Goal: Task Accomplishment & Management: Manage account settings

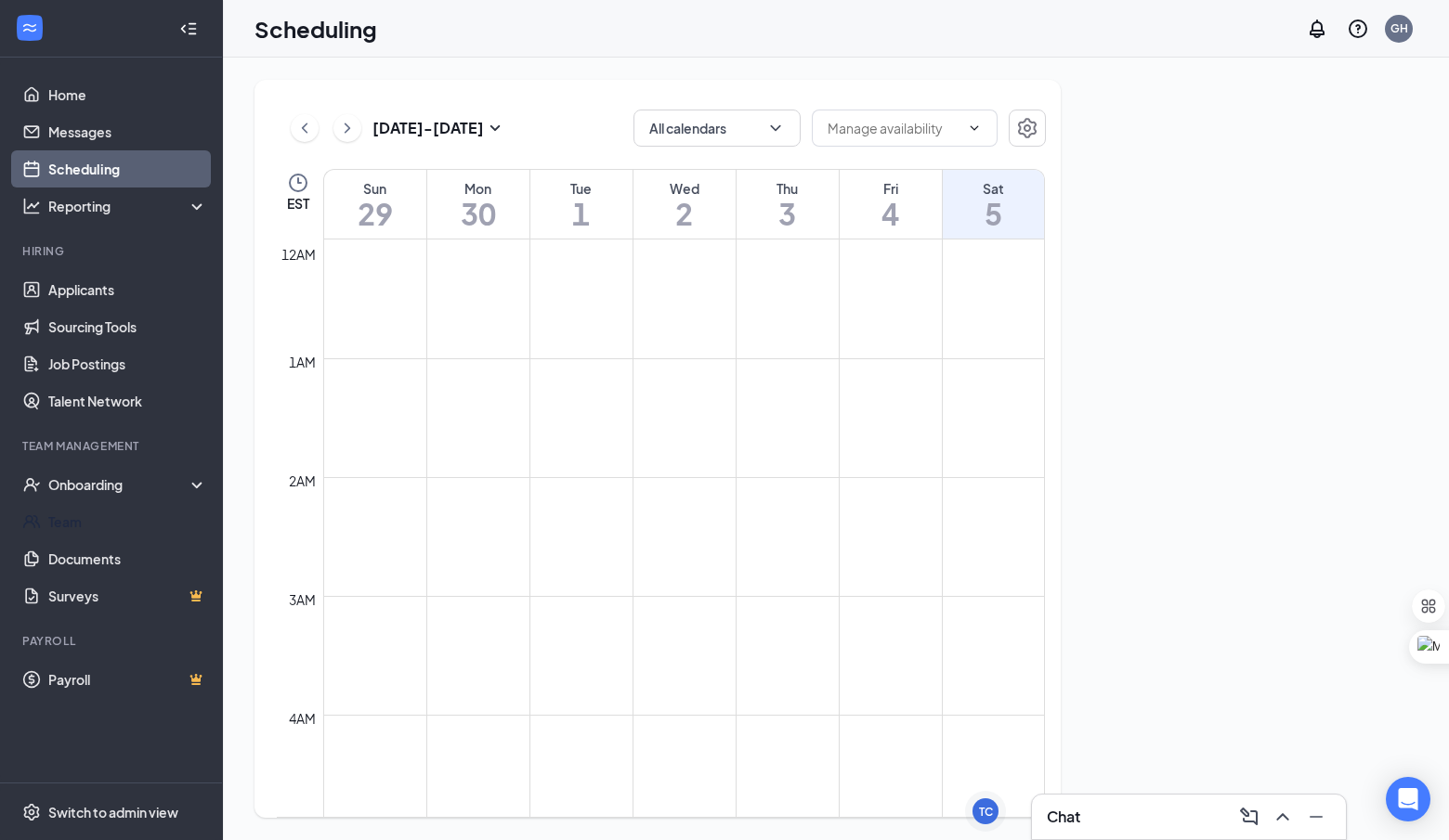
scroll to position [913, 0]
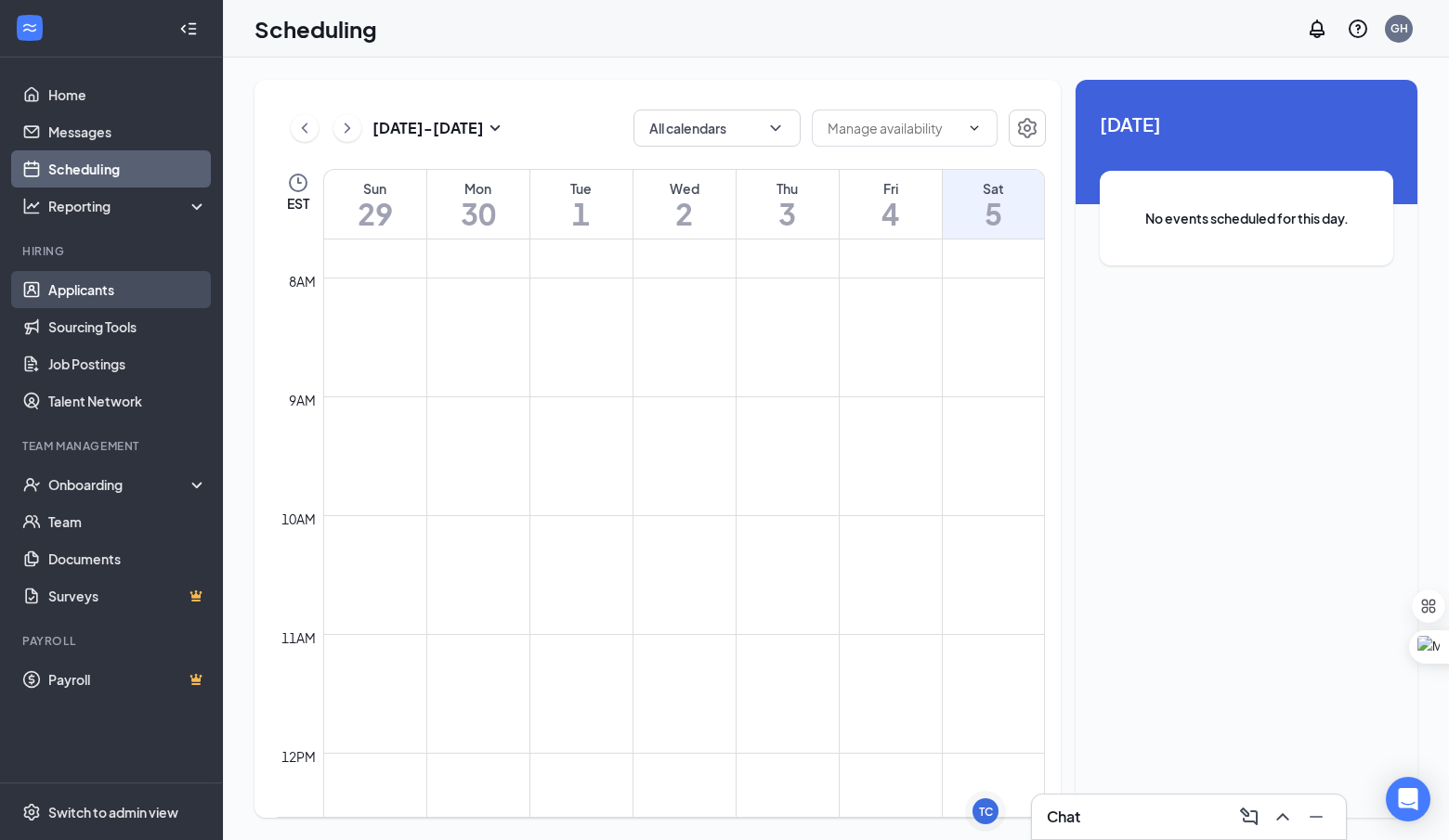
click at [152, 286] on link "Applicants" at bounding box center [127, 289] width 159 height 38
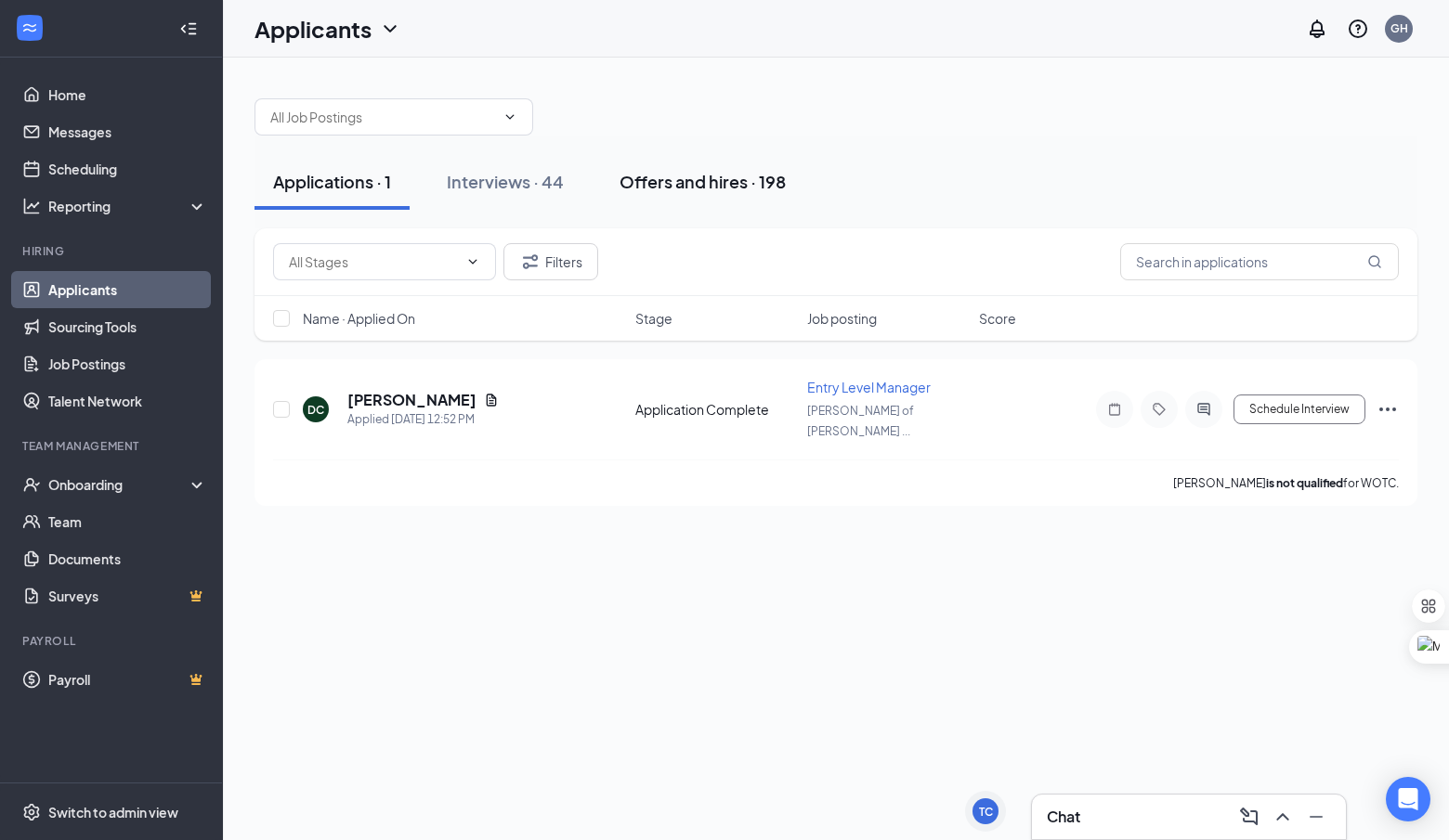
click at [649, 193] on button "Offers and hires · 198" at bounding box center [702, 182] width 203 height 56
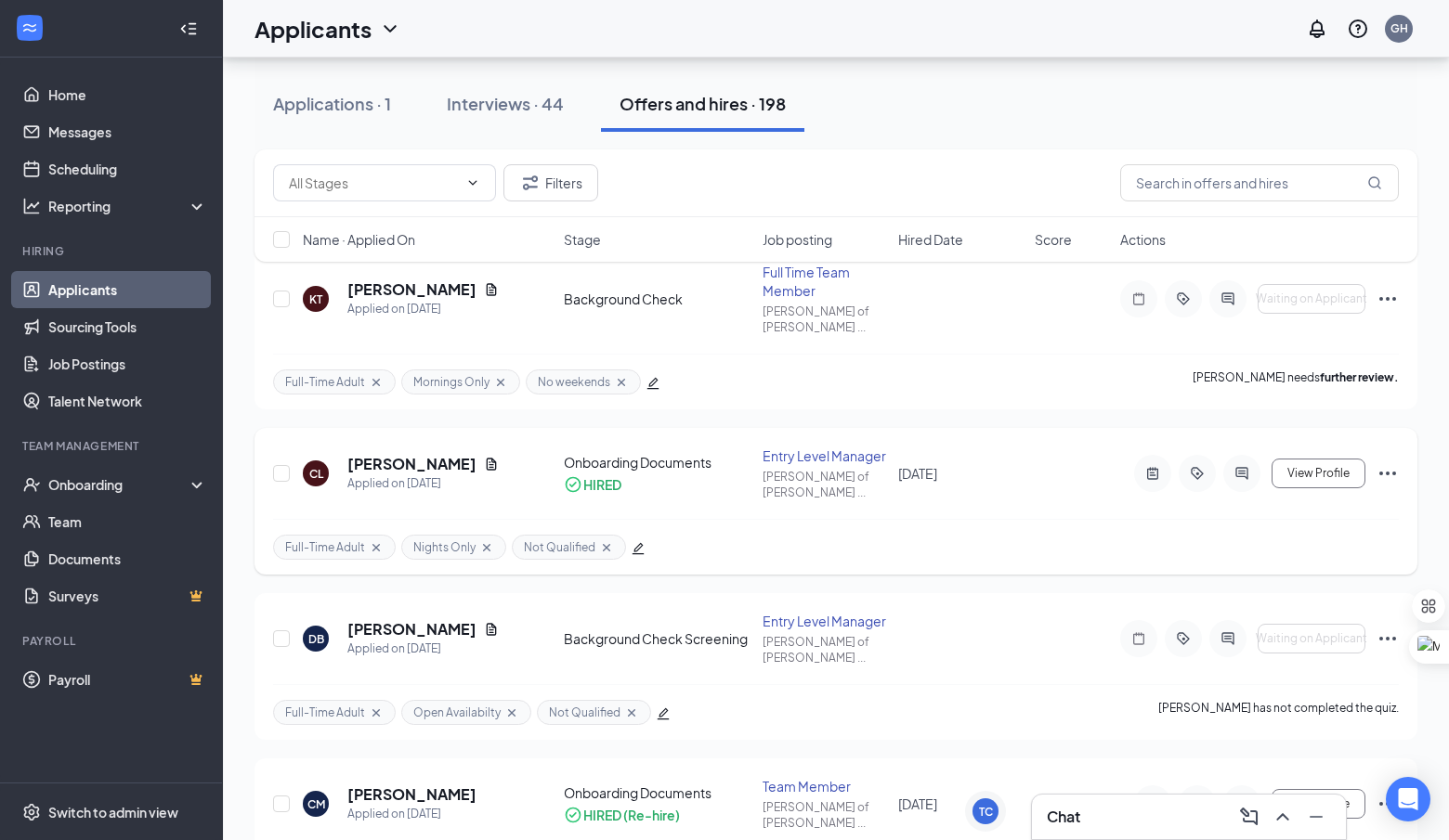
scroll to position [118, 0]
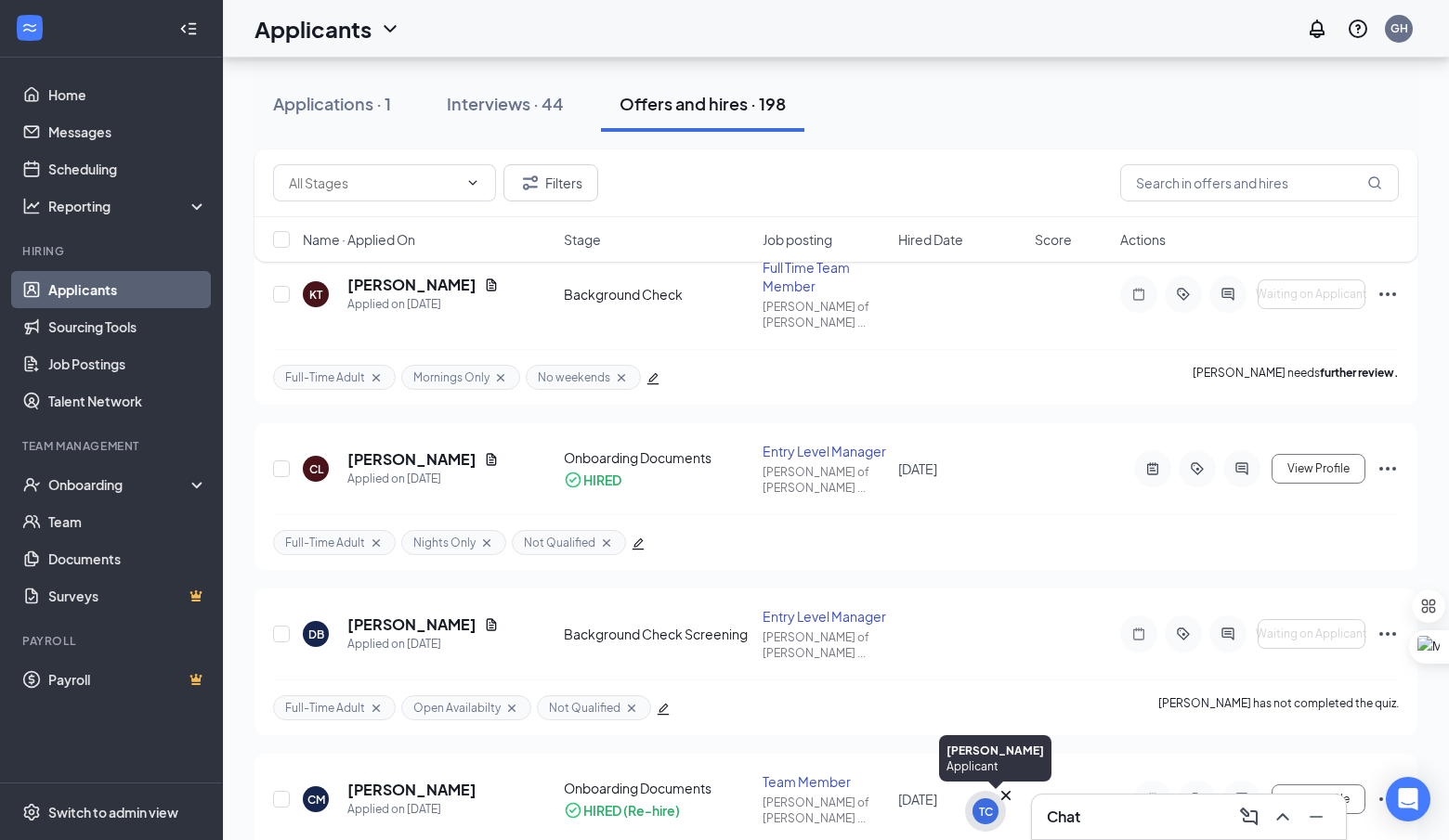
click at [991, 824] on div "TC" at bounding box center [986, 811] width 40 height 40
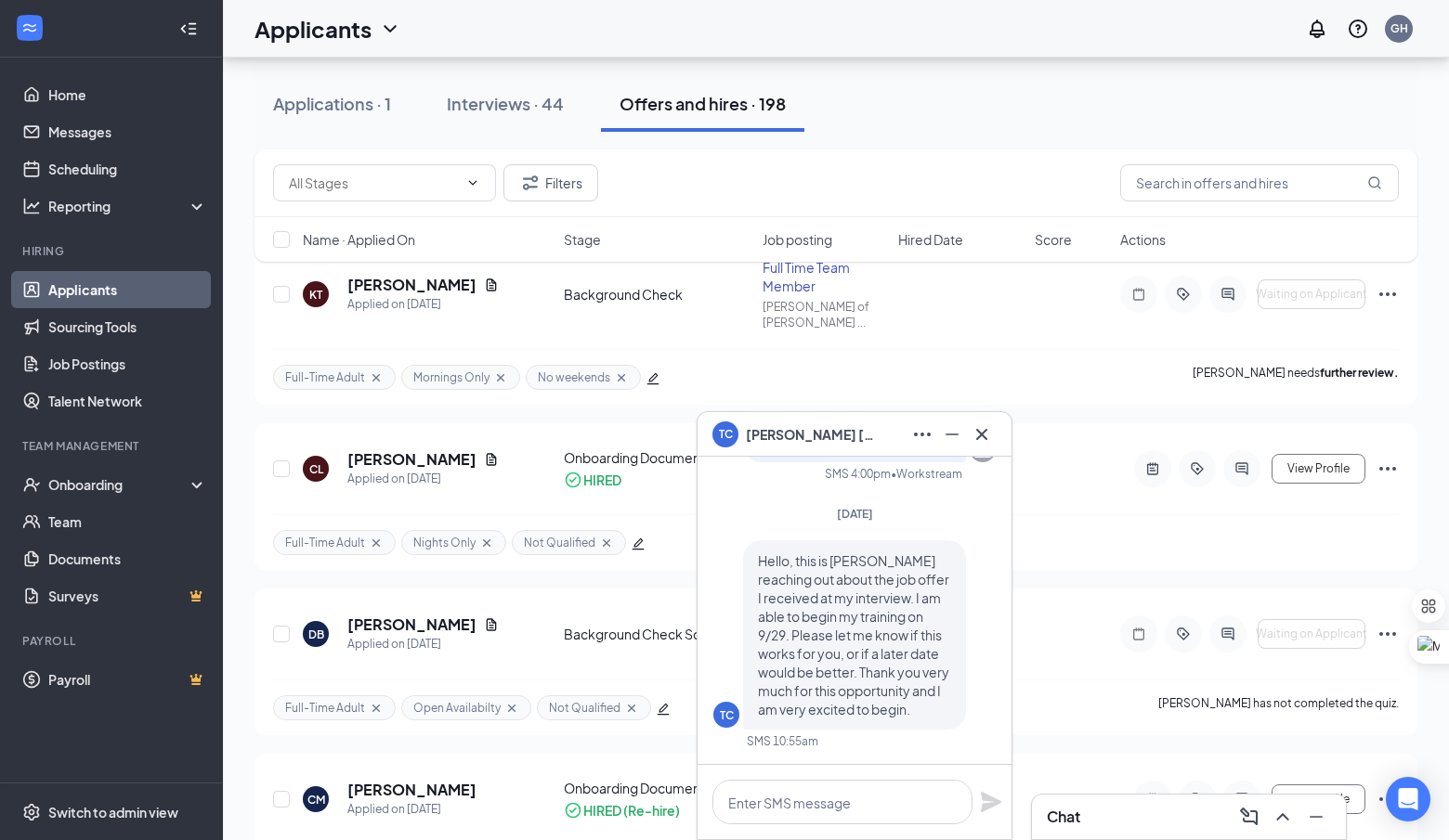
click at [851, 425] on div "TC Tenille Conner" at bounding box center [854, 434] width 284 height 30
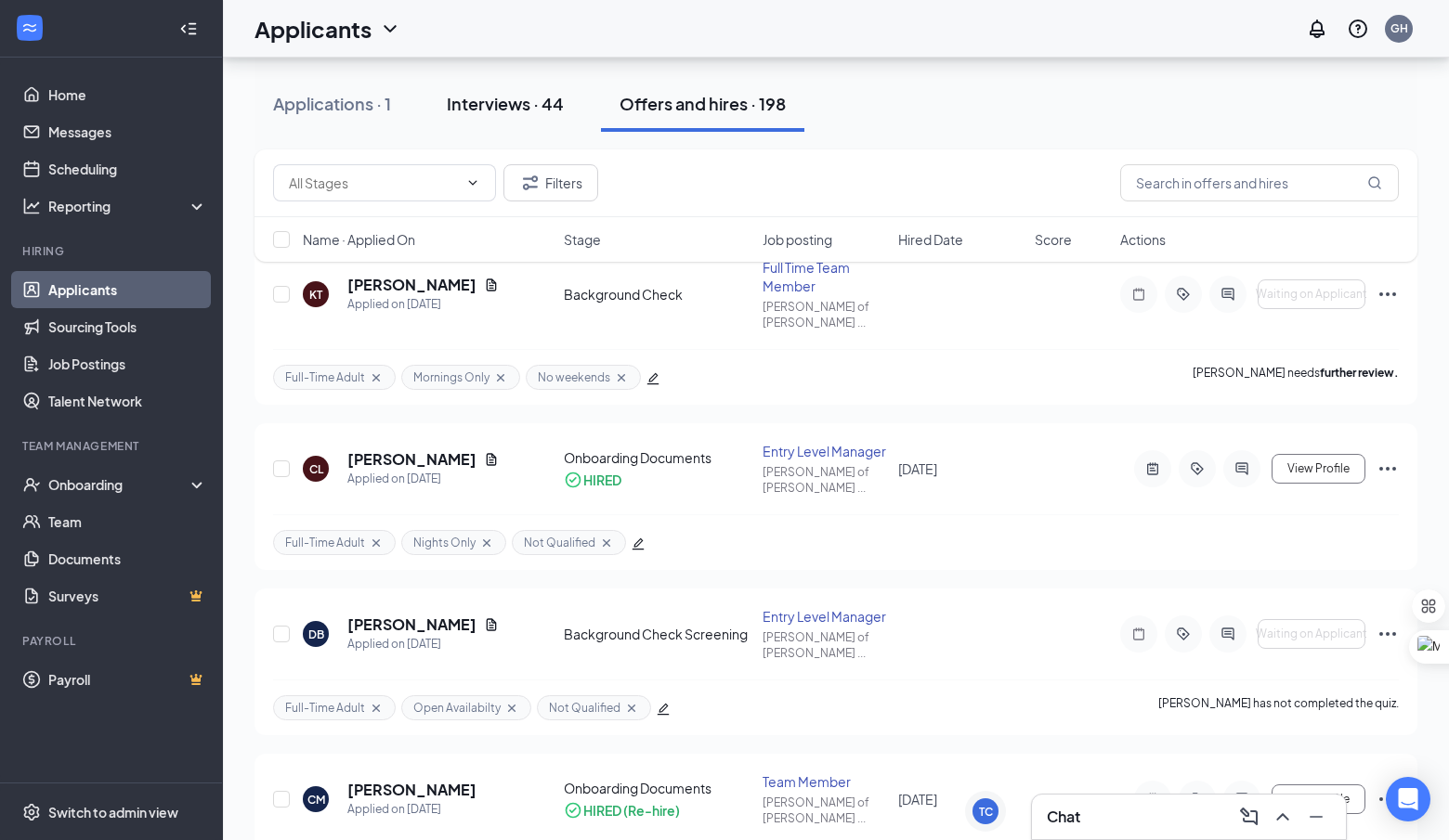
click at [525, 126] on button "Interviews · 44" at bounding box center [505, 104] width 154 height 56
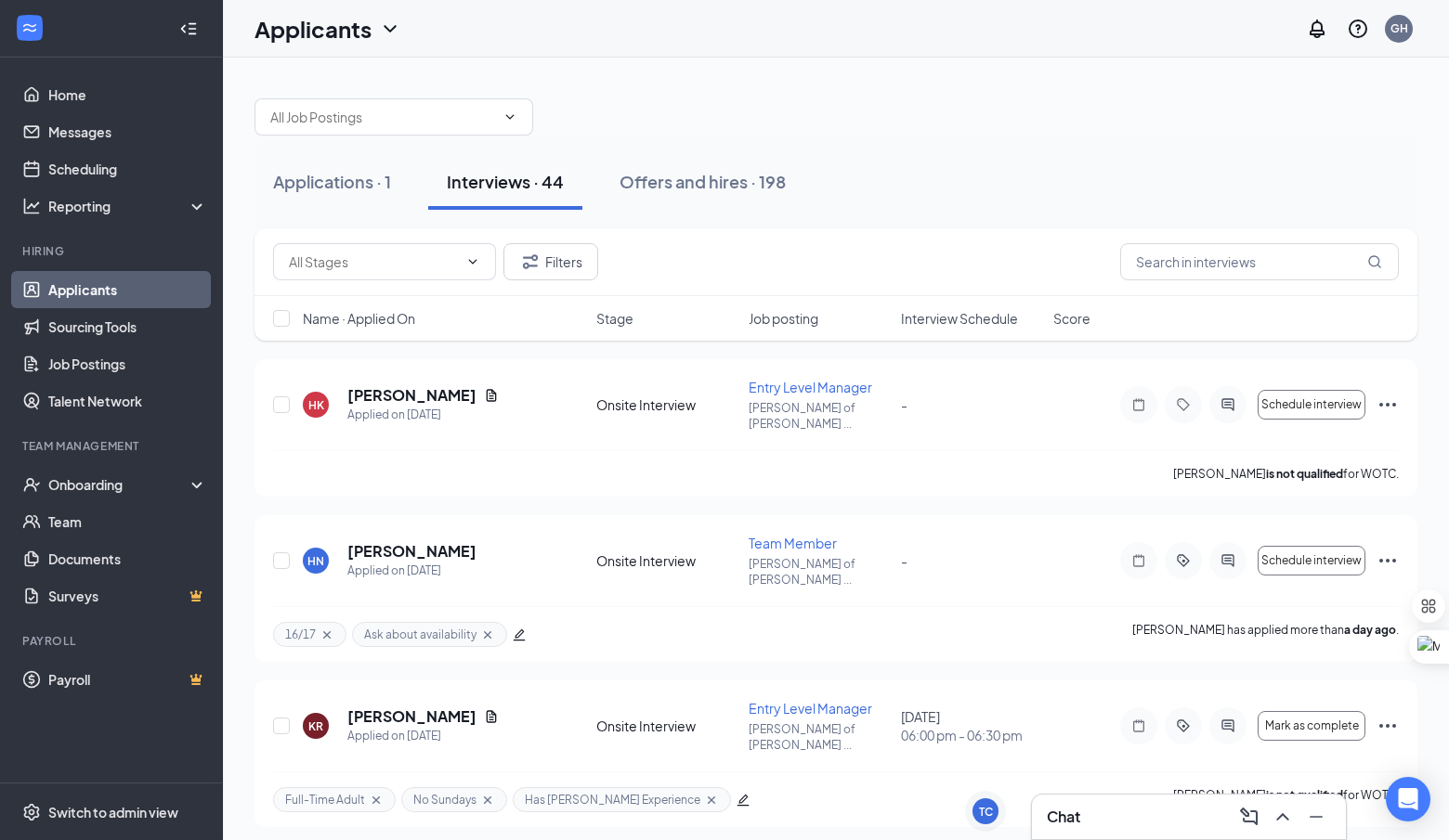
click at [966, 306] on div "Name · Applied On Stage Job posting Interview Schedule Score" at bounding box center [835, 319] width 1163 height 44
click at [966, 324] on span "Interview Schedule" at bounding box center [959, 318] width 117 height 18
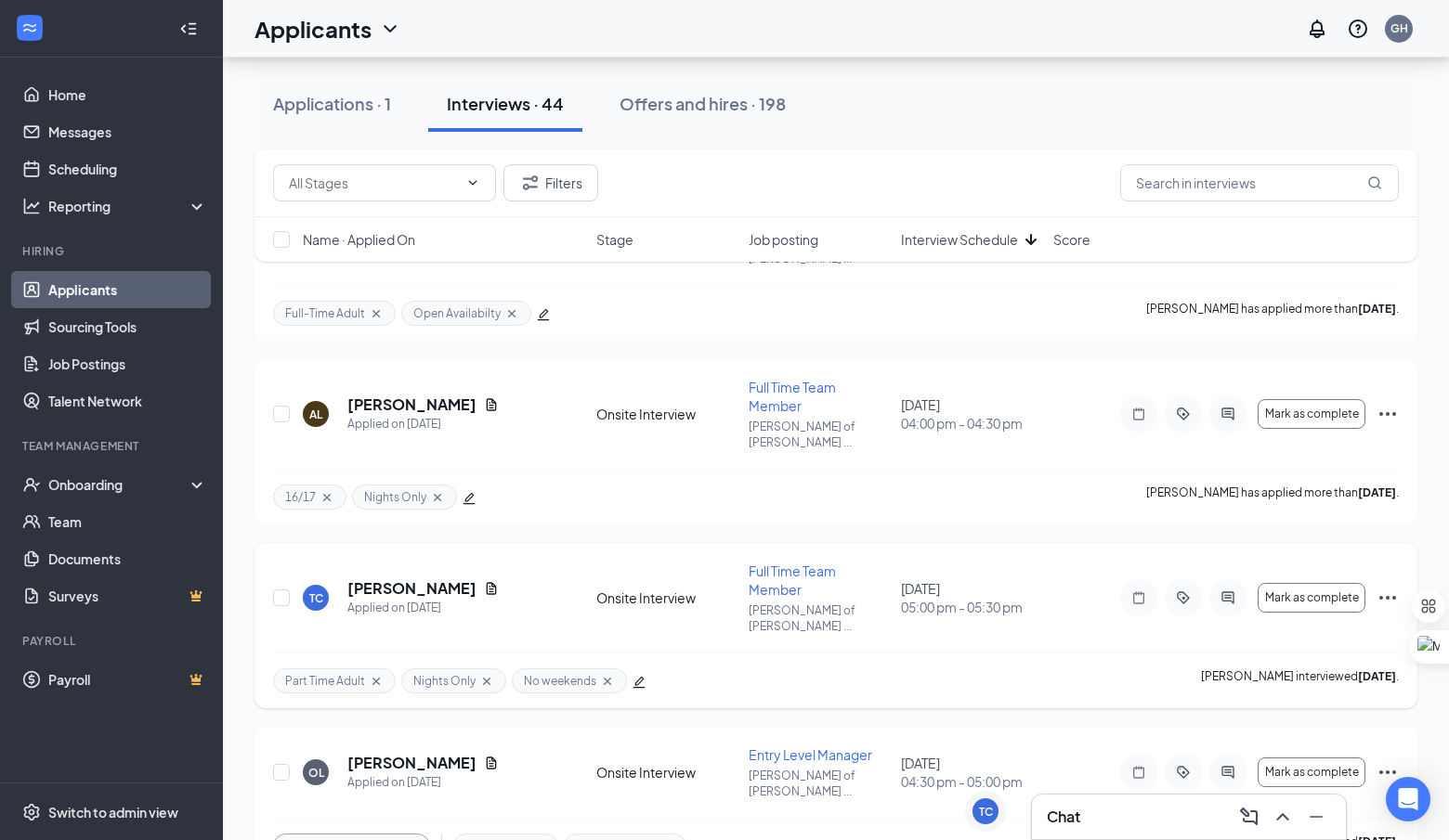
scroll to position [1932, 0]
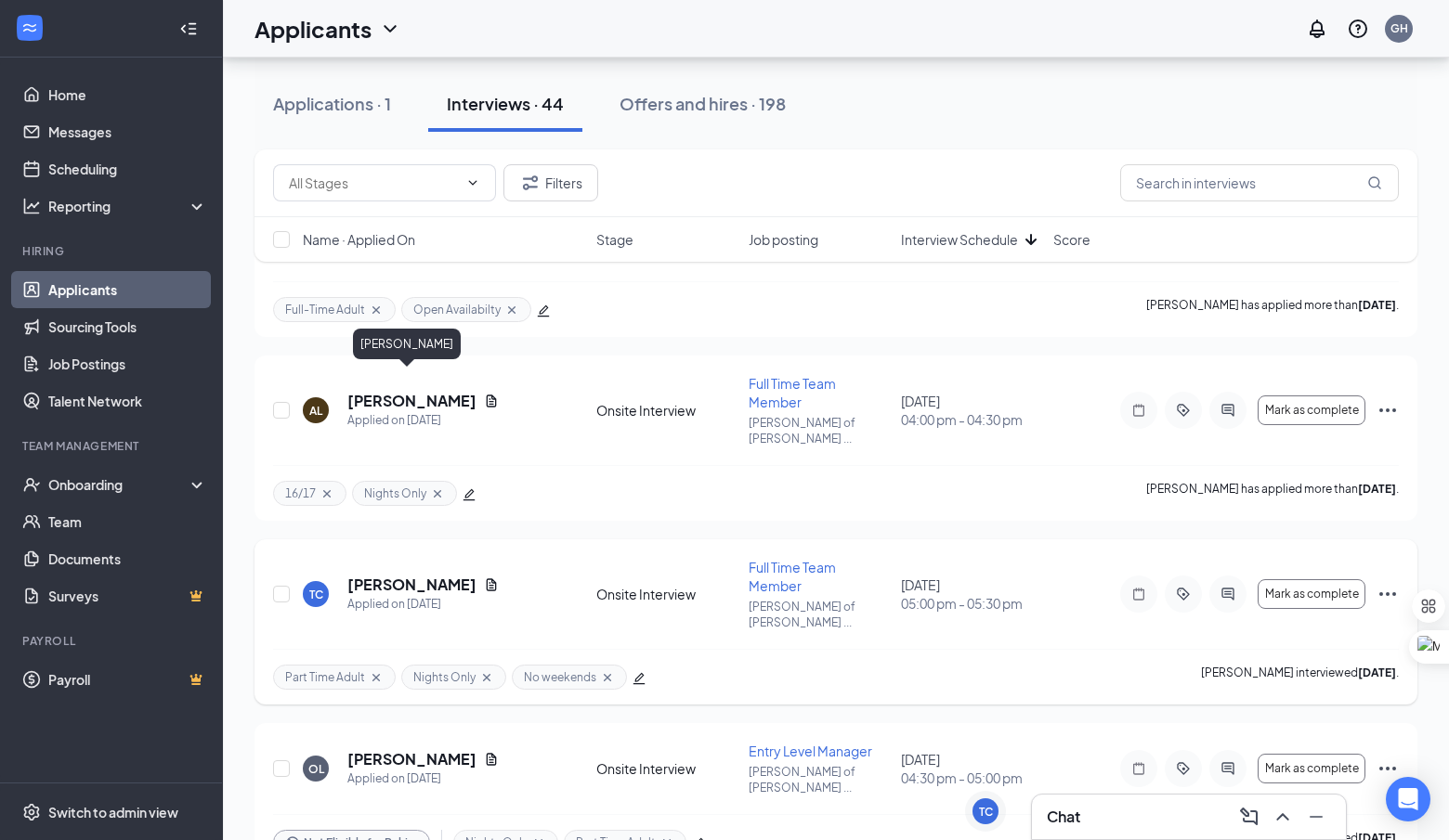
click at [426, 575] on h5 "Tenille Conner" at bounding box center [412, 585] width 129 height 20
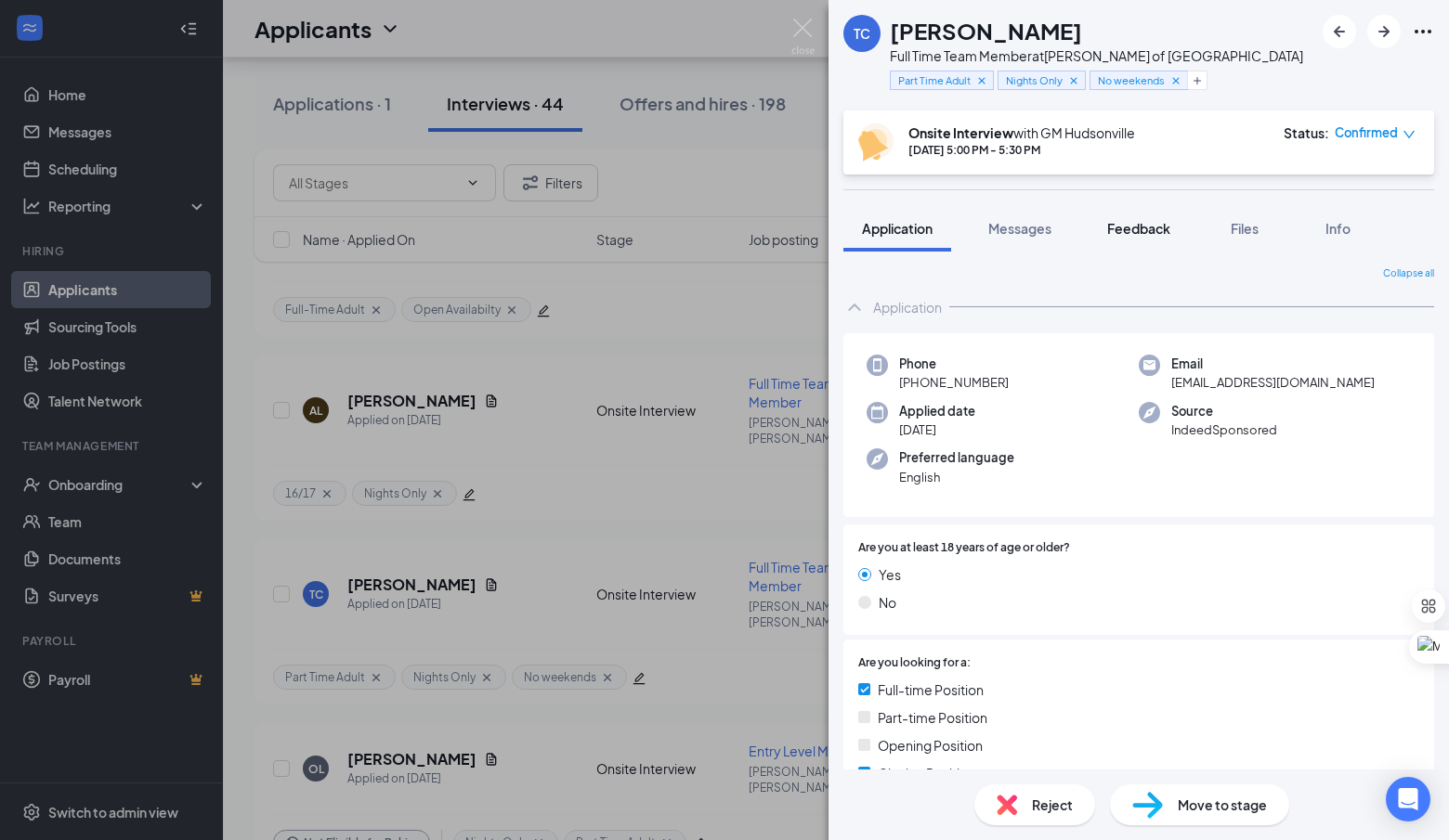
click at [1139, 223] on span "Feedback" at bounding box center [1139, 227] width 64 height 16
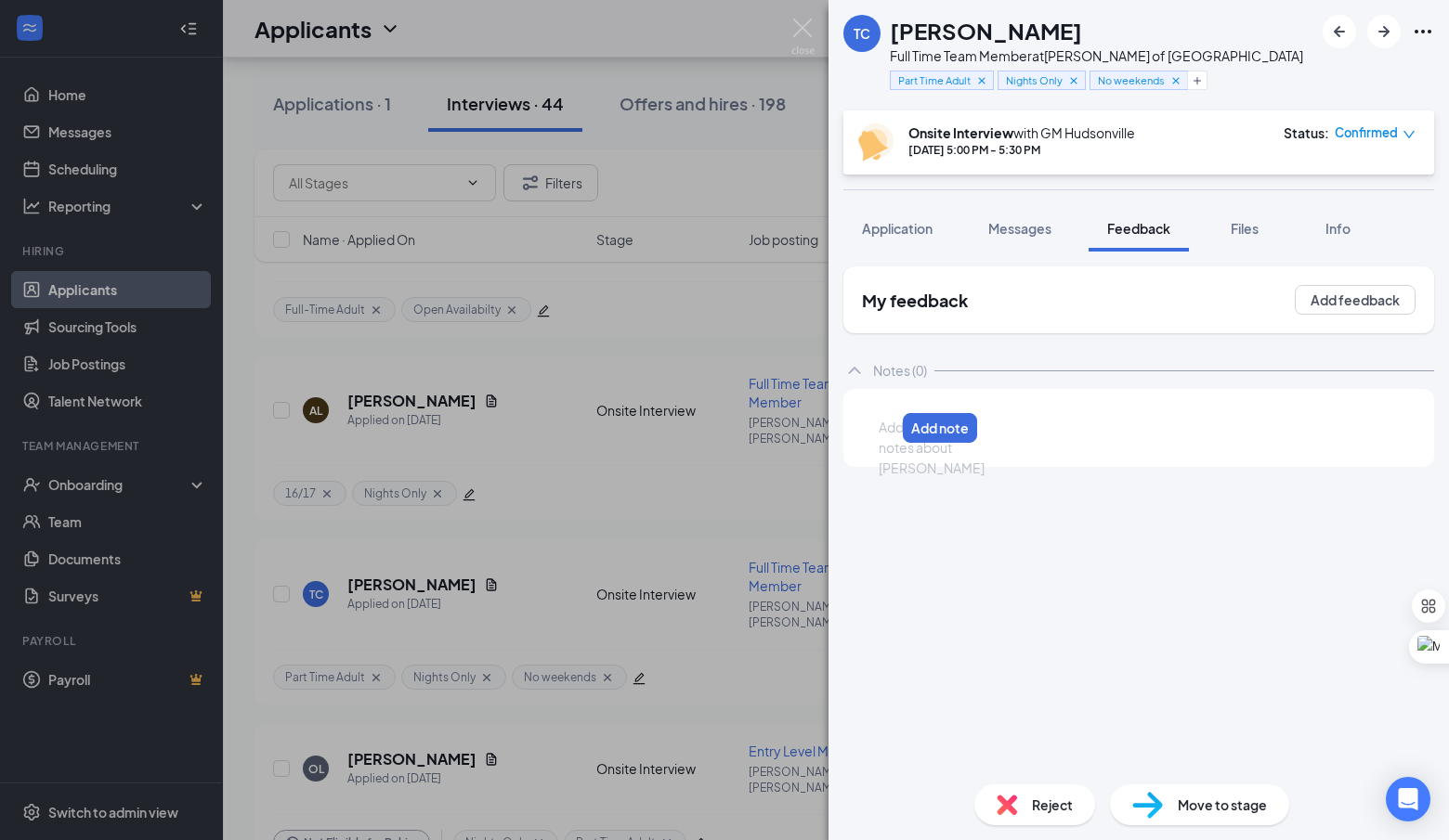
click at [894, 434] on div at bounding box center [886, 428] width 14 height 19
click at [1050, 424] on button "Add note" at bounding box center [1013, 428] width 74 height 30
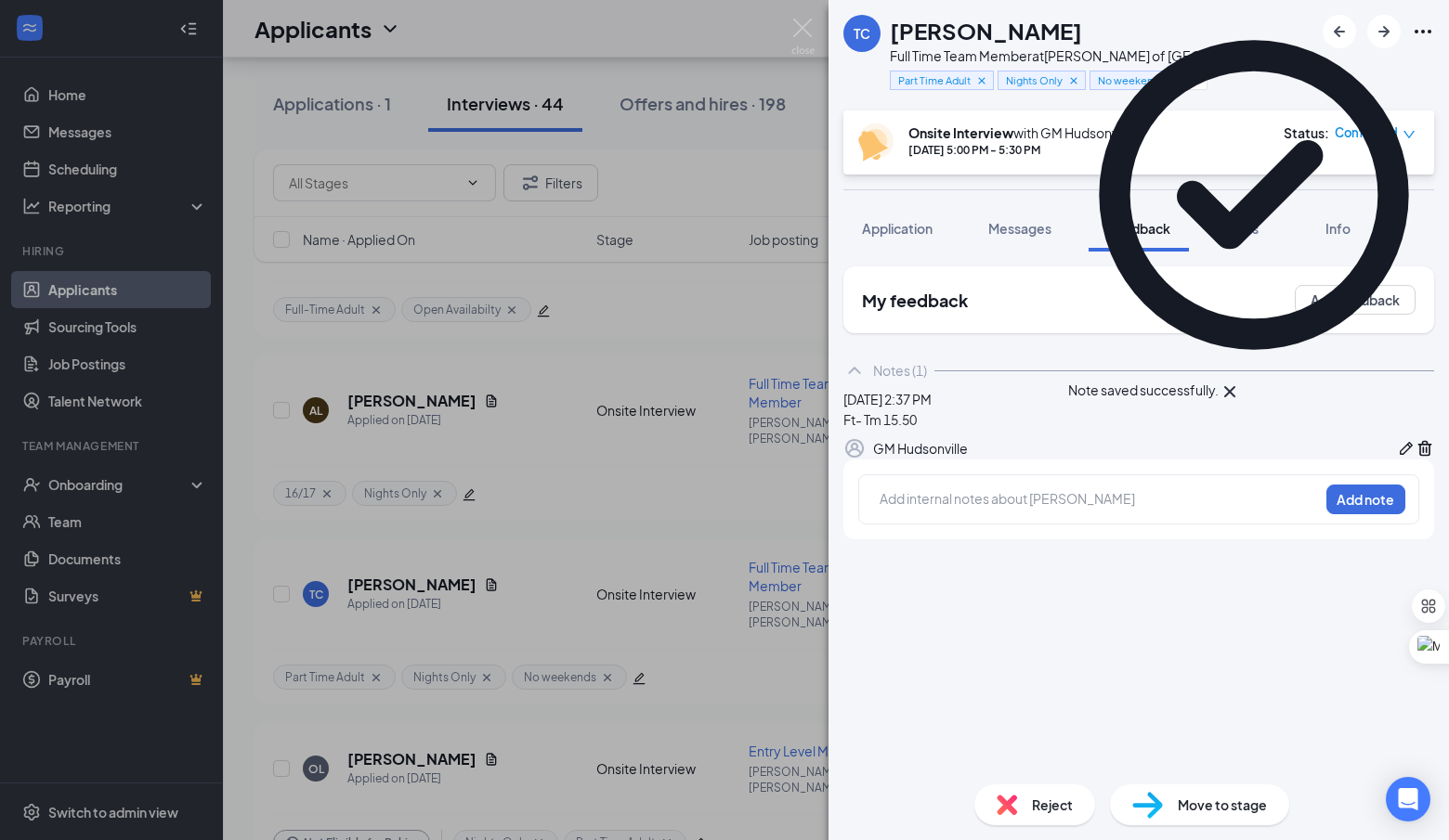
click at [726, 487] on div "TC Tenille Conner Full Time Team Member at Culver's of Hudsonville Part Time Ad…" at bounding box center [724, 420] width 1449 height 840
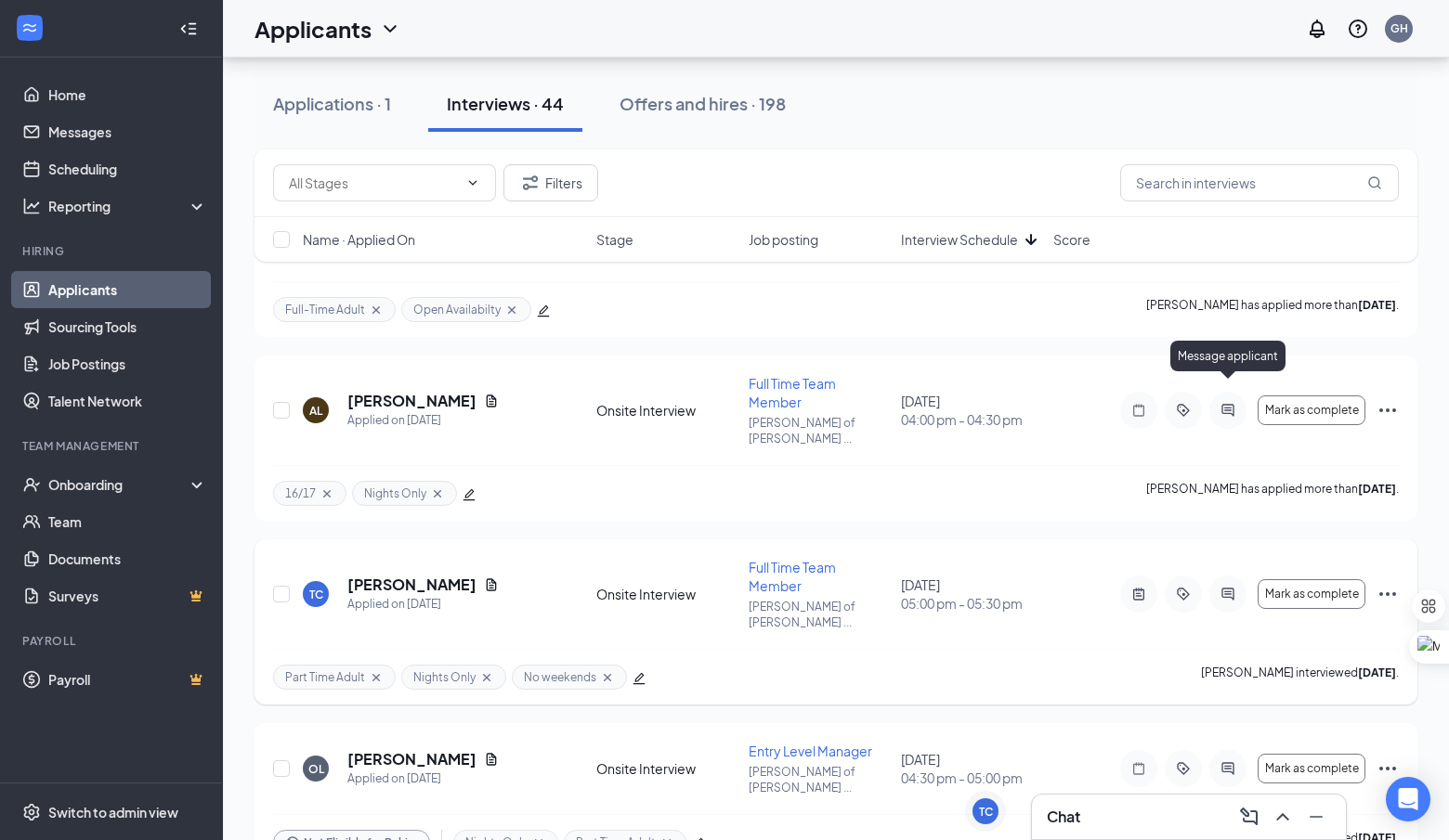
click at [1234, 587] on icon "ActiveChat" at bounding box center [1227, 593] width 22 height 14
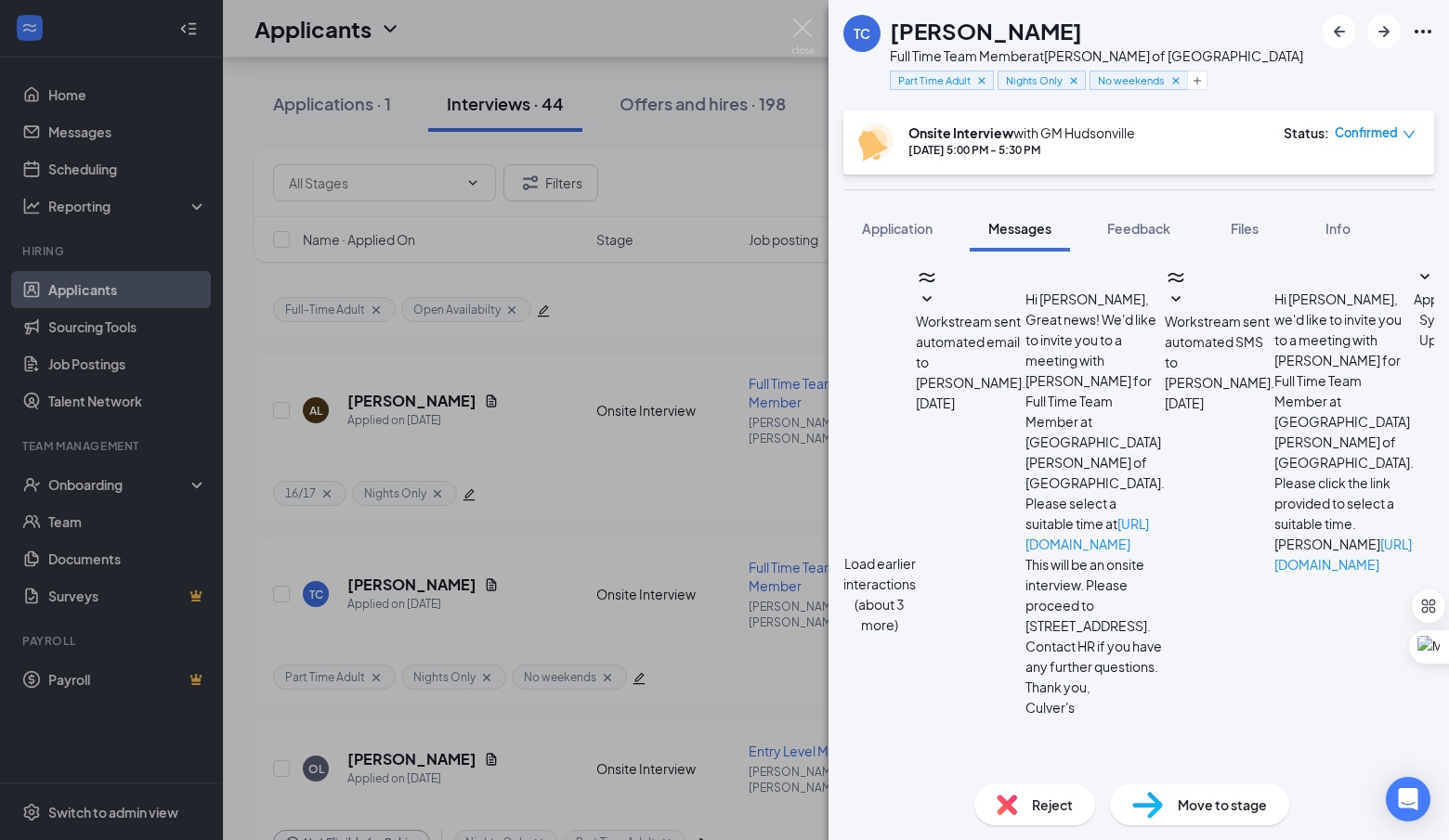
scroll to position [679, 0]
click at [758, 620] on div "TC Tenille Conner Full Time Team Member at Culver's of Hudsonville Part Time Ad…" at bounding box center [724, 420] width 1449 height 840
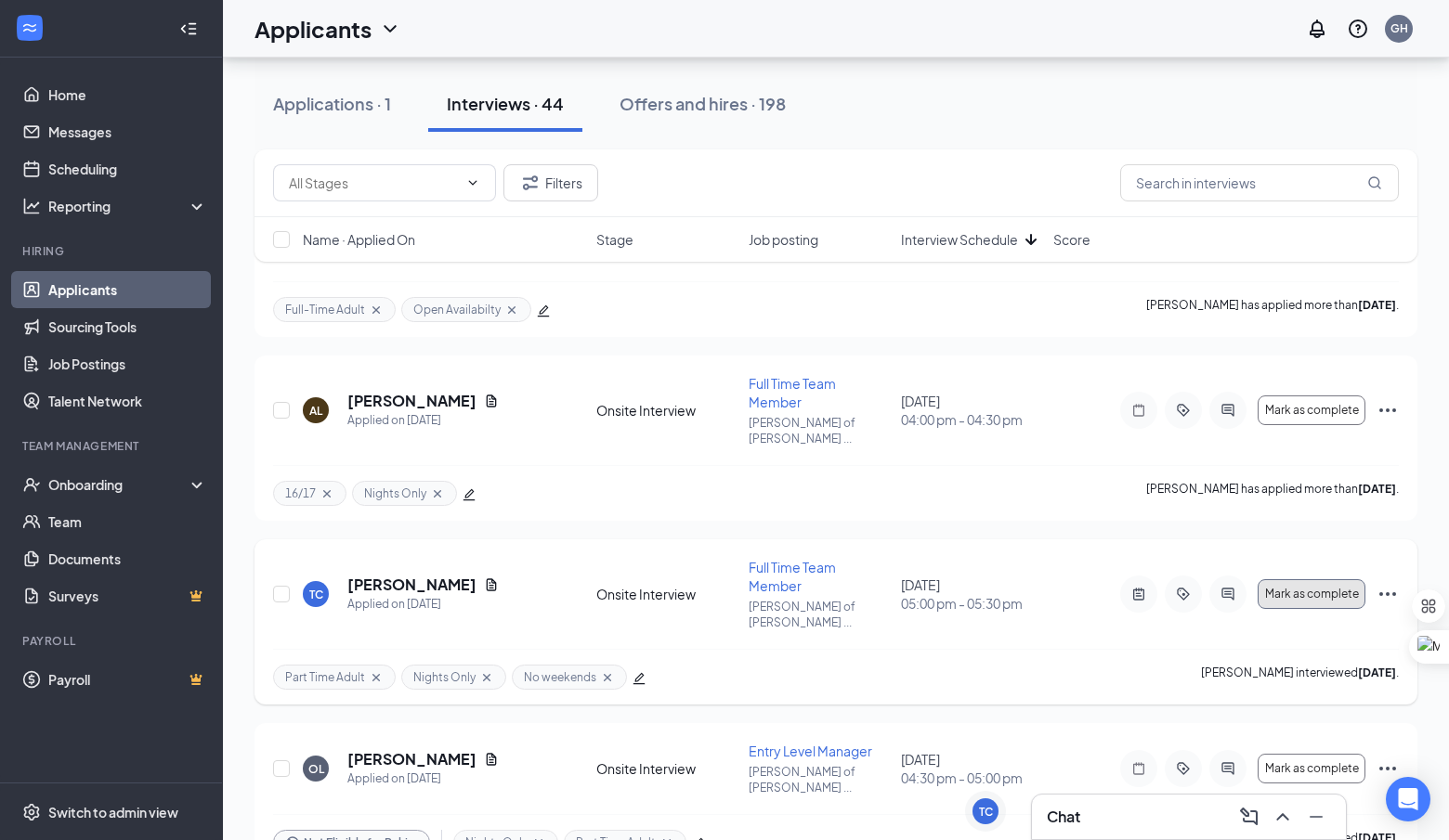
click at [1330, 588] on span "Mark as complete" at bounding box center [1311, 593] width 93 height 13
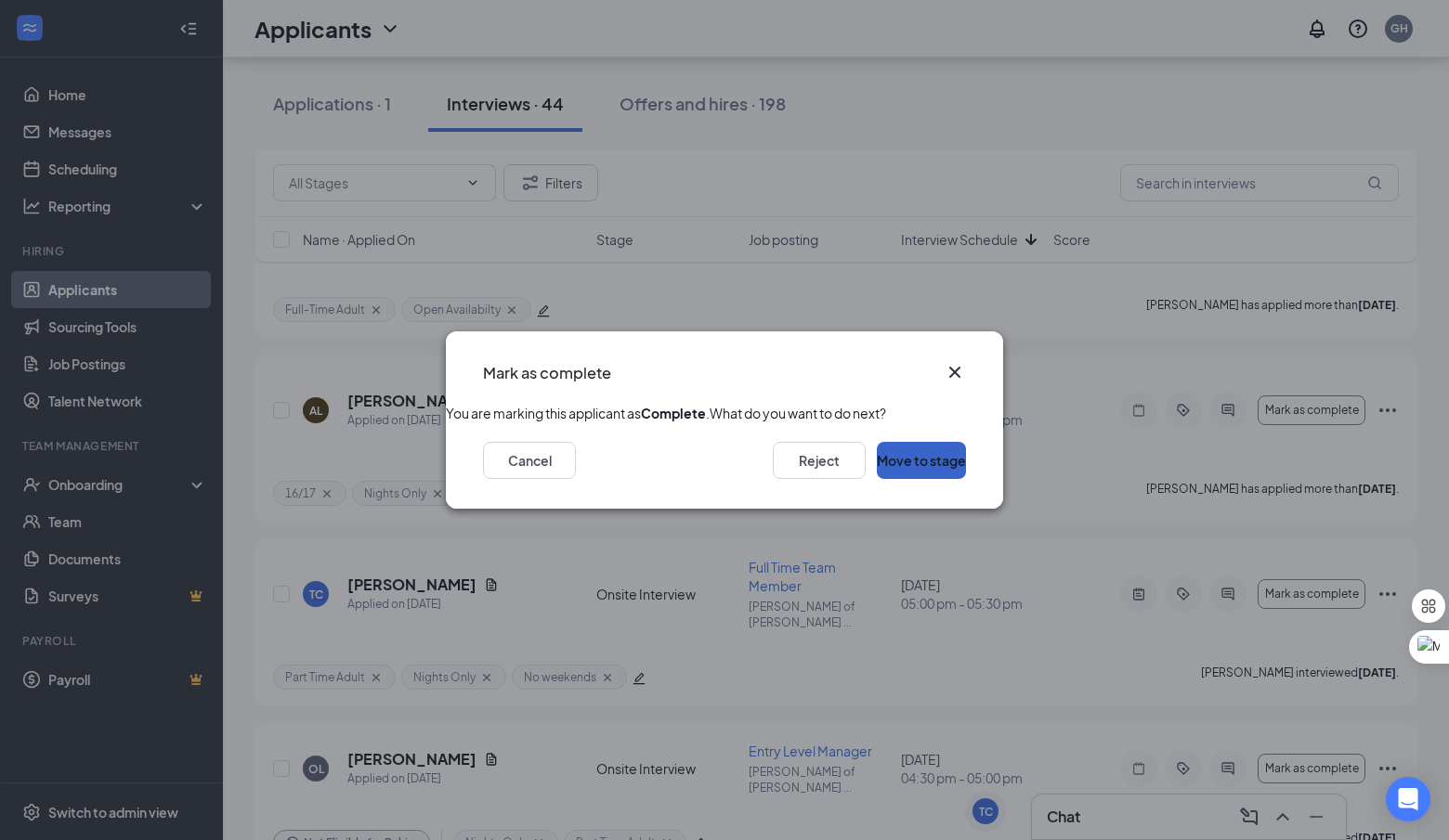
click at [891, 479] on button "Move to stage" at bounding box center [921, 460] width 90 height 38
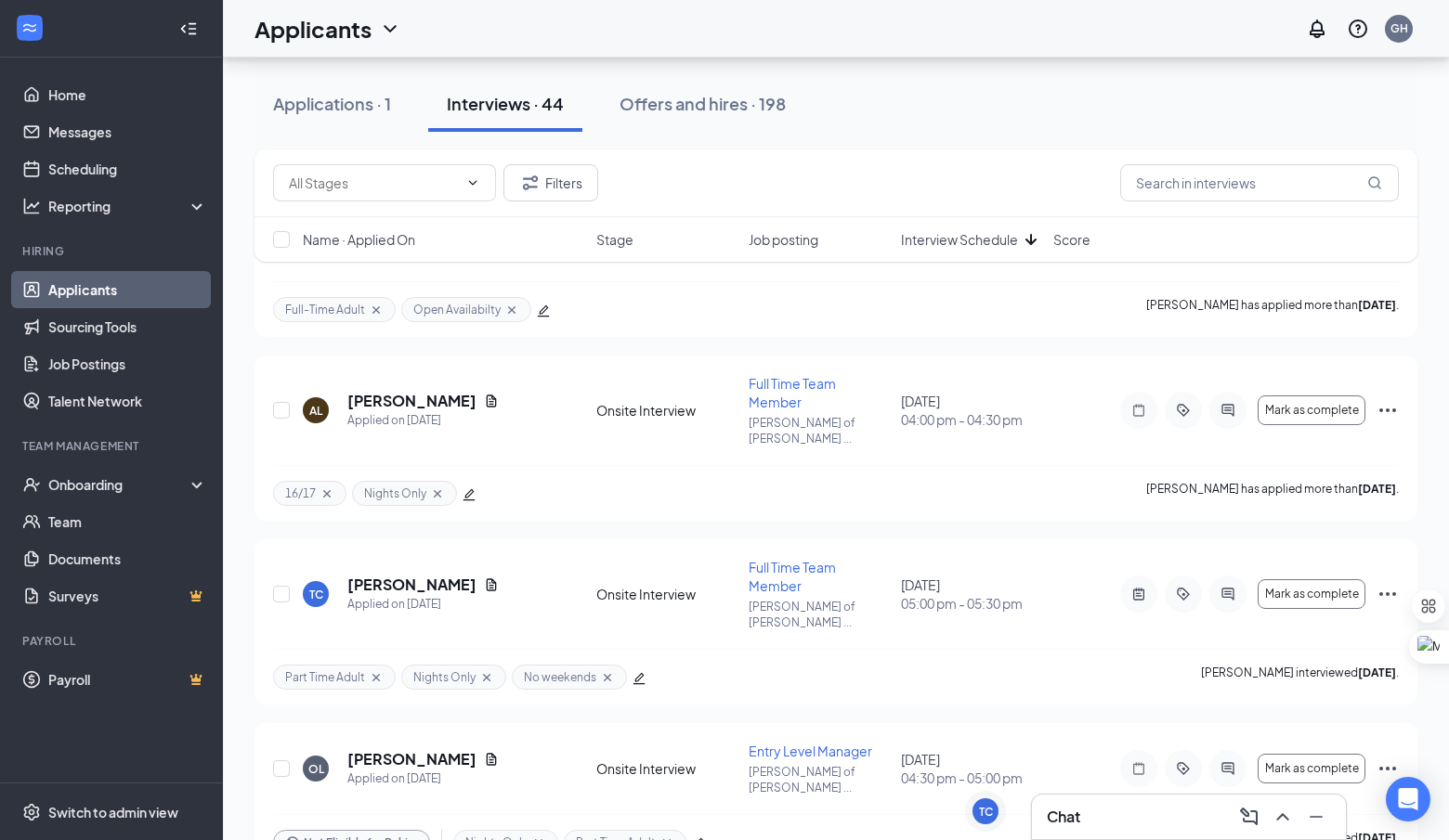
type input "Background Check Screening (next stage)"
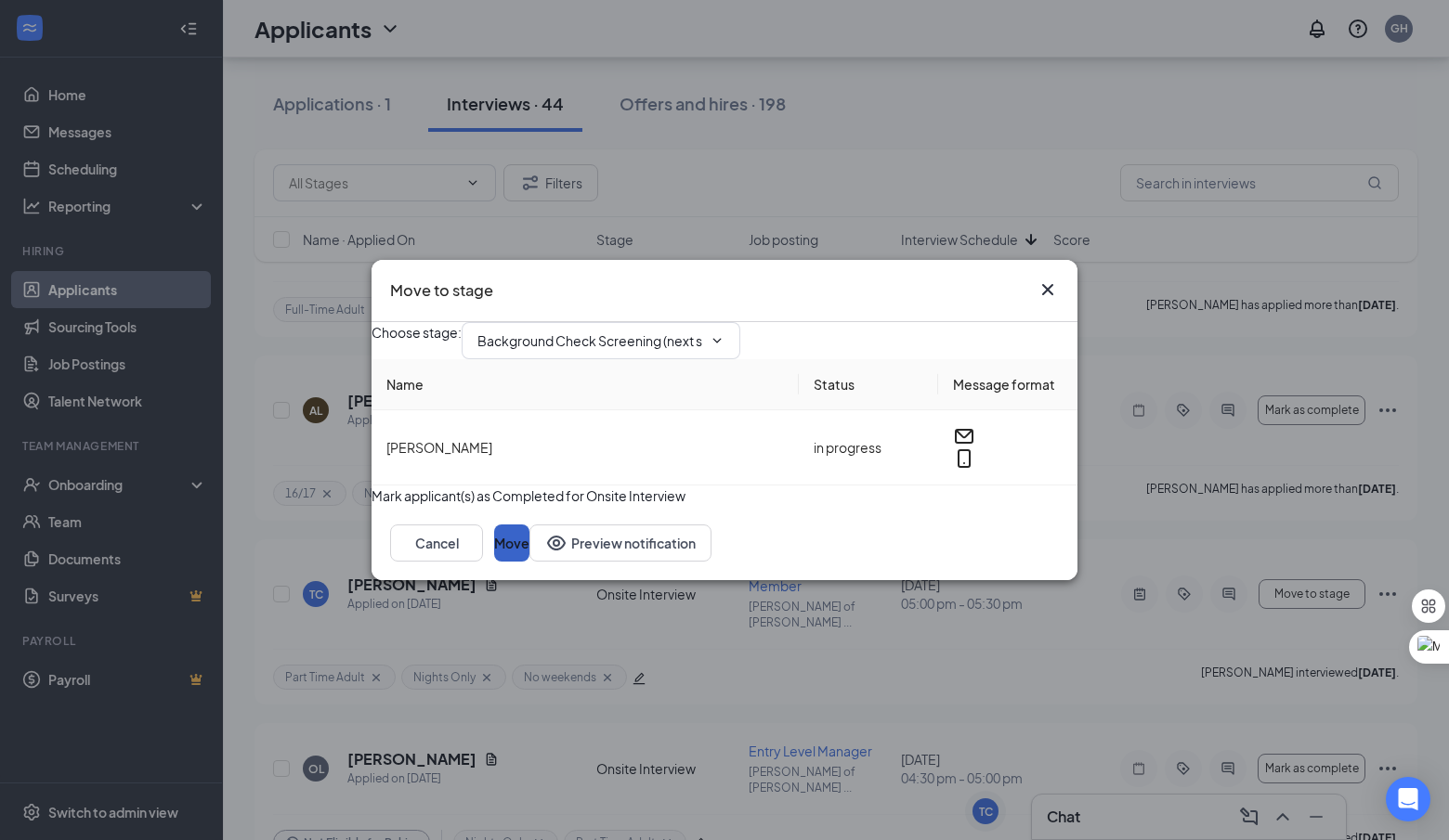
click at [530, 562] on button "Move" at bounding box center [512, 543] width 36 height 38
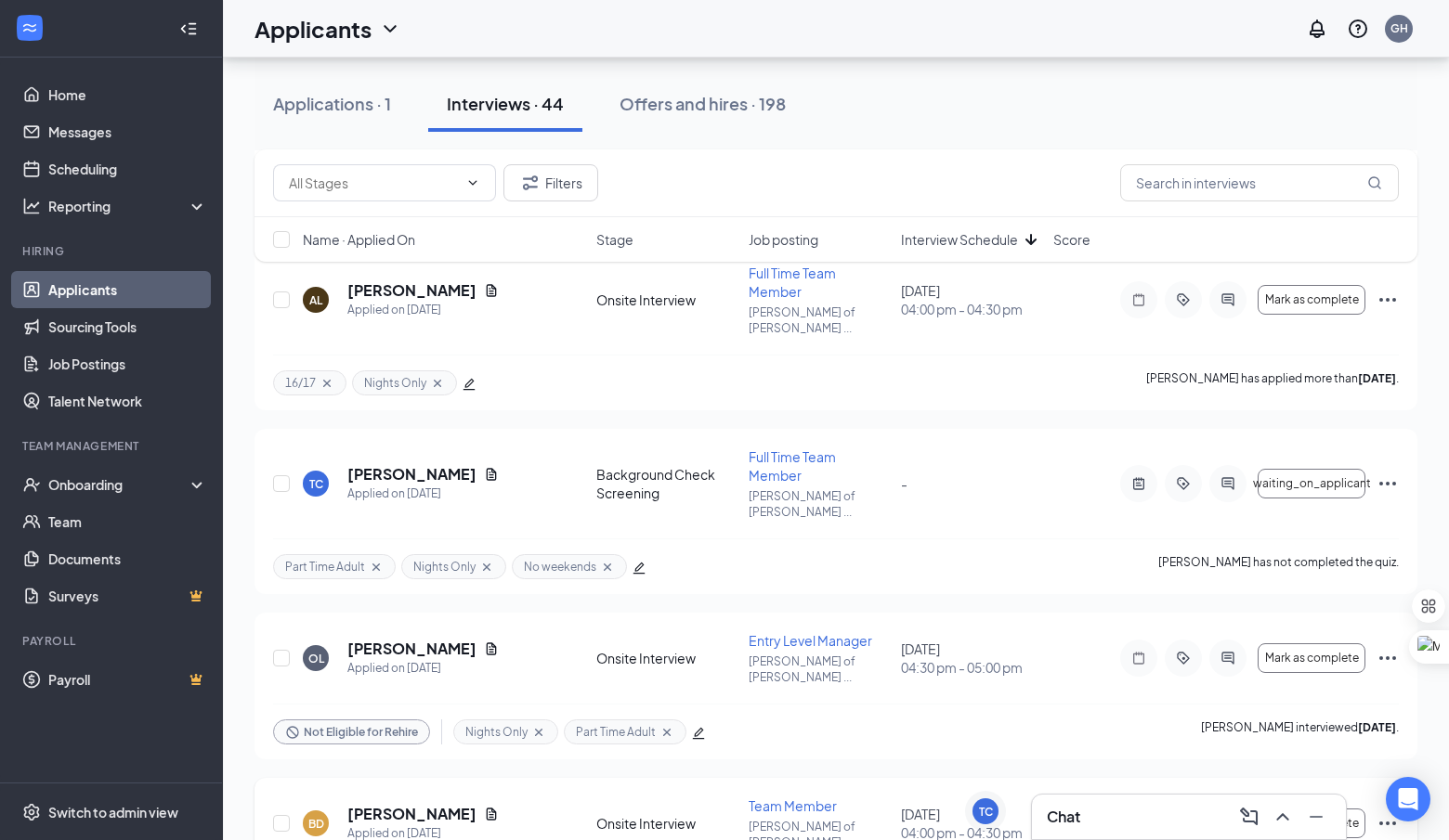
scroll to position [2063, 0]
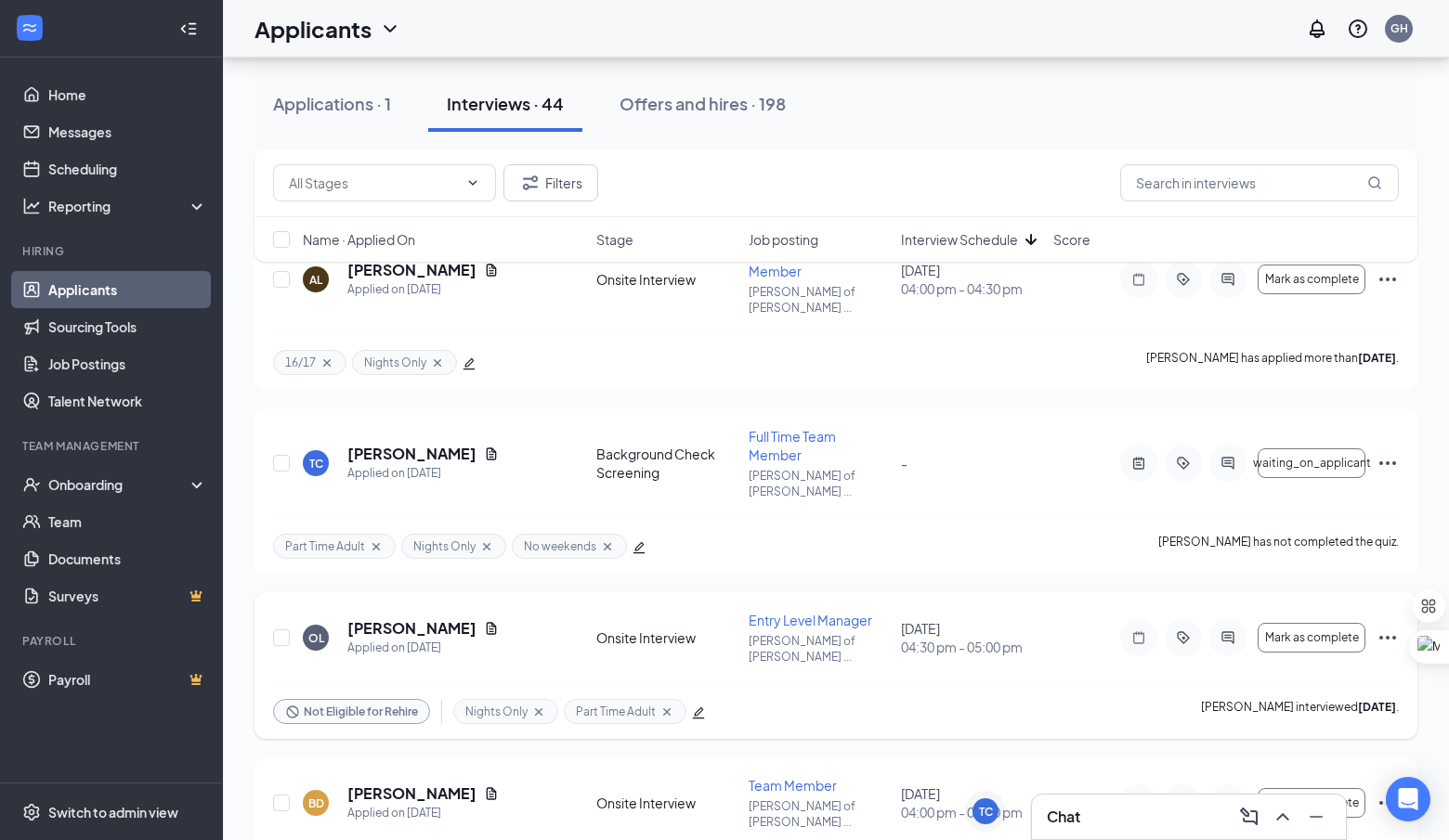
click at [1390, 627] on icon "Ellipses" at bounding box center [1387, 638] width 22 height 22
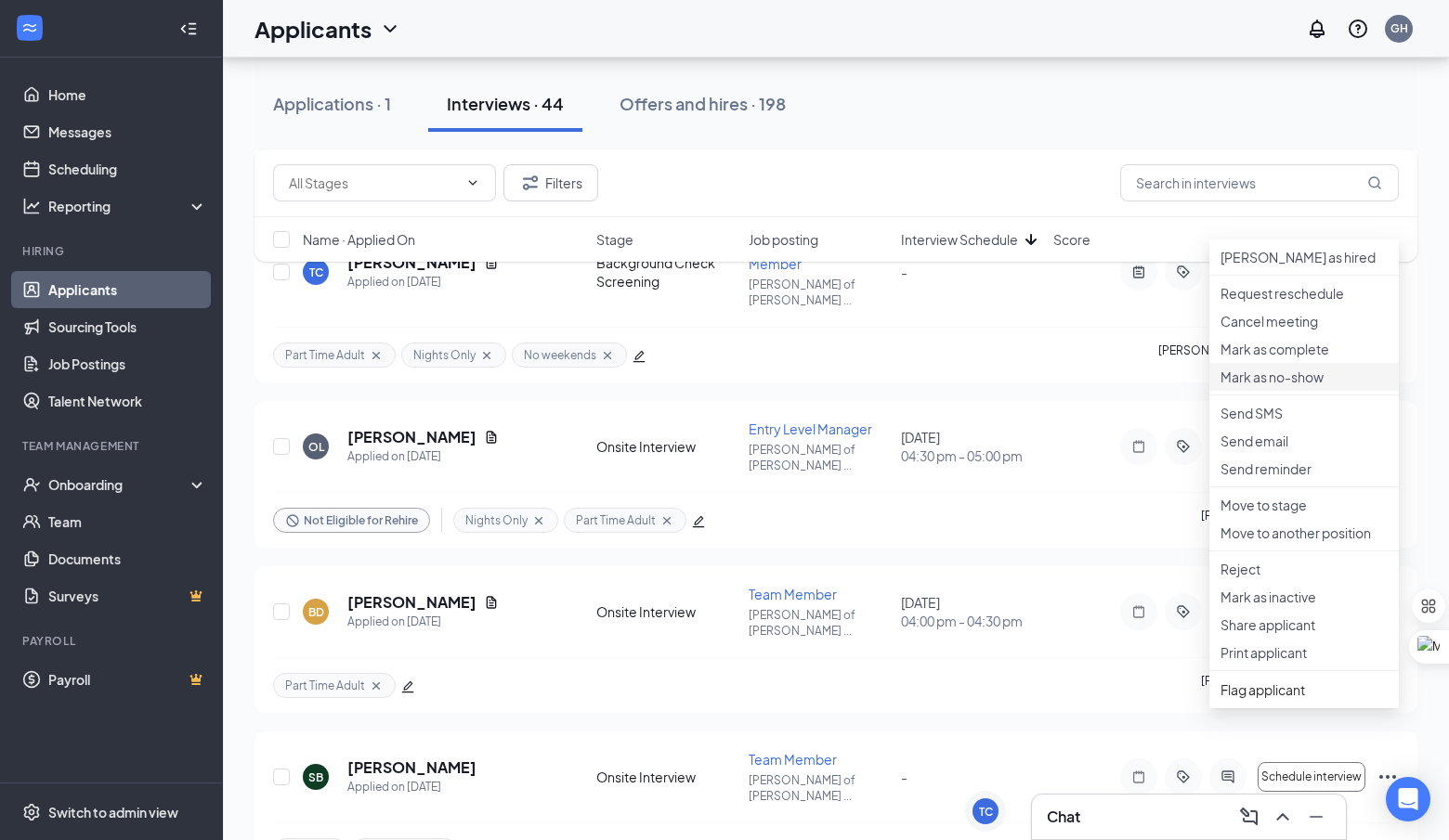
scroll to position [2262, 0]
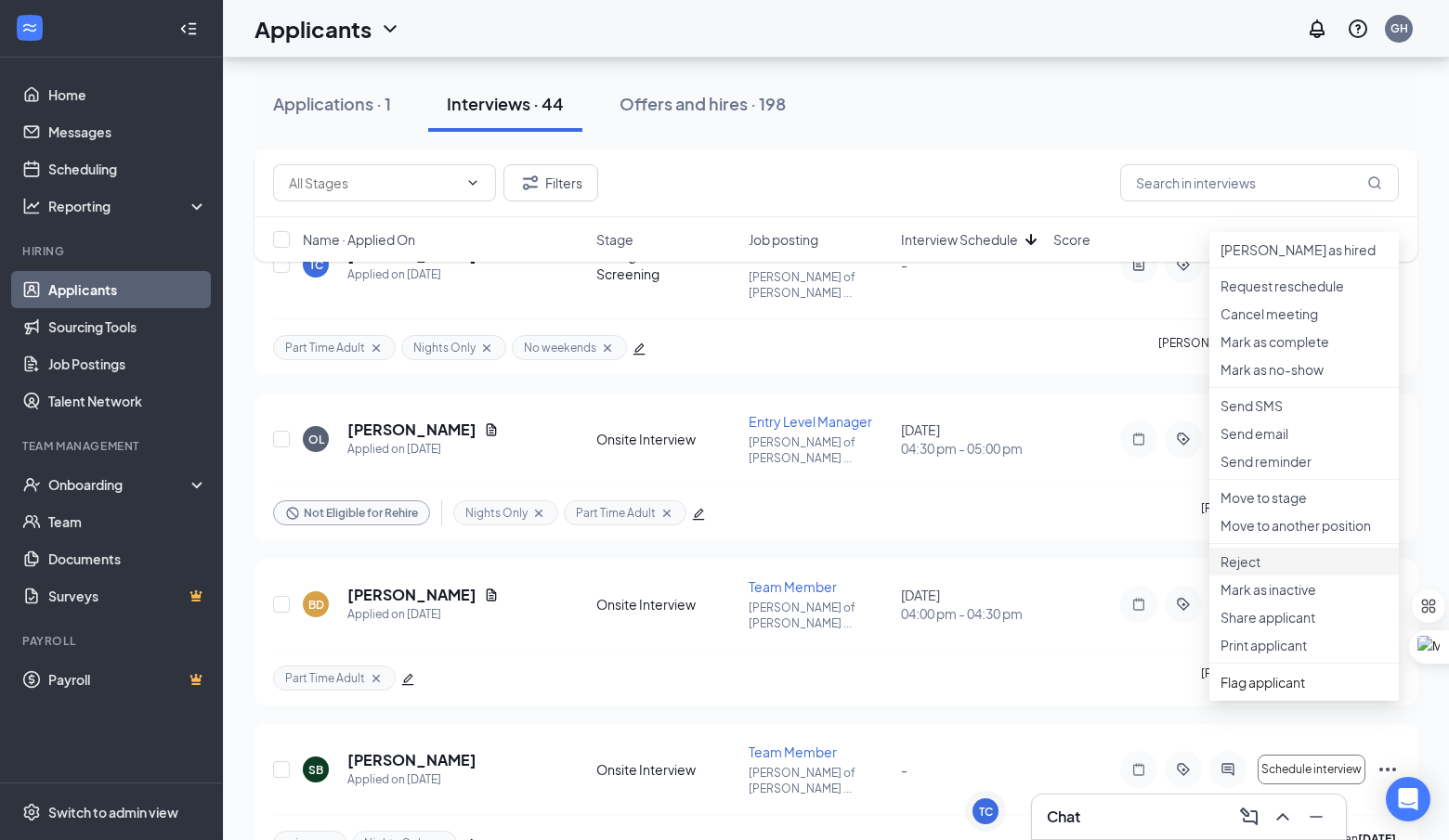
click at [1290, 571] on p "Reject" at bounding box center [1304, 562] width 168 height 18
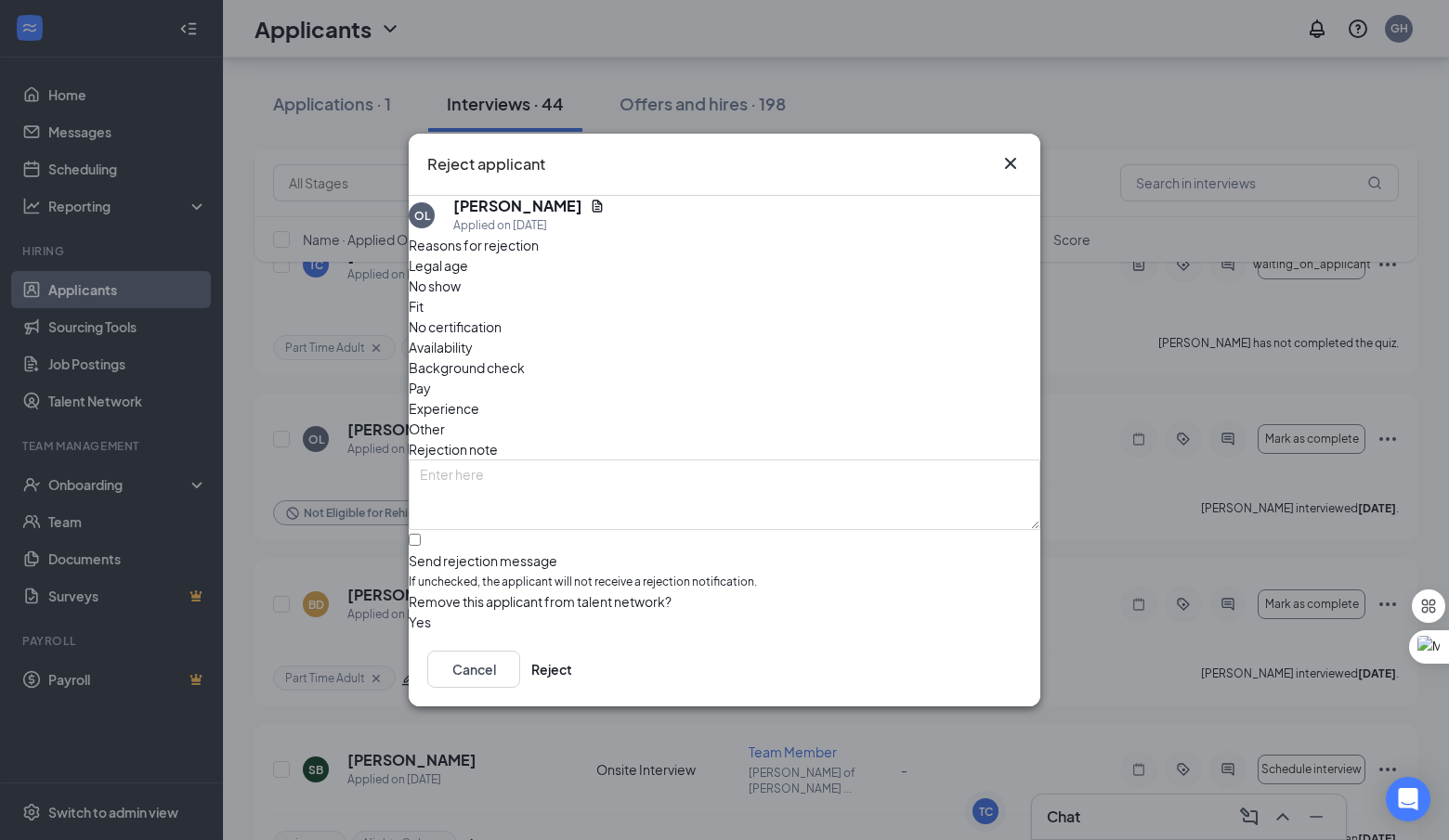
click at [461, 297] on span "No show" at bounding box center [435, 285] width 52 height 20
click at [421, 534] on input "Send rejection message If unchecked, the applicant will not receive a rejection…" at bounding box center [414, 539] width 13 height 13
checkbox input "true"
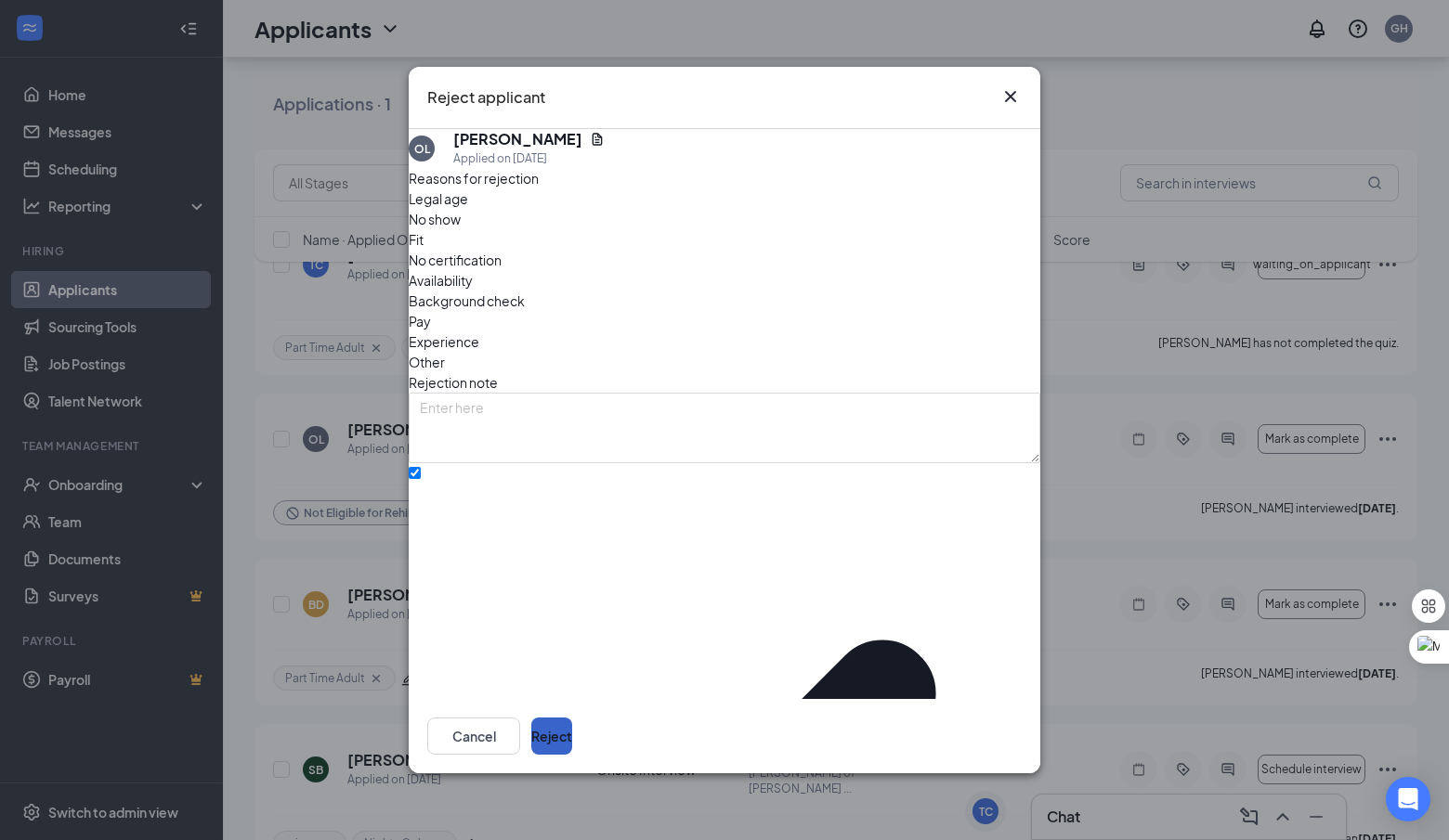
click at [572, 723] on button "Reject" at bounding box center [551, 736] width 40 height 38
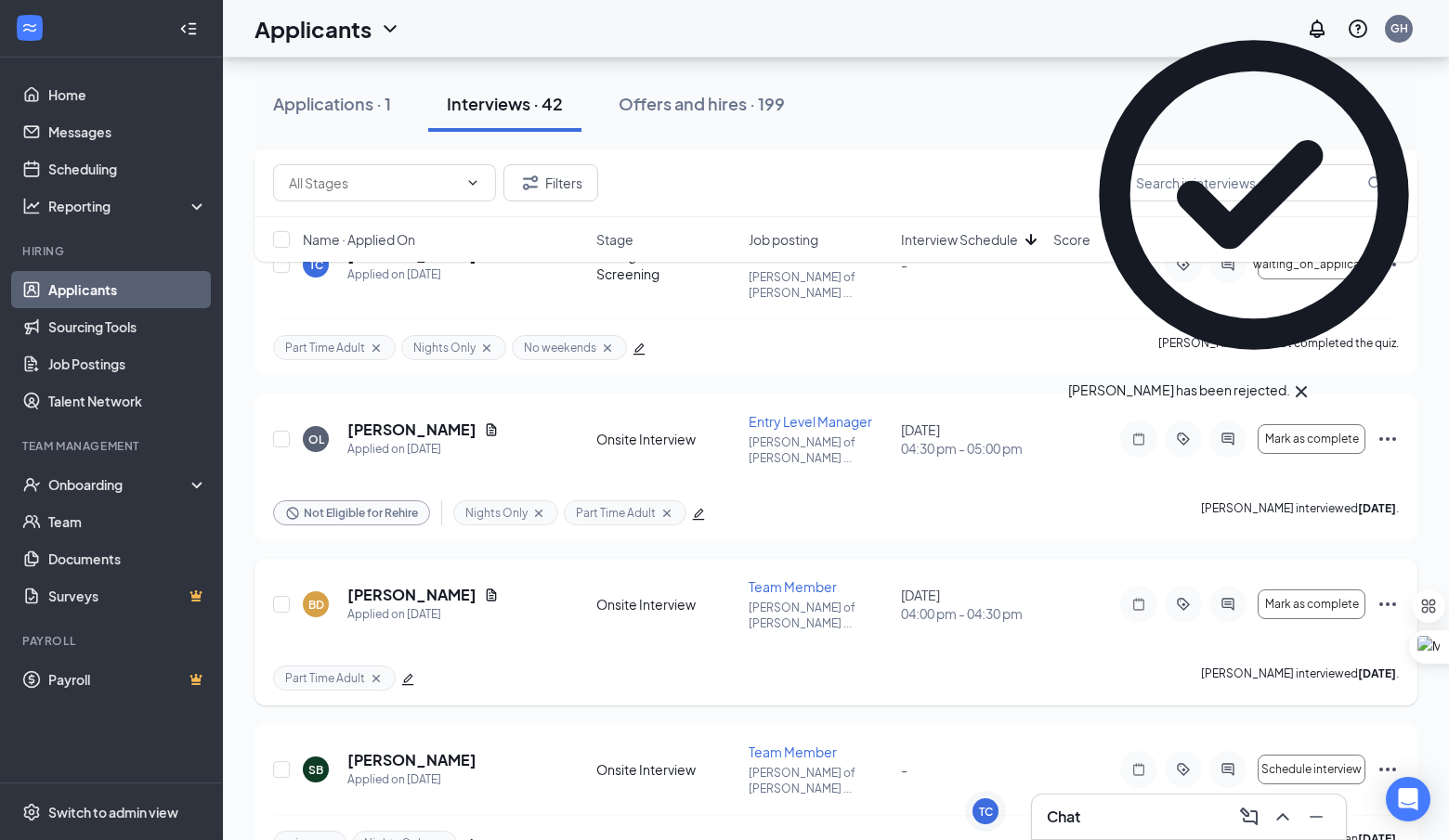
click at [1397, 593] on icon "Ellipses" at bounding box center [1387, 604] width 22 height 22
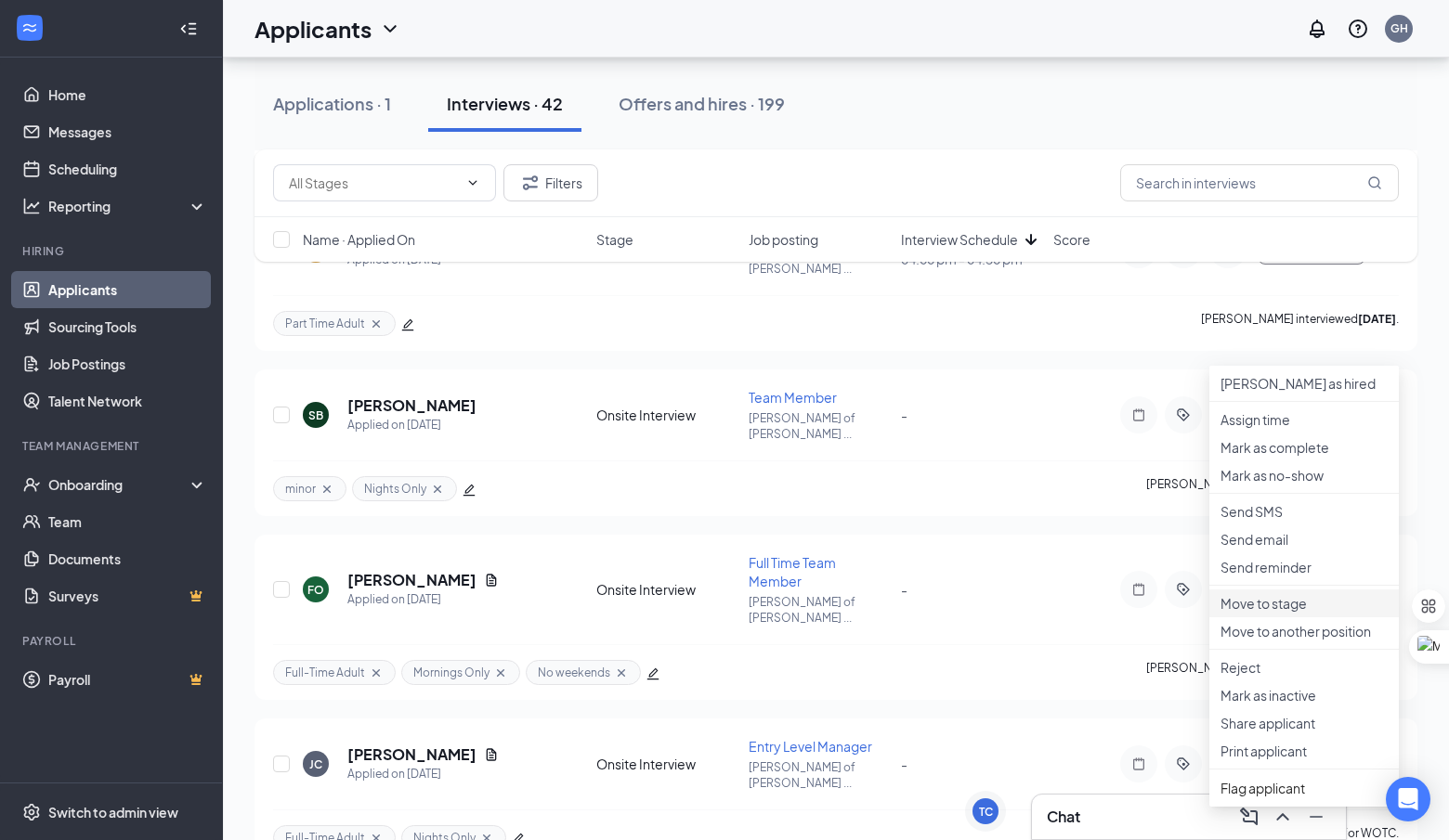
scroll to position [2263, 0]
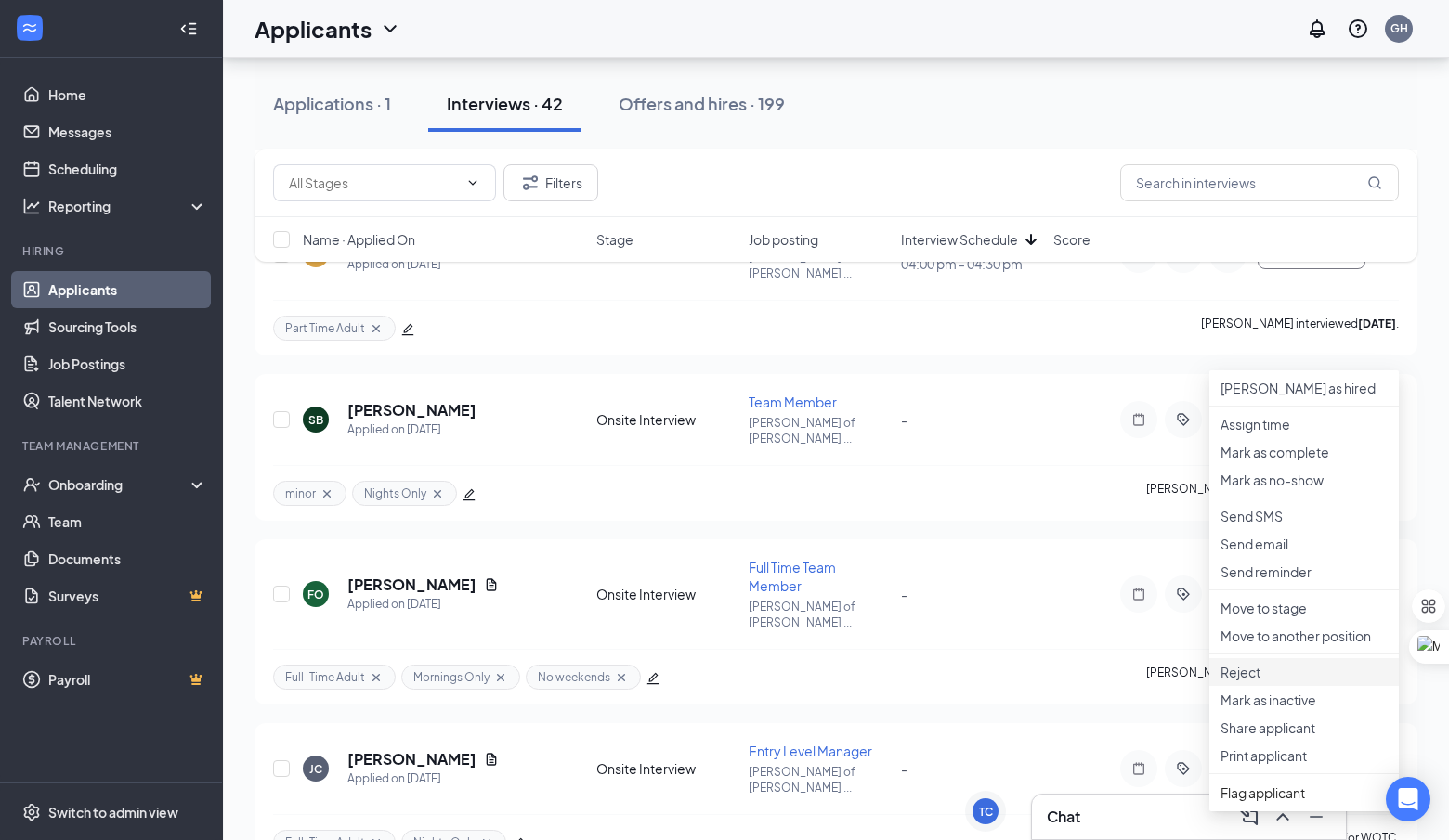
click at [1295, 682] on p "Reject" at bounding box center [1304, 671] width 168 height 18
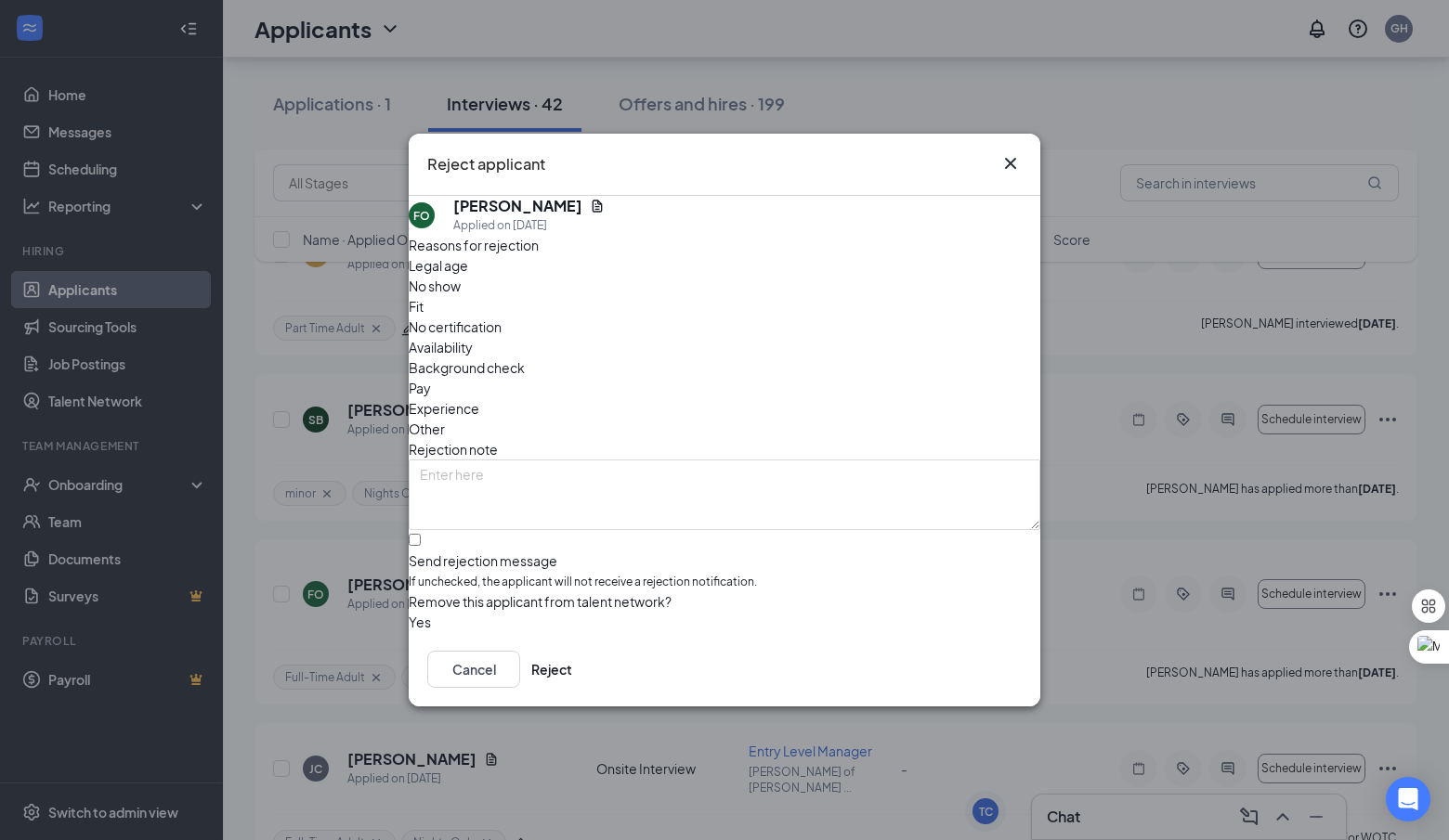
click at [461, 297] on span "No show" at bounding box center [435, 285] width 52 height 20
click at [520, 674] on button "Cancel" at bounding box center [473, 669] width 92 height 38
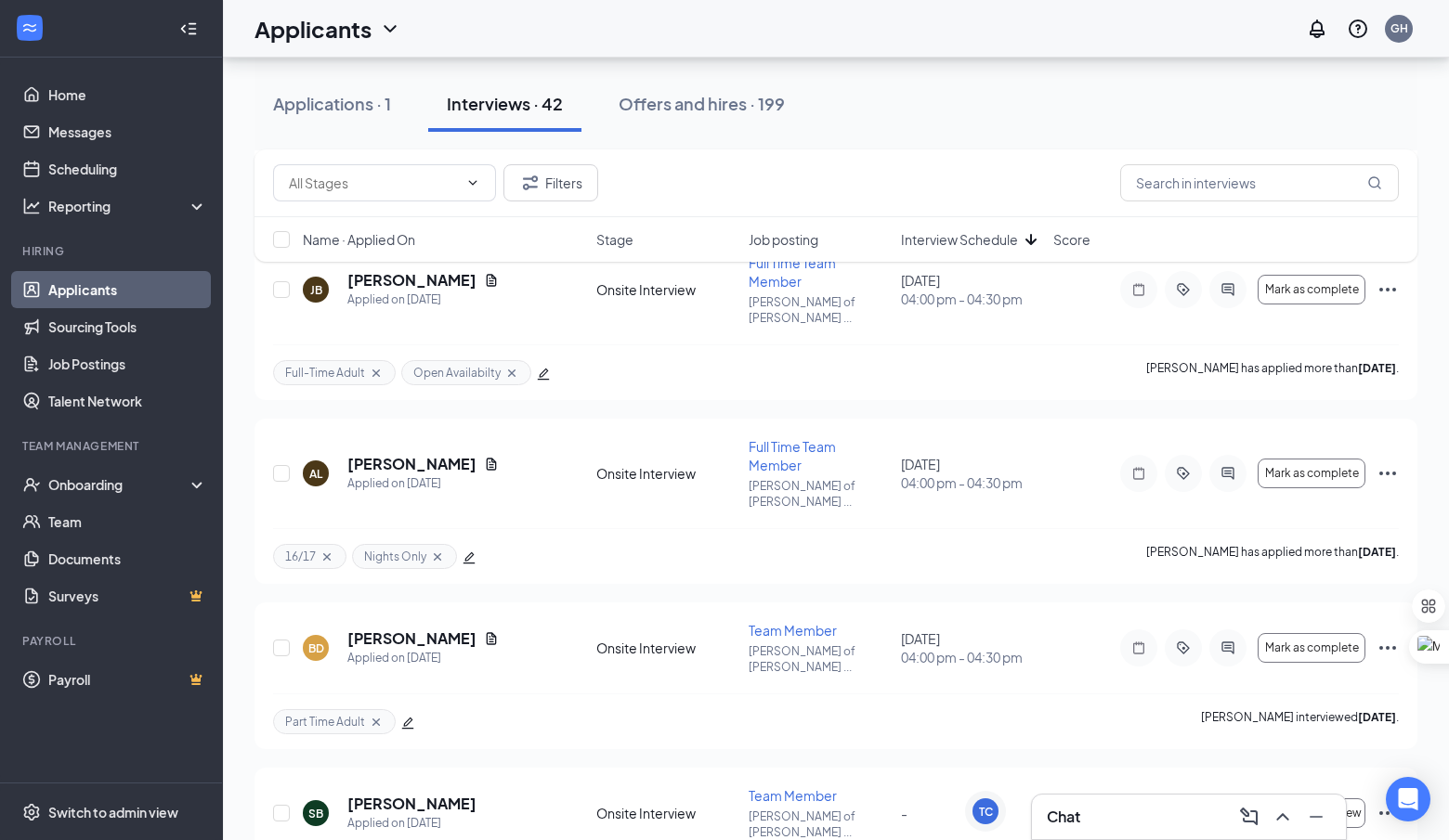
scroll to position [1857, 0]
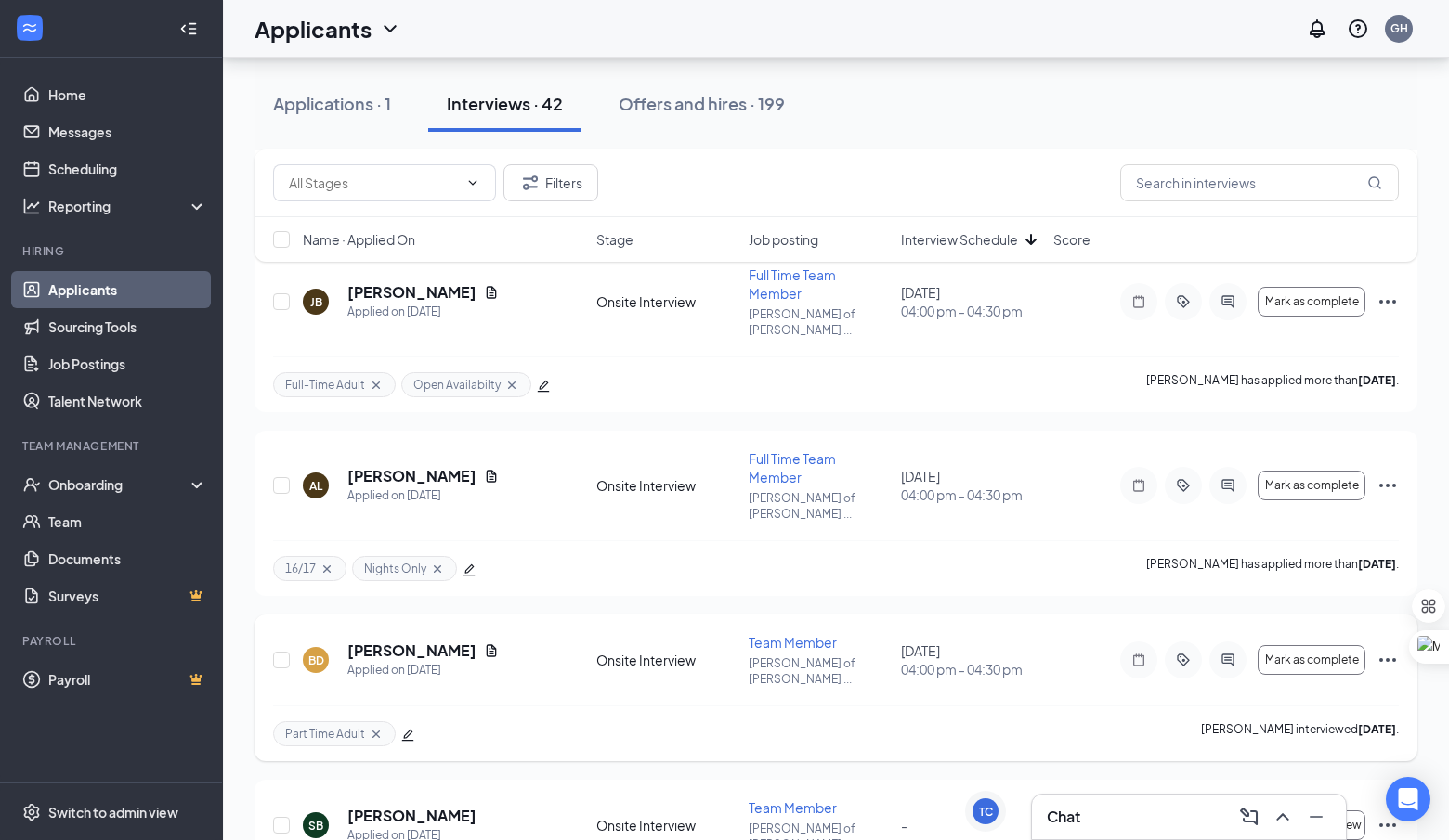
click at [1395, 649] on icon "Ellipses" at bounding box center [1387, 660] width 22 height 22
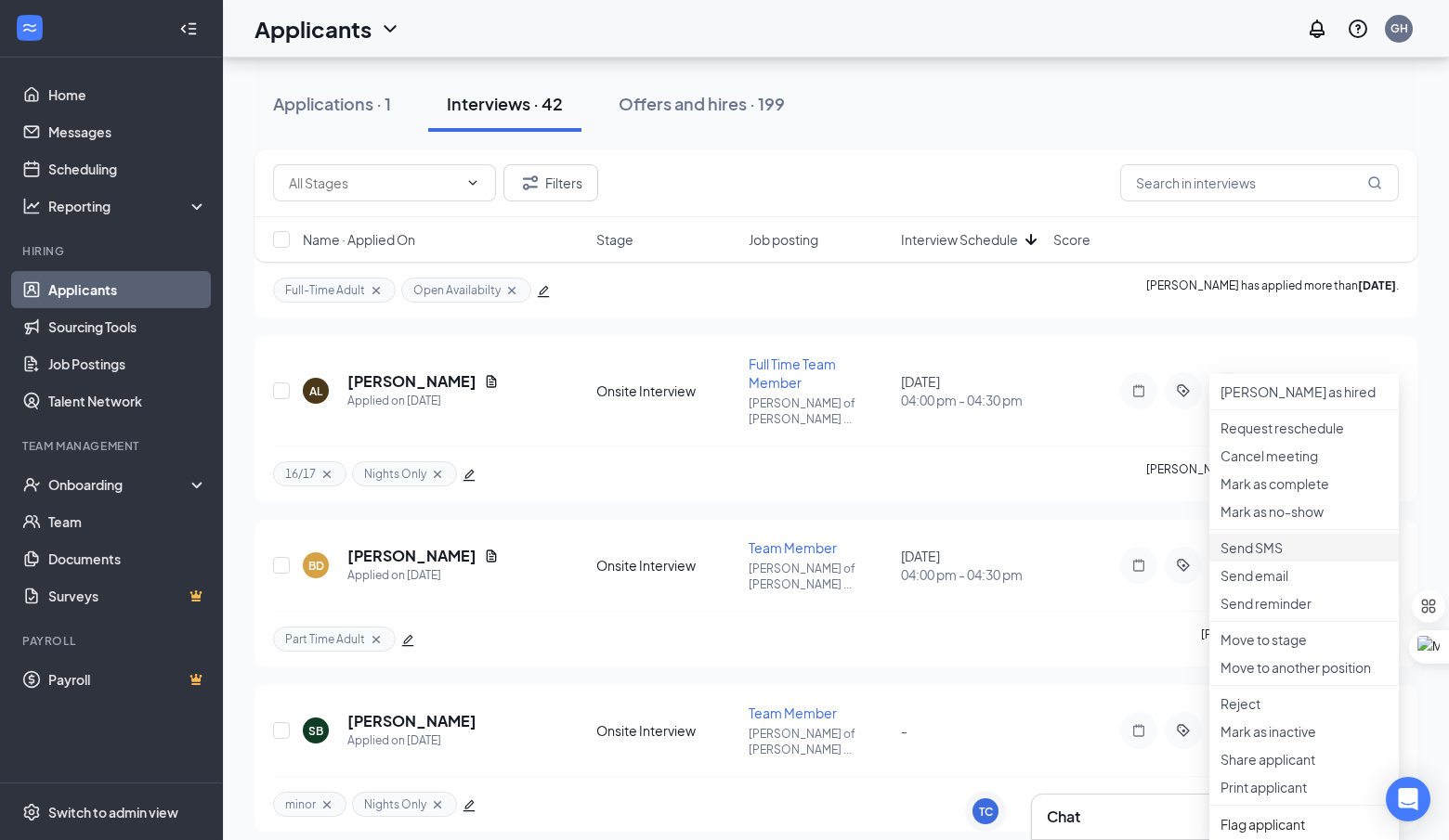
scroll to position [2032, 0]
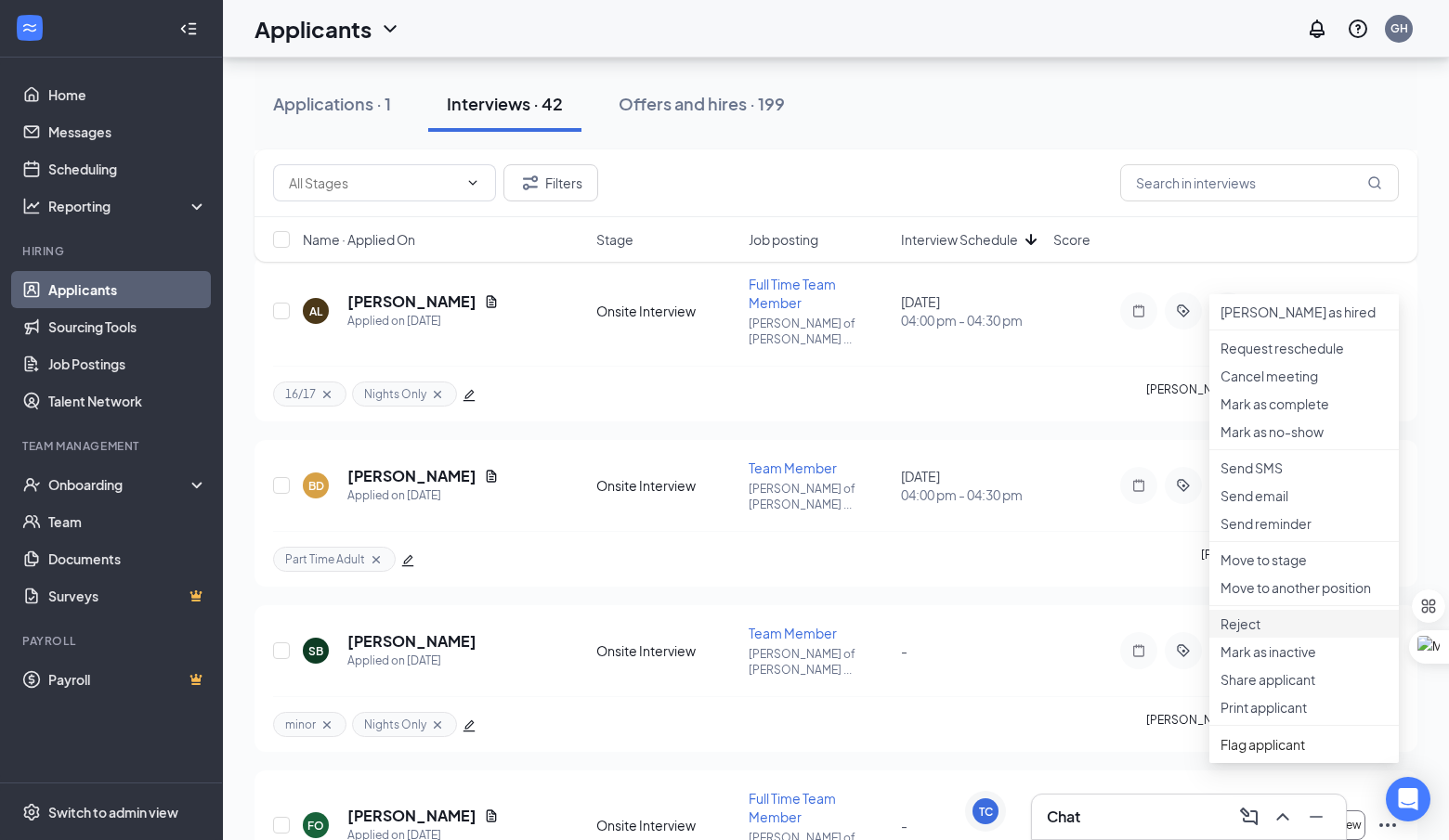
click at [1260, 633] on p "Reject" at bounding box center [1304, 623] width 168 height 18
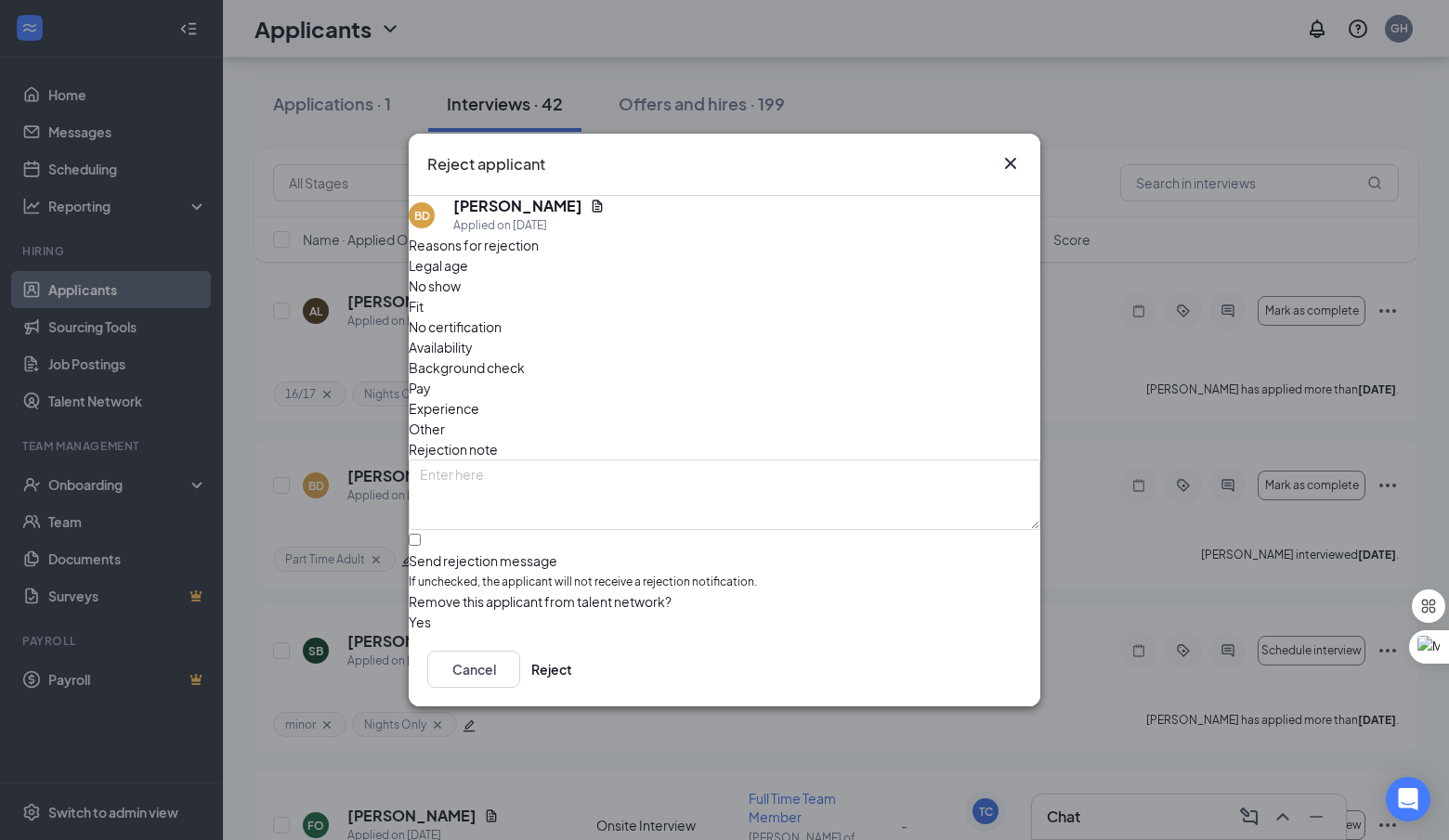
click at [461, 297] on span "No show" at bounding box center [435, 285] width 52 height 20
click at [421, 534] on input "Send rejection message If unchecked, the applicant will not receive a rejection…" at bounding box center [414, 539] width 13 height 13
checkbox input "true"
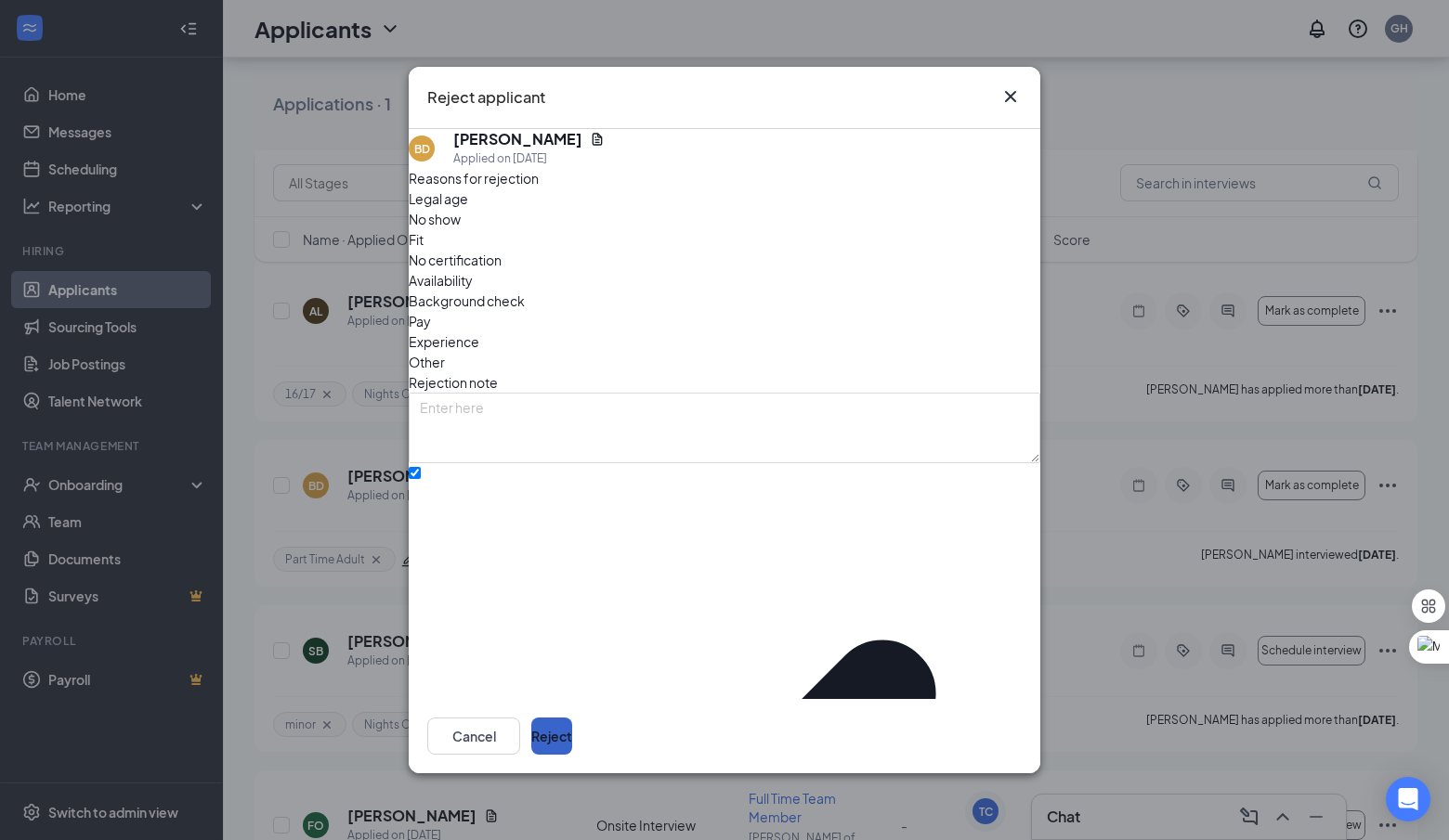
click at [572, 736] on button "Reject" at bounding box center [551, 736] width 40 height 38
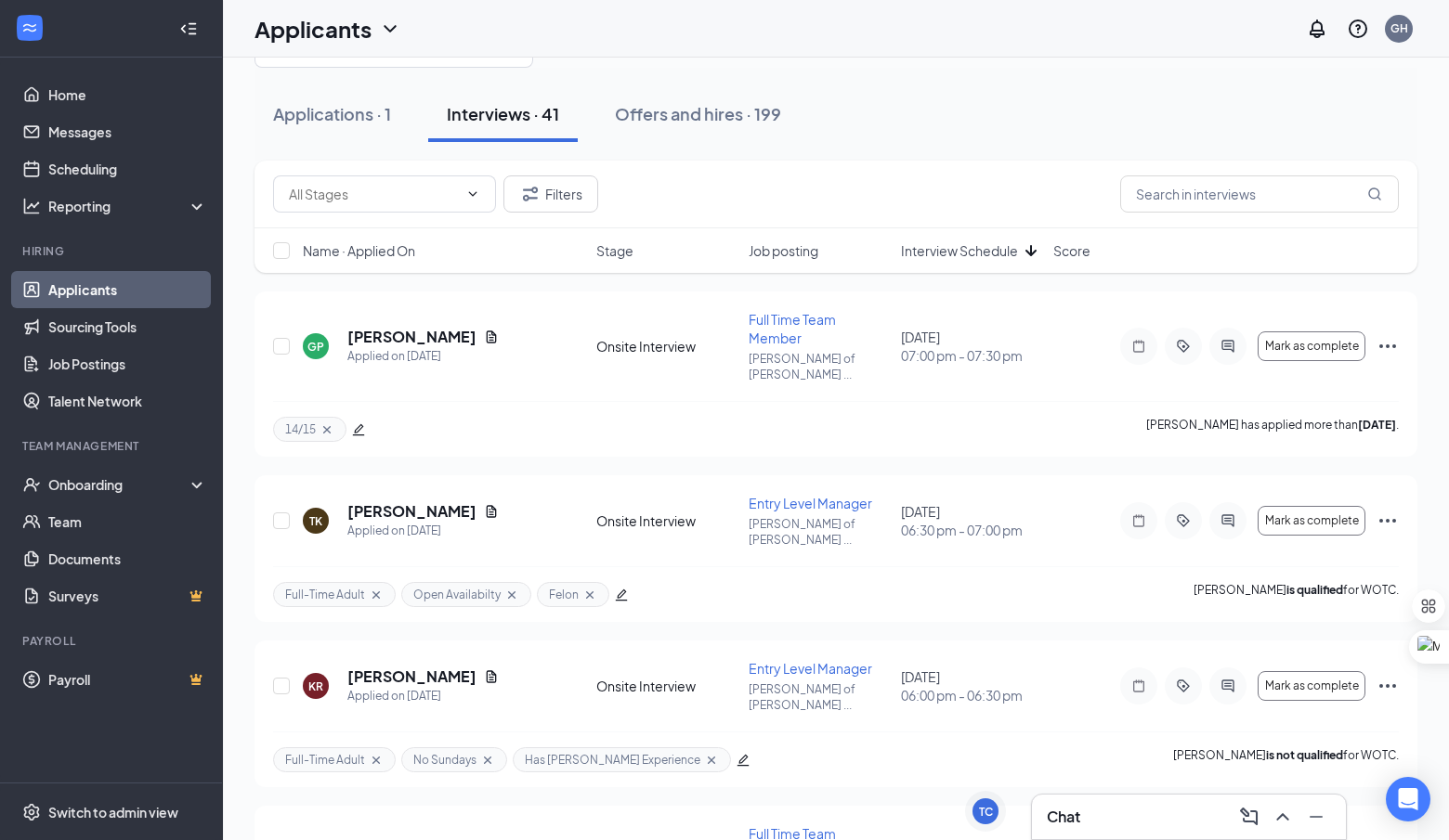
scroll to position [0, 0]
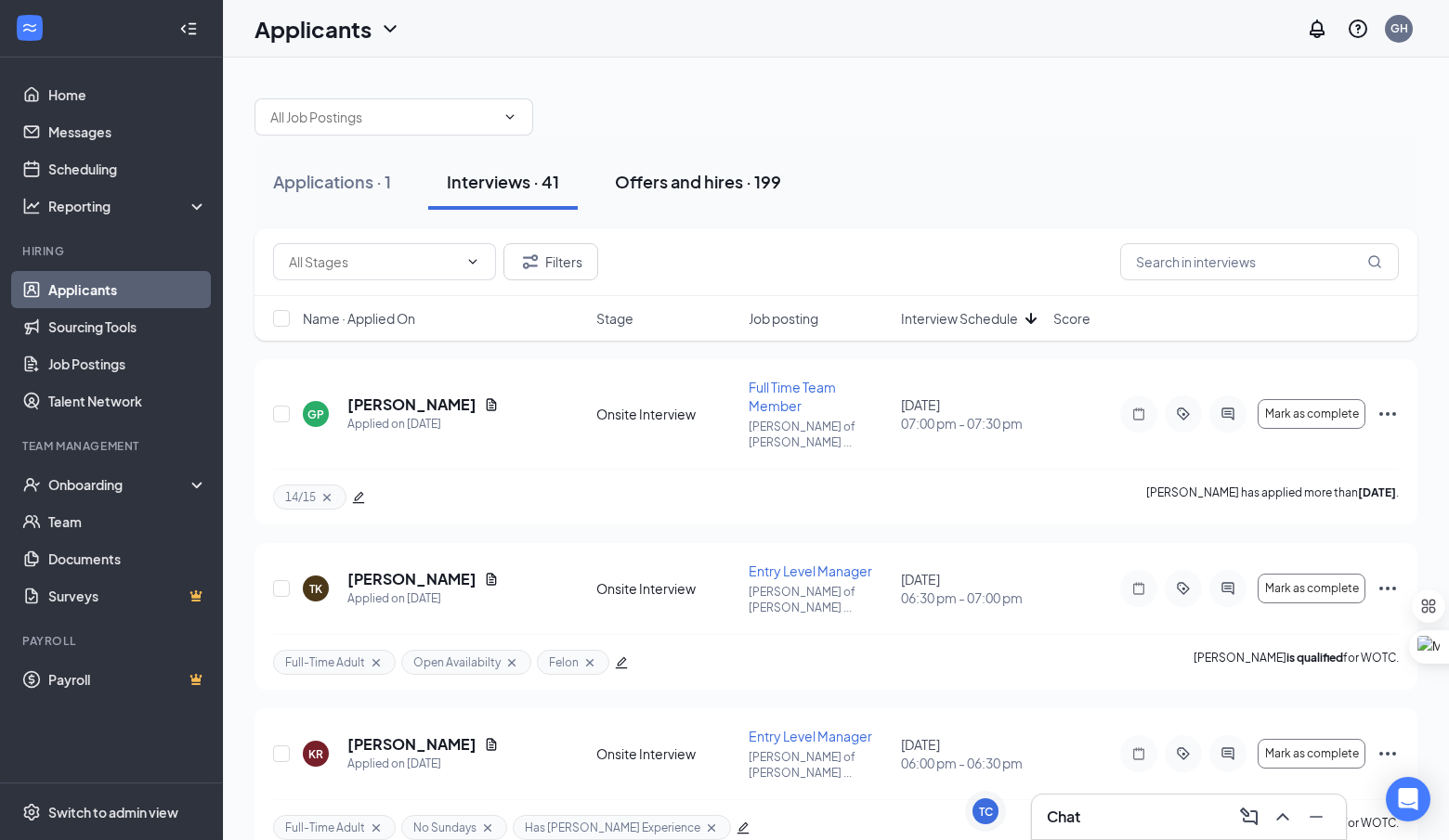
click at [717, 189] on div "Offers and hires · 199" at bounding box center [698, 181] width 167 height 23
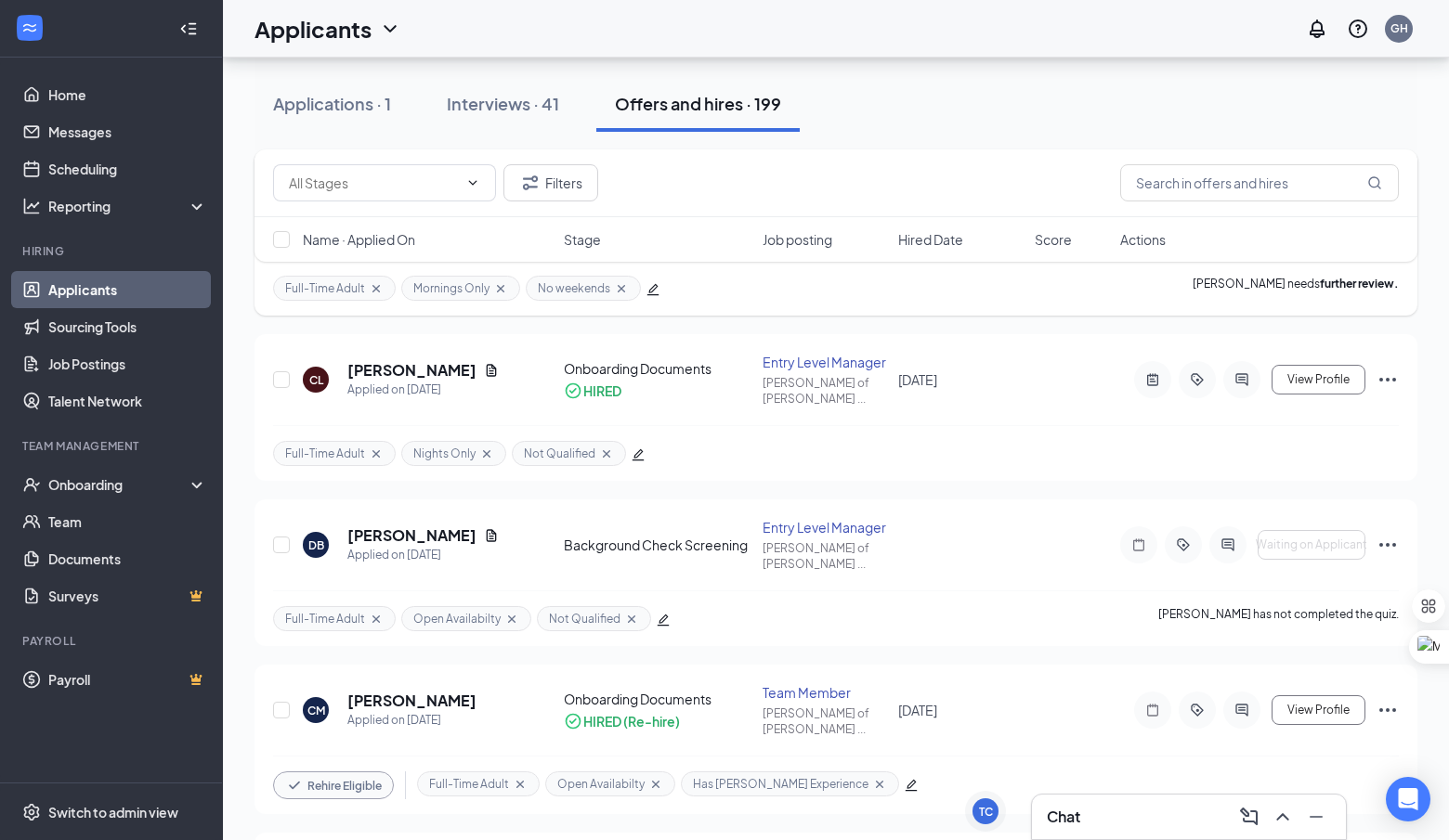
scroll to position [395, 0]
click at [1383, 696] on icon "Ellipses" at bounding box center [1387, 707] width 22 height 22
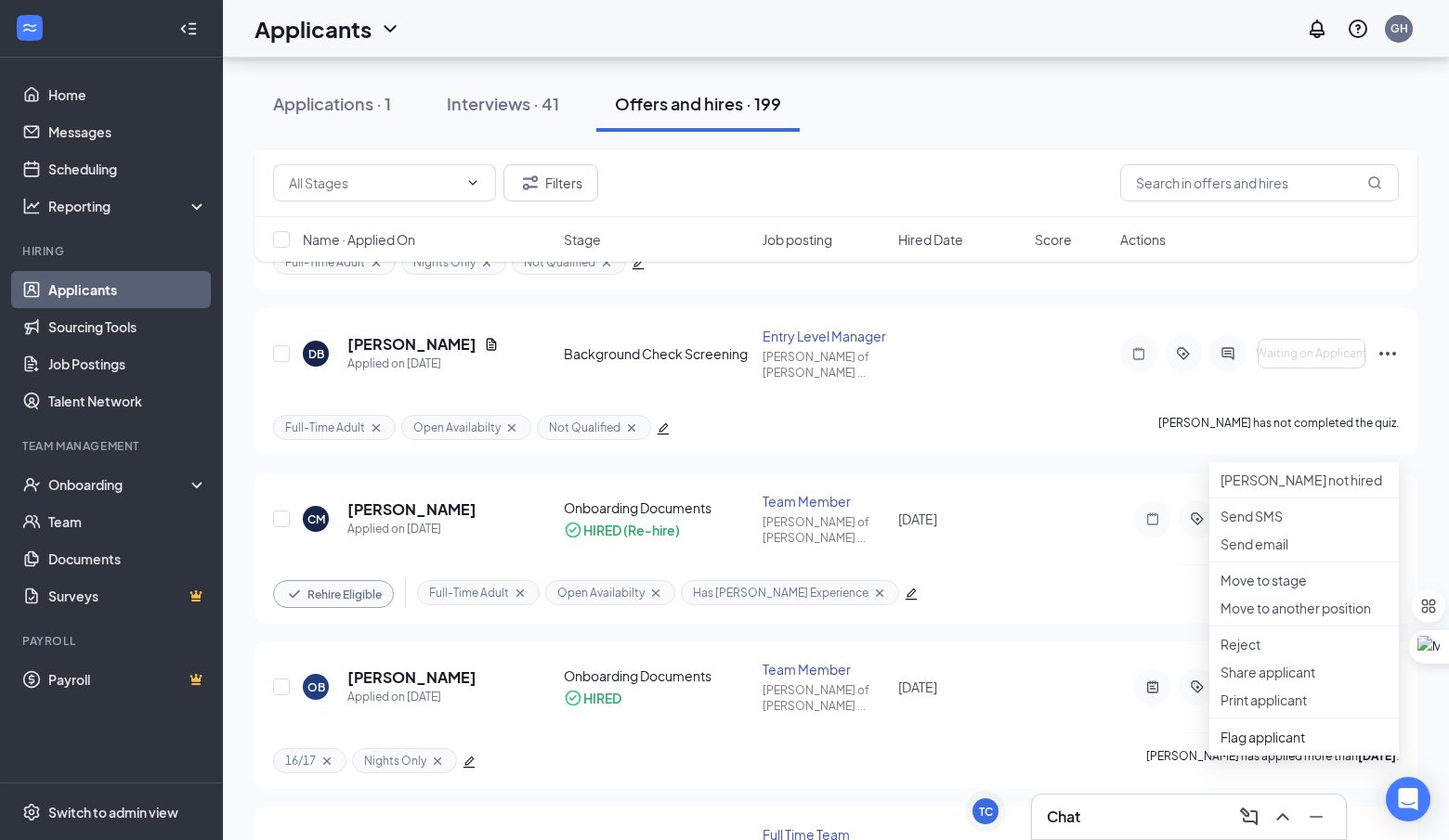
scroll to position [597, 0]
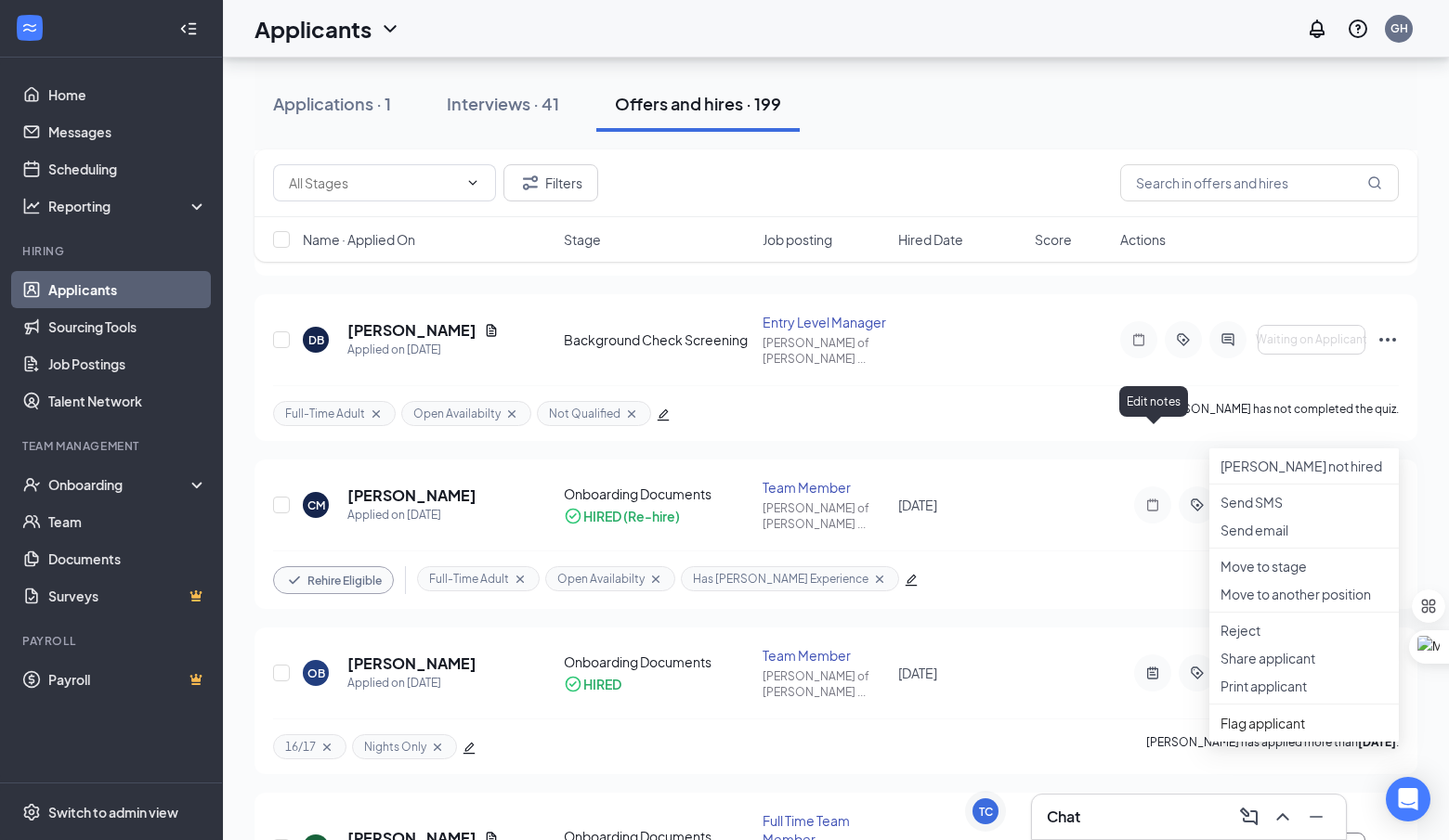
click at [1183, 390] on div "Edit notes" at bounding box center [1153, 402] width 68 height 31
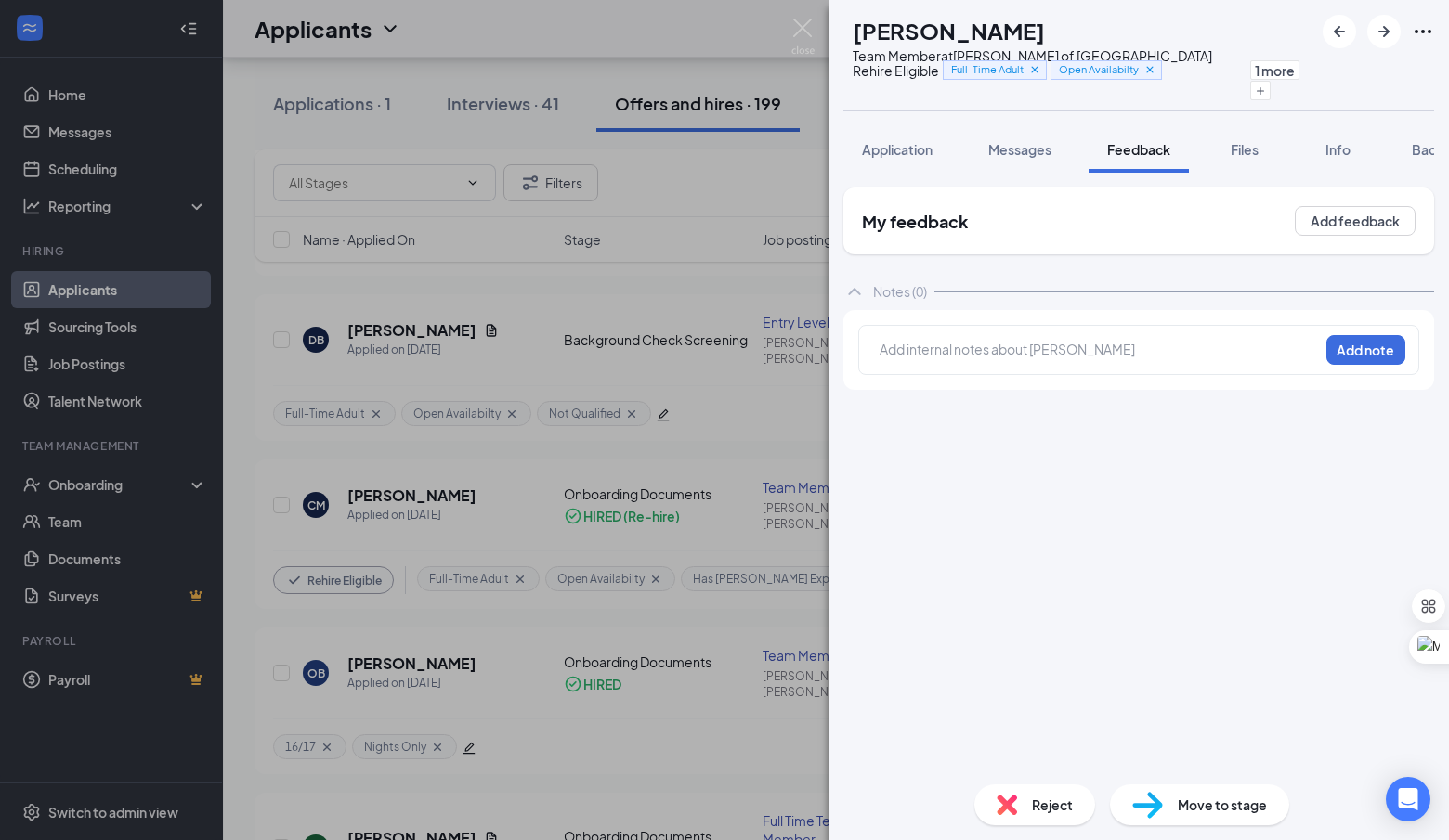
click at [779, 390] on div "CM Chloe Magalski Team Member at Culver's of Hudsonville Rehire Eligible Full-T…" at bounding box center [724, 420] width 1449 height 840
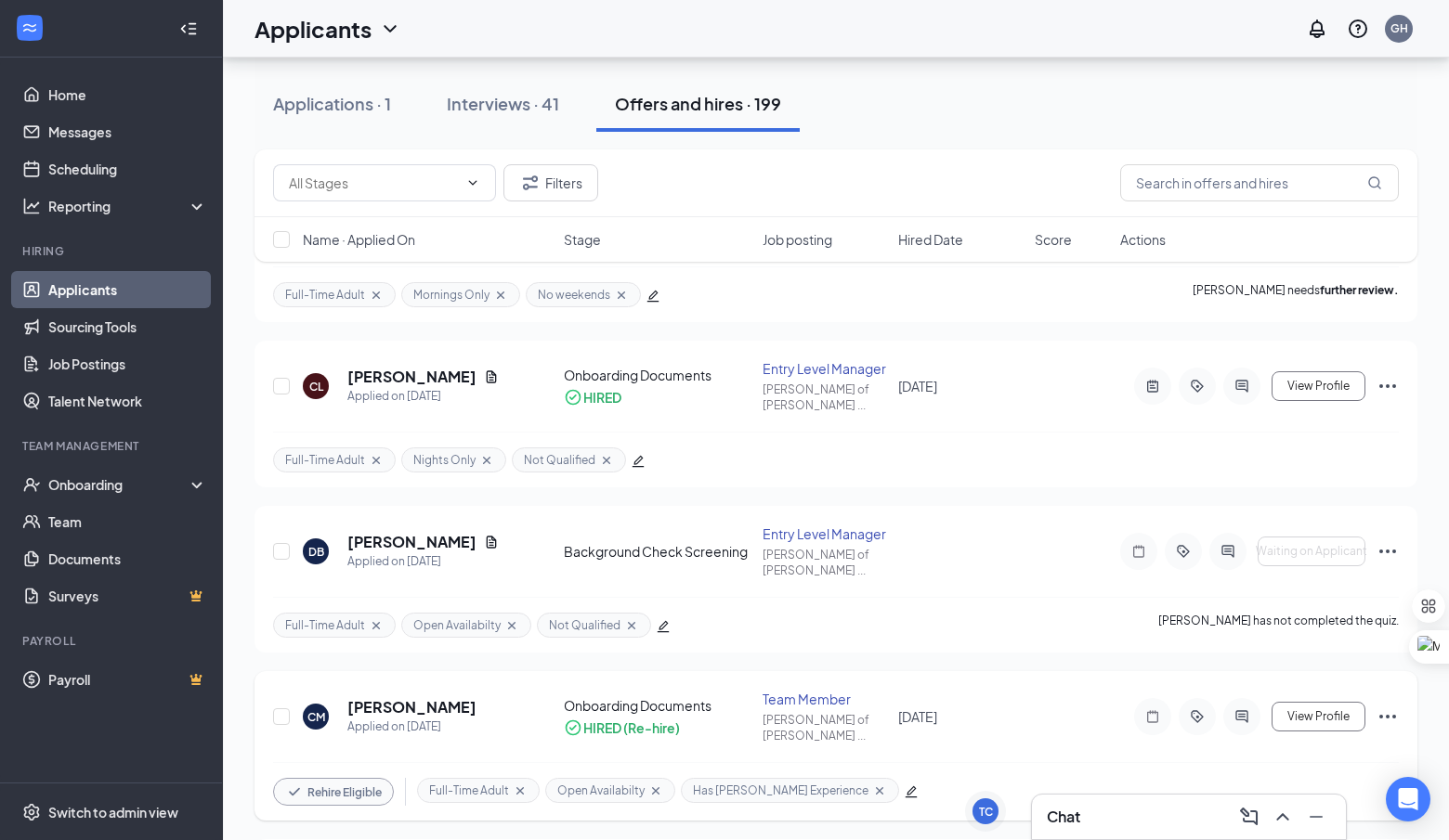
scroll to position [373, 0]
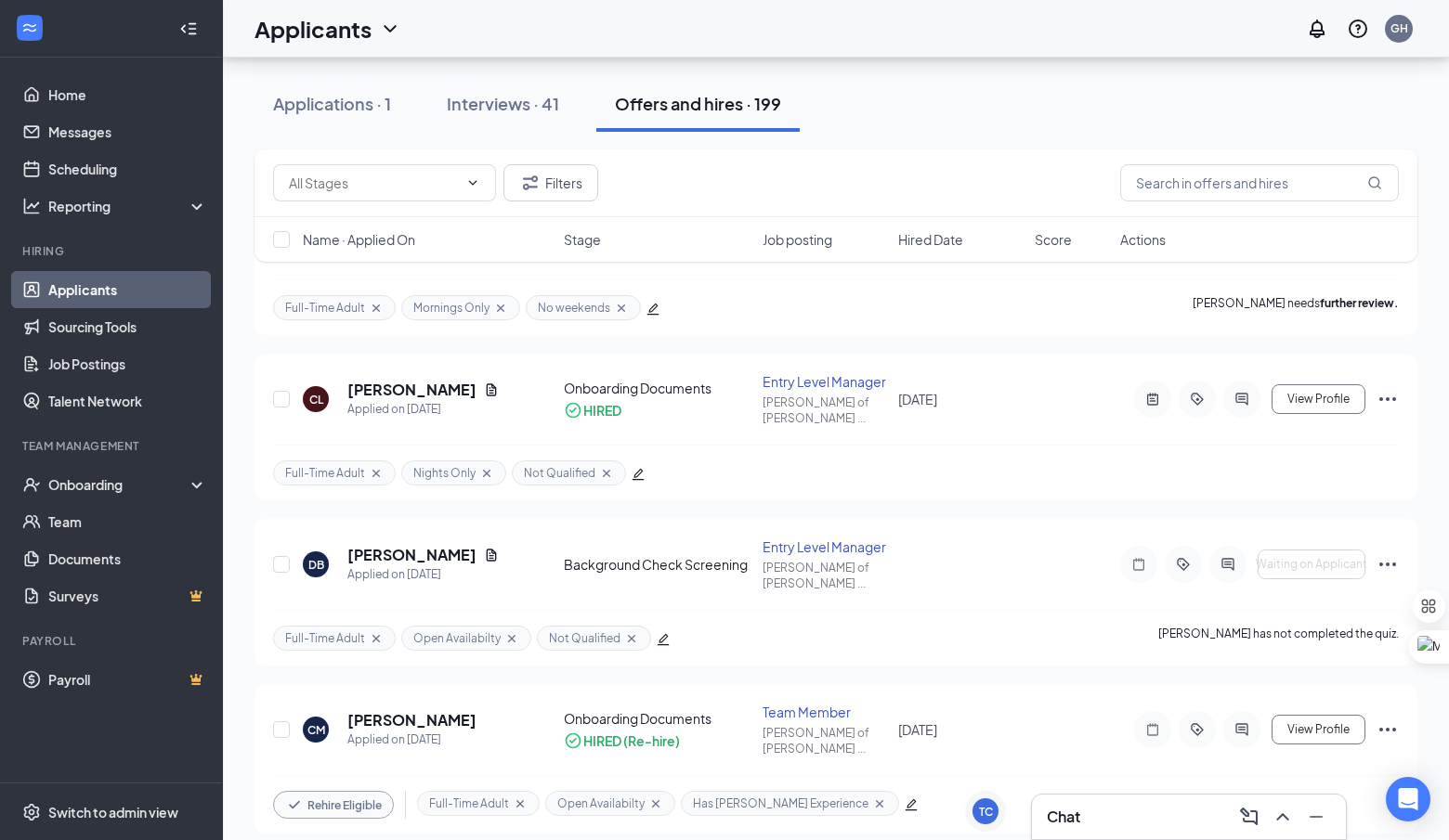
click at [1251, 722] on icon "ActiveChat" at bounding box center [1241, 729] width 22 height 14
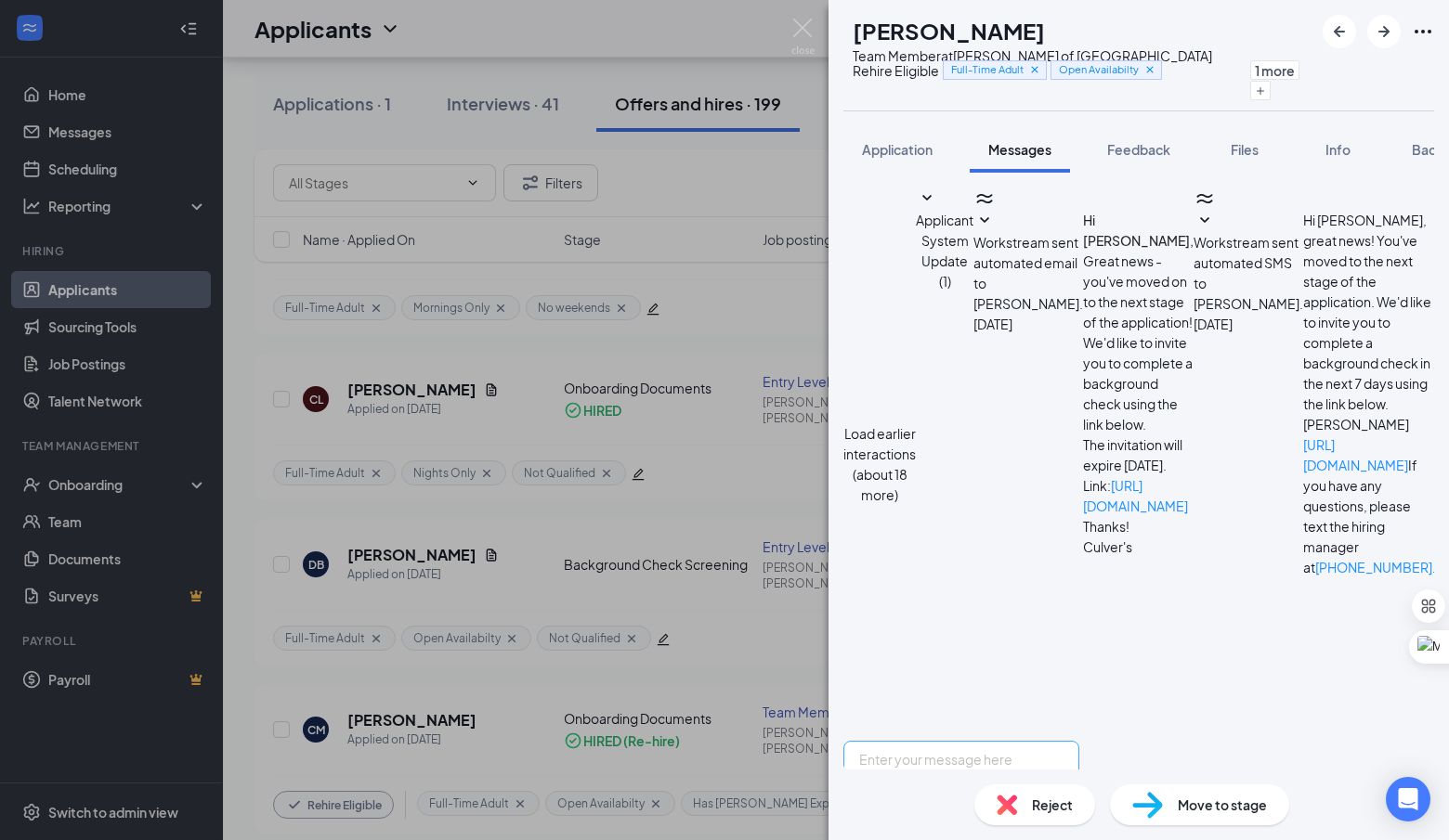
scroll to position [462, 0]
click at [754, 467] on div "CM Chloe Magalski Team Member at Culver's of Hudsonville Rehire Eligible Full-T…" at bounding box center [724, 420] width 1449 height 840
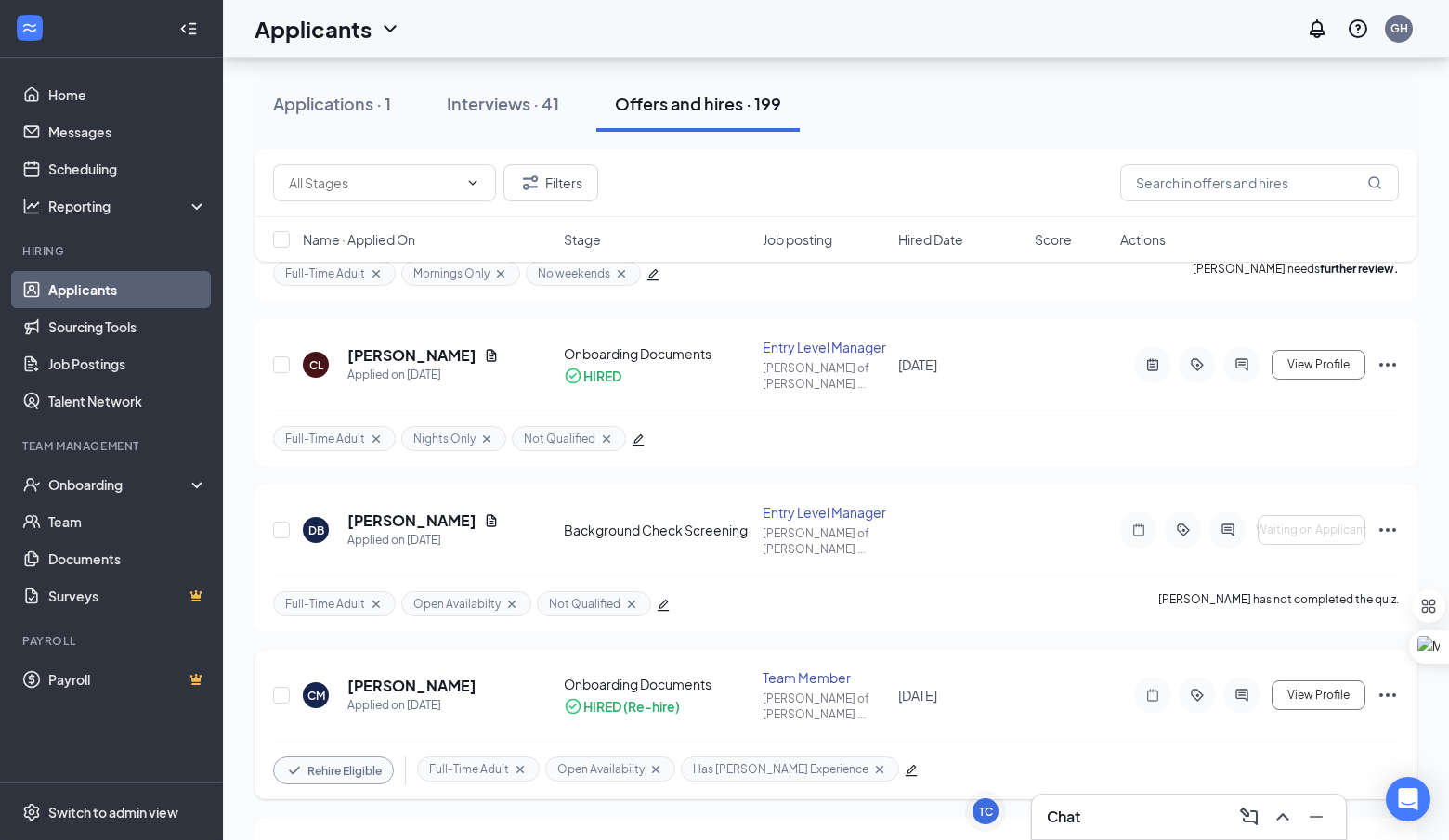
scroll to position [398, 0]
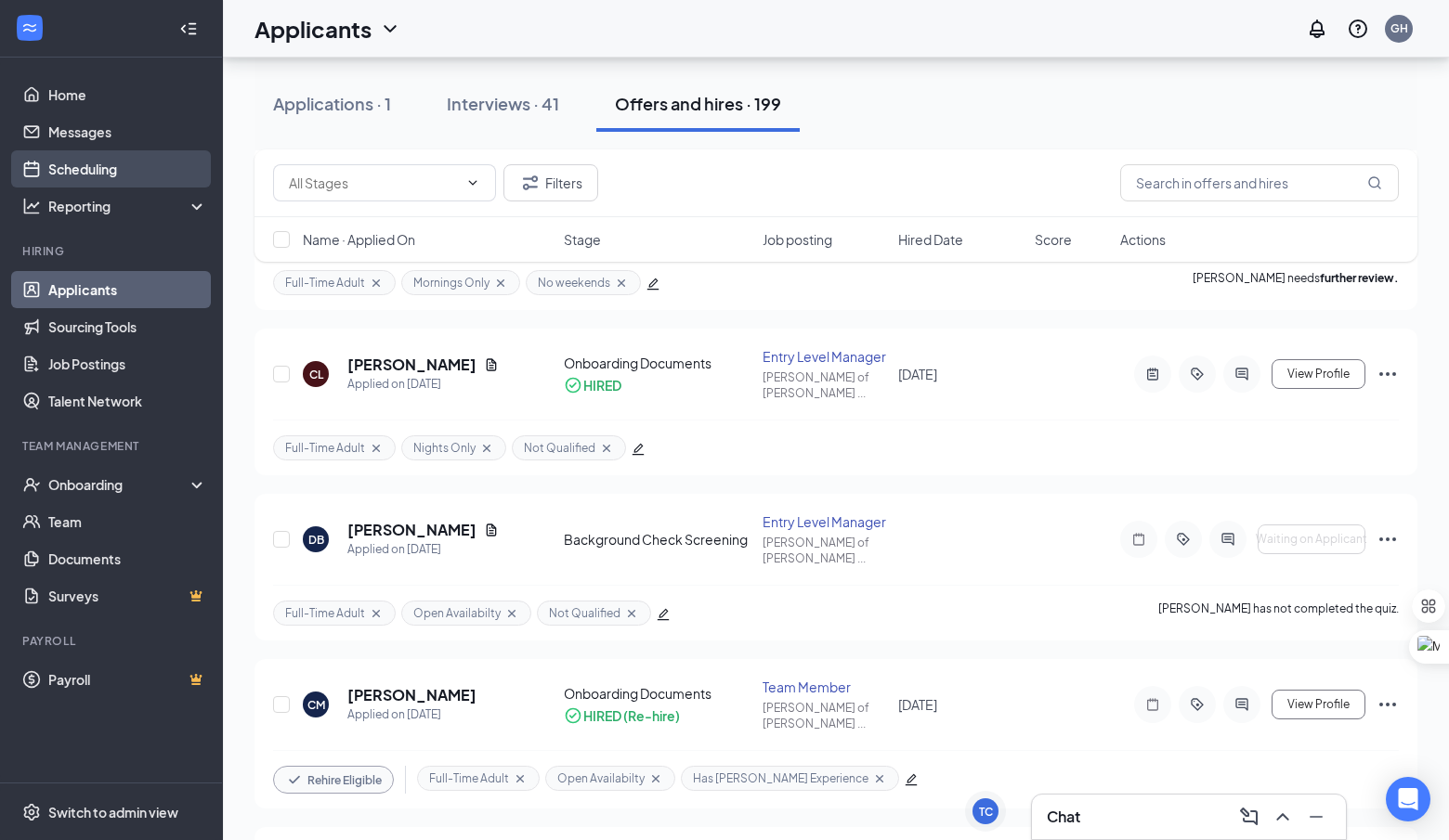
click at [147, 171] on link "Scheduling" at bounding box center [127, 169] width 159 height 38
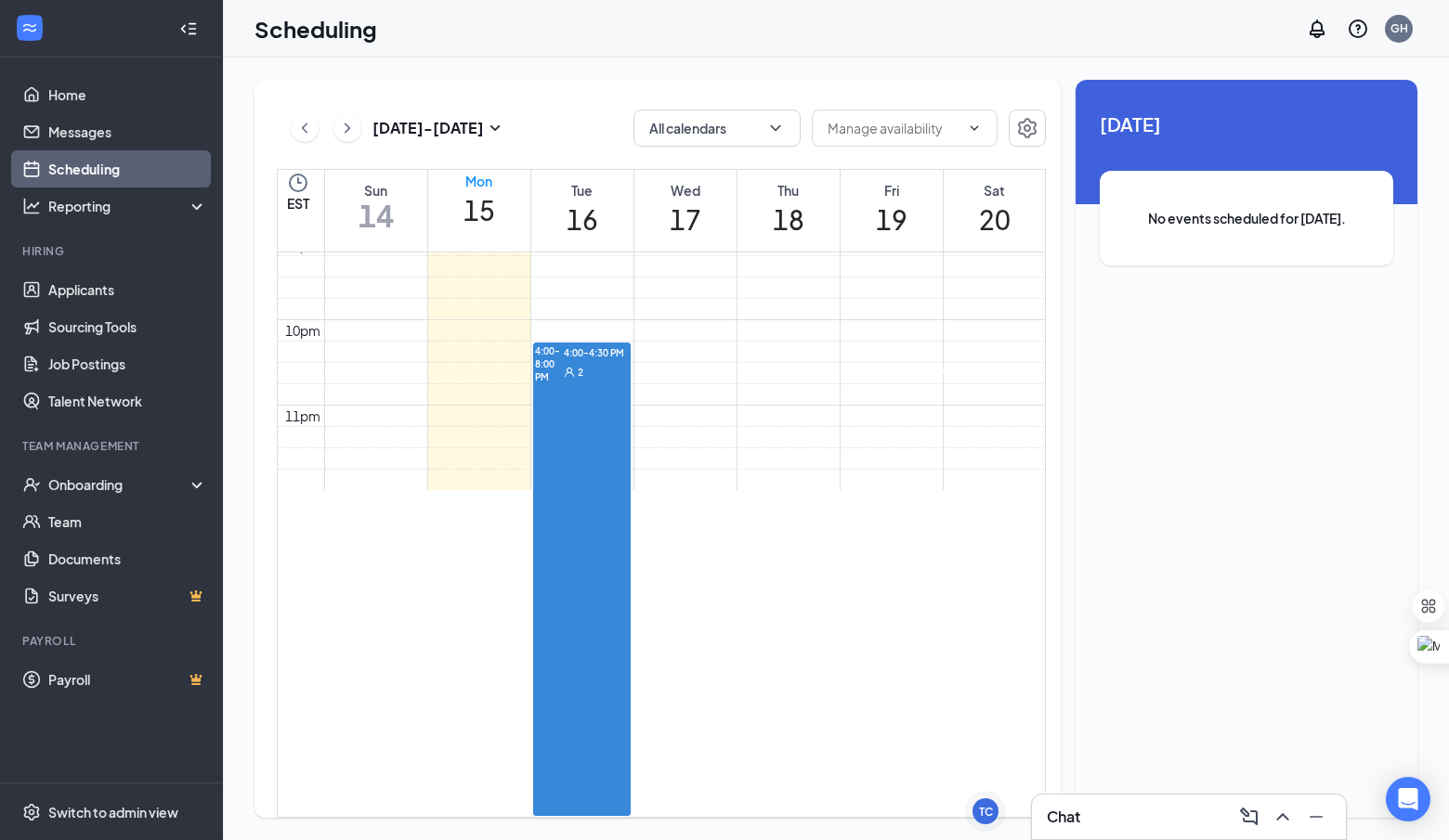
scroll to position [1866, 0]
click at [153, 297] on link "Applicants" at bounding box center [127, 289] width 159 height 38
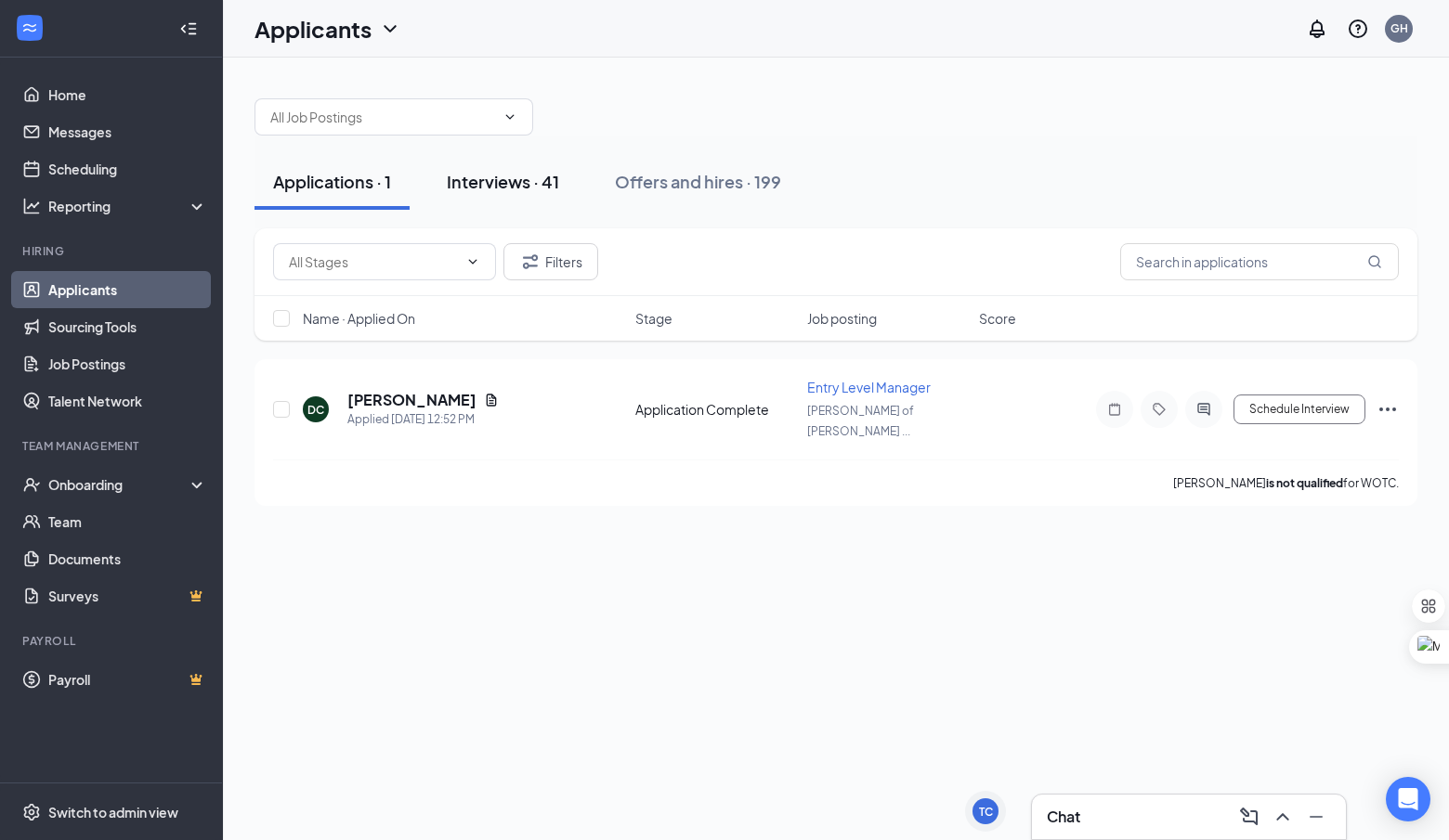
click at [537, 197] on button "Interviews · 41" at bounding box center [502, 182] width 149 height 56
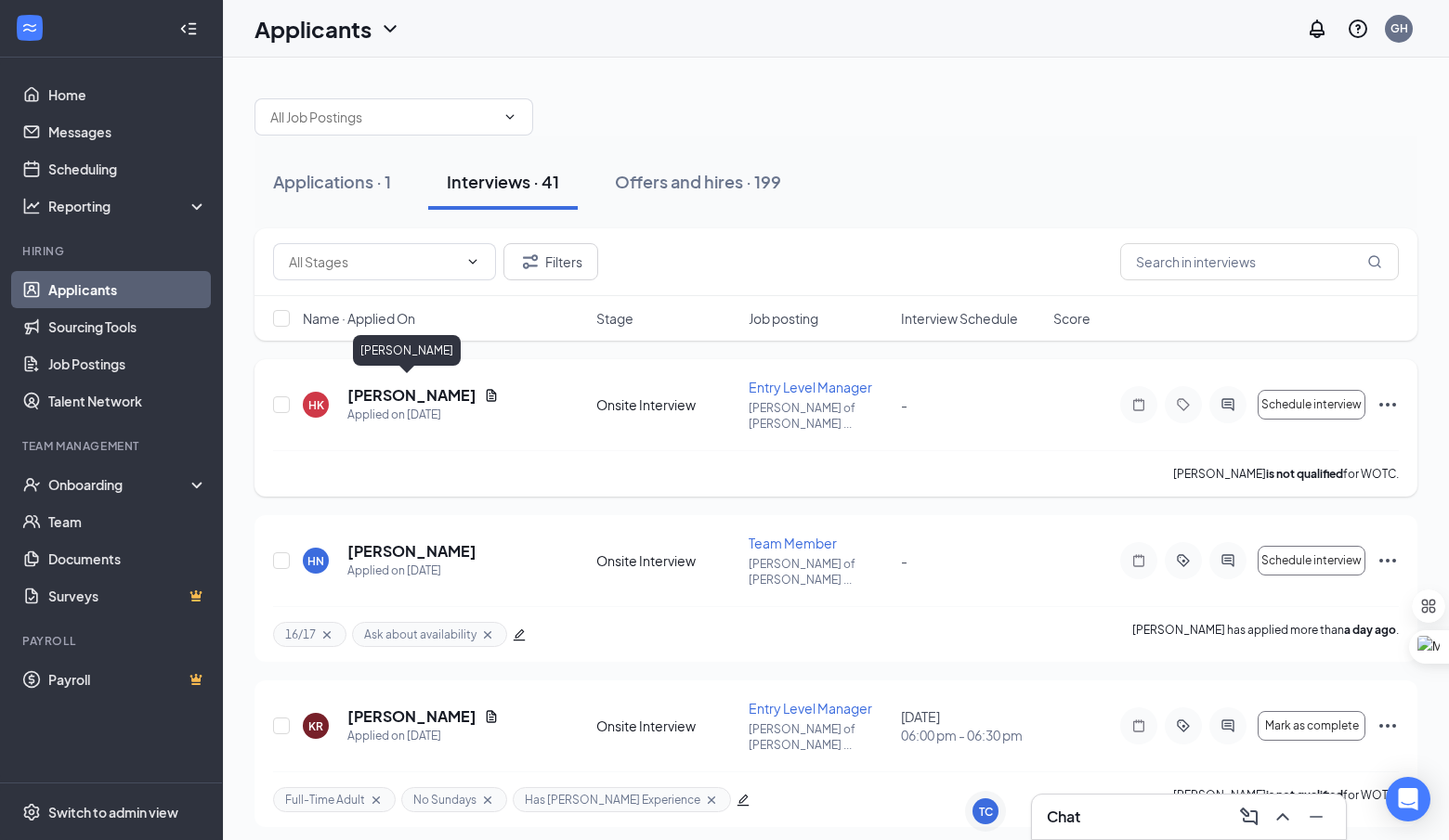
click at [433, 386] on h5 "[PERSON_NAME]" at bounding box center [412, 395] width 129 height 20
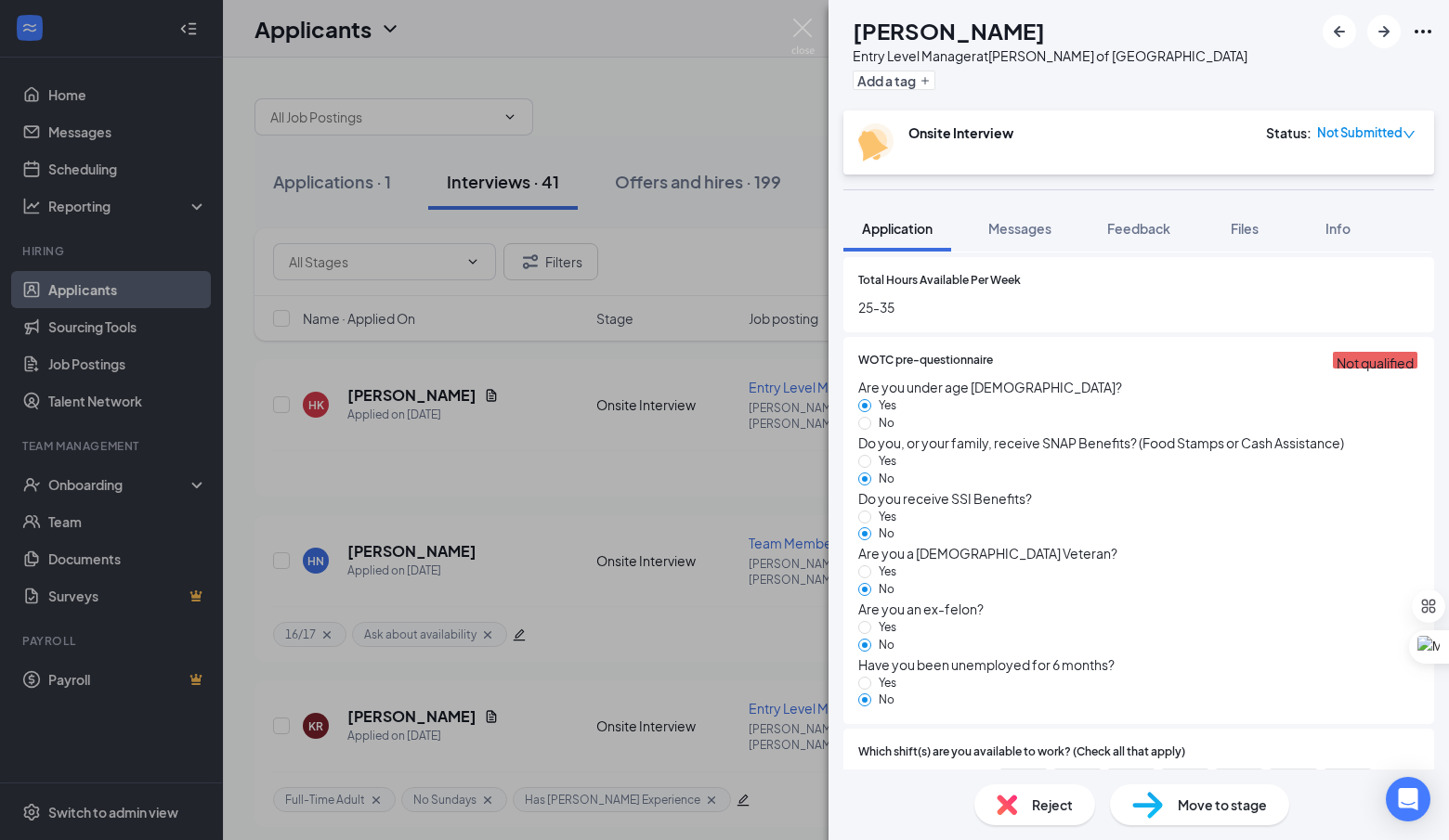
scroll to position [644, 0]
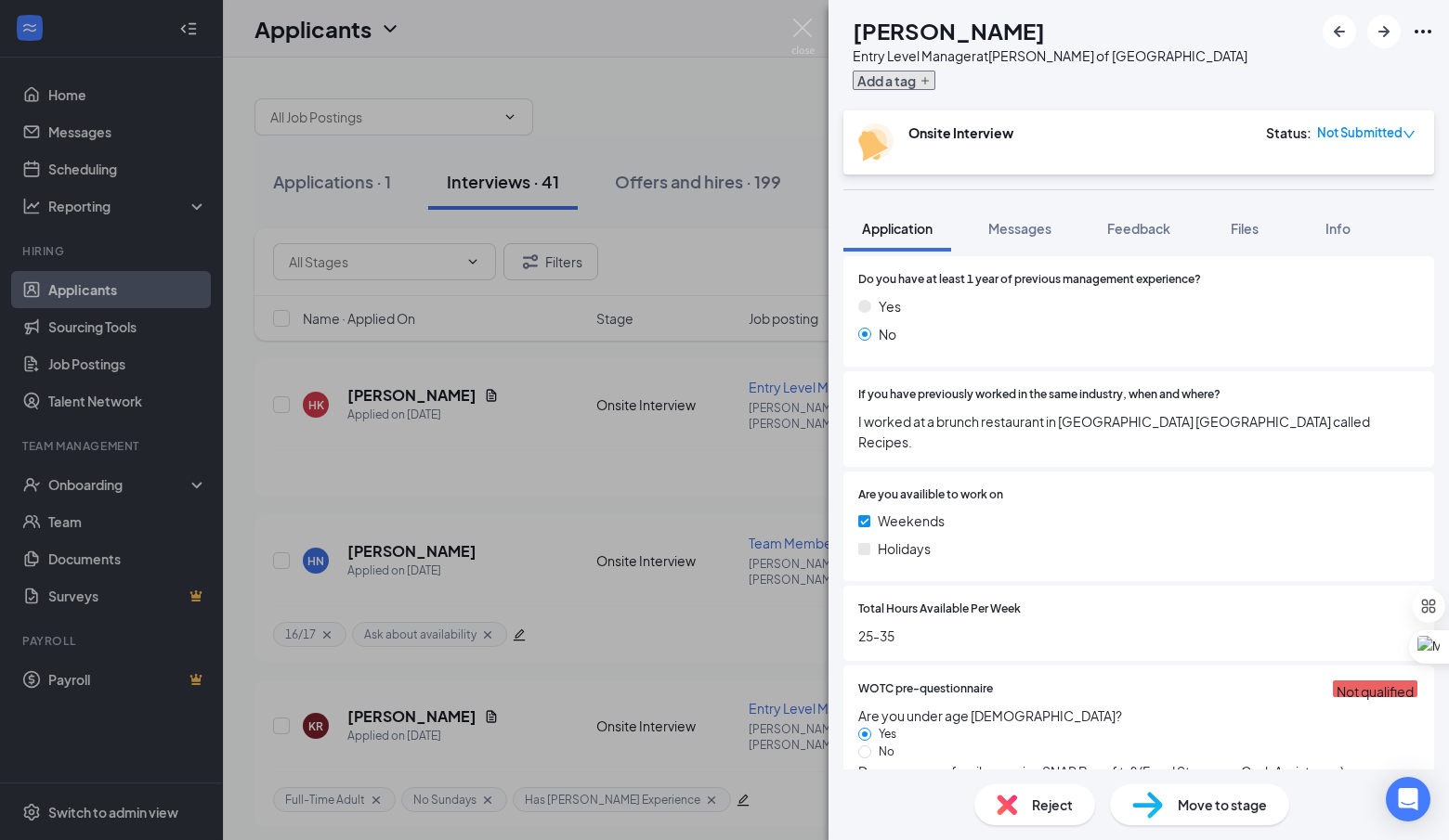
click at [934, 86] on button "Add a tag" at bounding box center [894, 80] width 83 height 19
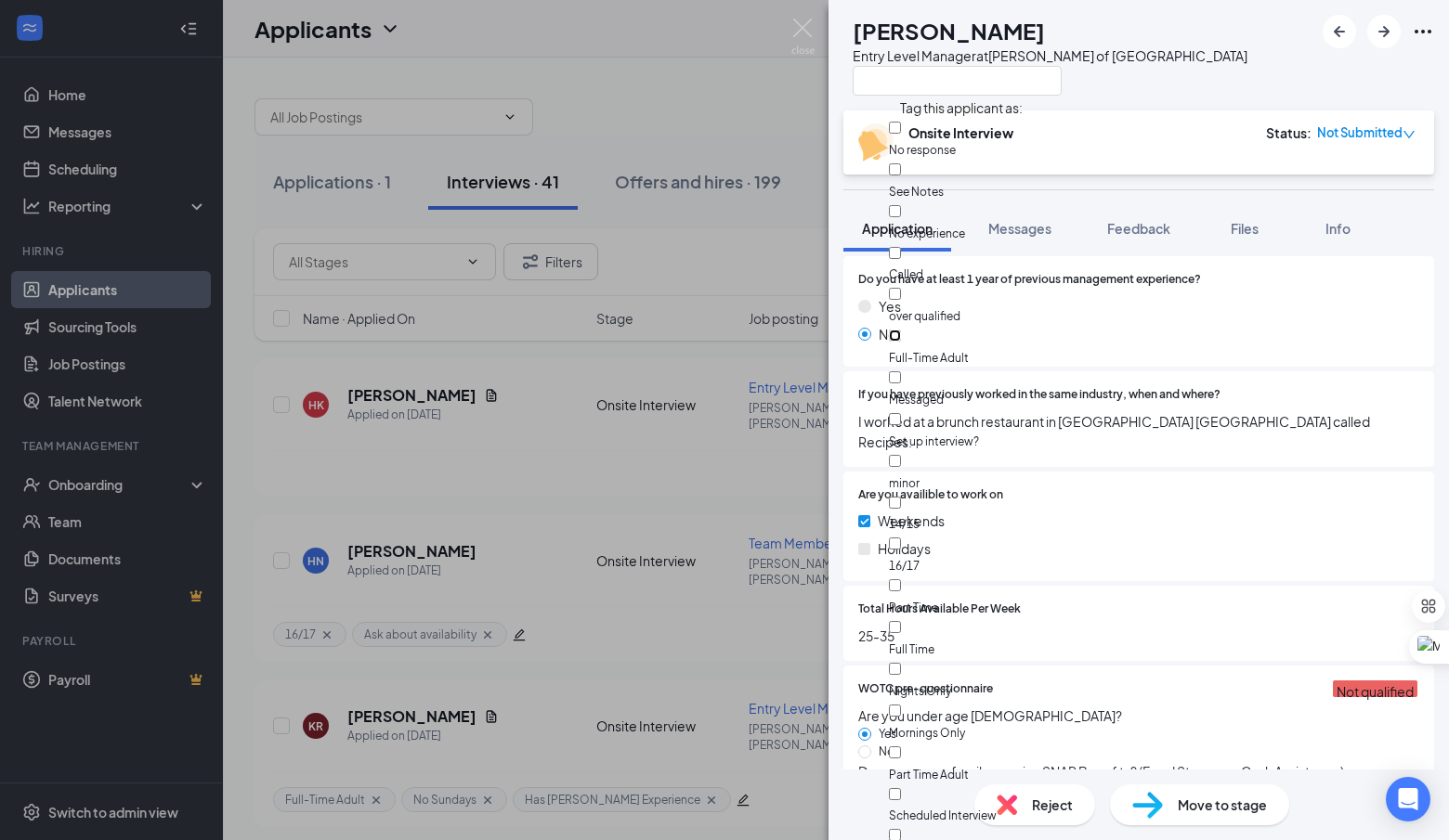
click at [901, 329] on input "Full-Time Adult" at bounding box center [895, 335] width 13 height 13
checkbox input "true"
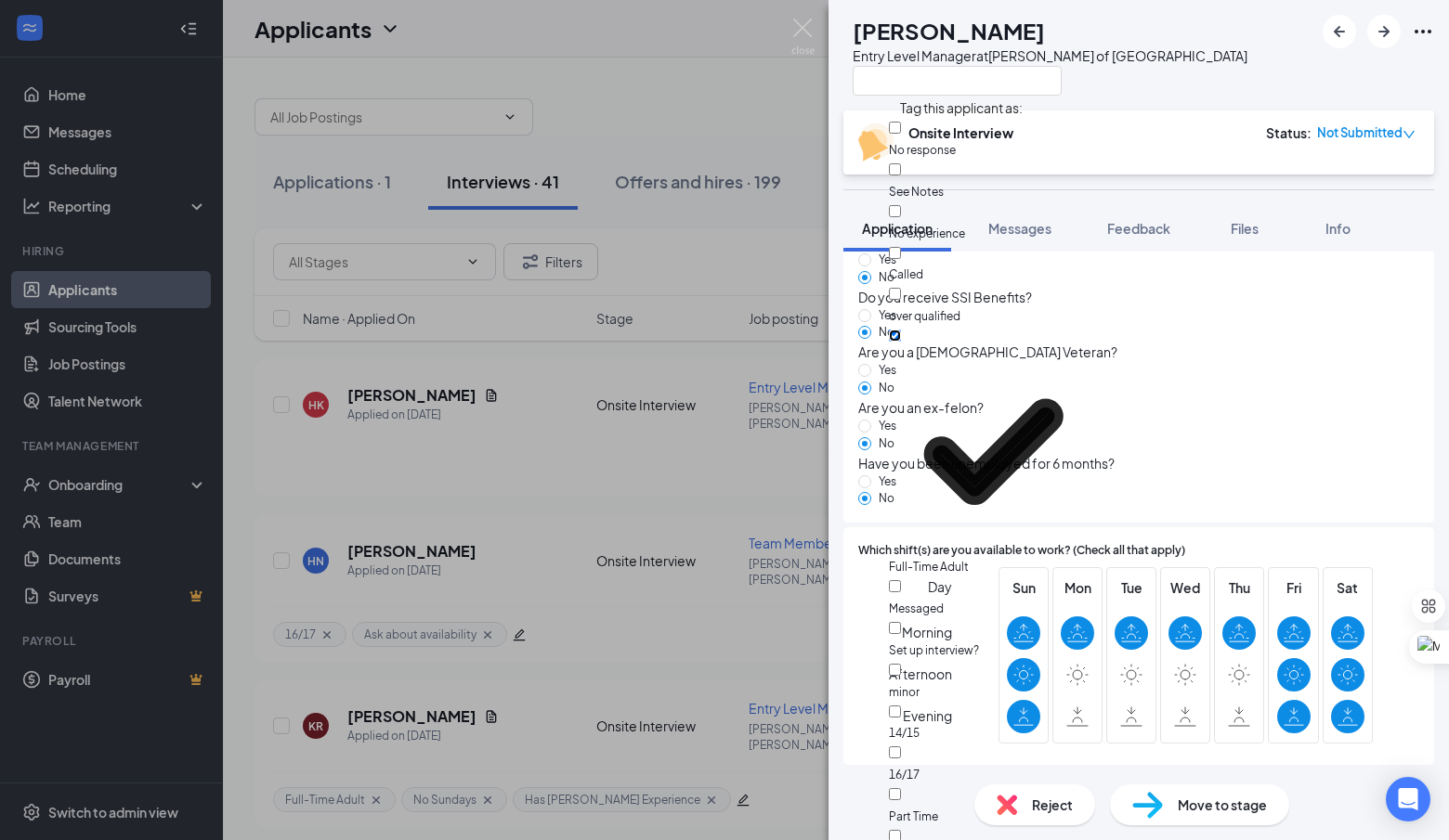
scroll to position [1205, 0]
click at [1165, 526] on div "Do you have at least 1 year of previous management experience? Yes No If you ha…" at bounding box center [1138, 249] width 591 height 1044
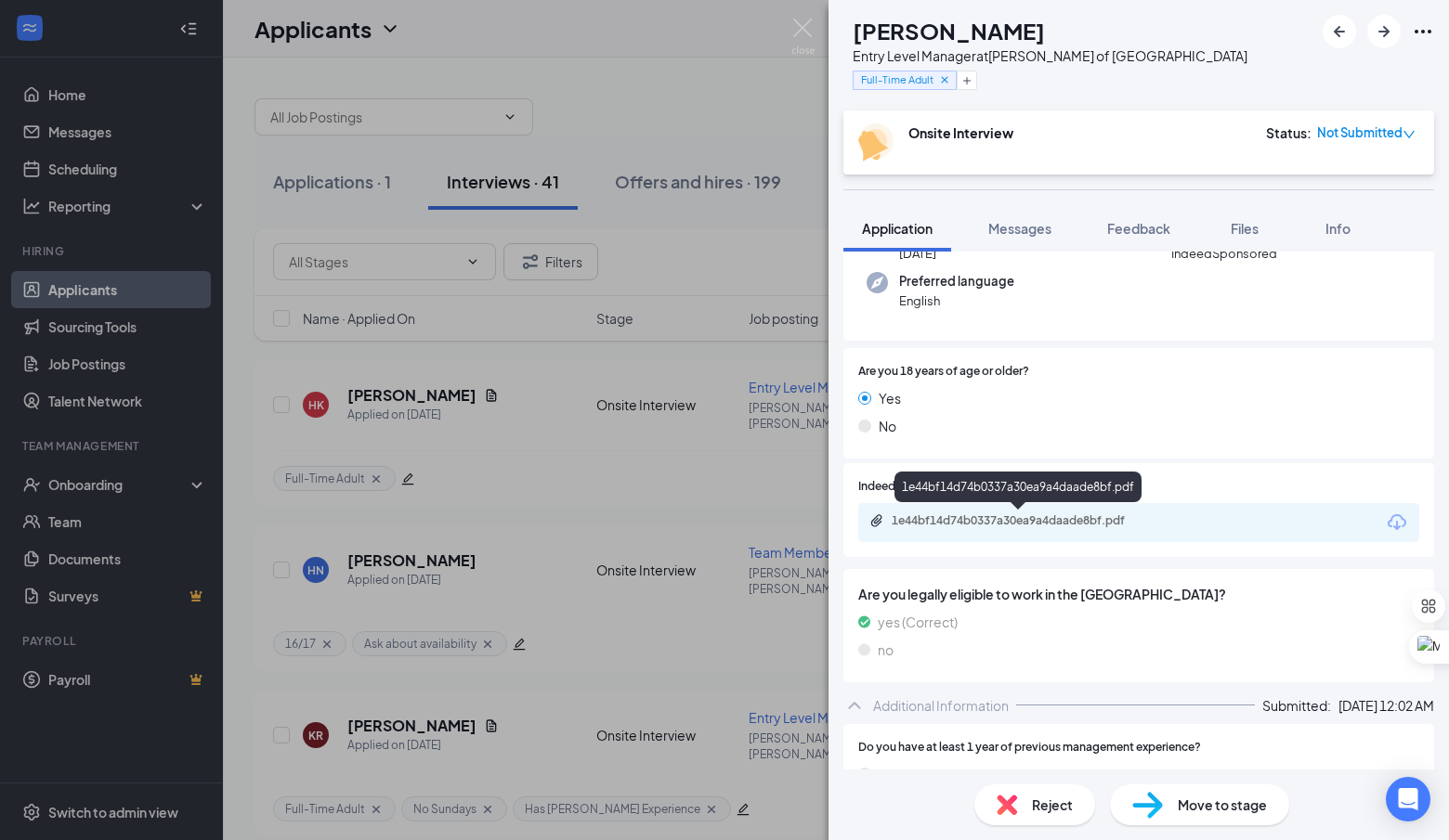
scroll to position [192, 0]
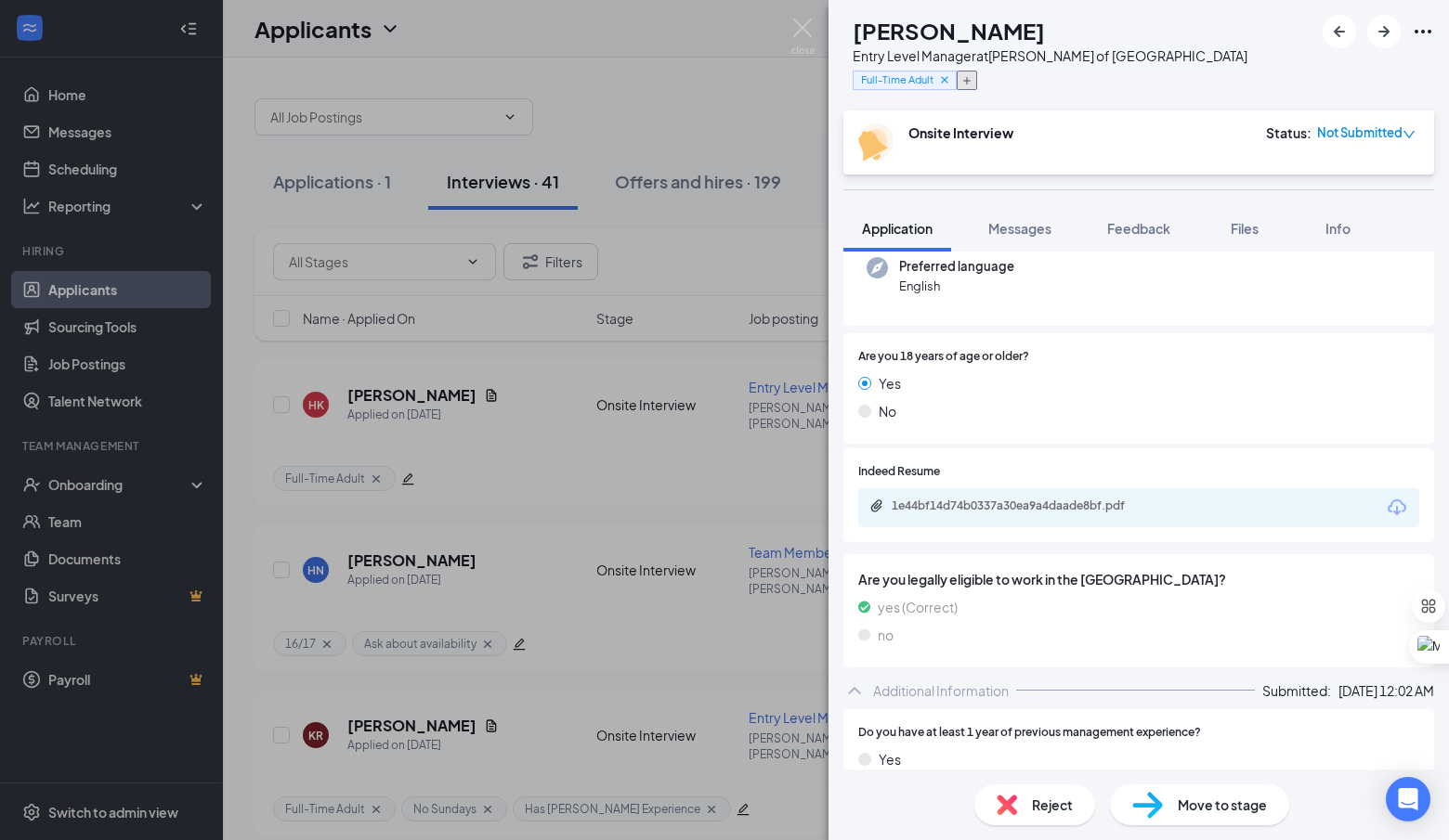
click at [972, 75] on icon "Plus" at bounding box center [967, 81] width 12 height 12
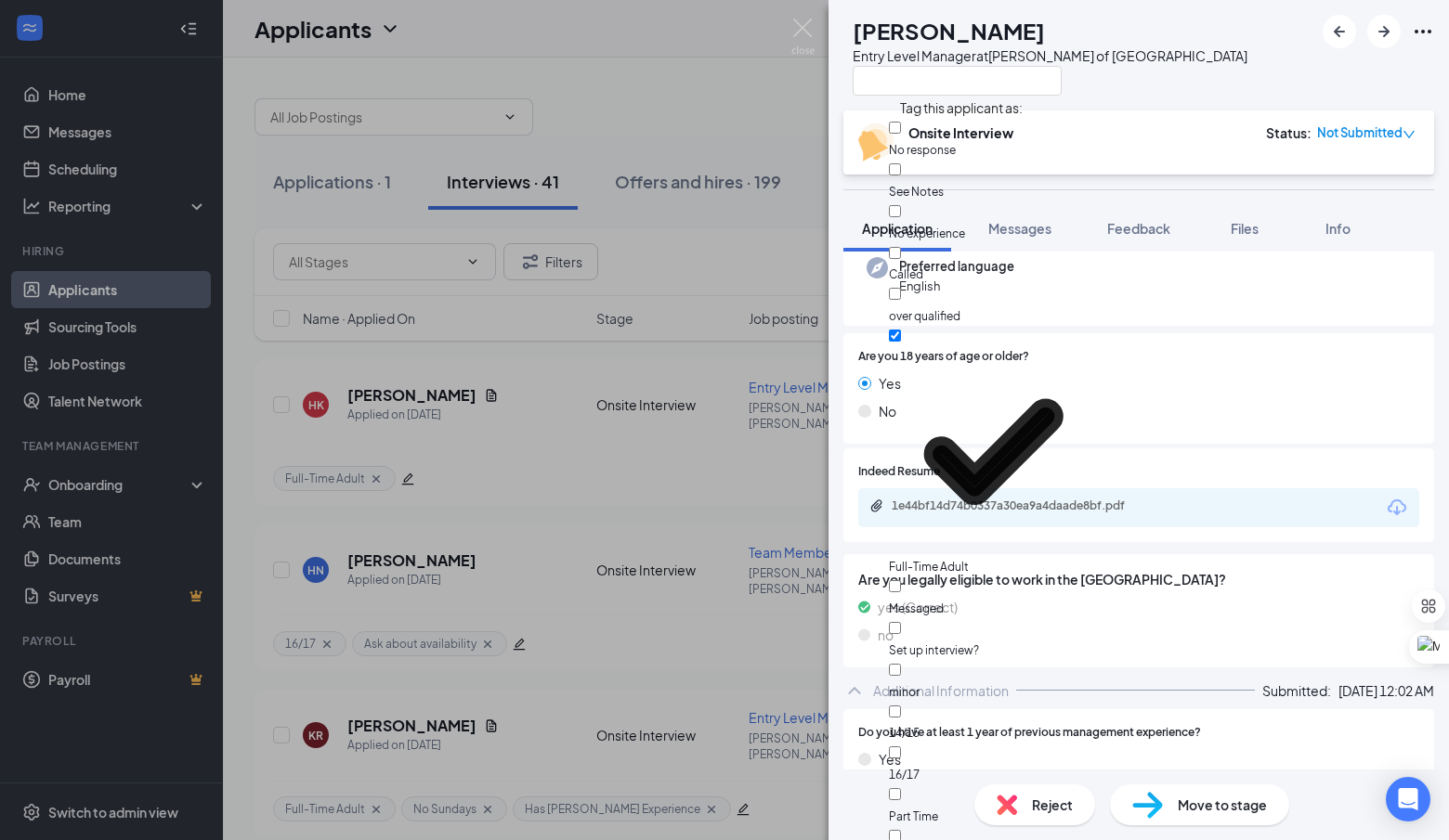
scroll to position [306, 0]
checkbox input "true"
click at [1162, 87] on div at bounding box center [1050, 80] width 395 height 31
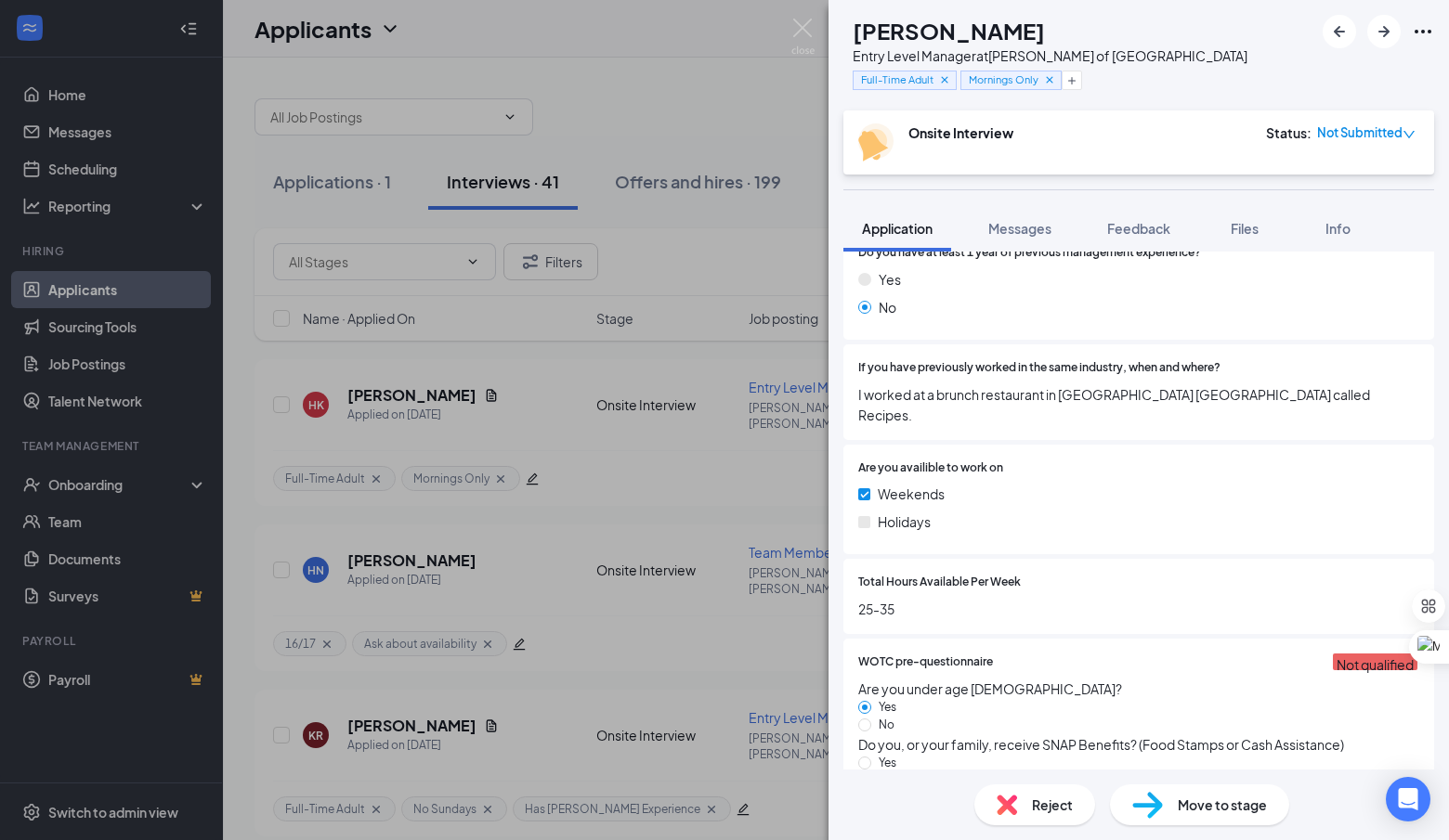
scroll to position [822, 0]
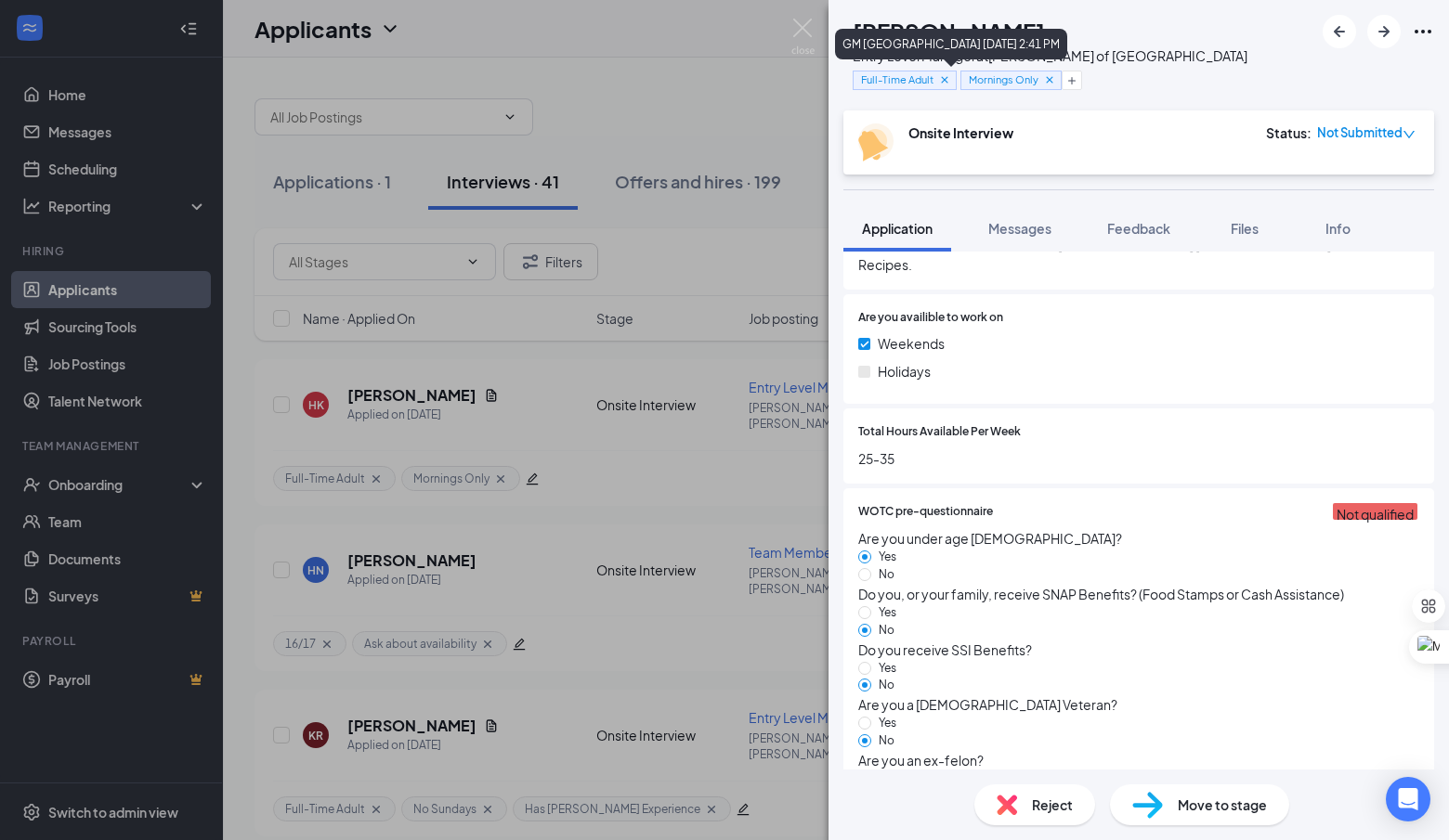
click at [951, 80] on icon "Cross" at bounding box center [944, 79] width 13 height 13
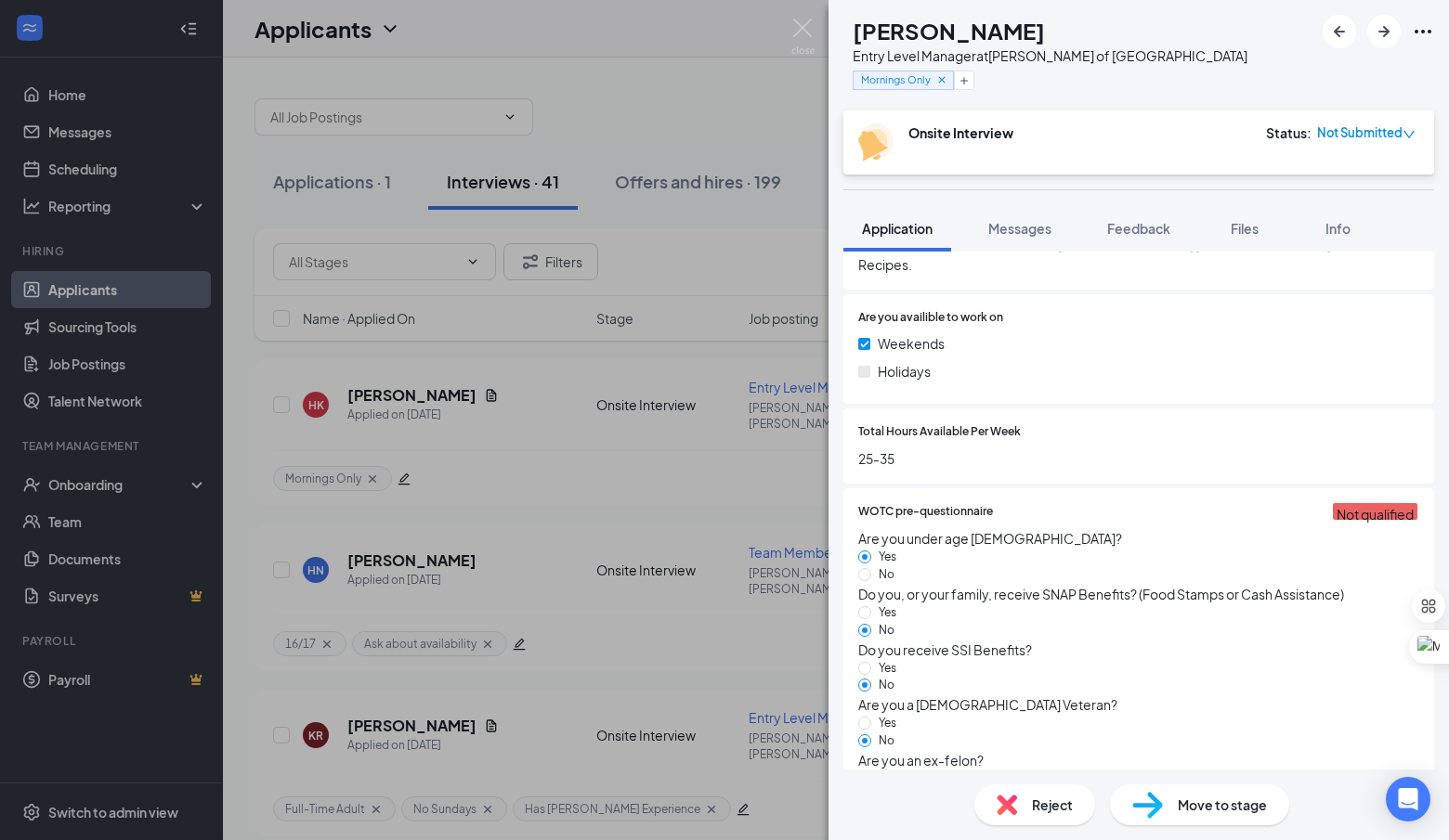
click at [1014, 84] on div "Mornings Only" at bounding box center [1050, 80] width 395 height 31
click at [969, 84] on icon "Plus" at bounding box center [964, 81] width 12 height 12
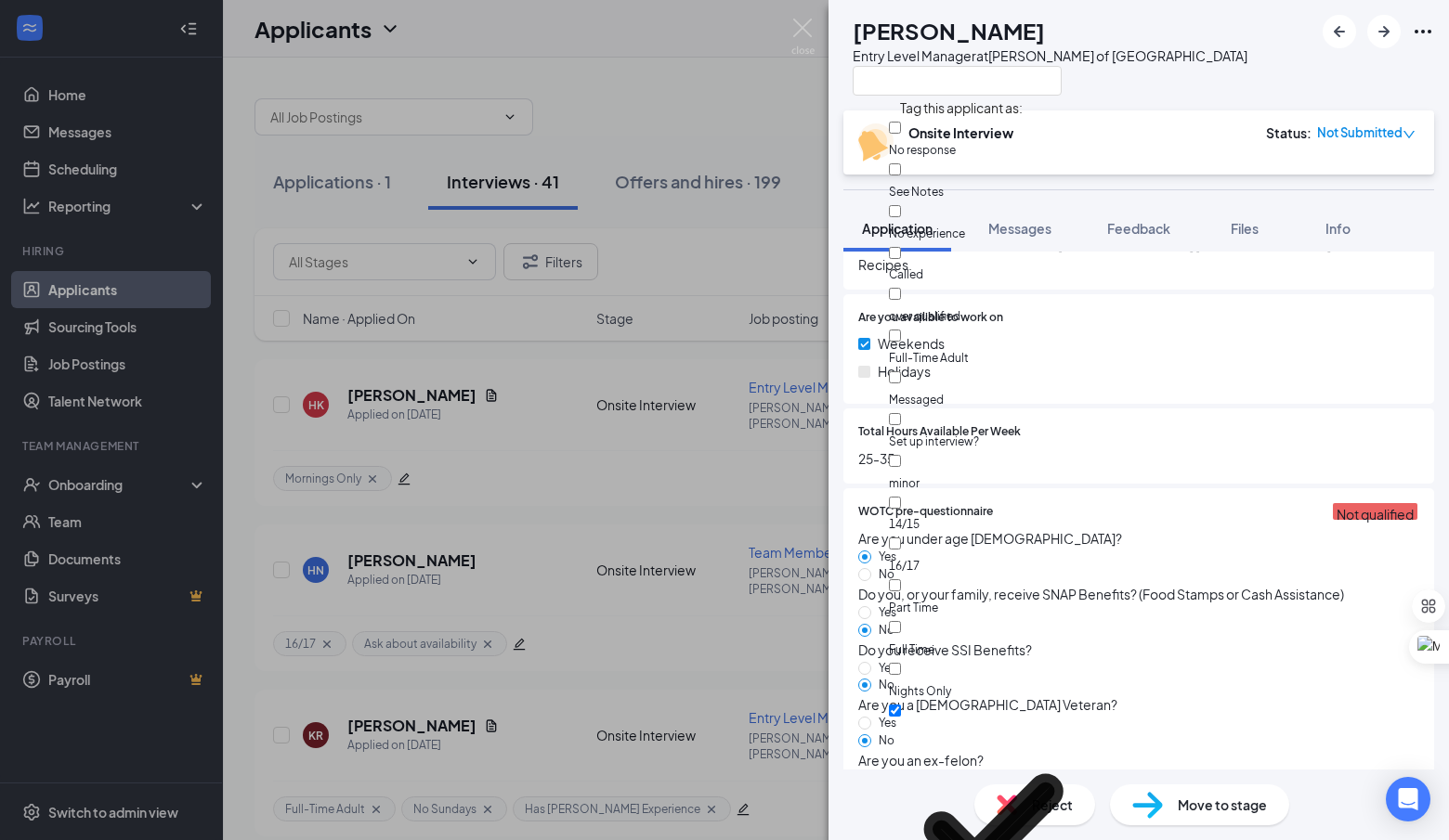
scroll to position [325, 0]
checkbox input "true"
click at [1193, 92] on div "HK Hannah Kessel Entry Level Manager at Culver's of Hudsonville" at bounding box center [1139, 55] width 620 height 111
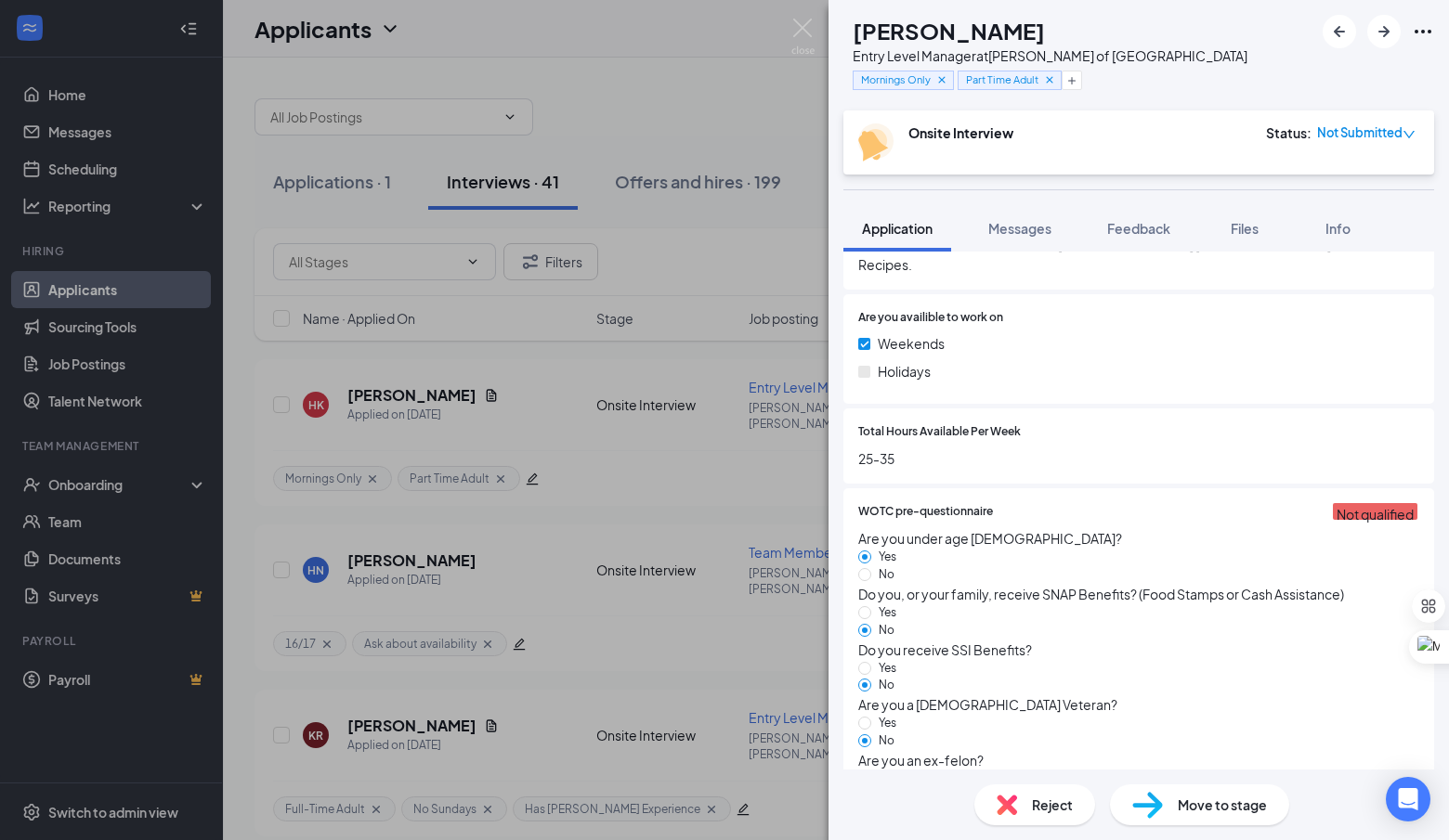
click at [760, 460] on div "HK Hannah Kessel Entry Level Manager at Culver's of Hudsonville Mornings Only P…" at bounding box center [724, 420] width 1449 height 840
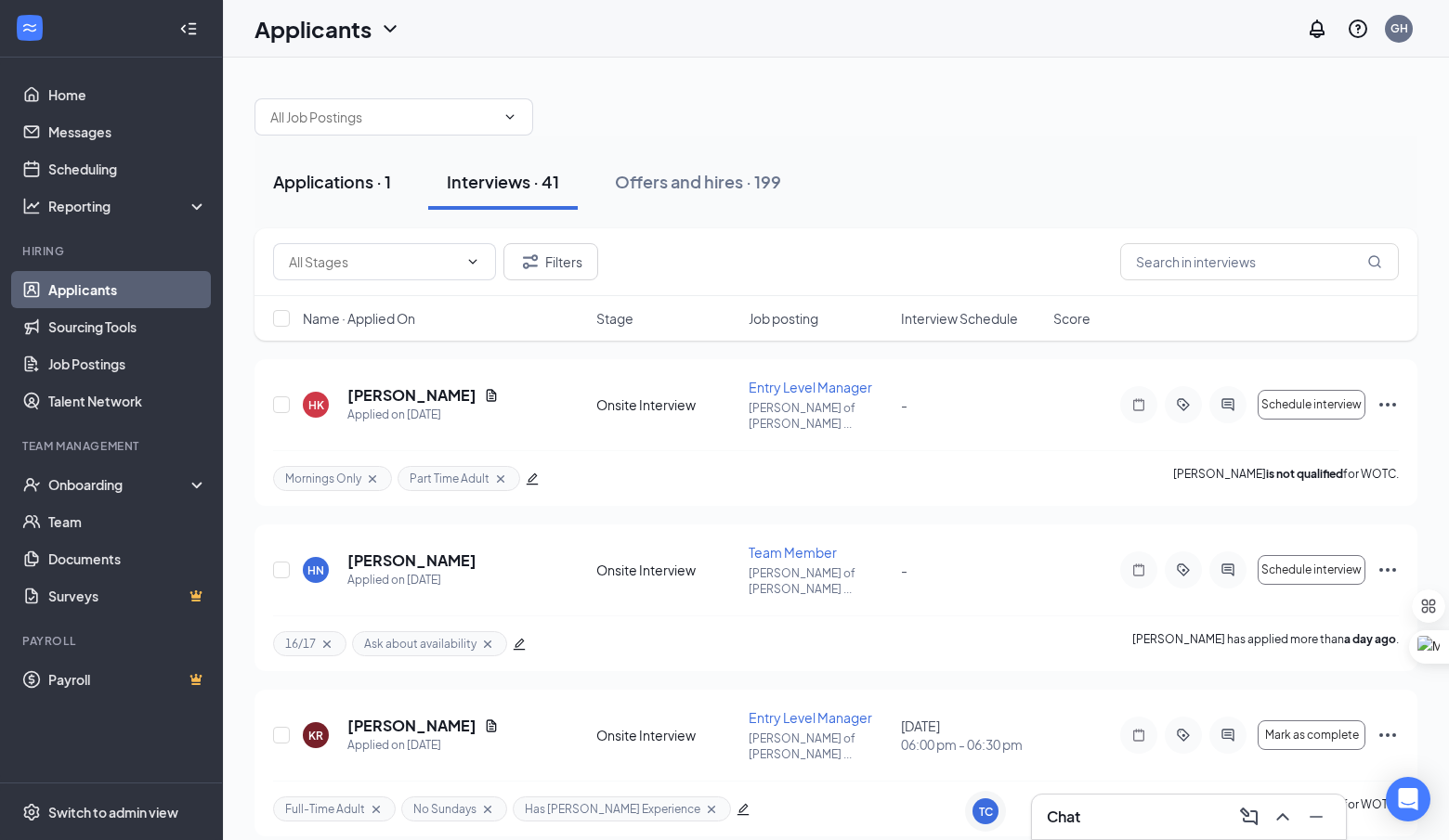
click at [338, 188] on div "Applications · 1" at bounding box center [331, 181] width 118 height 23
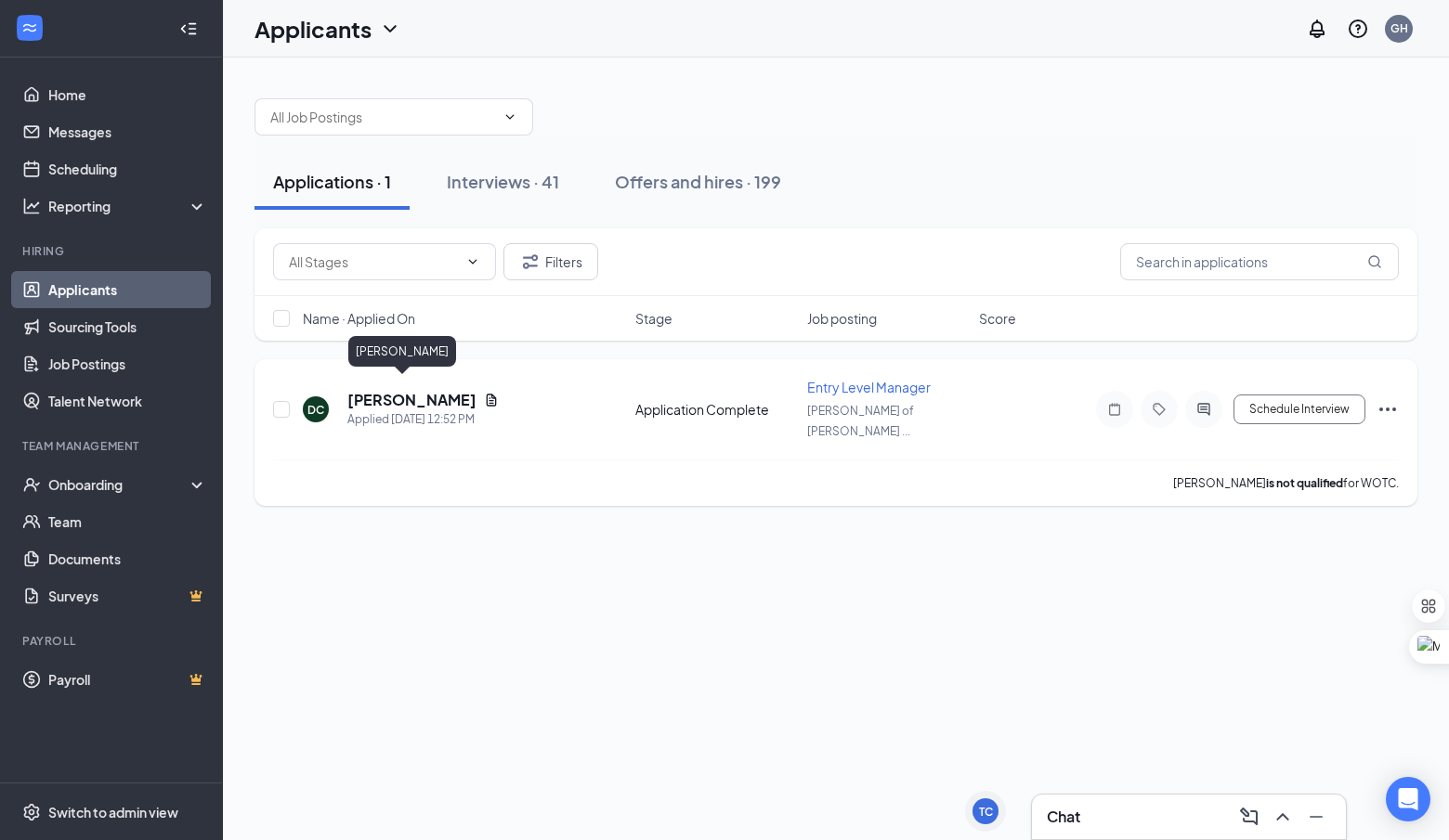
click at [394, 392] on h5 "[PERSON_NAME]" at bounding box center [412, 400] width 129 height 20
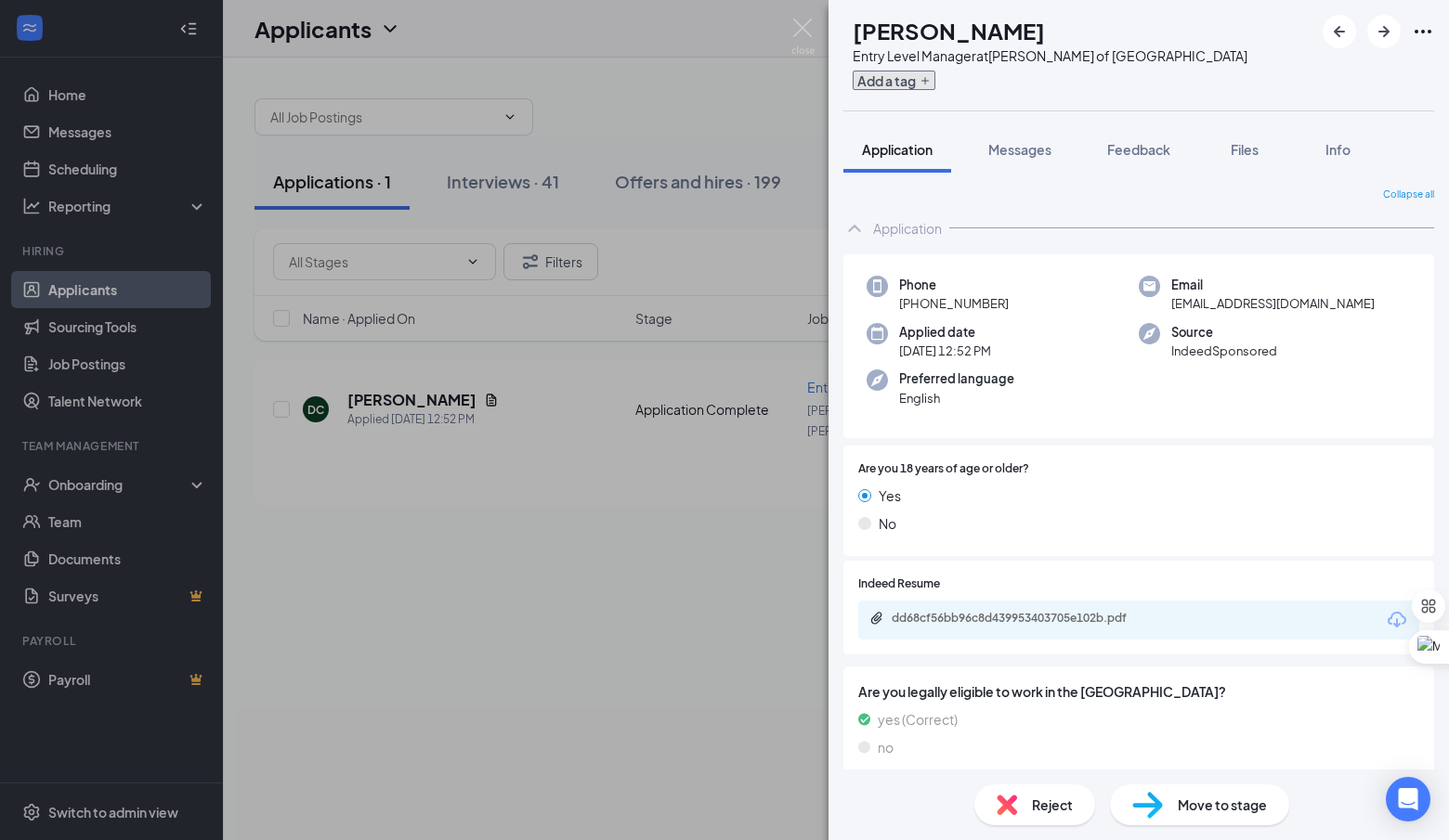
click at [935, 77] on button "Add a tag" at bounding box center [894, 80] width 83 height 19
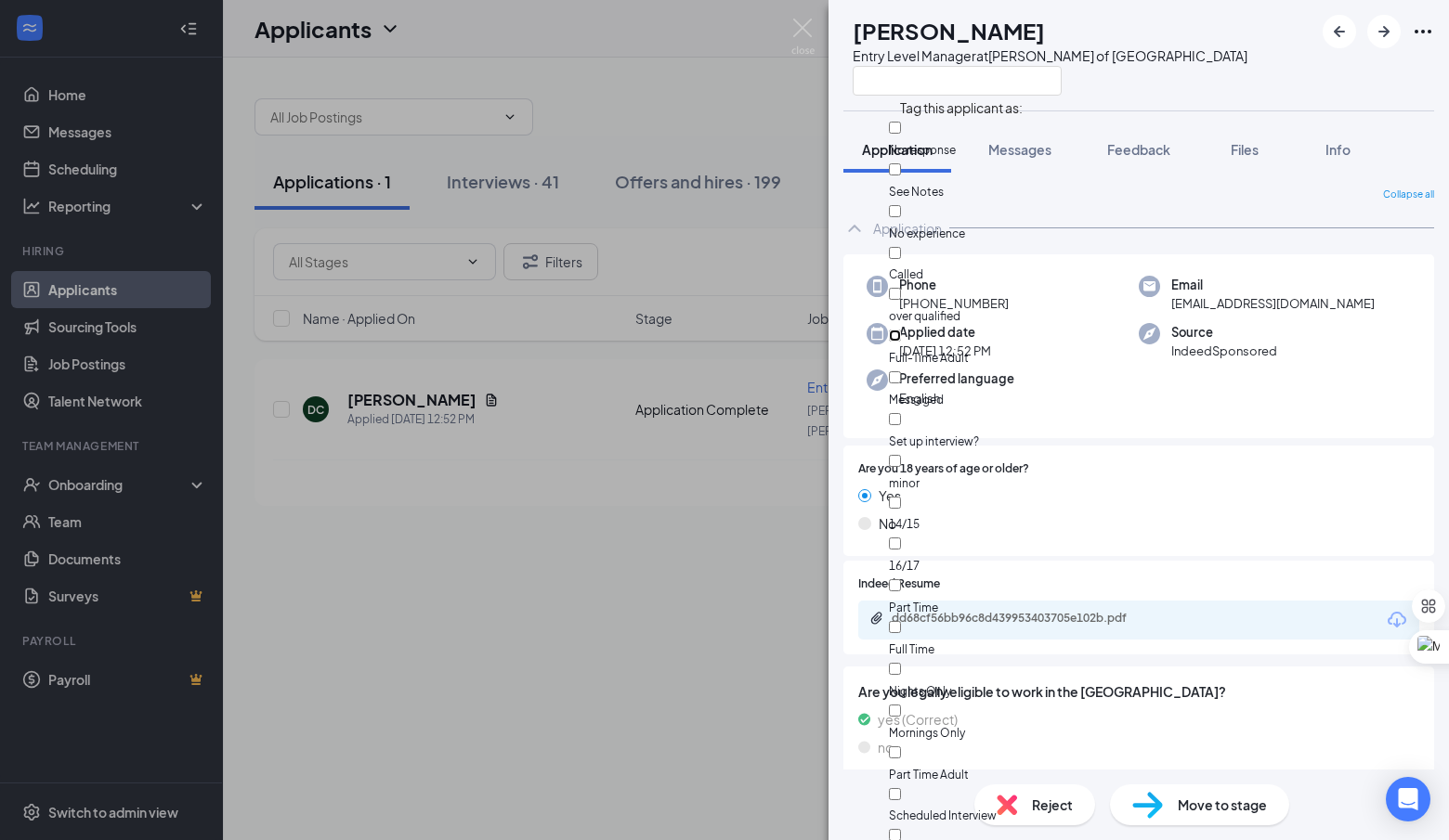
click at [901, 329] on input "Full-Time Adult" at bounding box center [895, 335] width 13 height 13
checkbox input "true"
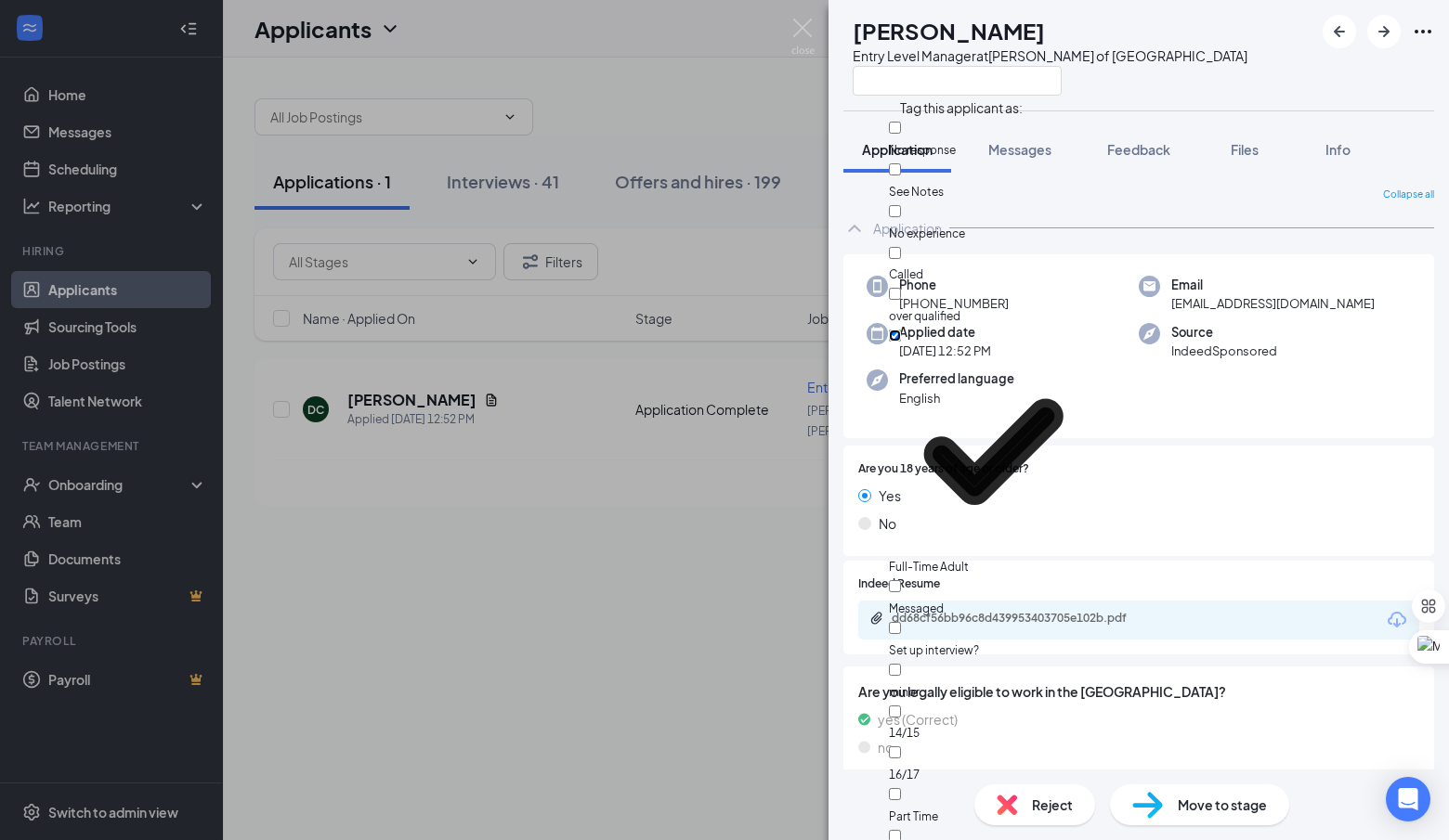
scroll to position [245, 0]
checkbox input "true"
click at [1177, 84] on div "DC Dan Clum Entry Level Manager at Culver's of Hudsonville" at bounding box center [1139, 55] width 620 height 111
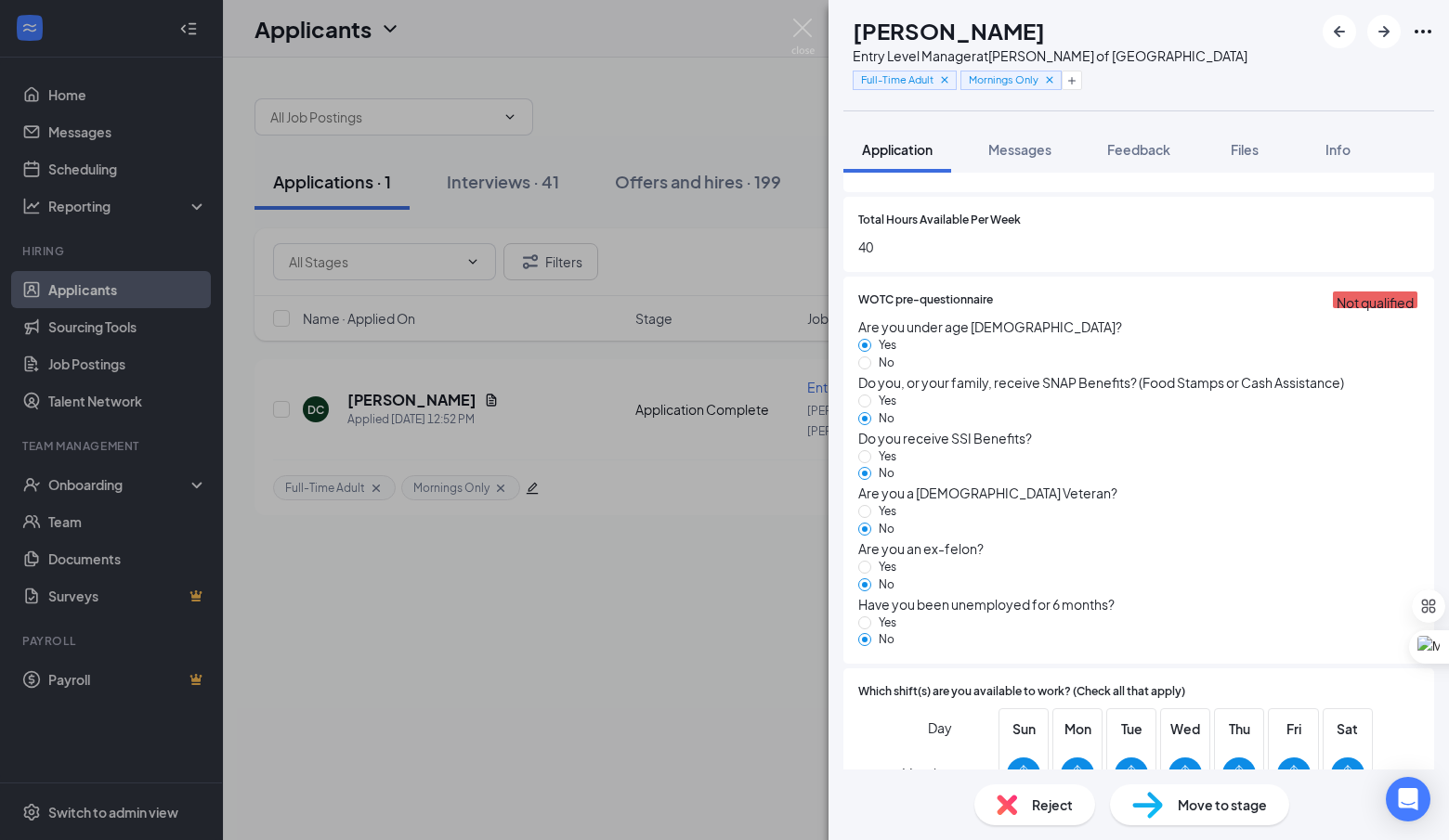
scroll to position [1126, 0]
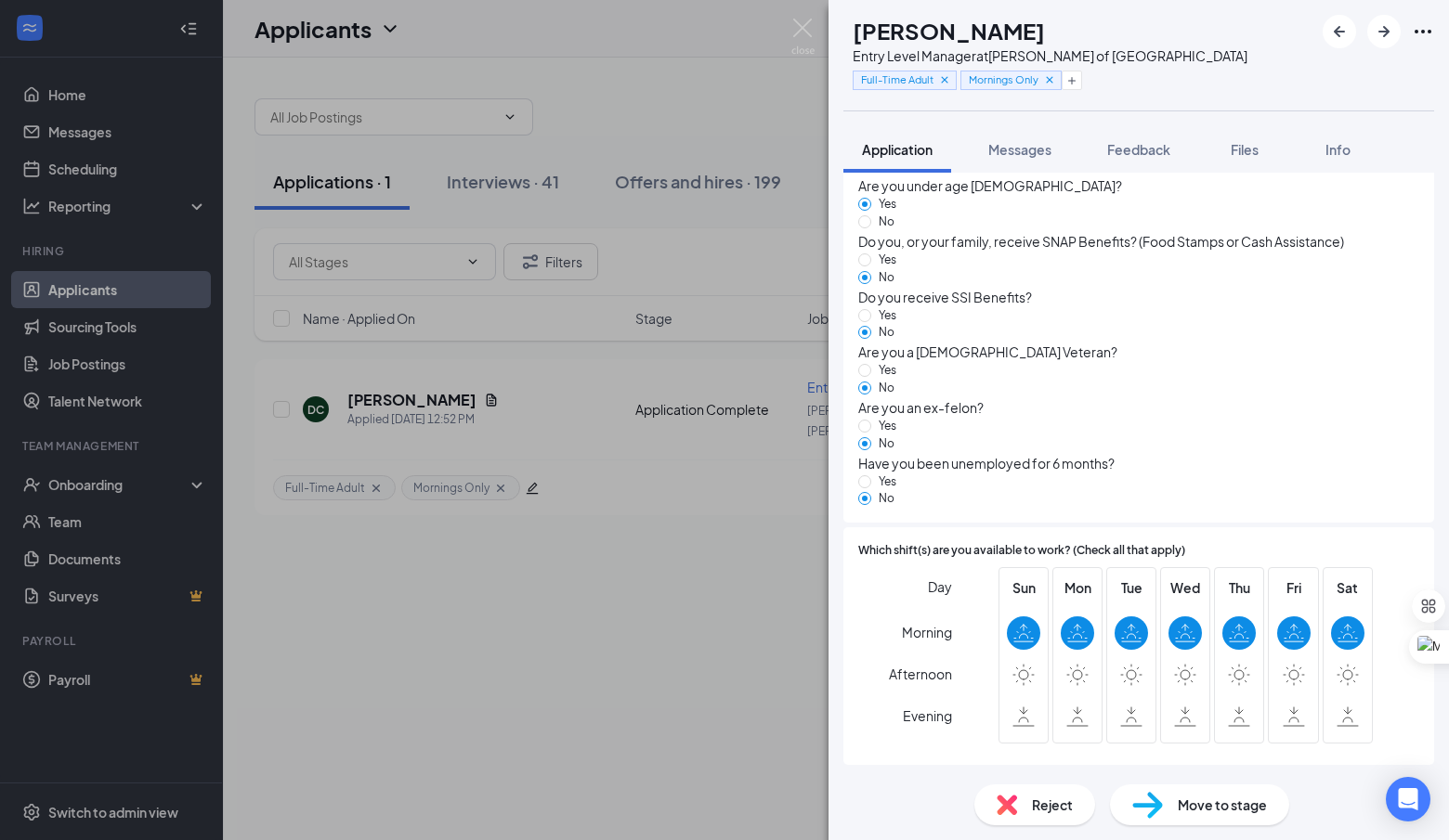
click at [634, 666] on div "DC Dan Clum Entry Level Manager at Culver's of Hudsonville Full-Time Adult Morn…" at bounding box center [724, 420] width 1449 height 840
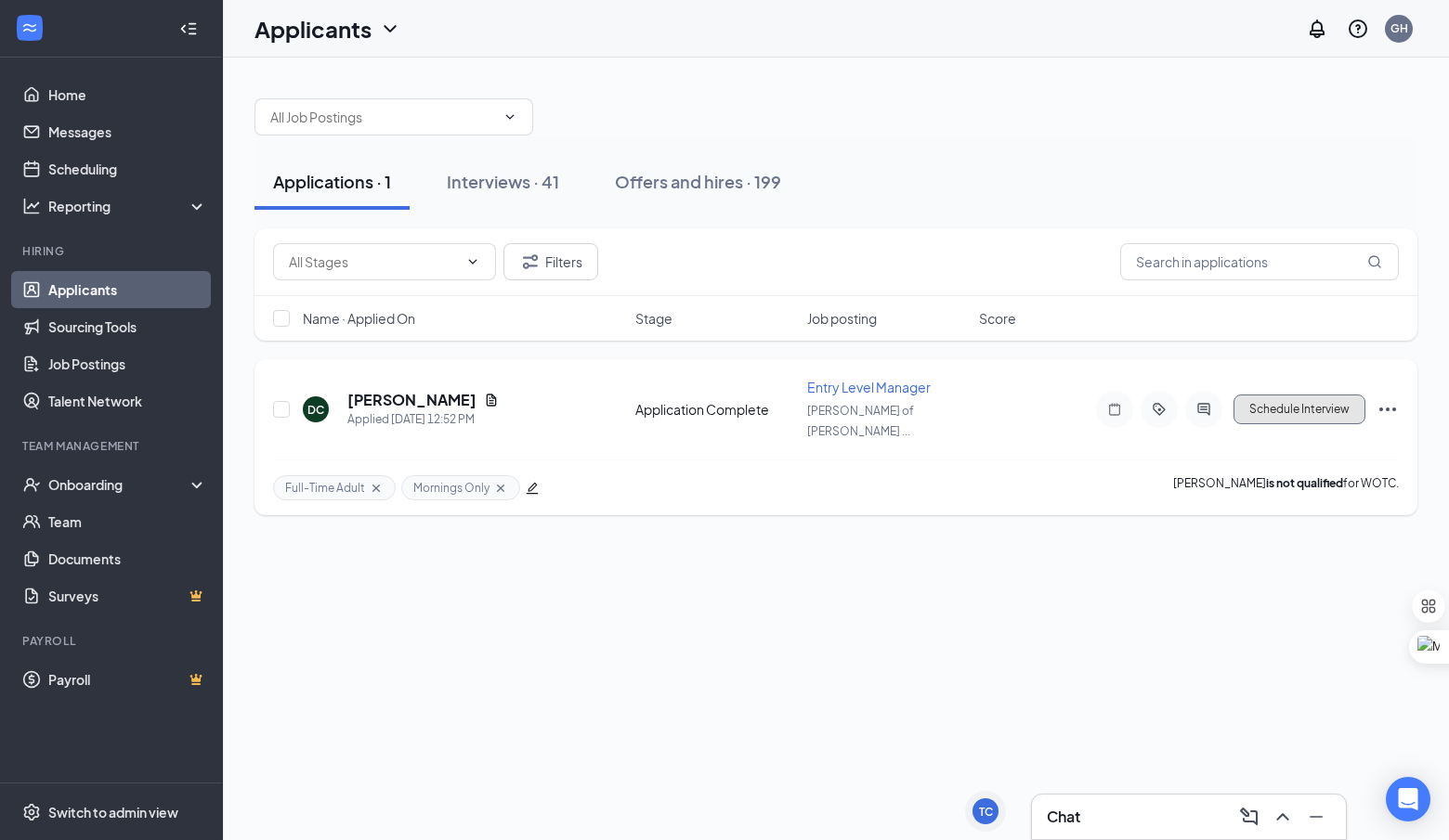
click at [1284, 395] on button "Schedule Interview" at bounding box center [1299, 409] width 132 height 30
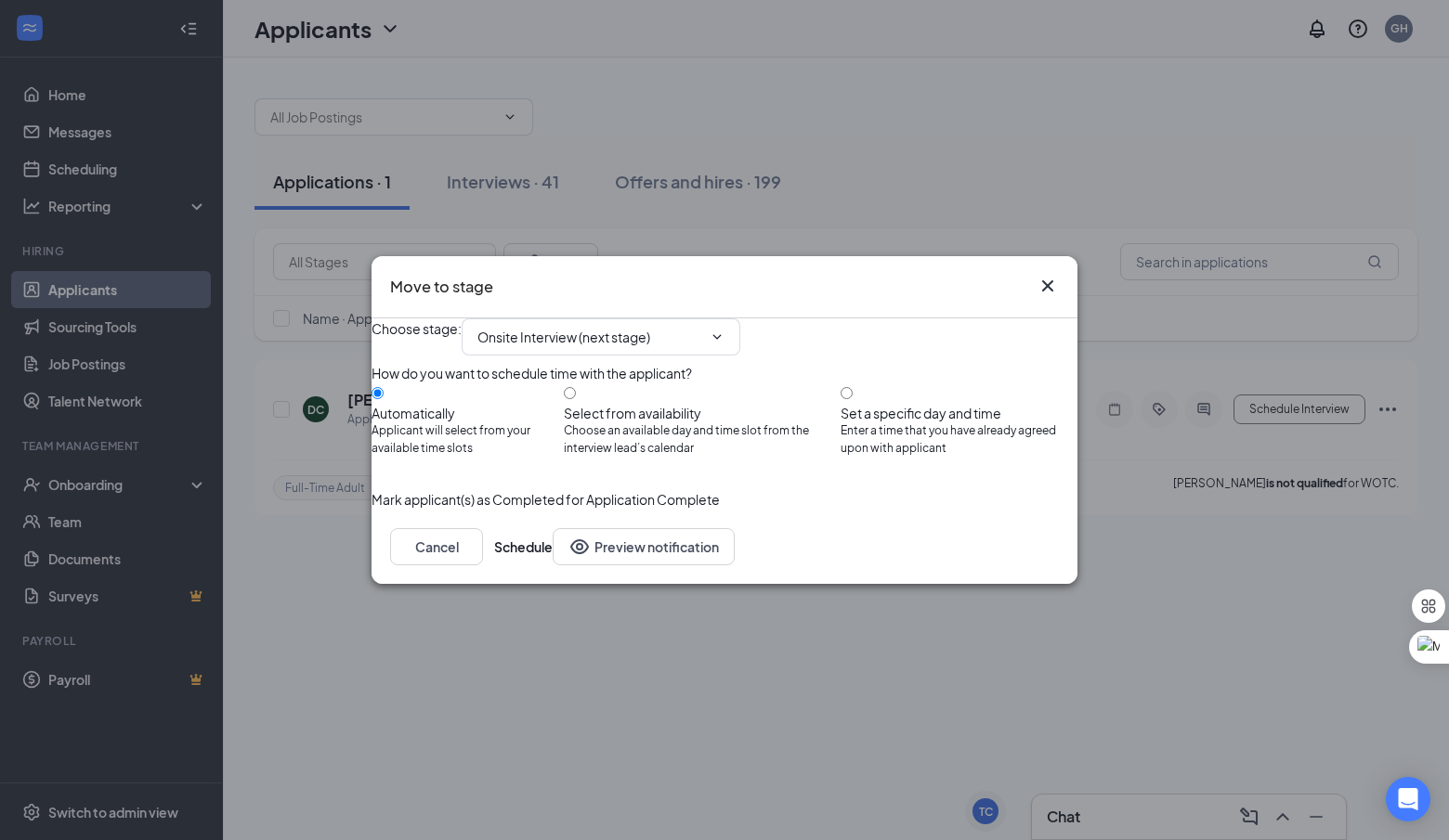
click at [1011, 584] on div "Cancel Schedule Preview notification" at bounding box center [724, 546] width 706 height 74
click at [553, 565] on button "Schedule" at bounding box center [523, 547] width 59 height 38
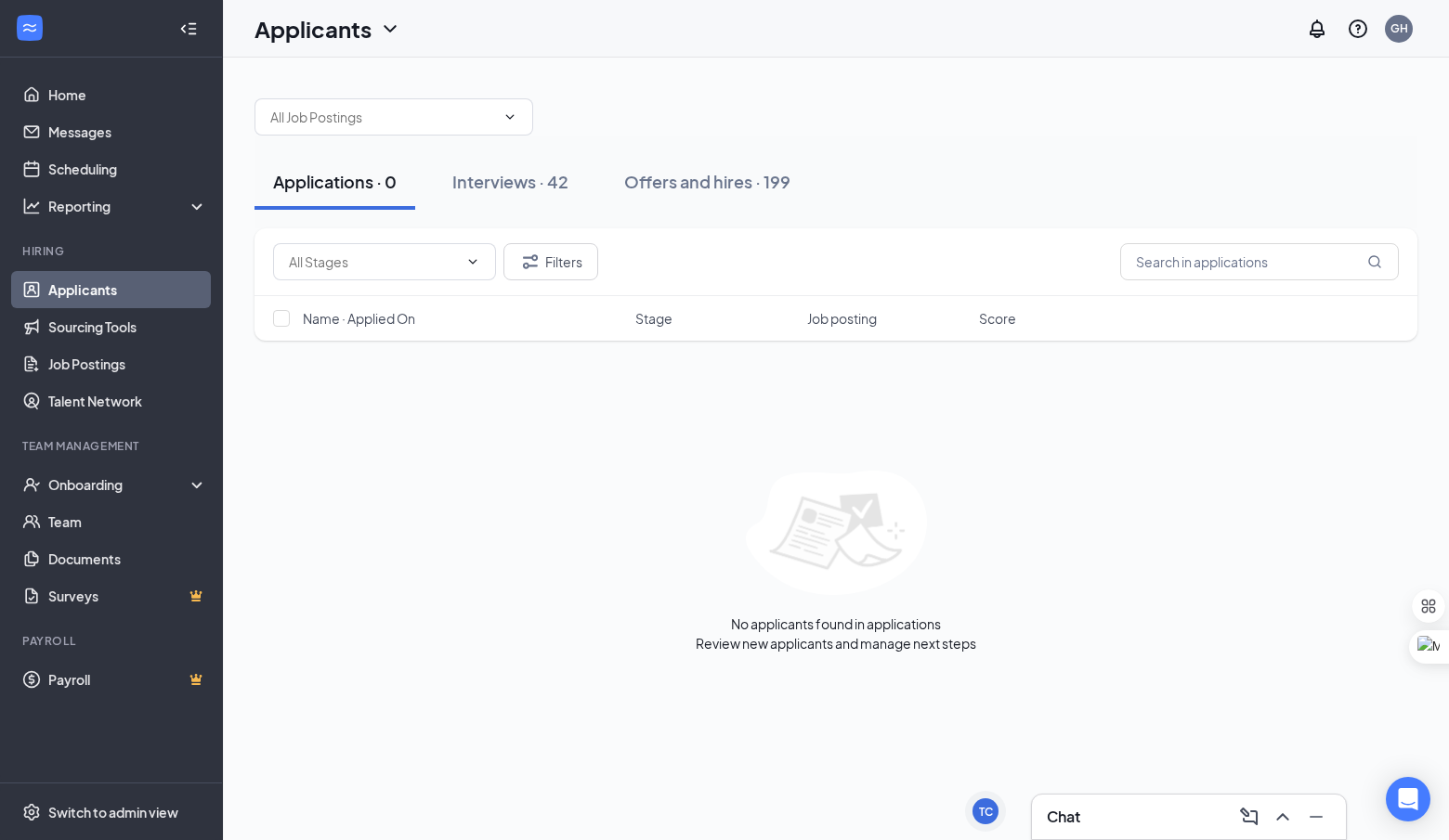
click at [464, 179] on div "Interviews · 42" at bounding box center [510, 181] width 117 height 23
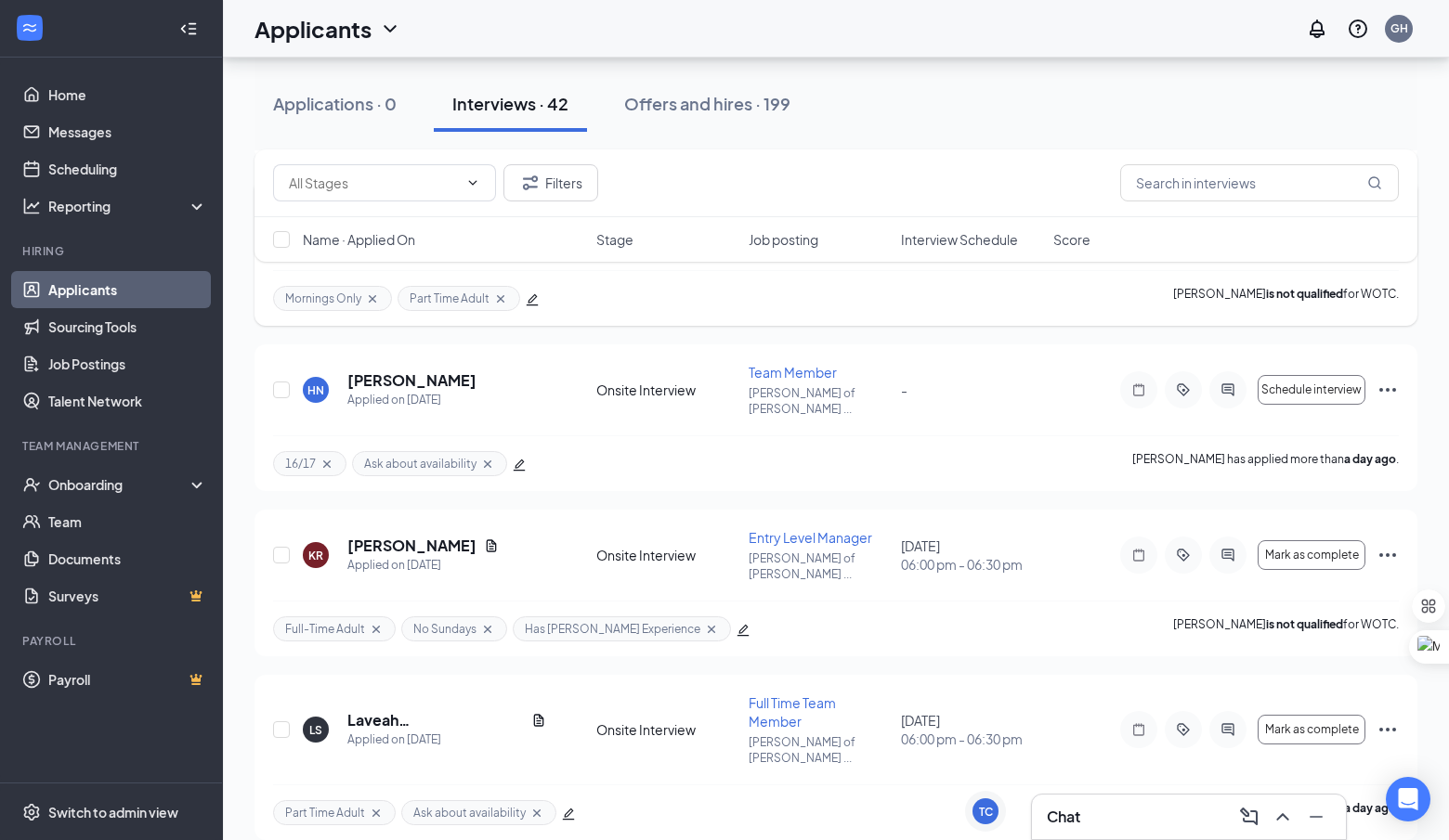
scroll to position [382, 0]
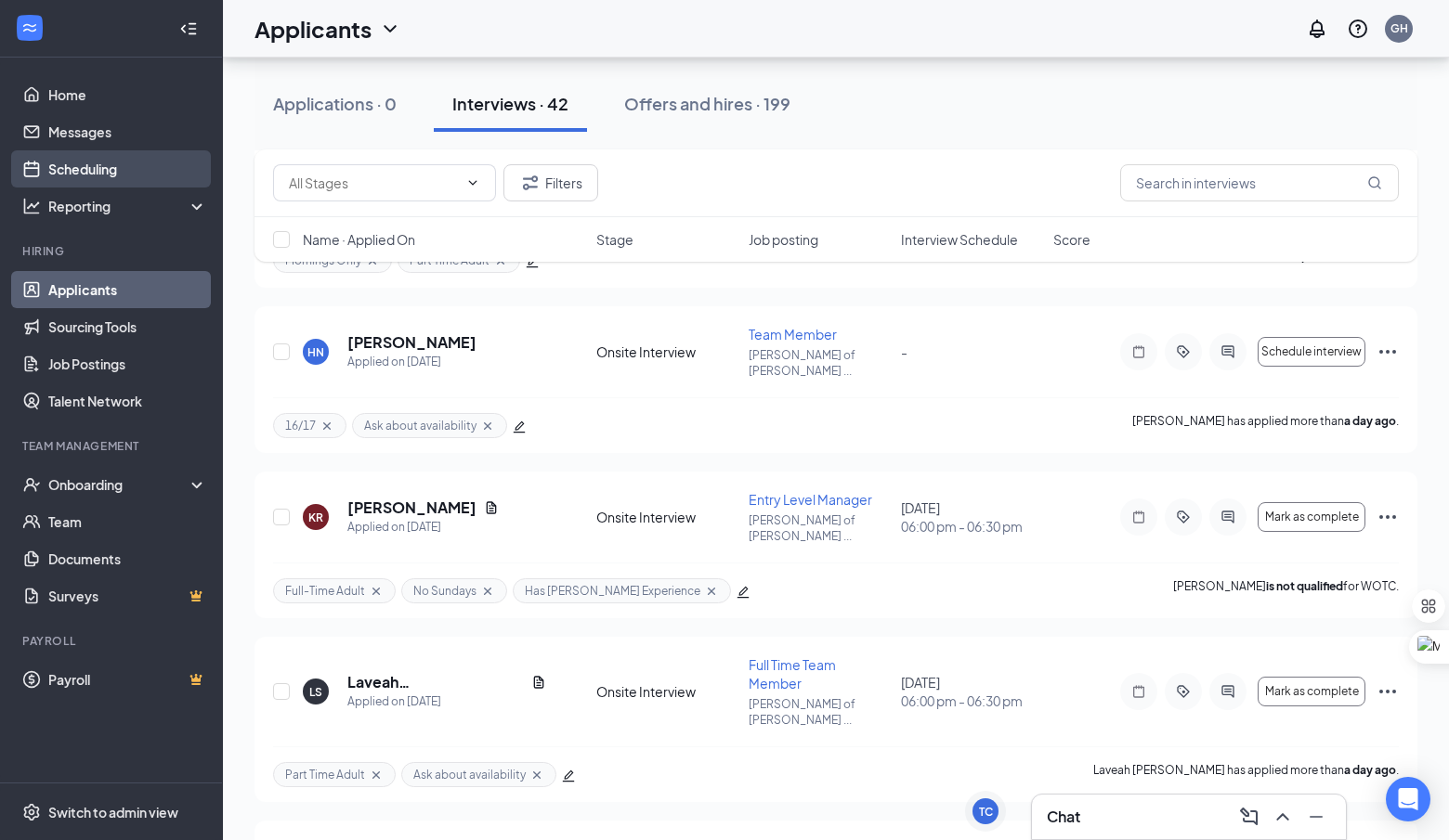
click at [164, 166] on link "Scheduling" at bounding box center [127, 169] width 159 height 38
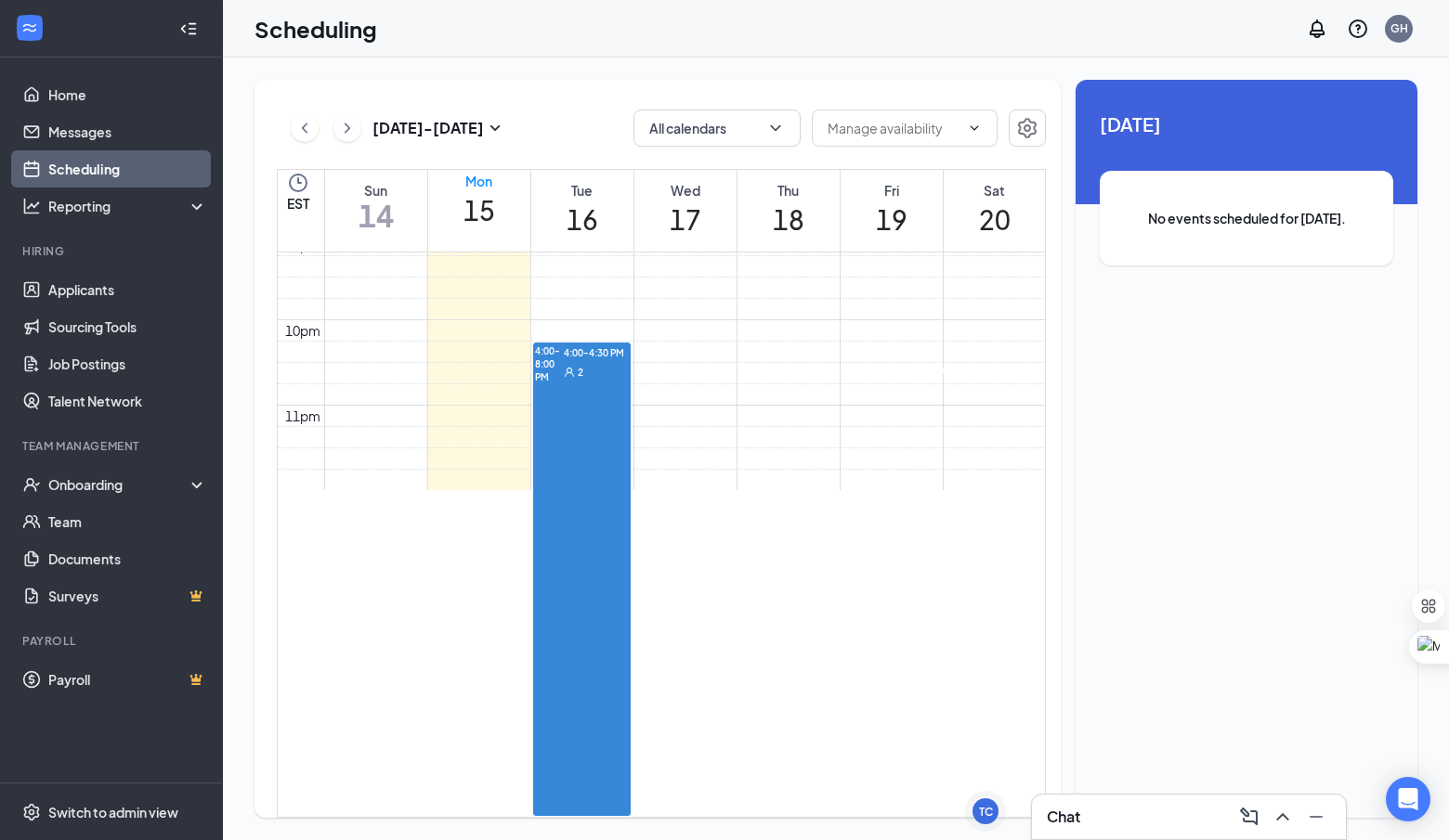
scroll to position [2032, 0]
click at [124, 298] on link "Applicants" at bounding box center [127, 289] width 159 height 38
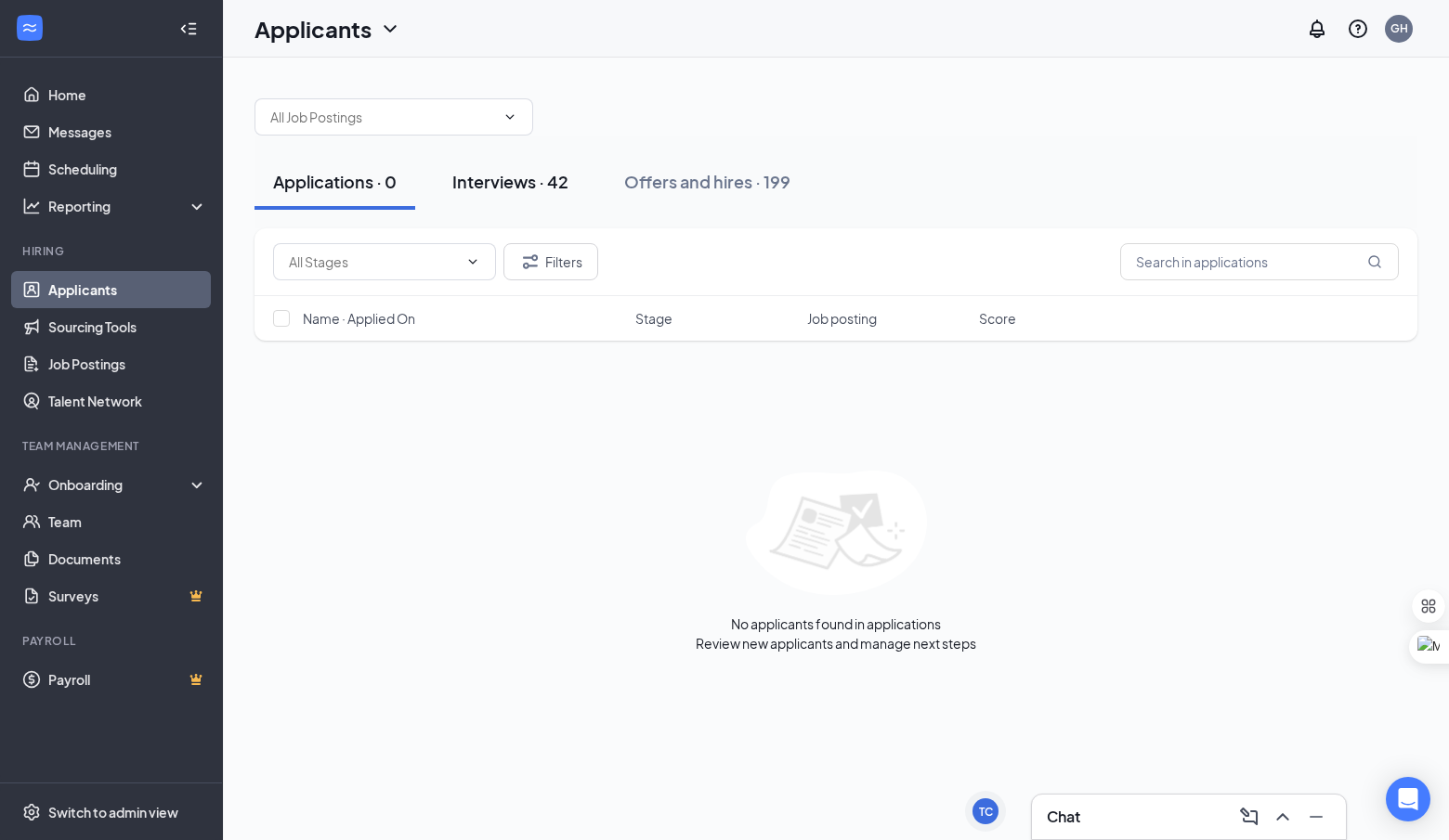
click at [510, 171] on div "Interviews · 42" at bounding box center [510, 181] width 117 height 23
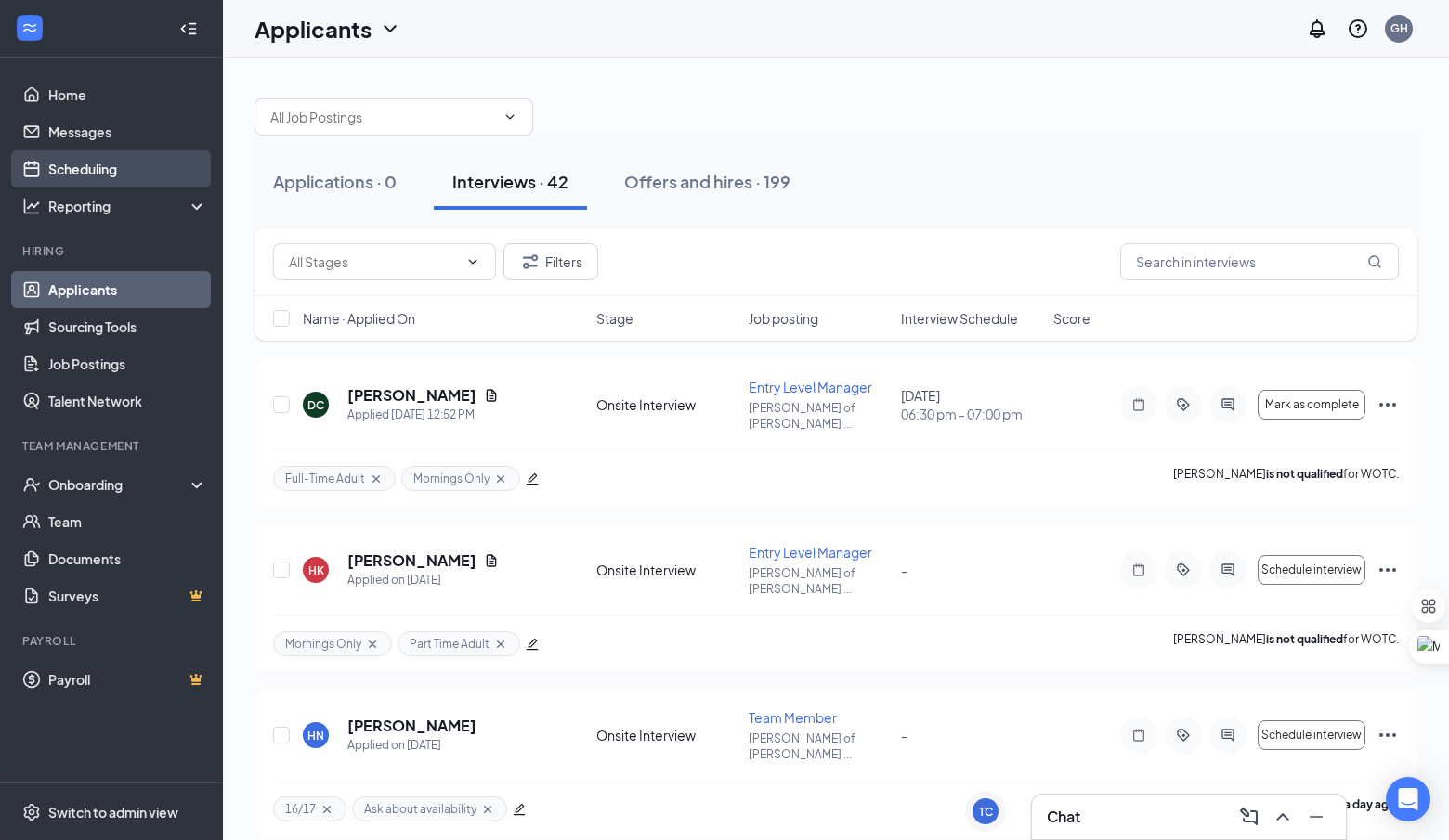
click at [110, 156] on link "Scheduling" at bounding box center [127, 169] width 159 height 38
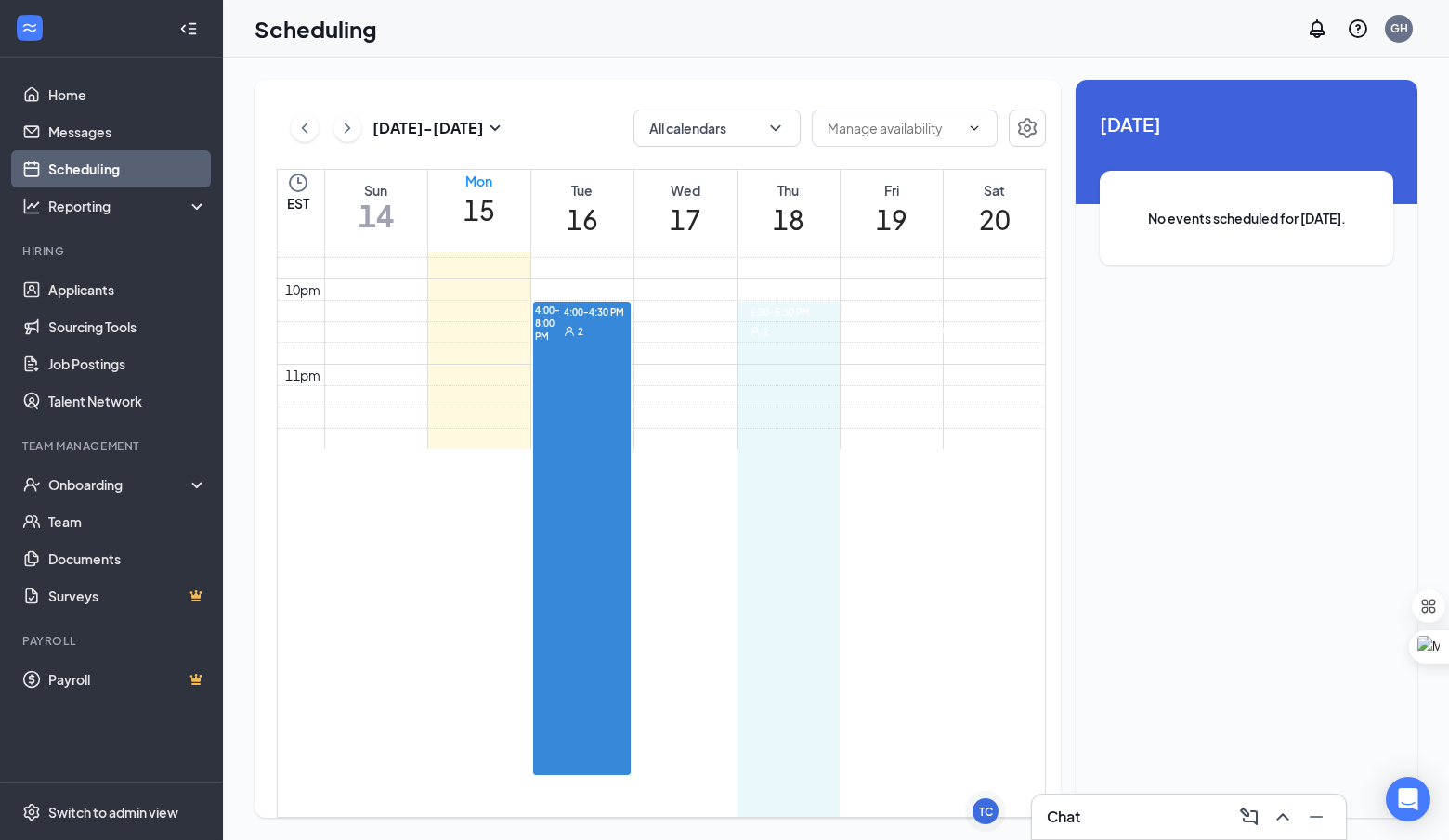
scroll to position [1874, 0]
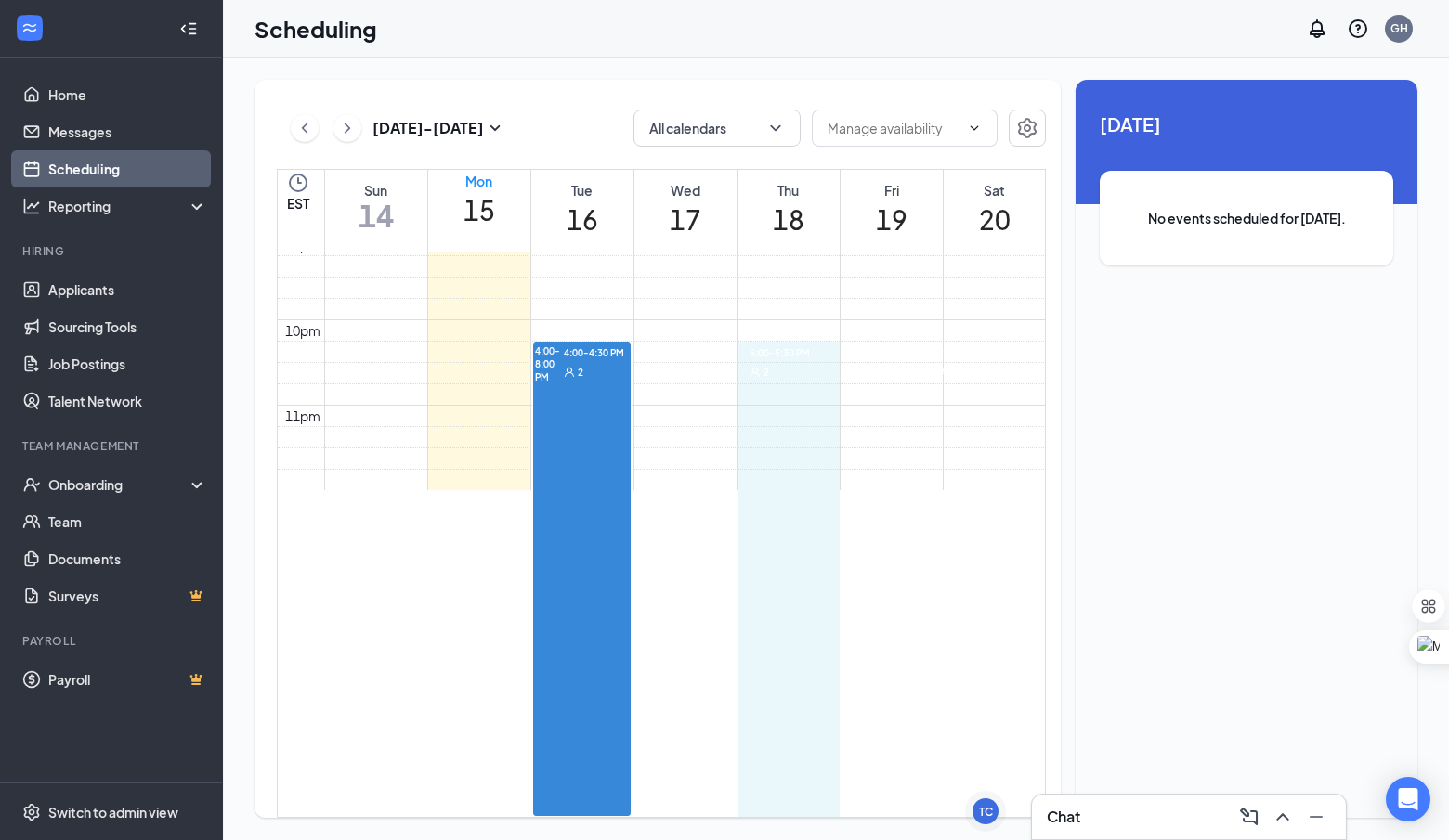
drag, startPoint x: 797, startPoint y: 353, endPoint x: 811, endPoint y: 723, distance: 370.3
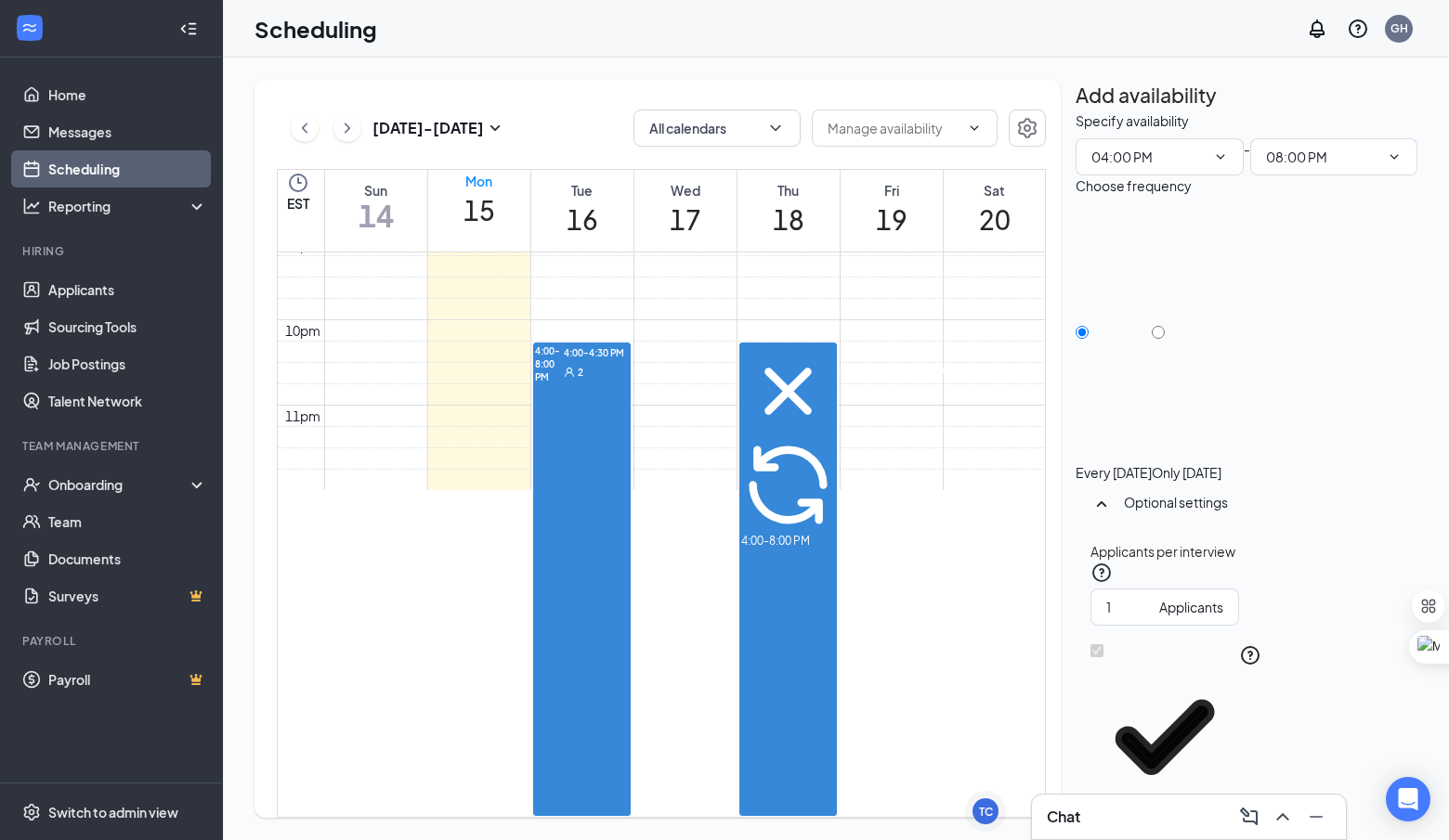
click at [1253, 295] on div "Choose frequency Every Thursday Only Thursday, Sep 18" at bounding box center [1246, 328] width 342 height 306
click at [1165, 326] on input "Only Thursday, Sep 18" at bounding box center [1157, 331] width 13 height 13
radio input "true"
radio input "false"
type input "2"
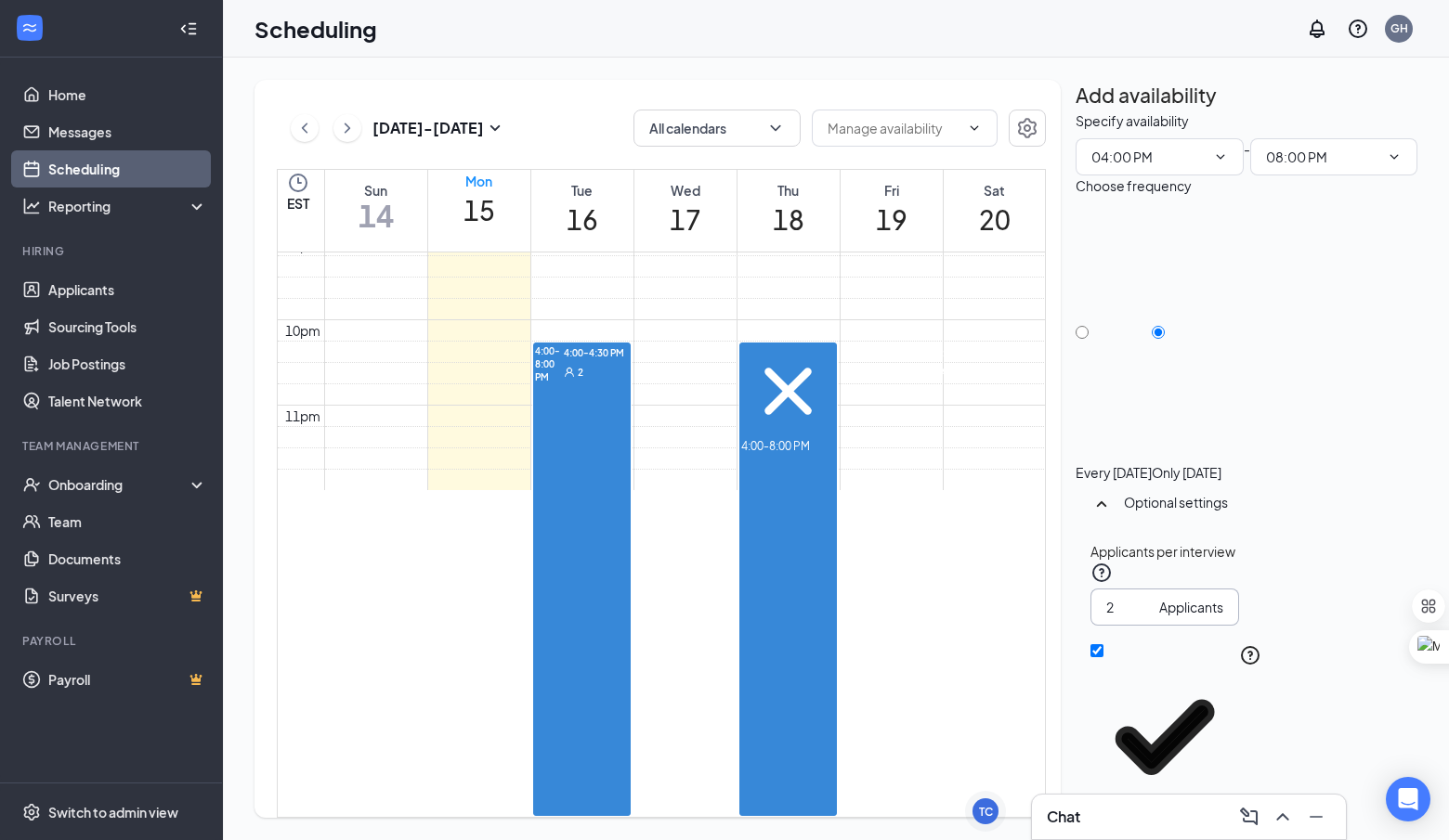
click at [1149, 597] on input "2" at bounding box center [1128, 607] width 45 height 20
click at [1361, 541] on div "Applicants per interview 2 Applicants" at bounding box center [1247, 584] width 312 height 85
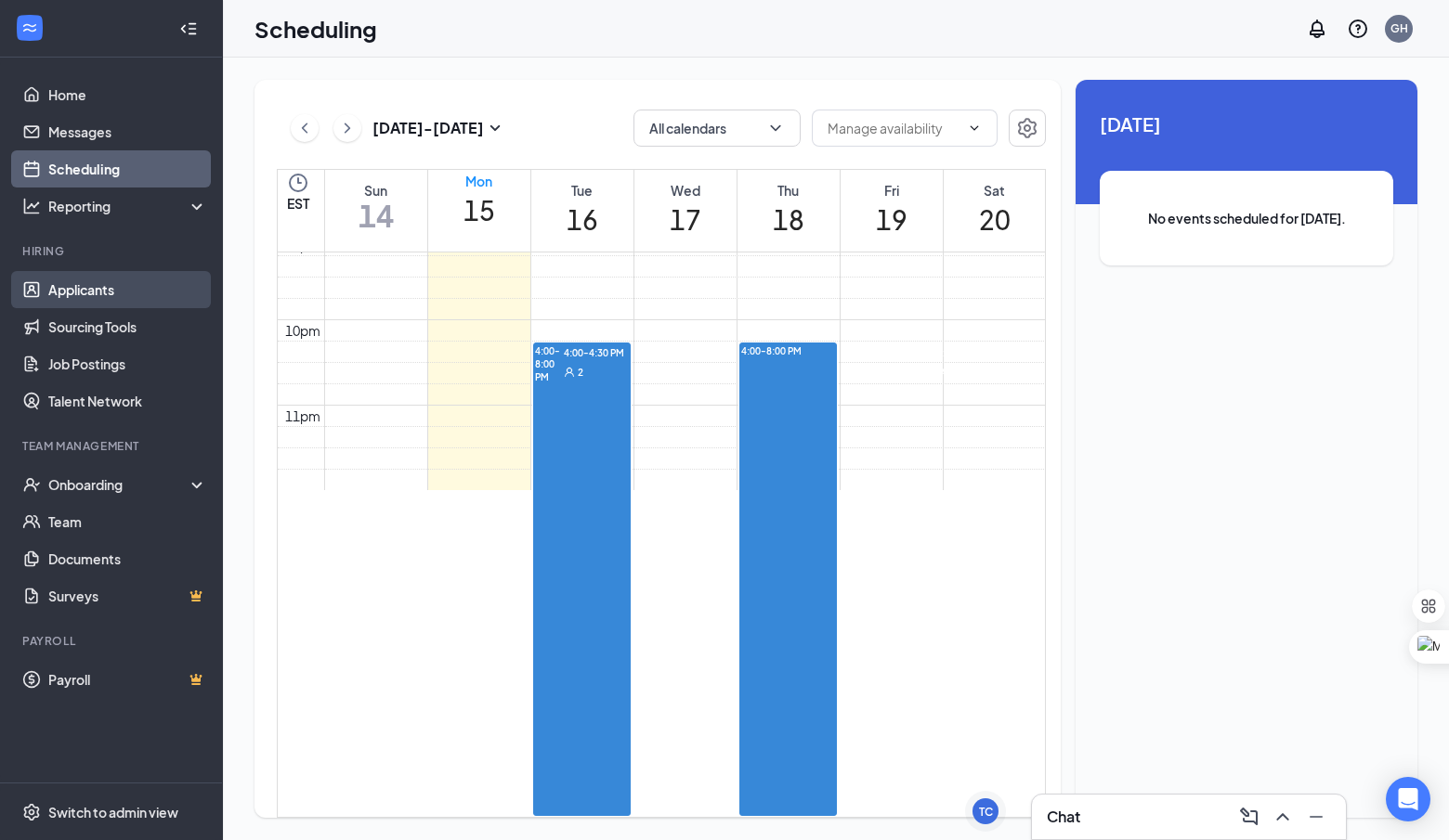
click at [127, 283] on link "Applicants" at bounding box center [127, 289] width 159 height 38
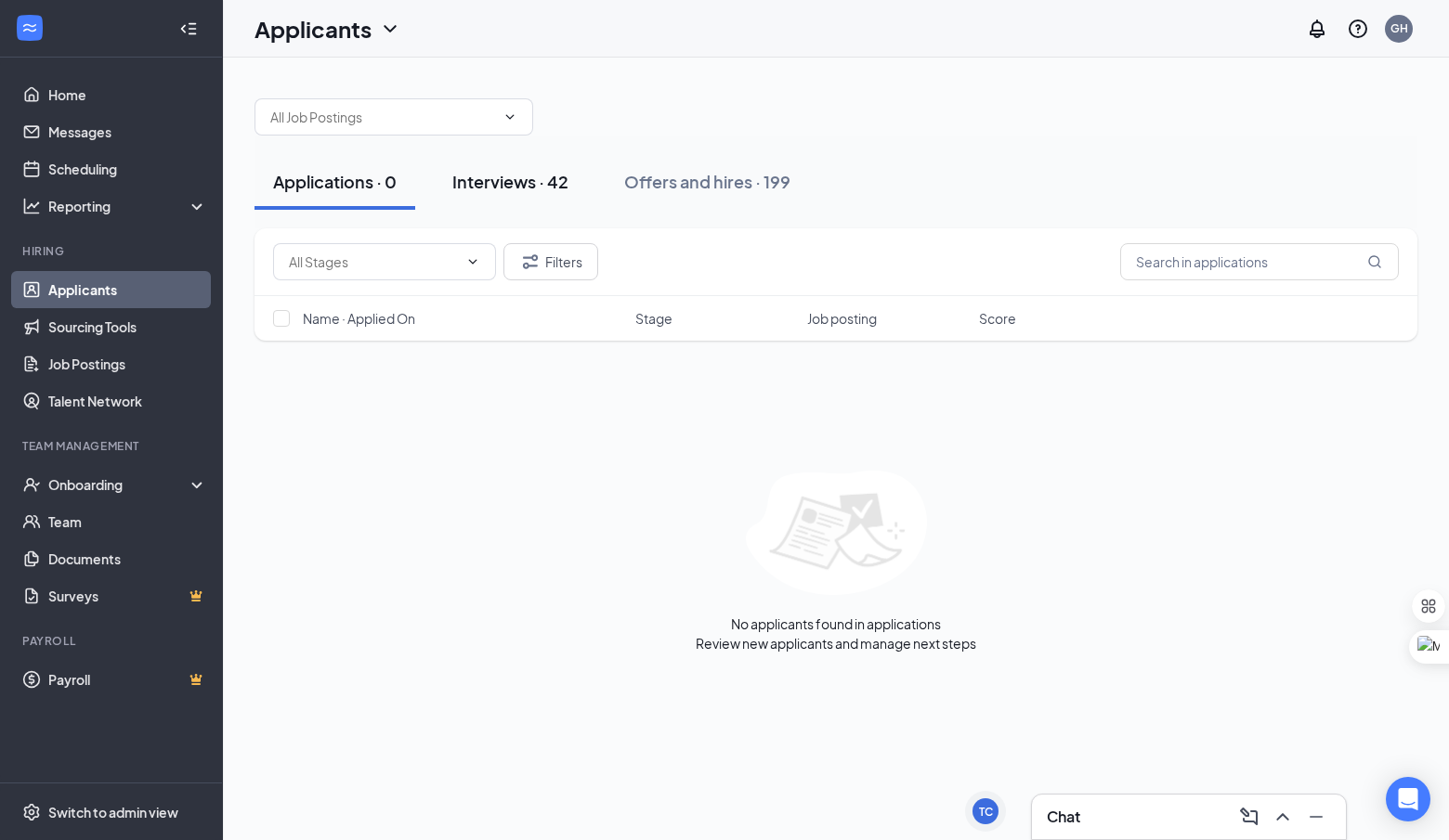
click at [578, 198] on button "Interviews · 42" at bounding box center [510, 182] width 153 height 56
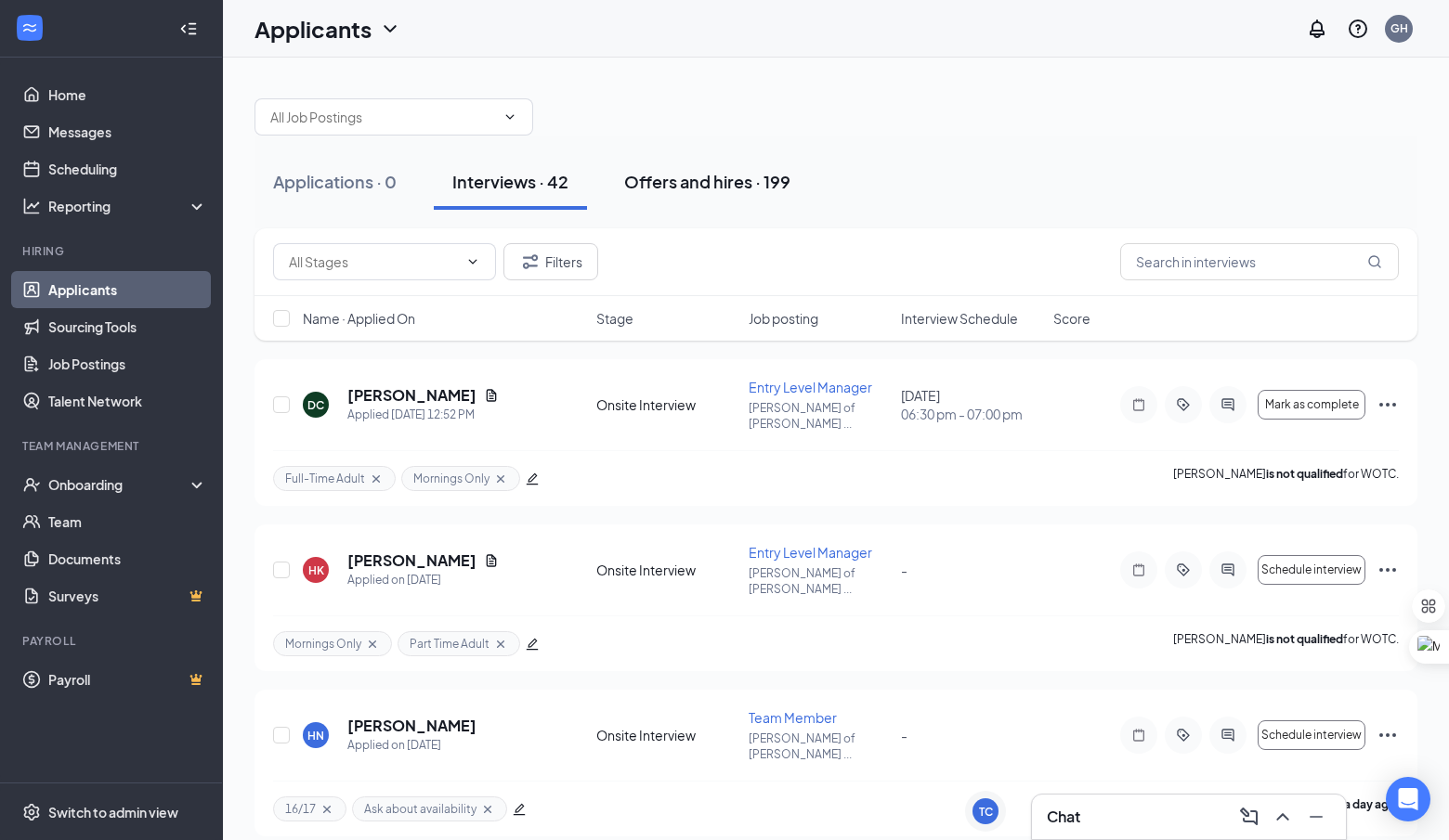
click at [684, 182] on div "Offers and hires · 199" at bounding box center [707, 181] width 167 height 23
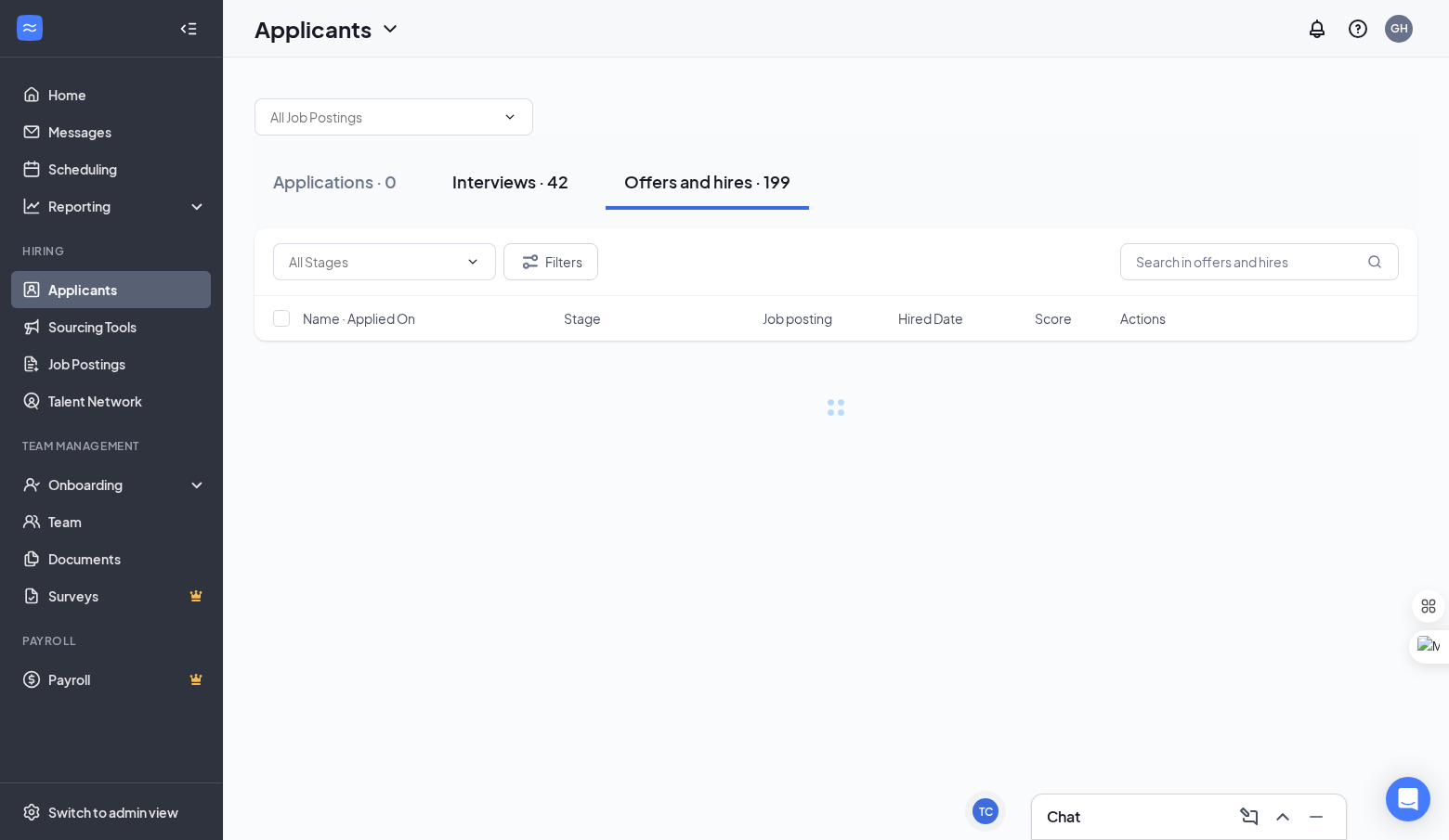
click at [525, 182] on div "Interviews · 42" at bounding box center [510, 181] width 117 height 23
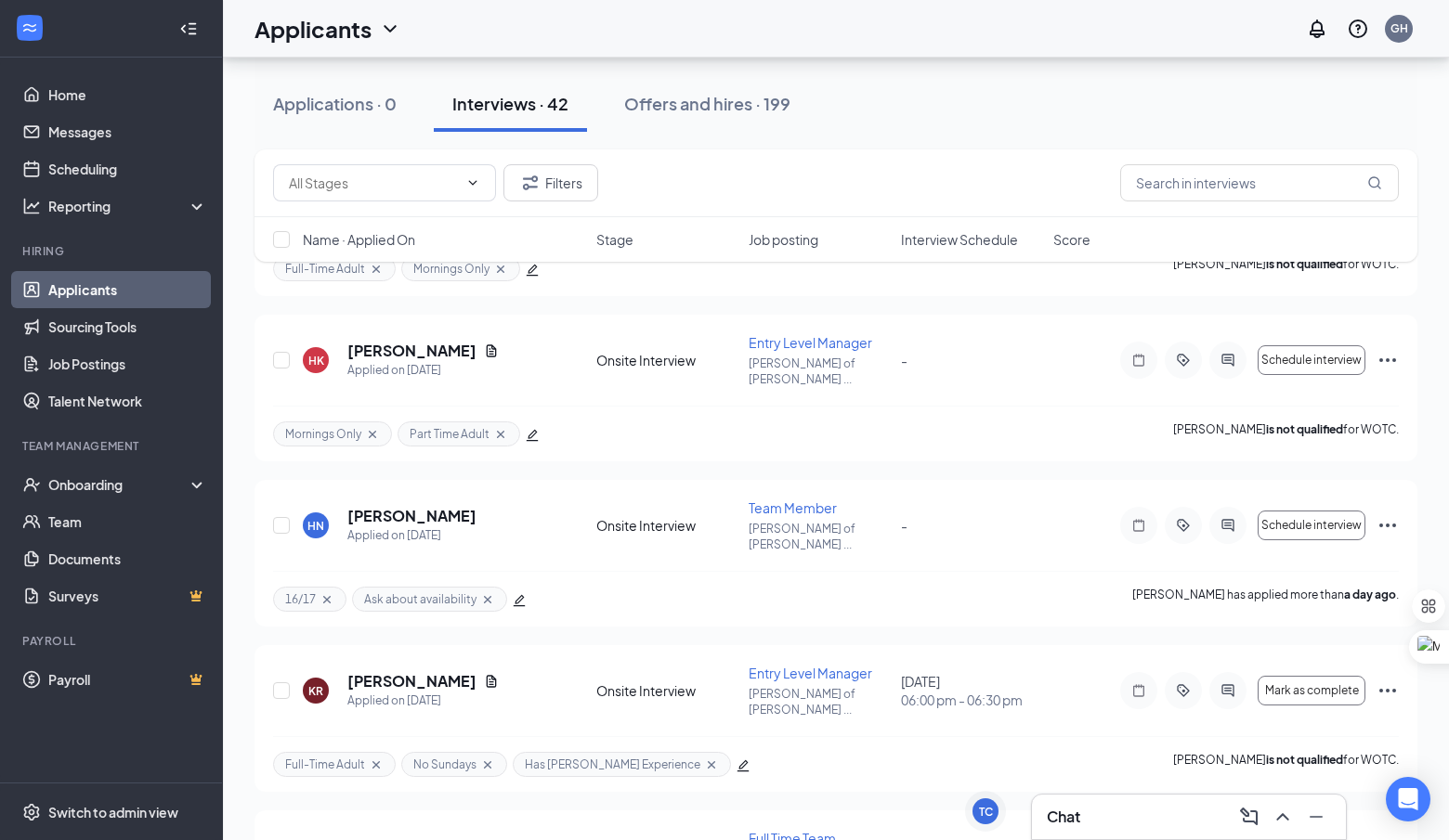
scroll to position [204, 0]
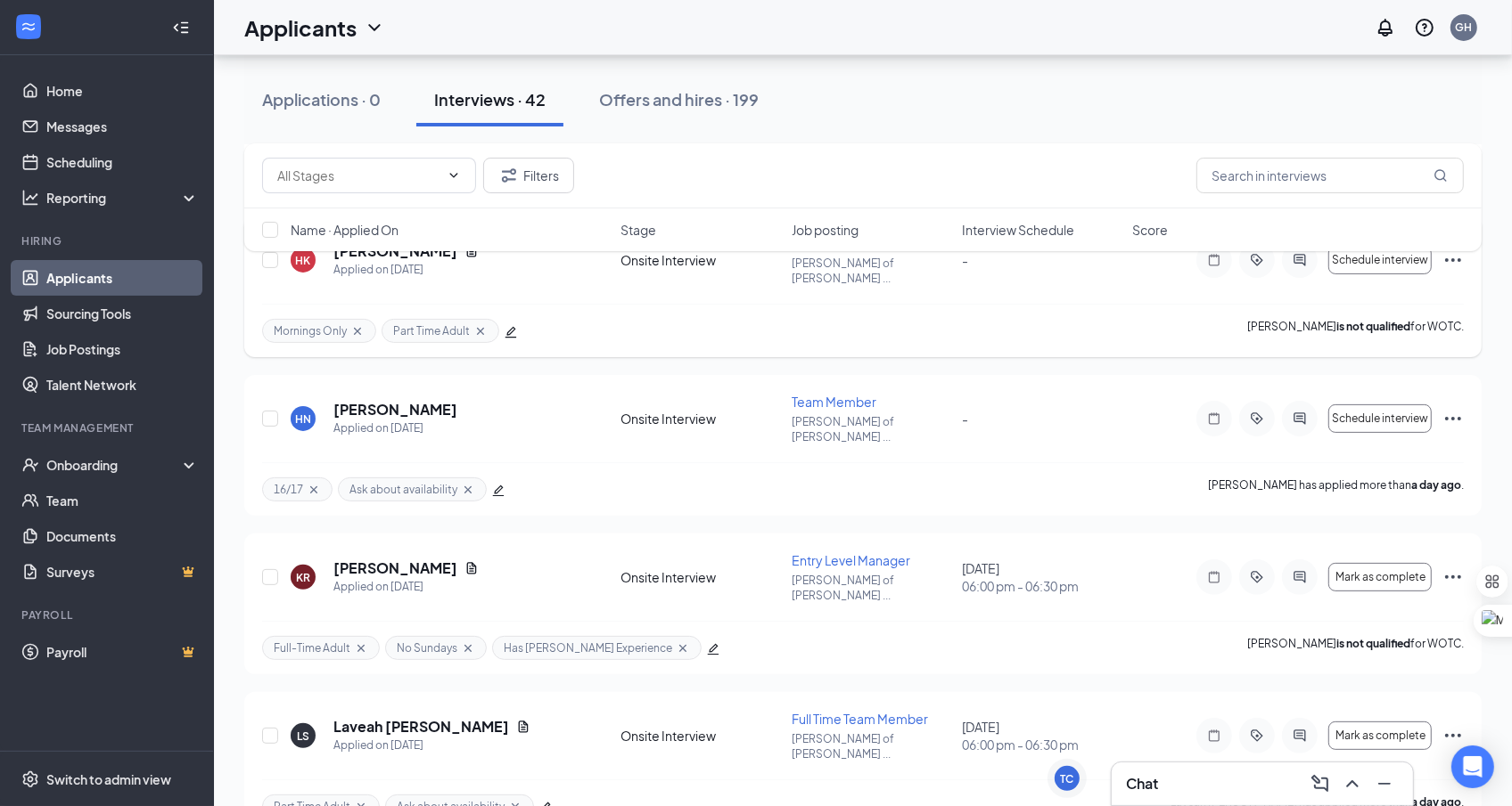
scroll to position [312, 0]
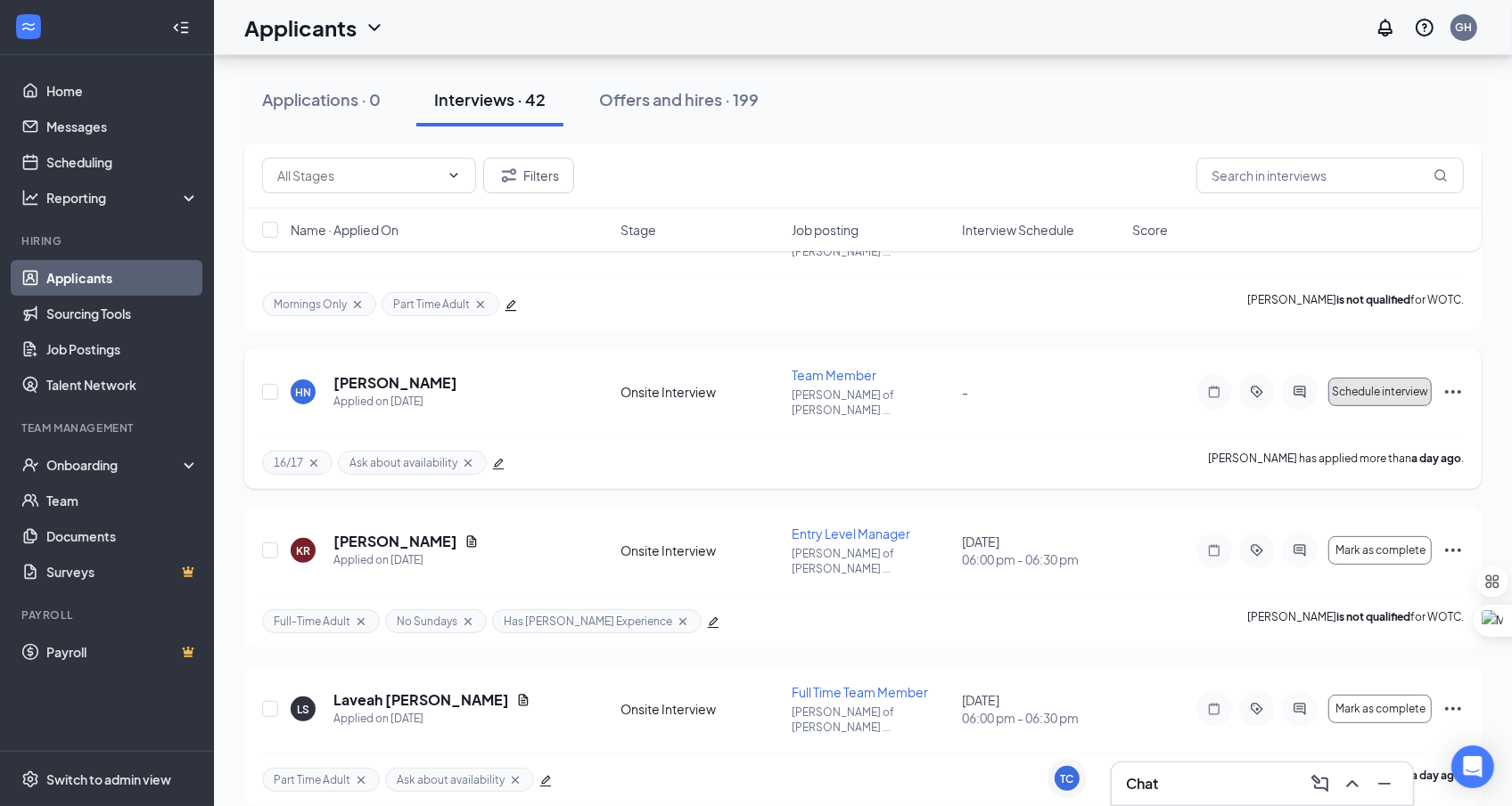
click at [1364, 385] on span "Schedule interview" at bounding box center [1380, 391] width 96 height 12
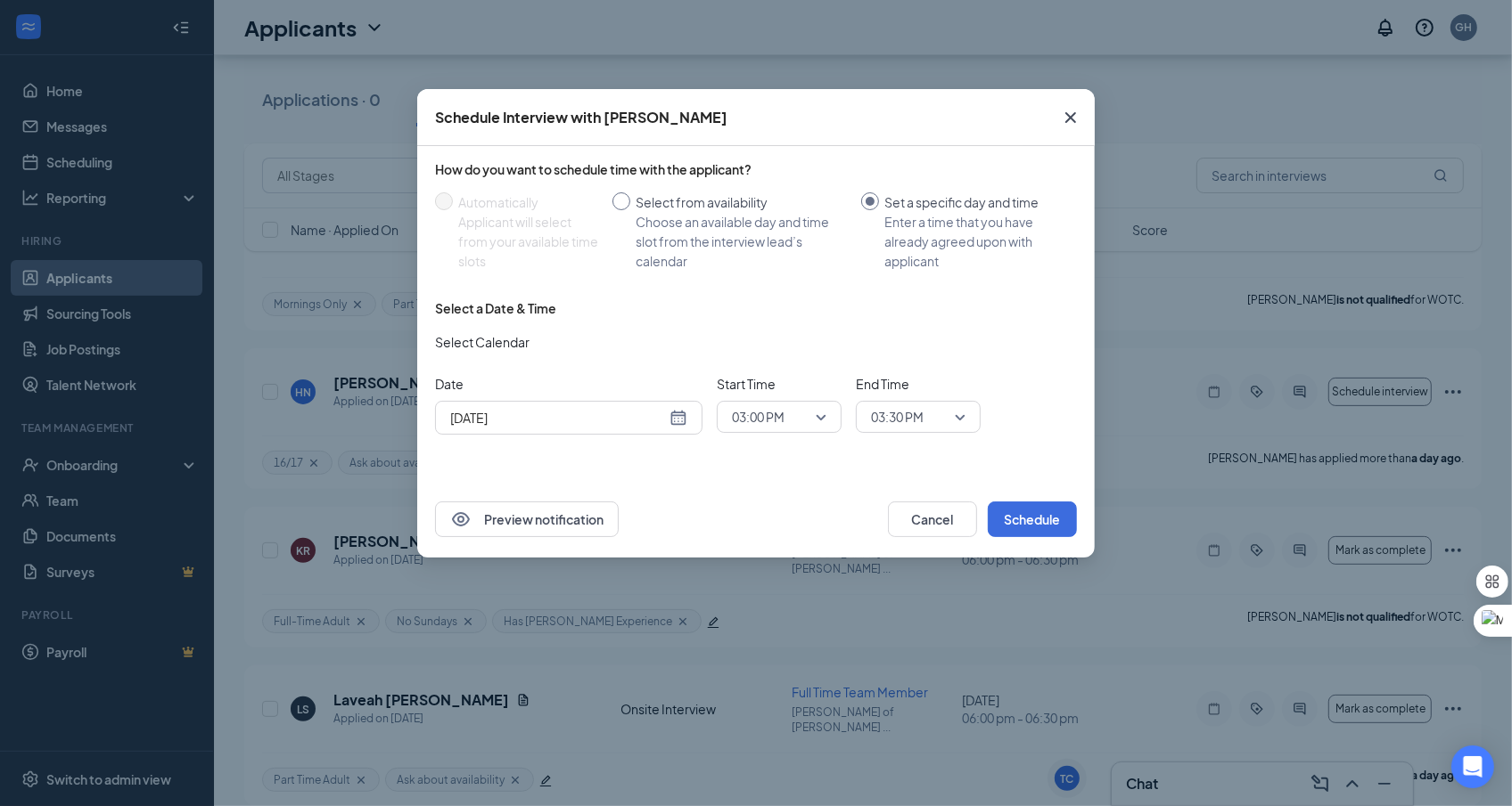
click at [637, 211] on div "Select from availability" at bounding box center [741, 202] width 211 height 19
click at [631, 211] on input "Select from availability Choose an available day and time slot from the intervi…" at bounding box center [621, 201] width 18 height 18
radio input "true"
radio input "false"
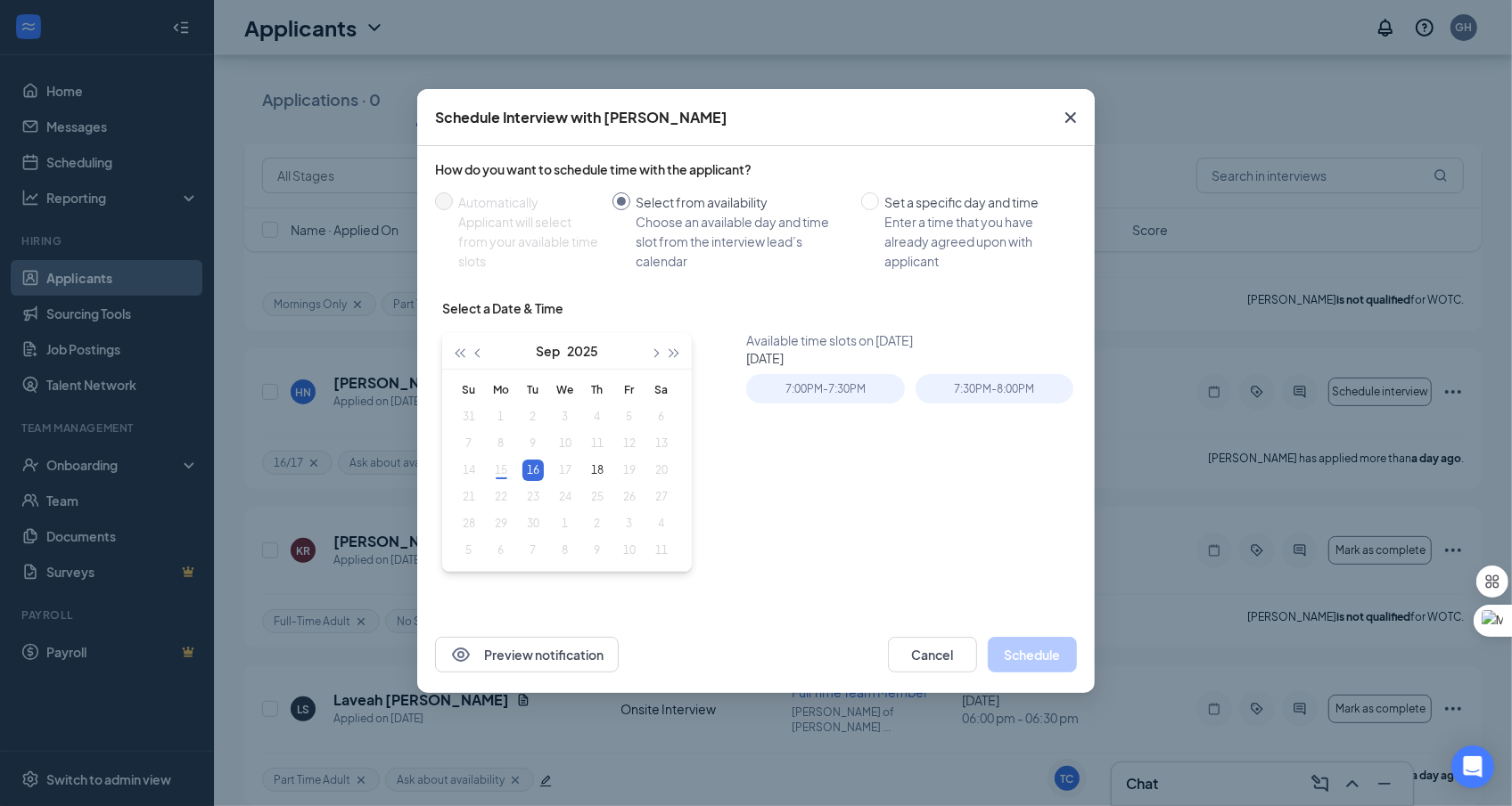
type input "[DATE]"
click at [830, 385] on div "7:00PM - 7:30PM" at bounding box center [825, 389] width 158 height 30
click at [1048, 658] on button "Schedule" at bounding box center [1032, 654] width 89 height 36
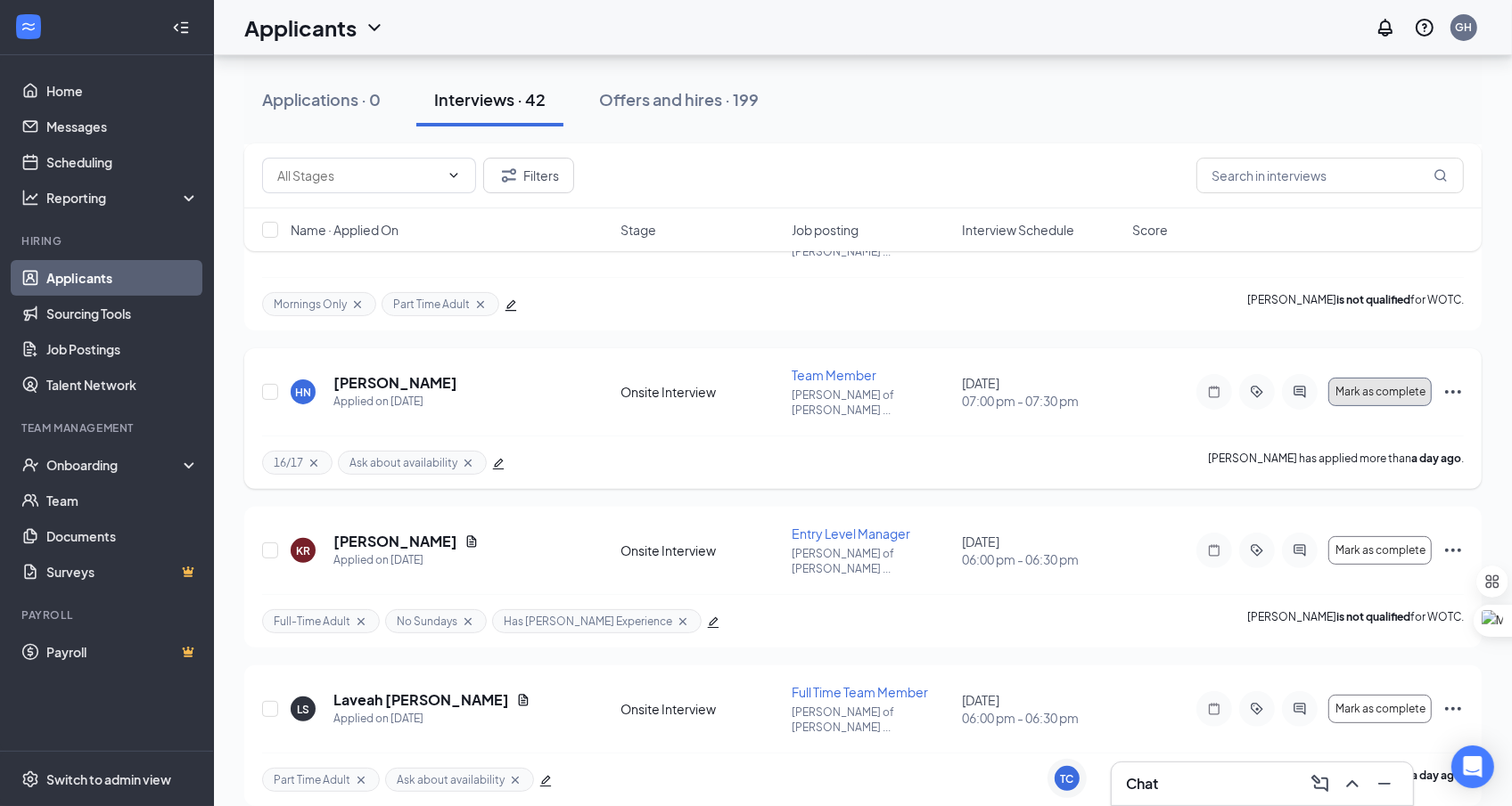
drag, startPoint x: 1389, startPoint y: 361, endPoint x: 1239, endPoint y: 418, distance: 160.5
click at [1239, 418] on div "HN Hunter Norman Applied on Sep 14 Onsite Interview Team Member Culver's of Hud…" at bounding box center [863, 419] width 1237 height 140
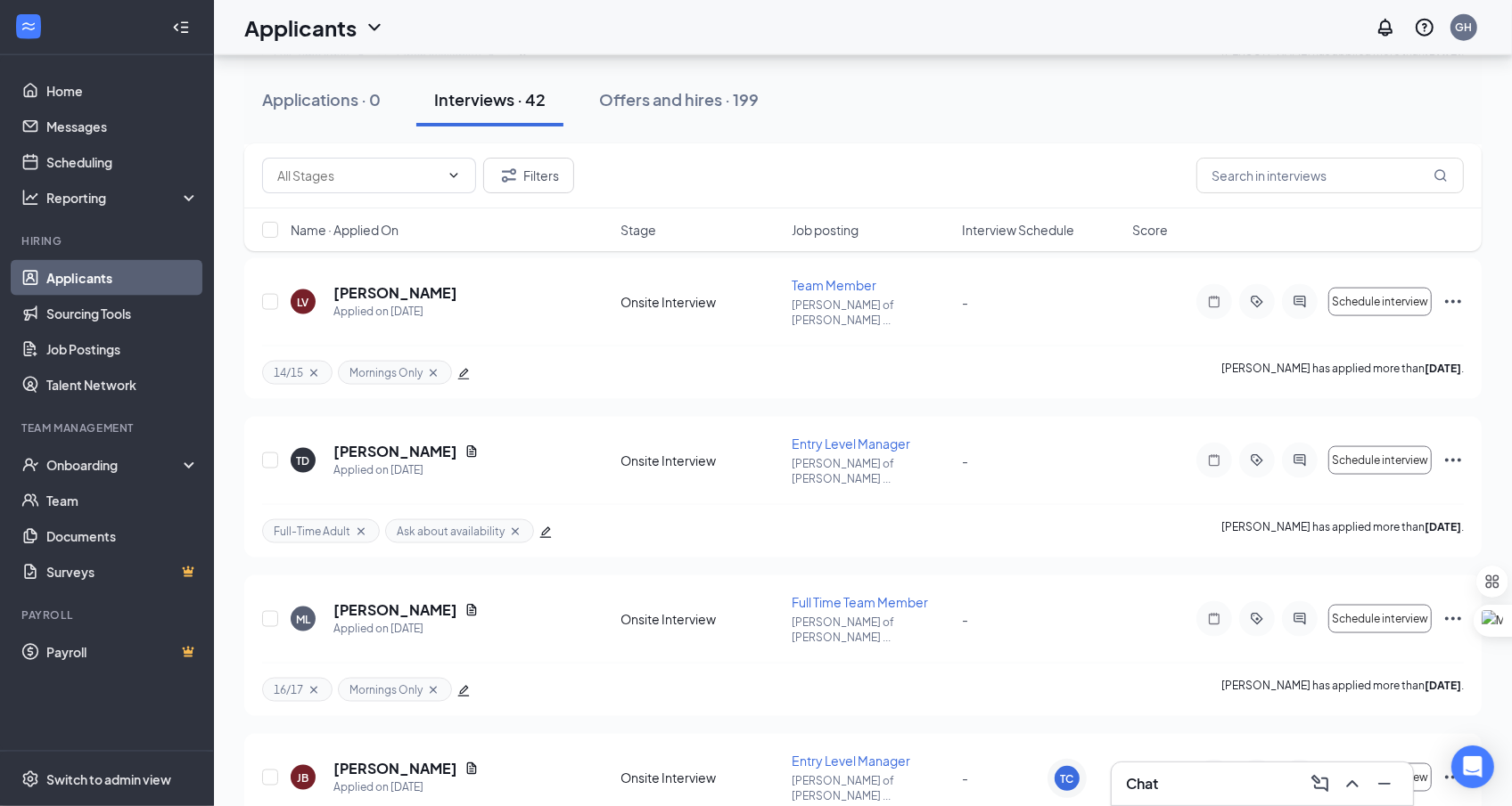
scroll to position [2407, 0]
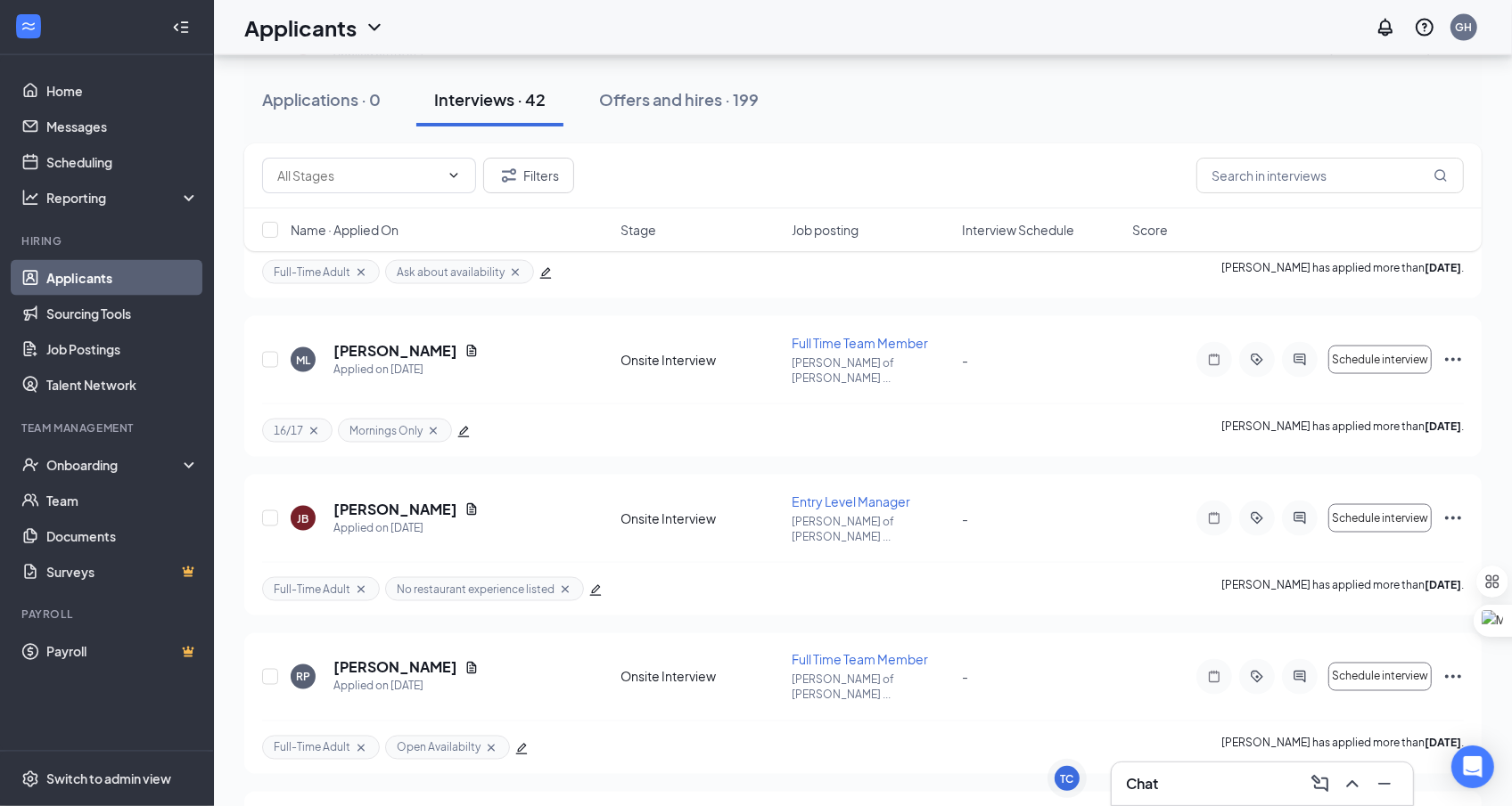
click at [1017, 230] on span "Interview Schedule" at bounding box center [1017, 229] width 112 height 18
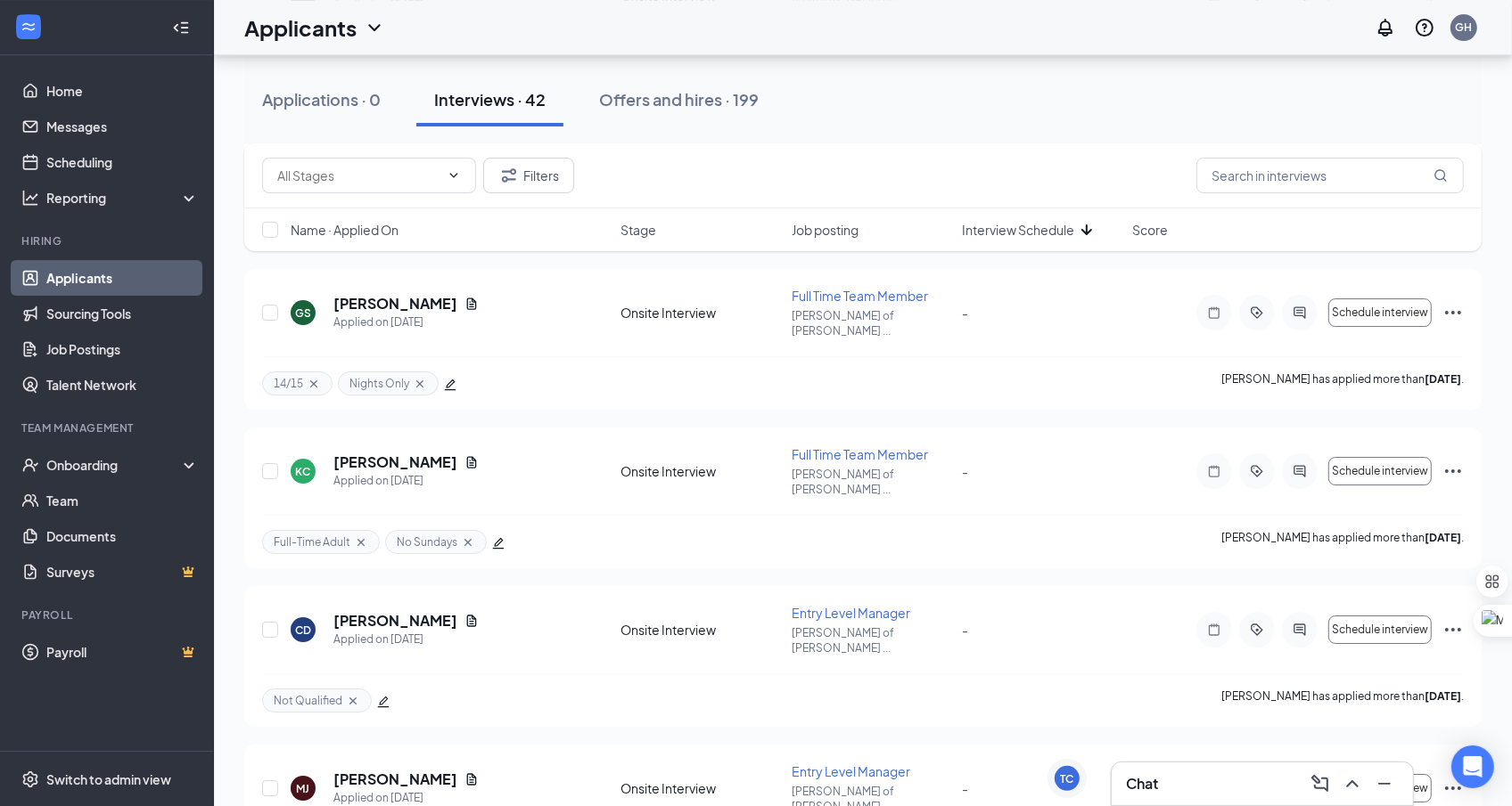
scroll to position [5561, 0]
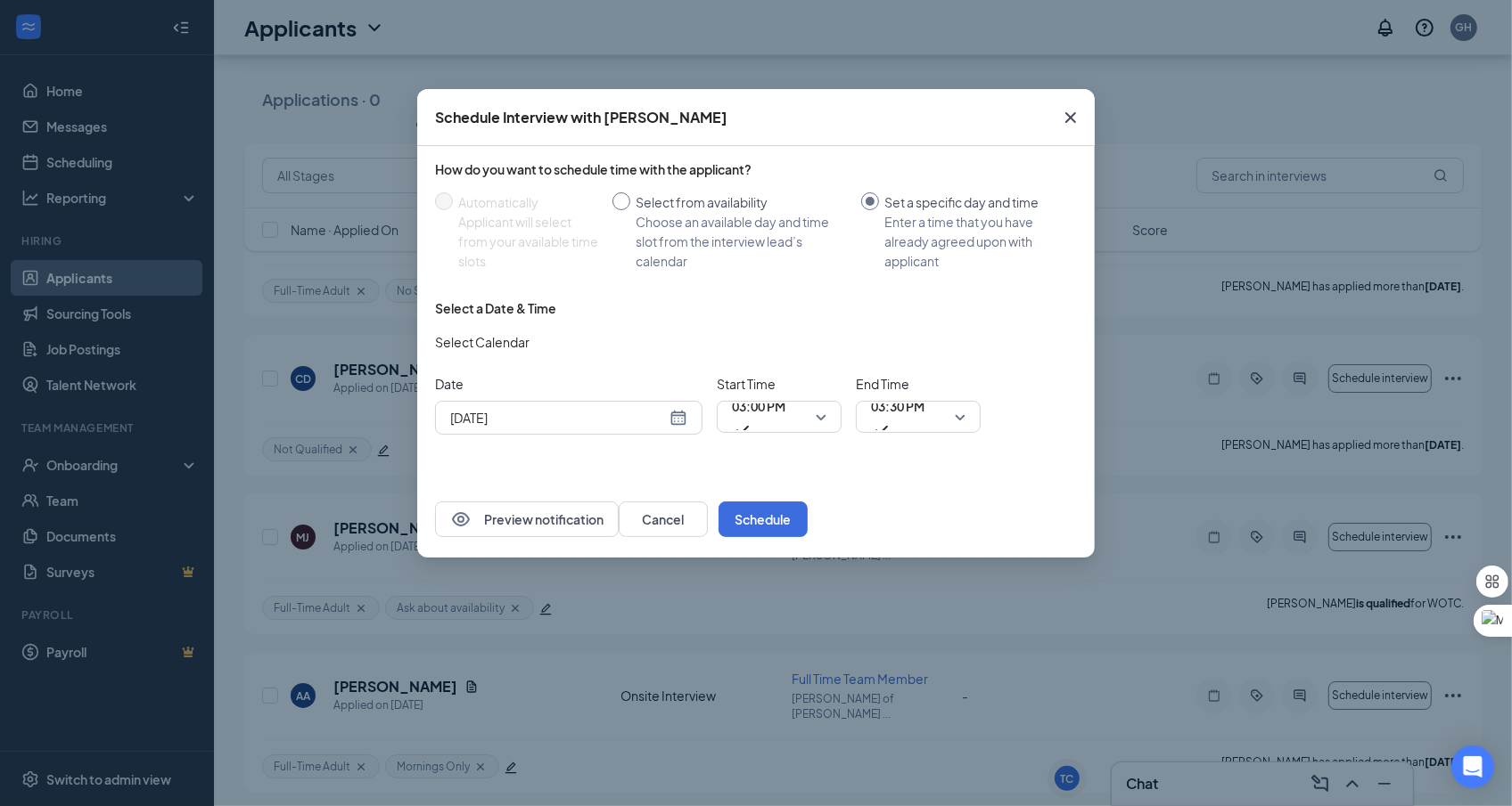
click at [631, 209] on input "Select from availability Choose an available day and time slot from the intervi…" at bounding box center [621, 201] width 18 height 18
radio input "true"
radio input "false"
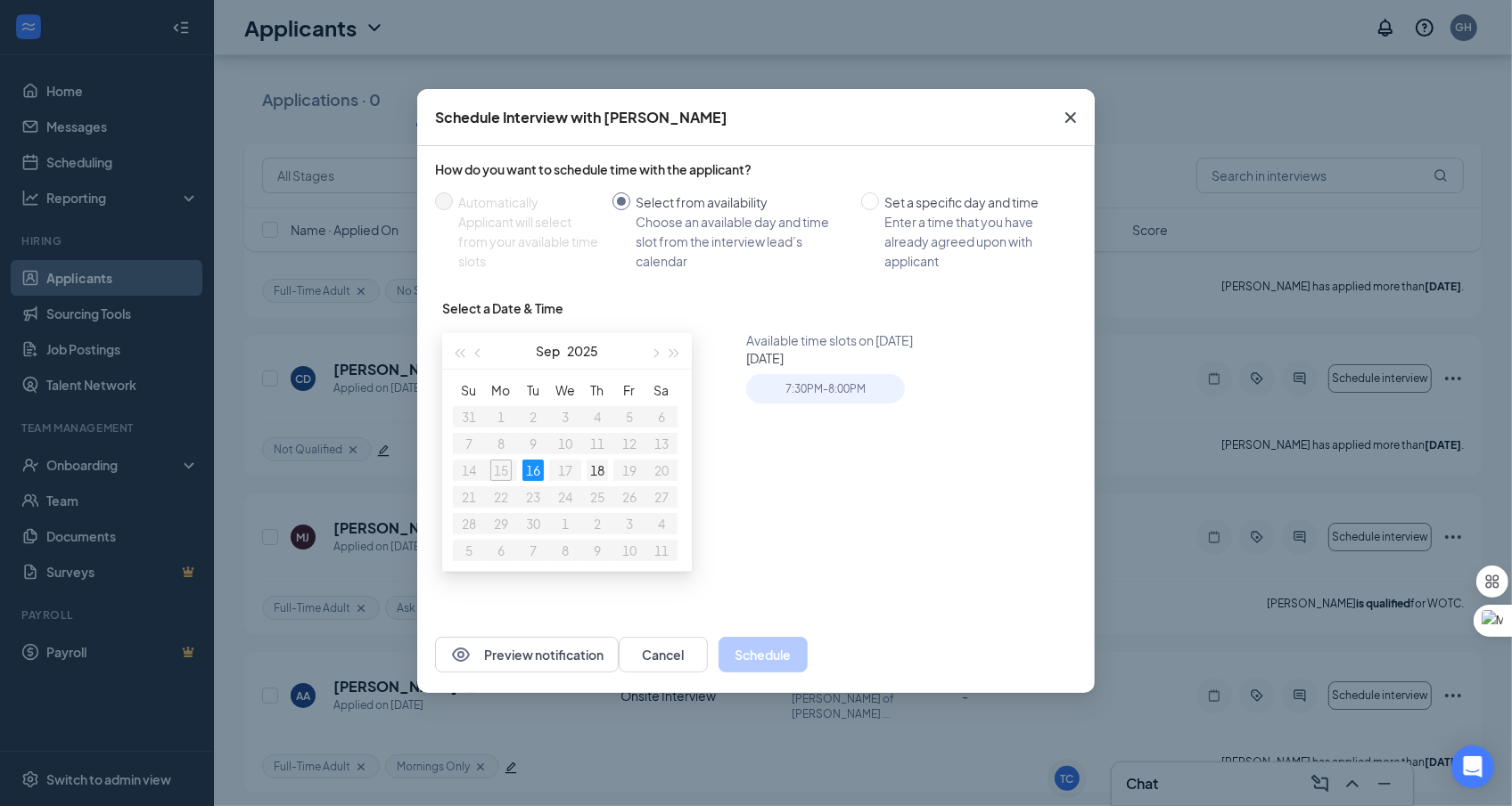
type input "[DATE]"
click at [600, 472] on div "18" at bounding box center [596, 470] width 21 height 21
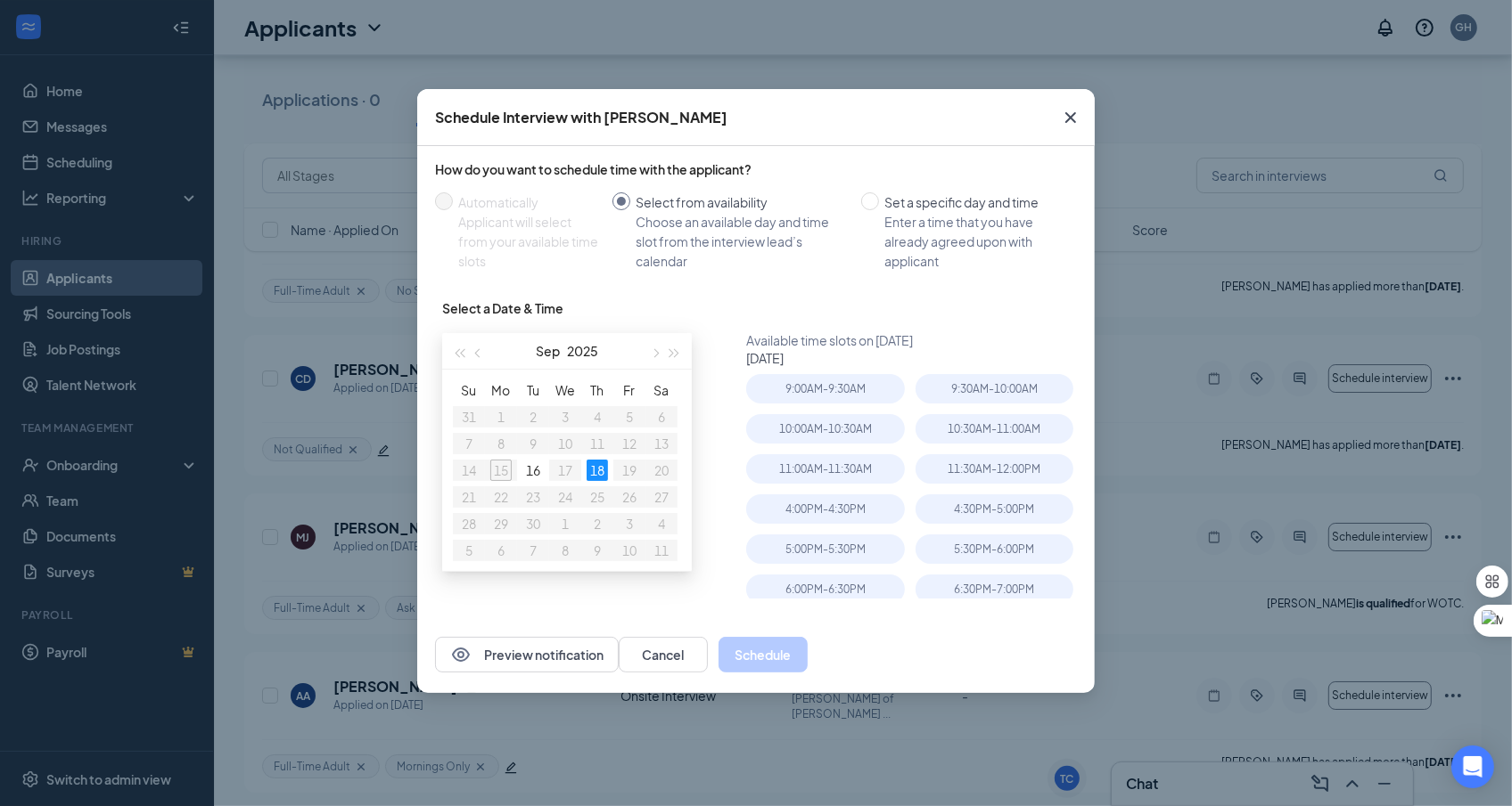
scroll to position [6, 0]
click at [1019, 466] on div "11:30AM - 12:00PM" at bounding box center [994, 464] width 158 height 30
click at [807, 659] on button "Schedule" at bounding box center [763, 654] width 89 height 36
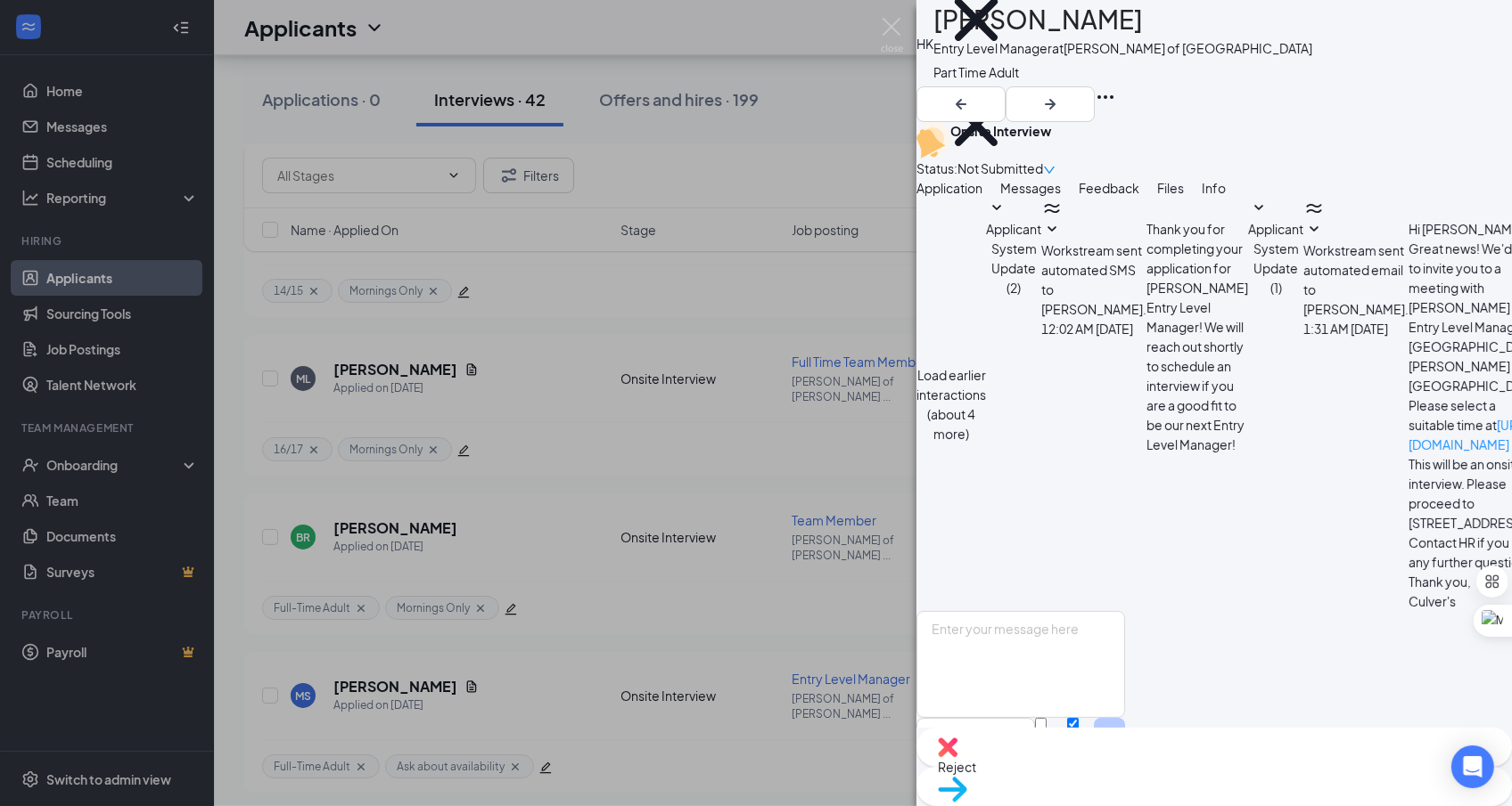
scroll to position [583, 0]
click at [812, 509] on div "HK Hannah Kessel Entry Level Manager at Culver's of Hudsonville Mornings Only P…" at bounding box center [756, 403] width 1512 height 806
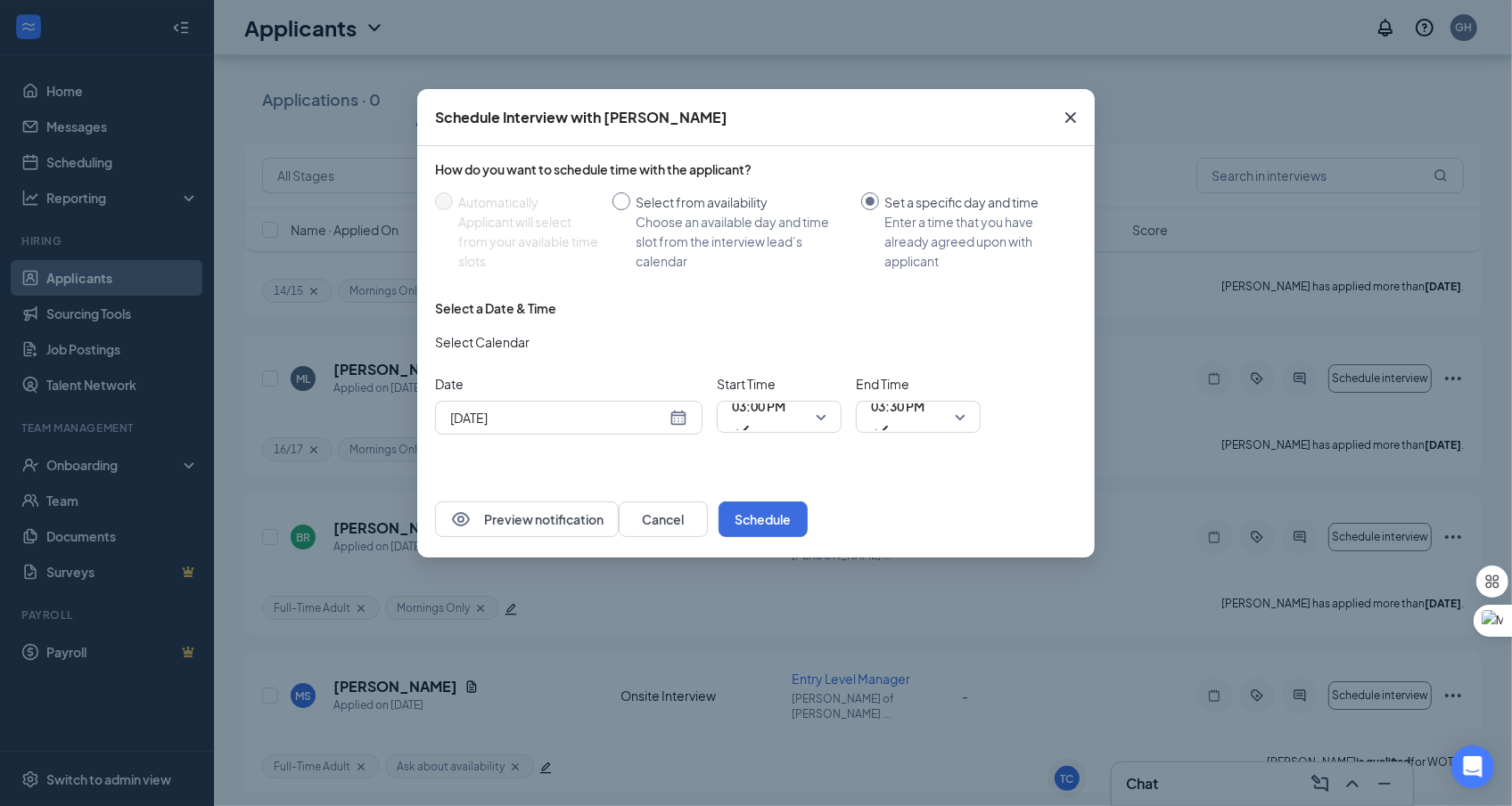
click at [617, 194] on input "Select from availability Choose an available day and time slot from the intervi…" at bounding box center [621, 201] width 18 height 18
radio input "true"
radio input "false"
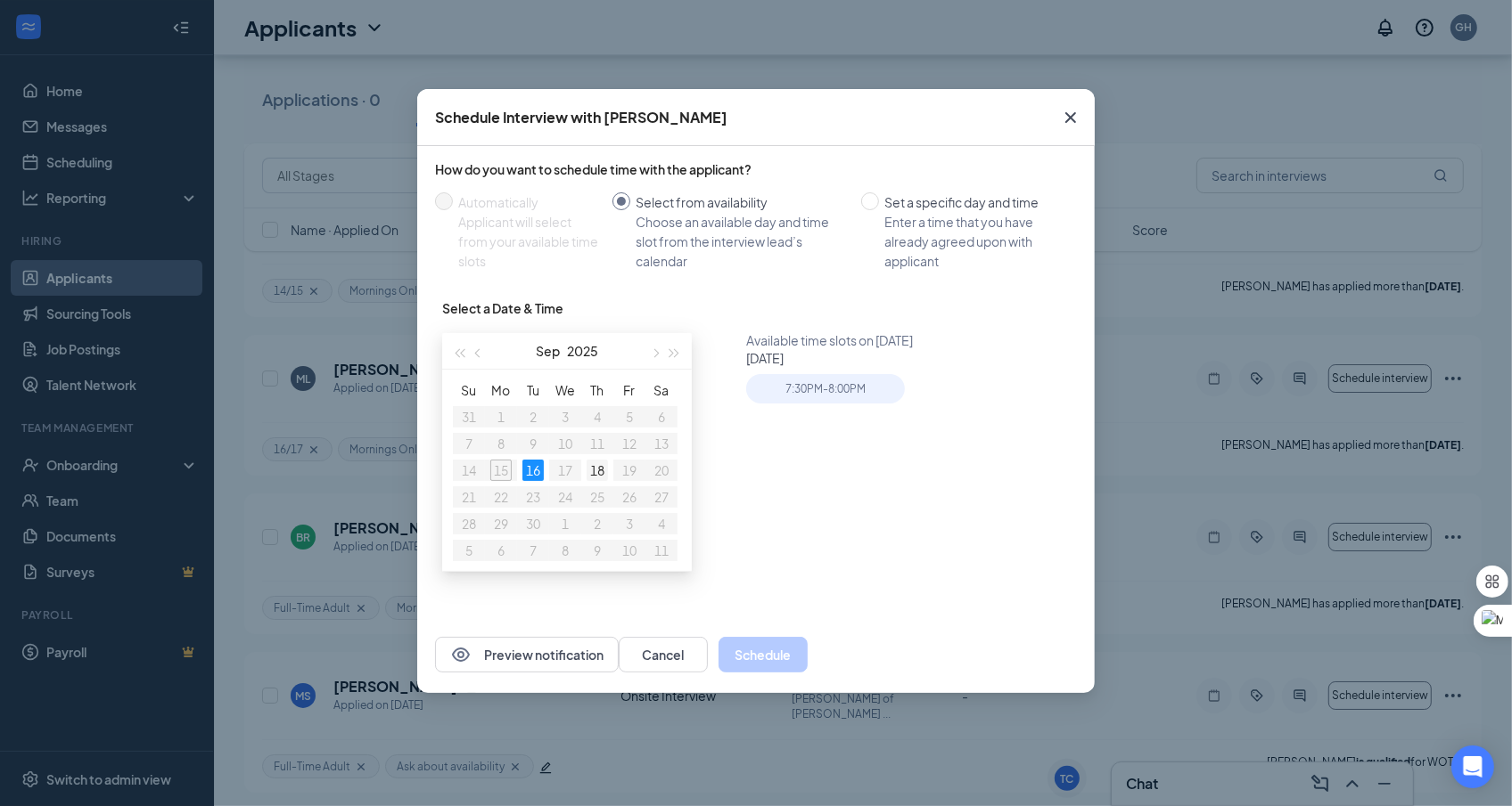
type input "[DATE]"
click at [599, 483] on td "18" at bounding box center [597, 470] width 32 height 27
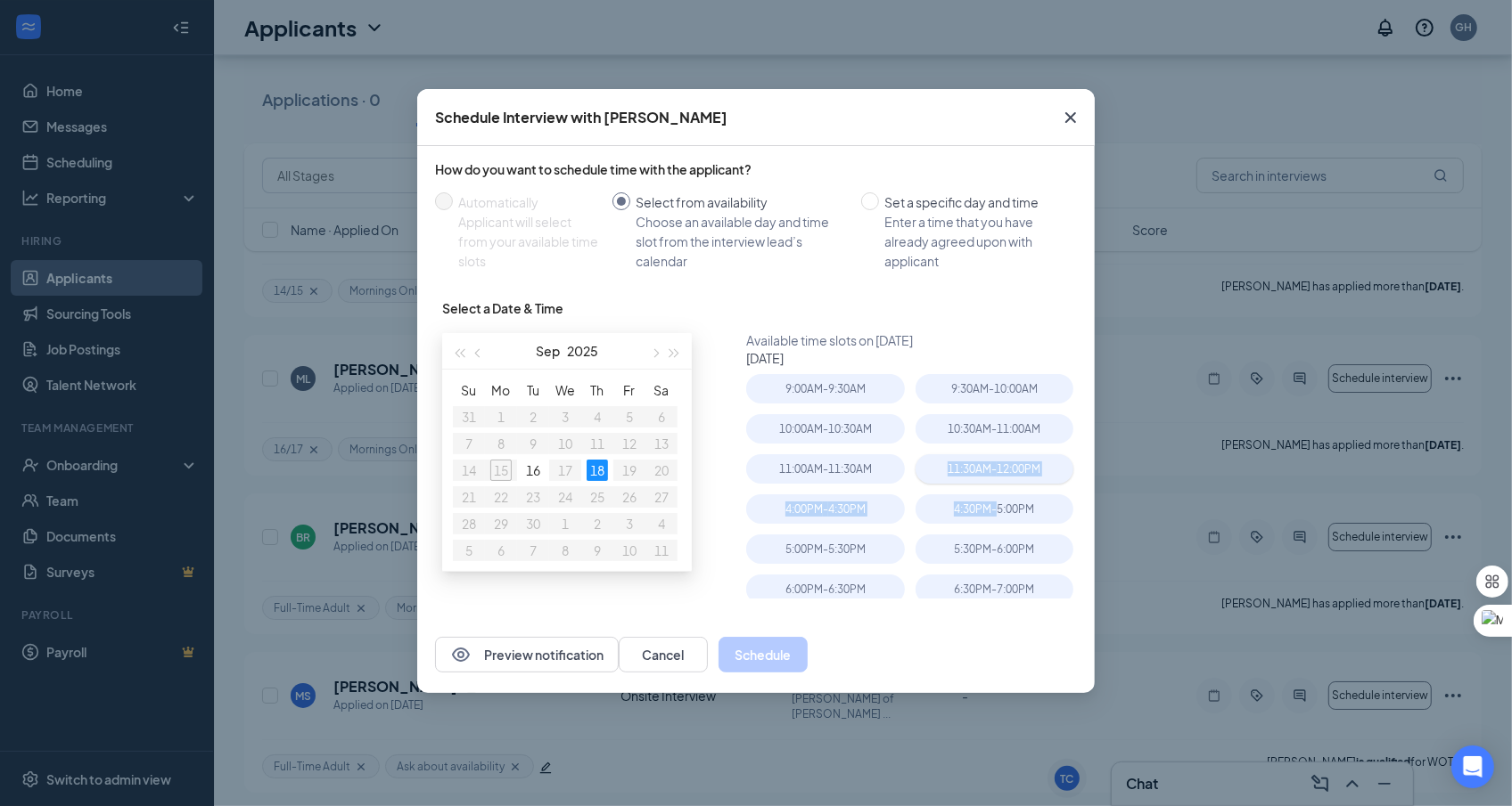
drag, startPoint x: 997, startPoint y: 507, endPoint x: 1026, endPoint y: 458, distance: 56.9
click at [1026, 458] on div "9:00AM - 9:30AM 9:30AM - 10:00AM 10:00AM - 10:30AM 10:30AM - 11:00AM 11:00AM - …" at bounding box center [915, 486] width 338 height 225
click at [1026, 458] on div "11:30AM - 12:00PM" at bounding box center [994, 470] width 158 height 30
click at [1014, 512] on div "4:30PM - 5:00PM" at bounding box center [994, 509] width 158 height 30
click at [807, 648] on button "Schedule" at bounding box center [763, 654] width 89 height 36
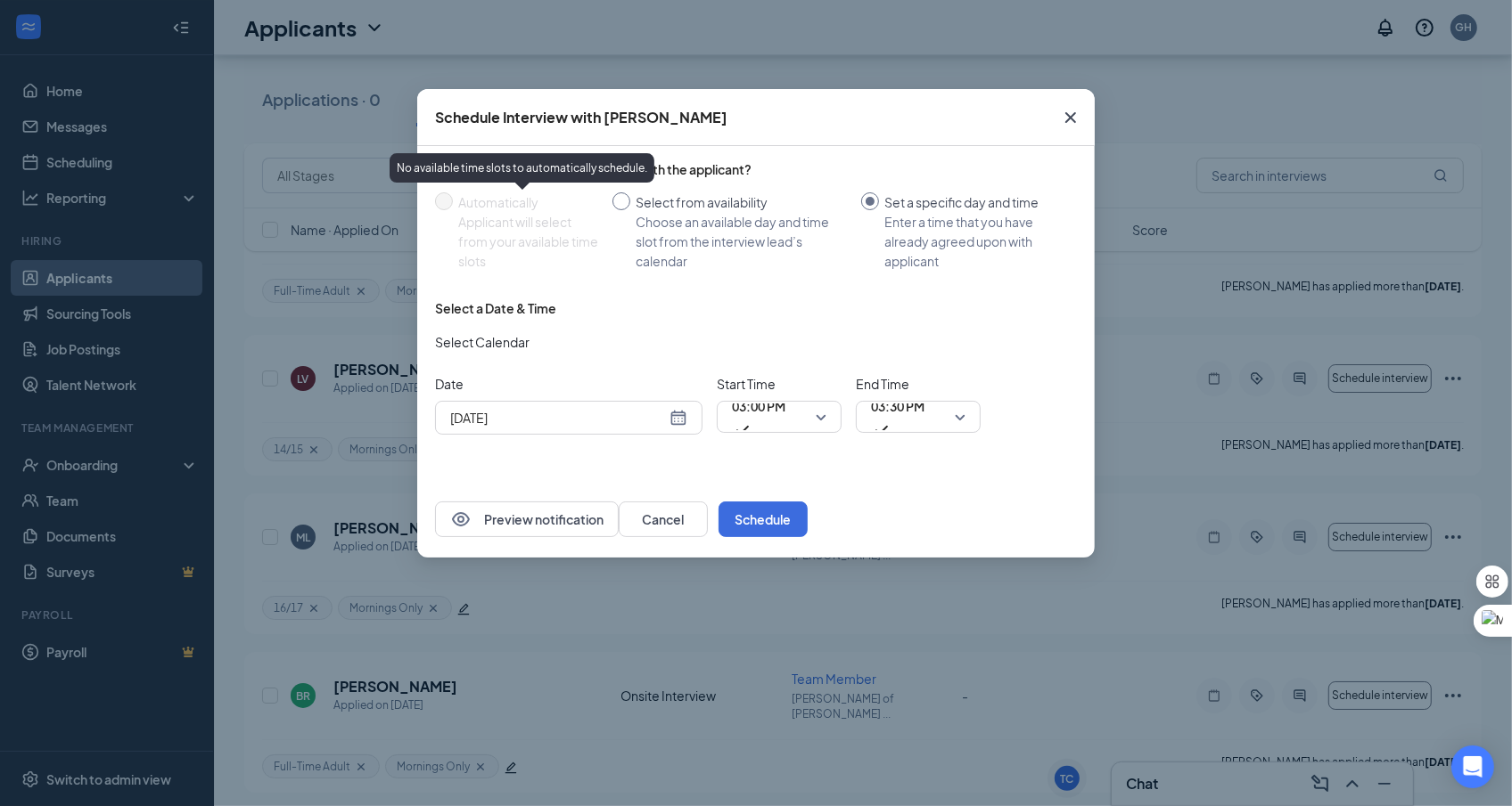
click at [628, 207] on input "Select from availability Choose an available day and time slot from the intervi…" at bounding box center [621, 201] width 18 height 18
radio input "true"
radio input "false"
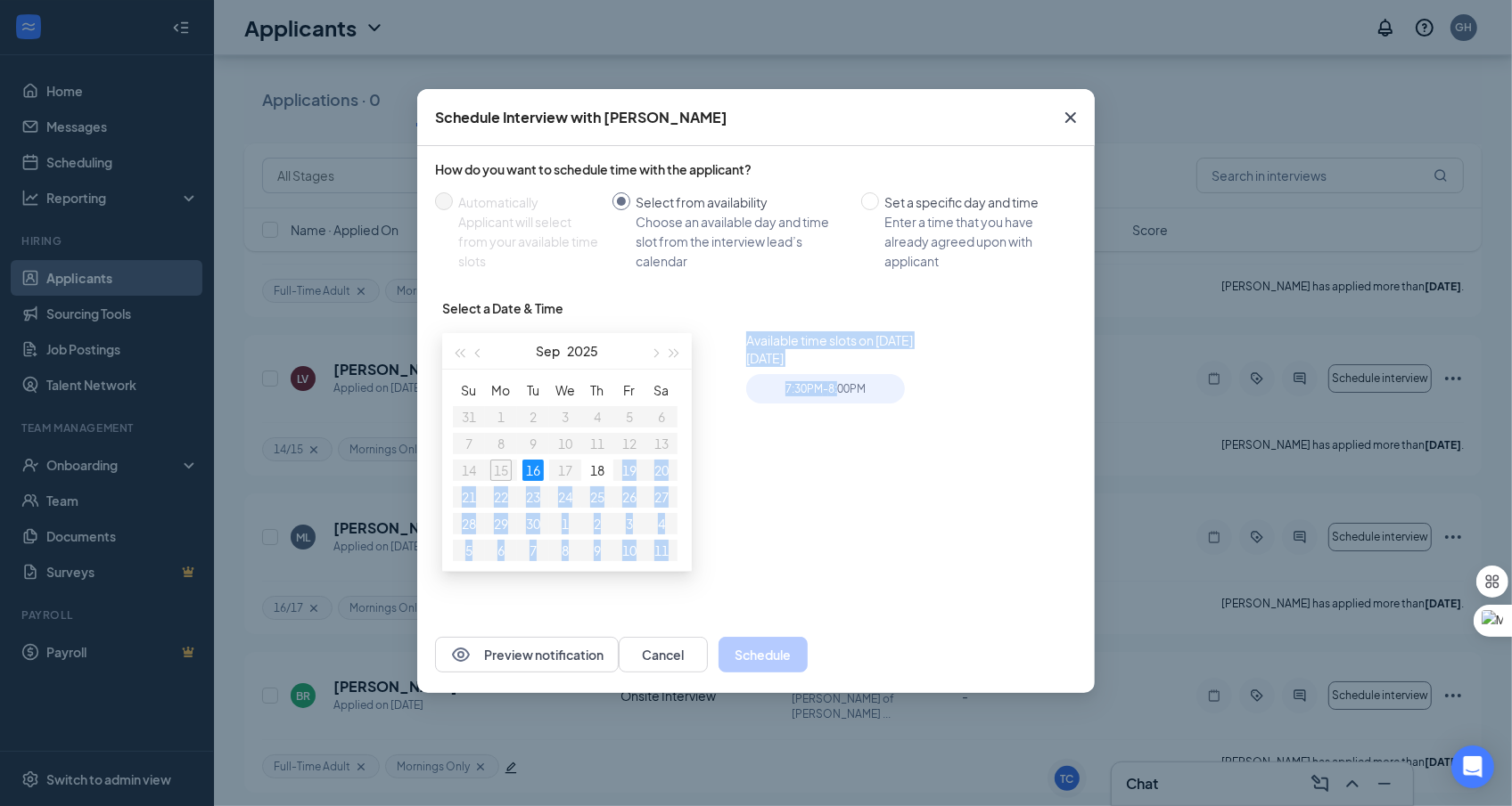
drag, startPoint x: 836, startPoint y: 388, endPoint x: 620, endPoint y: 470, distance: 231.0
click at [620, 470] on div "Sep 16, 2025 Sep 2025 Su Mo Tu We Th Fr Sa 31 1 2 3 4 5 6 7 8 9 10 11 12 13 14 …" at bounding box center [763, 465] width 642 height 267
type input "[DATE]"
click at [610, 470] on td "18" at bounding box center [597, 470] width 32 height 27
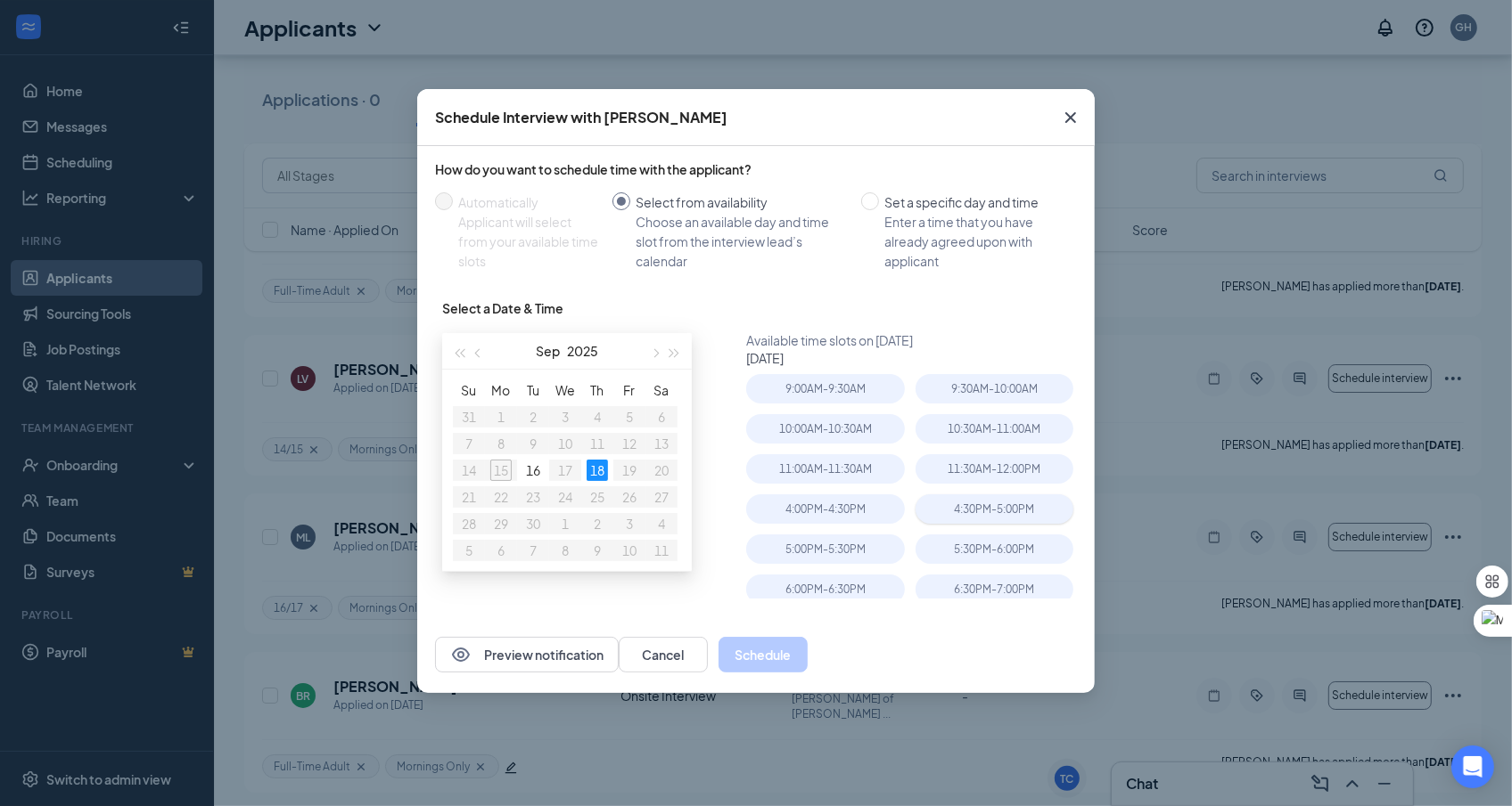
click at [1033, 509] on div "4:30PM - 5:00PM" at bounding box center [994, 509] width 158 height 30
click at [807, 655] on button "Schedule" at bounding box center [763, 654] width 89 height 36
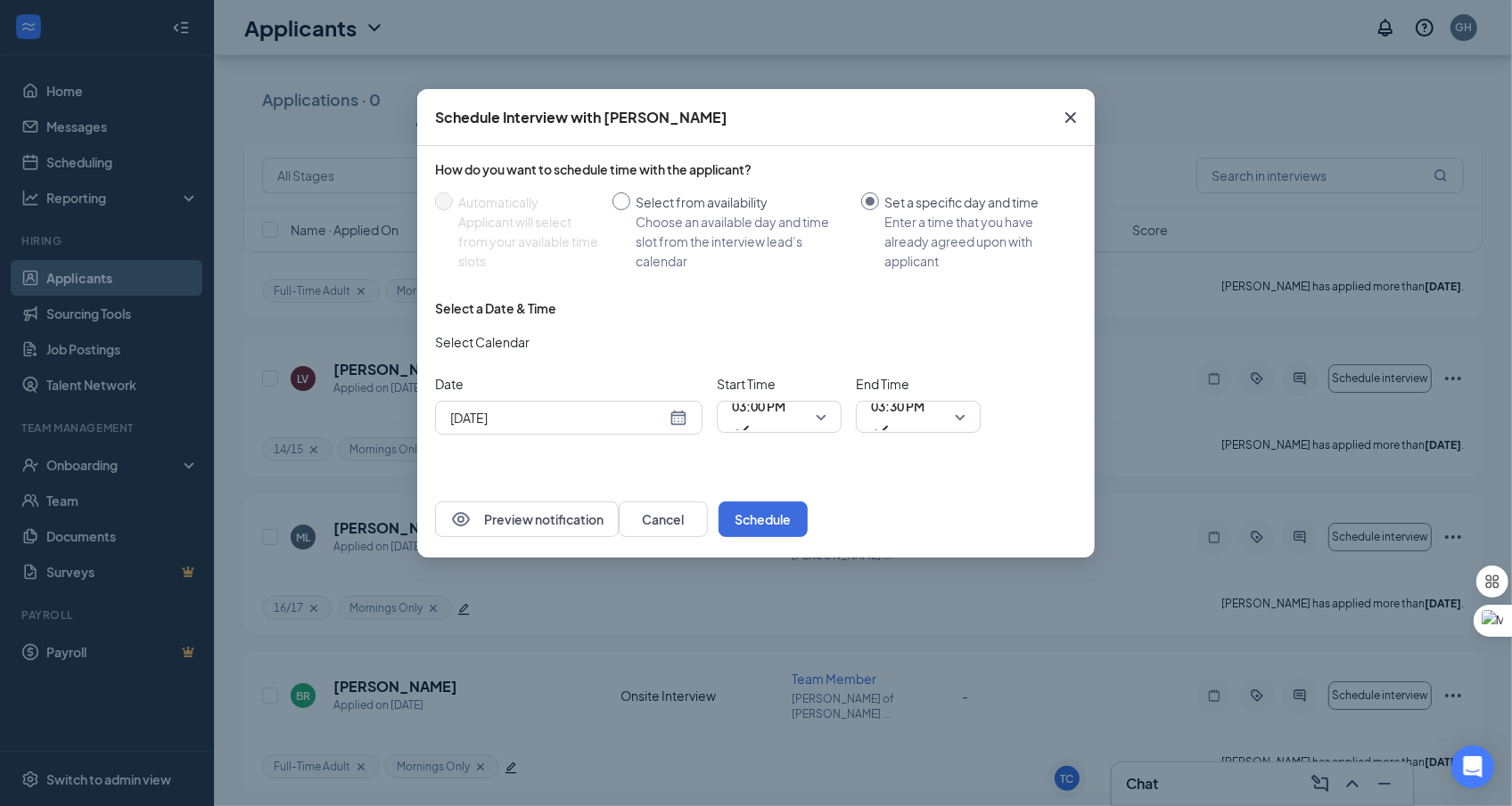
click at [636, 210] on div "Select from availability" at bounding box center [741, 202] width 211 height 19
click at [631, 210] on input "Select from availability Choose an available day and time slot from the intervi…" at bounding box center [621, 201] width 18 height 18
radio input "true"
radio input "false"
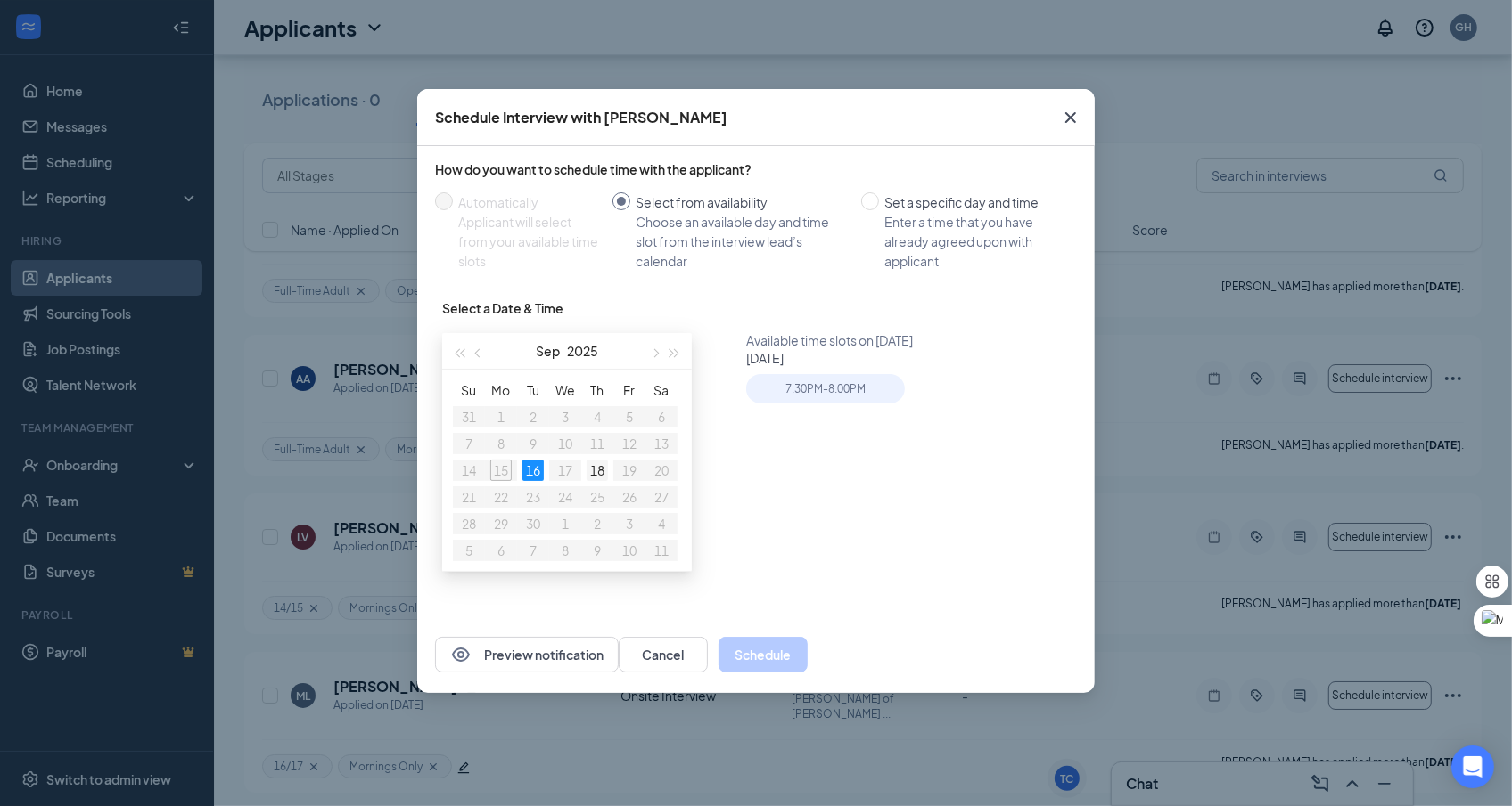
type input "[DATE]"
click at [610, 471] on td "18" at bounding box center [597, 470] width 32 height 27
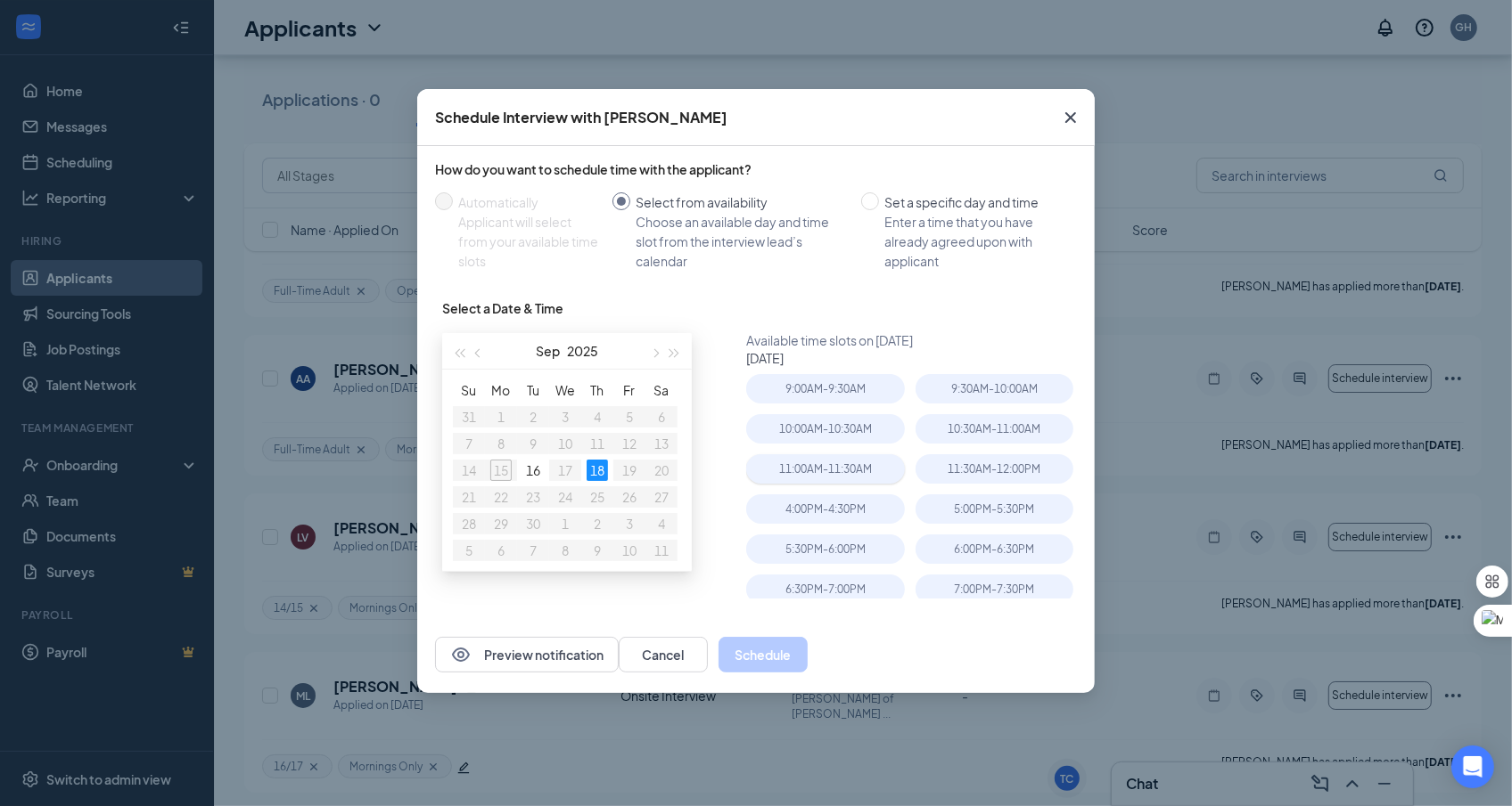
click at [850, 473] on div "11:00AM - 11:30AM" at bounding box center [825, 470] width 158 height 30
click at [807, 661] on button "Schedule" at bounding box center [763, 654] width 89 height 36
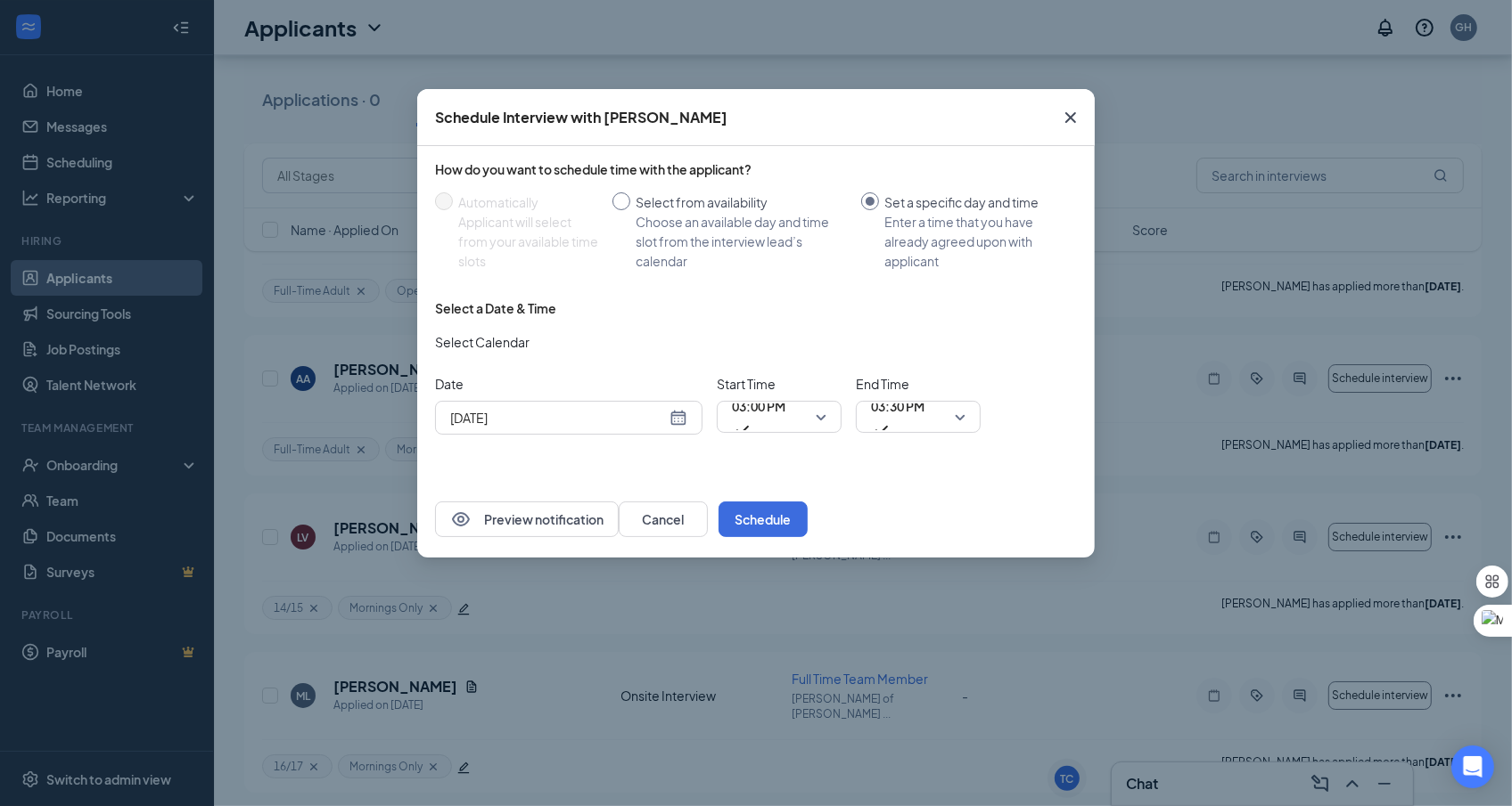
click at [643, 227] on div "Choose an available day and time slot from the interview lead’s calendar" at bounding box center [741, 241] width 211 height 59
click at [631, 211] on input "Select from availability Choose an available day and time slot from the intervi…" at bounding box center [621, 201] width 18 height 18
radio input "true"
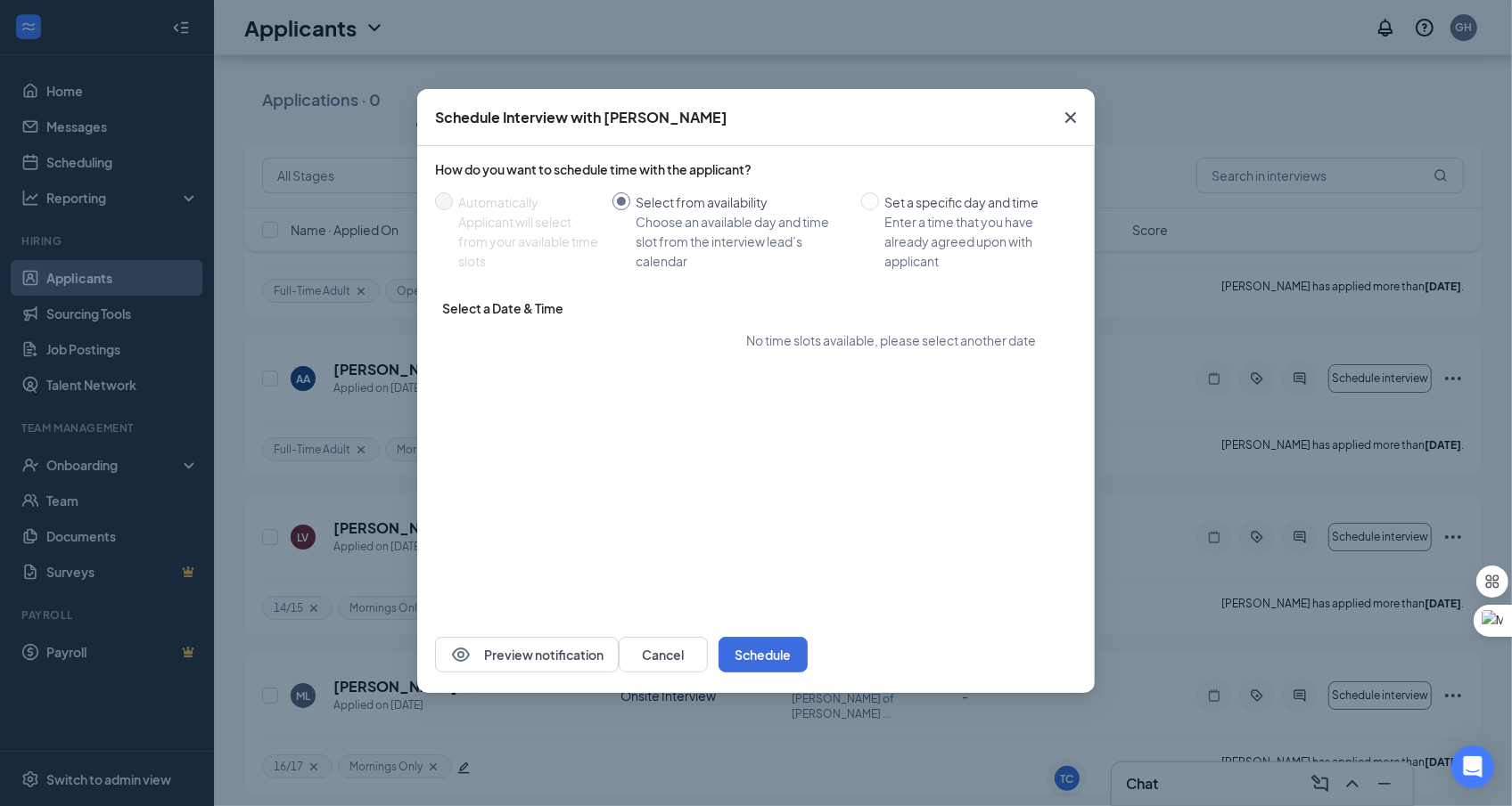
radio input "false"
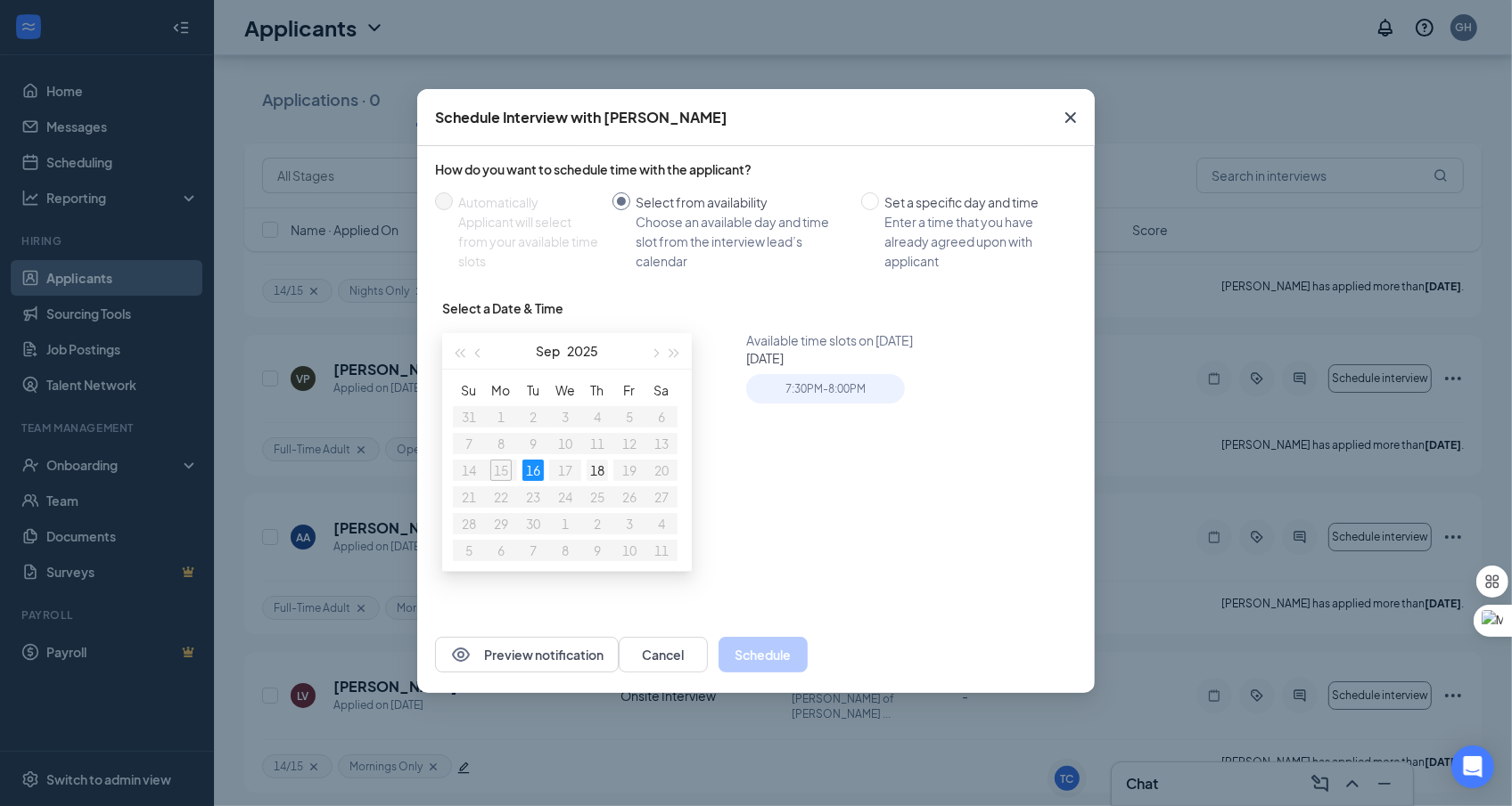
type input "[DATE]"
click at [587, 474] on div "18" at bounding box center [596, 470] width 21 height 21
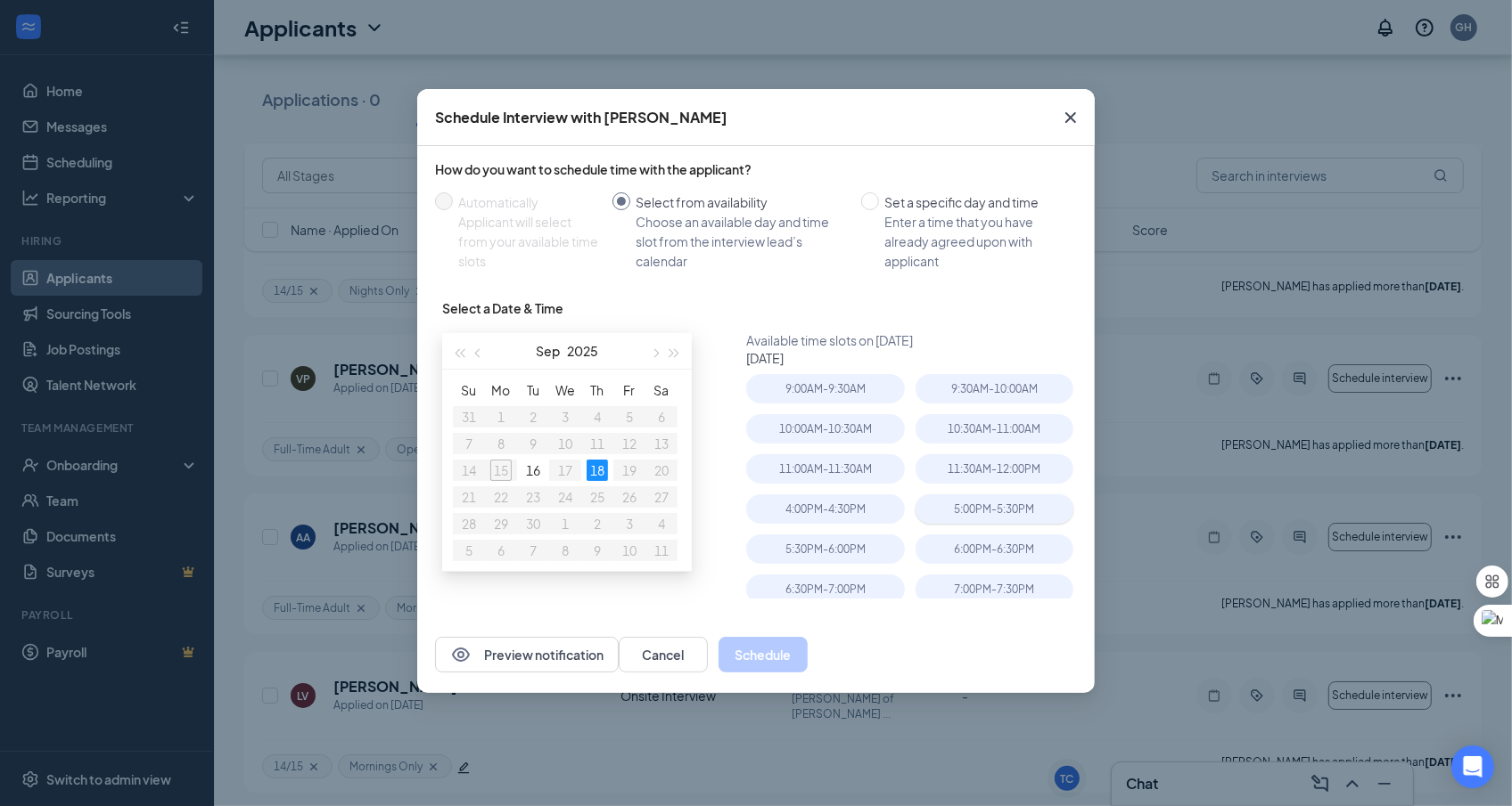
scroll to position [59, 0]
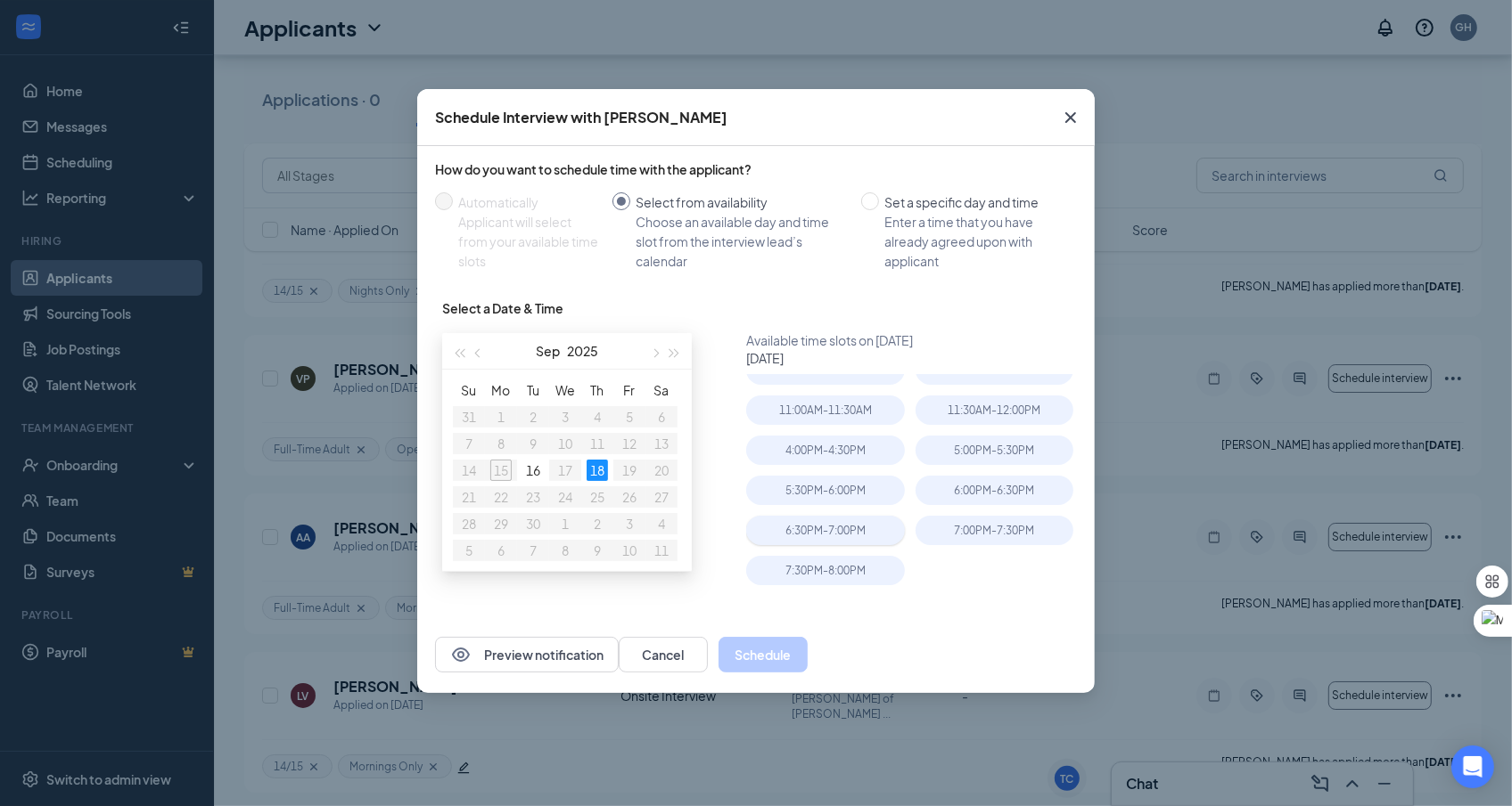
click at [867, 539] on div "6:30PM - 7:00PM" at bounding box center [825, 531] width 158 height 30
click at [807, 651] on button "Schedule" at bounding box center [763, 654] width 89 height 36
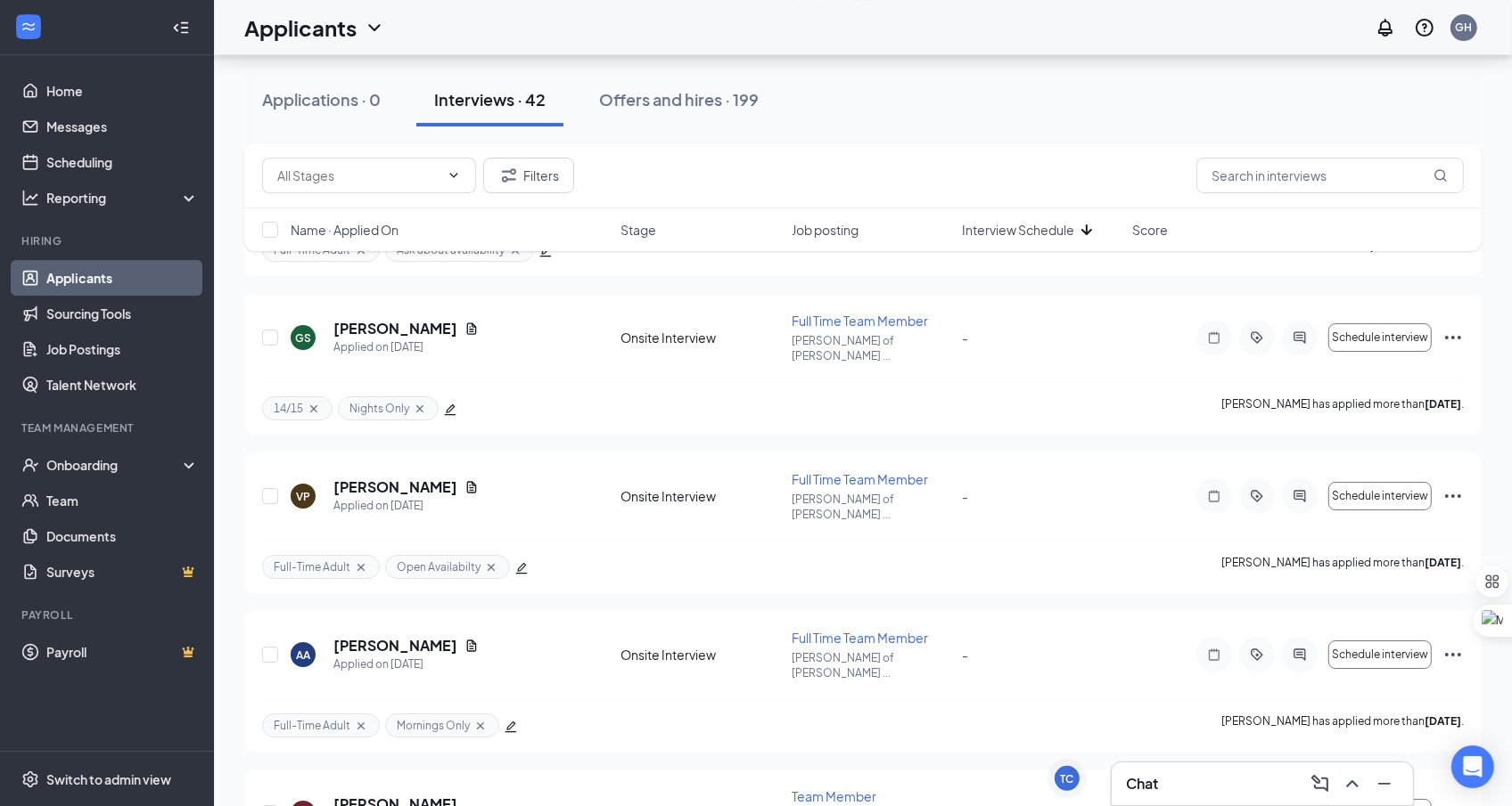
scroll to position [5440, 0]
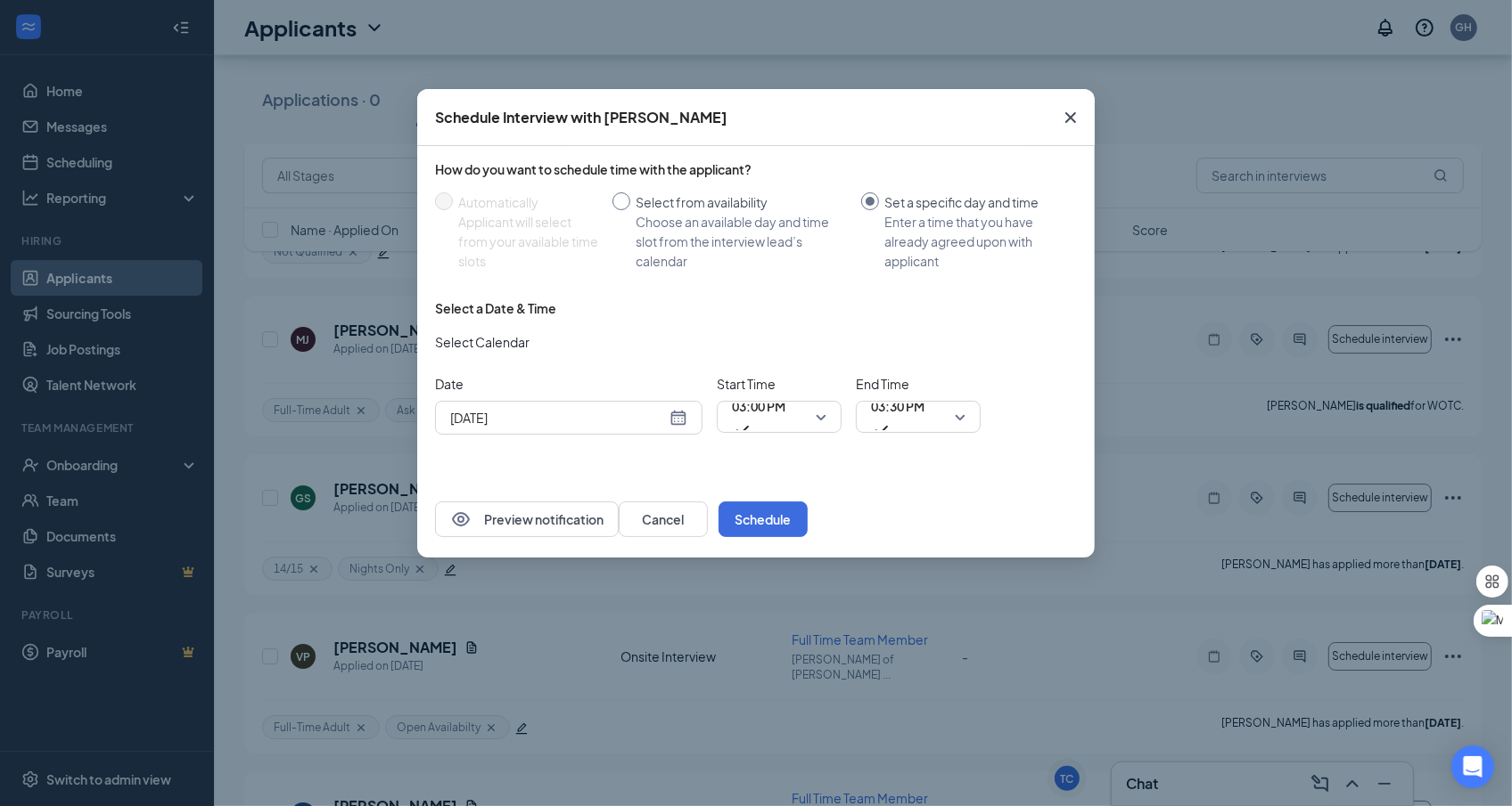
click at [655, 215] on div "Choose an available day and time slot from the interview lead’s calendar" at bounding box center [741, 241] width 211 height 59
click at [631, 211] on input "Select from availability Choose an available day and time slot from the intervi…" at bounding box center [621, 201] width 18 height 18
radio input "true"
radio input "false"
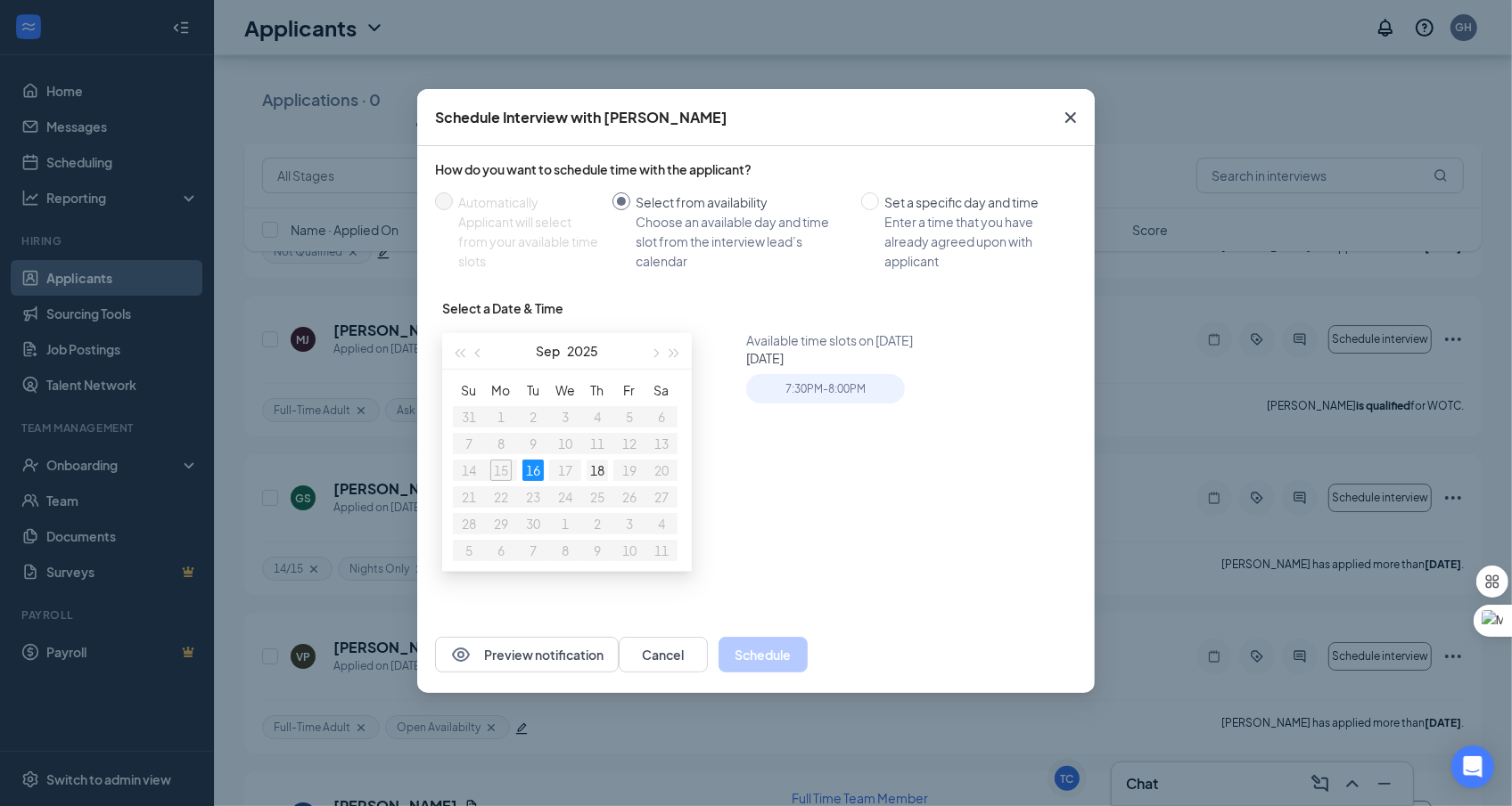
type input "[DATE]"
click at [598, 472] on div "18" at bounding box center [596, 470] width 21 height 21
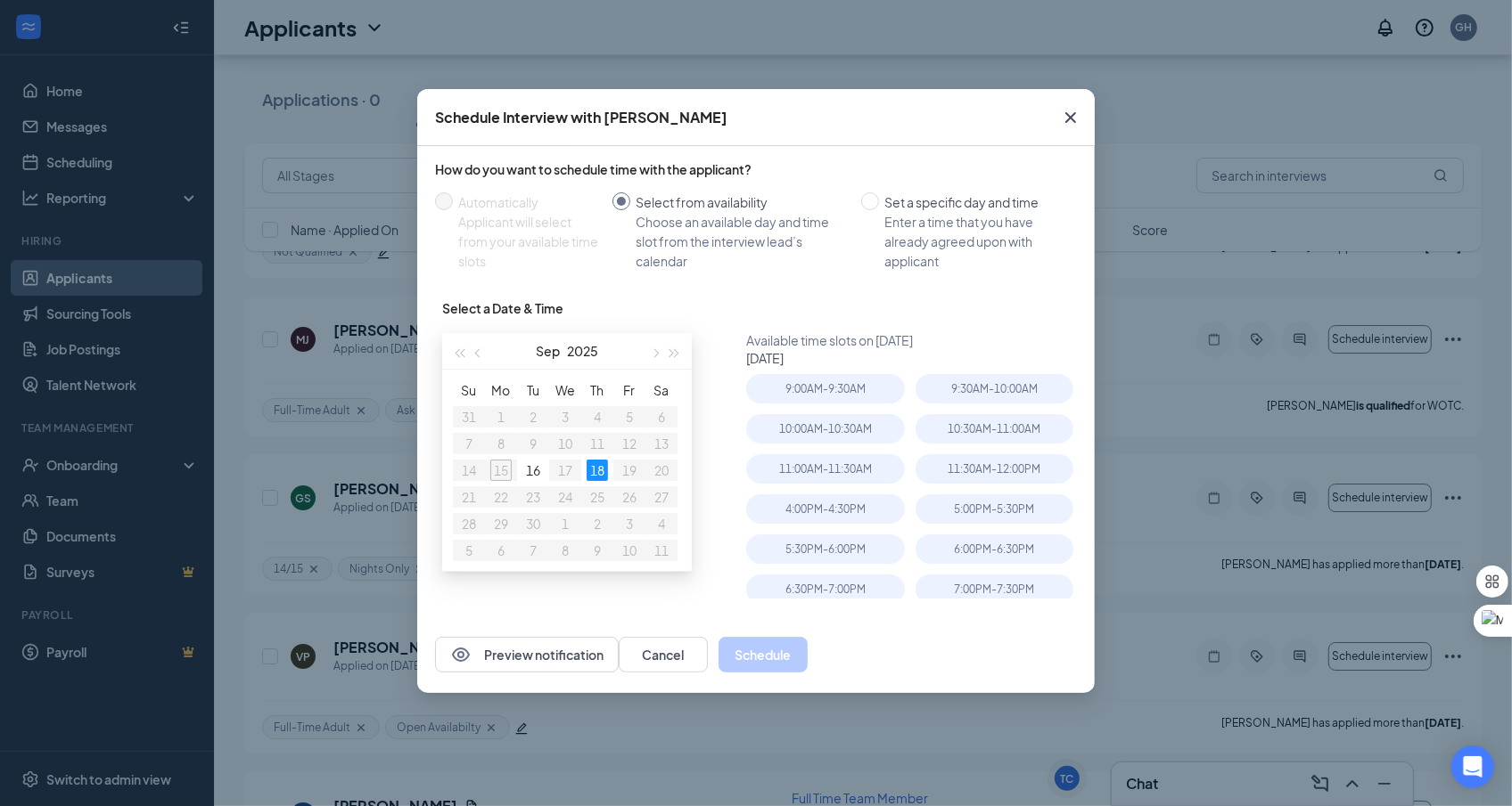
scroll to position [59, 0]
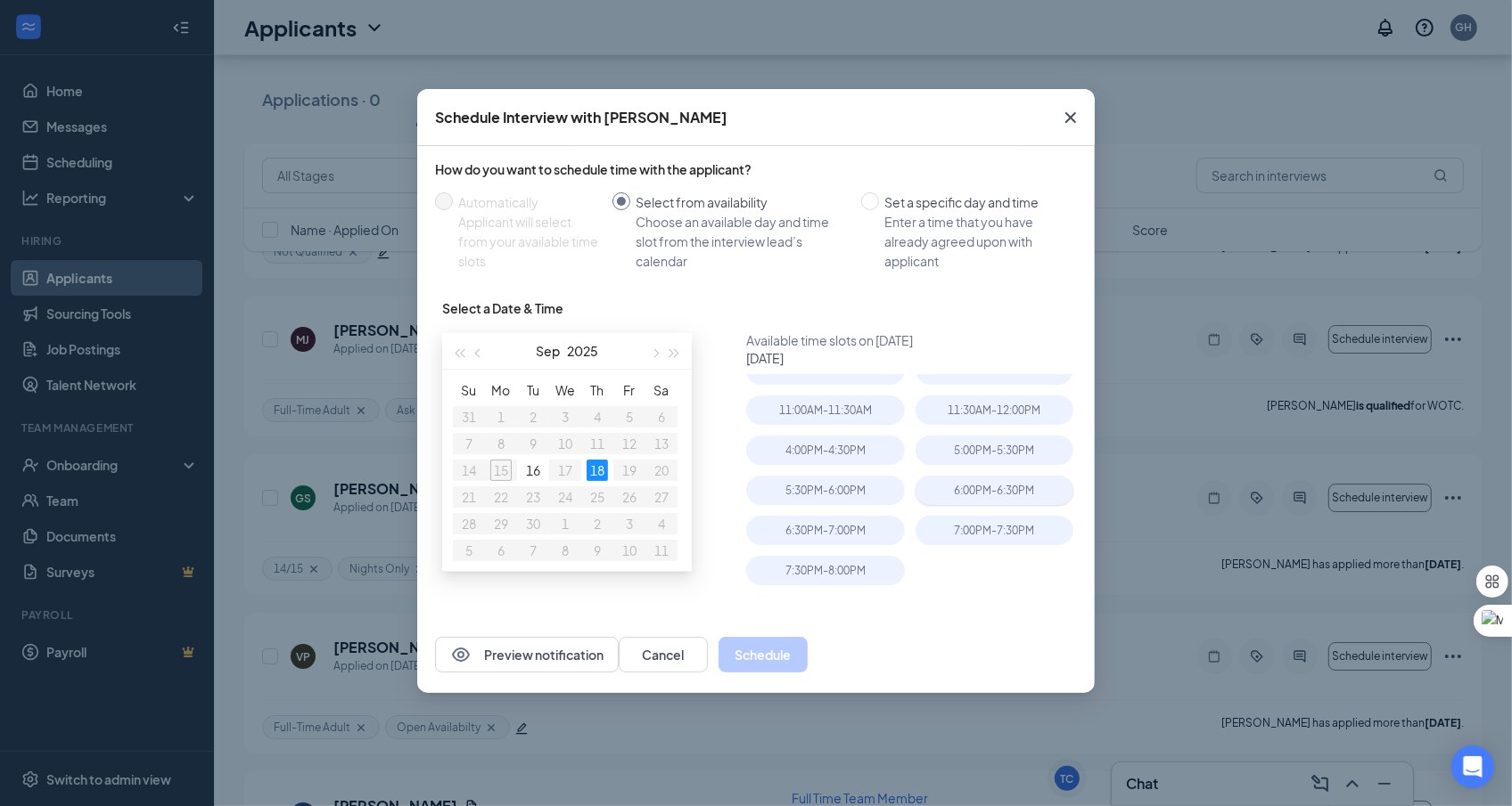
click at [1012, 483] on div "6:00PM - 6:30PM" at bounding box center [994, 491] width 158 height 30
click at [807, 652] on button "Schedule" at bounding box center [763, 654] width 89 height 36
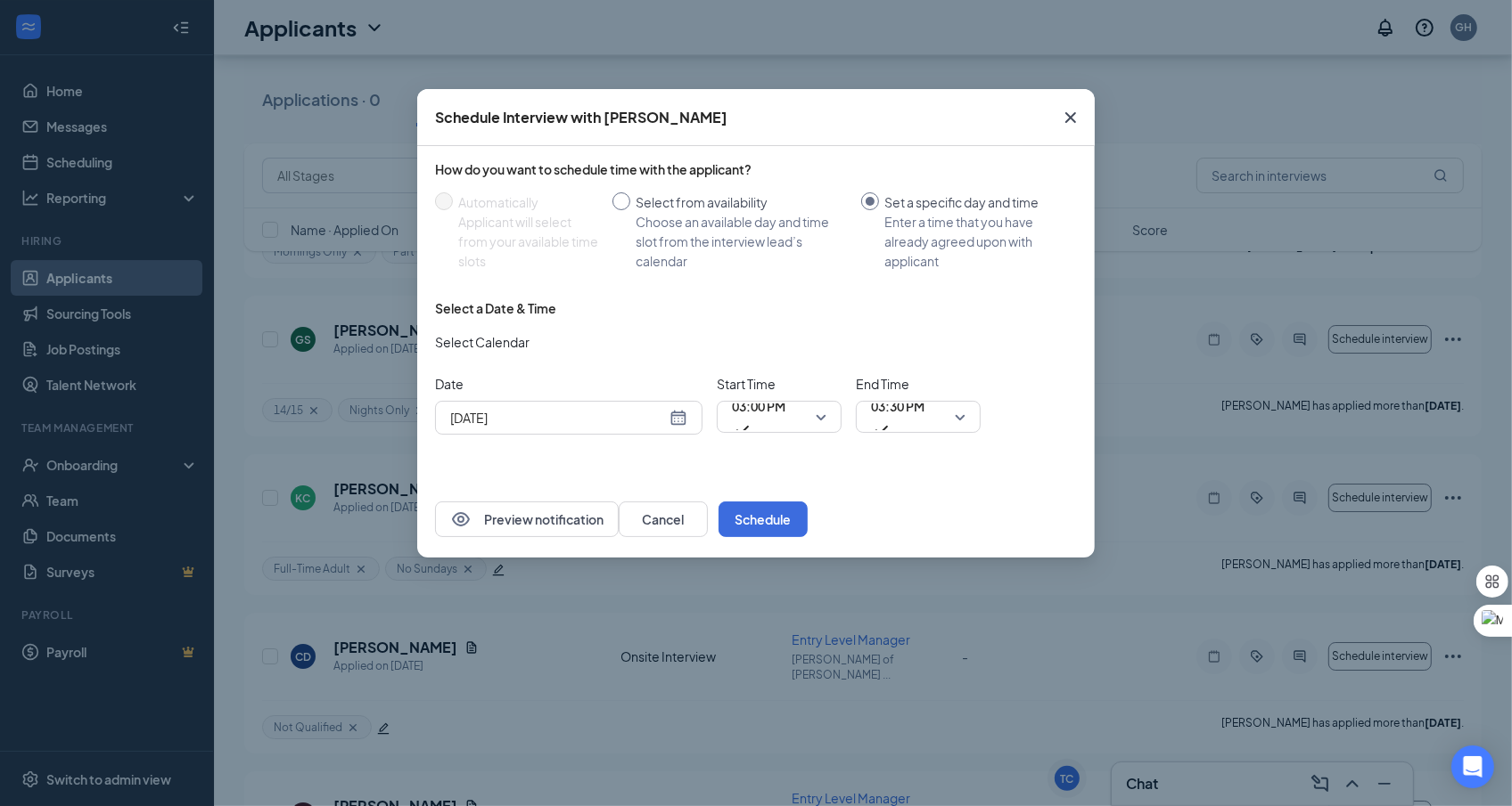
click at [678, 260] on div "Choose an available day and time slot from the interview lead’s calendar" at bounding box center [741, 241] width 211 height 59
click at [631, 211] on input "Select from availability Choose an available day and time slot from the intervi…" at bounding box center [621, 201] width 18 height 18
radio input "true"
radio input "false"
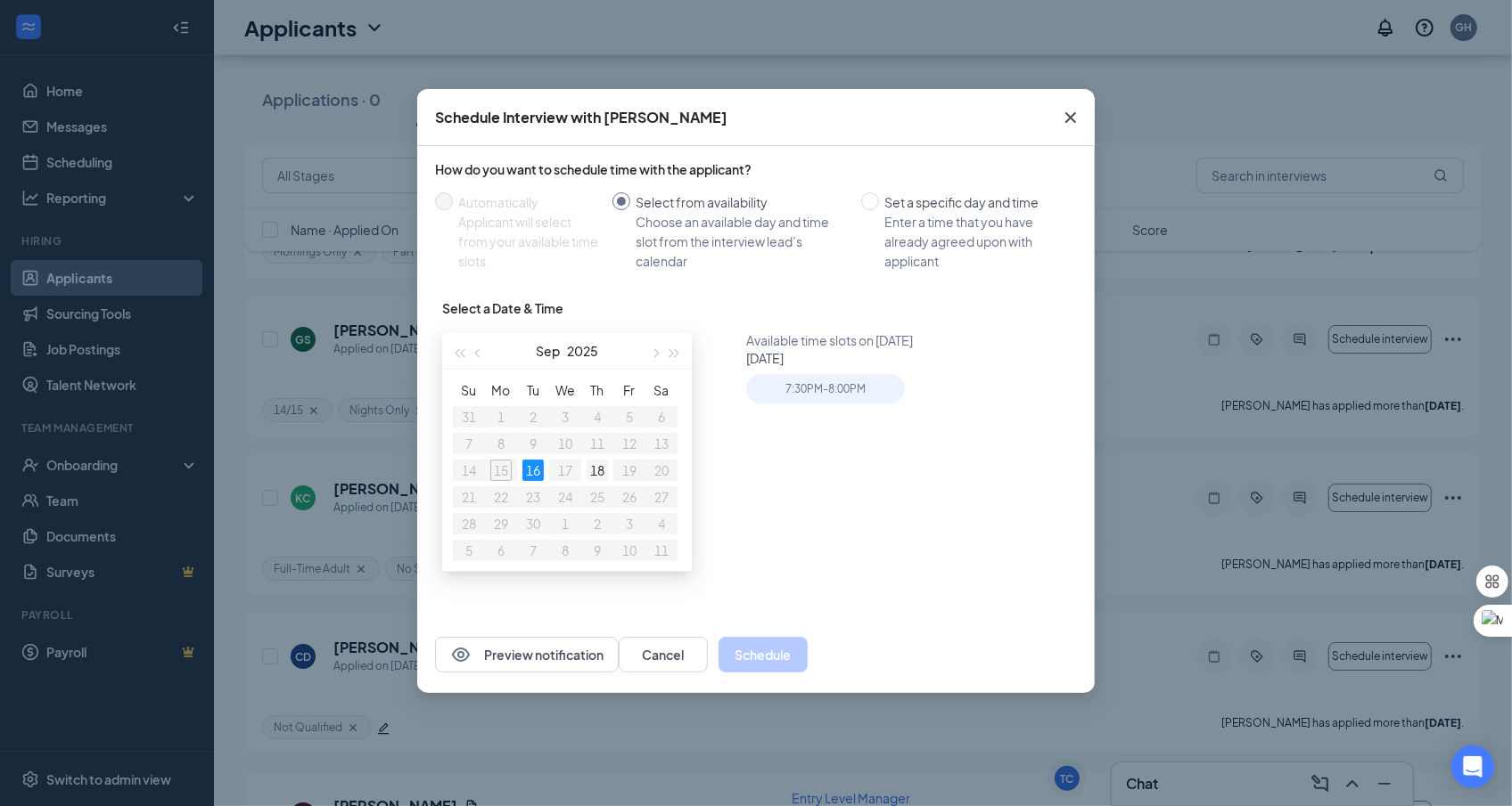
type input "[DATE]"
click at [600, 471] on div "18" at bounding box center [596, 470] width 21 height 21
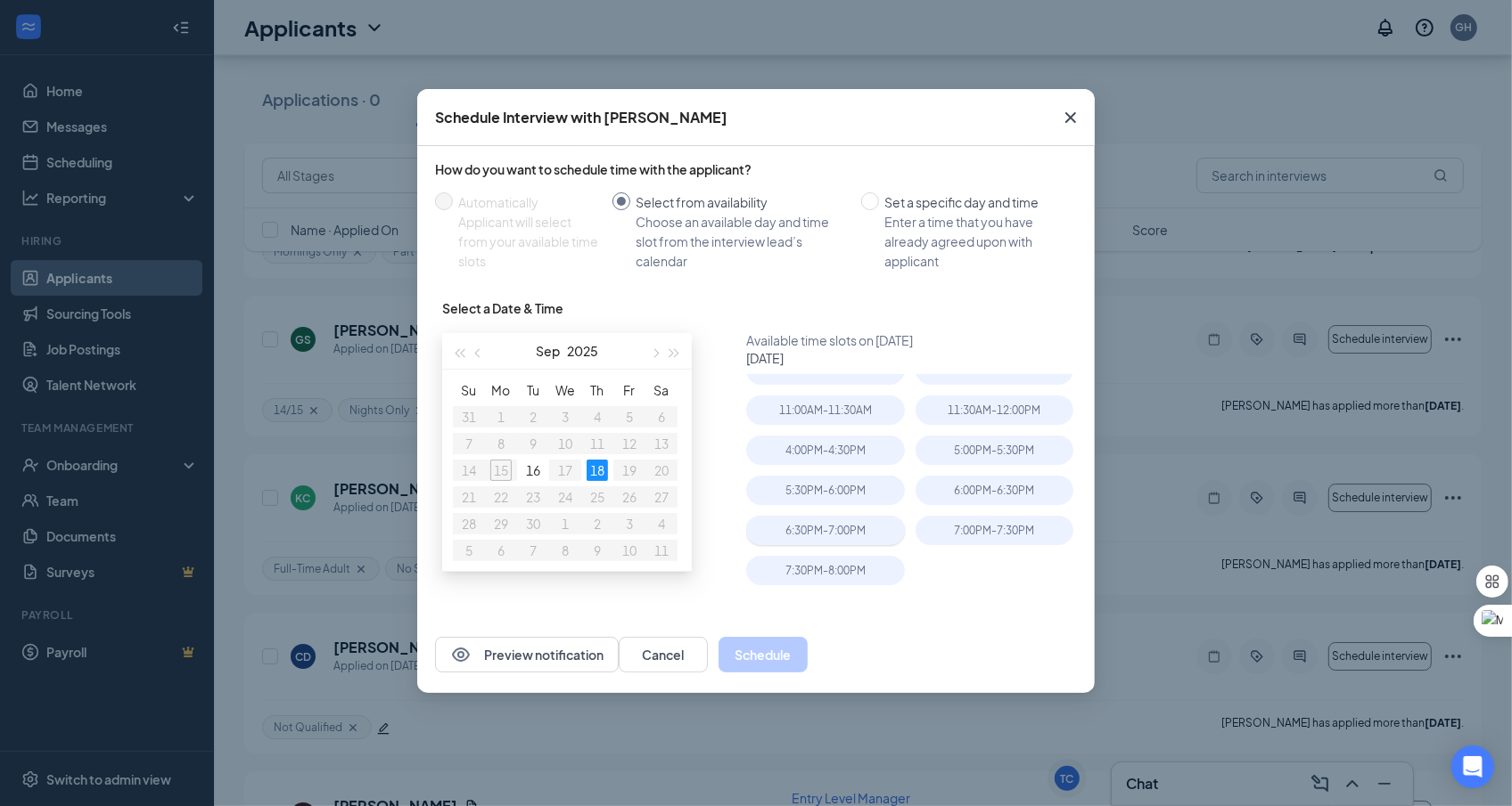
click at [873, 540] on div "6:30PM - 7:00PM" at bounding box center [825, 531] width 158 height 30
click at [807, 646] on button "Schedule" at bounding box center [763, 654] width 89 height 36
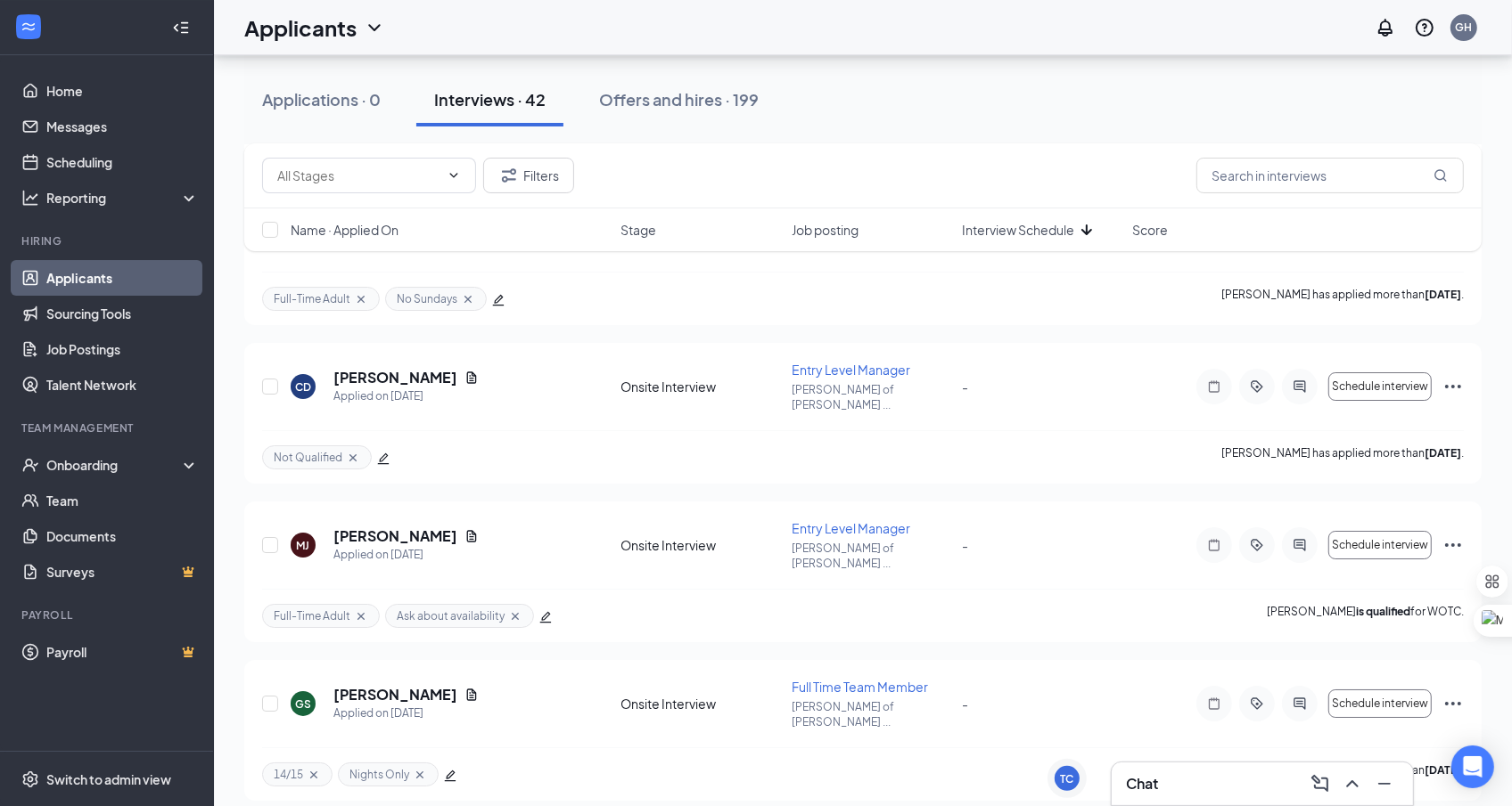
scroll to position [5465, 0]
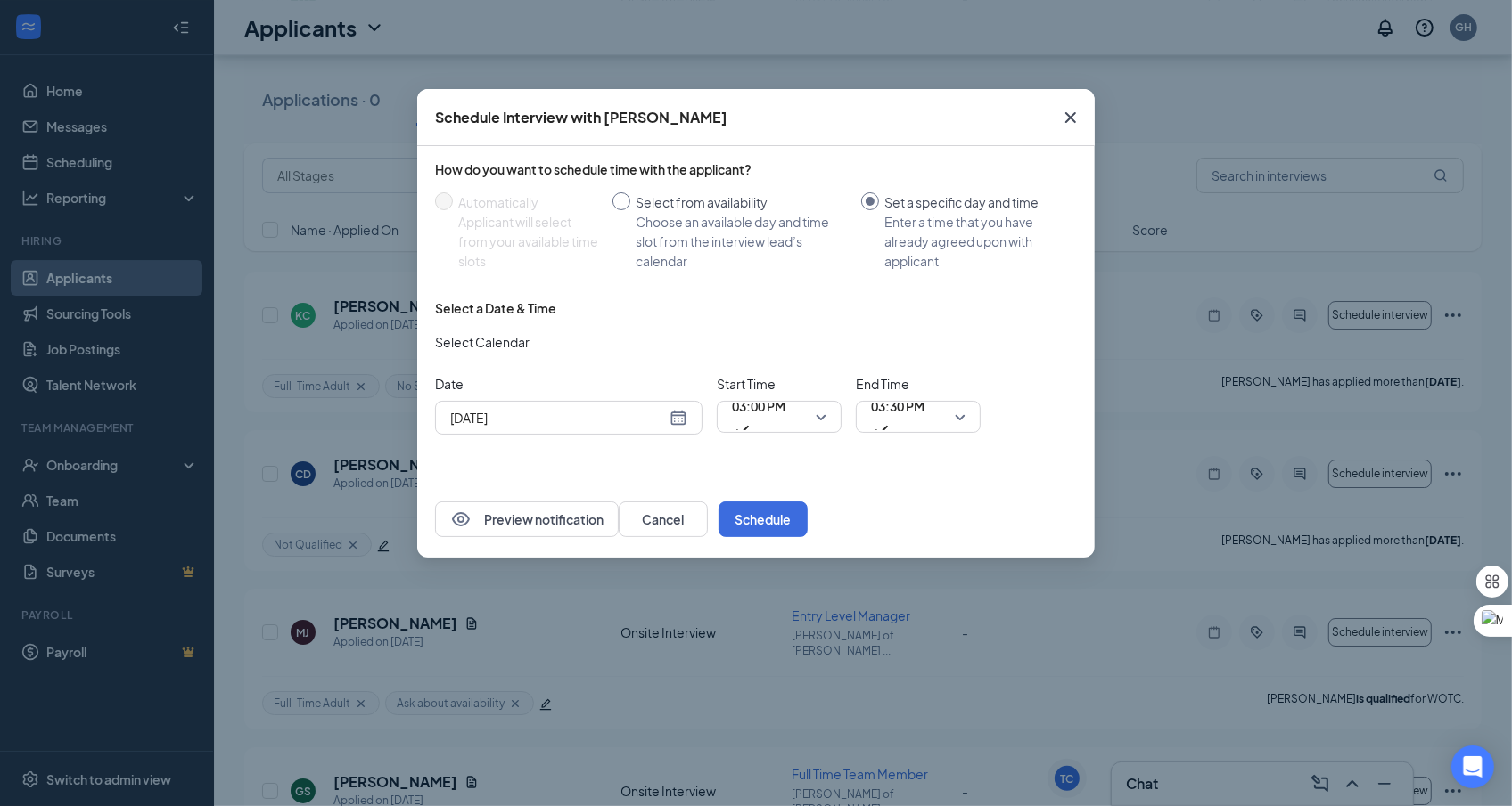
click at [641, 211] on div "Select from availability" at bounding box center [741, 202] width 211 height 19
click at [631, 211] on input "Select from availability Choose an available day and time slot from the intervi…" at bounding box center [621, 201] width 18 height 18
radio input "true"
radio input "false"
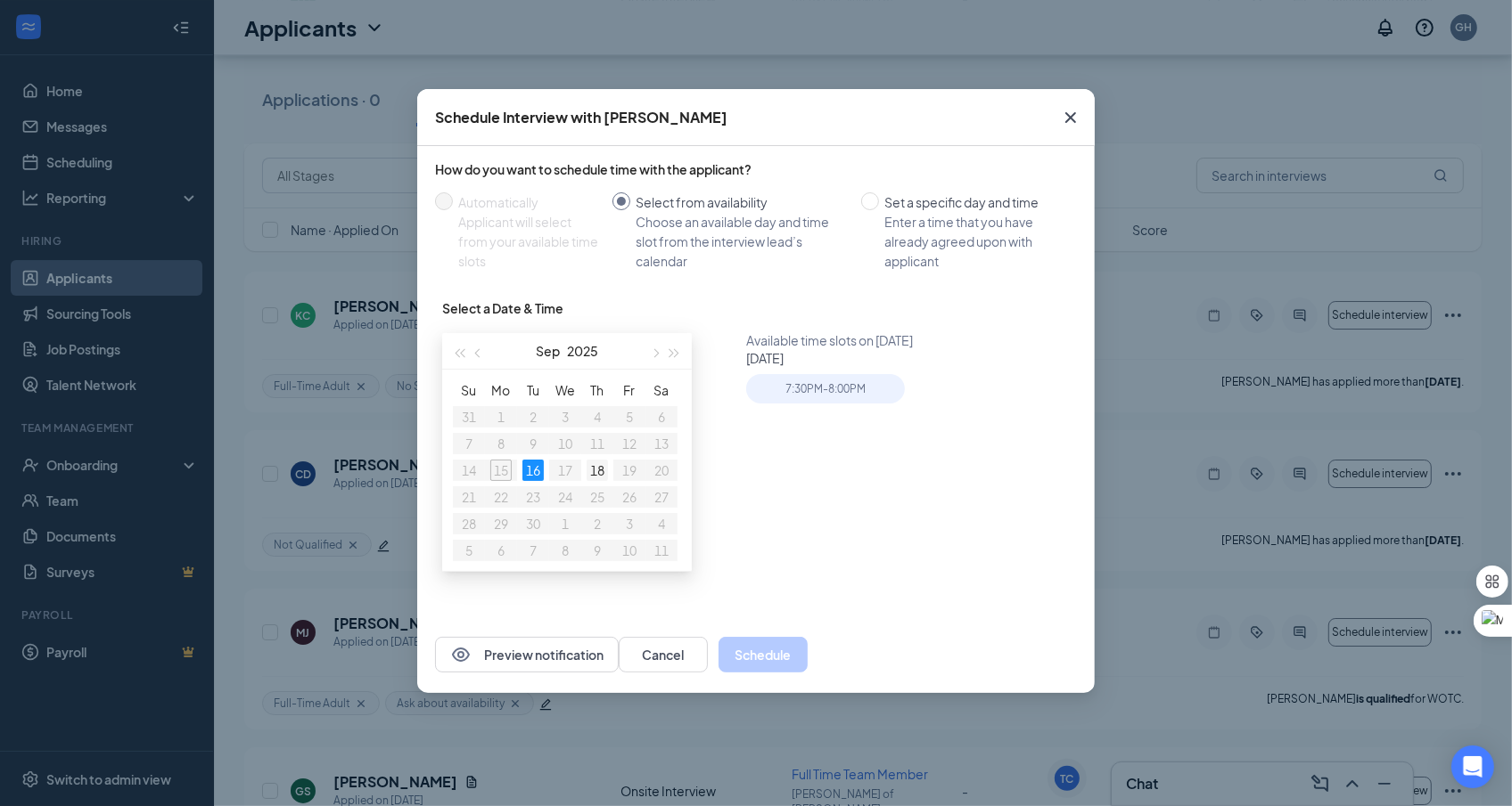
type input "[DATE]"
click at [592, 463] on div "18" at bounding box center [596, 470] width 21 height 21
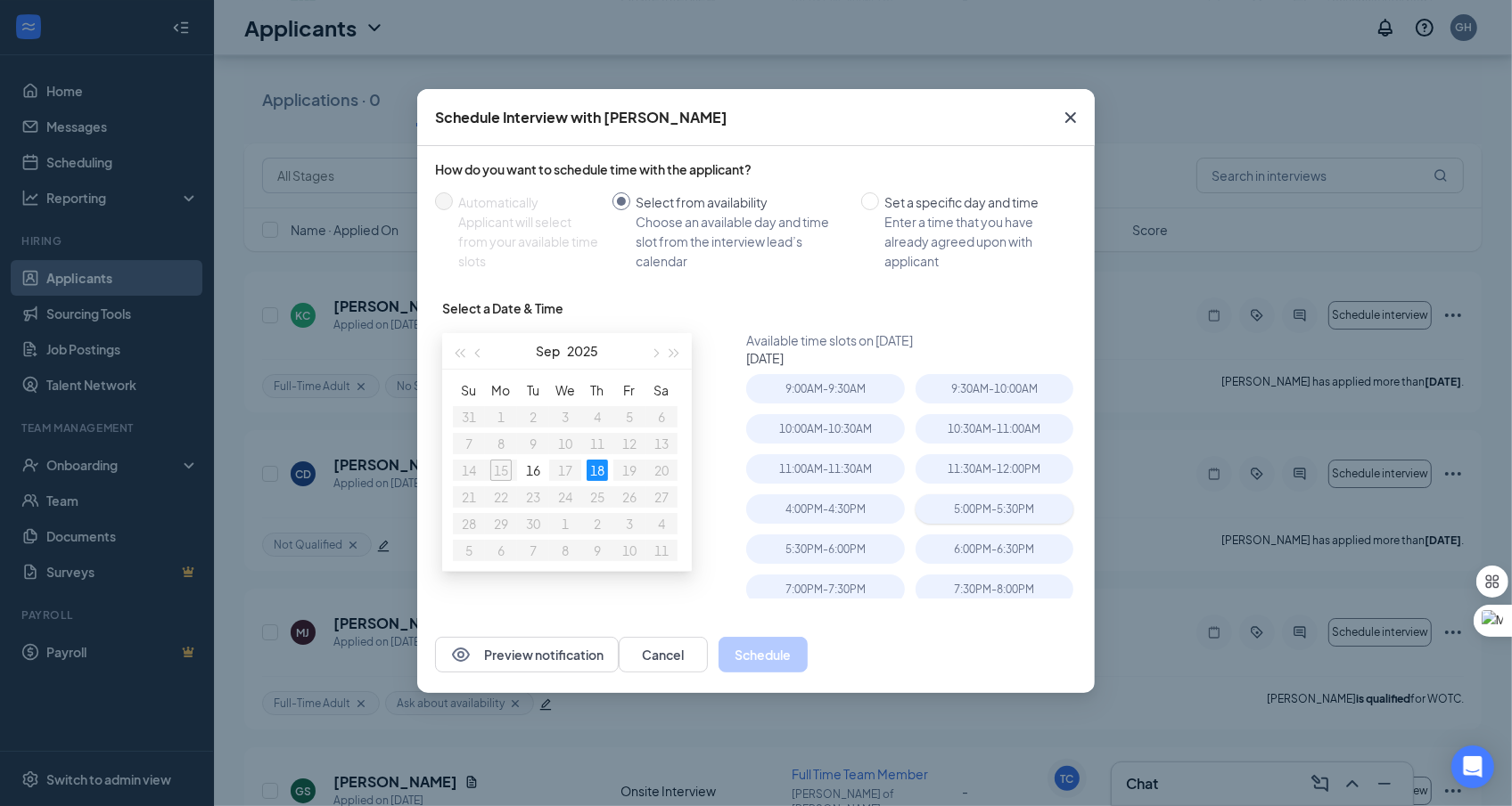
click at [998, 513] on div "5:00PM - 5:30PM" at bounding box center [994, 509] width 158 height 30
click at [807, 661] on button "Schedule" at bounding box center [763, 654] width 89 height 36
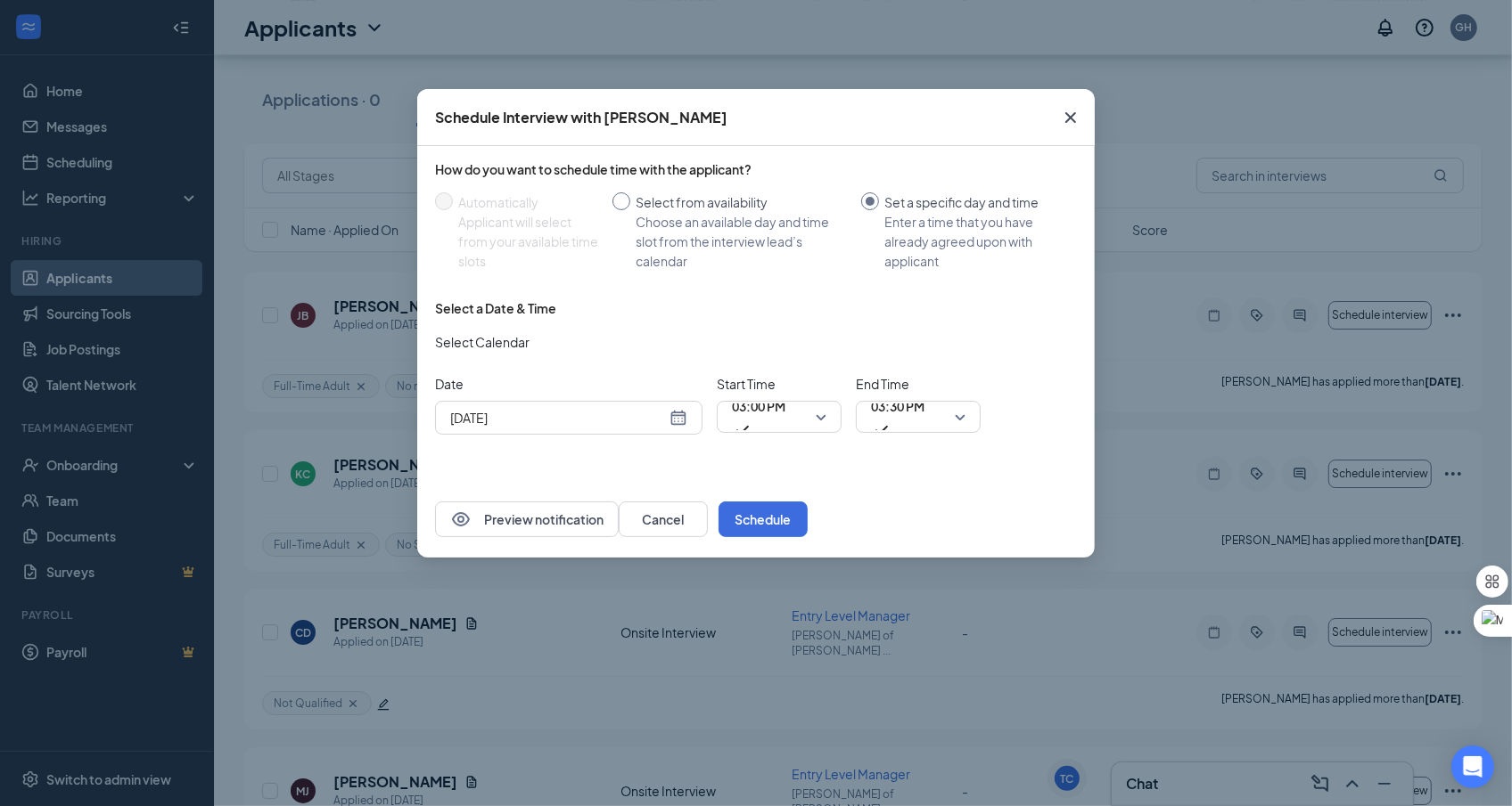
click at [632, 211] on span "Select from availability Choose an available day and time slot from the intervi…" at bounding box center [743, 231] width 224 height 79
click at [631, 211] on input "Select from availability Choose an available day and time slot from the intervi…" at bounding box center [621, 201] width 18 height 18
radio input "true"
radio input "false"
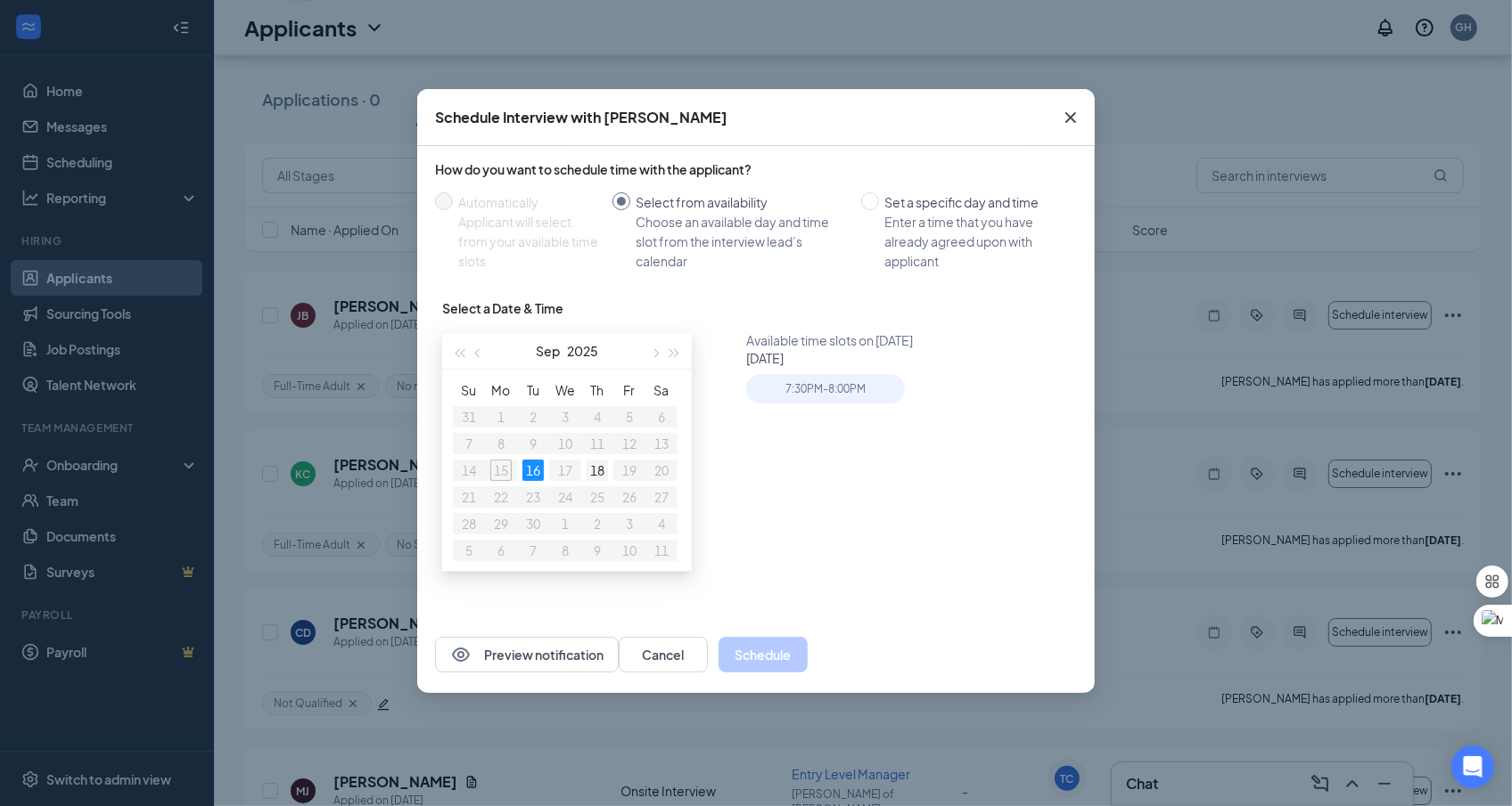
type input "[DATE]"
click at [599, 458] on td "18" at bounding box center [597, 470] width 32 height 27
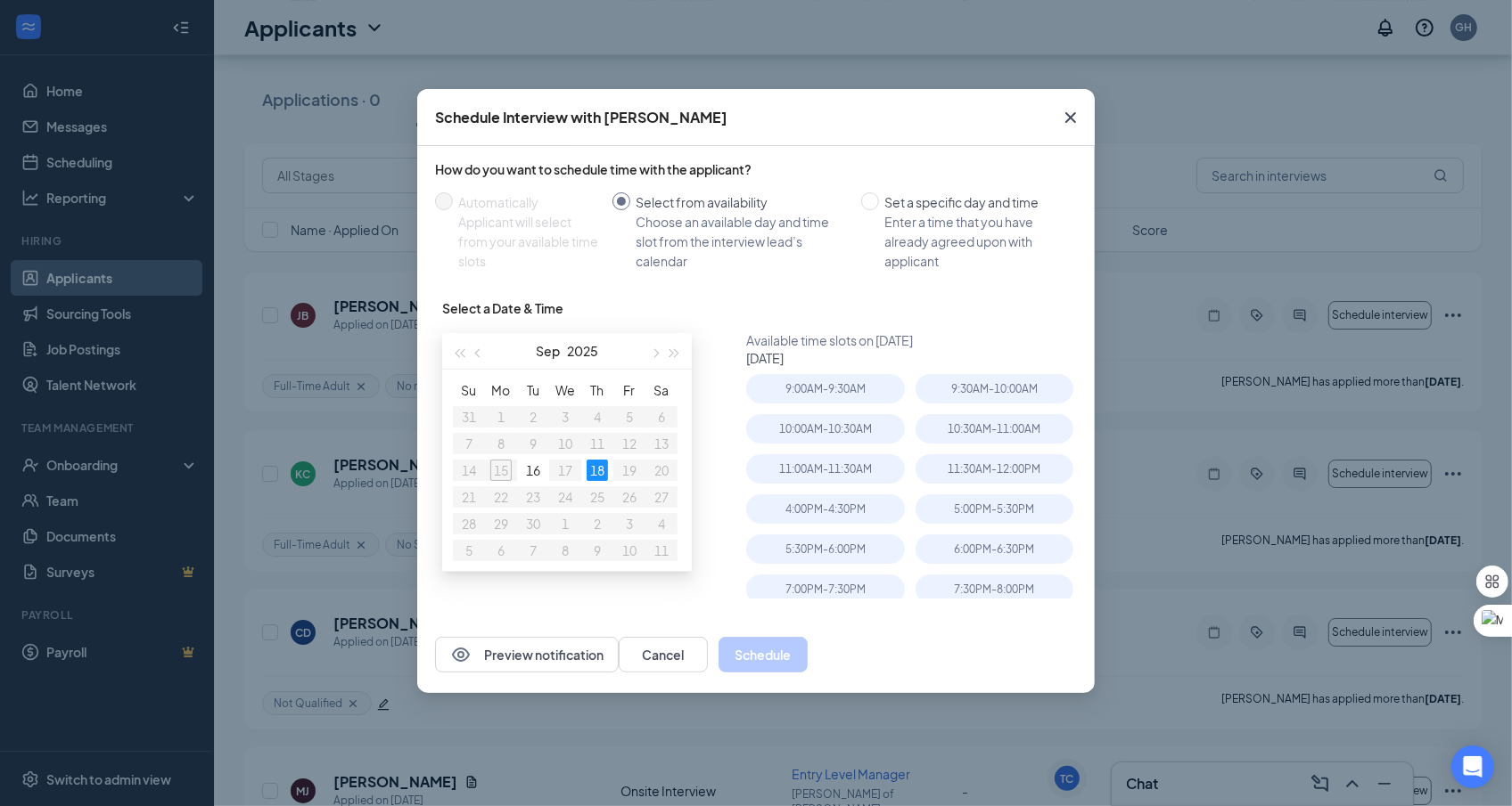
click at [599, 469] on div "18" at bounding box center [596, 470] width 21 height 21
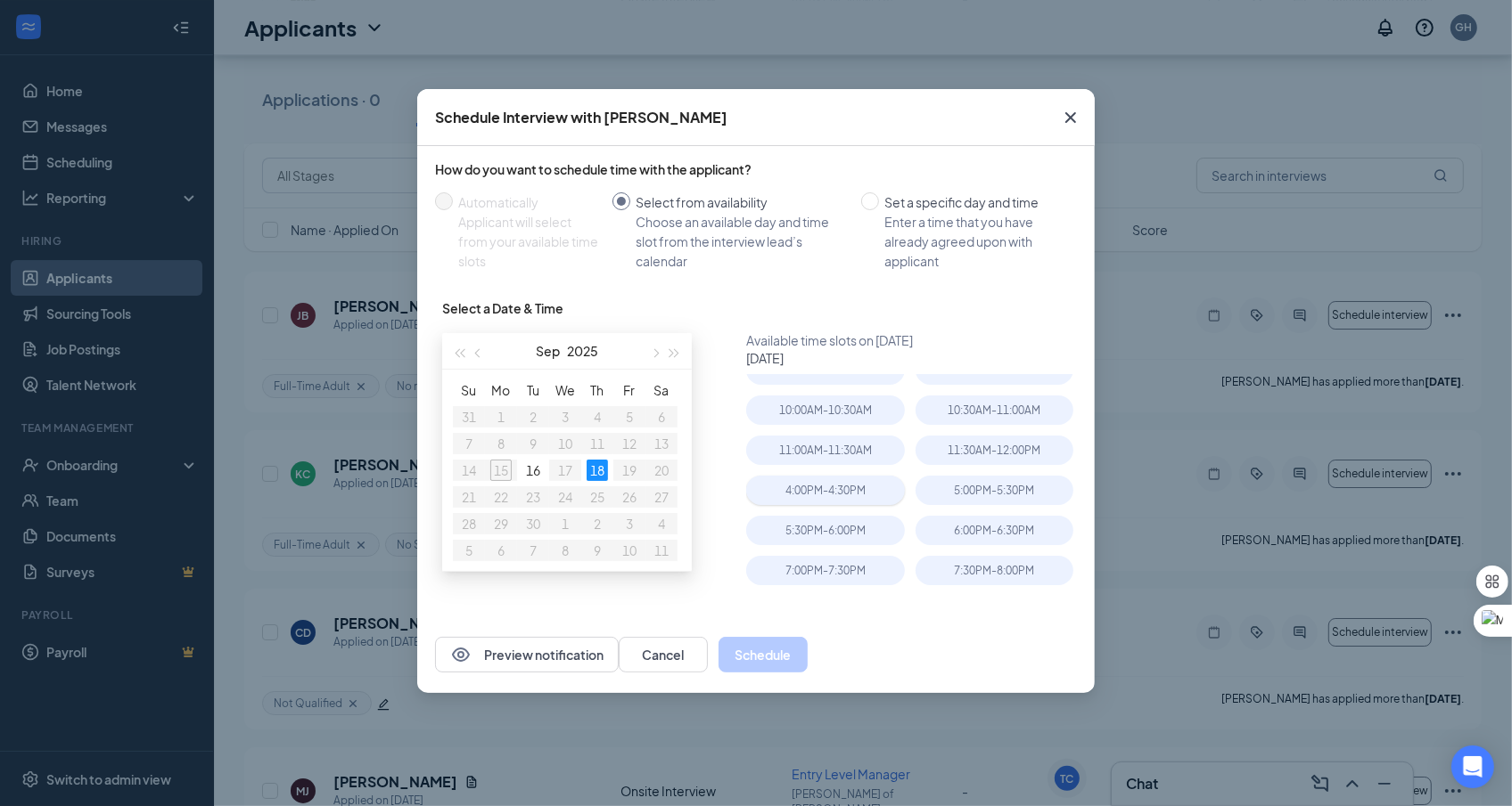
click at [859, 493] on div "4:00PM - 4:30PM" at bounding box center [825, 491] width 158 height 30
click at [807, 653] on button "Schedule" at bounding box center [763, 654] width 89 height 36
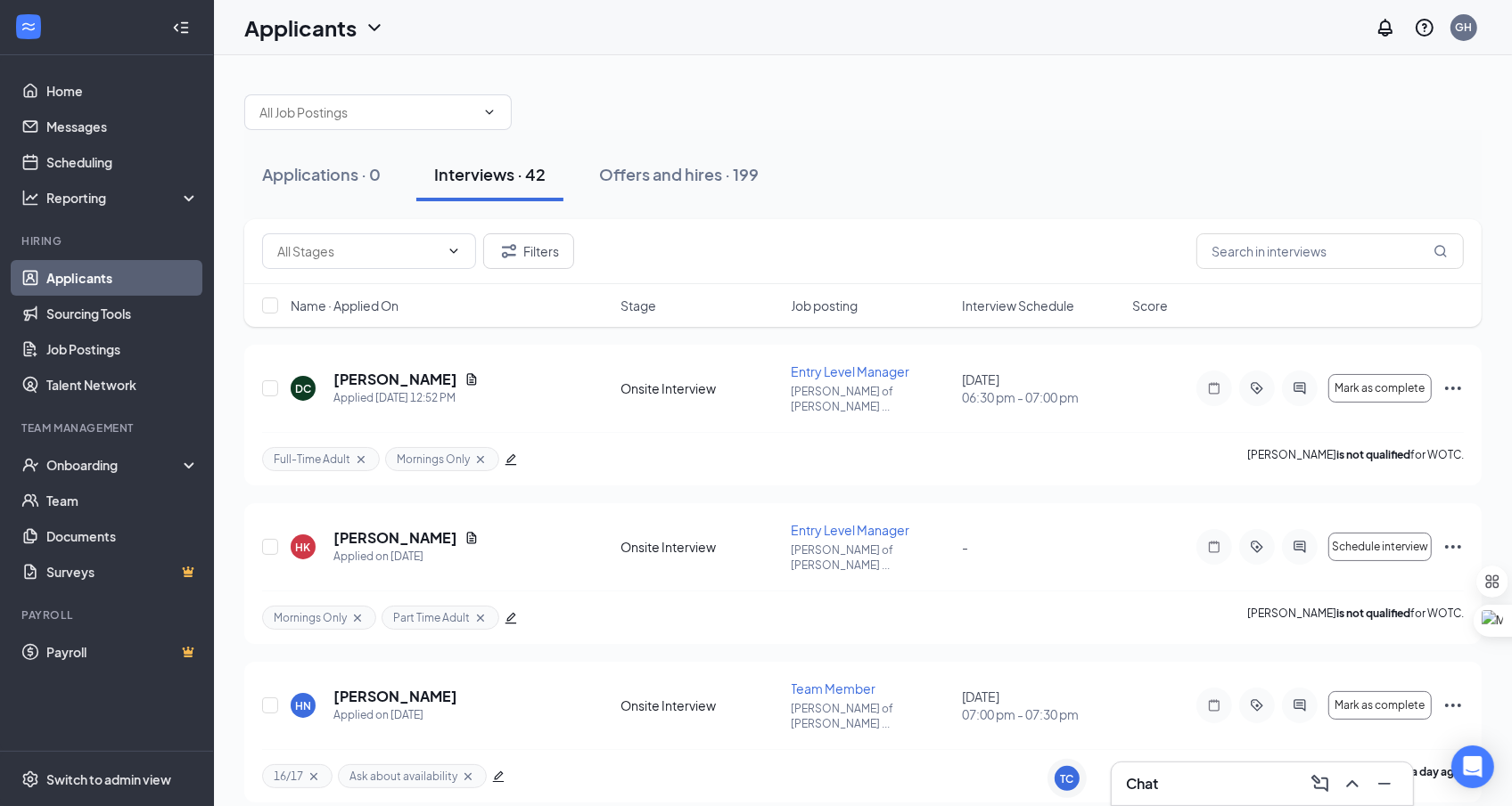
click at [1007, 308] on span "Interview Schedule" at bounding box center [1017, 305] width 112 height 18
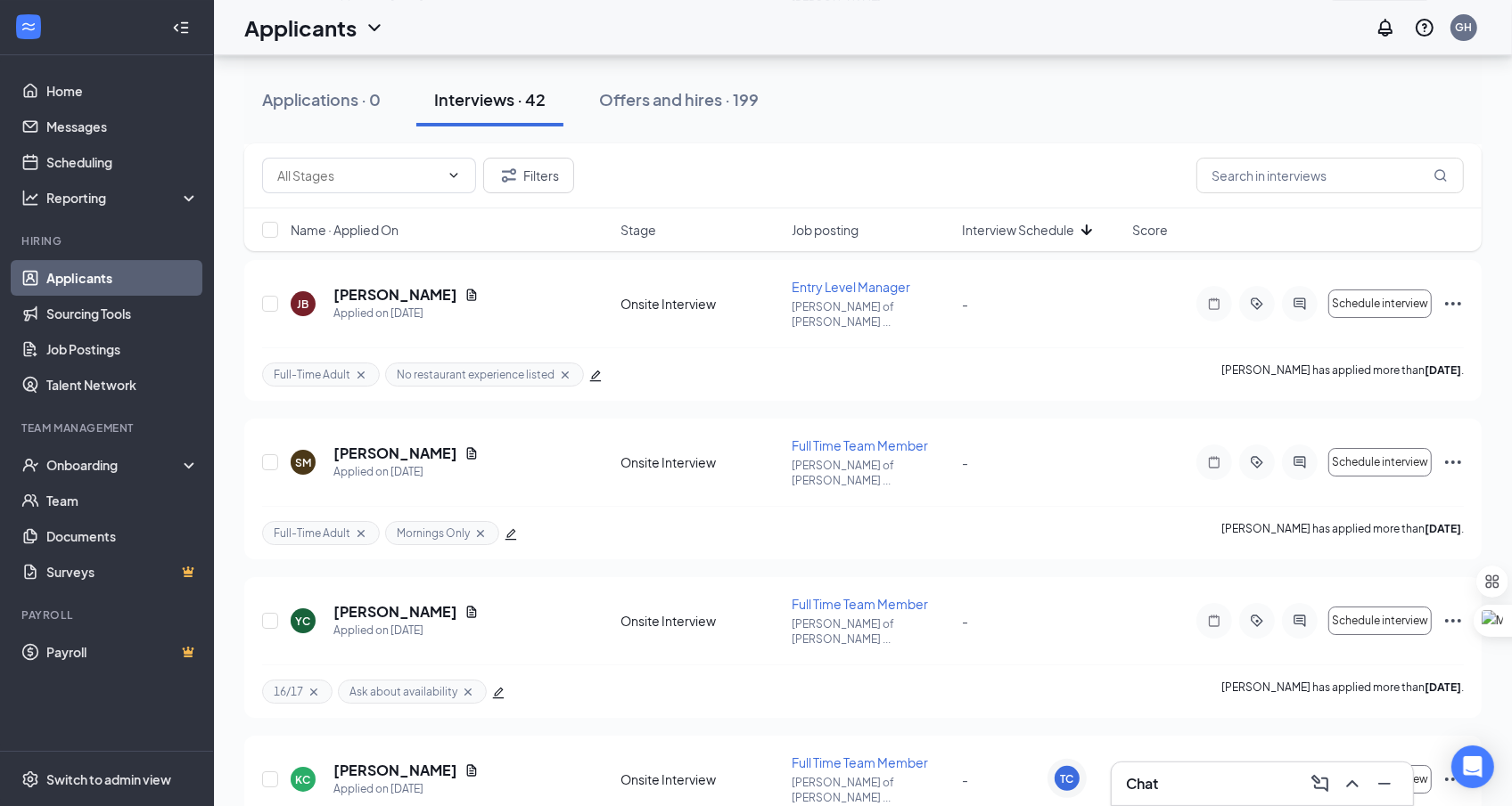
scroll to position [5561, 0]
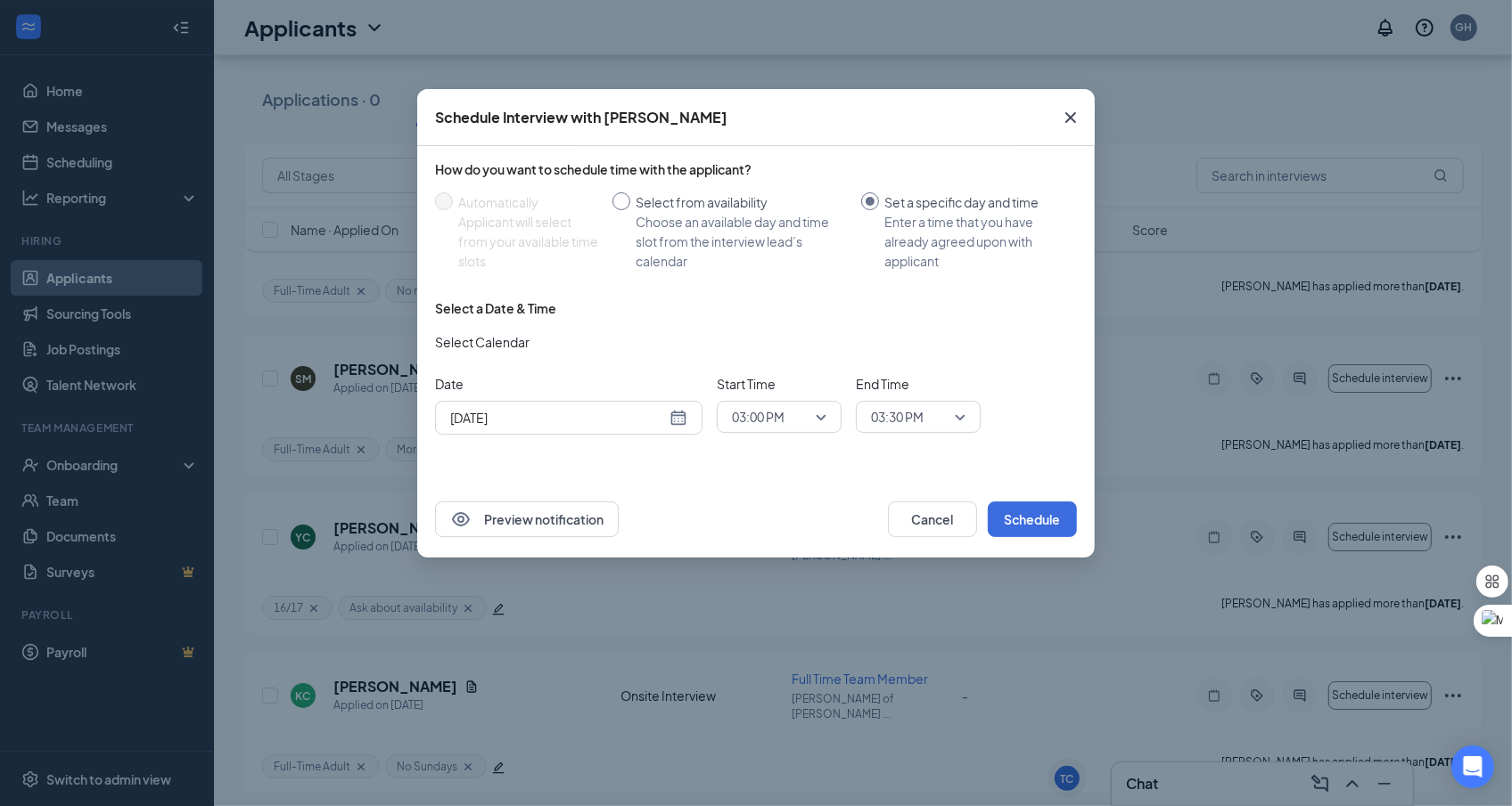
click at [660, 206] on div "Select from availability" at bounding box center [741, 202] width 211 height 19
click at [631, 206] on input "Select from availability Choose an available day and time slot from the intervi…" at bounding box center [621, 201] width 18 height 18
radio input "true"
radio input "false"
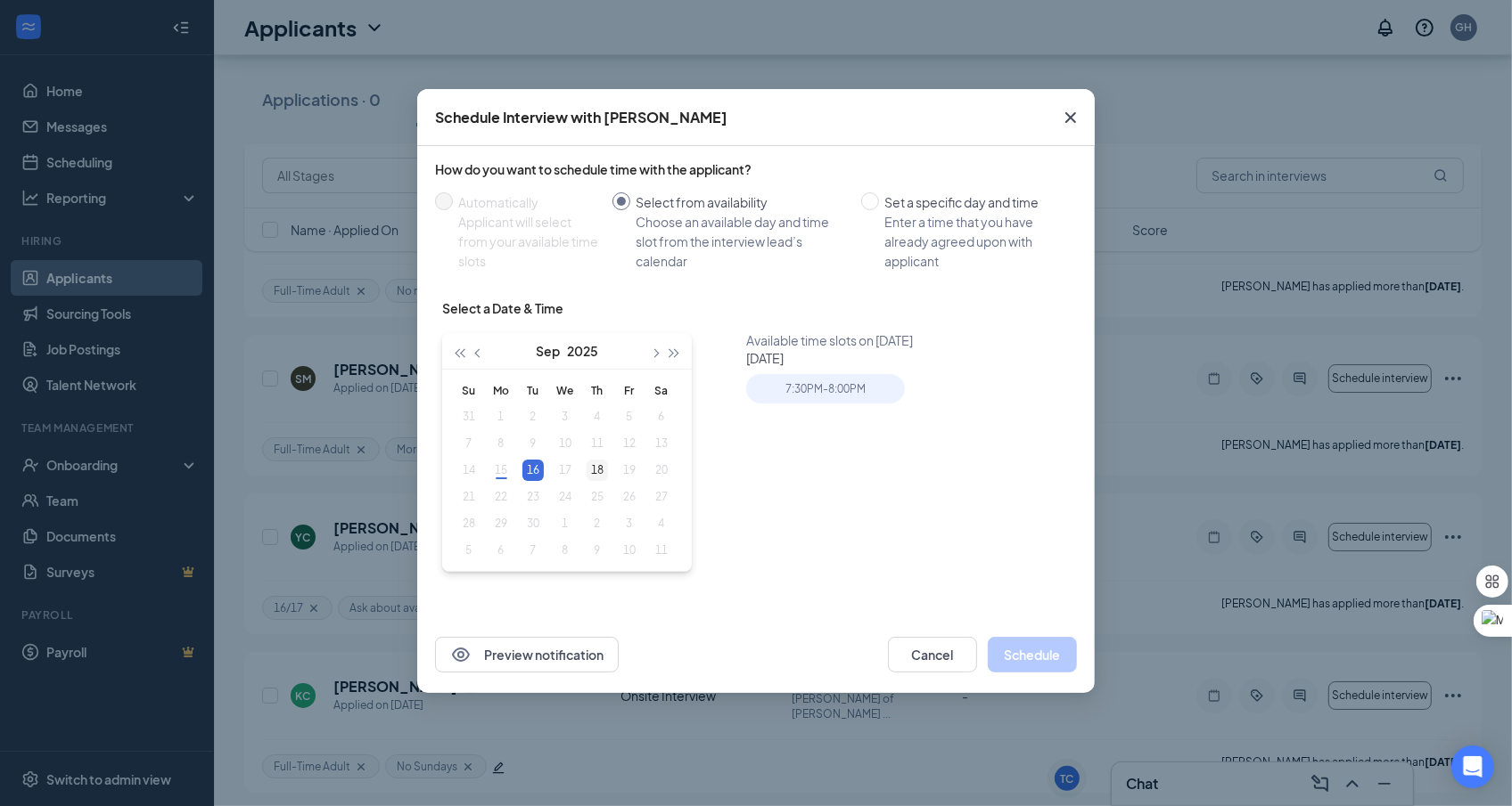
type input "[DATE]"
click at [602, 467] on div "18" at bounding box center [596, 470] width 21 height 21
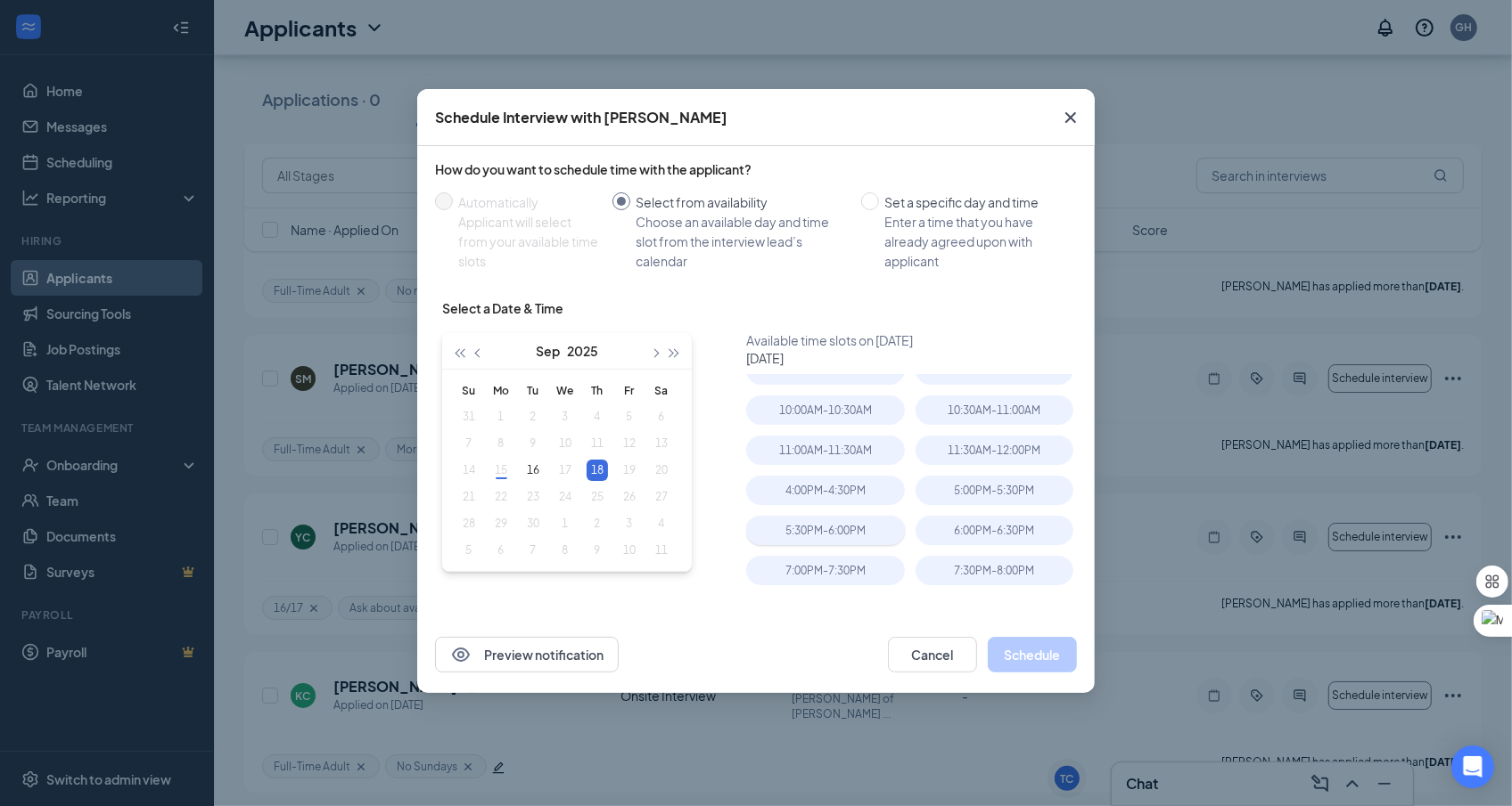
scroll to position [10, 0]
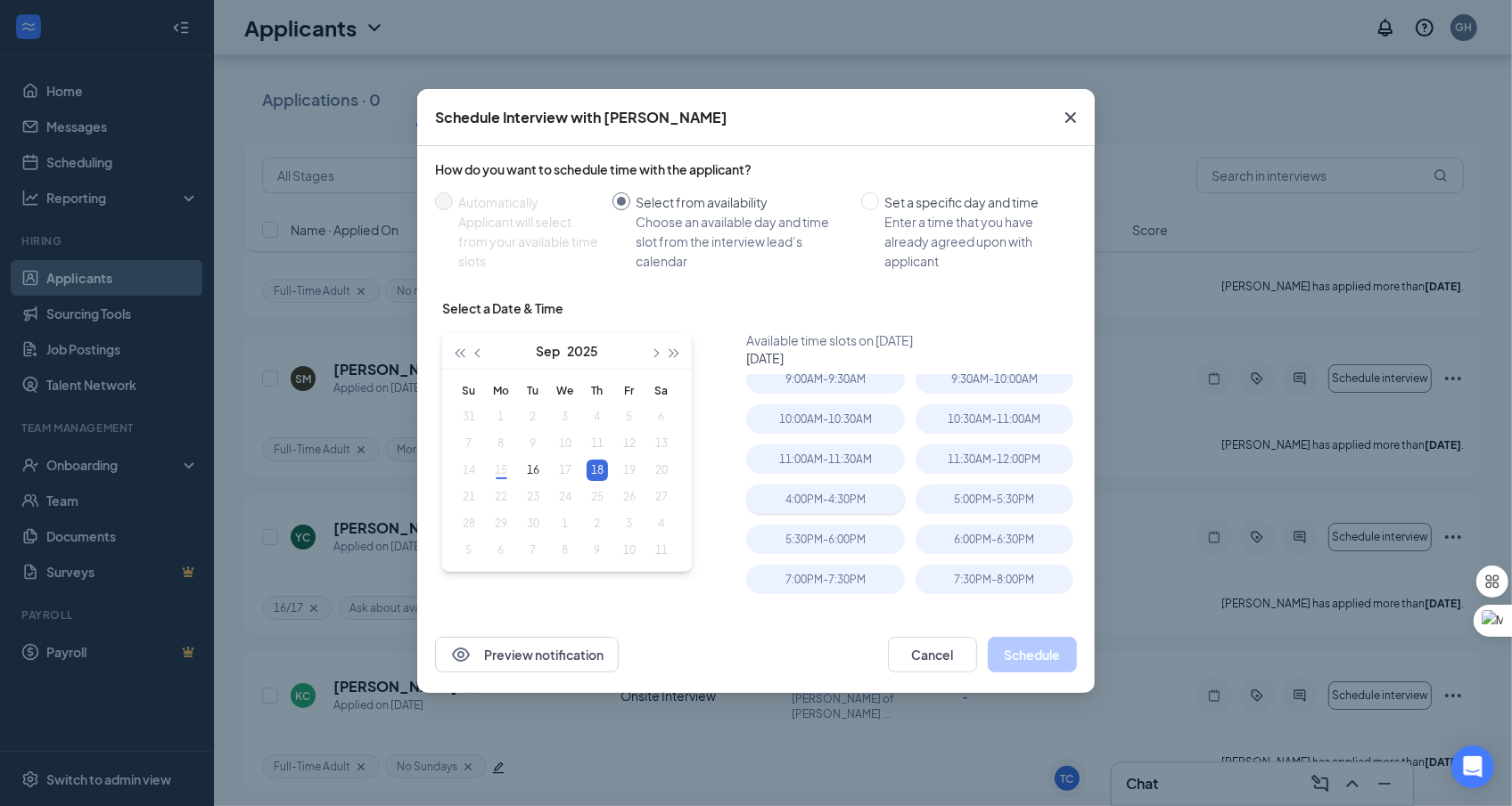
click at [873, 495] on div "4:00PM - 4:30PM" at bounding box center [825, 499] width 158 height 30
click at [1058, 657] on button "Schedule" at bounding box center [1032, 654] width 89 height 36
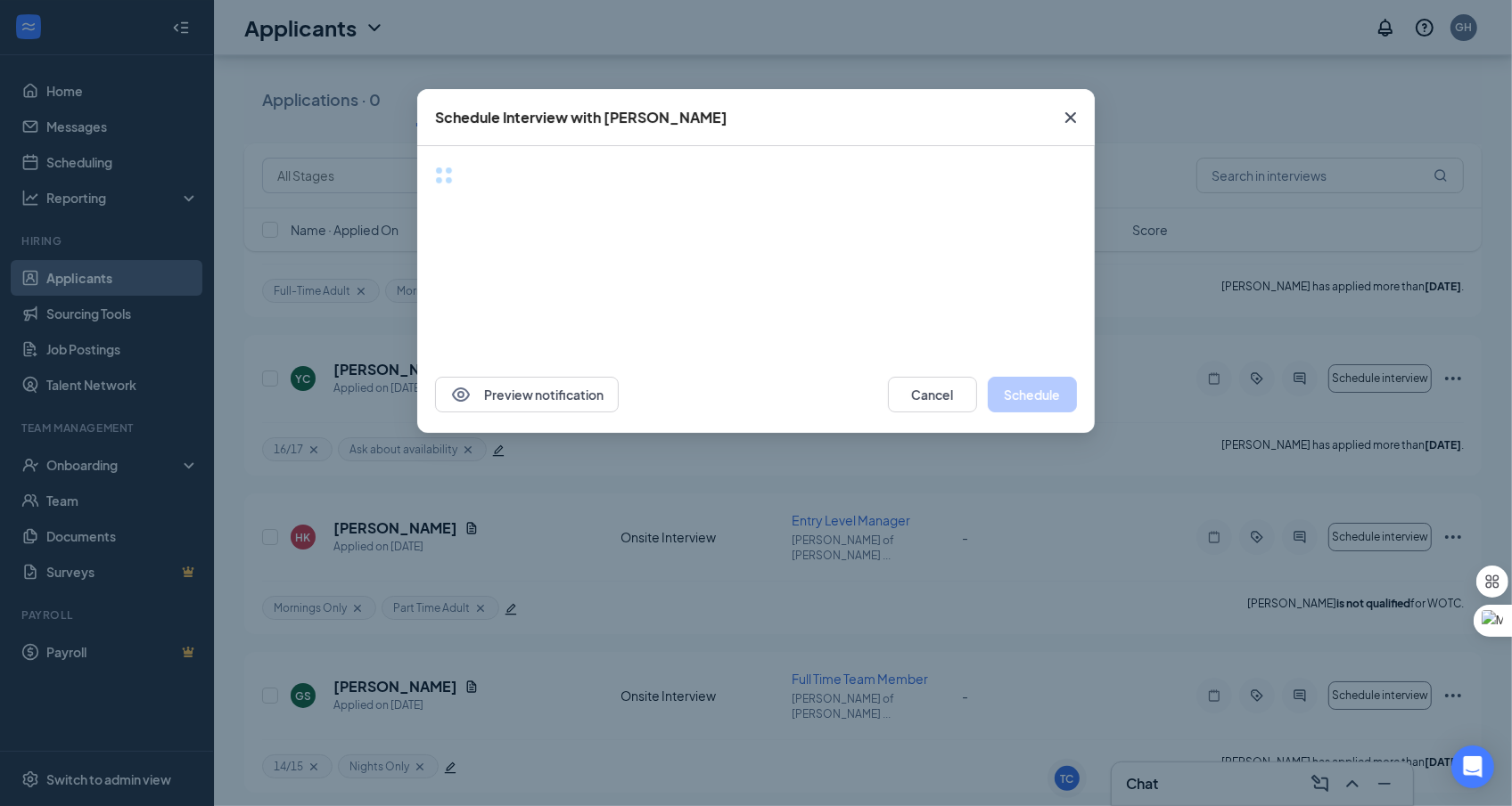
scroll to position [5417, 0]
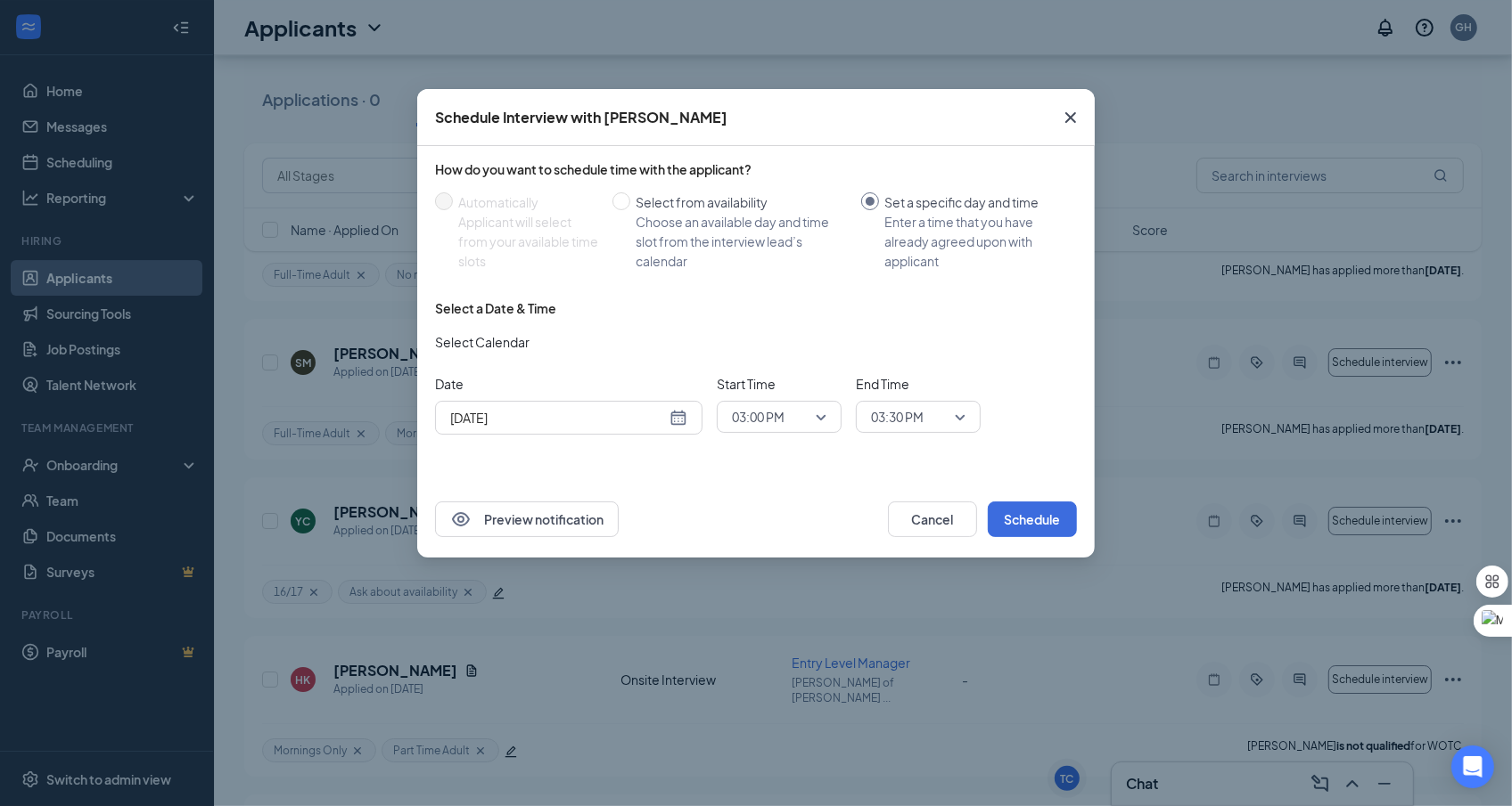
click at [677, 170] on div "How do you want to schedule time with the applicant?" at bounding box center [756, 169] width 642 height 18
click at [670, 228] on div "Choose an available day and time slot from the interview lead’s calendar" at bounding box center [741, 241] width 211 height 59
click at [631, 211] on input "Select from availability Choose an available day and time slot from the intervi…" at bounding box center [621, 201] width 18 height 18
radio input "true"
radio input "false"
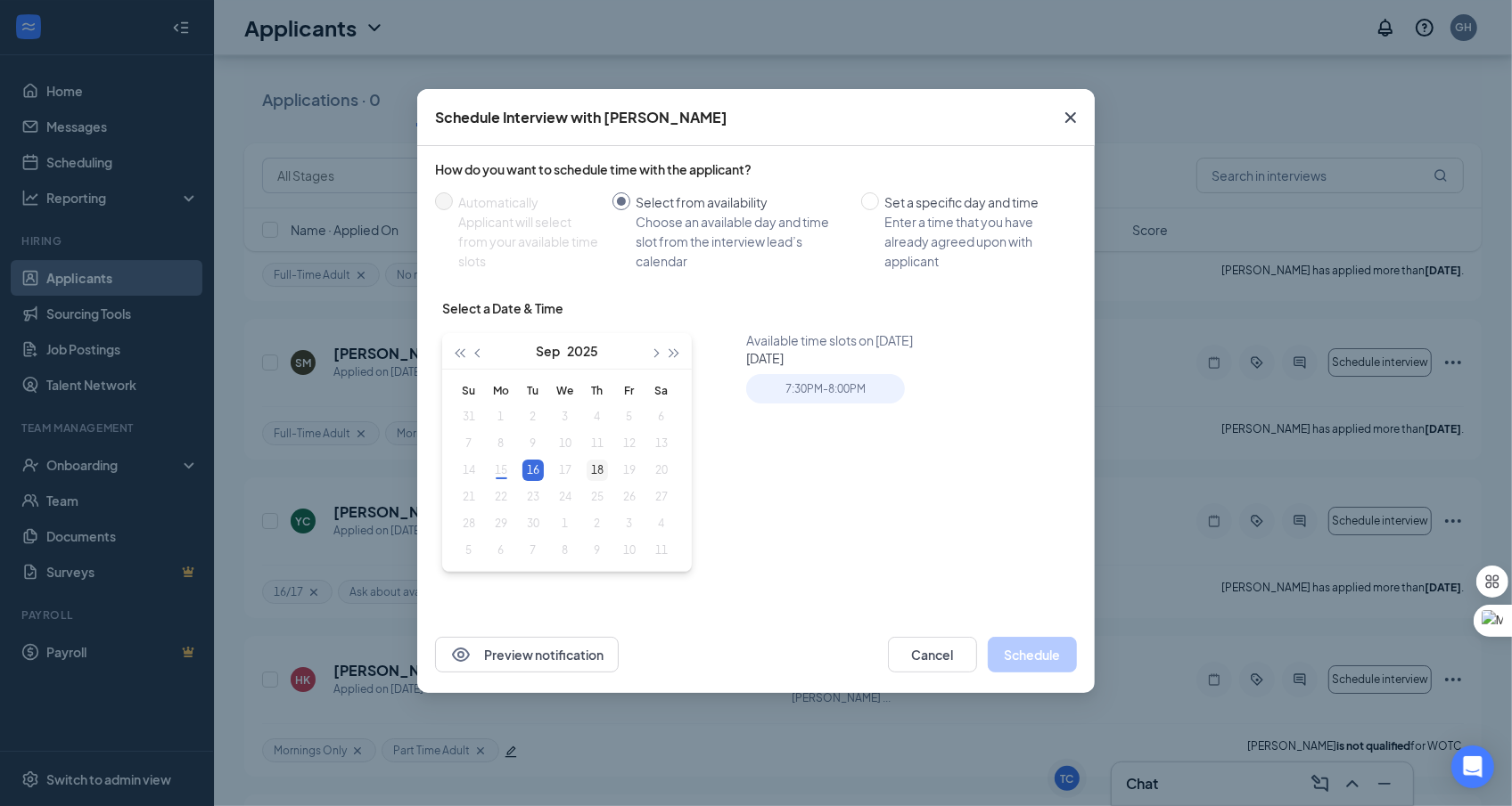
type input "[DATE]"
click at [598, 481] on div "18" at bounding box center [596, 470] width 21 height 21
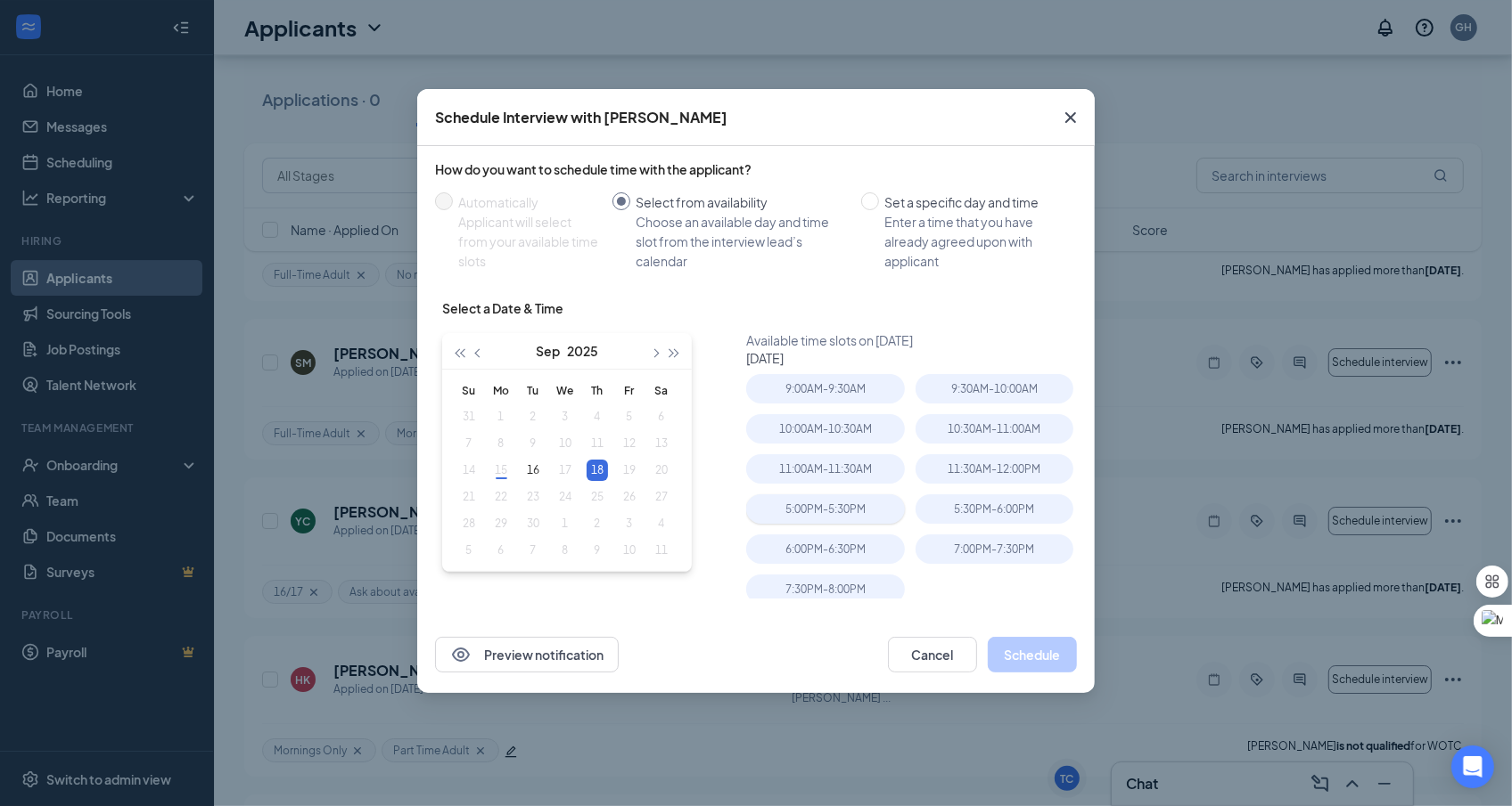
click at [883, 520] on div "5:00PM - 5:30PM" at bounding box center [825, 509] width 158 height 30
click at [1058, 663] on button "Schedule" at bounding box center [1032, 654] width 89 height 36
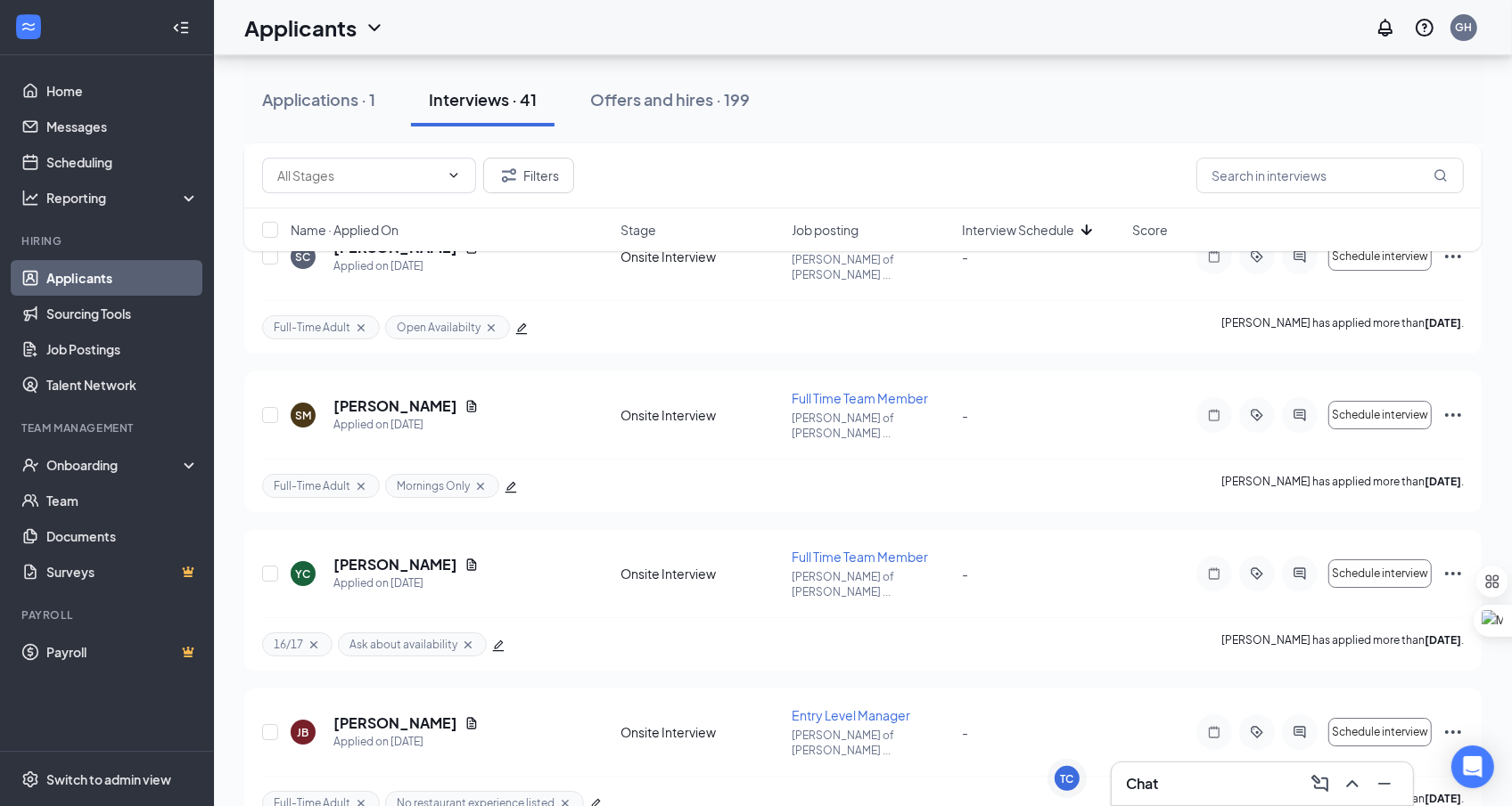
scroll to position [5357, 0]
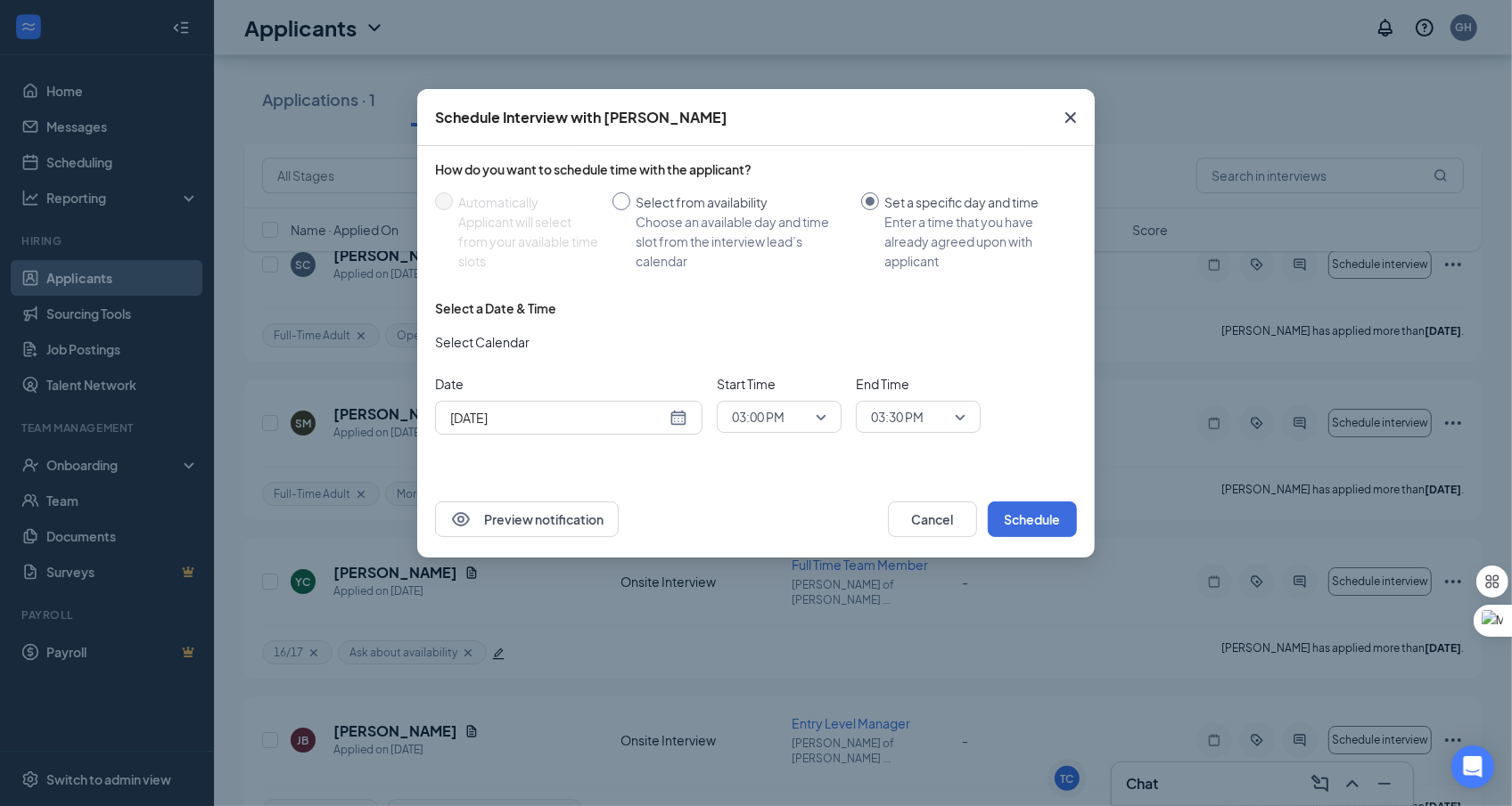
click at [662, 225] on div "Choose an available day and time slot from the interview lead’s calendar" at bounding box center [741, 241] width 211 height 59
click at [631, 211] on input "Select from availability Choose an available day and time slot from the intervi…" at bounding box center [621, 201] width 18 height 18
radio input "true"
radio input "false"
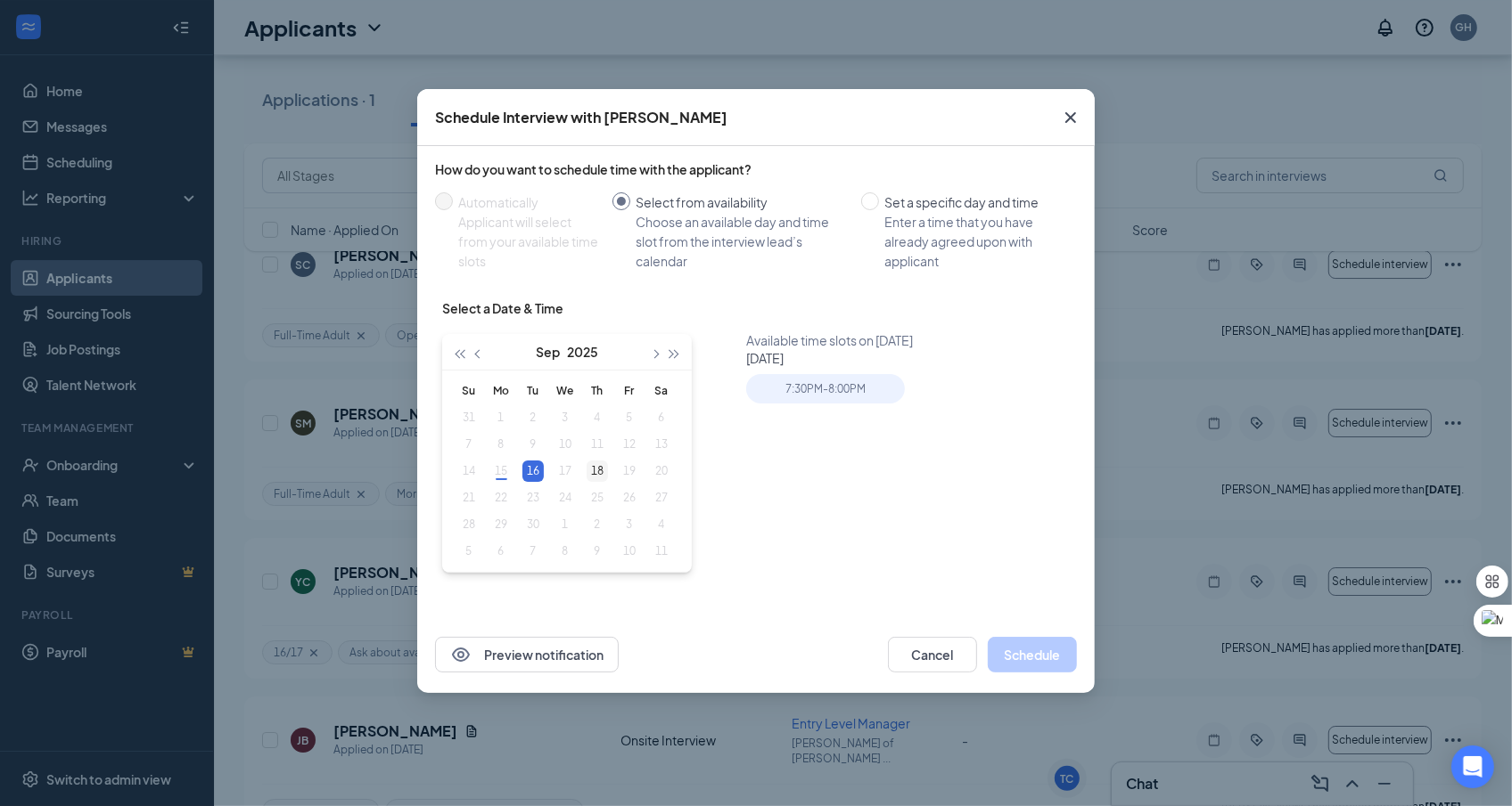
type input "[DATE]"
click at [605, 473] on div "18" at bounding box center [596, 470] width 21 height 21
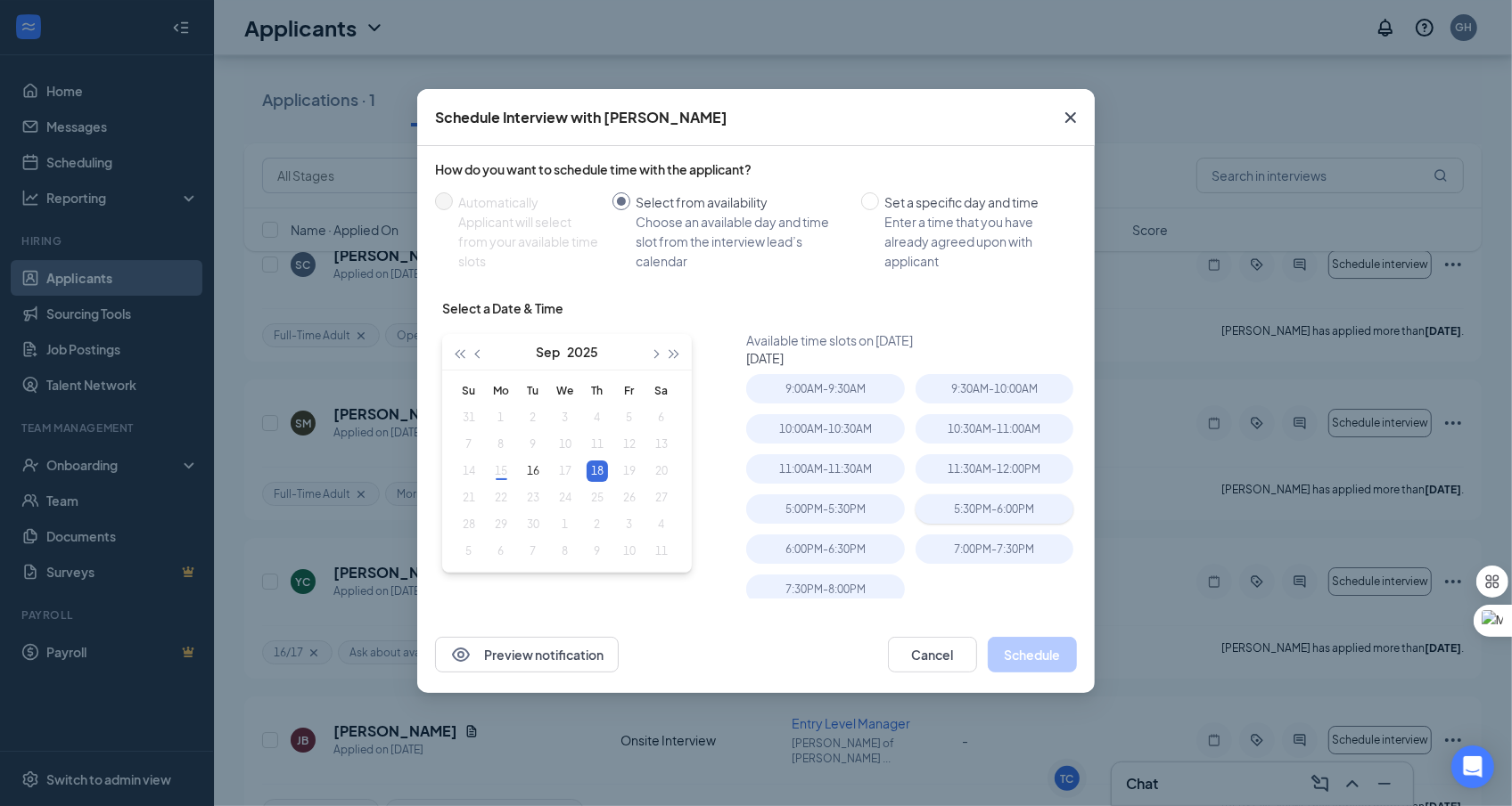
click at [979, 519] on div "5:30PM - 6:00PM" at bounding box center [994, 509] width 158 height 30
click at [1049, 666] on button "Schedule" at bounding box center [1032, 654] width 89 height 36
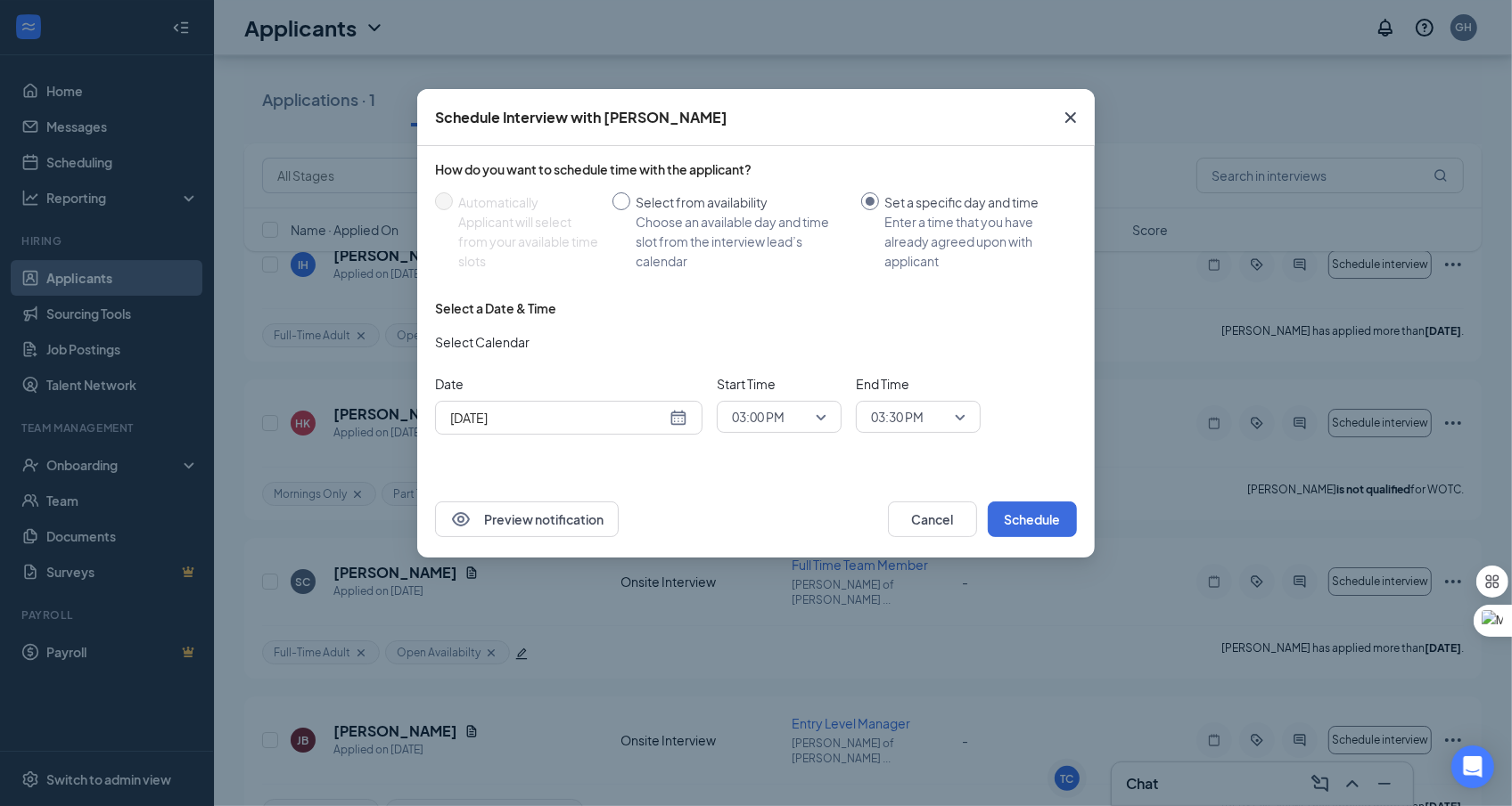
click at [664, 220] on div "Choose an available day and time slot from the interview lead’s calendar" at bounding box center [741, 241] width 211 height 59
click at [631, 211] on input "Select from availability Choose an available day and time slot from the intervi…" at bounding box center [621, 201] width 18 height 18
radio input "true"
radio input "false"
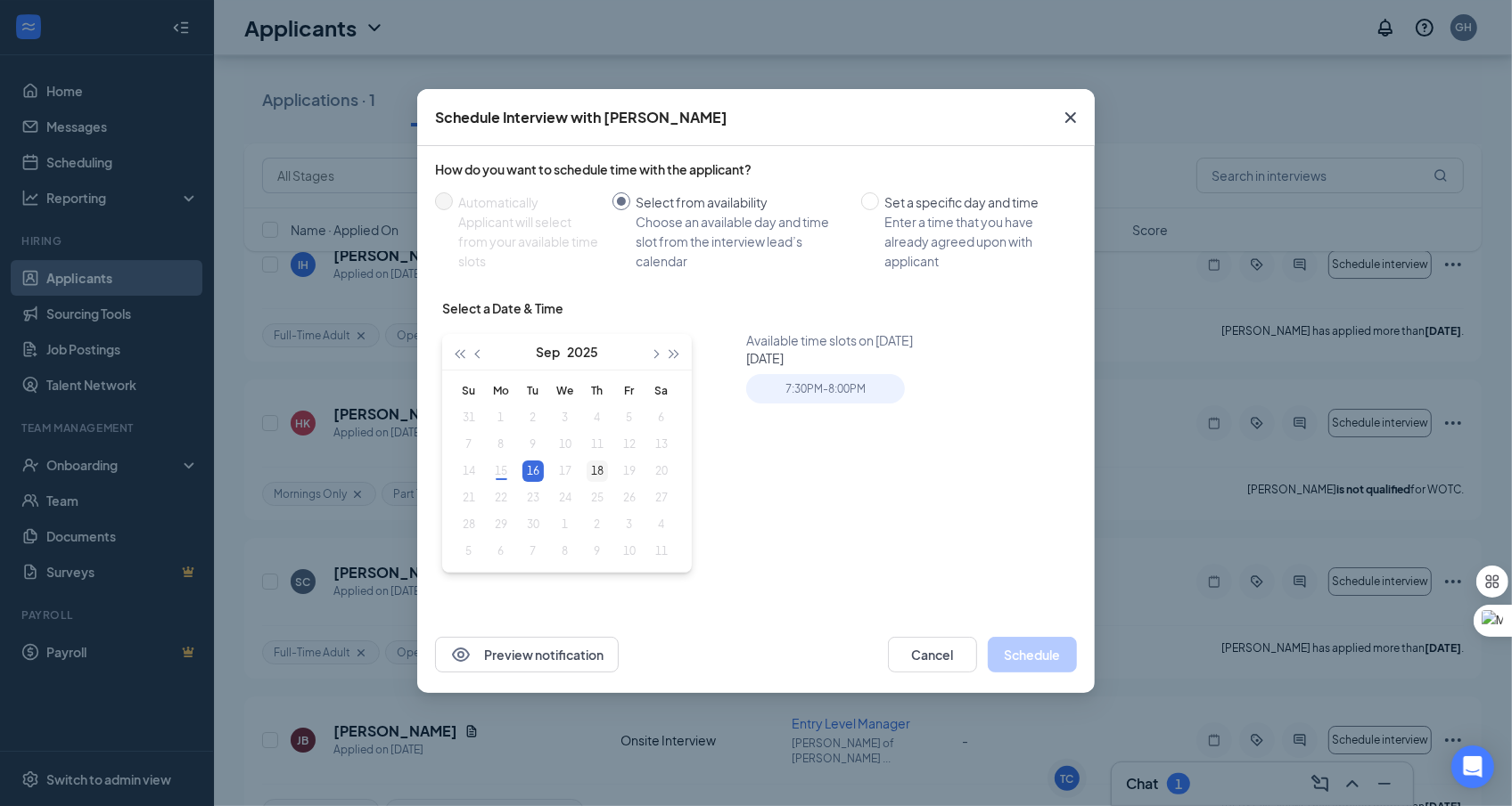
type input "[DATE]"
click at [595, 470] on div "18" at bounding box center [596, 470] width 21 height 21
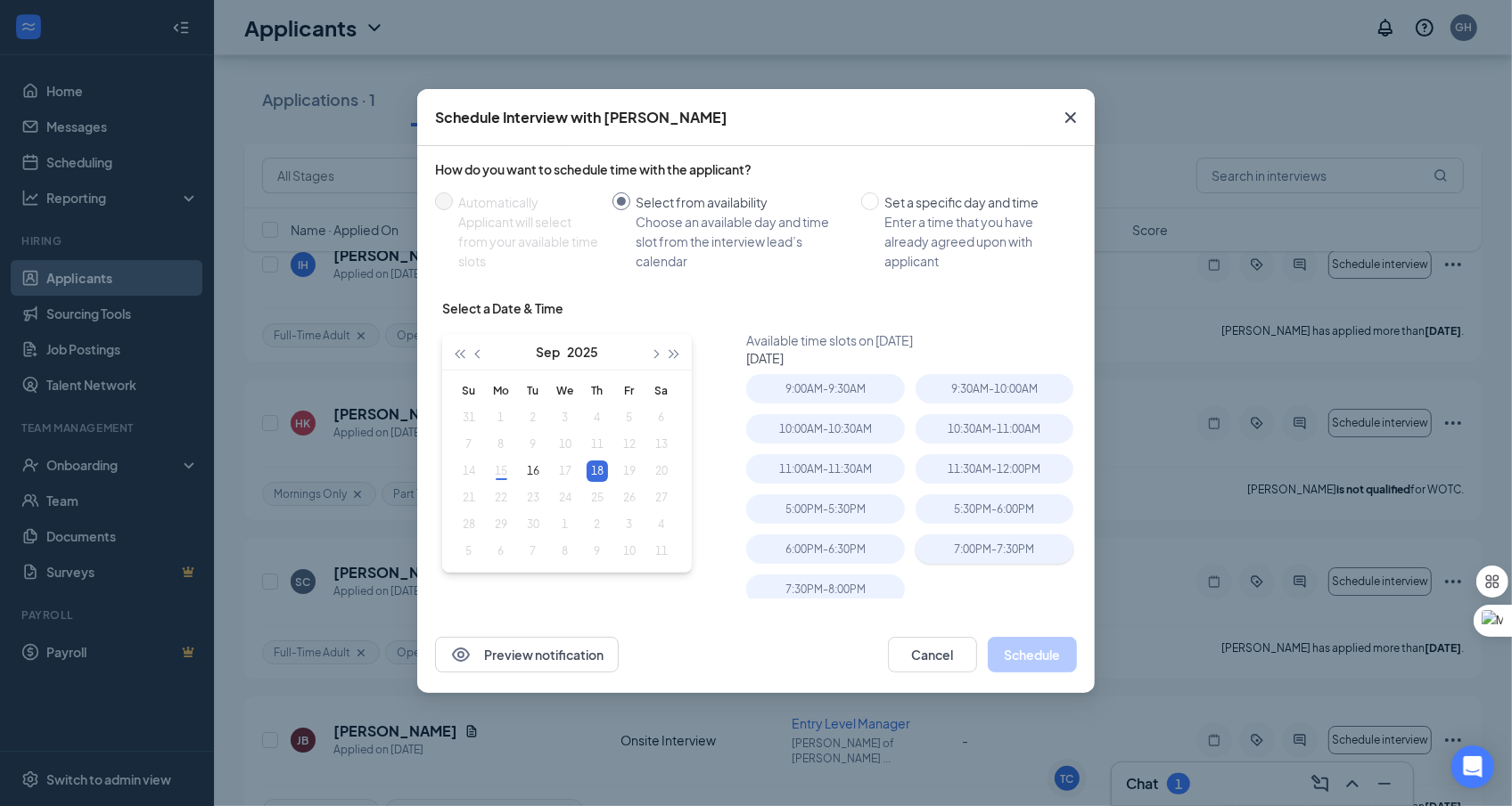
click at [936, 552] on div "7:00PM - 7:30PM" at bounding box center [994, 549] width 158 height 30
click at [1038, 654] on button "Schedule" at bounding box center [1032, 654] width 89 height 36
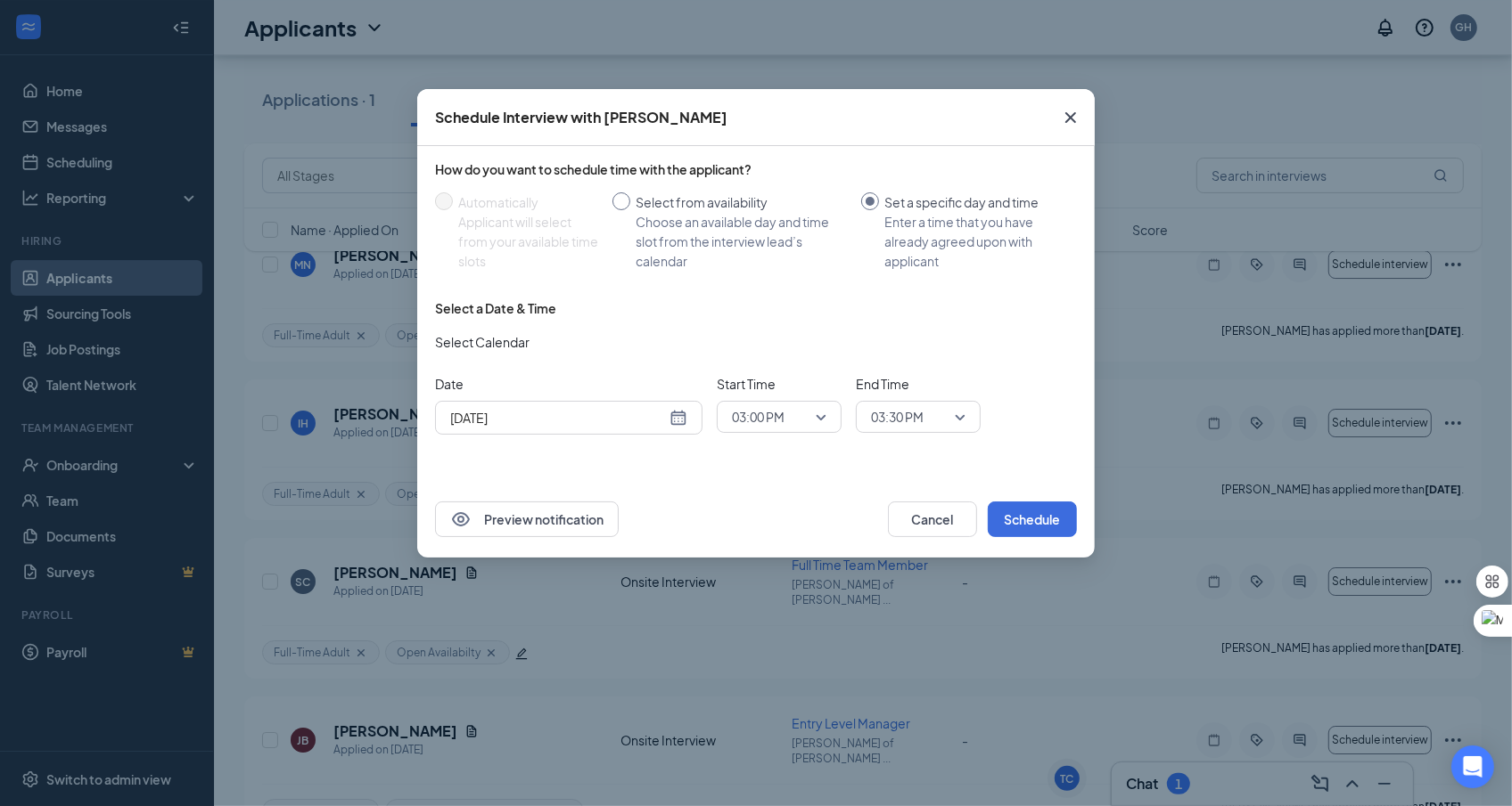
click at [657, 214] on div "Choose an available day and time slot from the interview lead’s calendar" at bounding box center [741, 241] width 211 height 59
click at [631, 211] on input "Select from availability Choose an available day and time slot from the intervi…" at bounding box center [621, 201] width 18 height 18
radio input "true"
radio input "false"
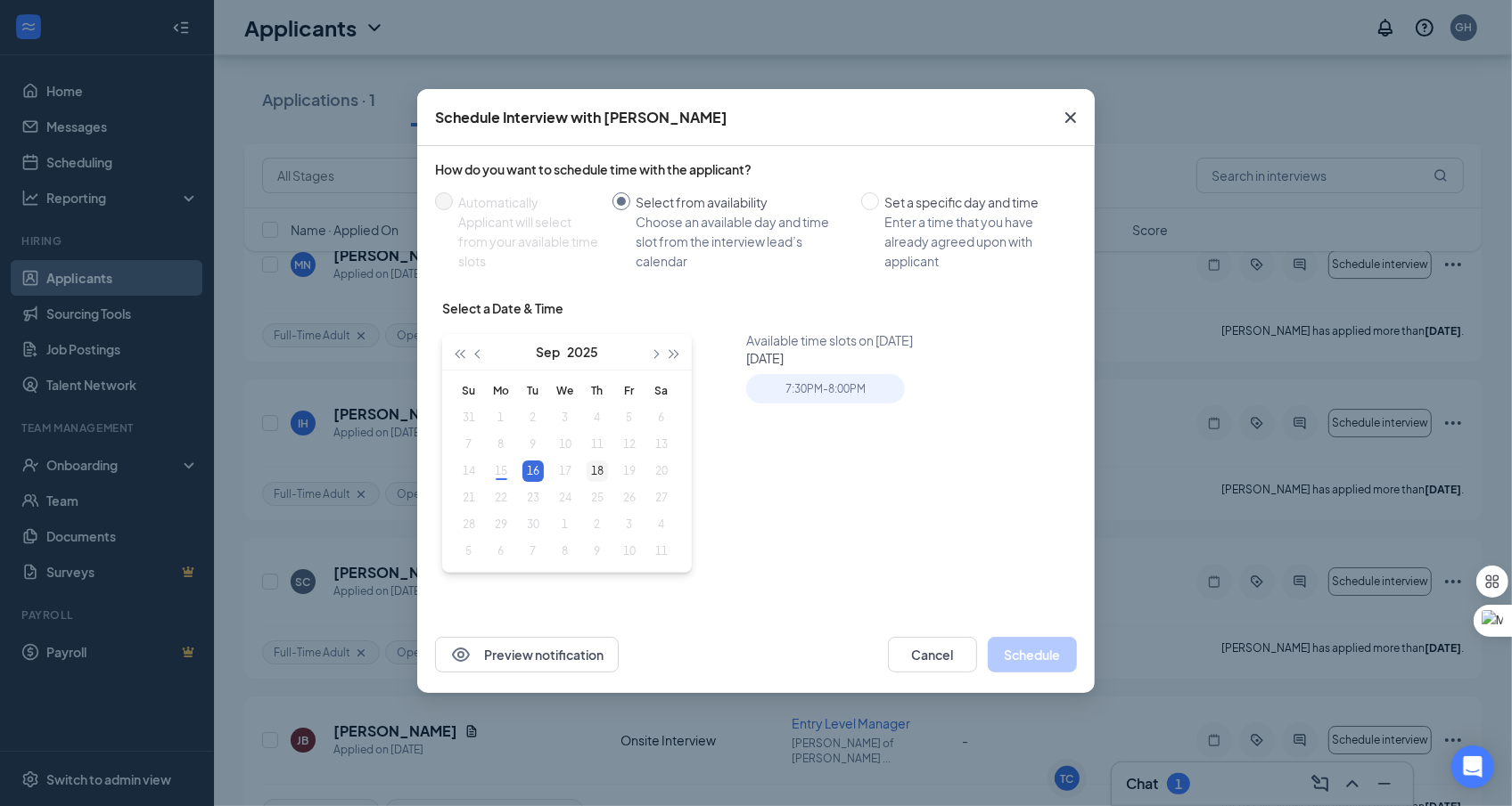
type input "[DATE]"
click at [610, 460] on td "18" at bounding box center [597, 471] width 32 height 27
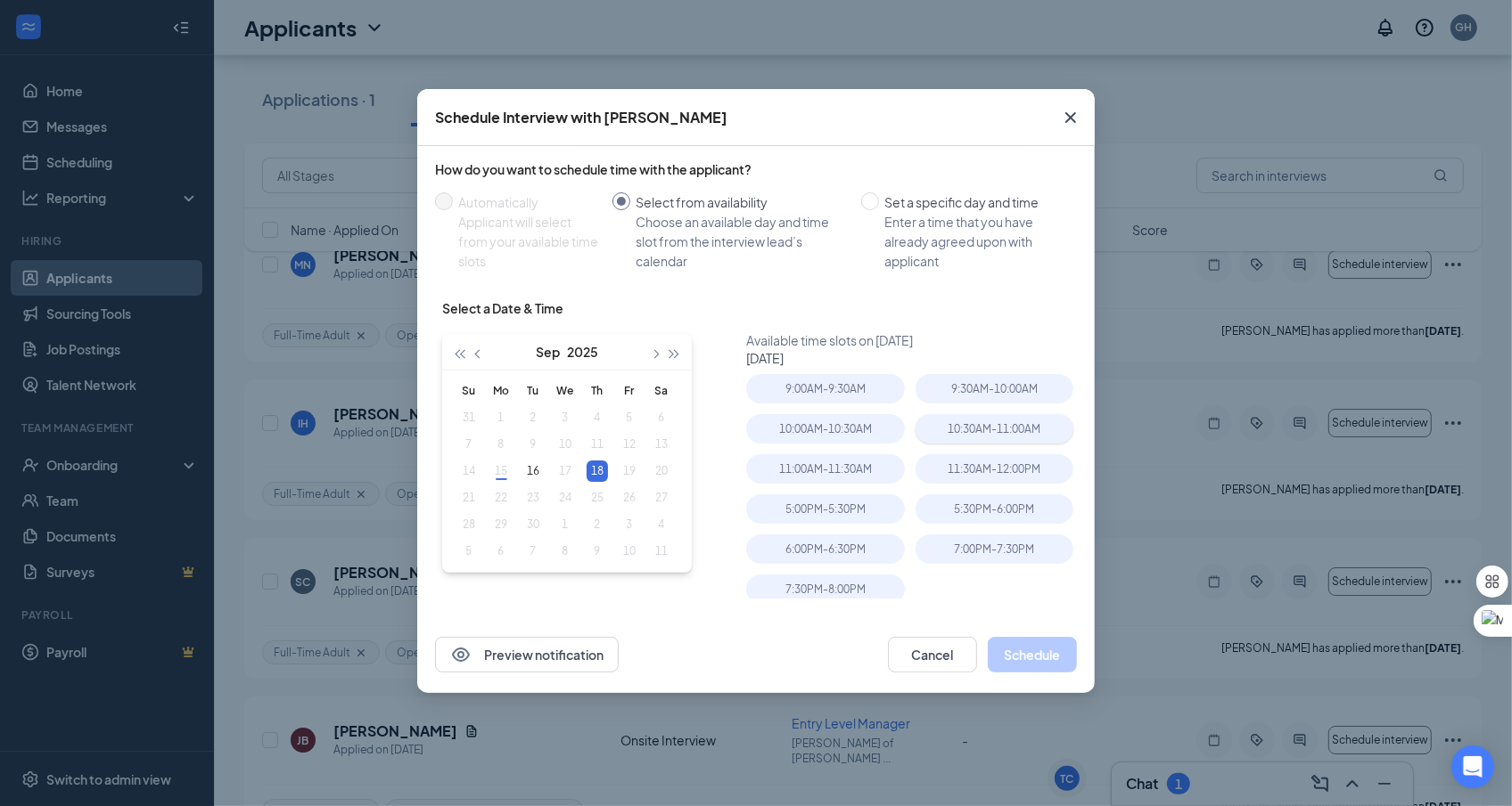
click at [1019, 430] on div "10:30AM - 11:00AM" at bounding box center [994, 429] width 158 height 30
click at [1039, 663] on button "Schedule" at bounding box center [1032, 654] width 89 height 36
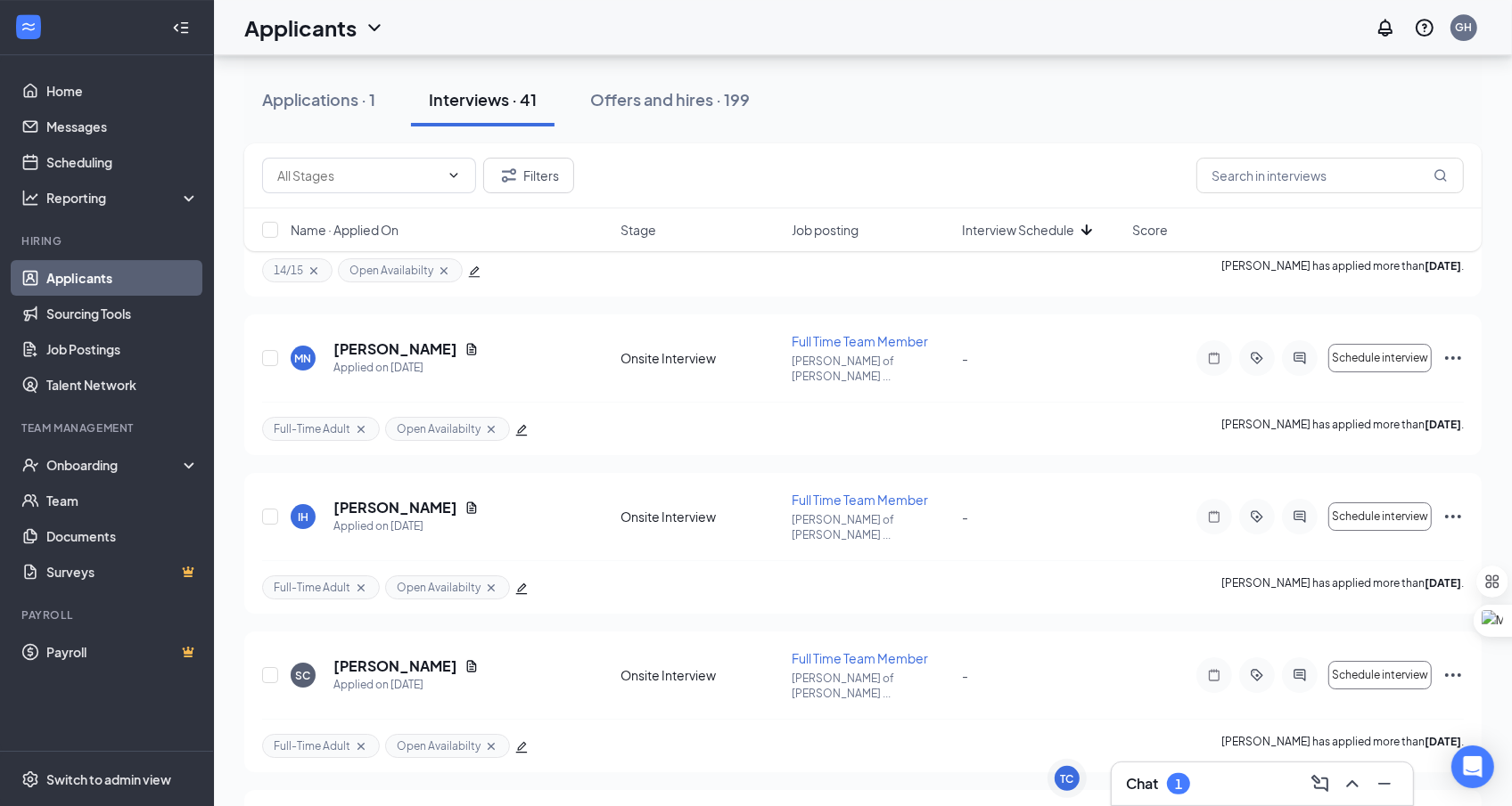
scroll to position [5240, 0]
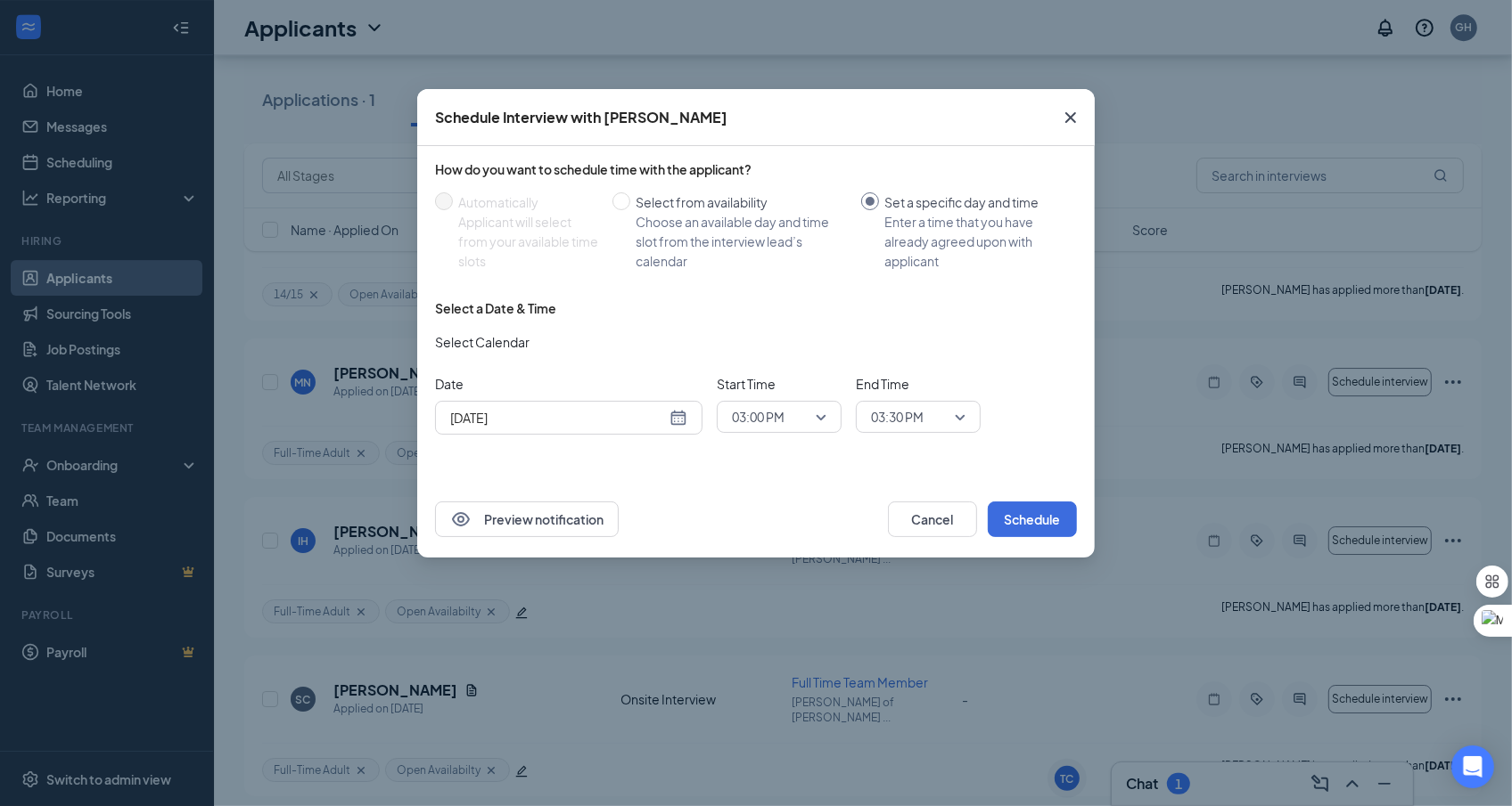
click at [670, 271] on div "How do you want to schedule time with the applicant? Automatically Applicant wi…" at bounding box center [756, 223] width 642 height 125
click at [626, 212] on label "Select from availability Choose an available day and time slot from the intervi…" at bounding box center [732, 231] width 241 height 79
click at [626, 211] on input "Select from availability Choose an available day and time slot from the intervi…" at bounding box center [621, 201] width 18 height 18
radio input "true"
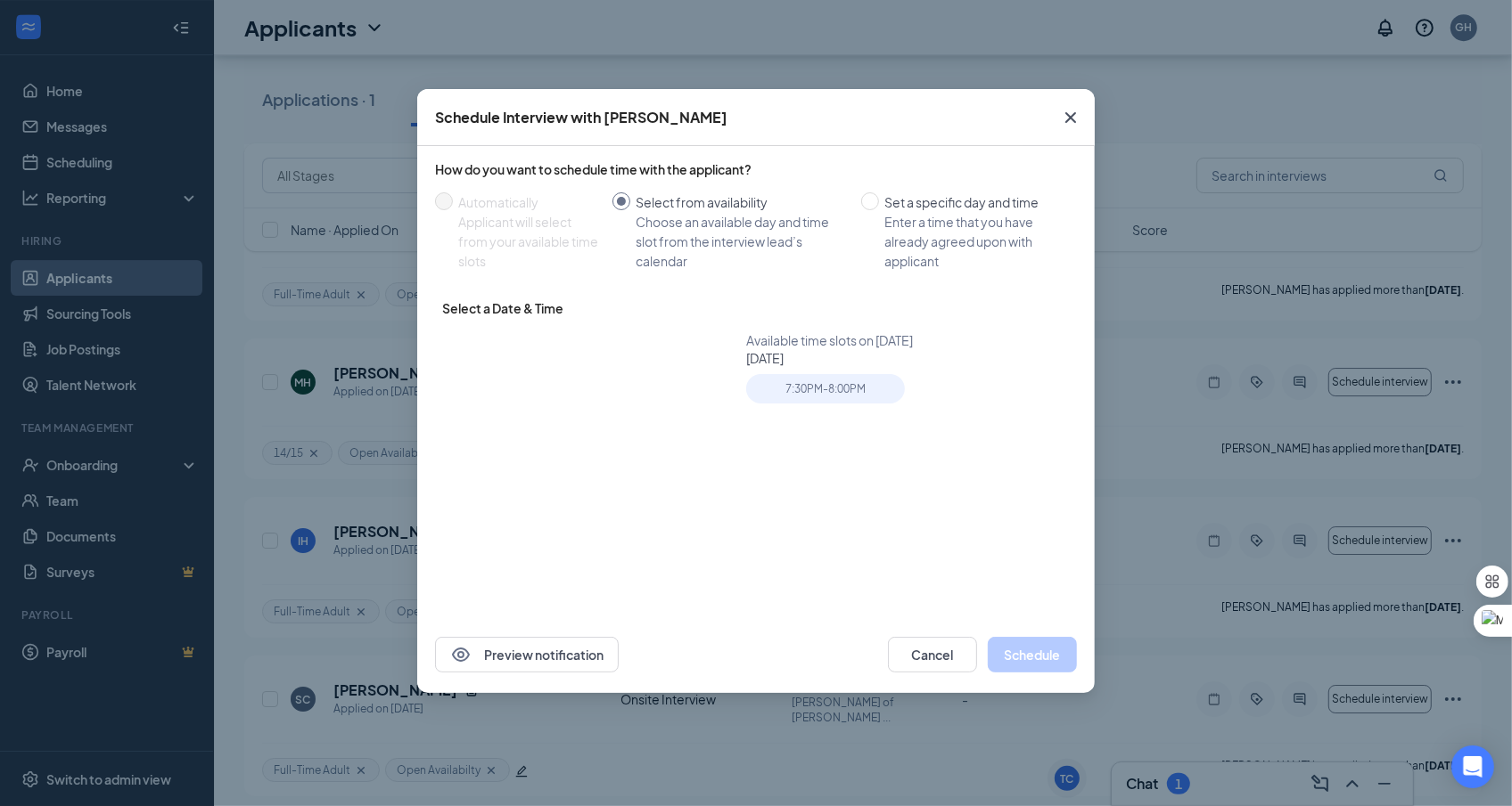
radio input "false"
type input "[DATE]"
click at [589, 470] on div "18" at bounding box center [596, 470] width 21 height 21
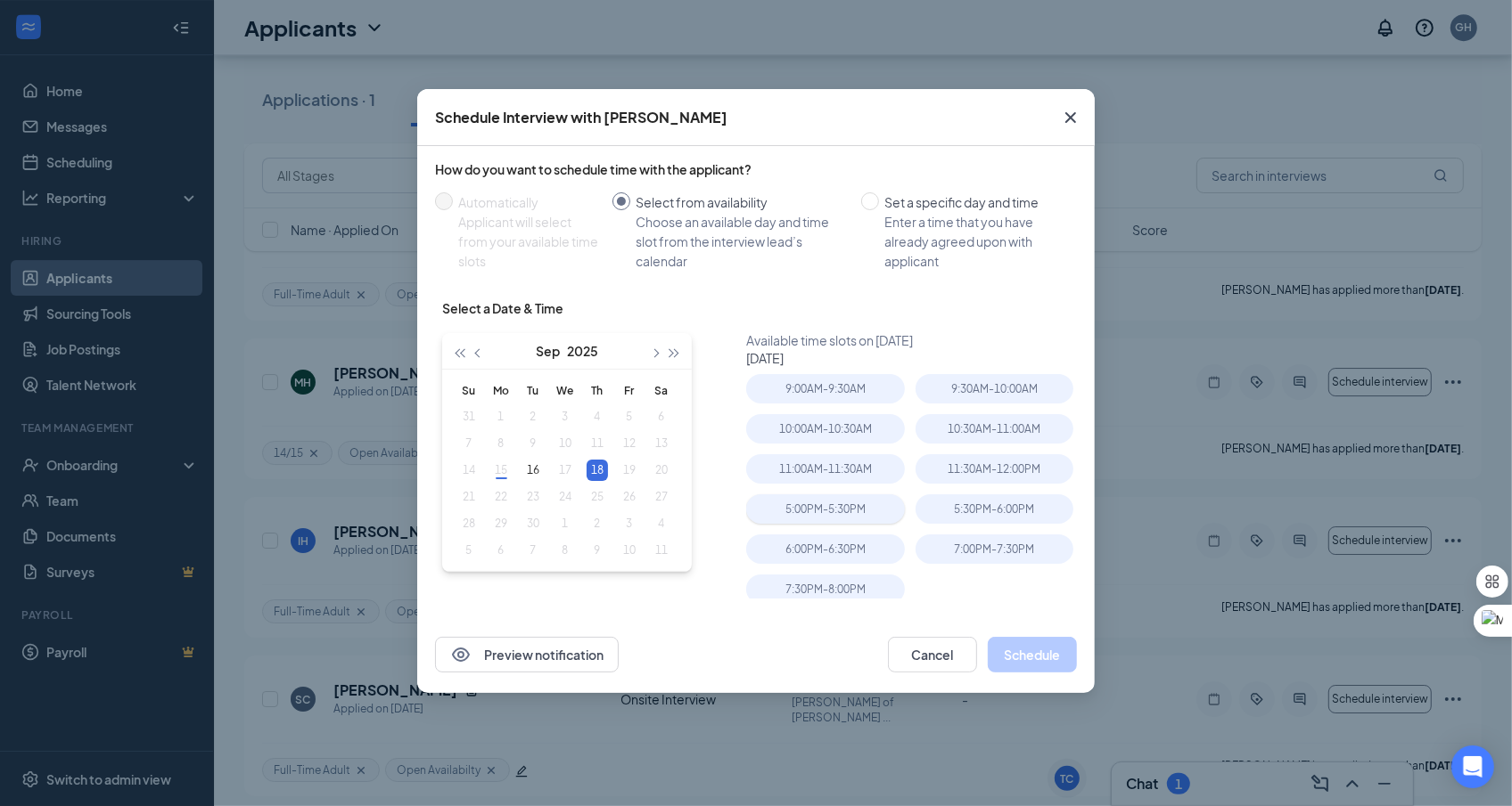
click at [846, 519] on div "5:00PM - 5:30PM" at bounding box center [825, 509] width 158 height 30
click at [1019, 664] on button "Schedule" at bounding box center [1032, 654] width 89 height 36
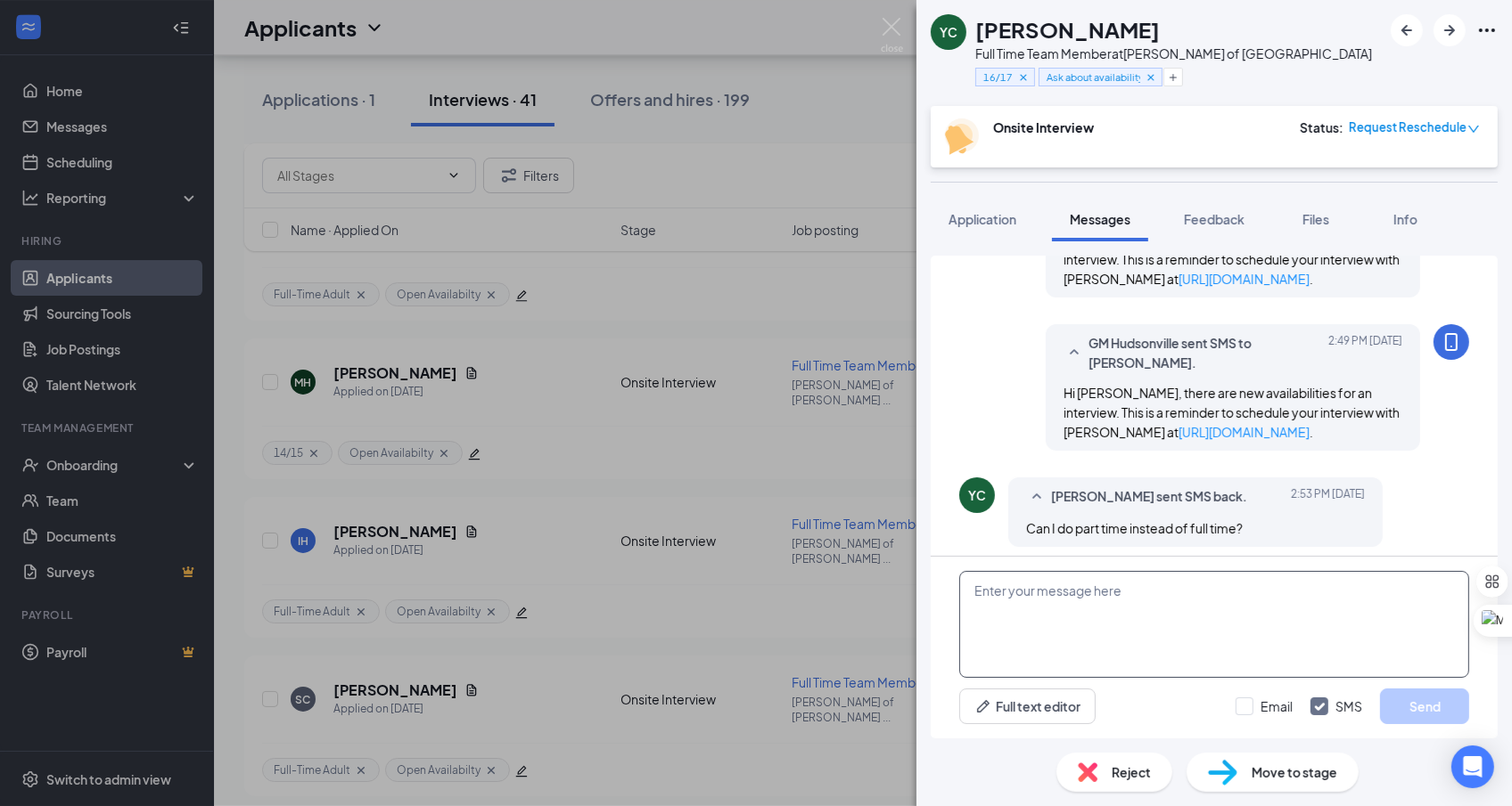
scroll to position [725, 0]
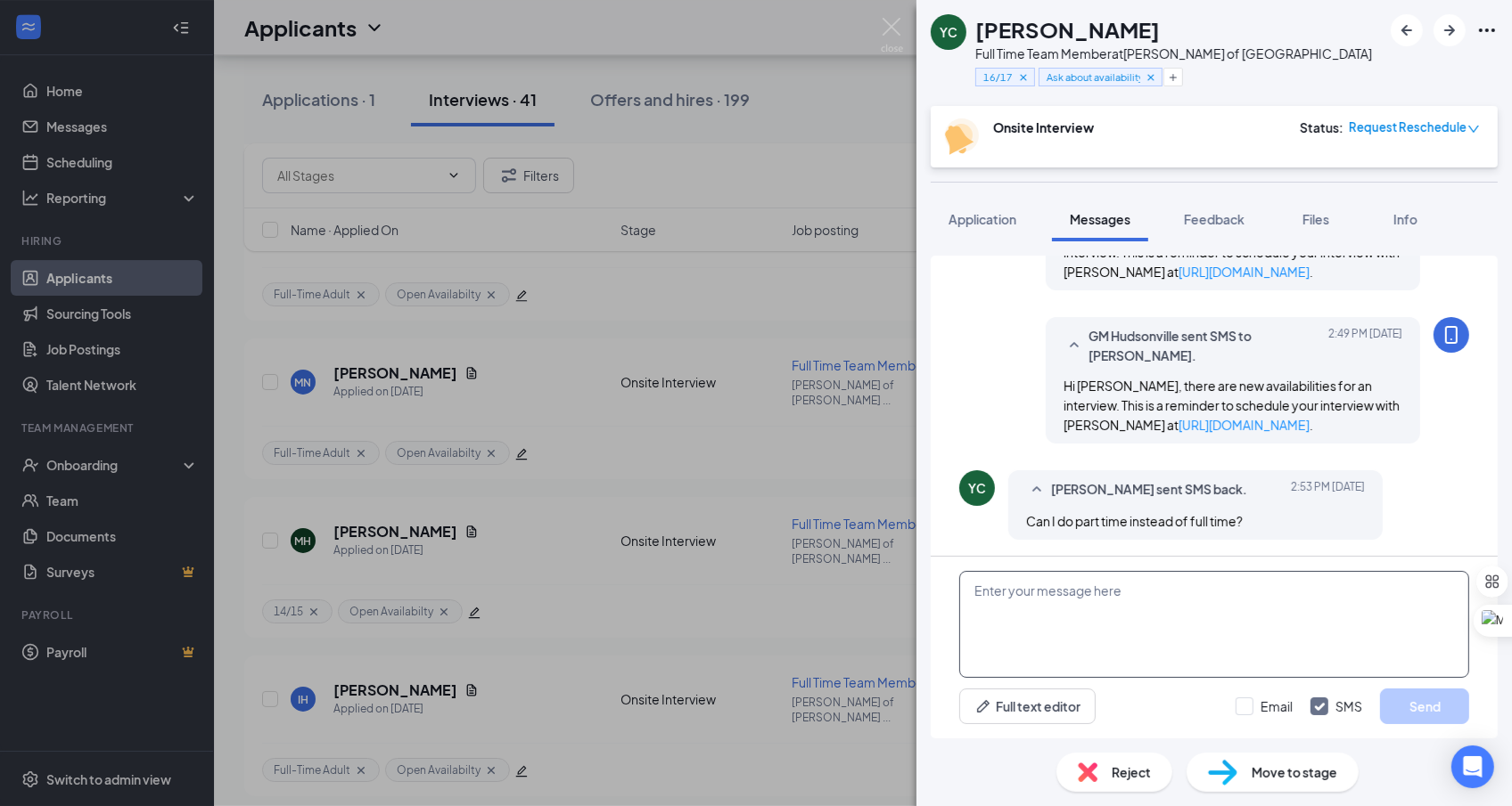
click at [1100, 635] on textarea at bounding box center [1213, 625] width 510 height 107
type textarea "yes thats fine just attend the interview and we can change it"
click at [1418, 714] on button "Send" at bounding box center [1424, 706] width 89 height 36
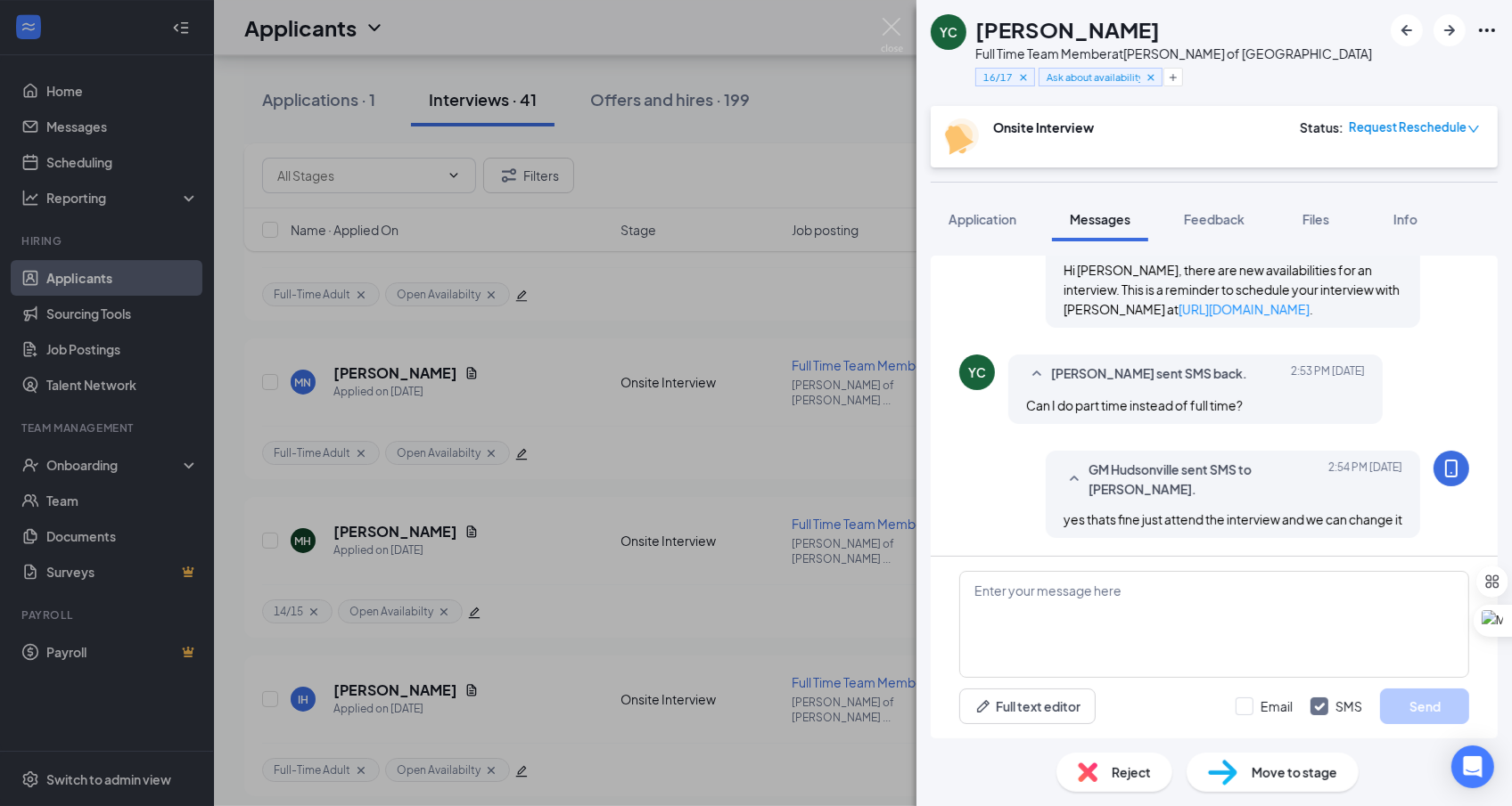
scroll to position [858, 0]
click at [854, 571] on div "YC Yeinier Collazo Full Time Team Member at Culver's of Hudsonville 16/17 Ask a…" at bounding box center [756, 403] width 1512 height 806
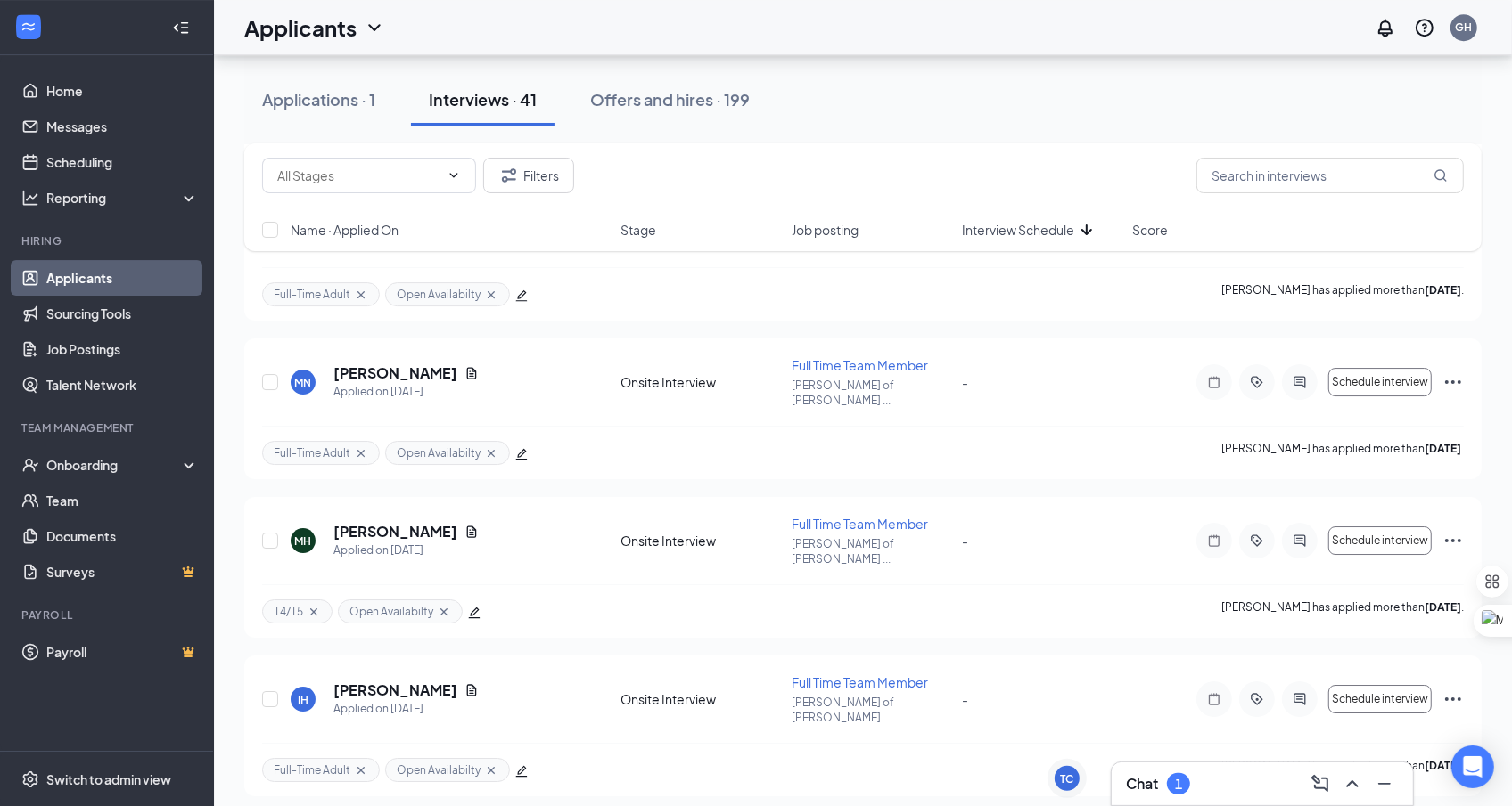
click at [1189, 781] on div "1" at bounding box center [1178, 784] width 23 height 21
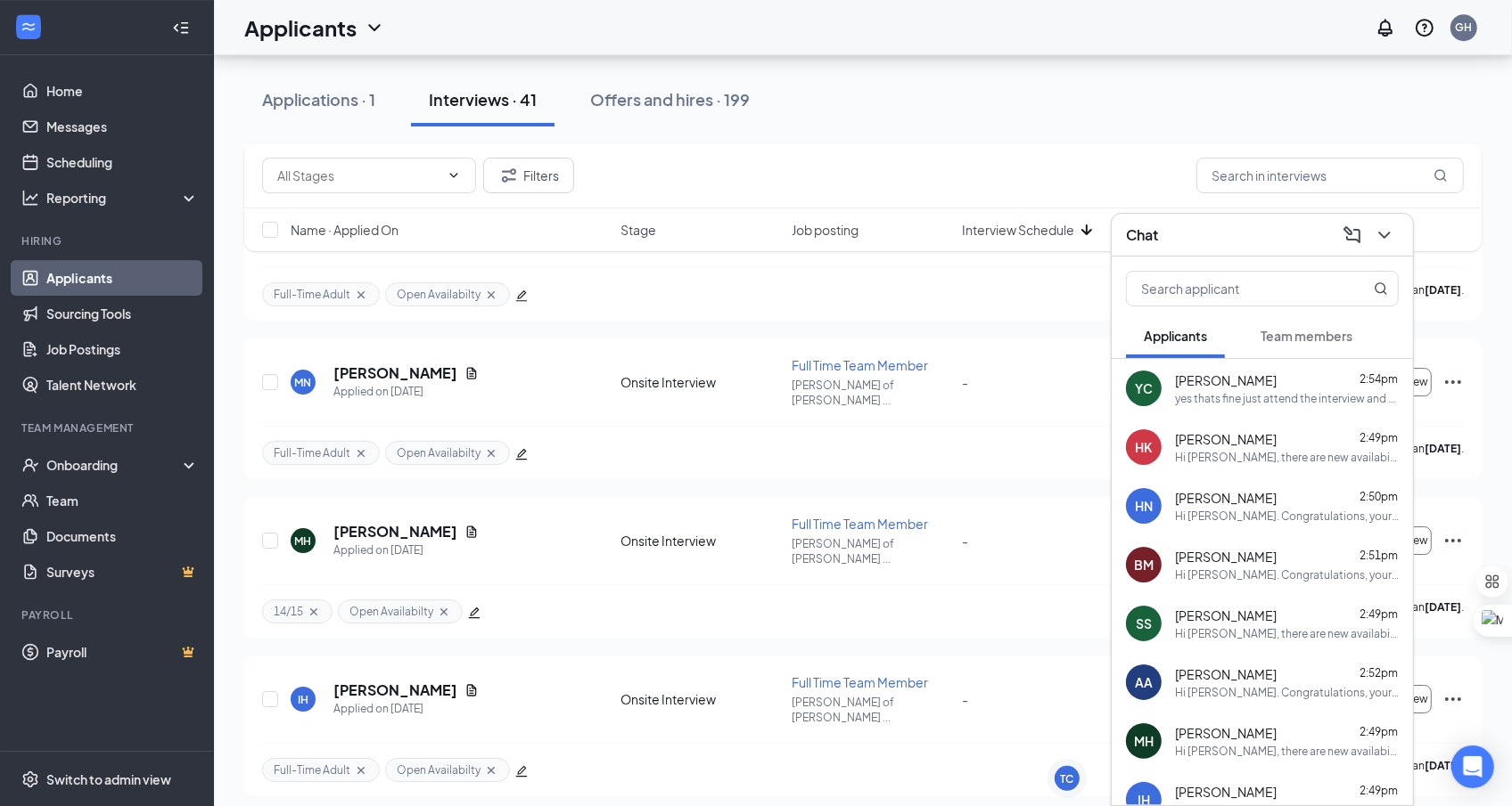
click at [1298, 335] on span "Team members" at bounding box center [1306, 336] width 92 height 16
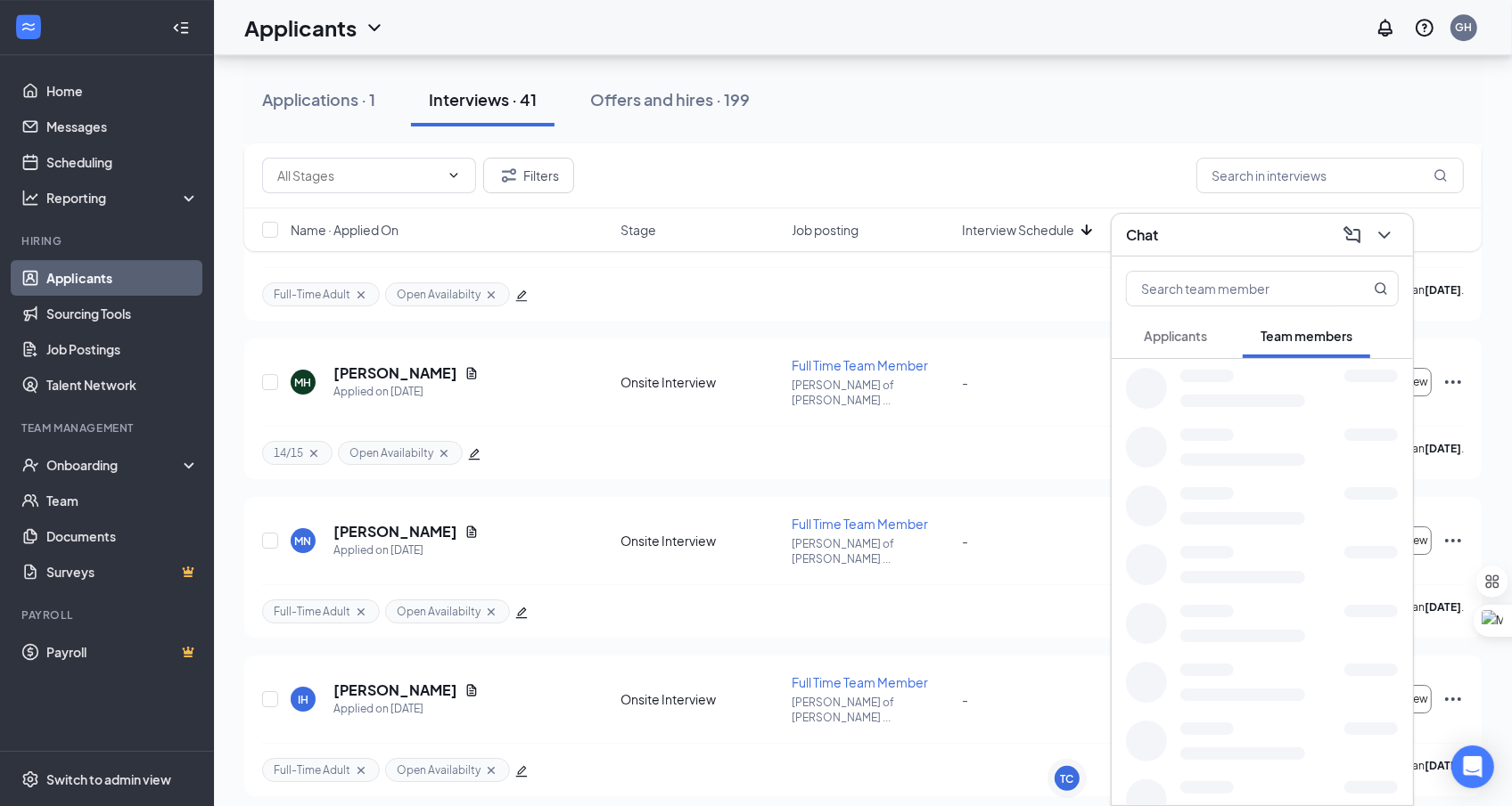
click at [1195, 339] on span "Applicants" at bounding box center [1175, 336] width 63 height 16
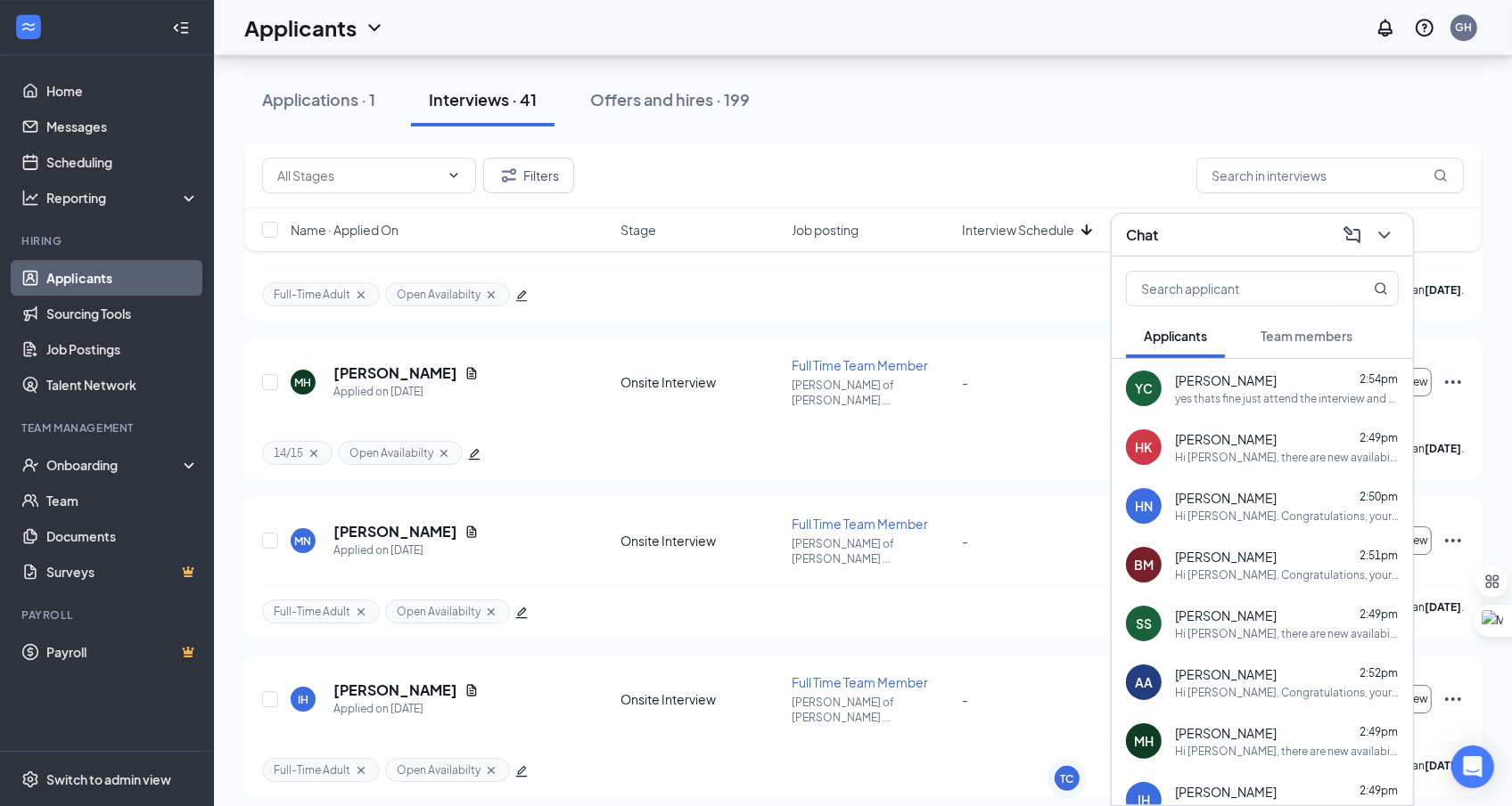
click at [1253, 236] on div "Chat" at bounding box center [1262, 235] width 273 height 28
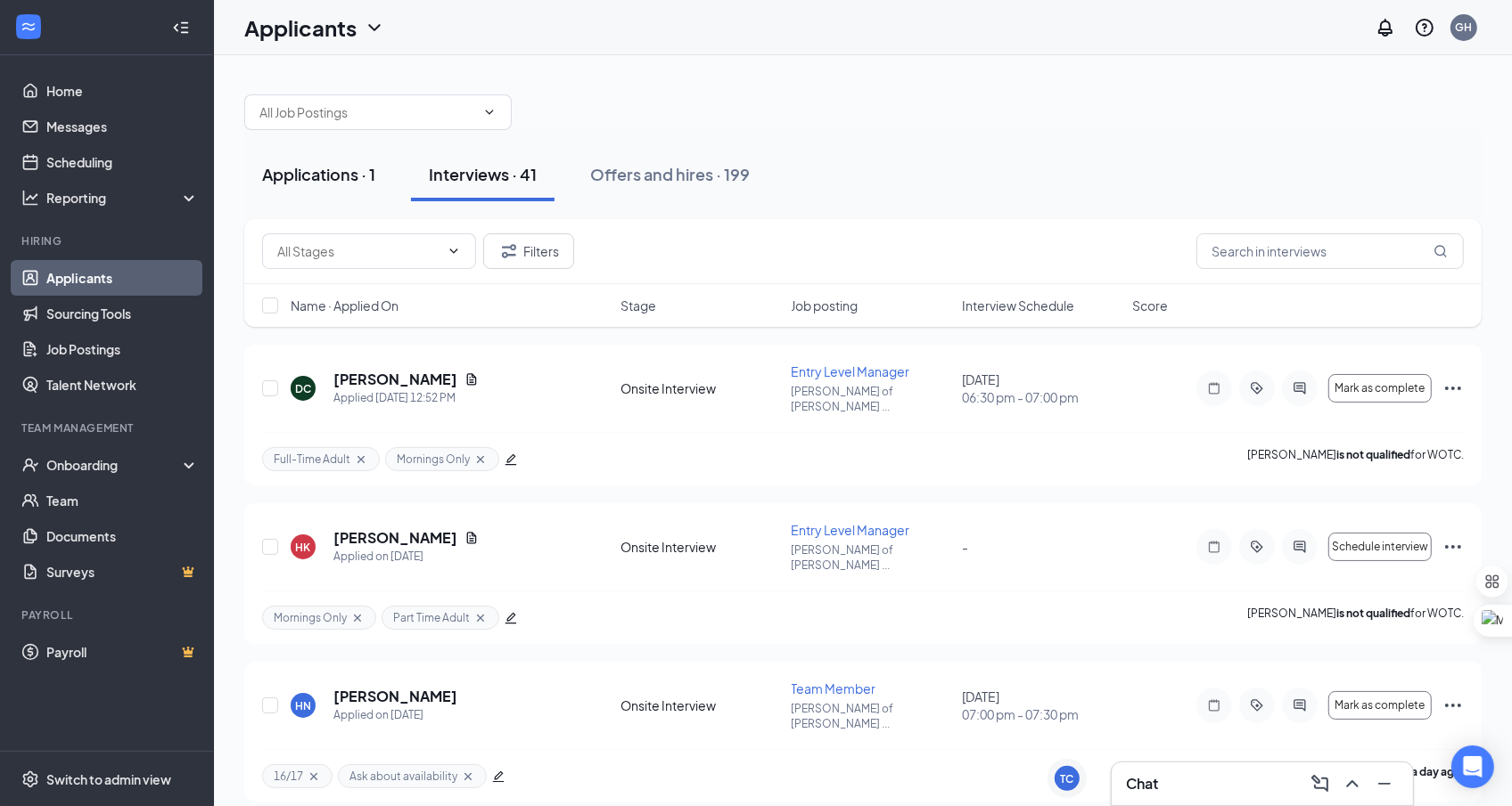
click at [338, 177] on div "Applications · 1" at bounding box center [318, 174] width 113 height 22
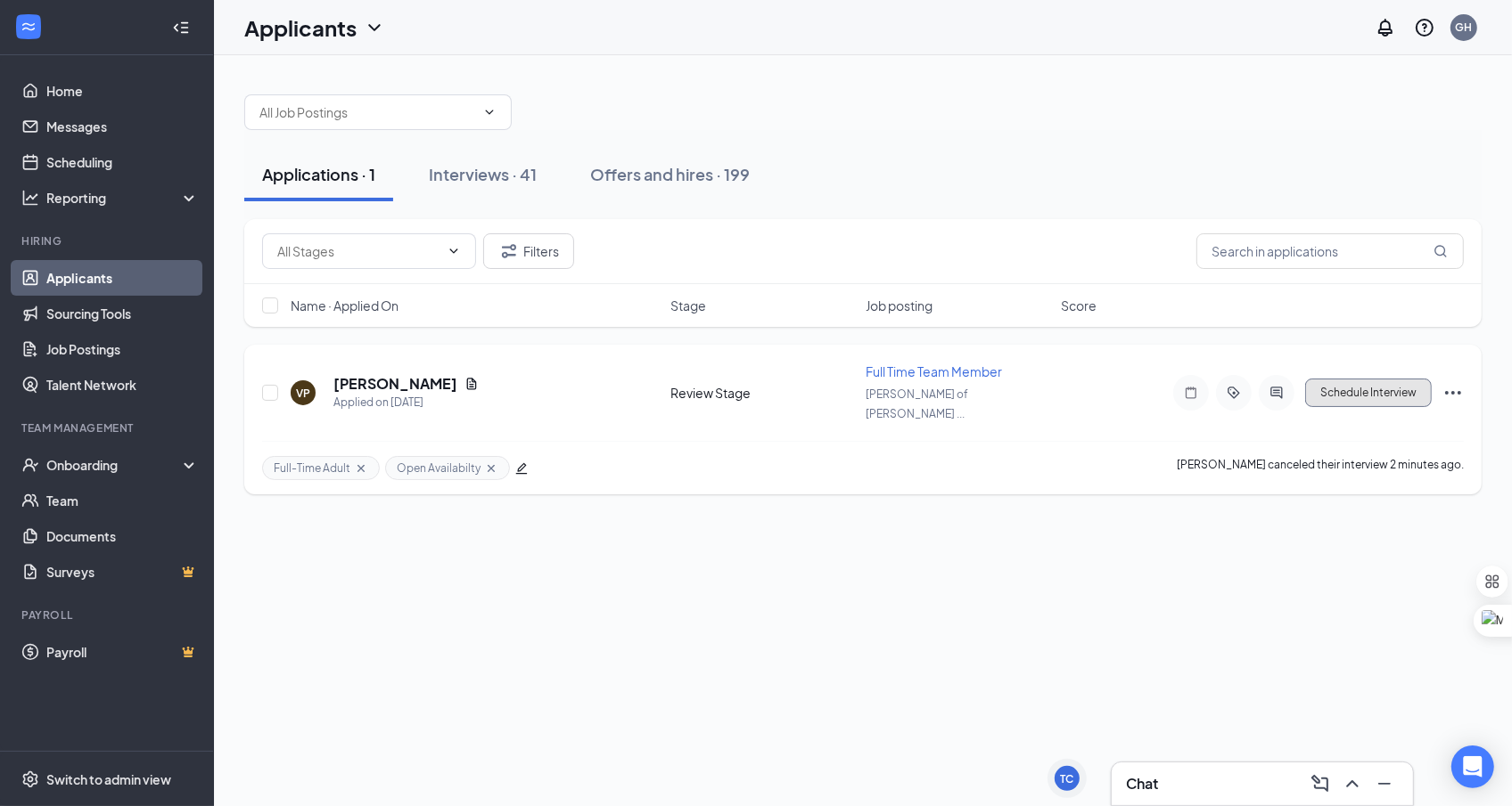
click at [1379, 391] on button "Schedule Interview" at bounding box center [1368, 393] width 127 height 29
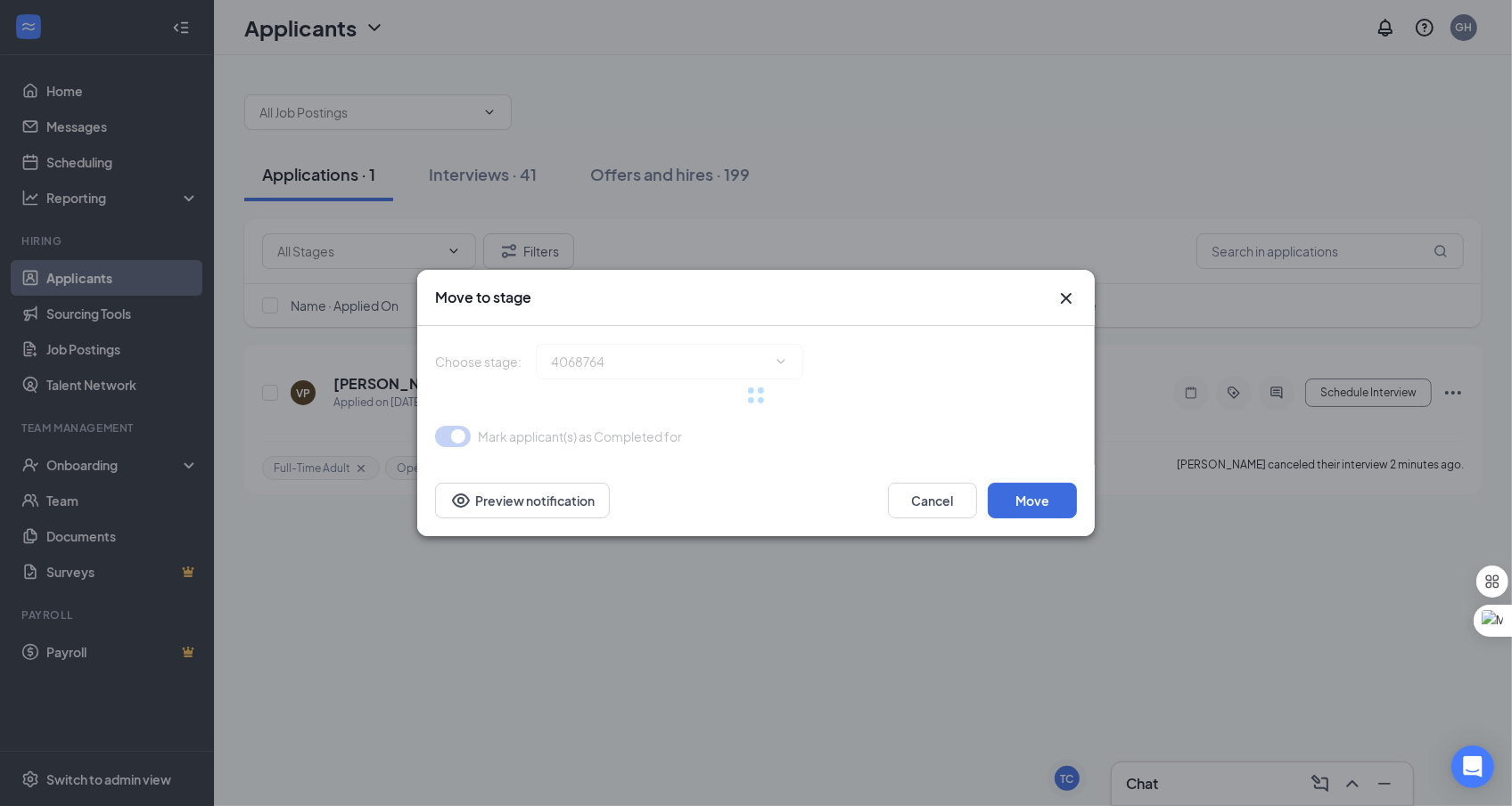
type input "Onsite Interview (next stage)"
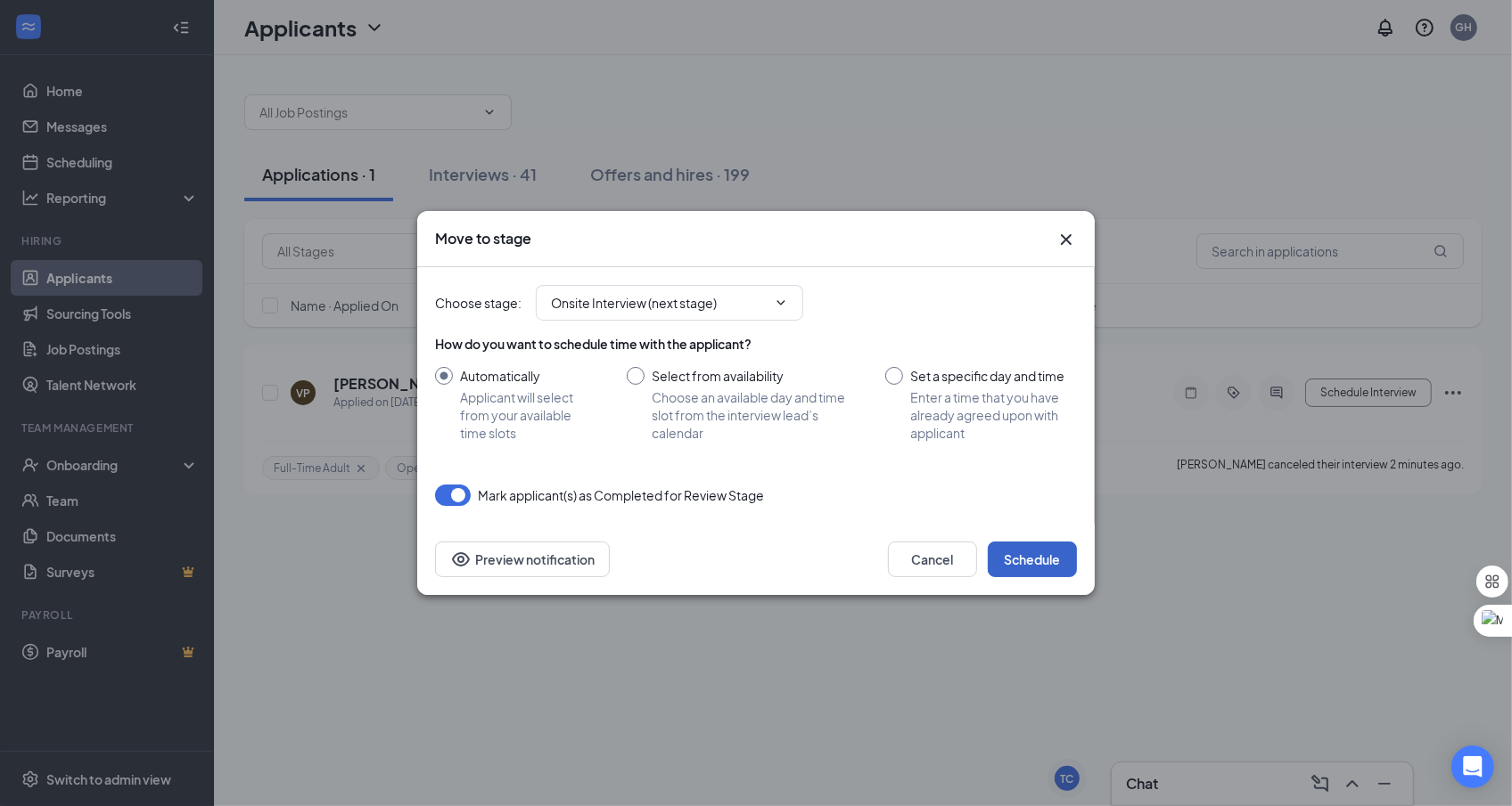
click at [1045, 556] on button "Schedule" at bounding box center [1032, 559] width 89 height 36
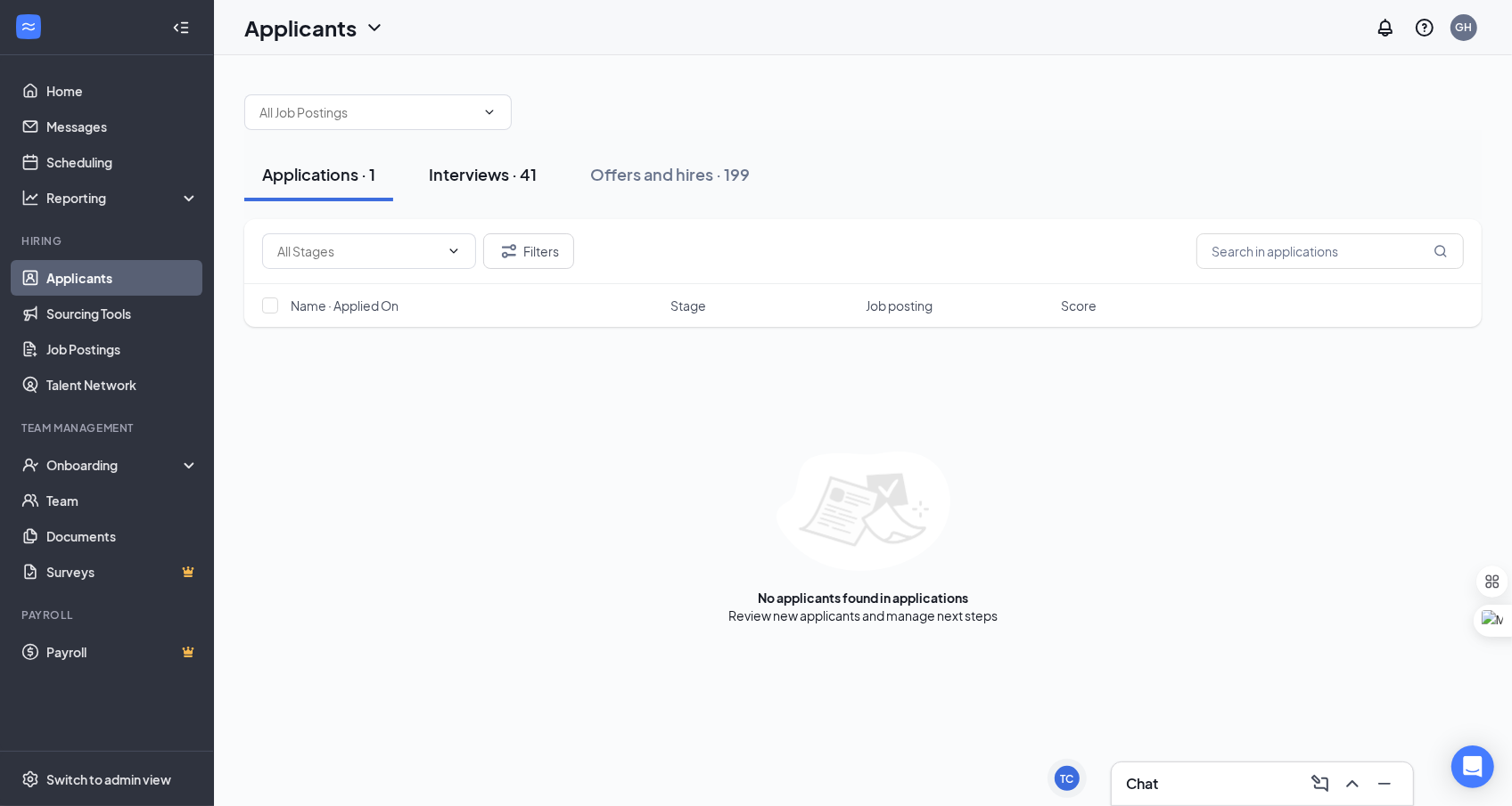
click at [503, 171] on div "Interviews · 41" at bounding box center [483, 174] width 108 height 22
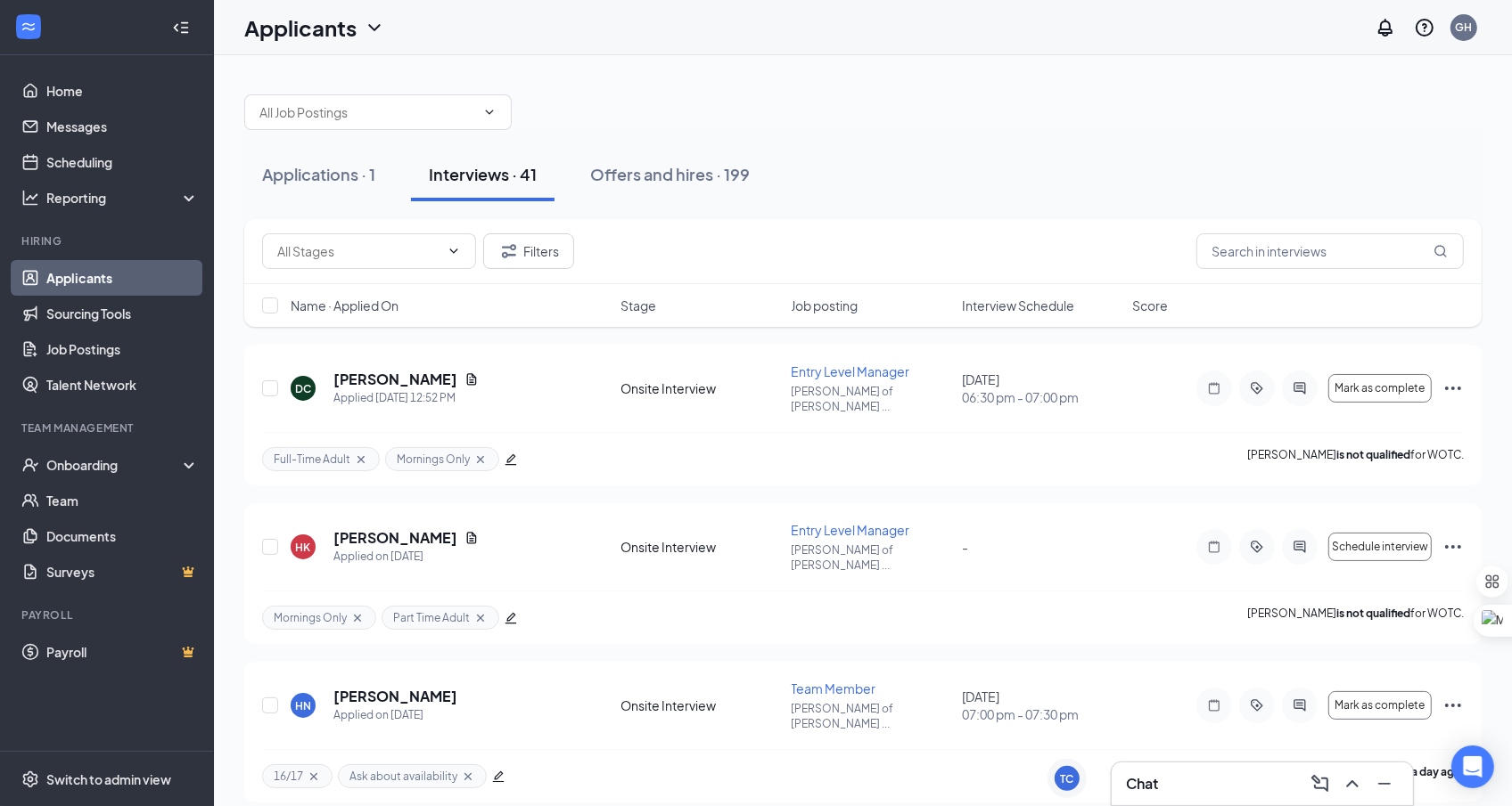
click at [1041, 318] on div "Name · Applied On Stage Job posting Interview Schedule Score" at bounding box center [863, 306] width 1237 height 43
click at [1041, 297] on span "Interview Schedule" at bounding box center [1017, 305] width 112 height 18
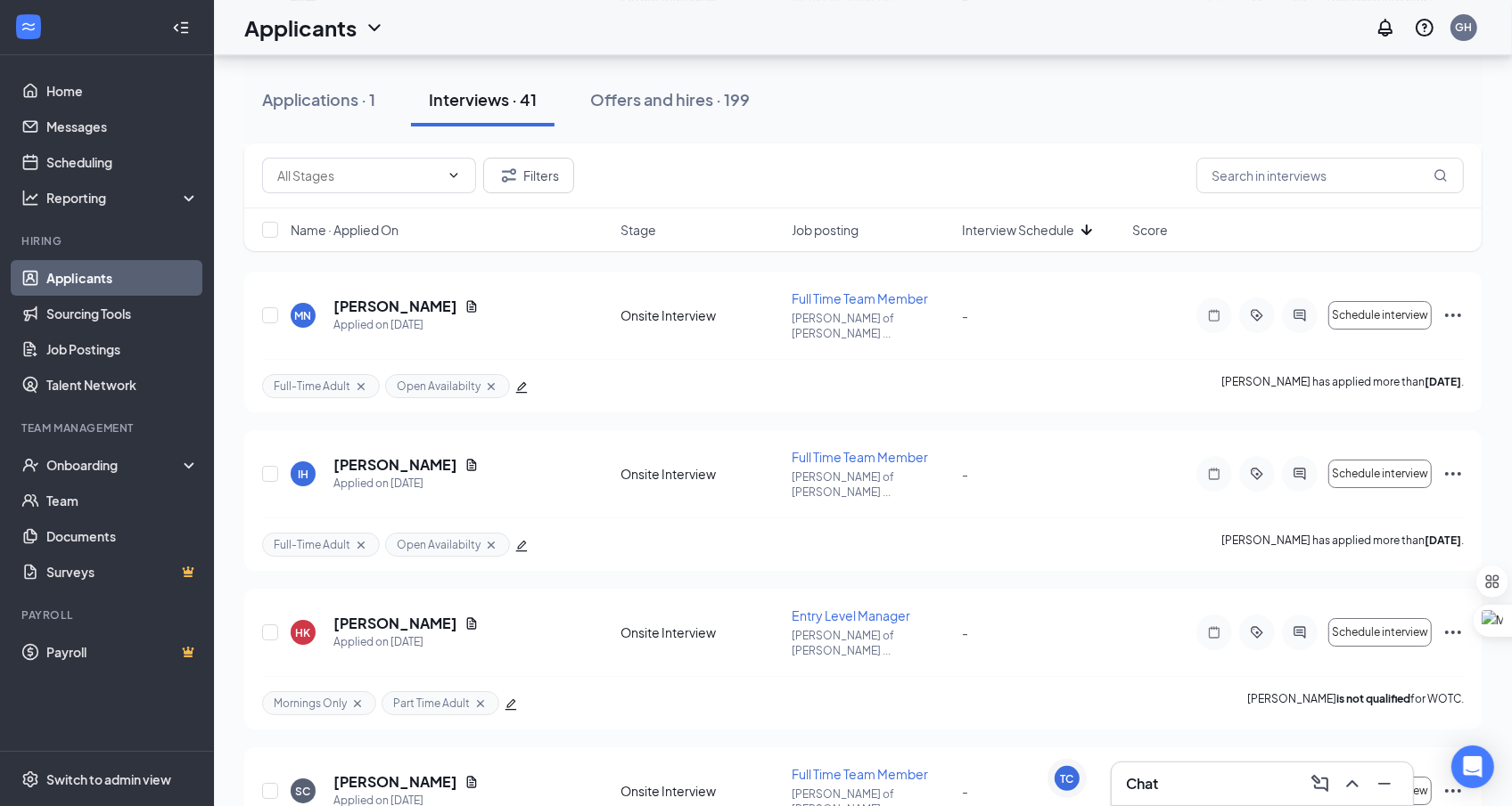
scroll to position [5463, 0]
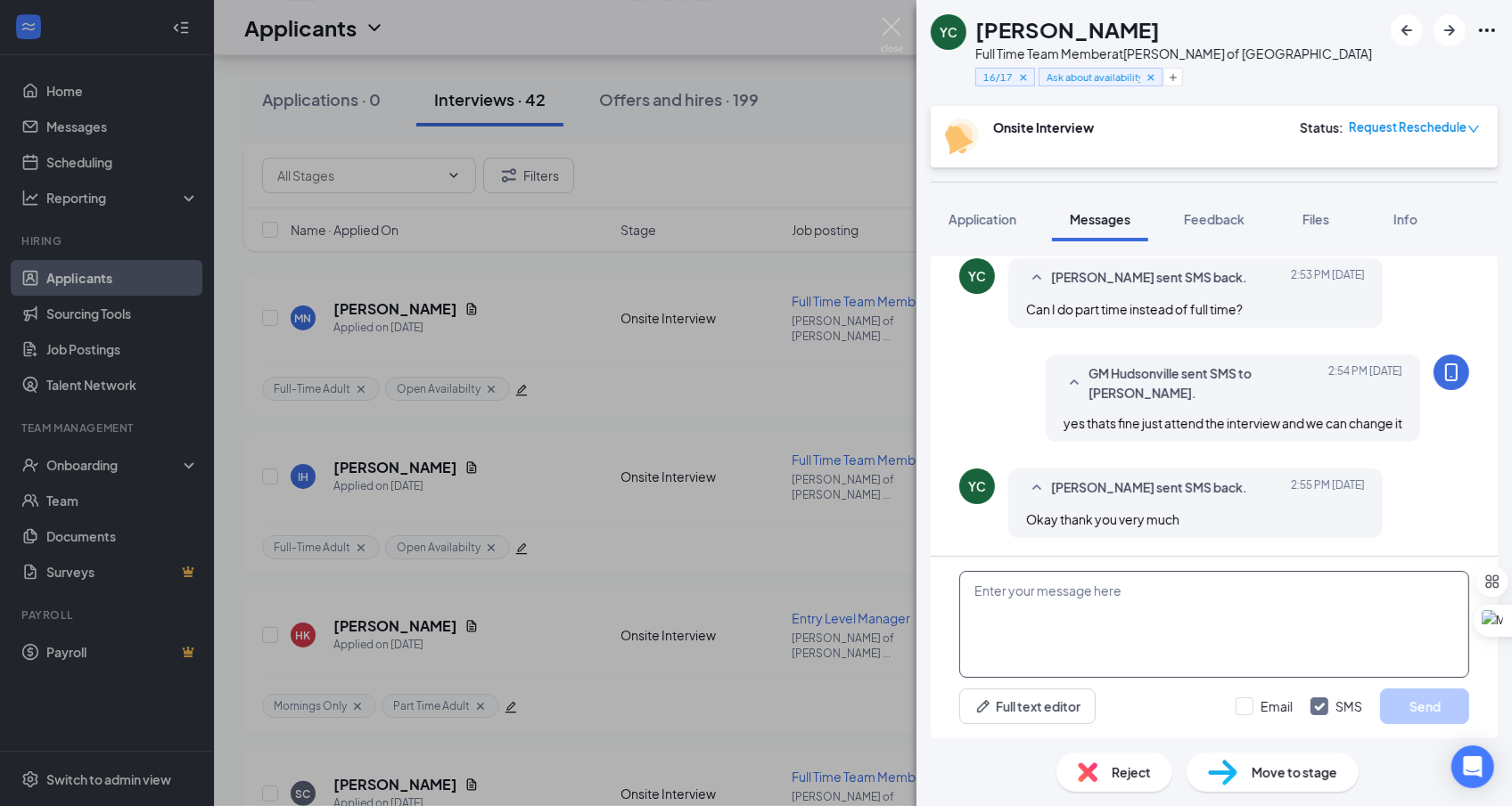
scroll to position [787, 0]
click at [860, 462] on div "[PERSON_NAME] Full Time Team Member at [PERSON_NAME] of [GEOGRAPHIC_DATA] 16/17…" at bounding box center [756, 403] width 1512 height 806
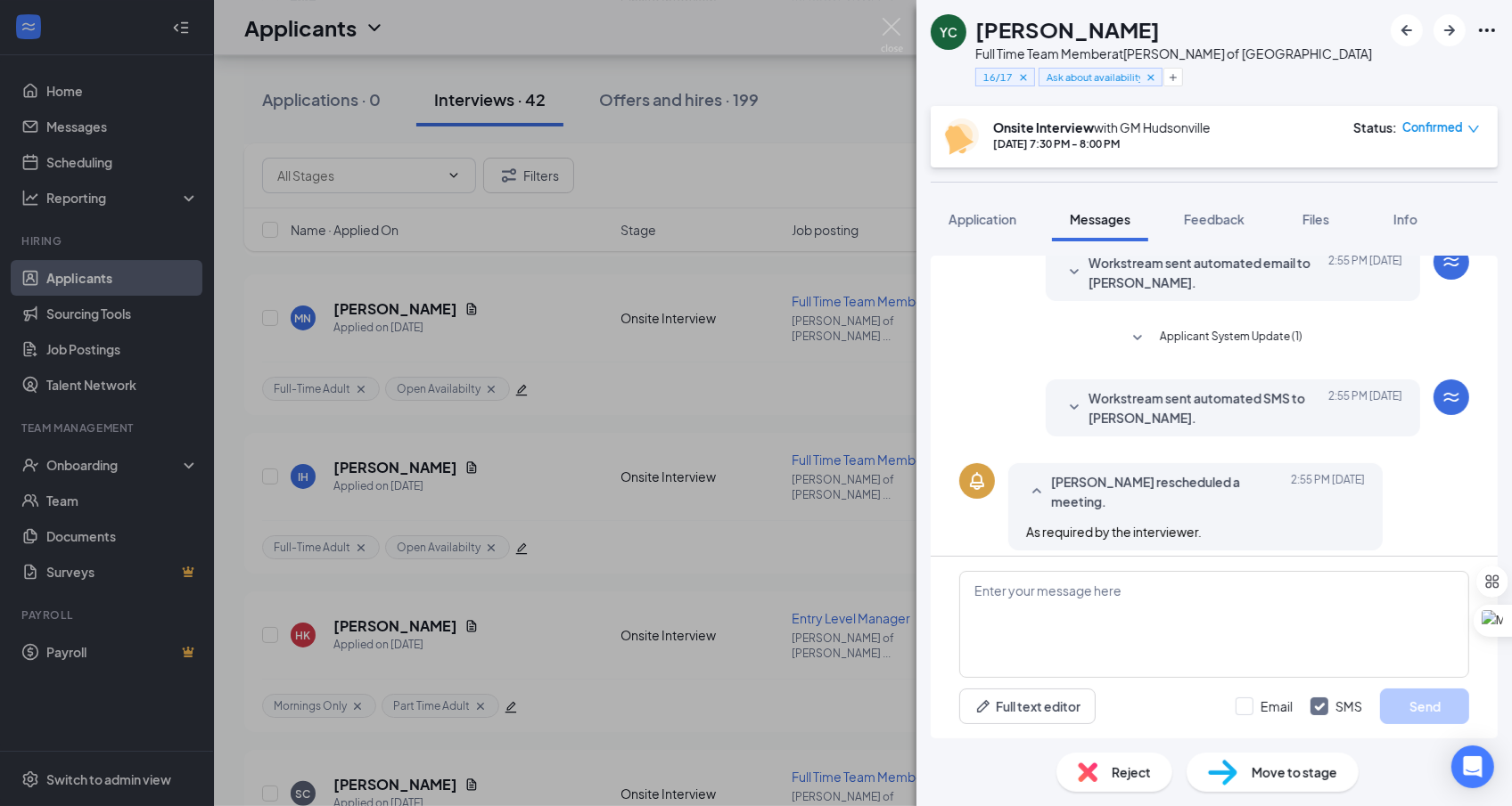
scroll to position [787, 0]
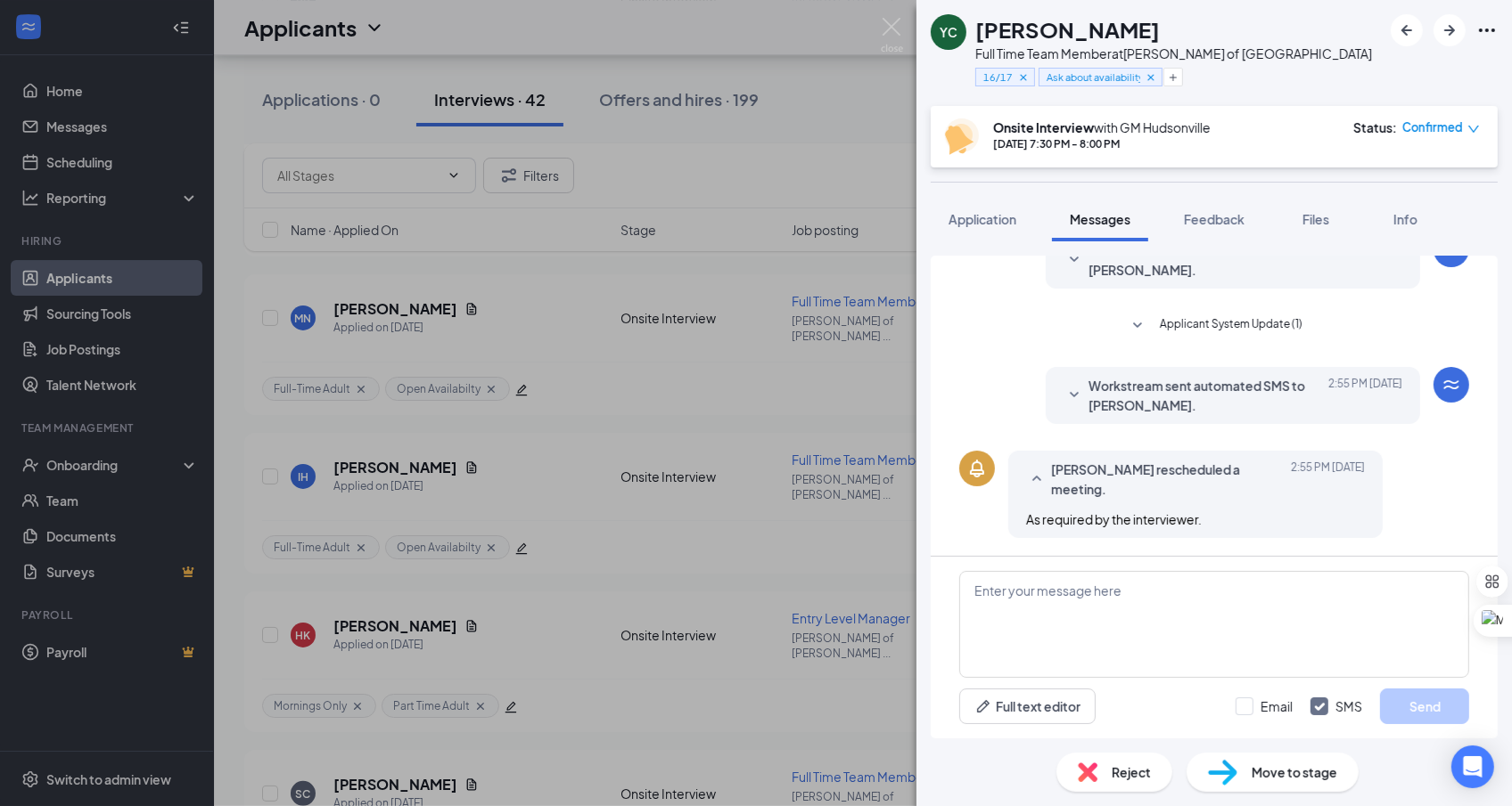
click at [893, 167] on div "[PERSON_NAME] Full Time Team Member at [PERSON_NAME] of [GEOGRAPHIC_DATA] 16/17…" at bounding box center [756, 403] width 1512 height 806
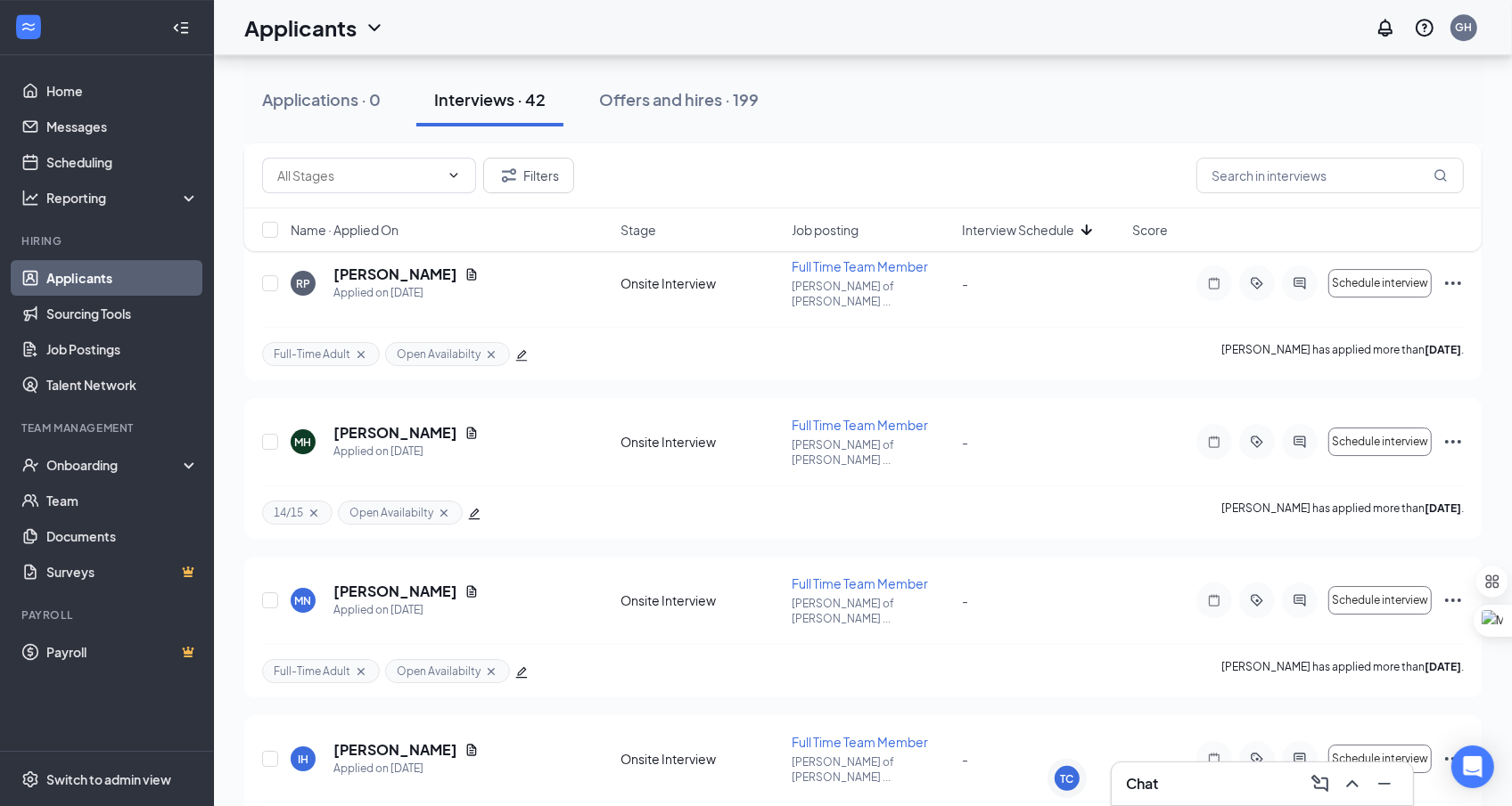
scroll to position [5177, 0]
click at [1069, 224] on span "Interview Schedule" at bounding box center [1017, 229] width 112 height 18
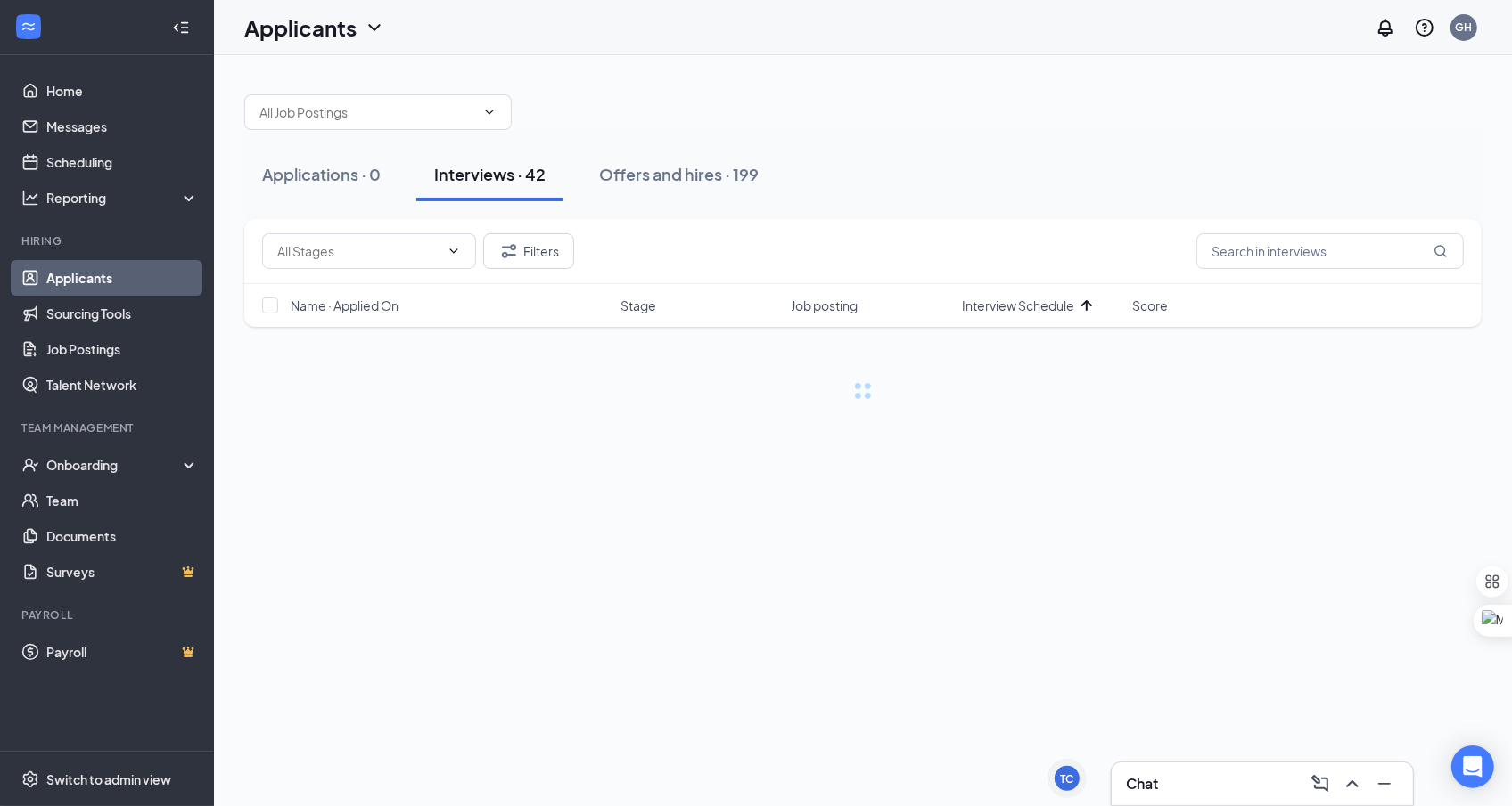
scroll to position [0, 0]
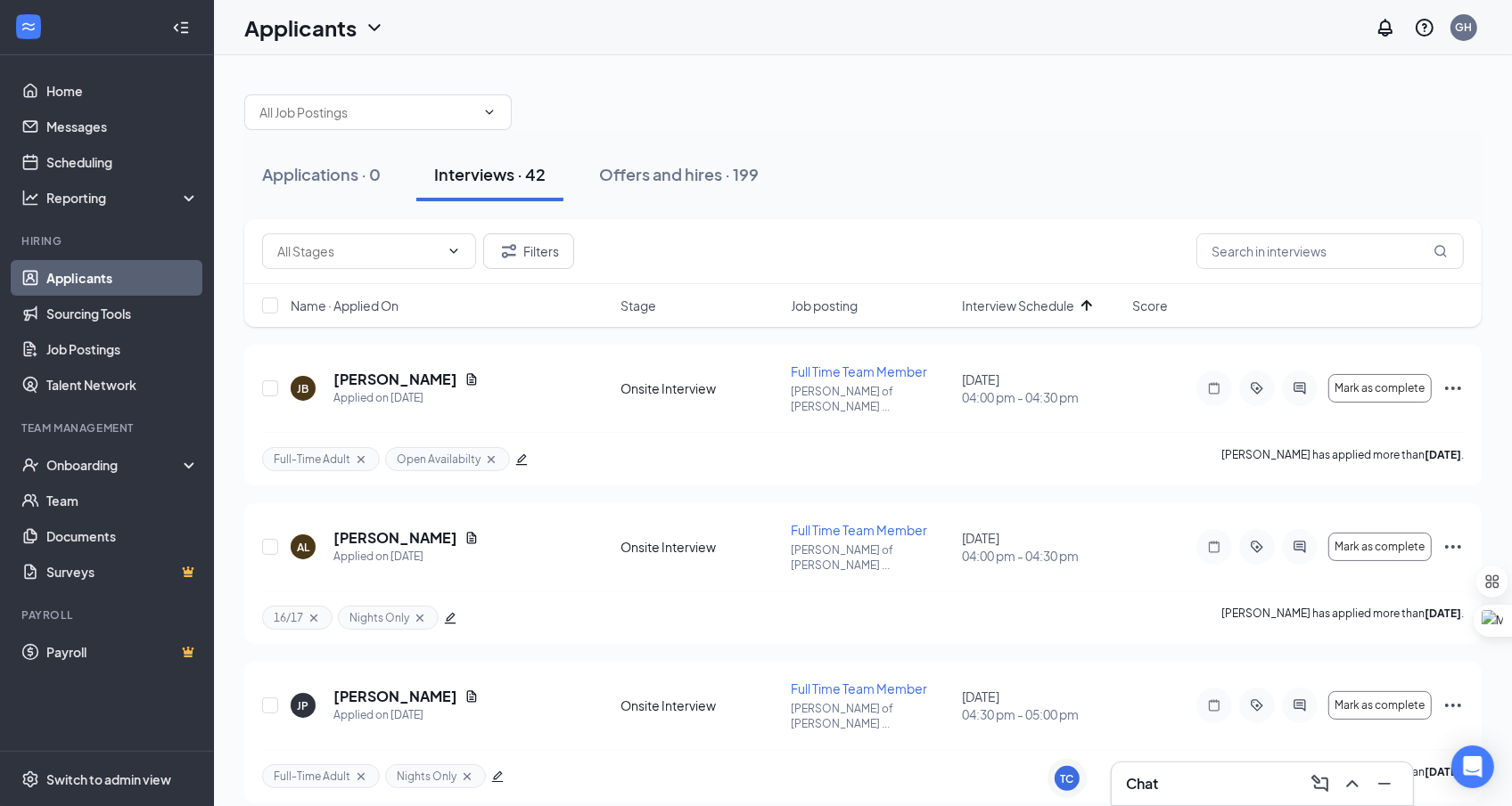
click at [1063, 297] on span "Interview Schedule" at bounding box center [1017, 305] width 112 height 18
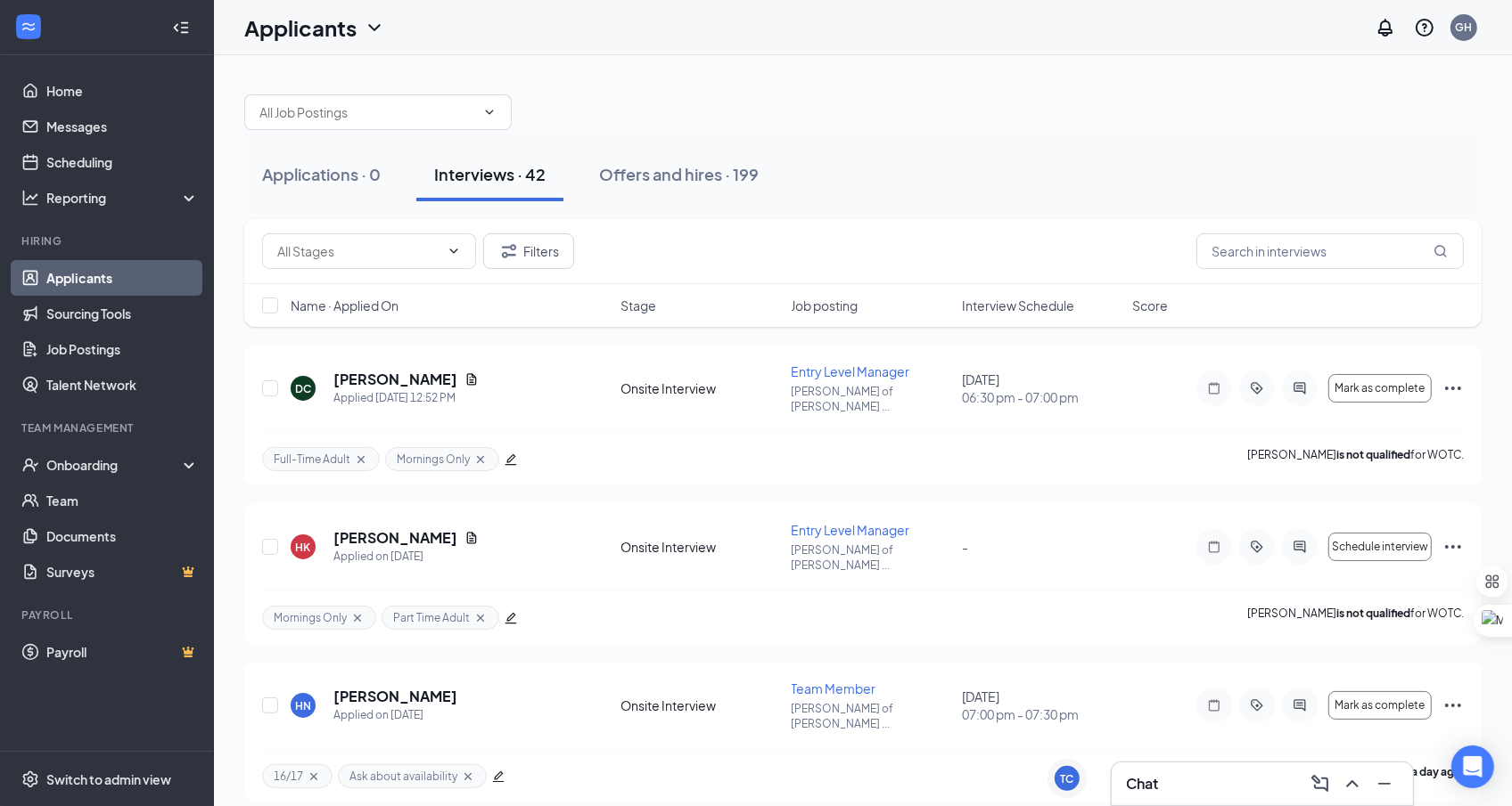
click at [1063, 297] on span "Interview Schedule" at bounding box center [1017, 305] width 112 height 18
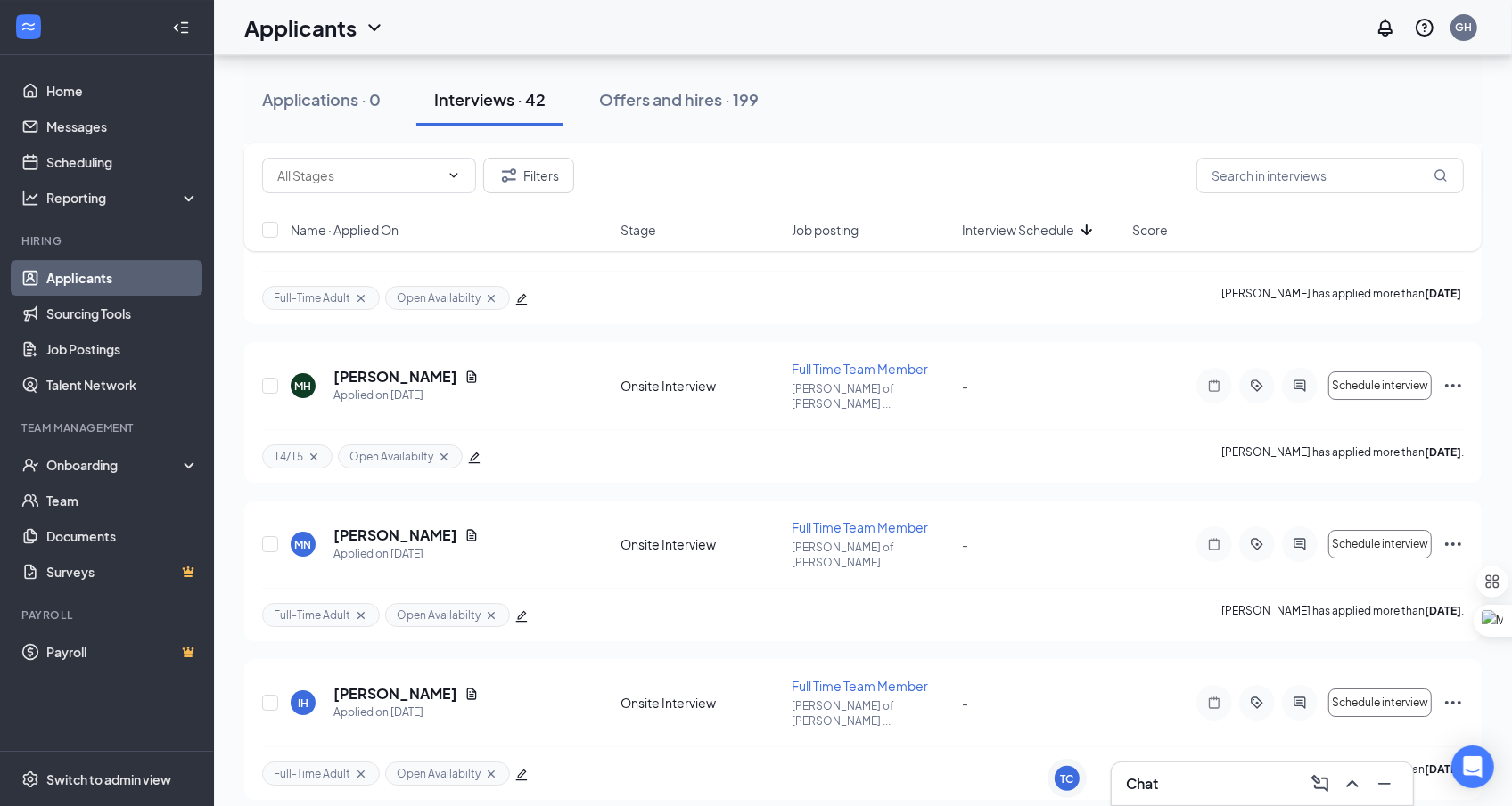
scroll to position [5392, 0]
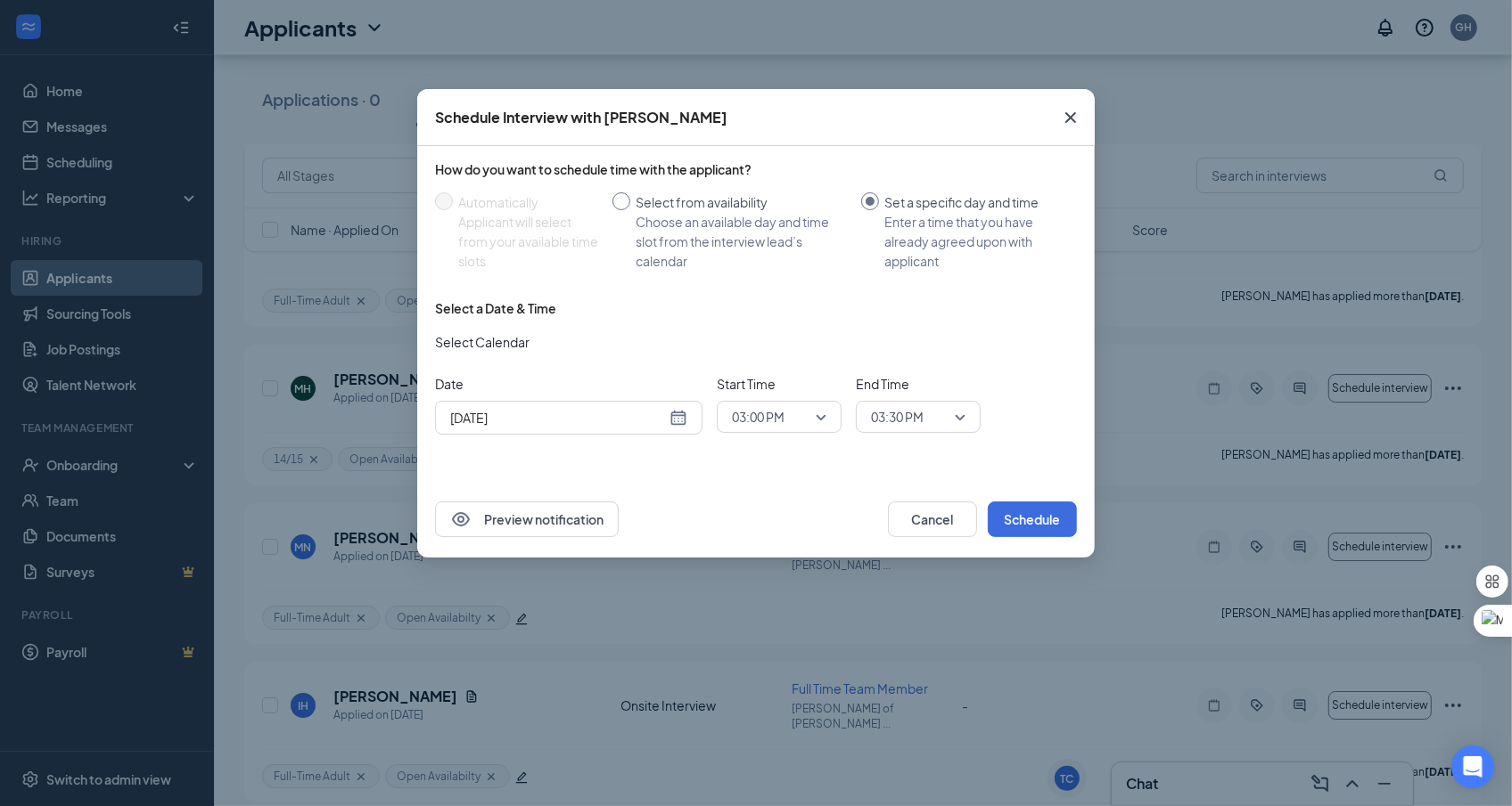
click at [622, 203] on input "Select from availability Choose an available day and time slot from the intervi…" at bounding box center [621, 201] width 18 height 18
radio input "true"
radio input "false"
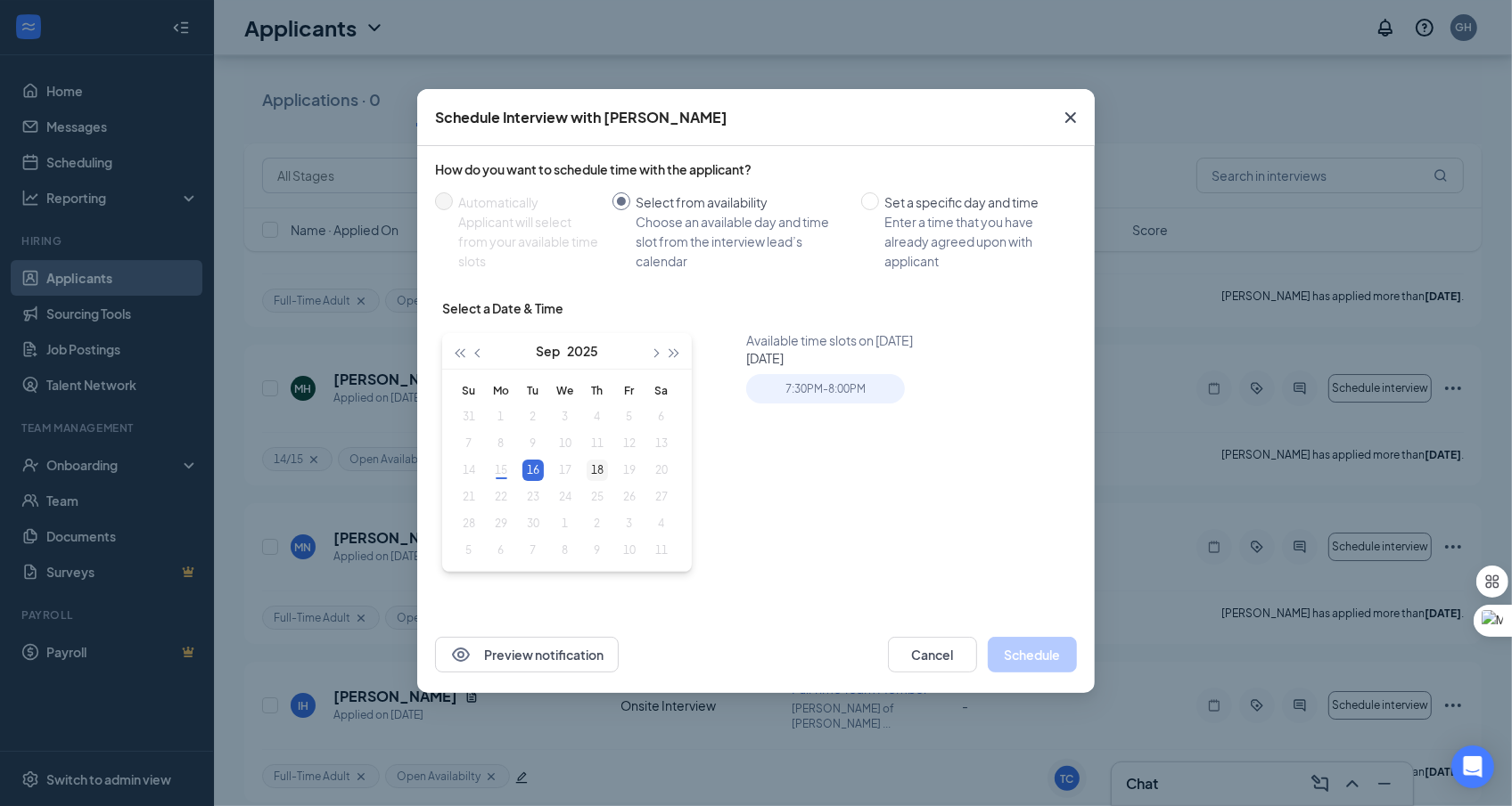
type input "[DATE]"
click at [594, 464] on div "18" at bounding box center [596, 470] width 21 height 21
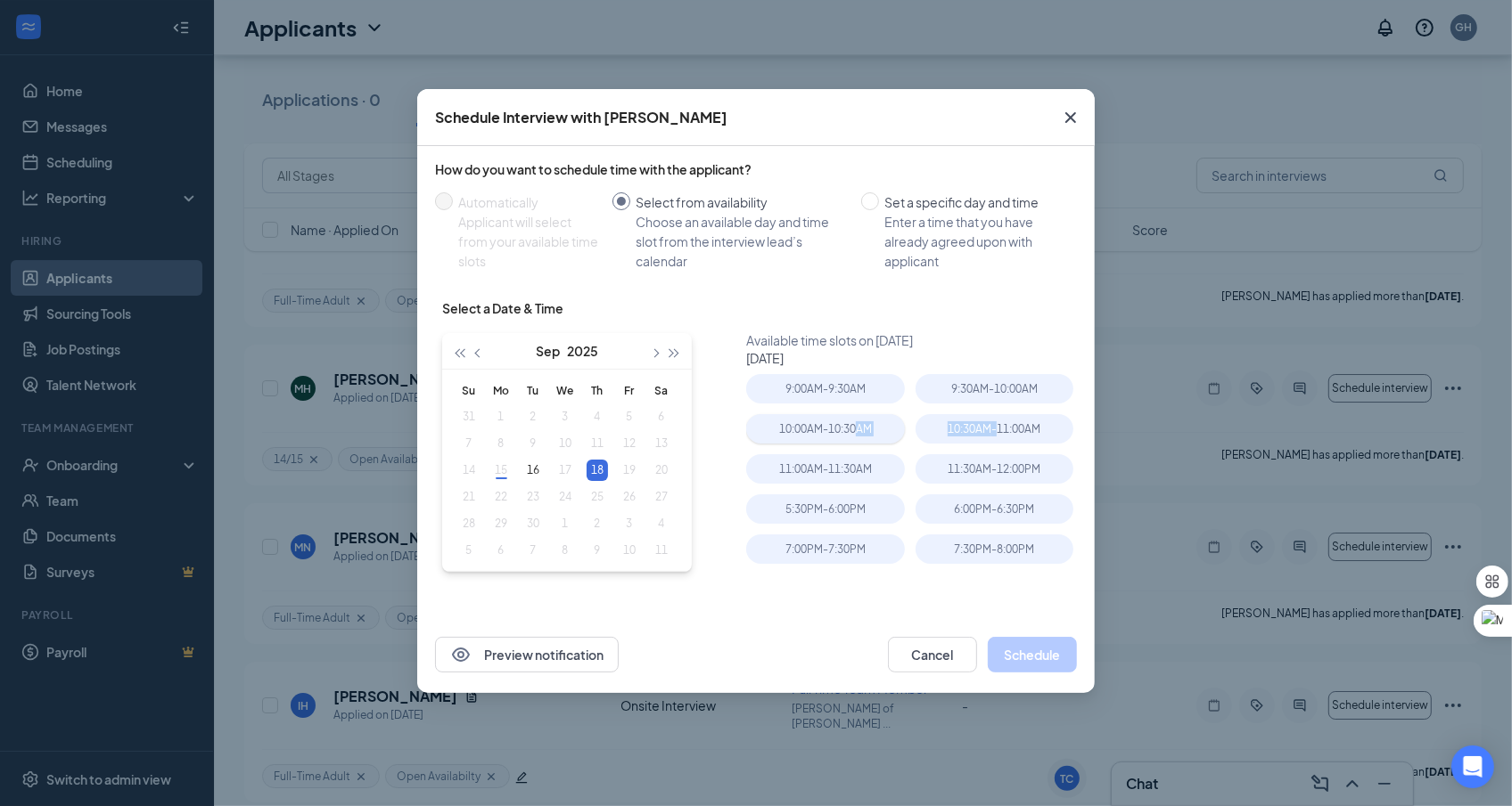
drag, startPoint x: 998, startPoint y: 434, endPoint x: 855, endPoint y: 429, distance: 143.1
click at [855, 429] on div "9:00AM - 9:30AM 9:30AM - 10:00AM 10:00AM - 10:30AM 10:30AM - 11:00AM 11:00AM - …" at bounding box center [915, 476] width 338 height 204
click at [855, 429] on div "10:00AM - 10:30AM" at bounding box center [825, 429] width 158 height 30
click at [1038, 654] on button "Schedule" at bounding box center [1032, 654] width 89 height 36
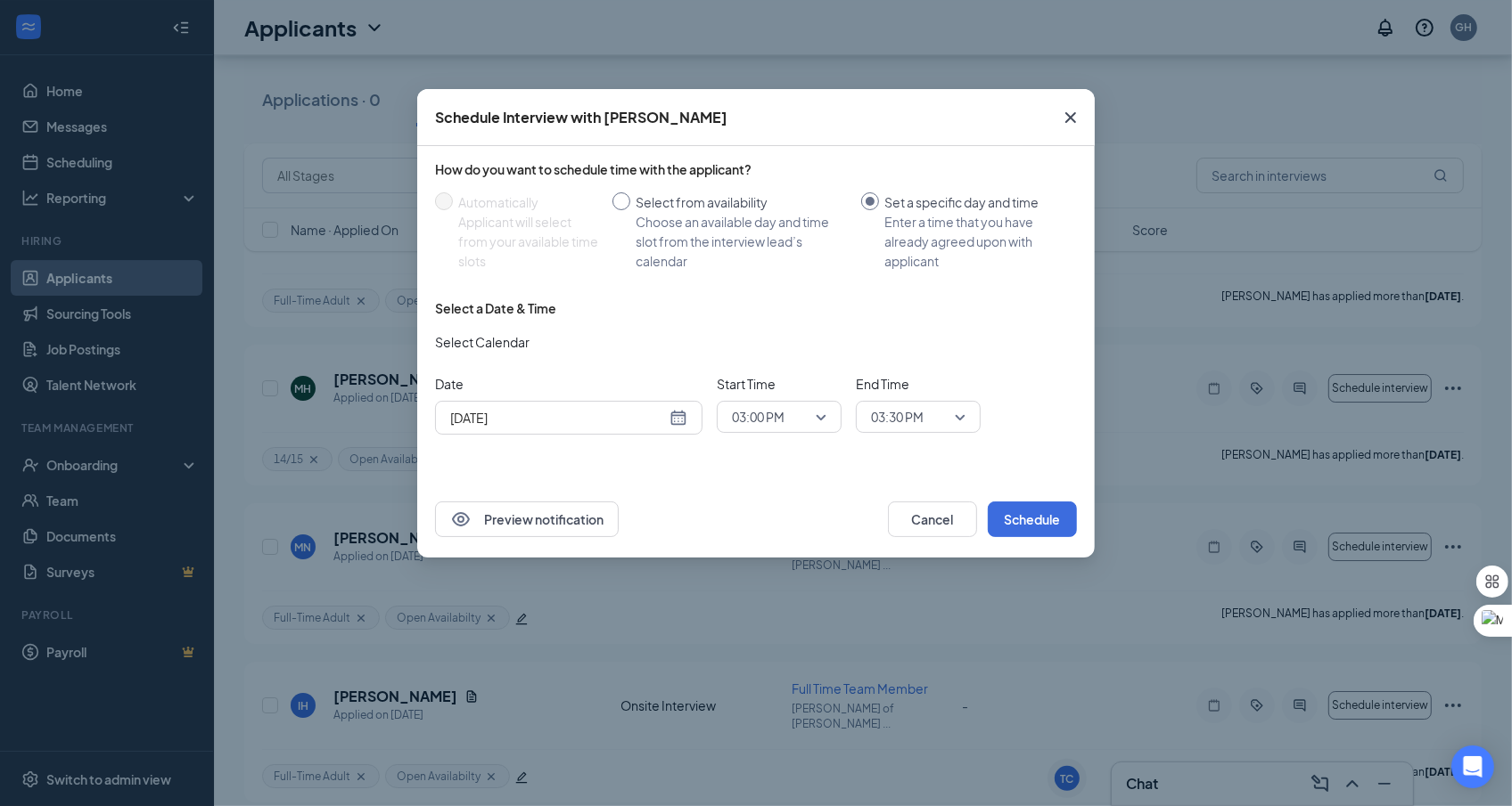
click at [744, 268] on div "Choose an available day and time slot from the interview lead’s calendar" at bounding box center [741, 241] width 211 height 59
click at [631, 211] on input "Select from availability Choose an available day and time slot from the intervi…" at bounding box center [621, 201] width 18 height 18
radio input "true"
radio input "false"
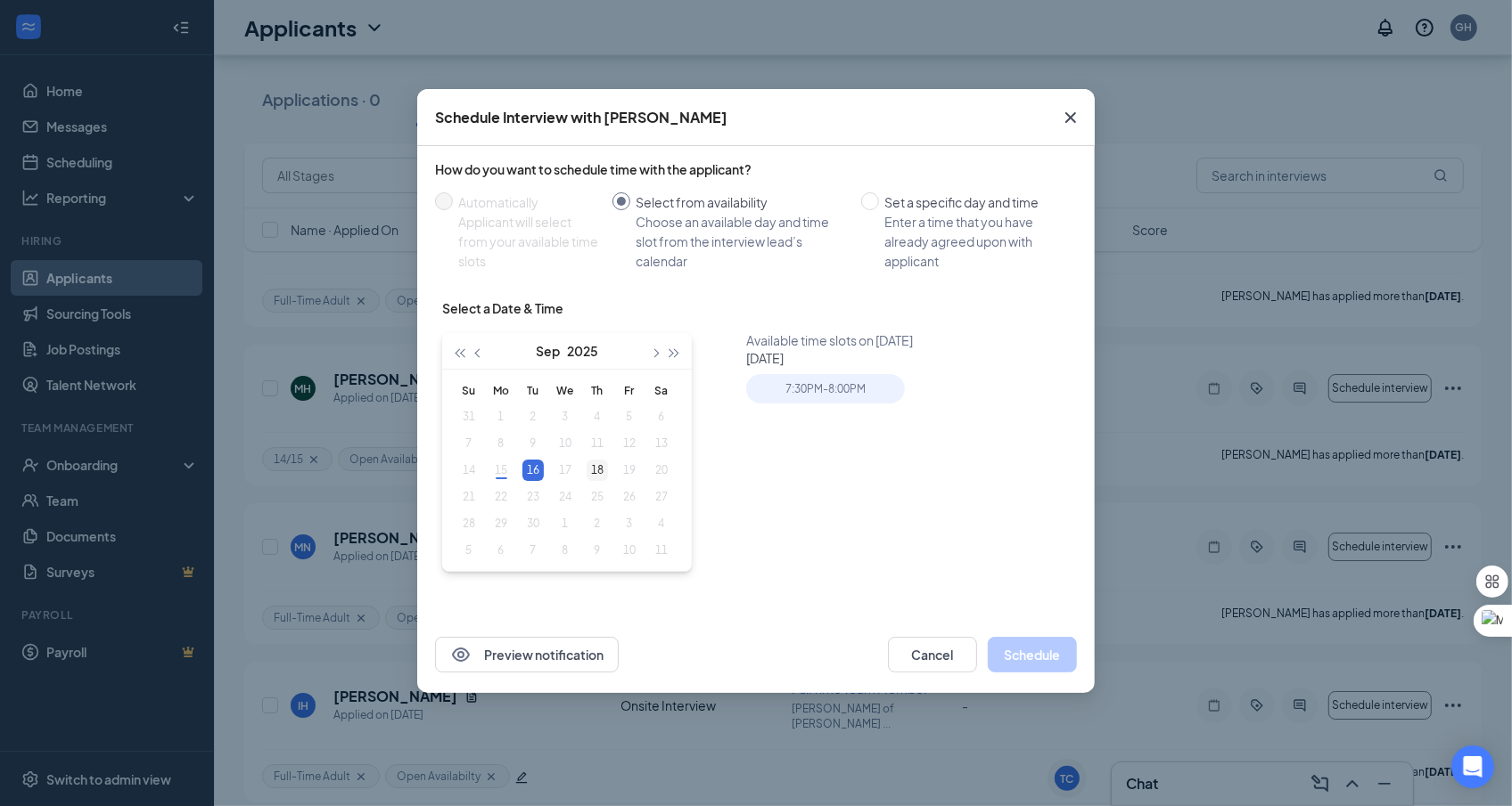
type input "[DATE]"
click at [608, 475] on div "18" at bounding box center [596, 470] width 21 height 21
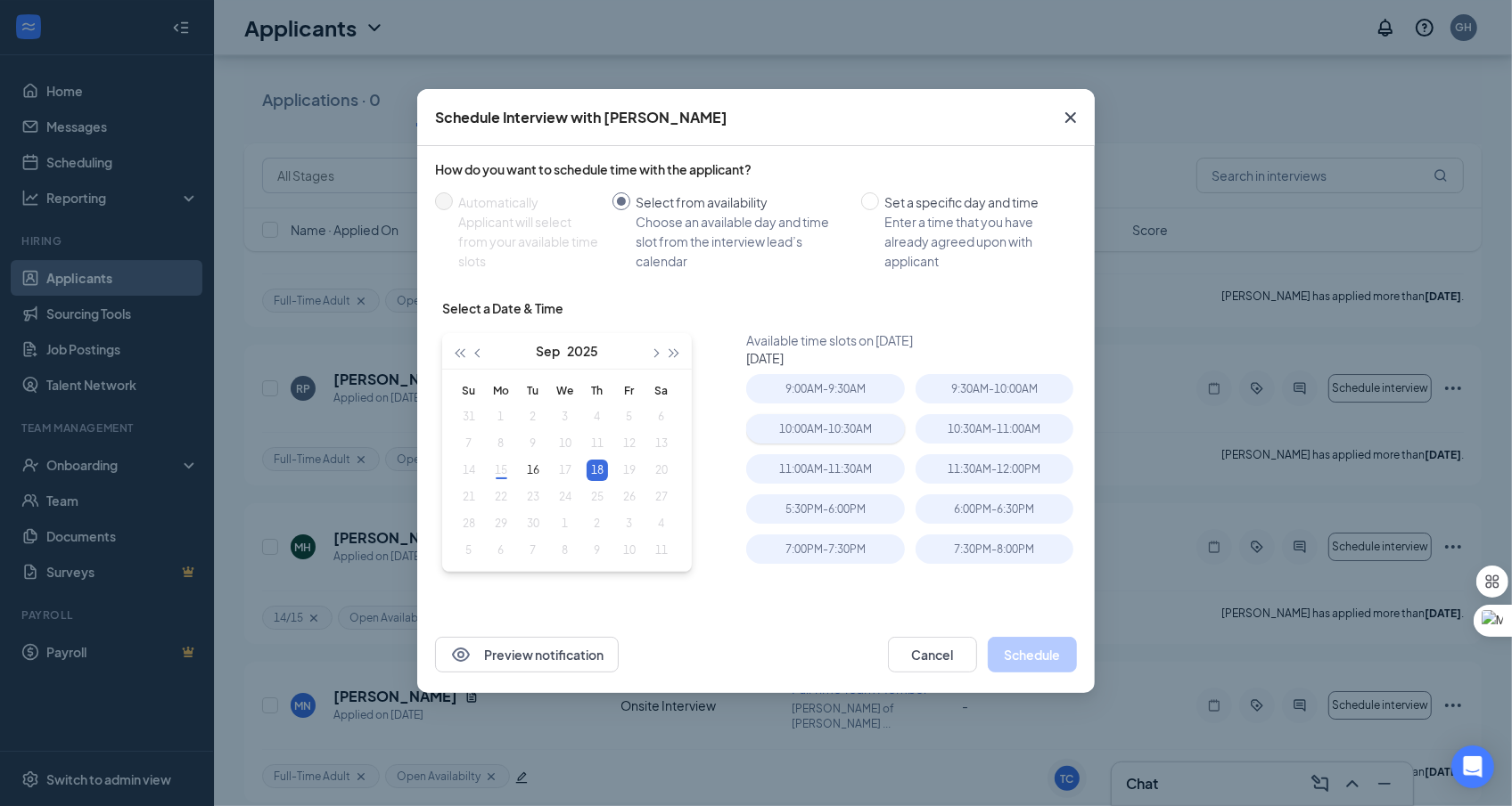
click at [873, 432] on div "10:00AM - 10:30AM" at bounding box center [825, 429] width 158 height 30
click at [1045, 660] on button "Schedule" at bounding box center [1032, 654] width 89 height 36
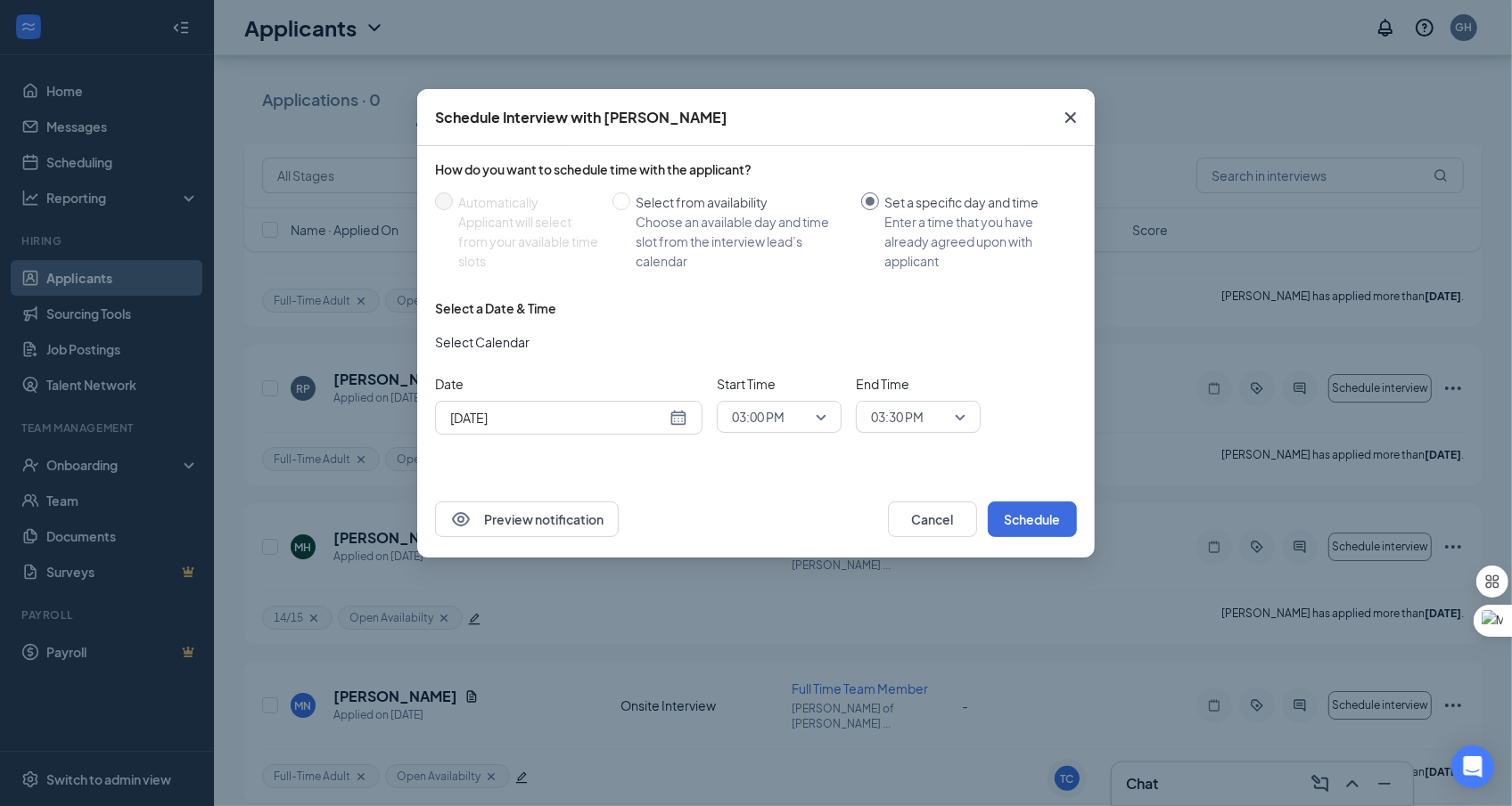
click at [665, 169] on div "How do you want to schedule time with the applicant?" at bounding box center [756, 169] width 642 height 18
click at [665, 217] on div "Choose an available day and time slot from the interview lead’s calendar" at bounding box center [741, 241] width 211 height 59
click at [631, 211] on input "Select from availability Choose an available day and time slot from the intervi…" at bounding box center [621, 201] width 18 height 18
radio input "true"
radio input "false"
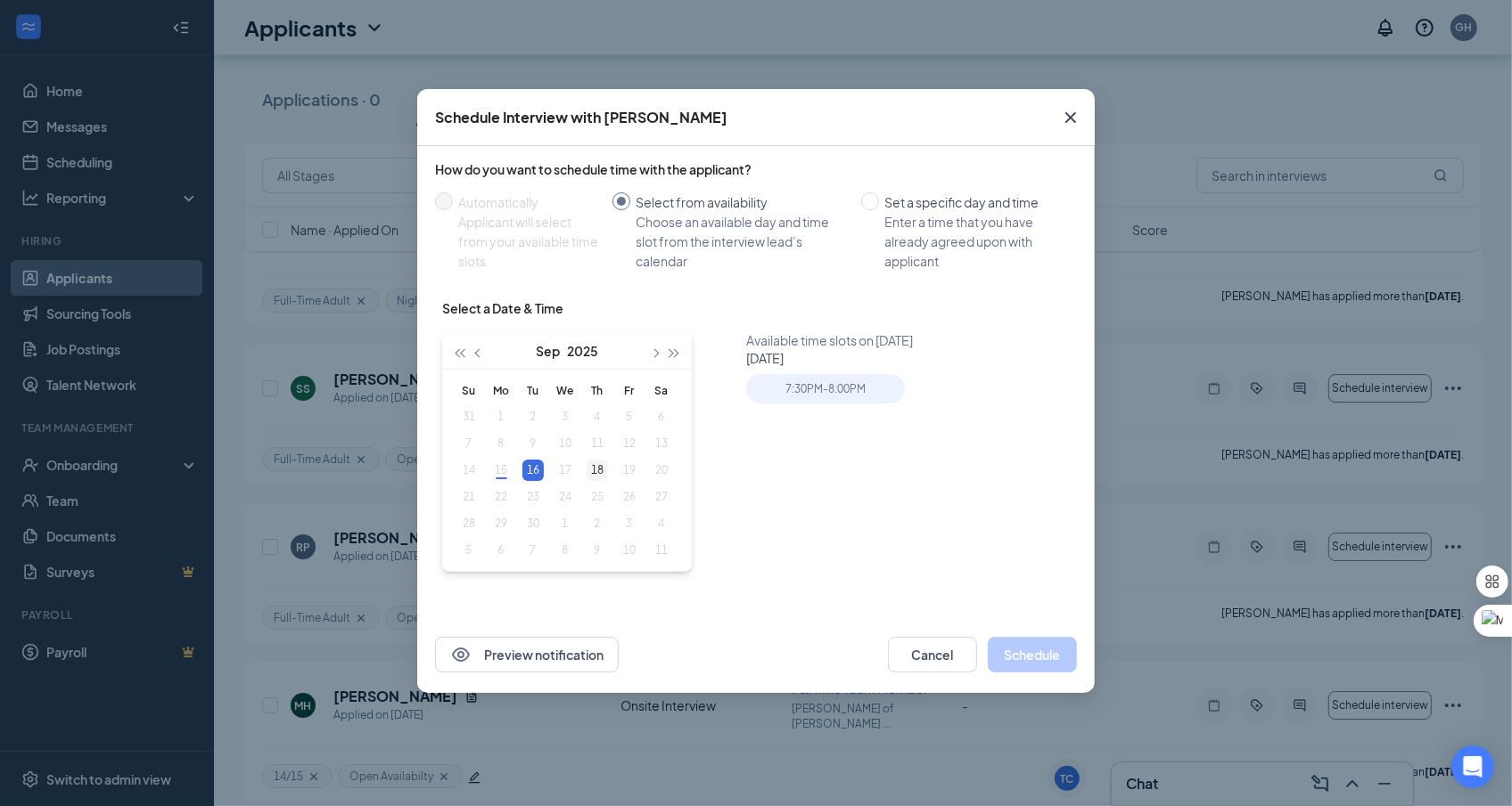
type input "[DATE]"
click at [588, 474] on div "18" at bounding box center [596, 470] width 21 height 21
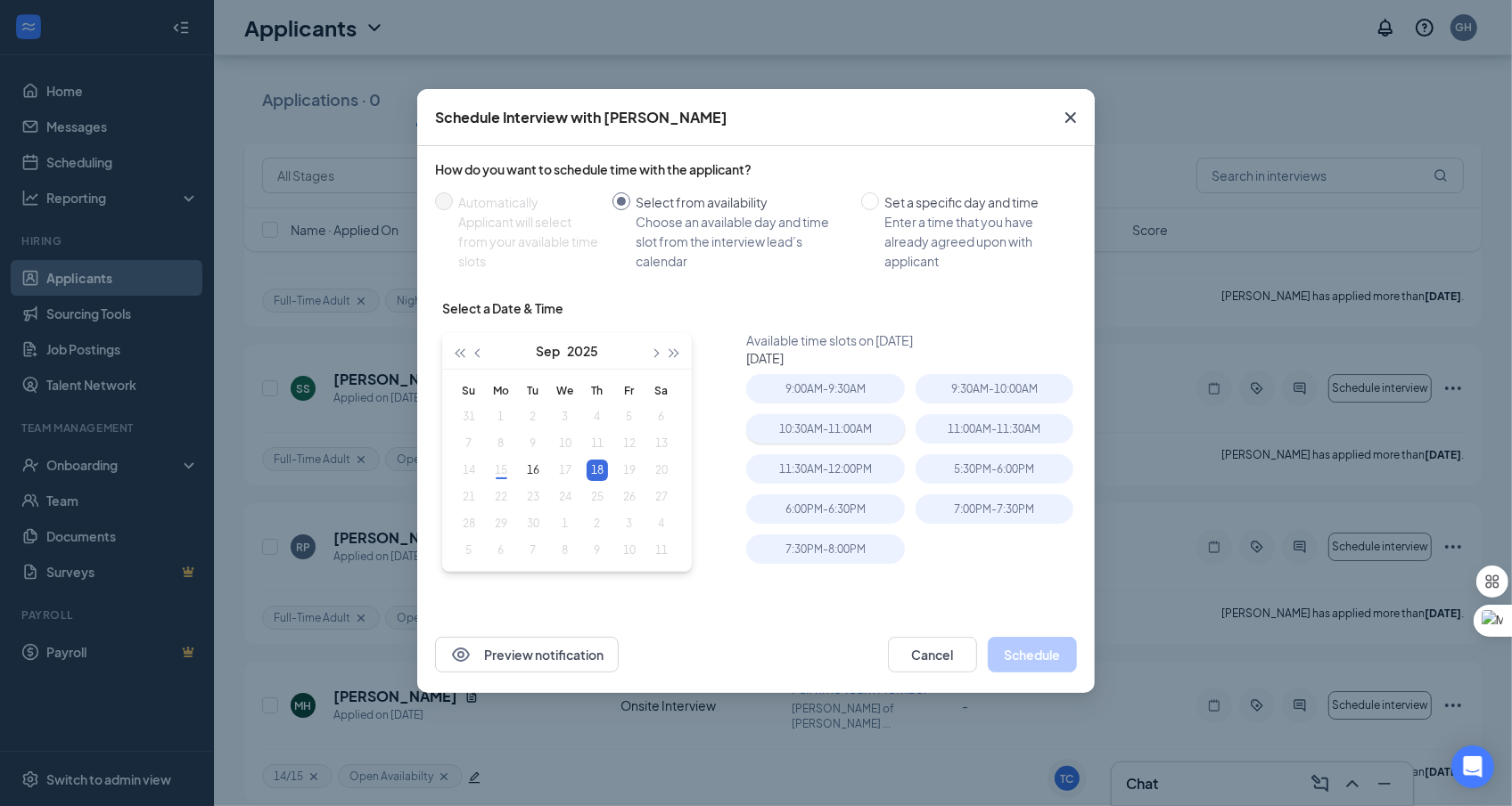
click at [867, 441] on div "10:30AM - 11:00AM" at bounding box center [825, 429] width 158 height 30
click at [943, 442] on div "11:00AM - 11:30AM" at bounding box center [994, 429] width 158 height 30
click at [1042, 634] on div "Preview notification Cancel Schedule" at bounding box center [756, 654] width 678 height 77
click at [1042, 643] on button "Schedule" at bounding box center [1032, 654] width 89 height 36
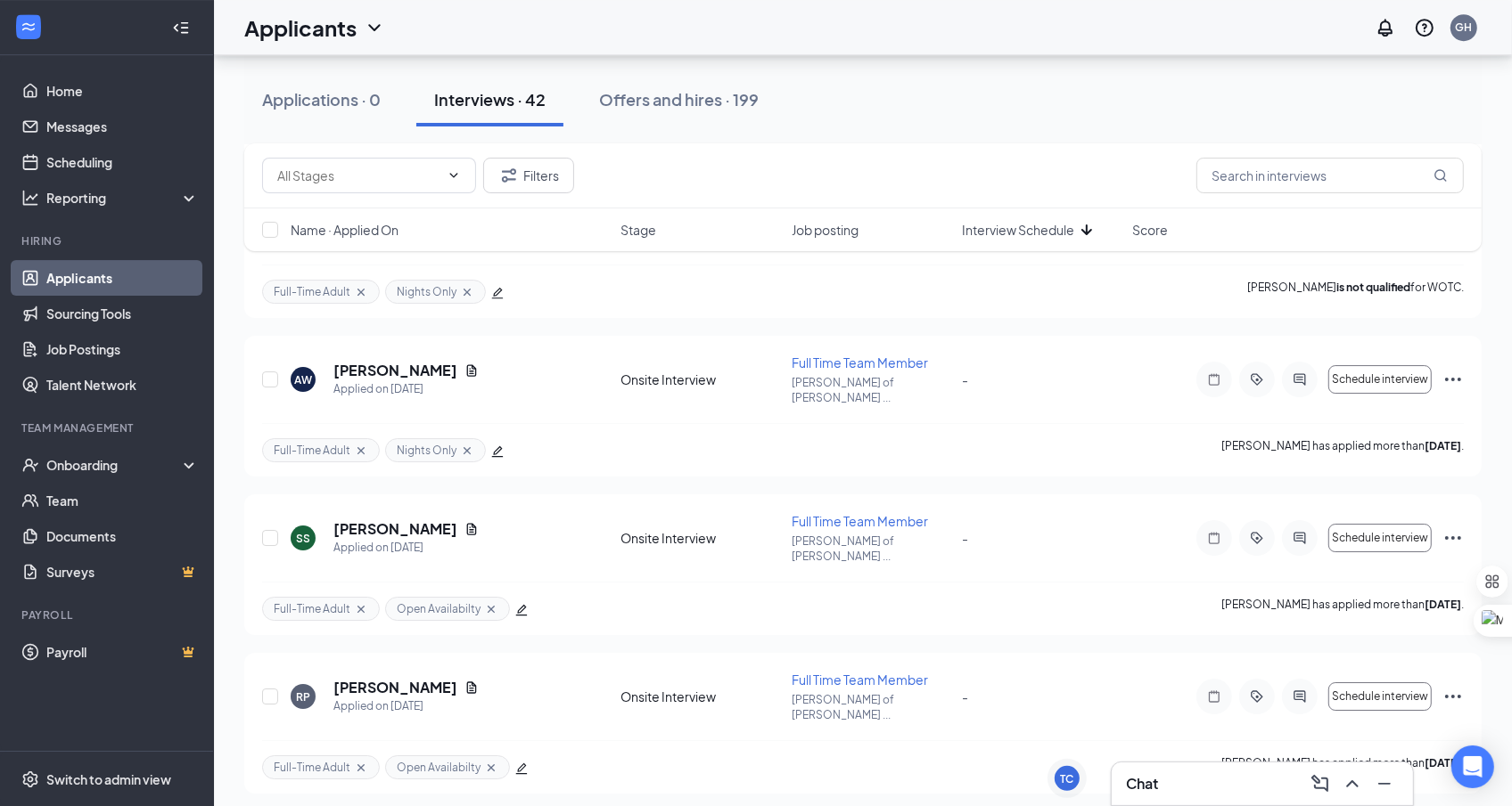
scroll to position [5239, 0]
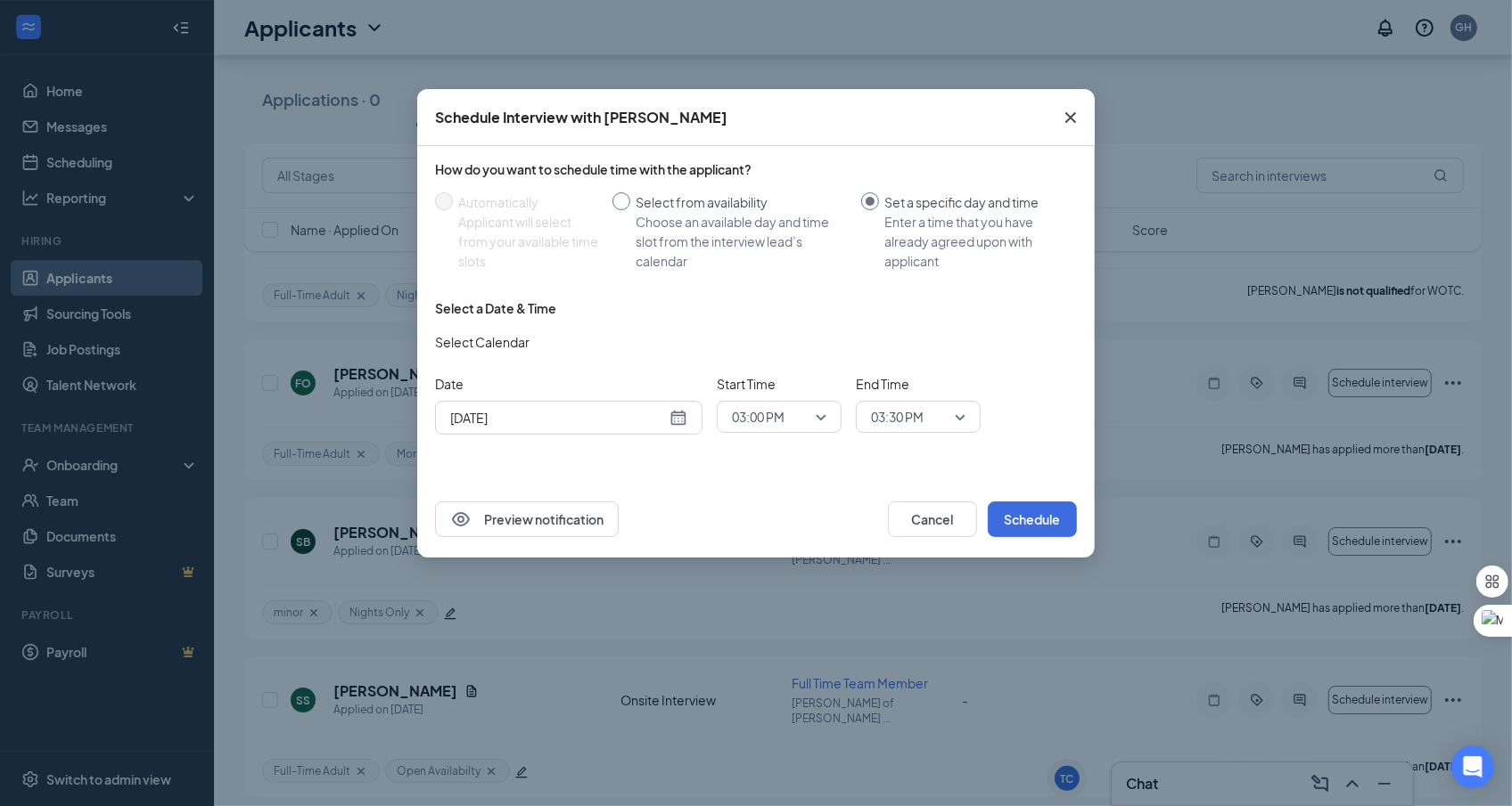
click at [670, 197] on div "Select from availability" at bounding box center [741, 202] width 211 height 19
click at [631, 197] on input "Select from availability Choose an available day and time slot from the intervi…" at bounding box center [621, 201] width 18 height 18
radio input "true"
radio input "false"
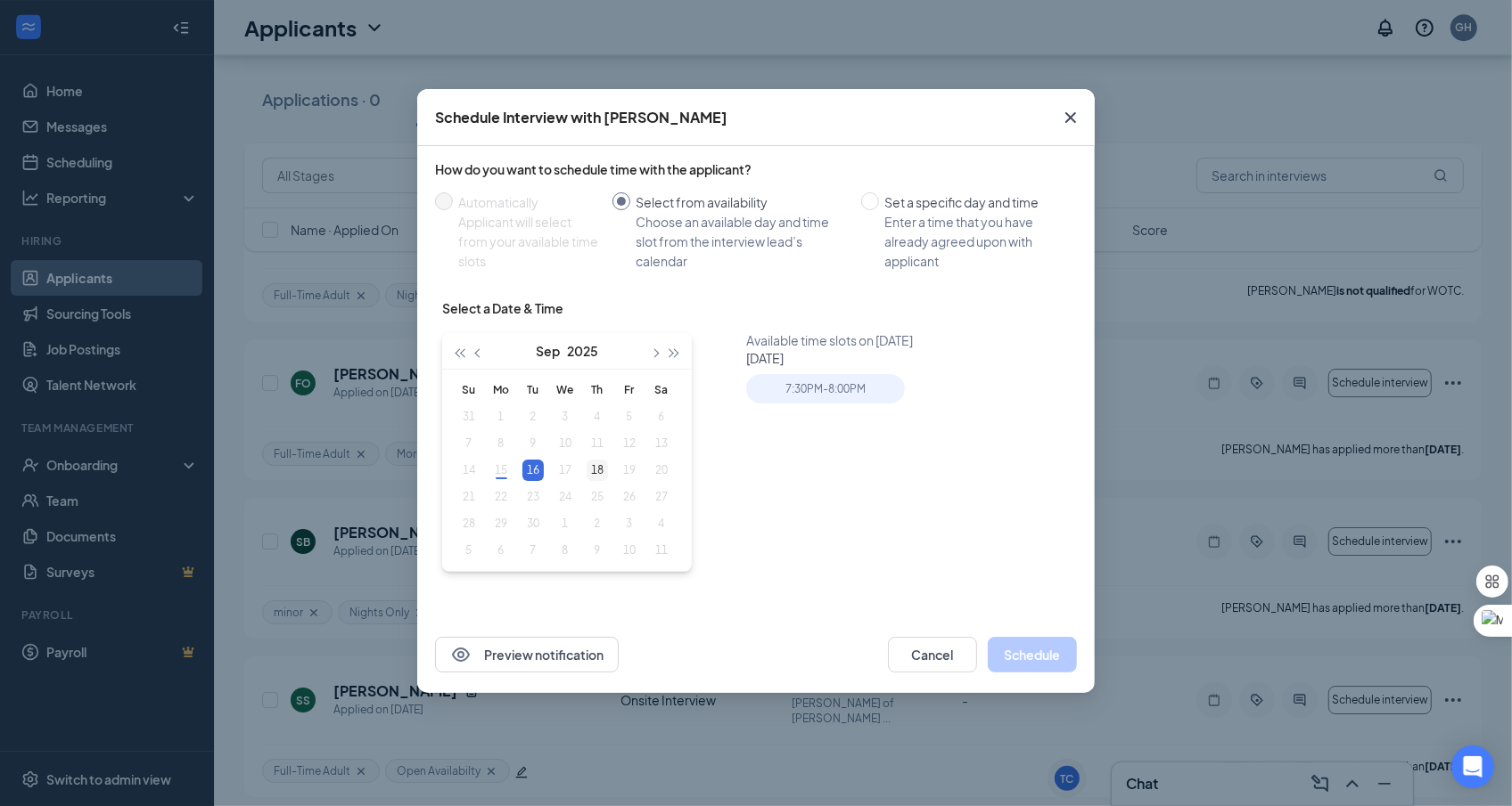
type input "[DATE]"
click at [596, 459] on div "18" at bounding box center [596, 470] width 21 height 21
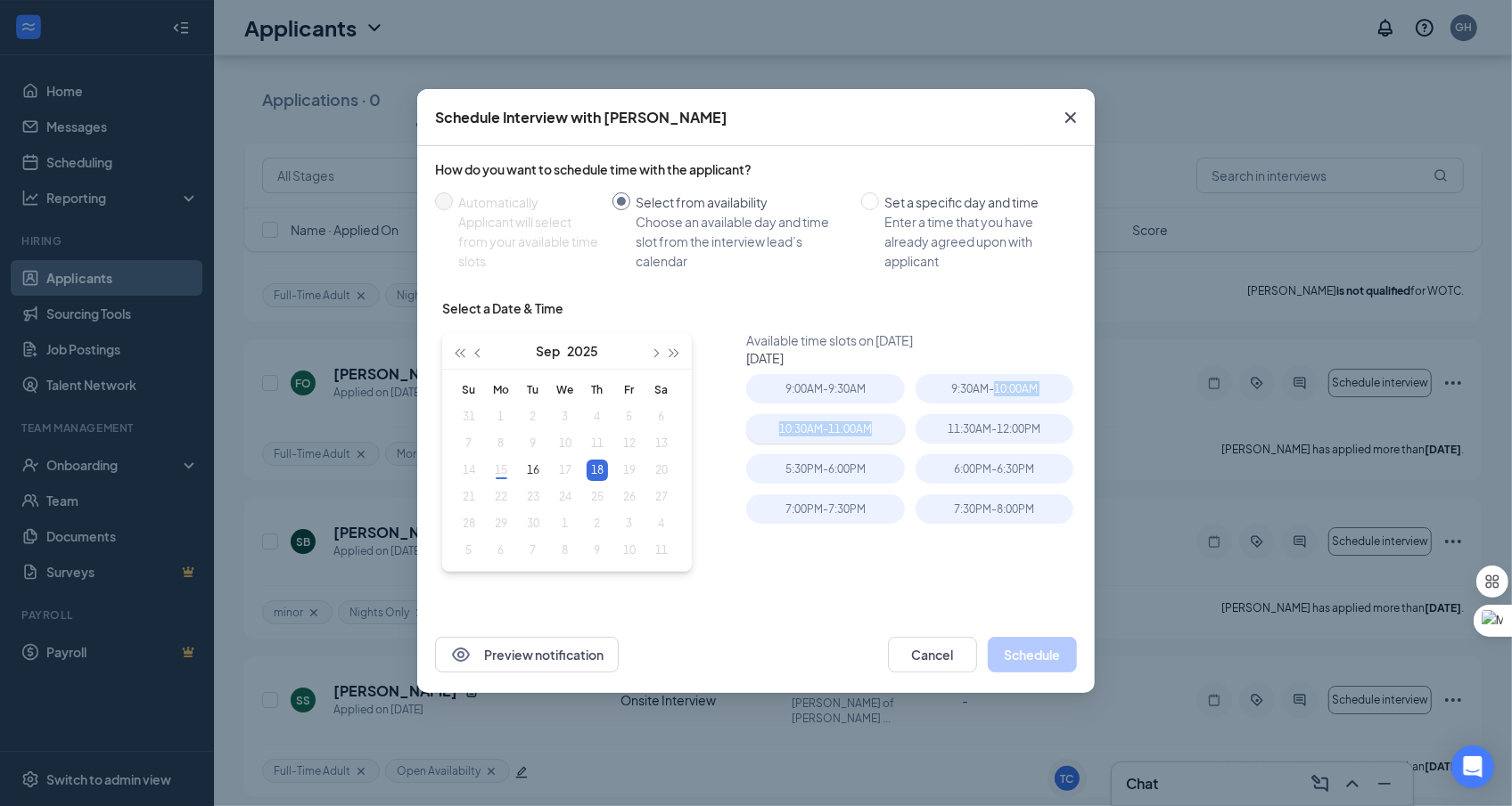
drag, startPoint x: 995, startPoint y: 394, endPoint x: 877, endPoint y: 430, distance: 123.4
click at [877, 431] on div "9:00AM - 9:30AM 9:30AM - 10:00AM 10:30AM - 11:00AM 11:30AM - 12:00PM 5:30PM - 6…" at bounding box center [915, 456] width 338 height 164
click at [877, 430] on div "10:30AM - 11:00AM" at bounding box center [825, 429] width 158 height 30
click at [1038, 656] on button "Schedule" at bounding box center [1032, 654] width 89 height 36
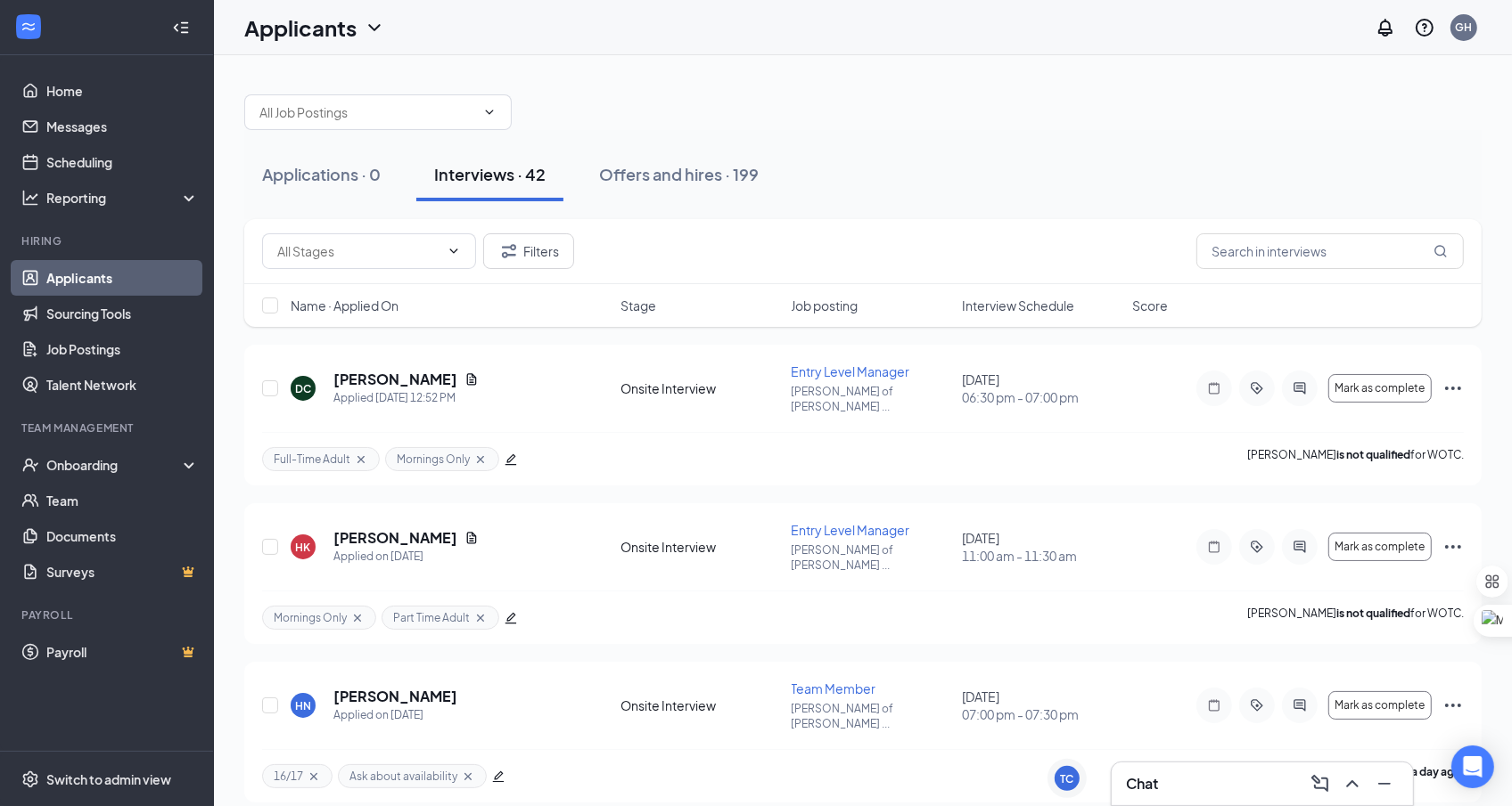
click at [990, 299] on span "Interview Schedule" at bounding box center [1017, 305] width 112 height 18
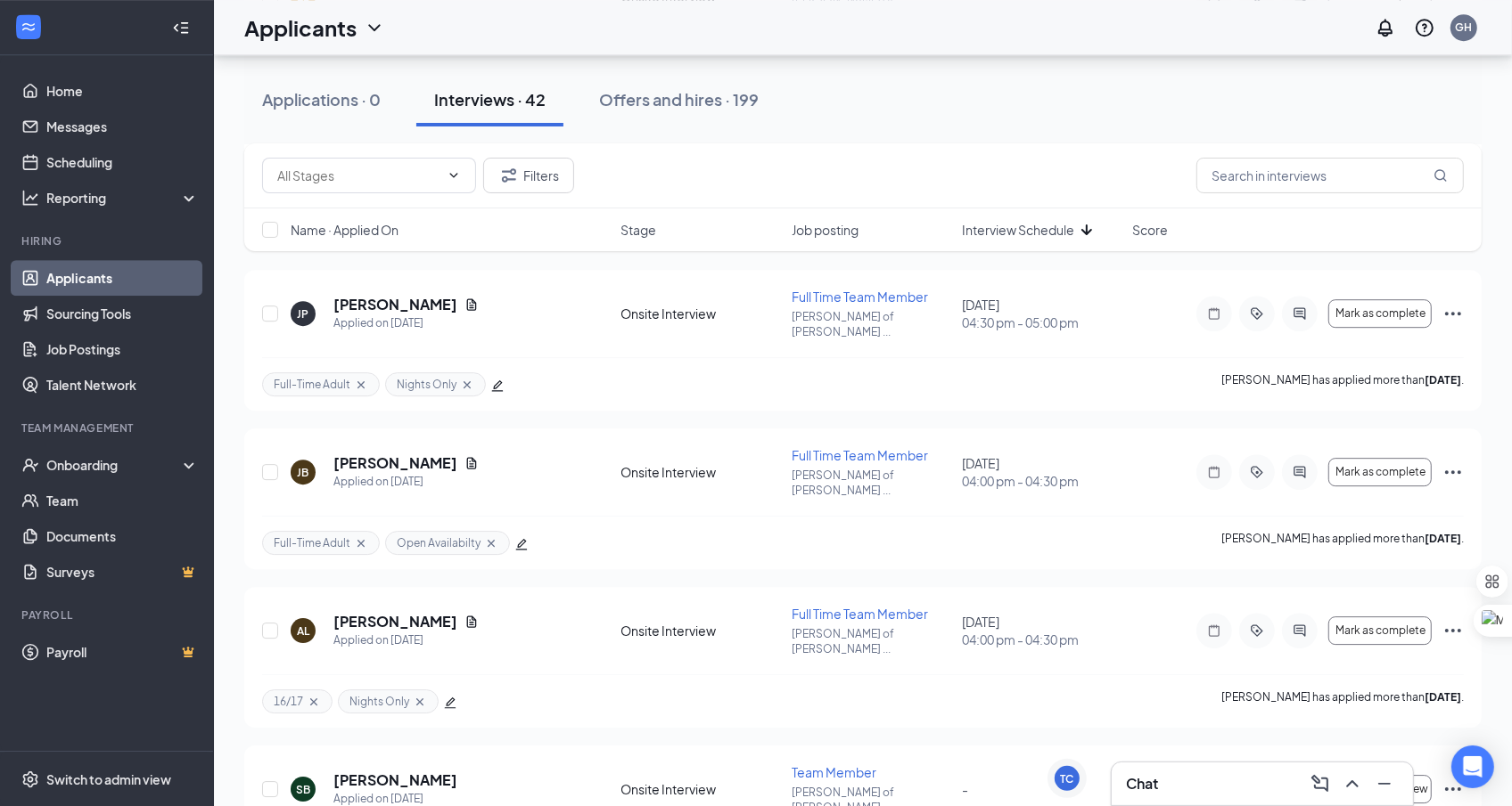
scroll to position [4671, 0]
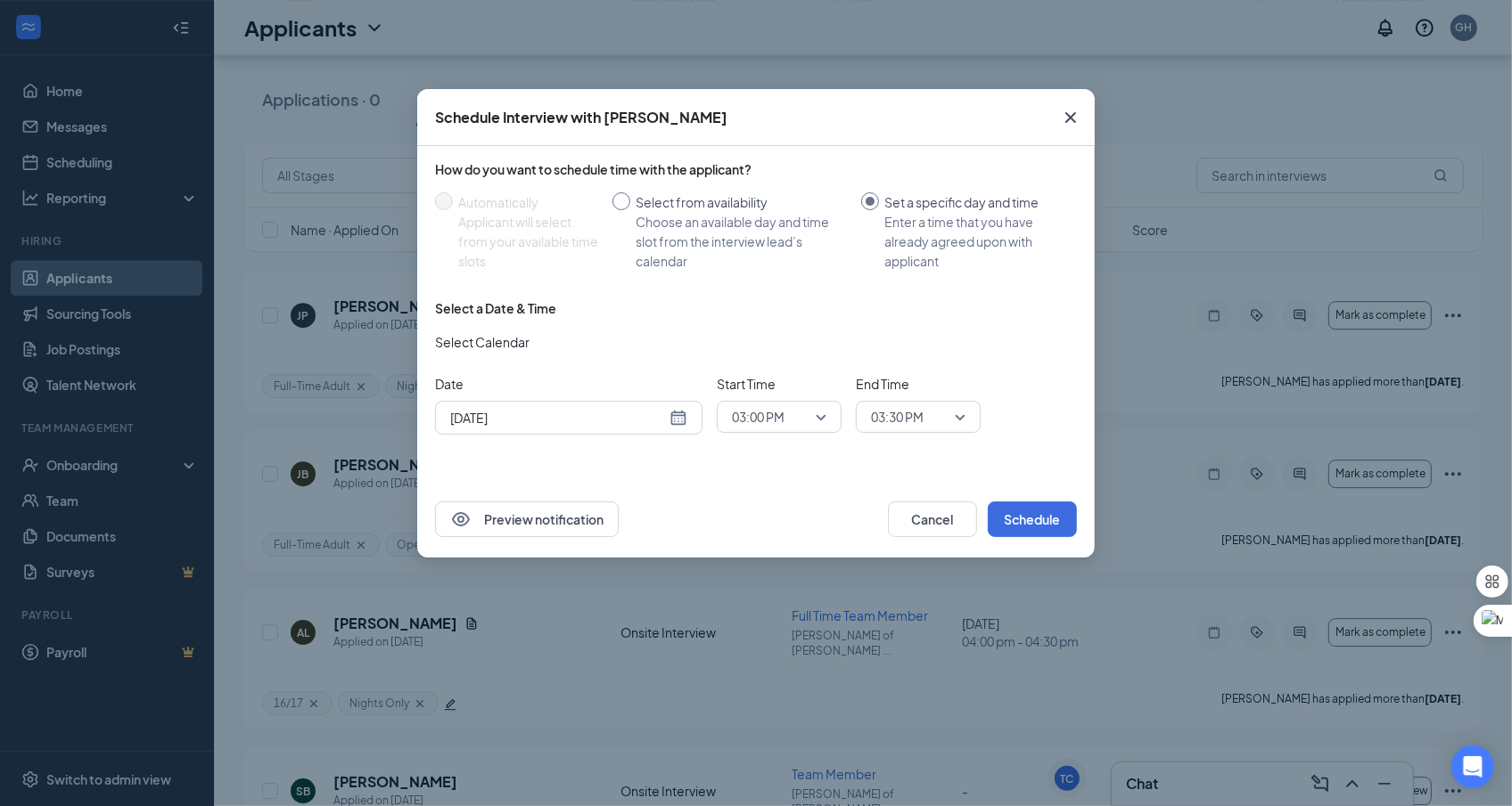
click at [704, 229] on div "Choose an available day and time slot from the interview lead’s calendar" at bounding box center [741, 241] width 211 height 59
click at [631, 211] on input "Select from availability Choose an available day and time slot from the intervi…" at bounding box center [621, 201] width 18 height 18
radio input "true"
radio input "false"
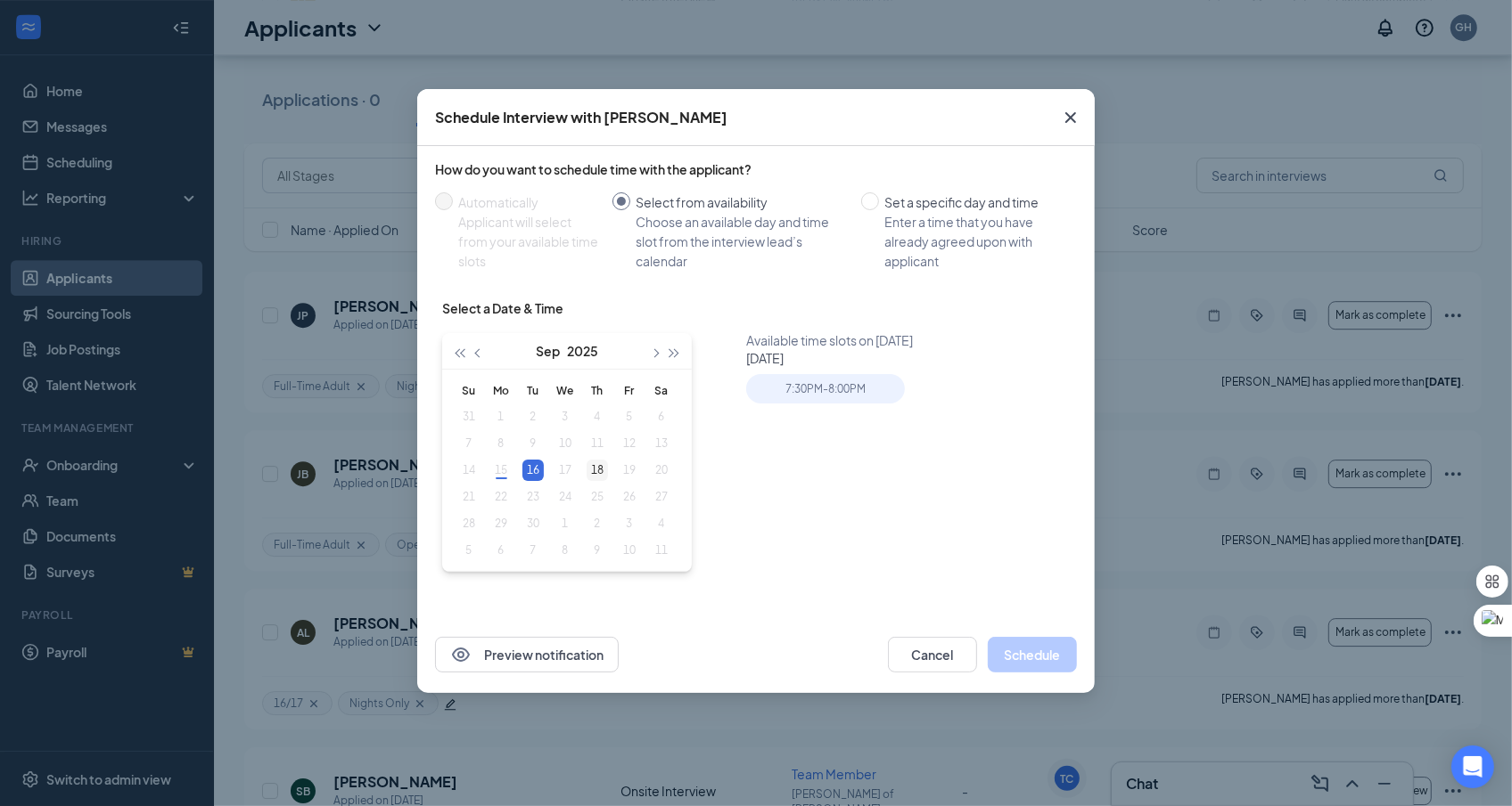
type input "[DATE]"
click at [590, 471] on div "18" at bounding box center [596, 470] width 21 height 21
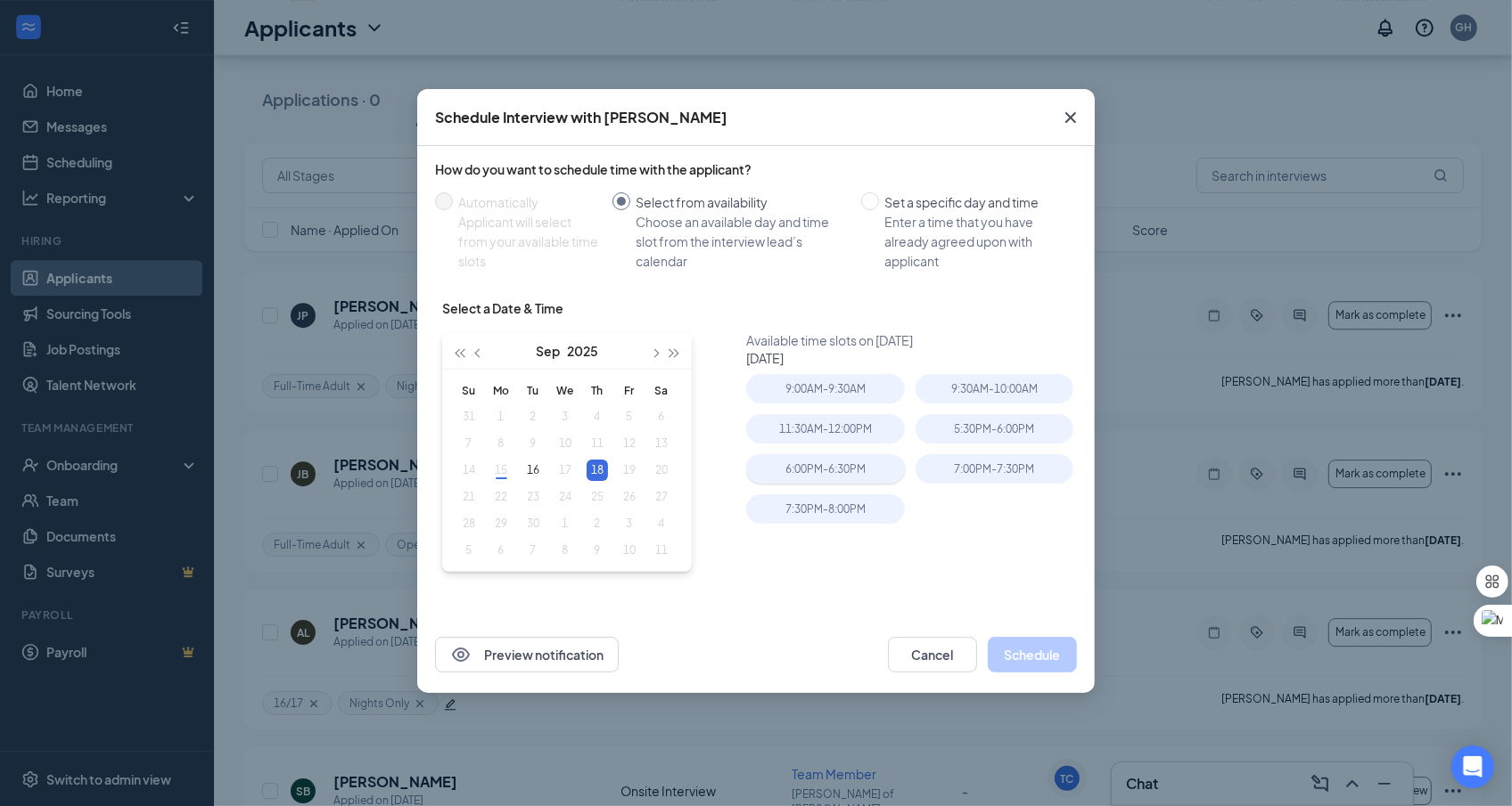
click at [857, 477] on div "6:00PM - 6:30PM" at bounding box center [825, 470] width 158 height 30
click at [1016, 660] on button "Schedule" at bounding box center [1032, 654] width 89 height 36
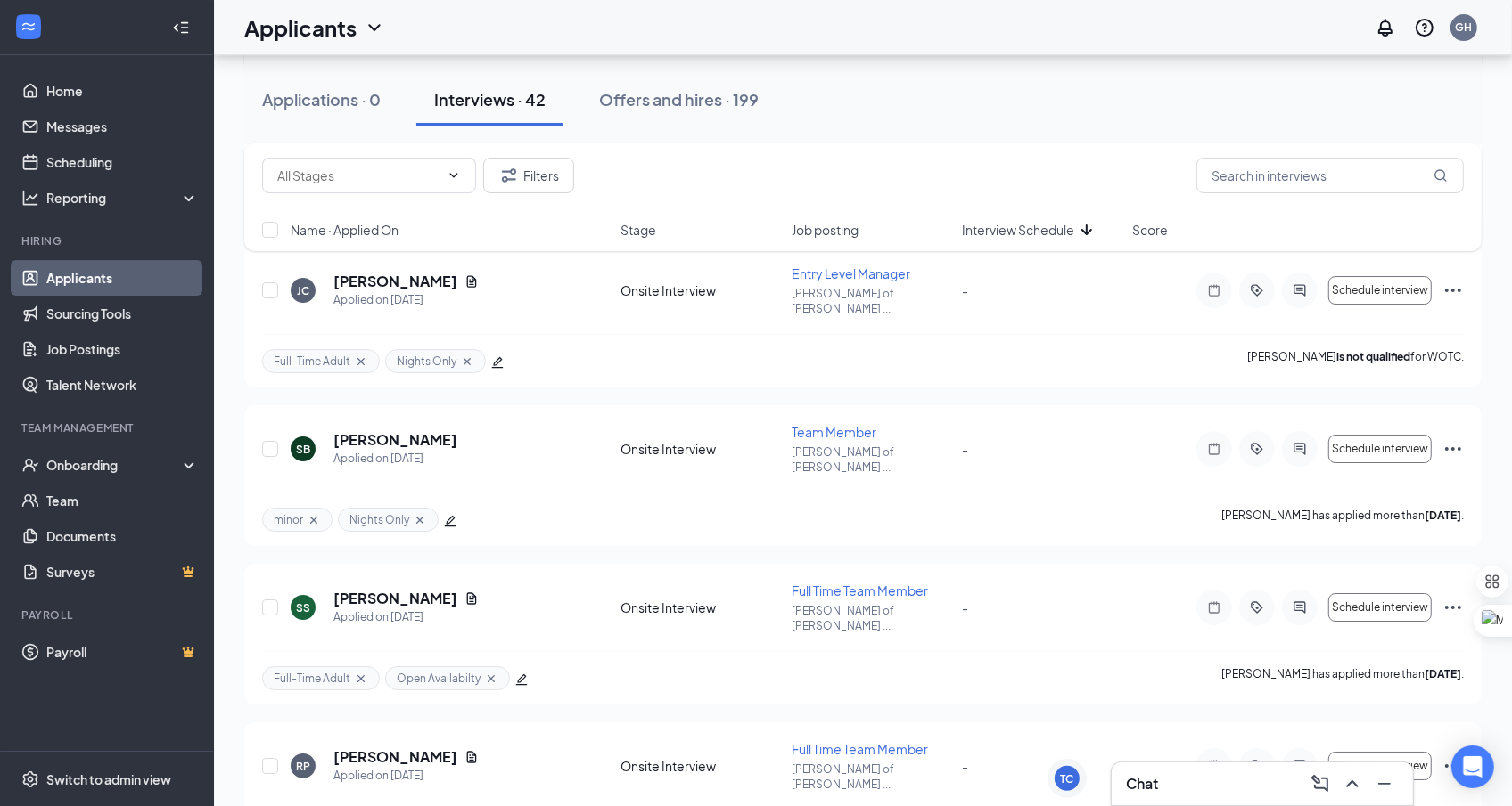
scroll to position [5561, 0]
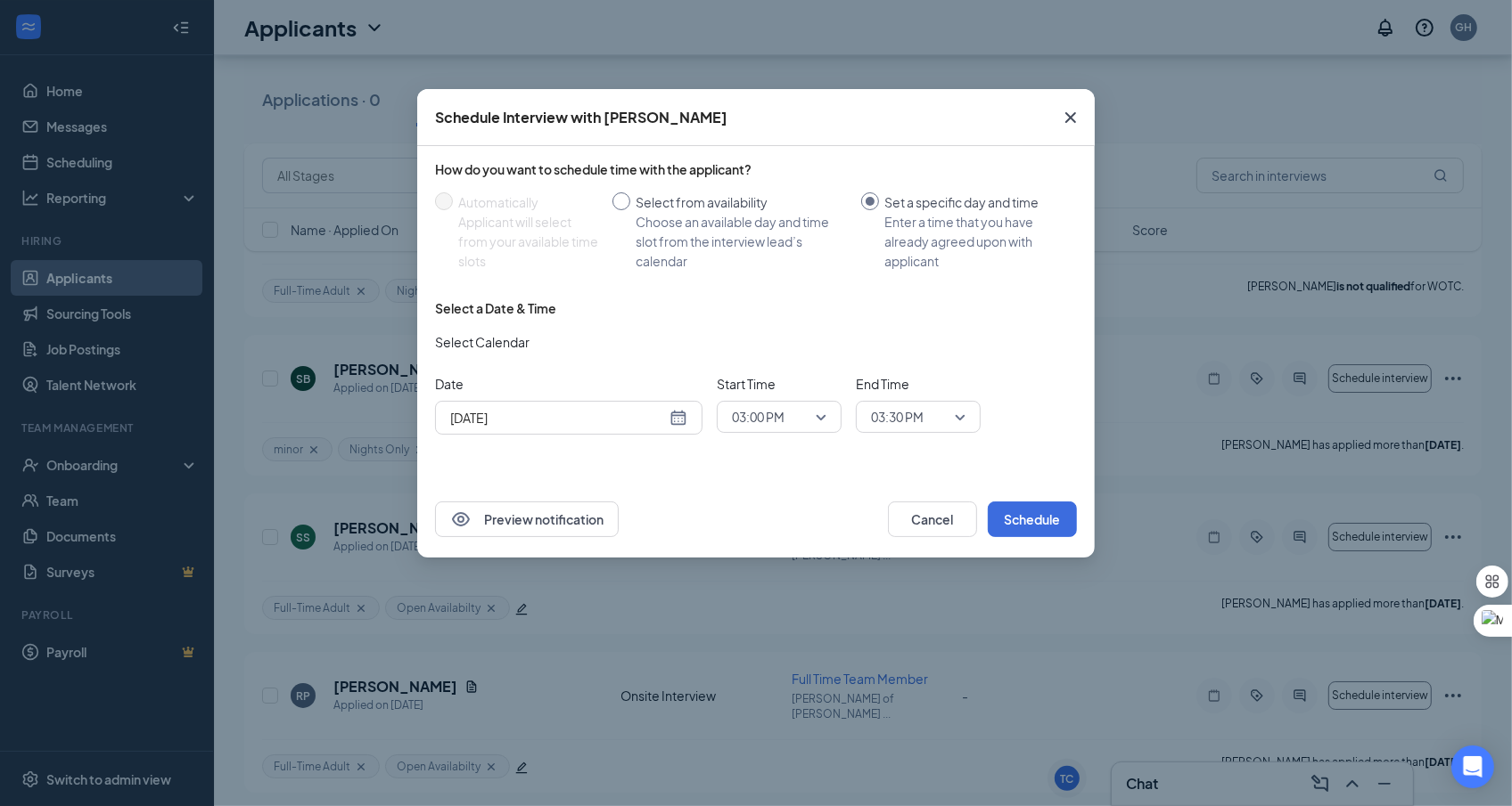
click at [706, 236] on div "Choose an available day and time slot from the interview lead’s calendar" at bounding box center [741, 241] width 211 height 59
click at [631, 211] on input "Select from availability Choose an available day and time slot from the intervi…" at bounding box center [621, 201] width 18 height 18
radio input "true"
radio input "false"
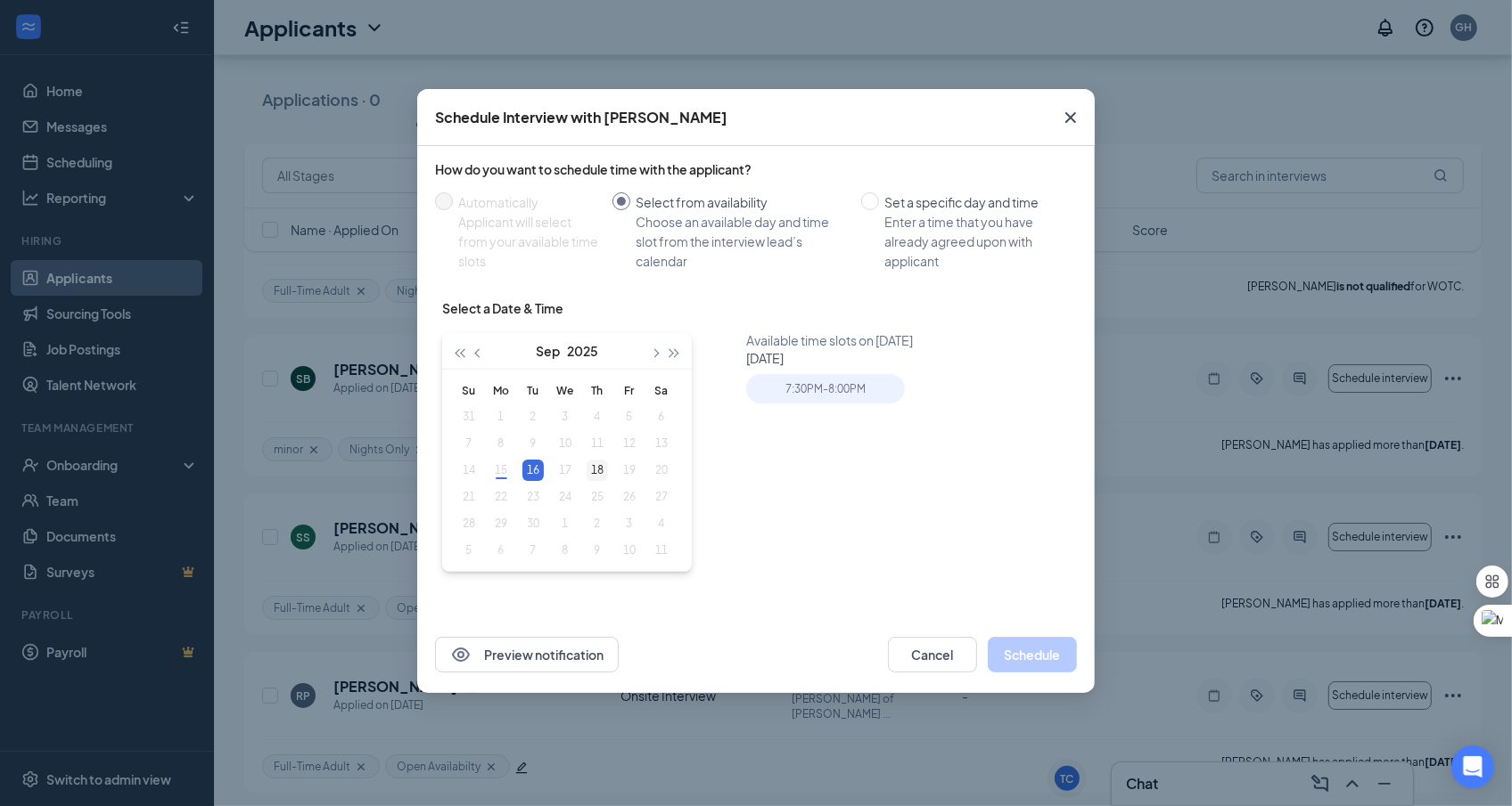
type input "Sep 18, 2025"
click at [589, 460] on div "18" at bounding box center [596, 470] width 21 height 21
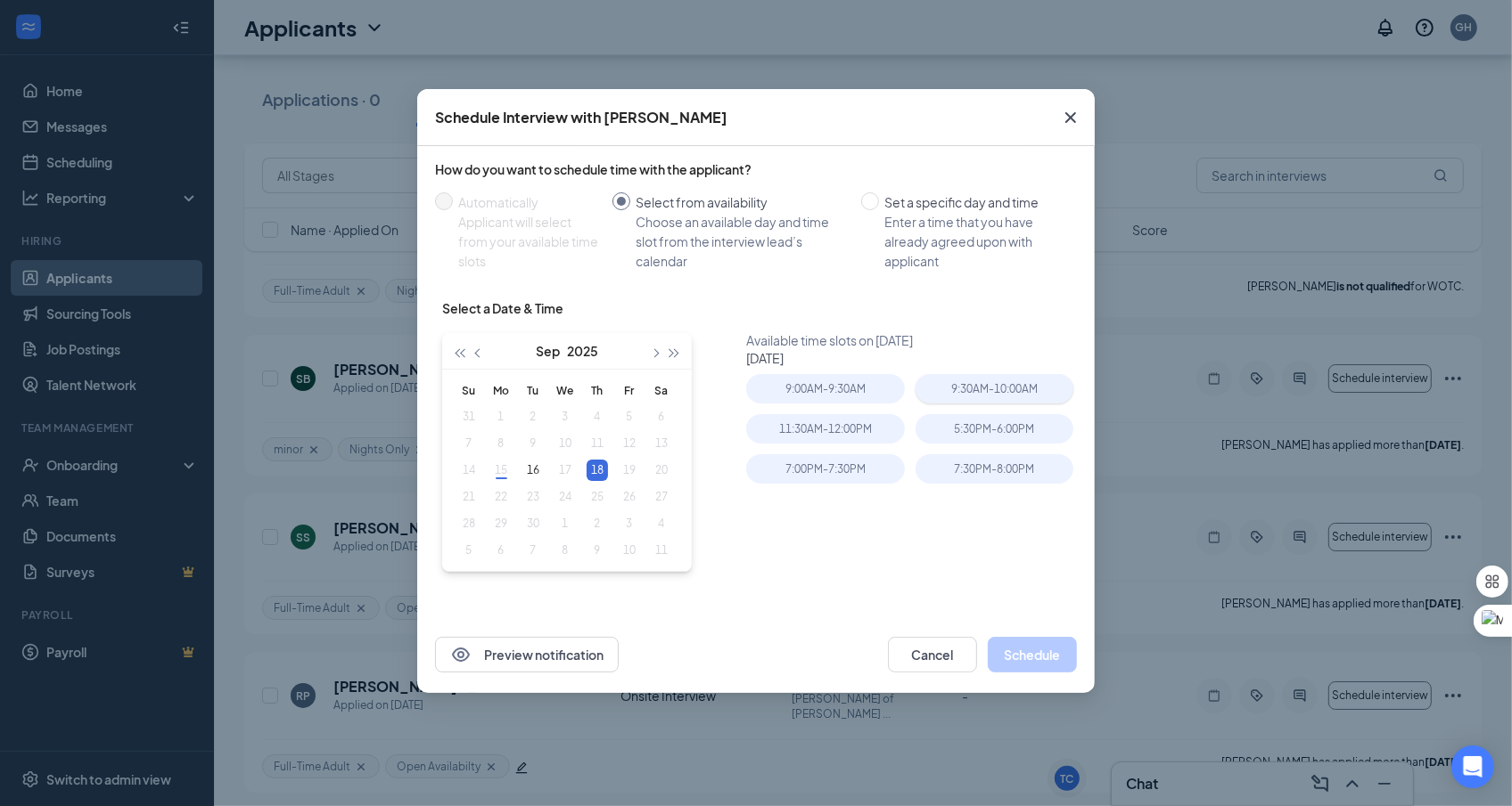
click at [1000, 391] on div "9:30AM - 10:00AM" at bounding box center [994, 389] width 158 height 30
click at [855, 427] on div "11:30AM - 12:00PM" at bounding box center [825, 429] width 158 height 30
click at [1020, 666] on button "Schedule" at bounding box center [1032, 654] width 89 height 36
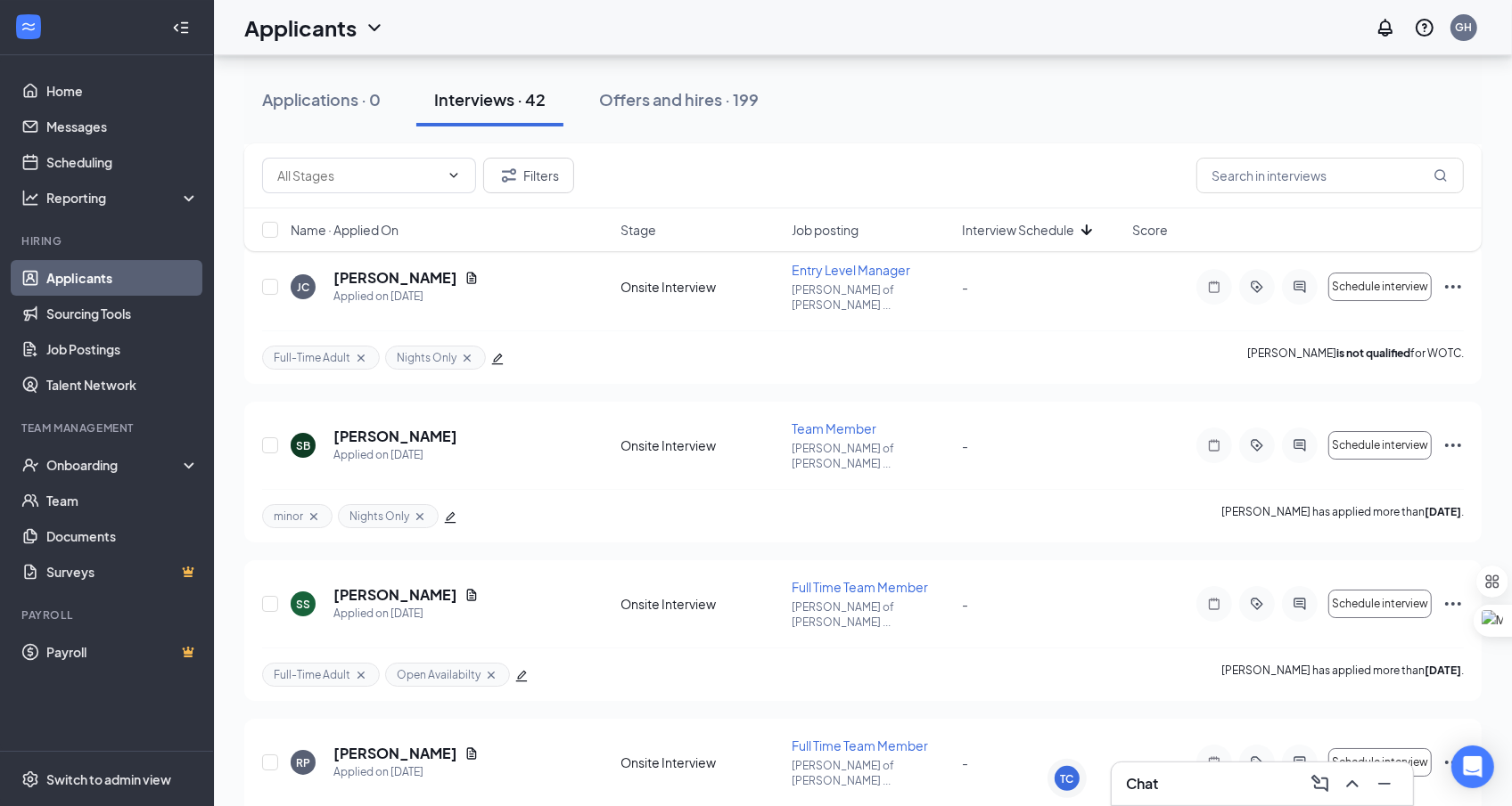
scroll to position [5488, 0]
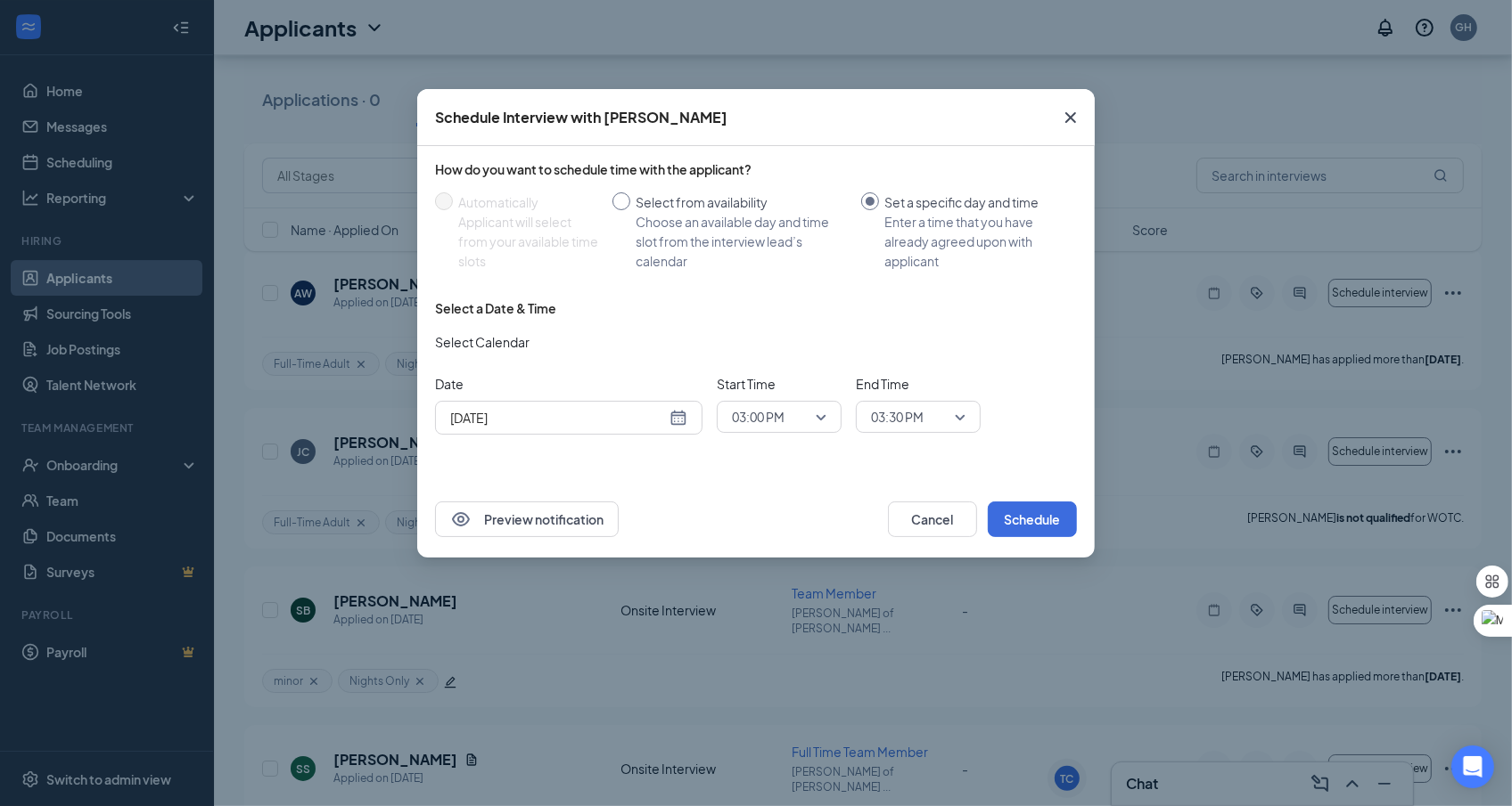
click at [765, 249] on div "Choose an available day and time slot from the interview lead’s calendar" at bounding box center [741, 241] width 211 height 59
click at [631, 211] on input "Select from availability Choose an available day and time slot from the intervi…" at bounding box center [621, 201] width 18 height 18
radio input "true"
radio input "false"
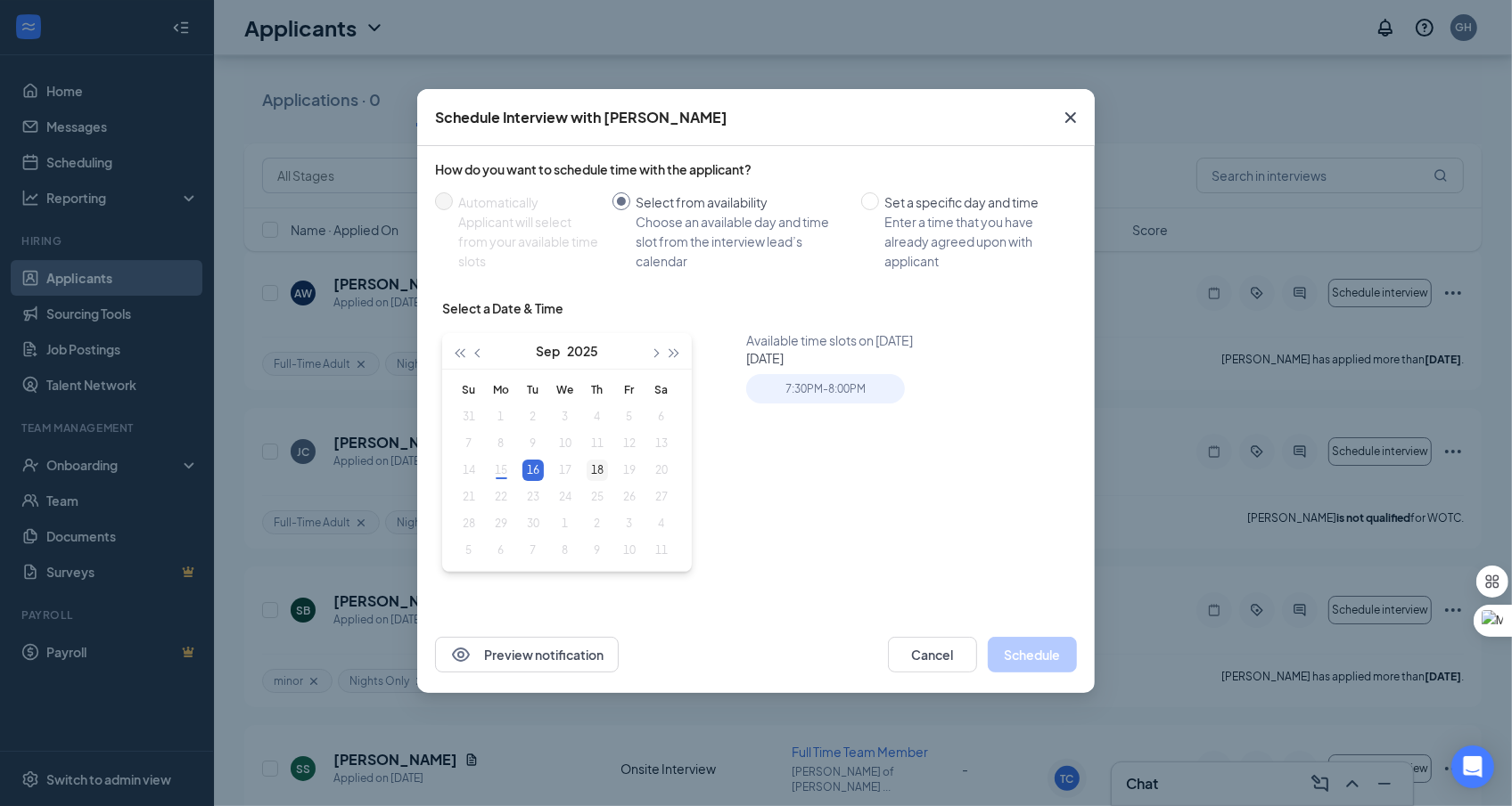
type input "Sep 18, 2025"
click at [601, 460] on div "18" at bounding box center [596, 470] width 21 height 21
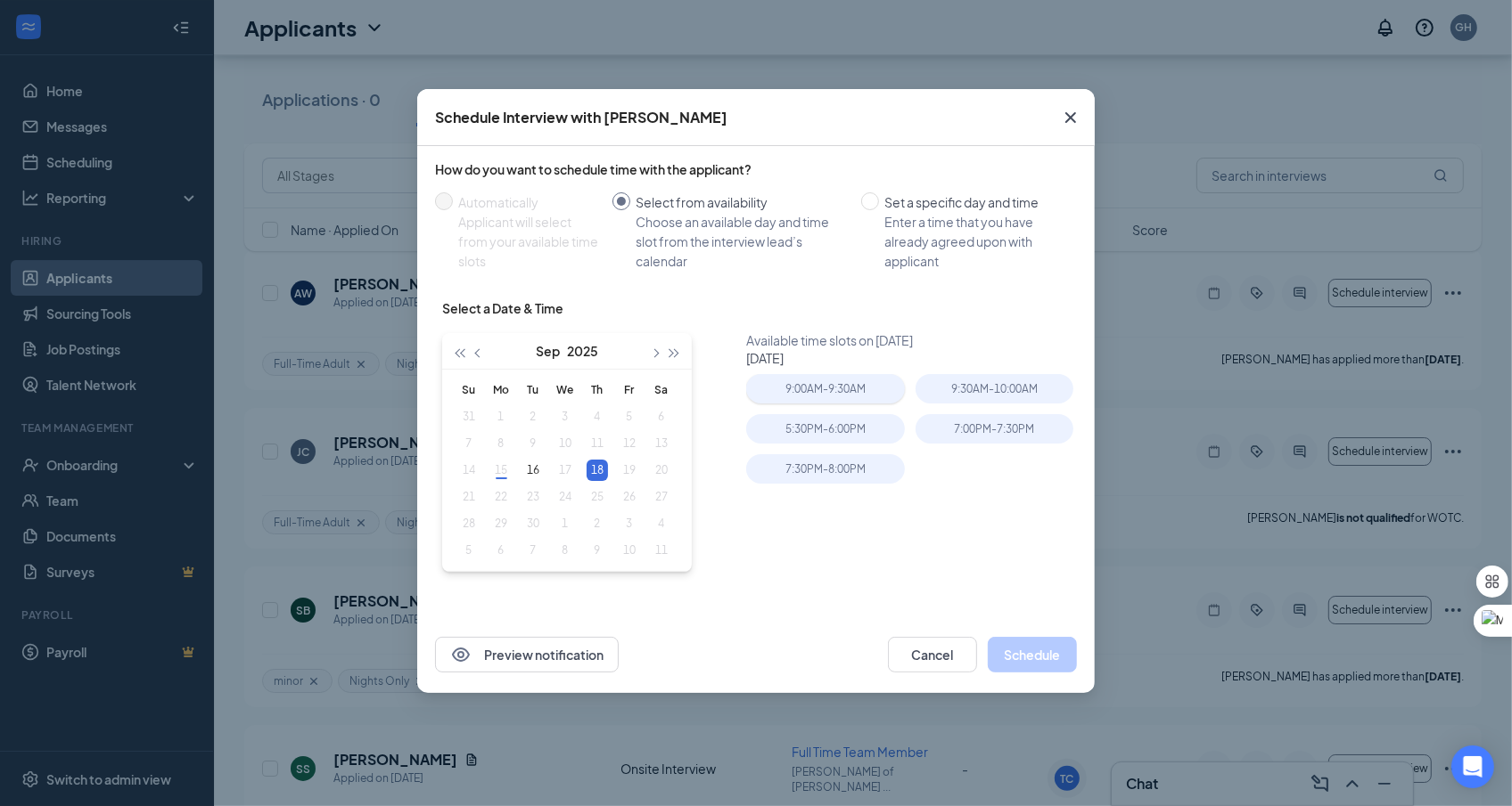
click at [837, 400] on div "9:00AM - 9:30AM" at bounding box center [825, 389] width 158 height 30
click at [1020, 647] on button "Schedule" at bounding box center [1032, 654] width 89 height 36
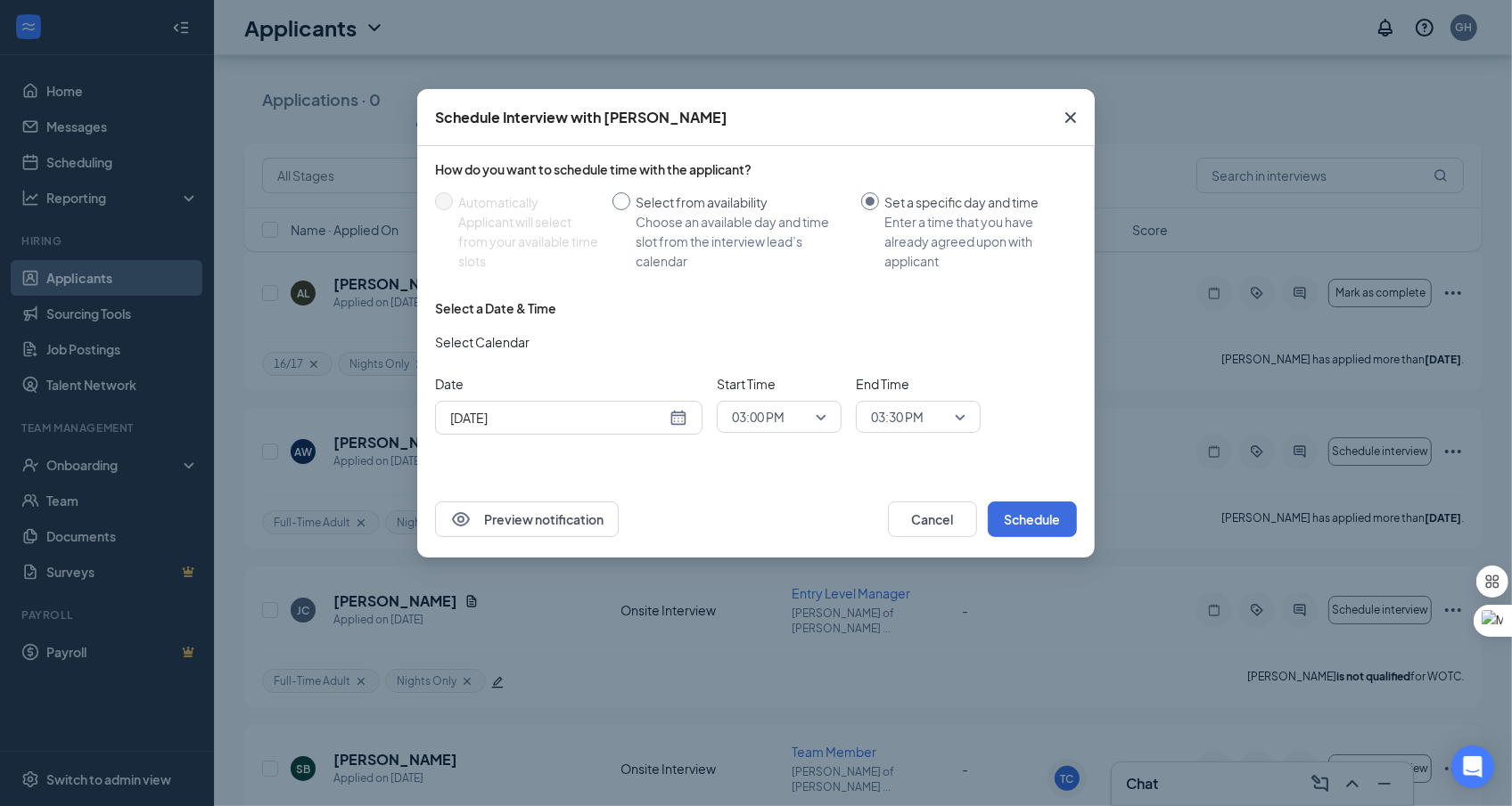
click at [653, 206] on div "Select from availability" at bounding box center [741, 202] width 211 height 19
click at [631, 206] on input "Select from availability Choose an available day and time slot from the intervi…" at bounding box center [621, 201] width 18 height 18
radio input "true"
radio input "false"
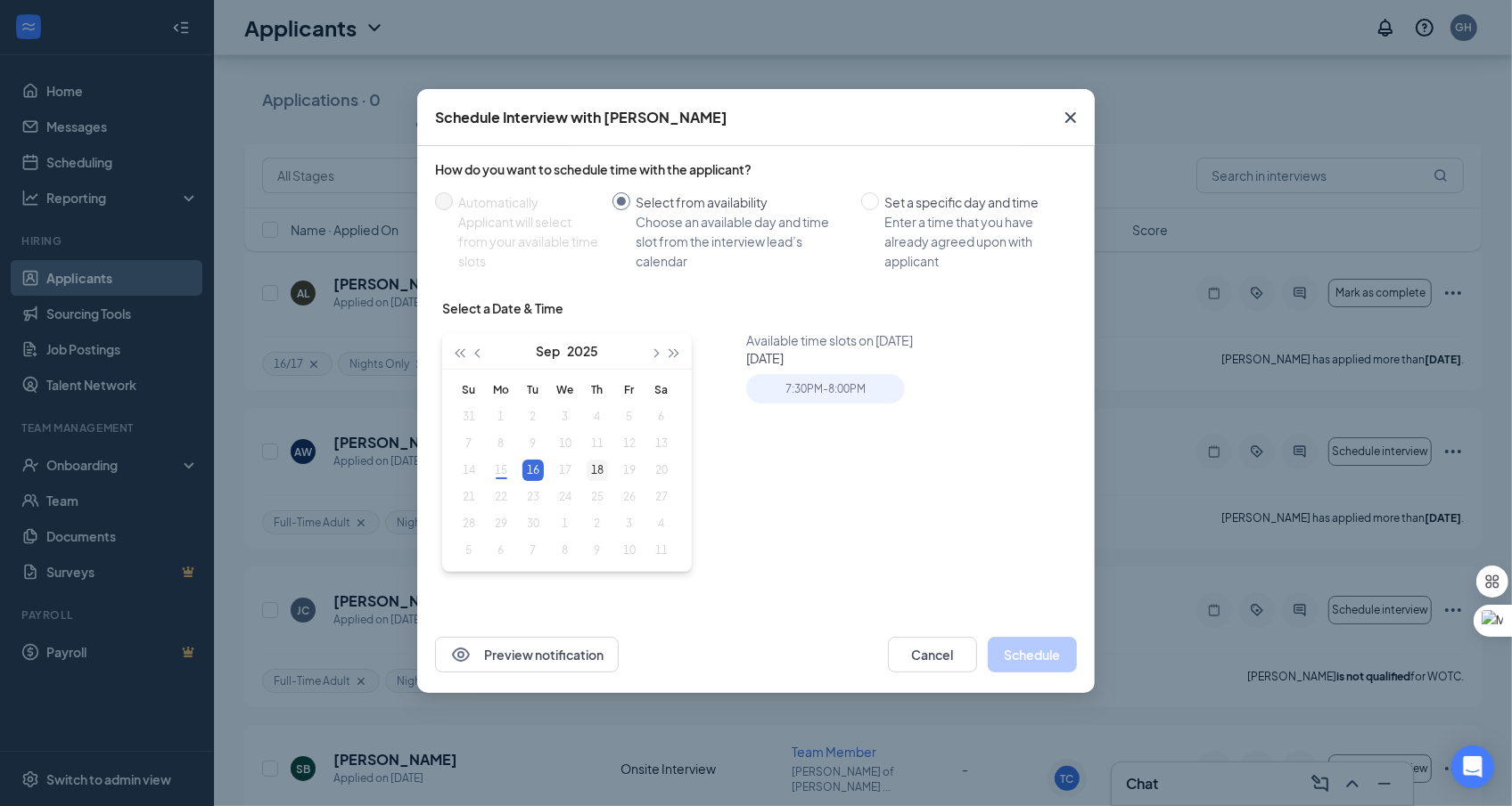
type input "Sep 18, 2025"
click at [583, 466] on td "18" at bounding box center [597, 470] width 32 height 27
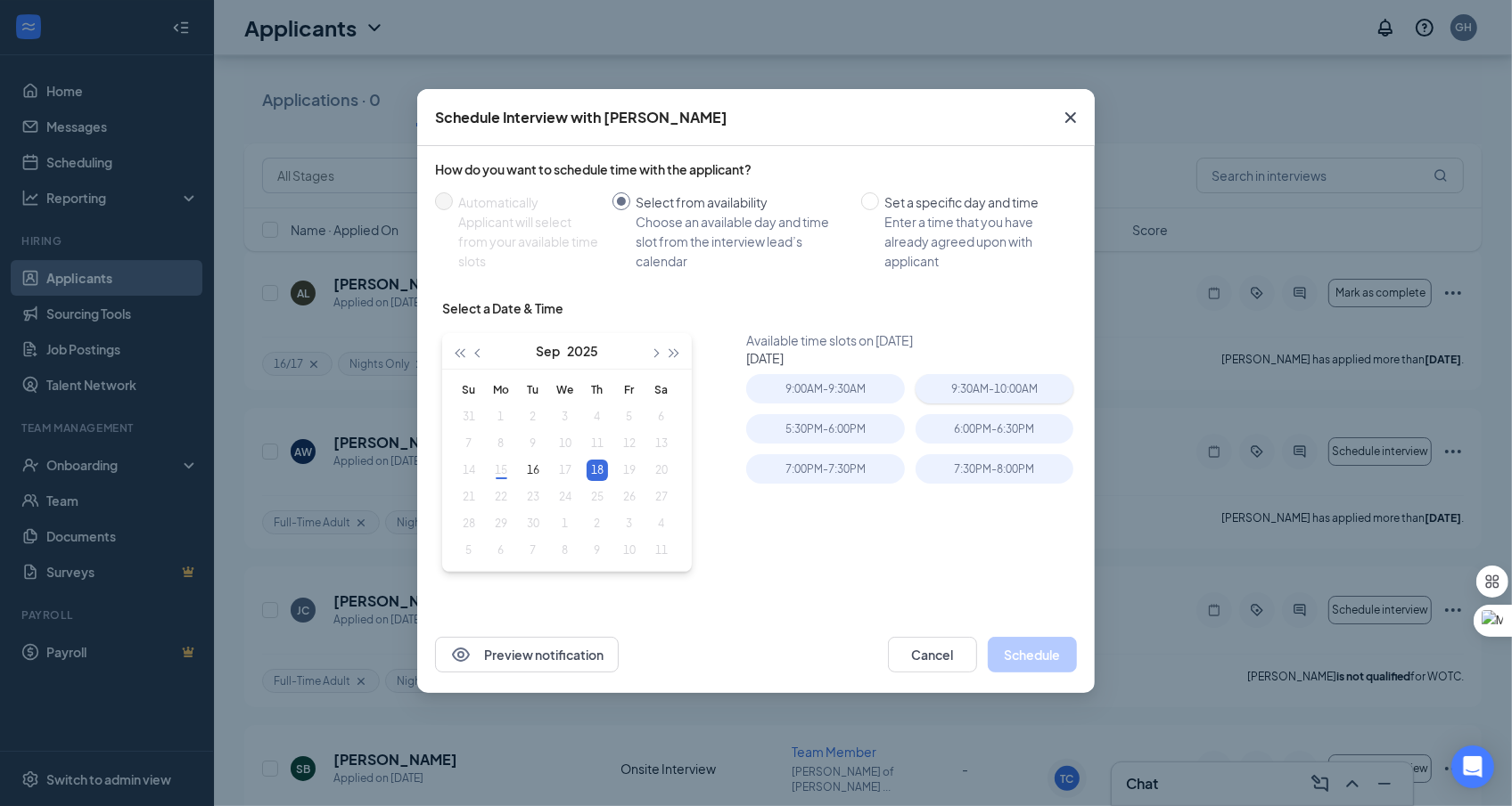
click at [958, 397] on div "9:30AM - 10:00AM" at bounding box center [994, 389] width 158 height 30
click at [864, 430] on div "5:30PM - 6:00PM" at bounding box center [825, 429] width 158 height 30
click at [1026, 656] on button "Schedule" at bounding box center [1032, 654] width 89 height 36
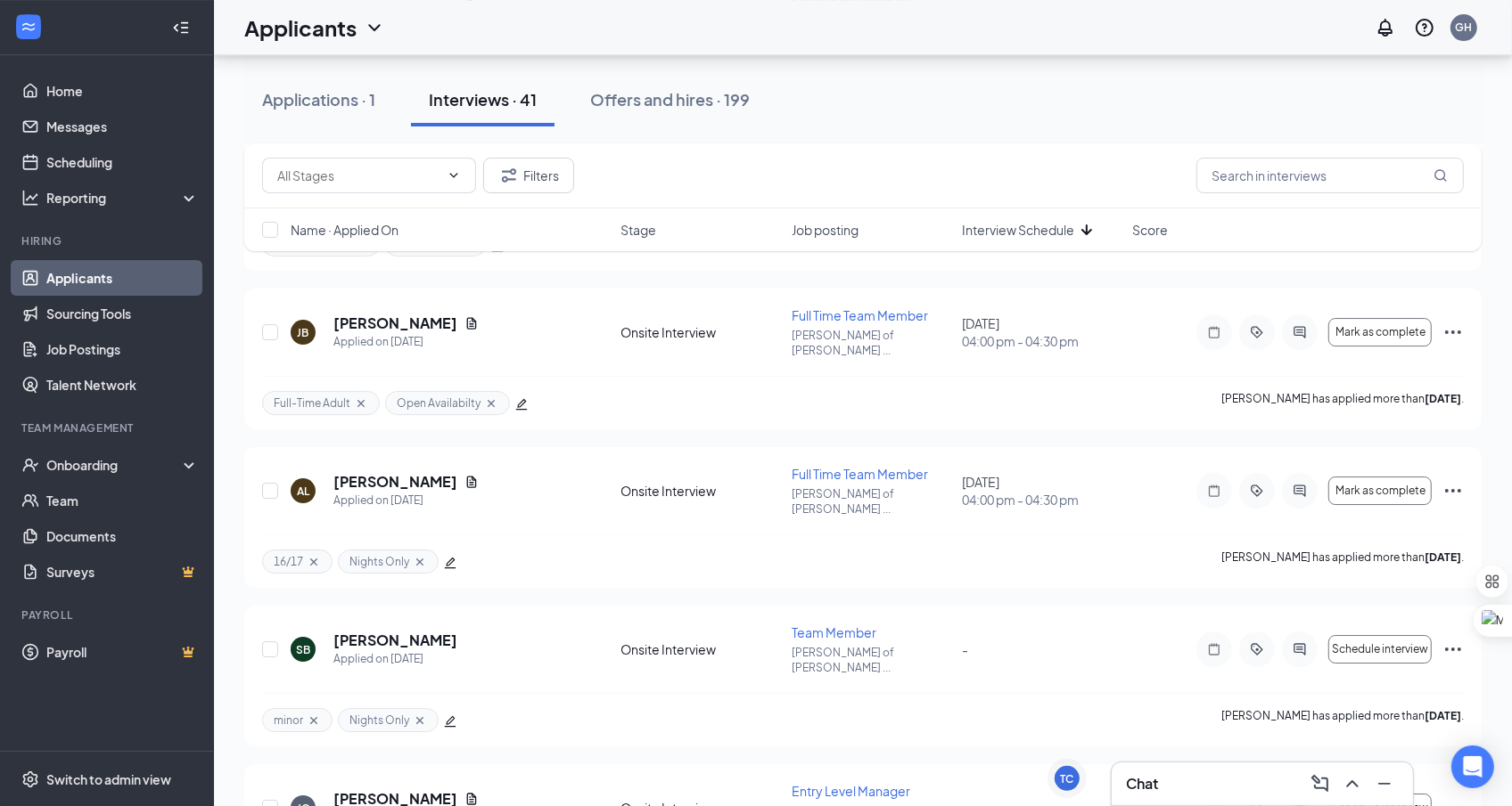
scroll to position [5287, 0]
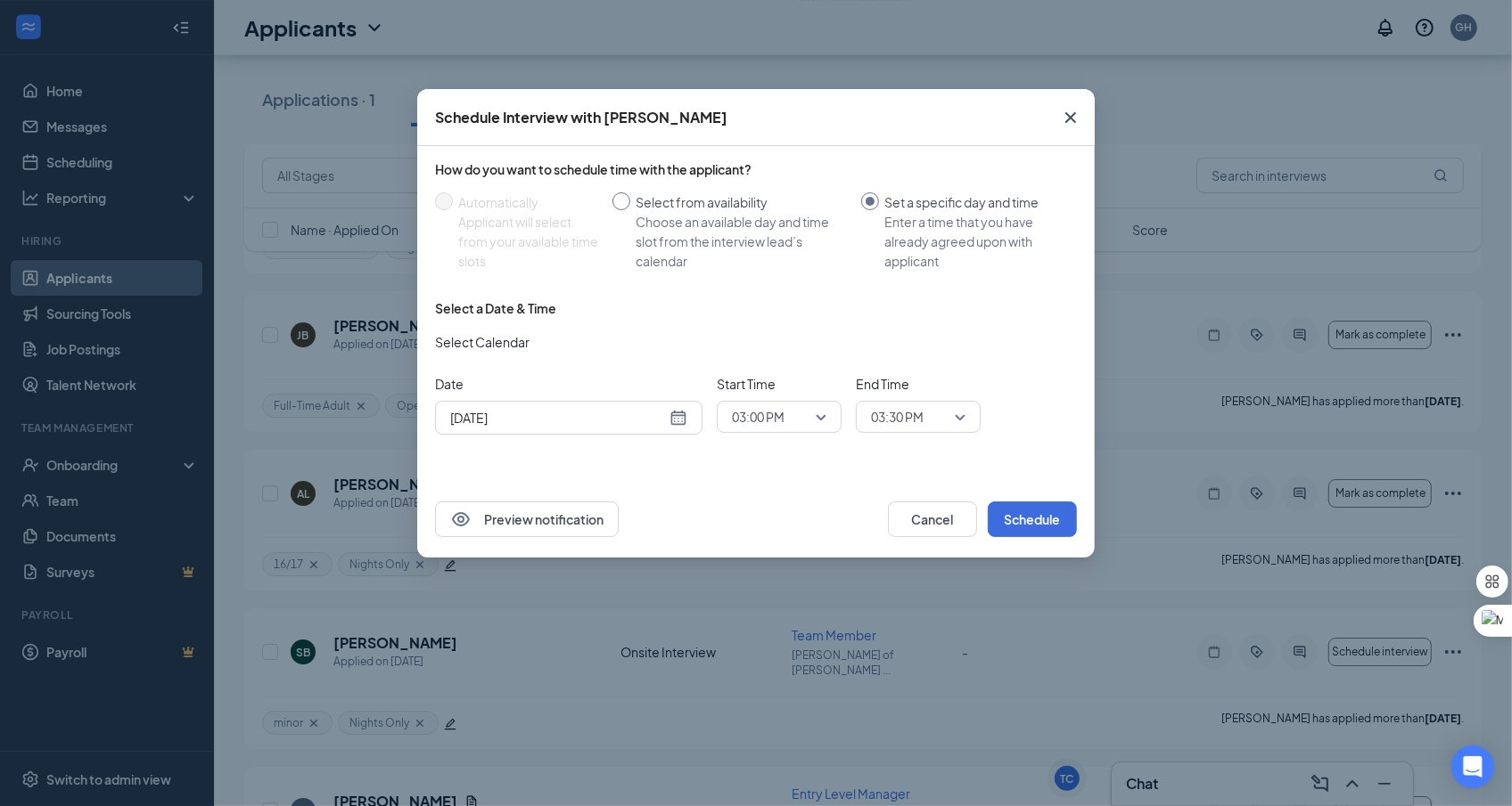
click at [697, 243] on div "Choose an available day and time slot from the interview lead’s calendar" at bounding box center [741, 241] width 211 height 59
click at [631, 211] on input "Select from availability Choose an available day and time slot from the intervi…" at bounding box center [621, 201] width 18 height 18
radio input "true"
radio input "false"
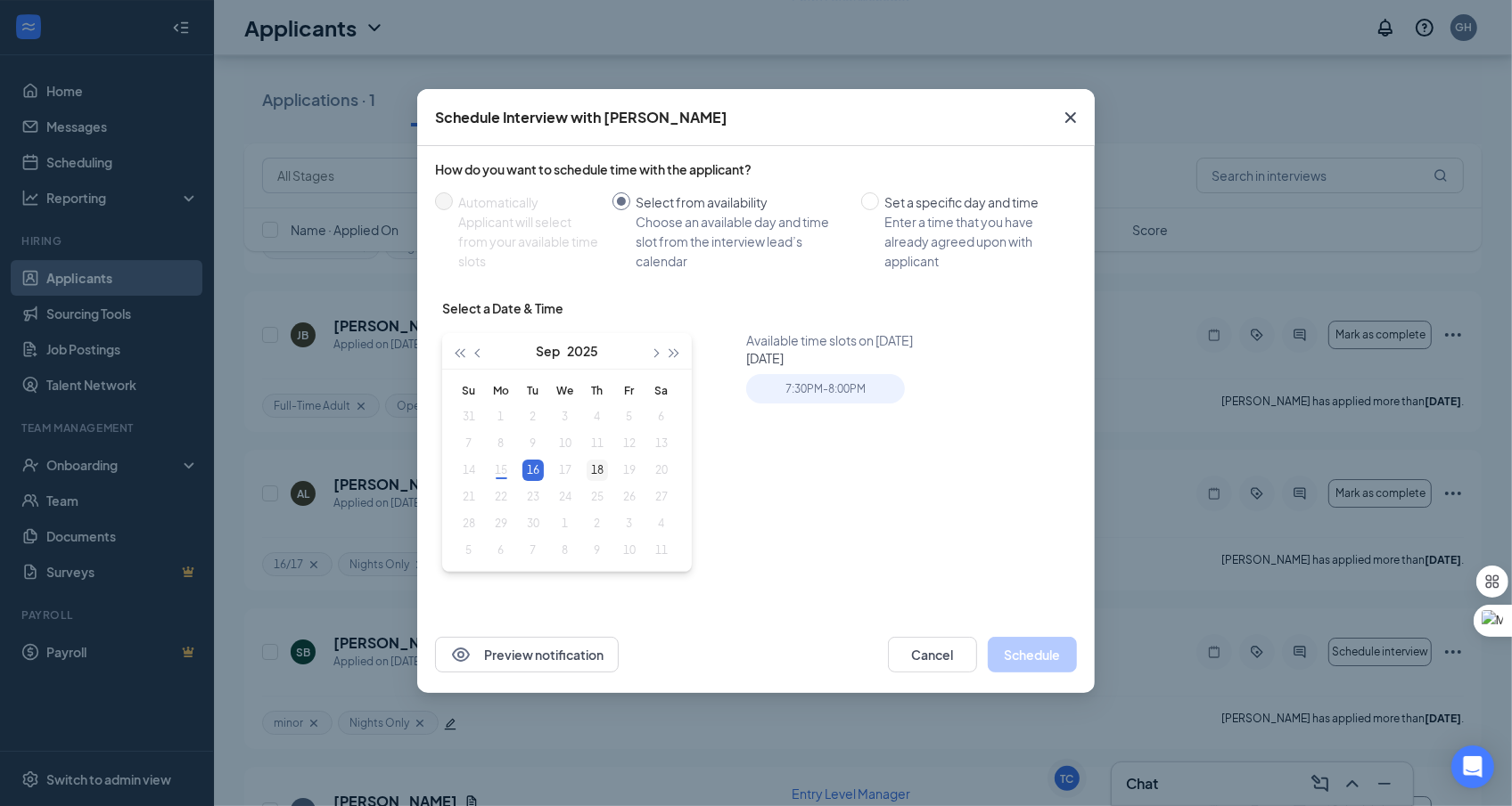
type input "Sep 18, 2025"
click at [601, 477] on div "18" at bounding box center [596, 470] width 21 height 21
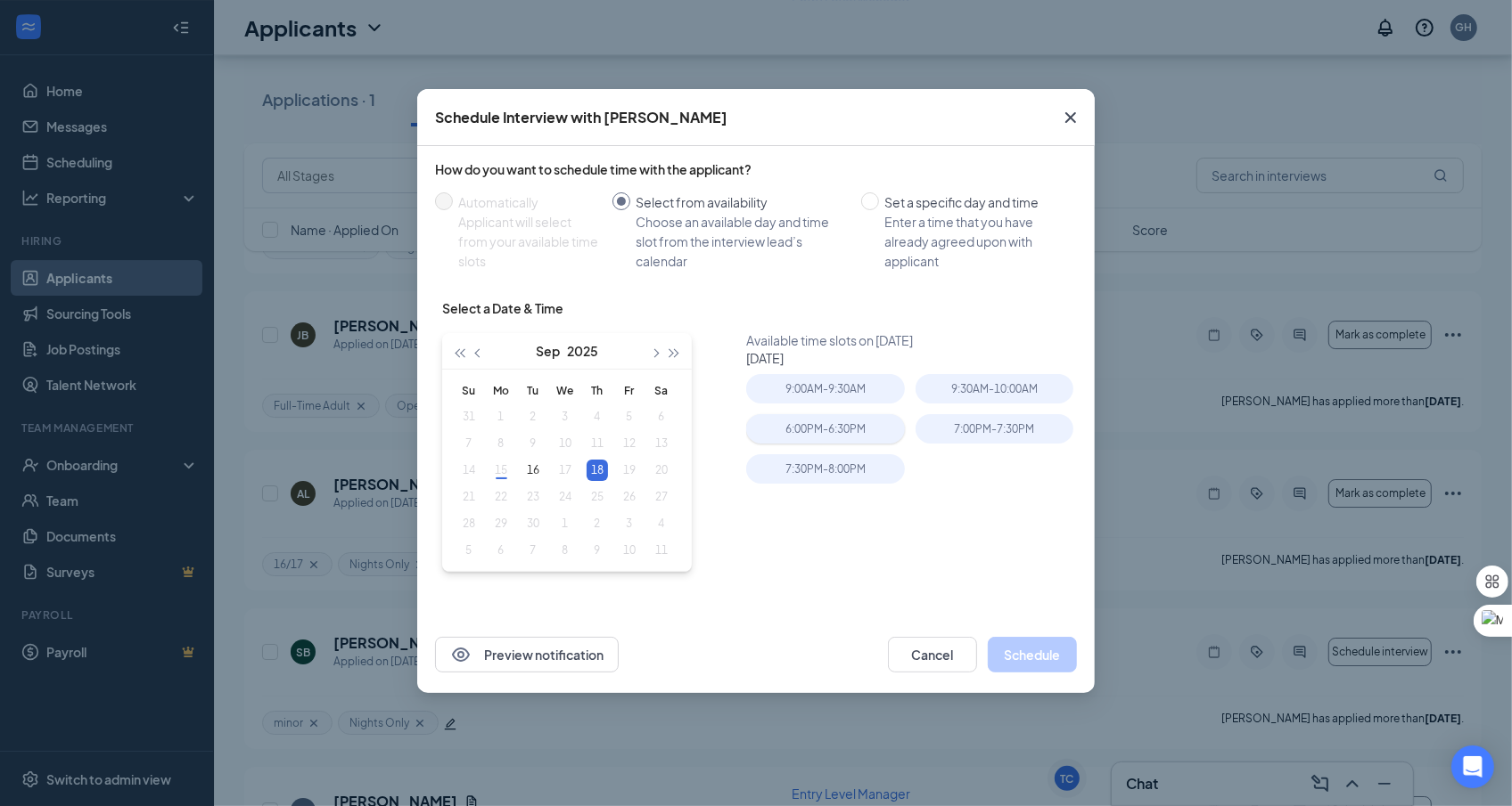
click at [823, 430] on div "6:00PM - 6:30PM" at bounding box center [825, 429] width 158 height 30
click at [1044, 656] on button "Schedule" at bounding box center [1032, 654] width 89 height 36
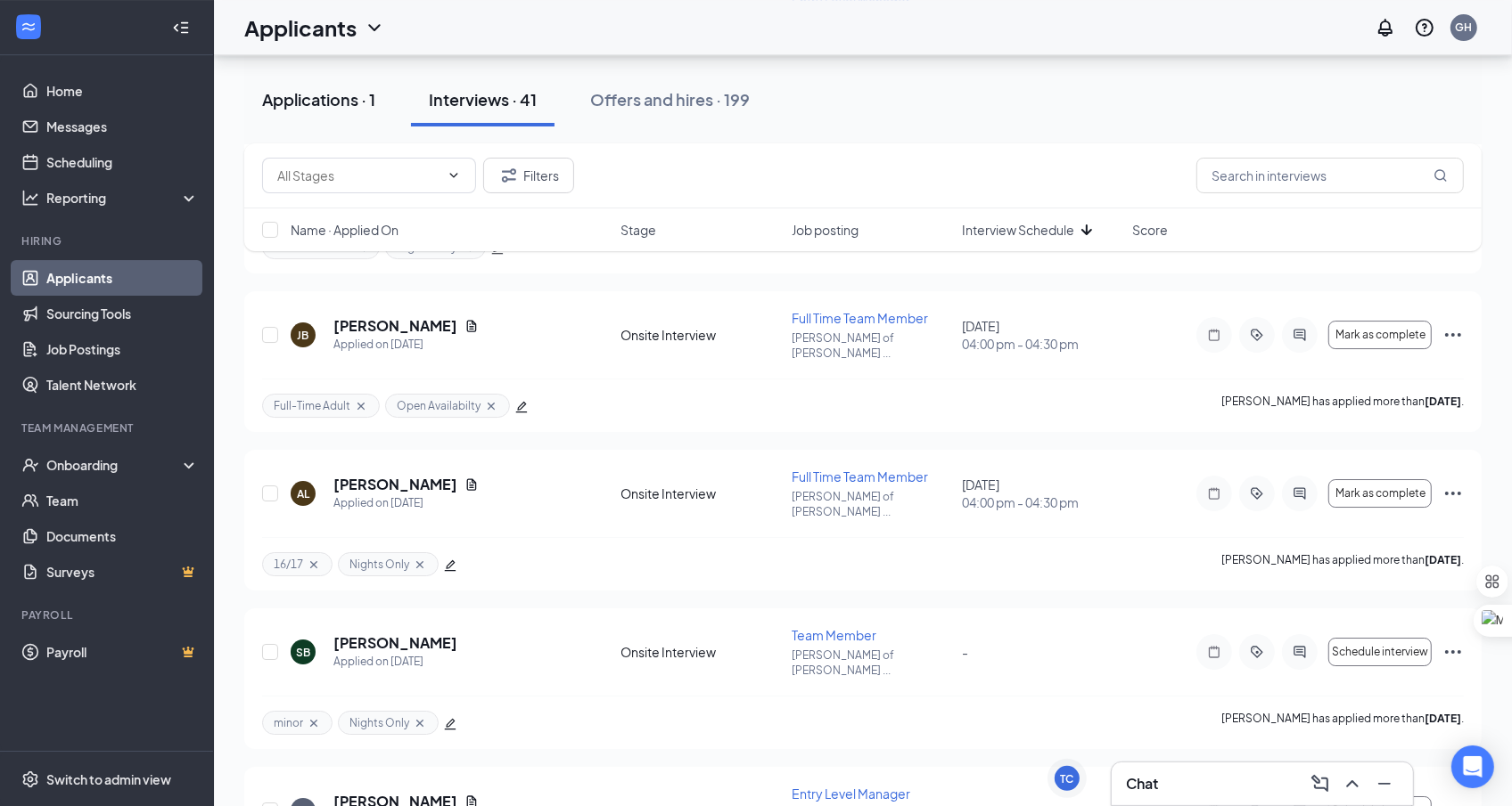
click at [322, 112] on button "Applications · 1" at bounding box center [318, 100] width 149 height 54
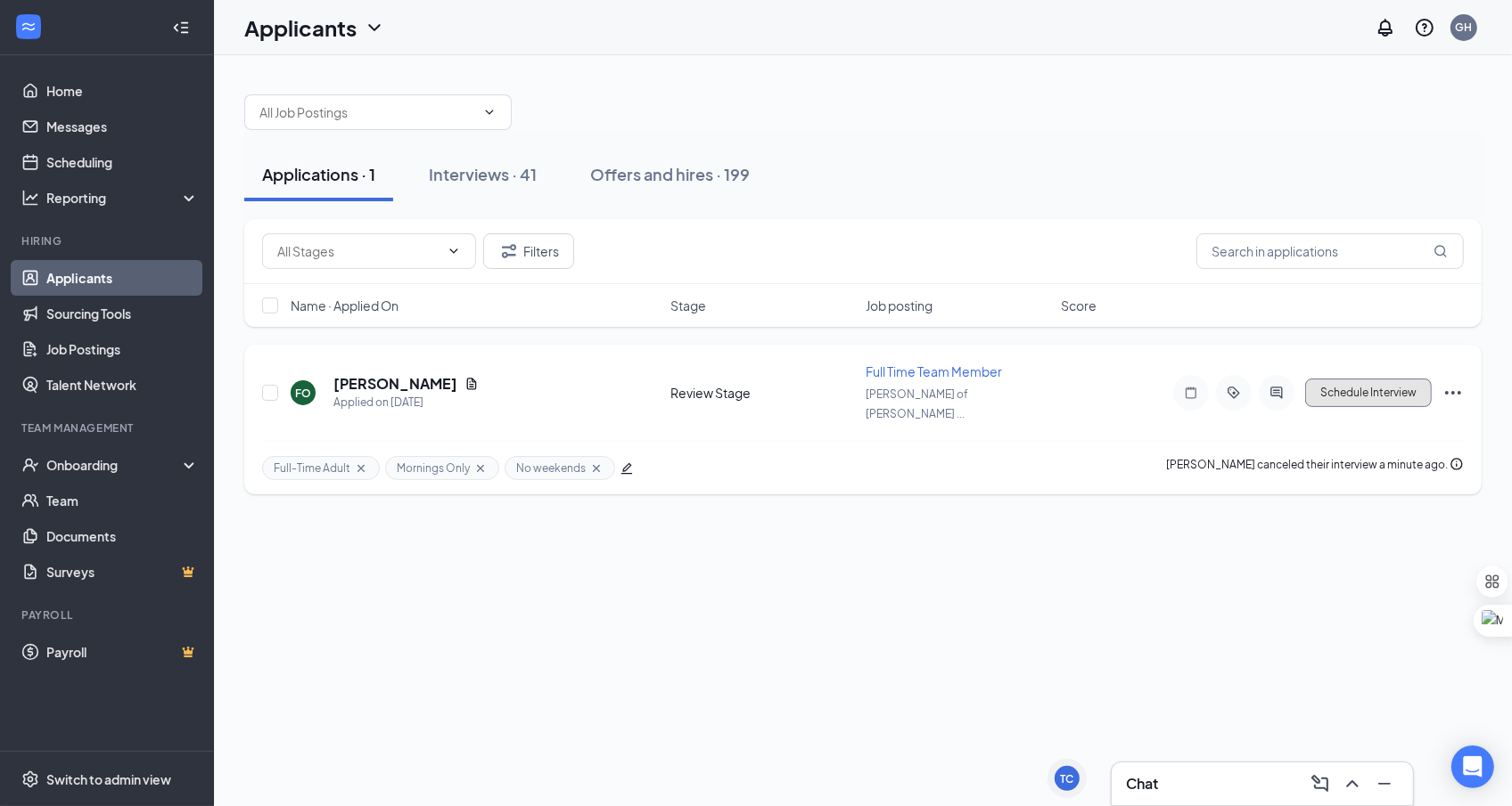
click at [1393, 384] on button "Schedule Interview" at bounding box center [1368, 393] width 127 height 29
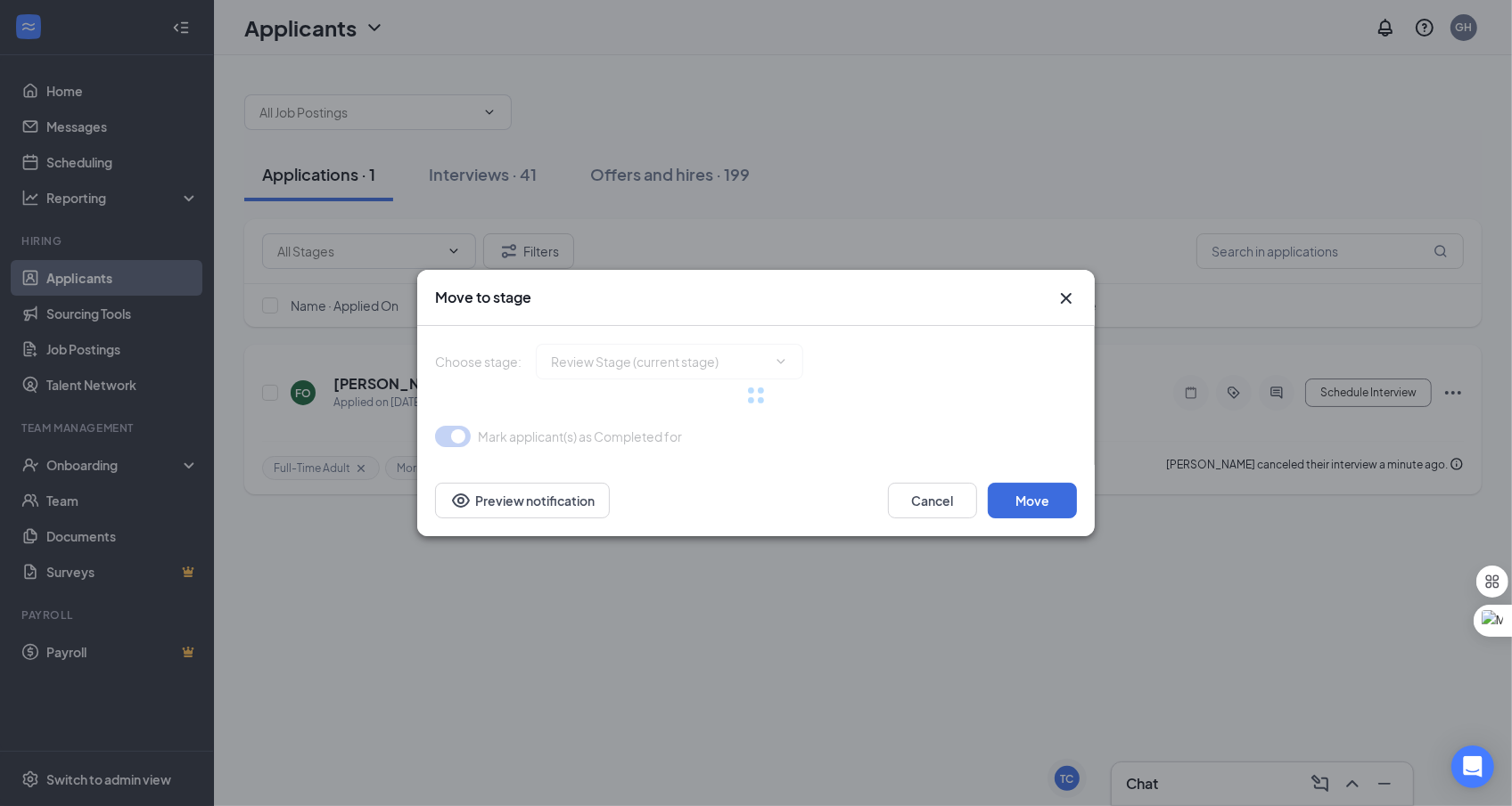
type input "Onsite Interview (next stage)"
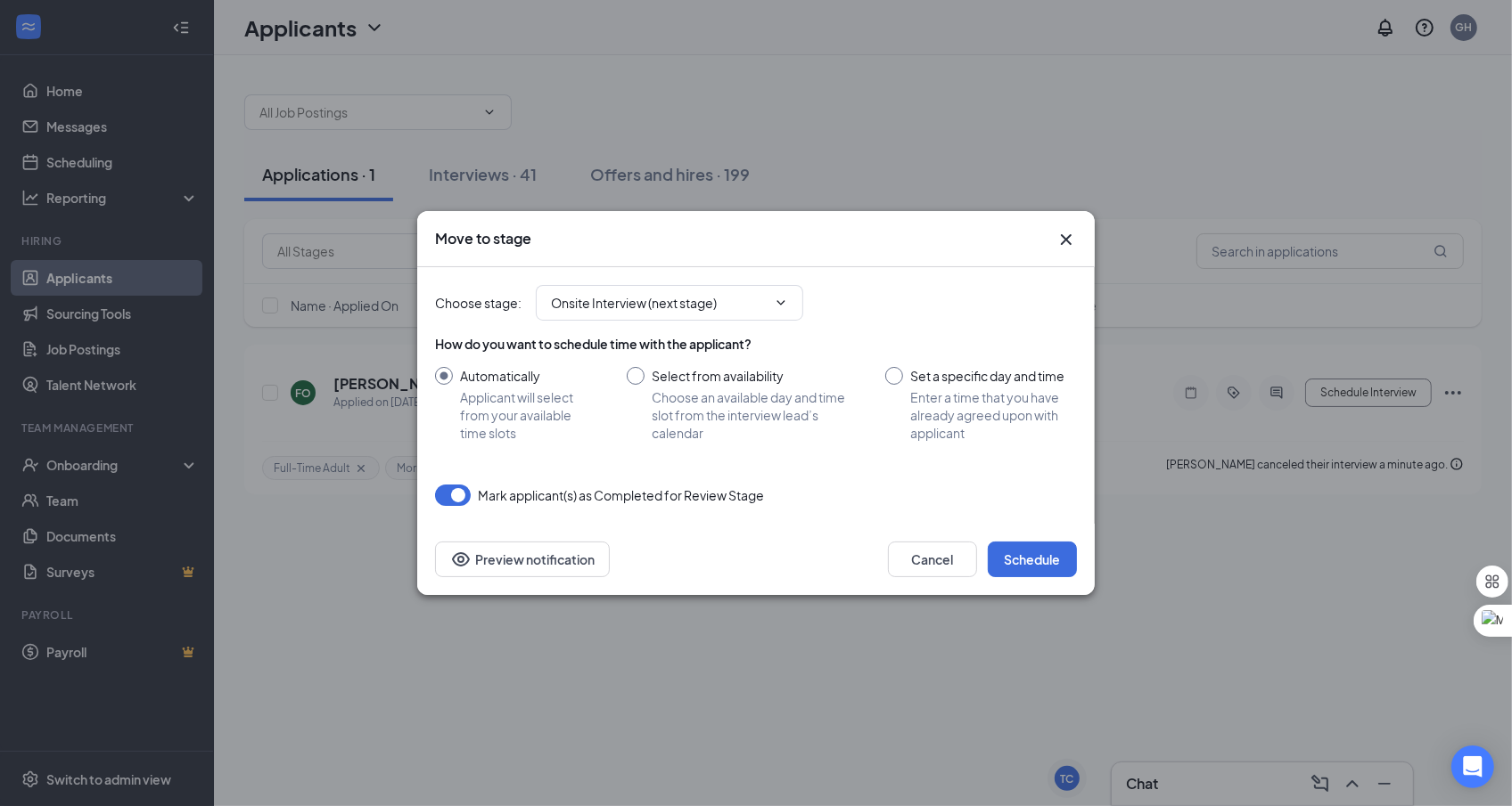
click at [644, 372] on input "Select from availability Choose an available day and time slot from the intervi…" at bounding box center [738, 404] width 223 height 75
radio input "true"
radio input "false"
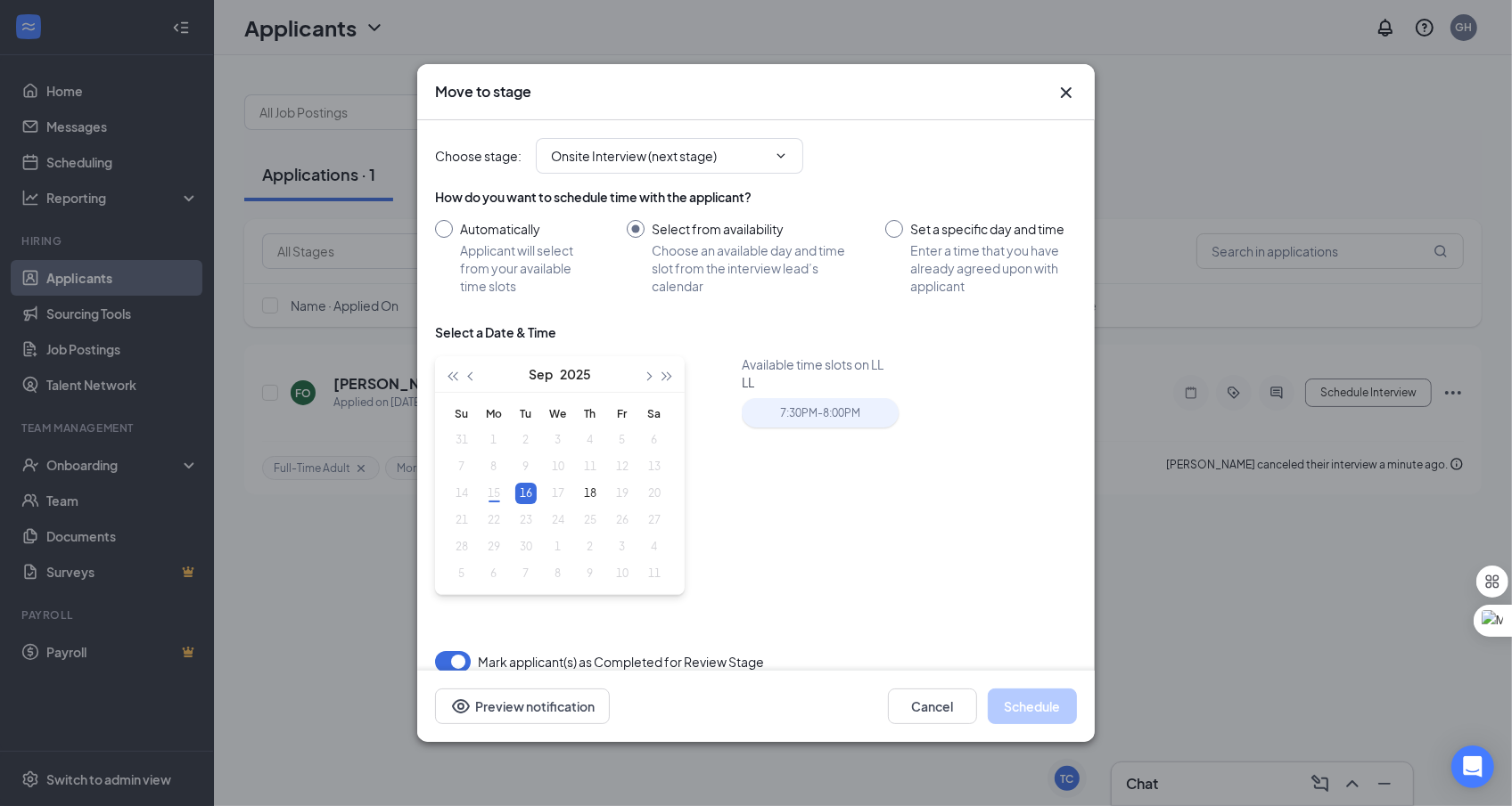
click at [813, 421] on div "7:30PM - 8:00PM" at bounding box center [820, 413] width 157 height 30
click at [1041, 700] on button "Schedule" at bounding box center [1032, 706] width 89 height 36
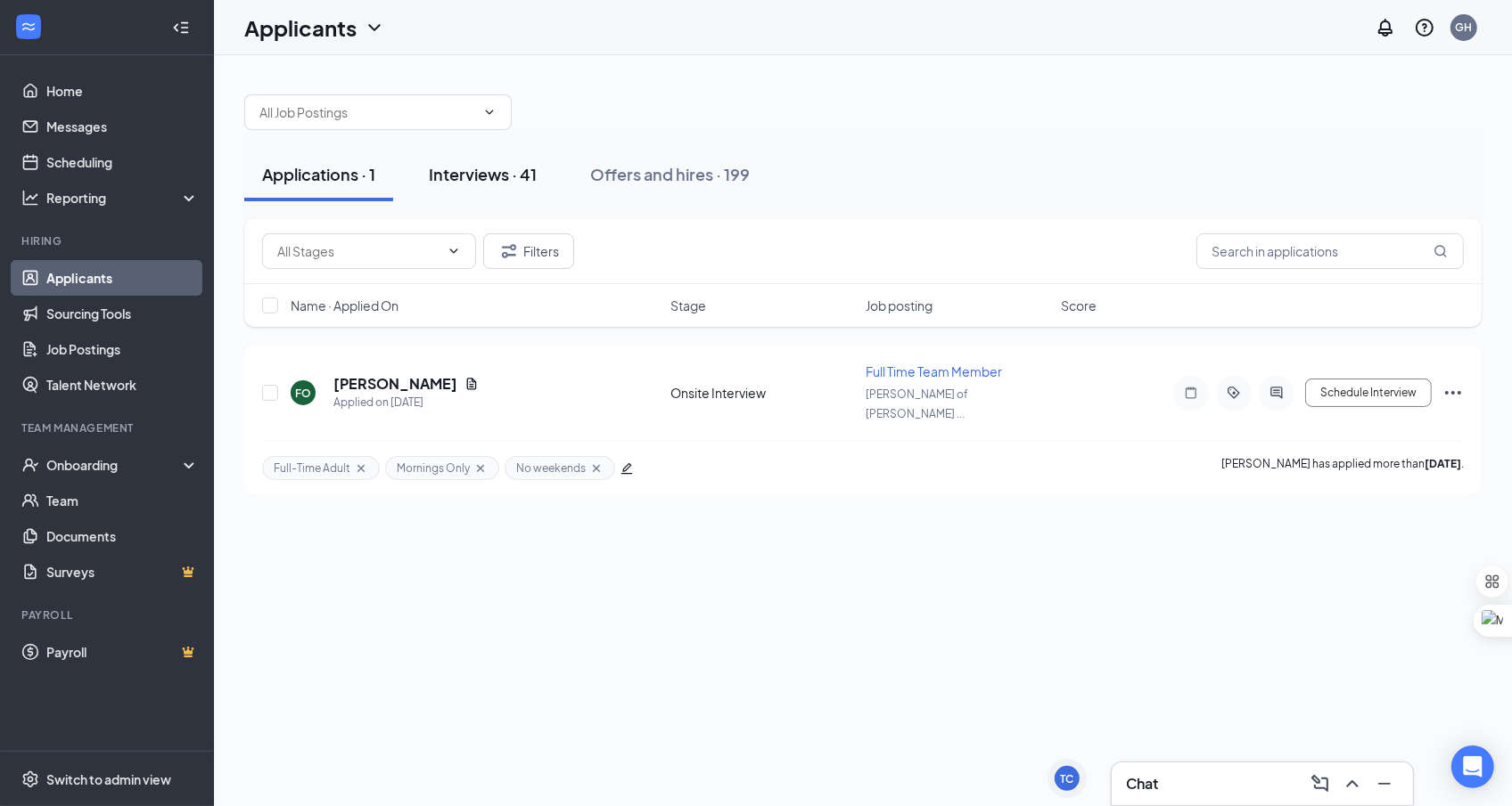
click at [483, 189] on button "Interviews · 41" at bounding box center [482, 175] width 143 height 54
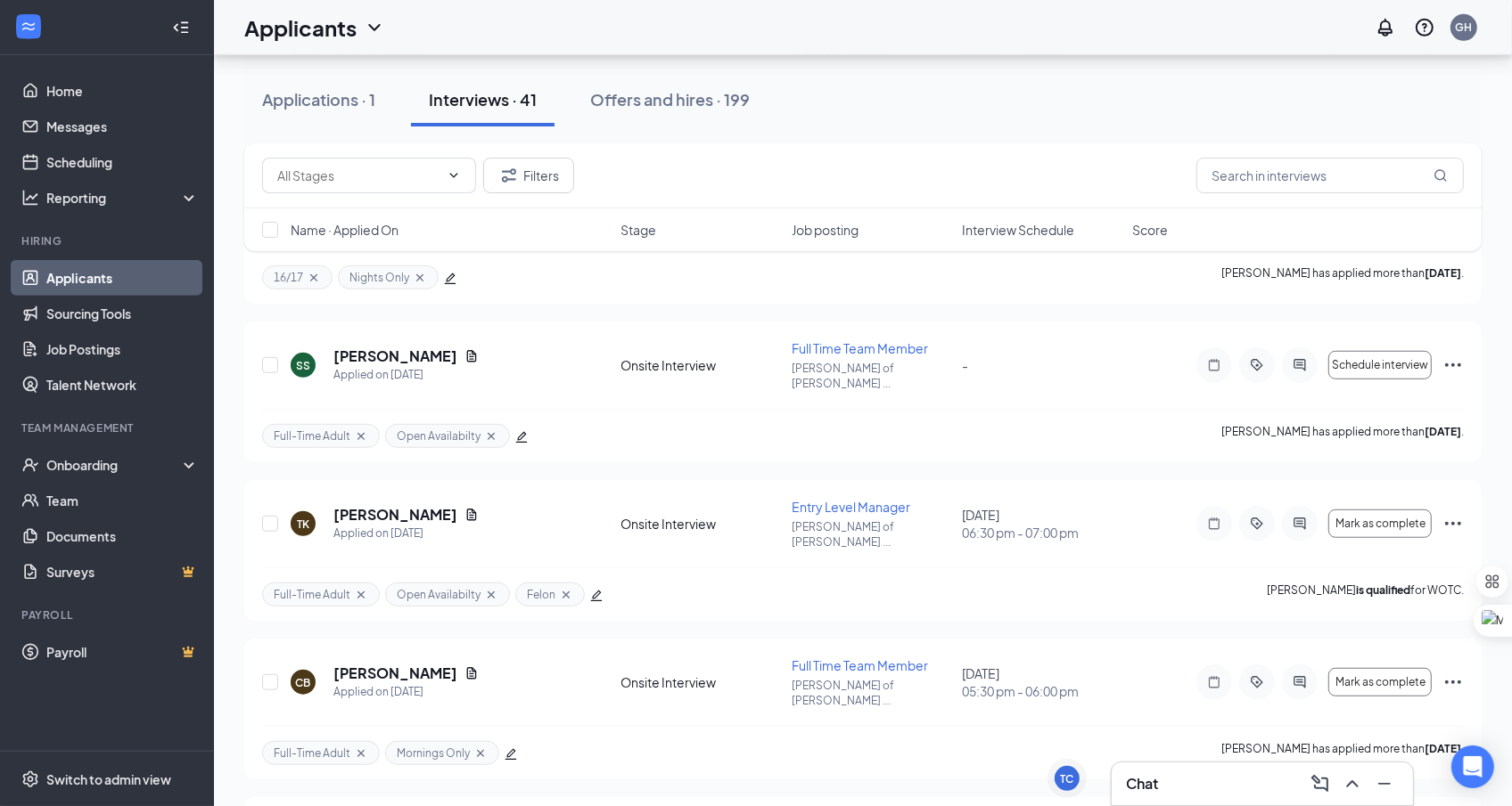
scroll to position [974, 0]
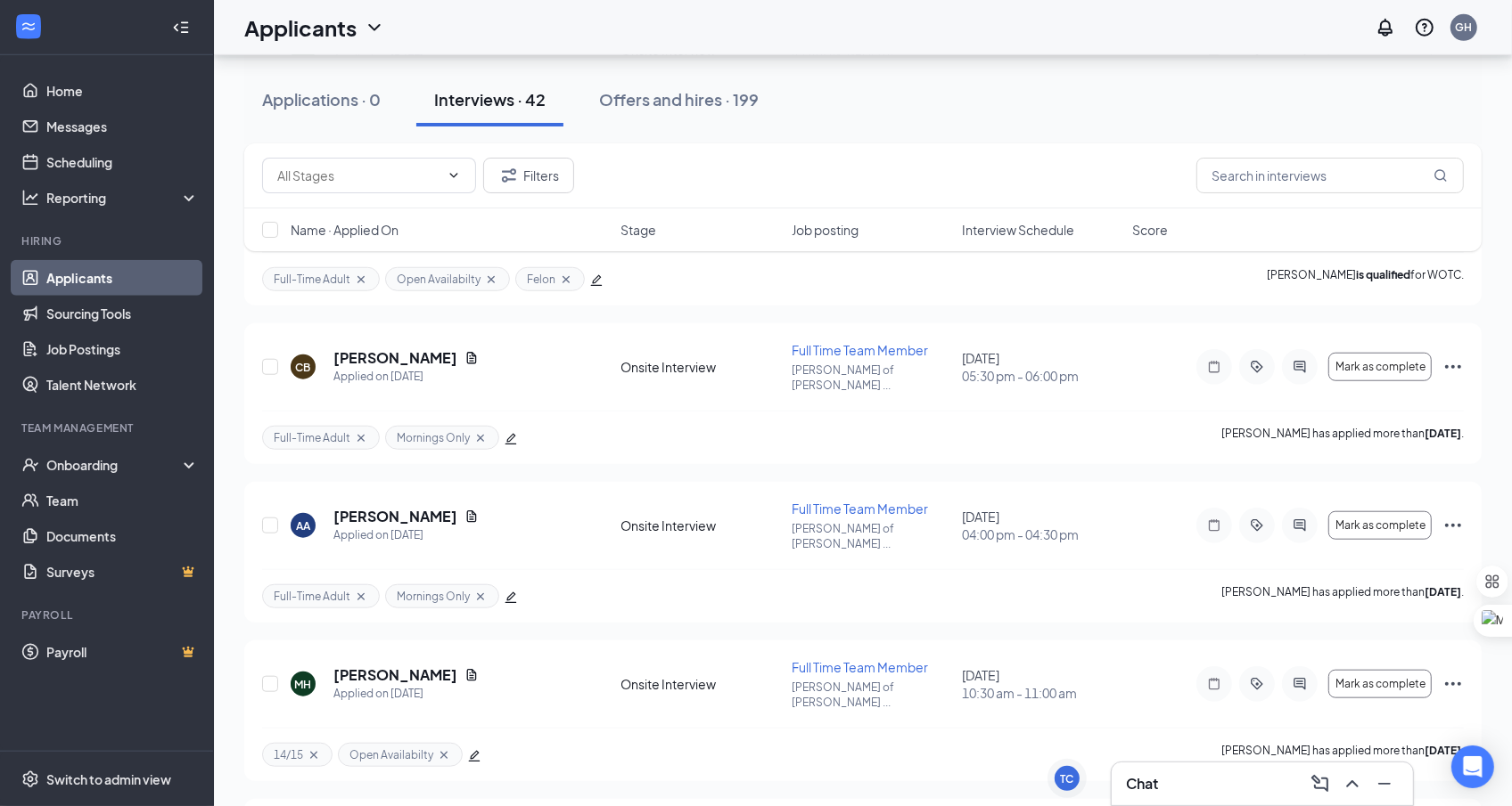
scroll to position [1561, 0]
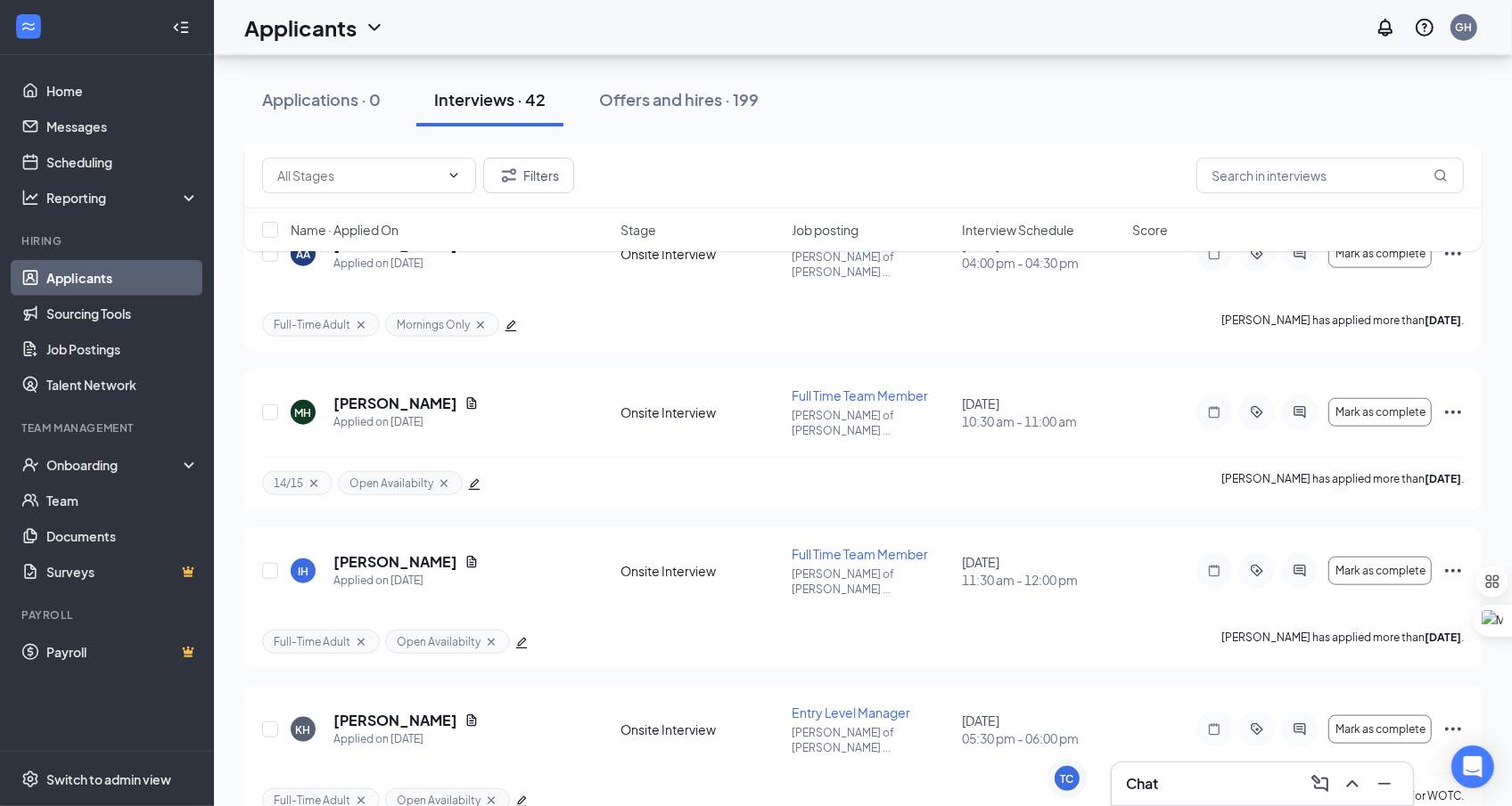
click at [1025, 242] on div "Name · Applied On Stage Job posting Interview Schedule Score" at bounding box center [863, 230] width 1237 height 43
click at [1026, 229] on span "Interview Schedule" at bounding box center [1017, 229] width 112 height 18
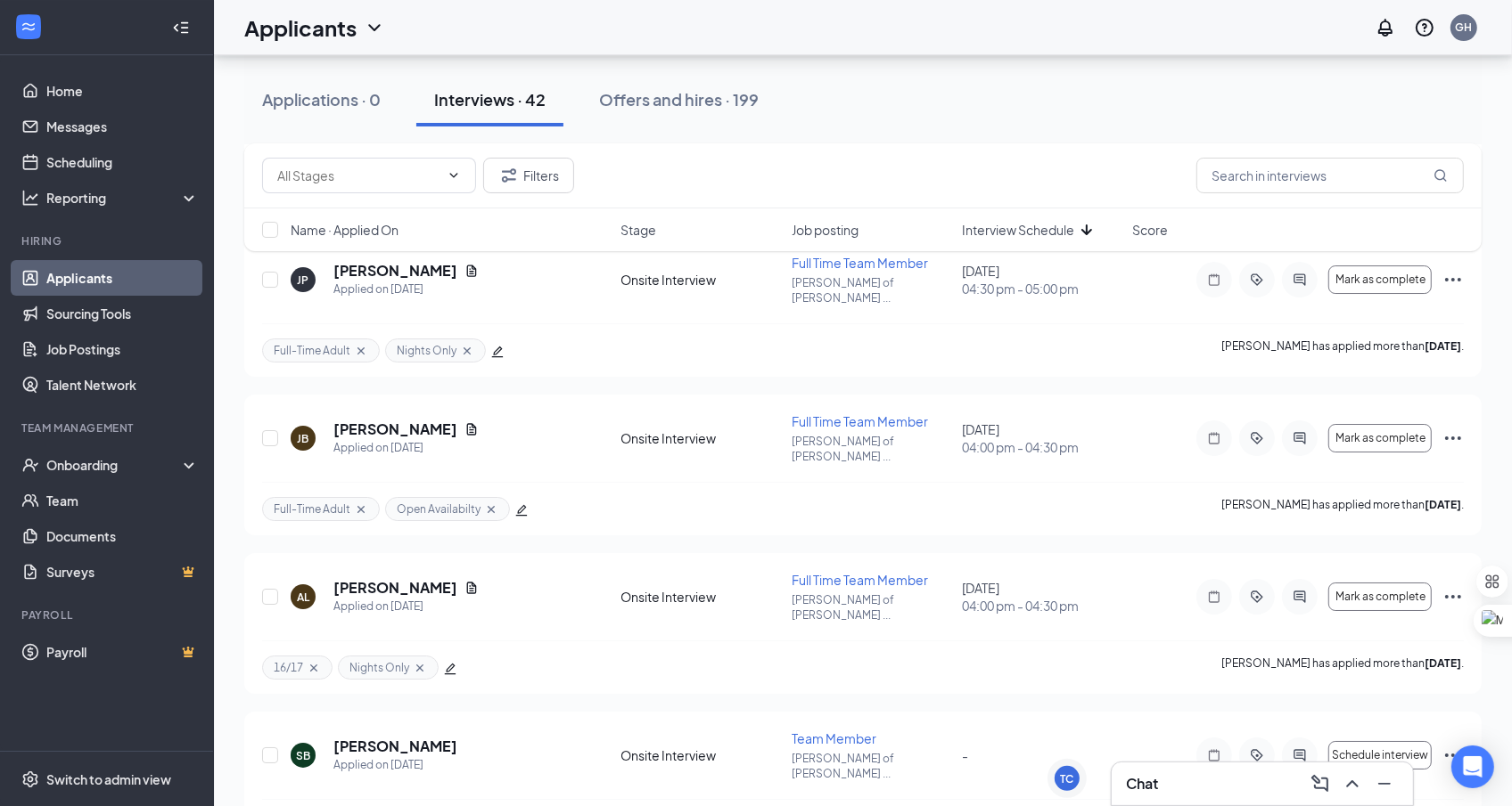
scroll to position [5500, 0]
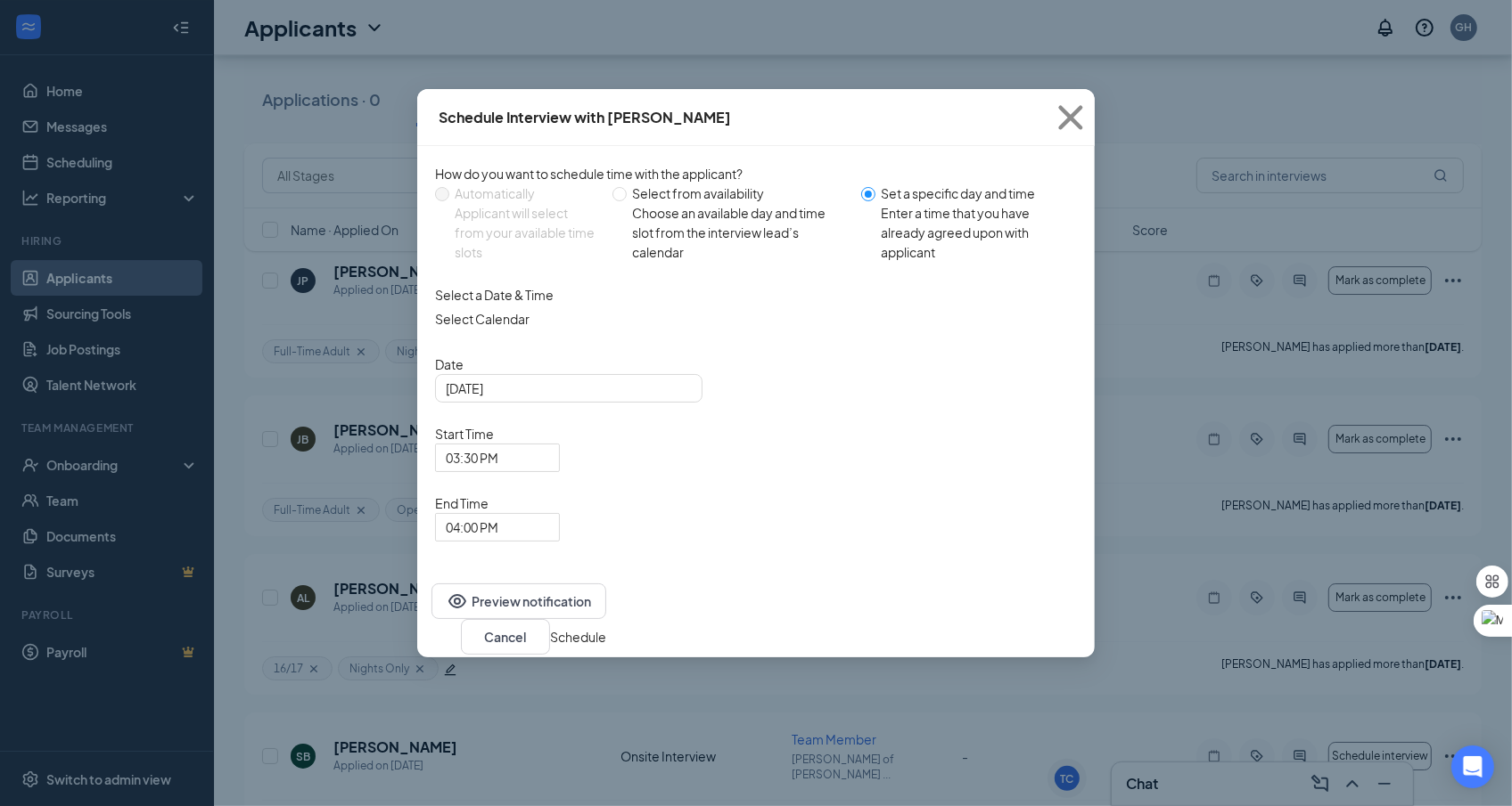
click at [674, 230] on div "Choose an available day and time slot from the interview lead’s calendar" at bounding box center [740, 233] width 215 height 59
click at [627, 202] on input "Select from availability Choose an available day and time slot from the intervi…" at bounding box center [619, 193] width 14 height 14
radio input "true"
radio input "false"
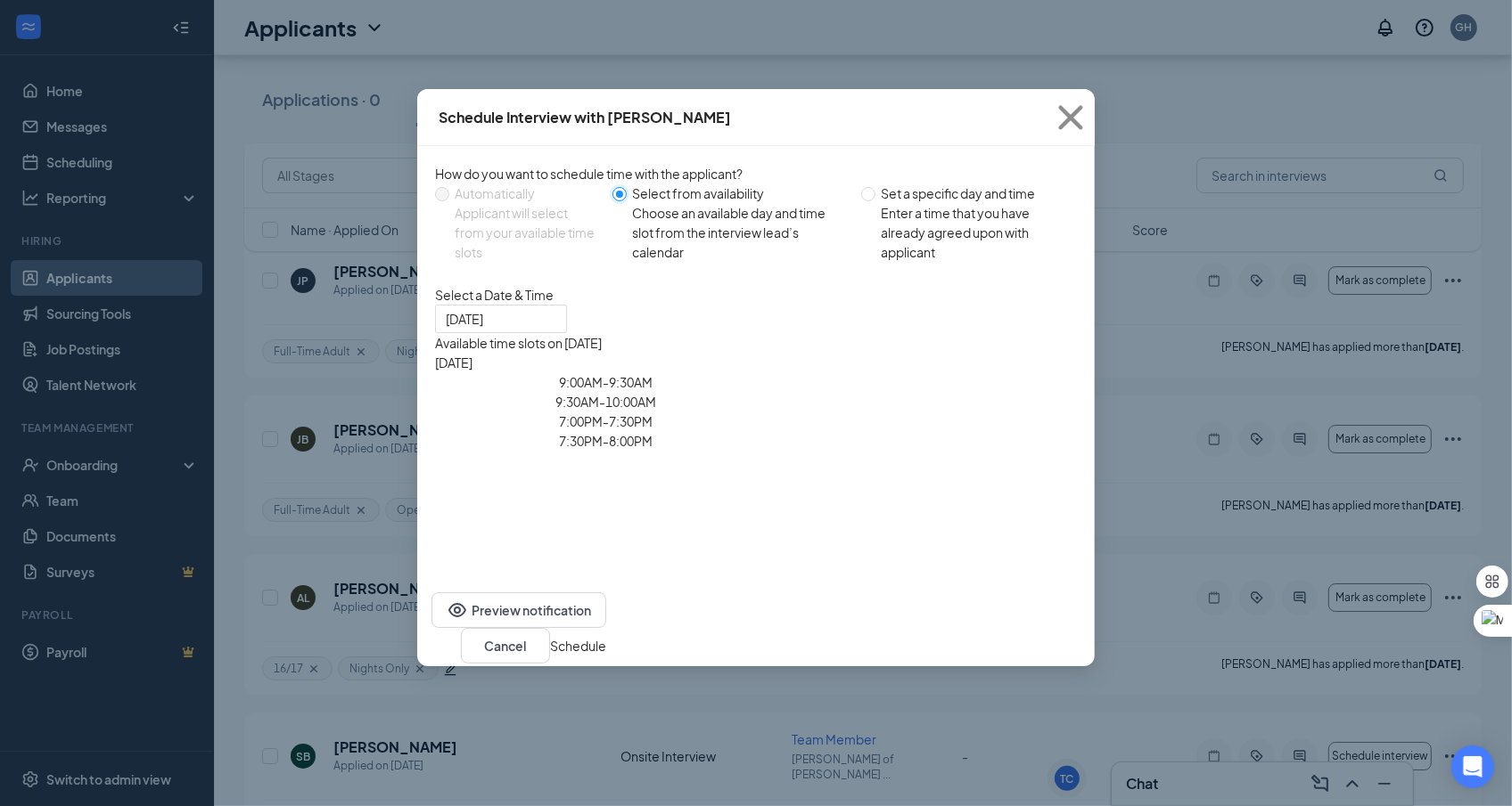
type input "[DATE]"
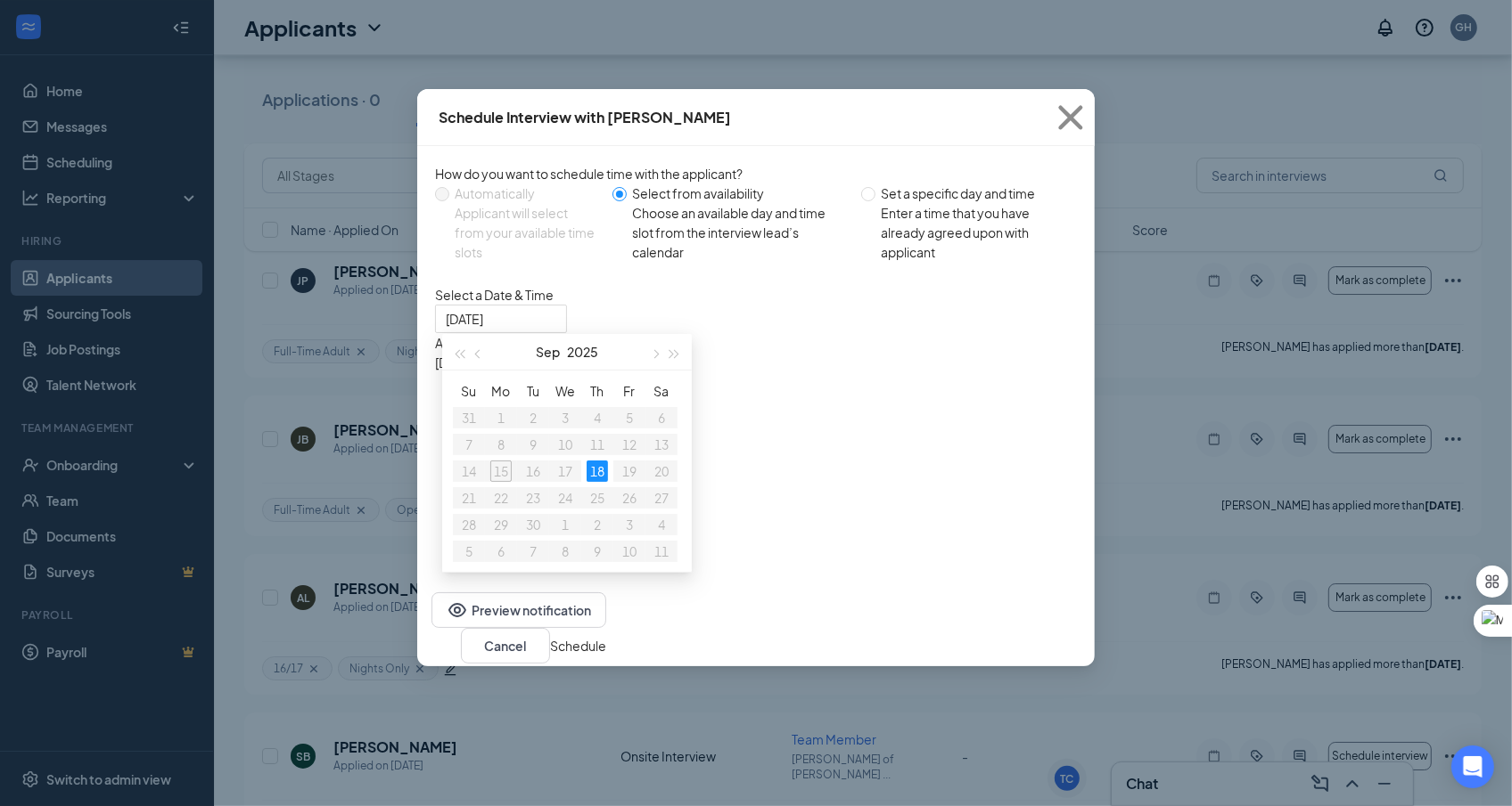
drag, startPoint x: 874, startPoint y: 392, endPoint x: 947, endPoint y: 438, distance: 86.3
click at [777, 438] on div "9:00AM - 9:30AM 9:30AM - 10:00AM 7:00PM - 7:30PM 7:30PM - 8:00PM" at bounding box center [605, 411] width 341 height 79
click at [777, 432] on div "7:00PM - 7:30PM" at bounding box center [605, 421] width 341 height 19
click at [607, 656] on button "Schedule" at bounding box center [578, 645] width 56 height 19
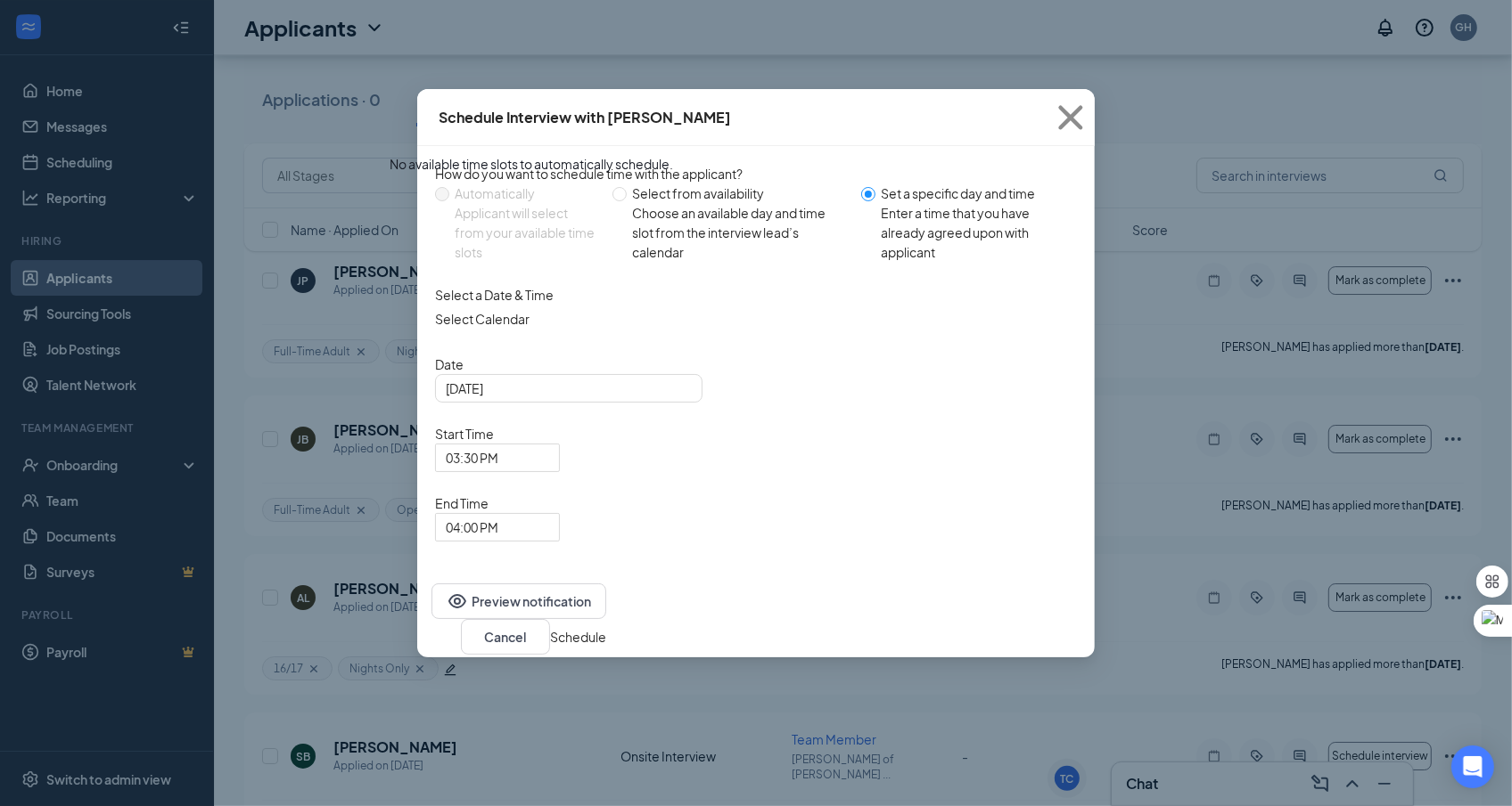
click at [655, 181] on div "How do you want to schedule time with the applicant? Automatically Applicant wi…" at bounding box center [756, 217] width 642 height 107
click at [655, 203] on div "Select from availability" at bounding box center [740, 193] width 215 height 19
click at [627, 202] on input "Select from availability Choose an available day and time slot from the intervi…" at bounding box center [619, 193] width 14 height 14
radio input "true"
radio input "false"
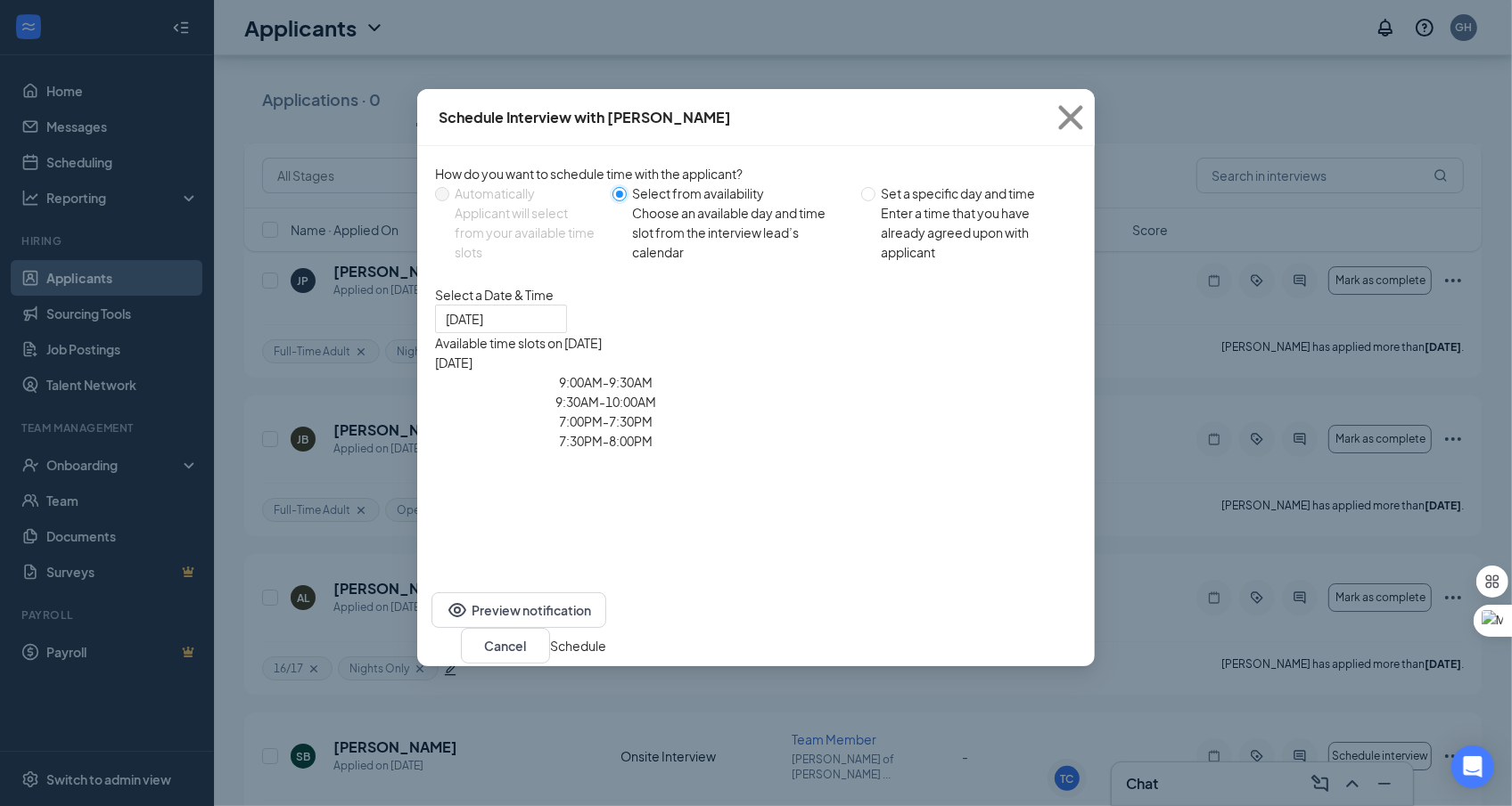
type input "Sep 18, 2025"
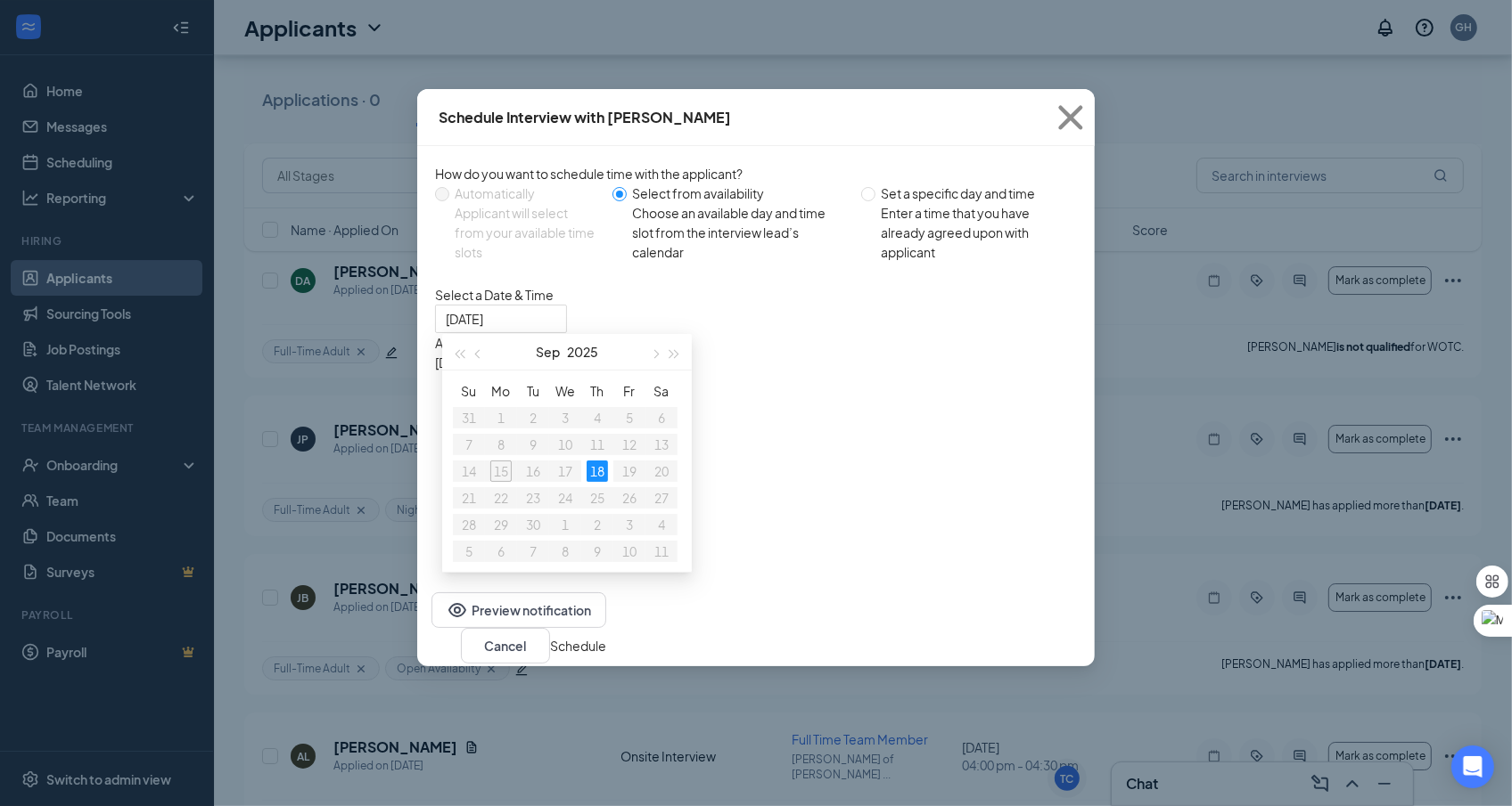
click at [777, 392] on div "9:30AM - 10:00AM" at bounding box center [605, 401] width 341 height 19
click at [607, 656] on button "Schedule" at bounding box center [578, 645] width 56 height 19
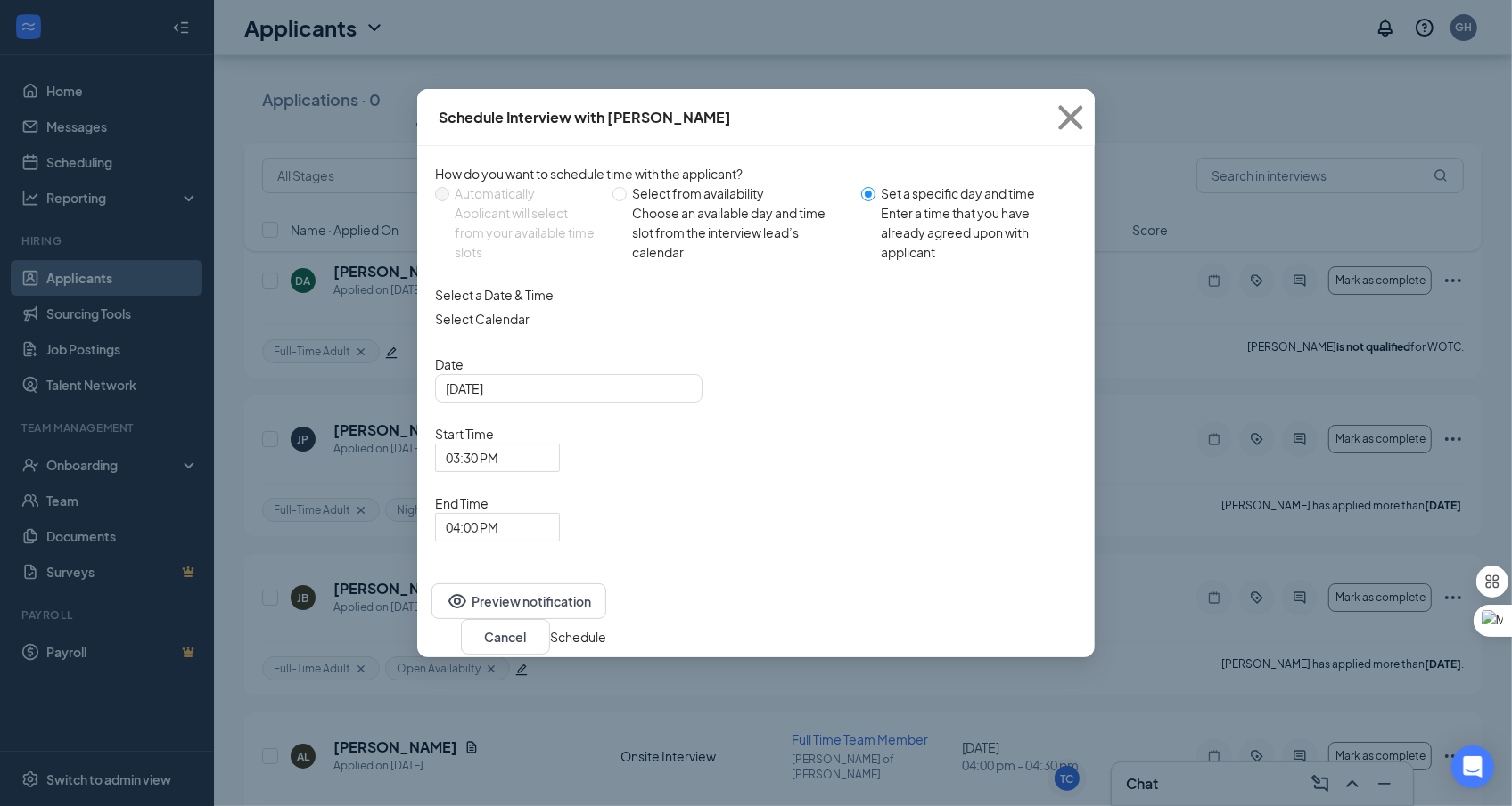
click at [731, 254] on div "Choose an available day and time slot from the interview lead’s calendar" at bounding box center [740, 233] width 215 height 59
click at [627, 202] on input "Select from availability Choose an available day and time slot from the intervi…" at bounding box center [619, 193] width 14 height 14
radio input "true"
radio input "false"
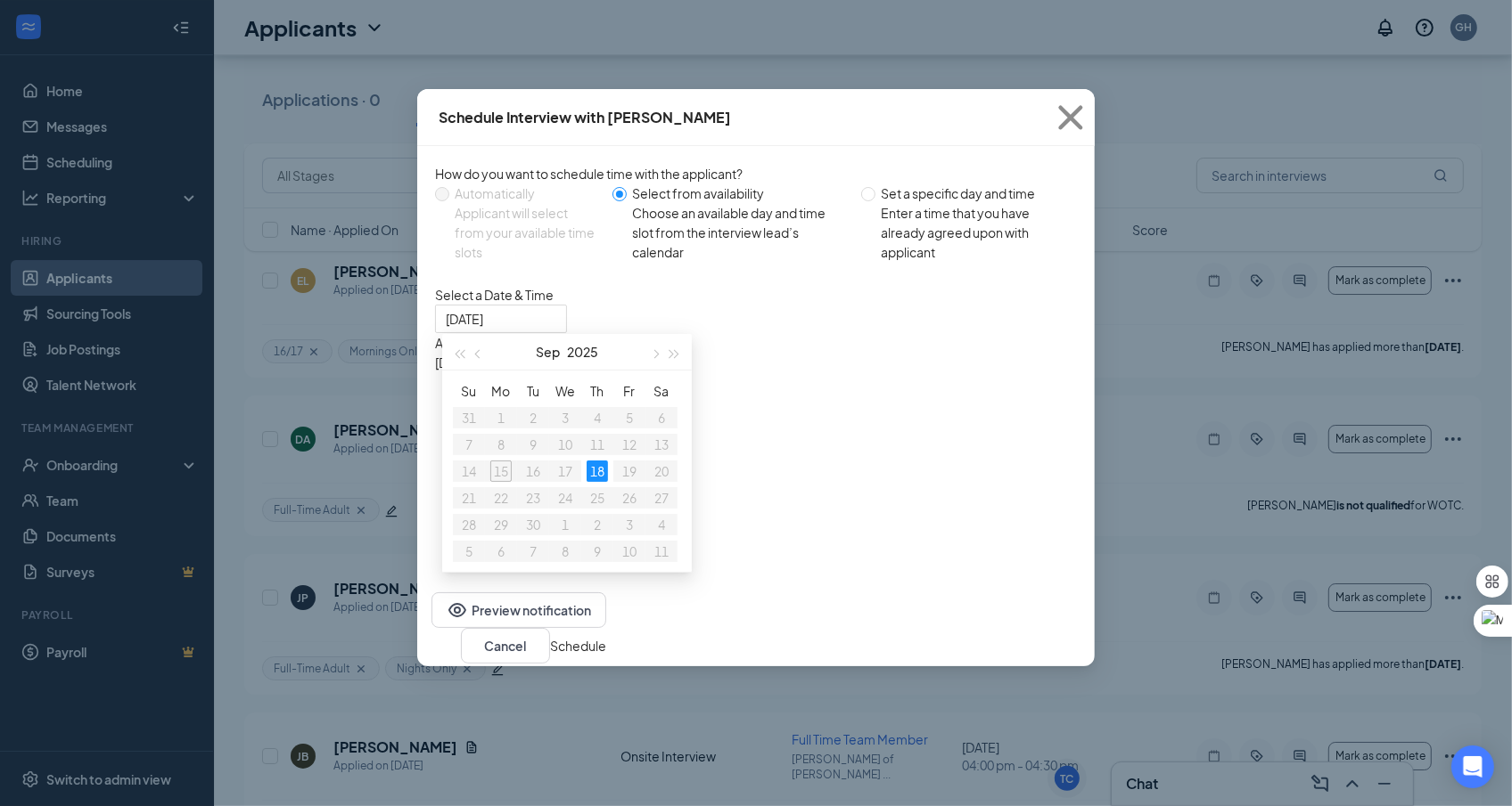
click at [777, 428] on div "7:00PM - 7:30PM" at bounding box center [605, 421] width 341 height 19
click at [607, 643] on button "Schedule" at bounding box center [578, 645] width 56 height 19
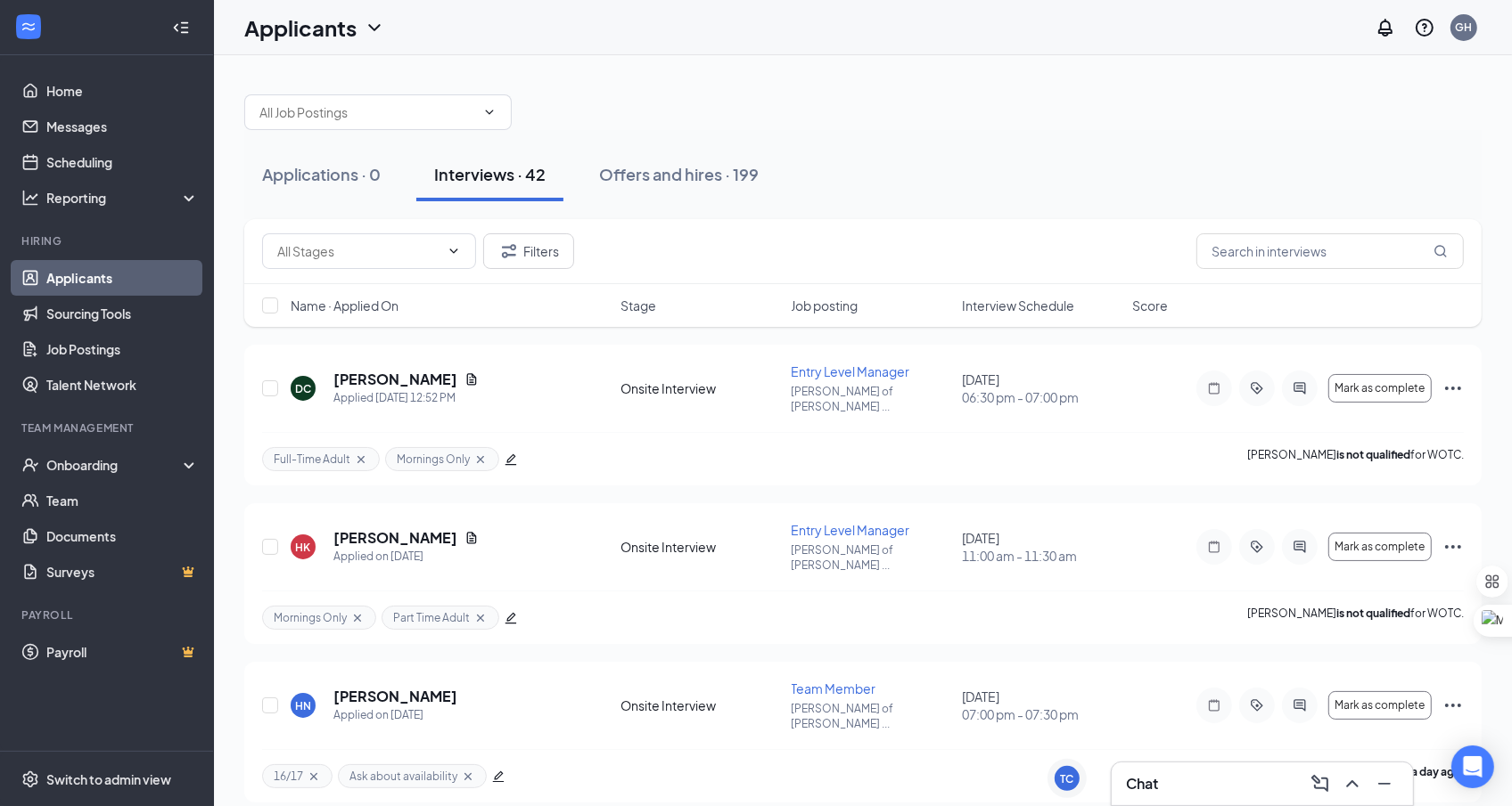
click at [1040, 305] on span "Interview Schedule" at bounding box center [1017, 305] width 112 height 18
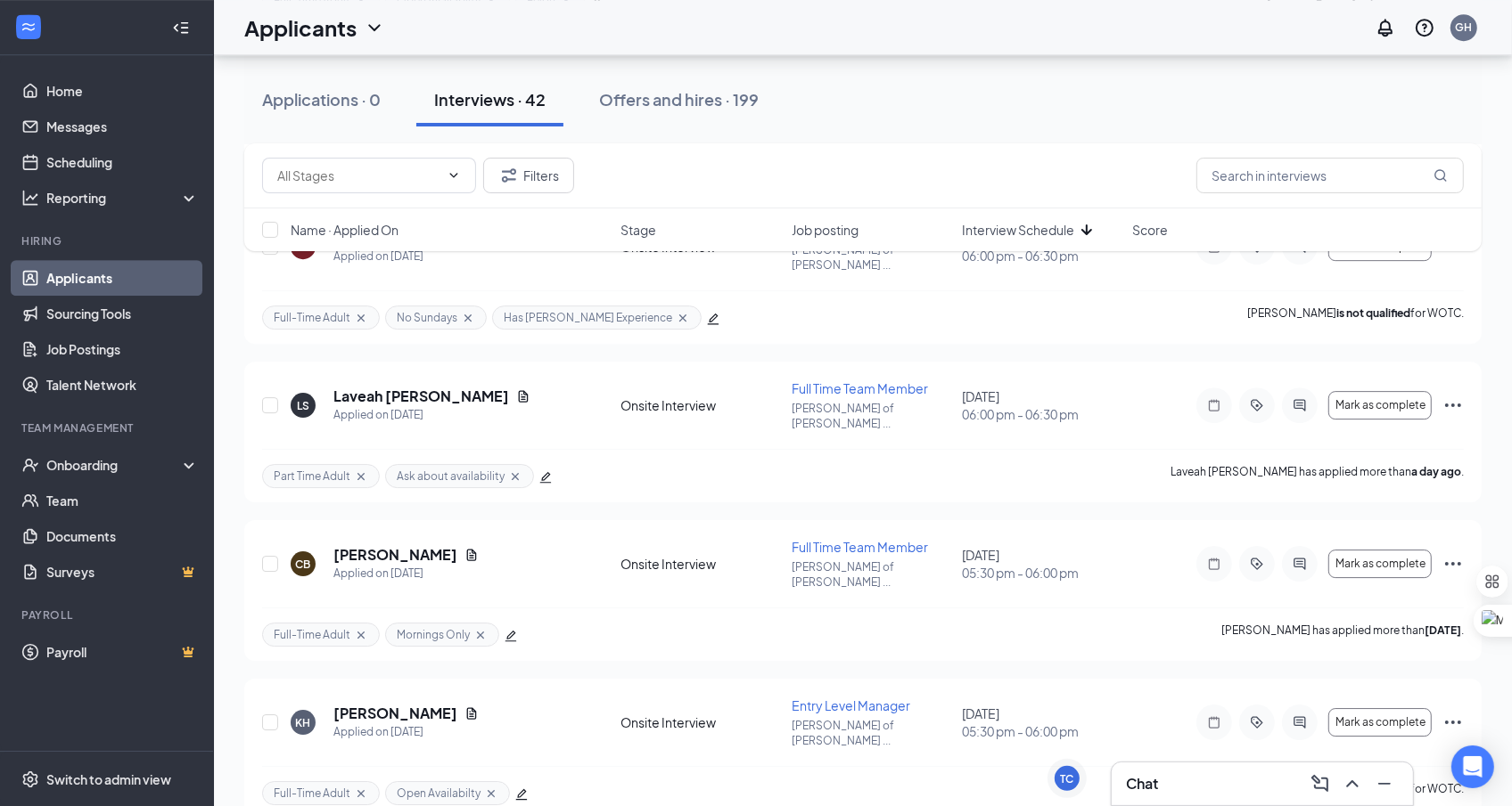
scroll to position [5561, 0]
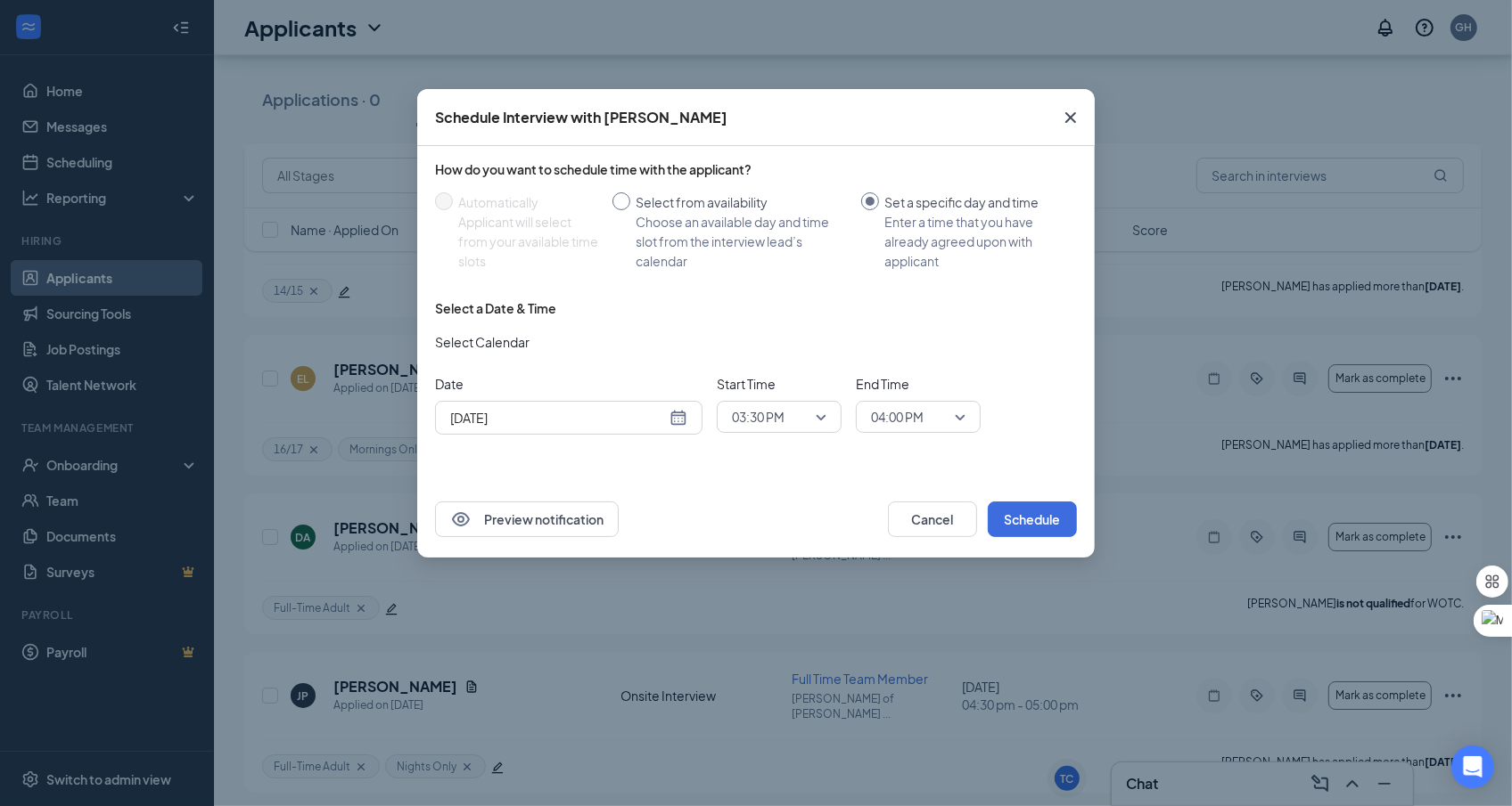
click at [651, 252] on div "Choose an available day and time slot from the interview lead’s calendar" at bounding box center [741, 241] width 211 height 59
click at [631, 211] on input "Select from availability Choose an available day and time slot from the intervi…" at bounding box center [621, 201] width 18 height 18
radio input "true"
radio input "false"
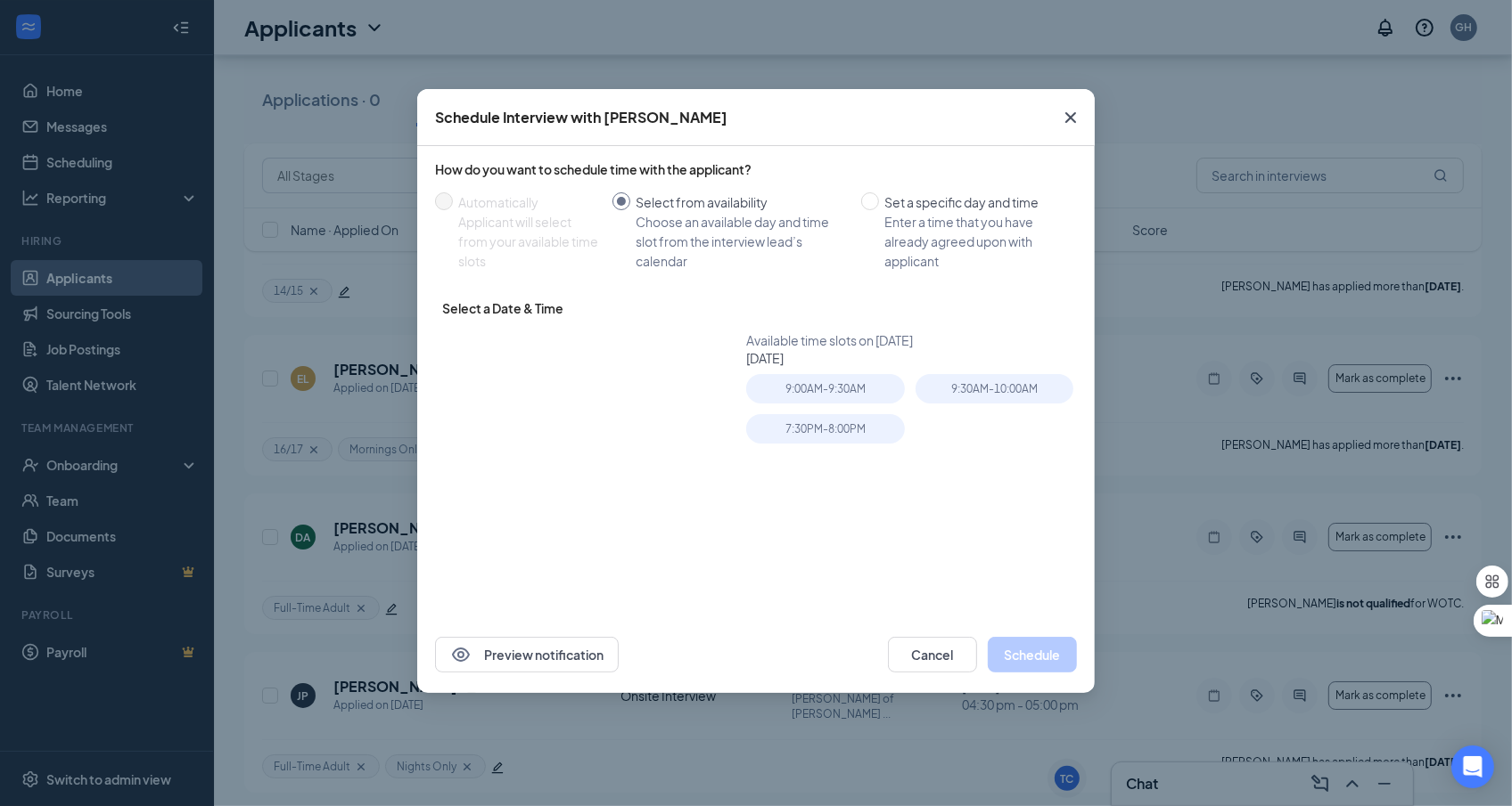
type input "[DATE]"
click at [864, 409] on div "9:00AM - 9:30AM" at bounding box center [830, 394] width 168 height 40
click at [864, 423] on div "7:30PM - 8:00PM" at bounding box center [825, 429] width 158 height 30
click at [1058, 657] on button "Schedule" at bounding box center [1032, 654] width 89 height 36
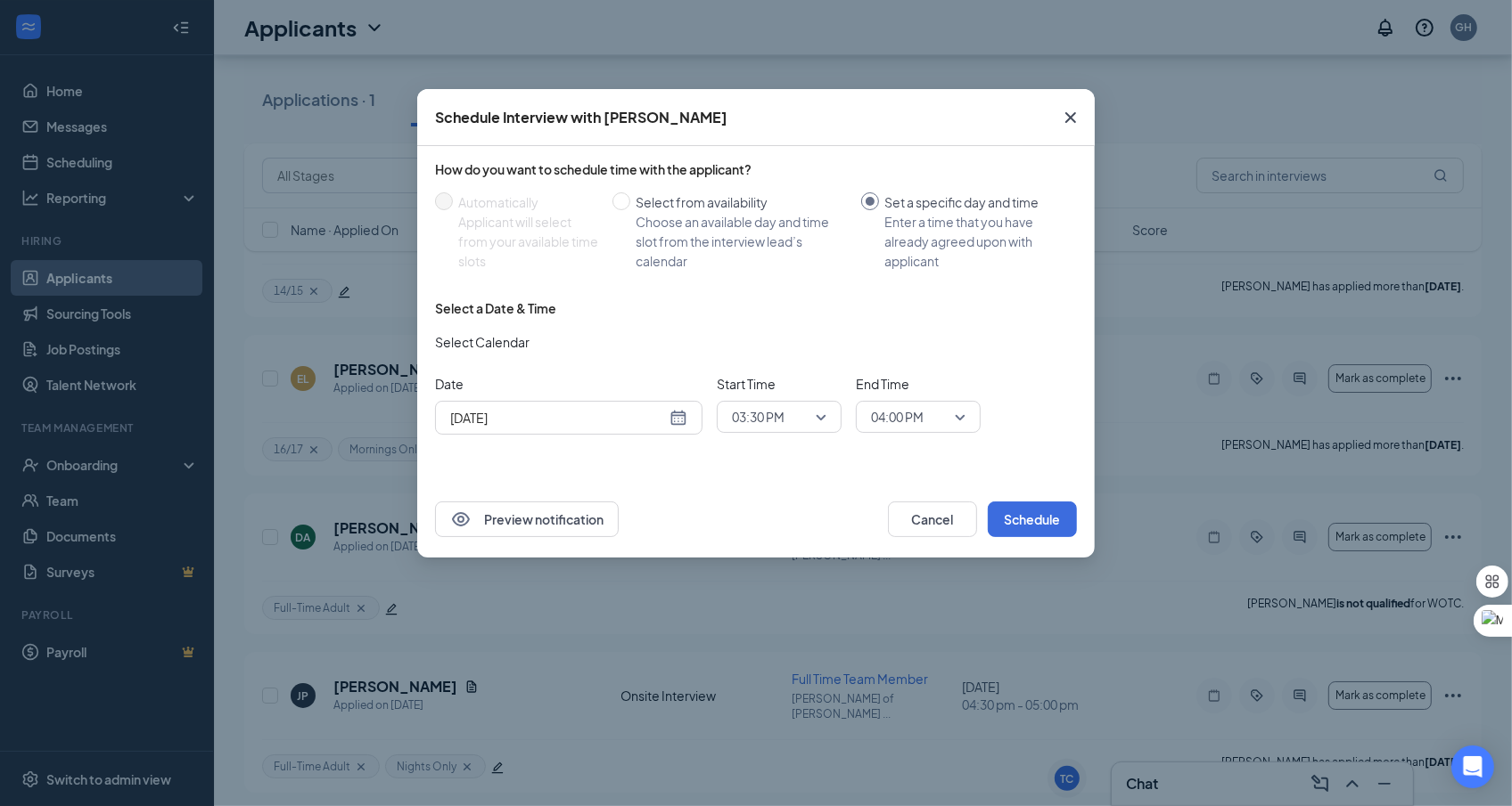
scroll to position [5417, 0]
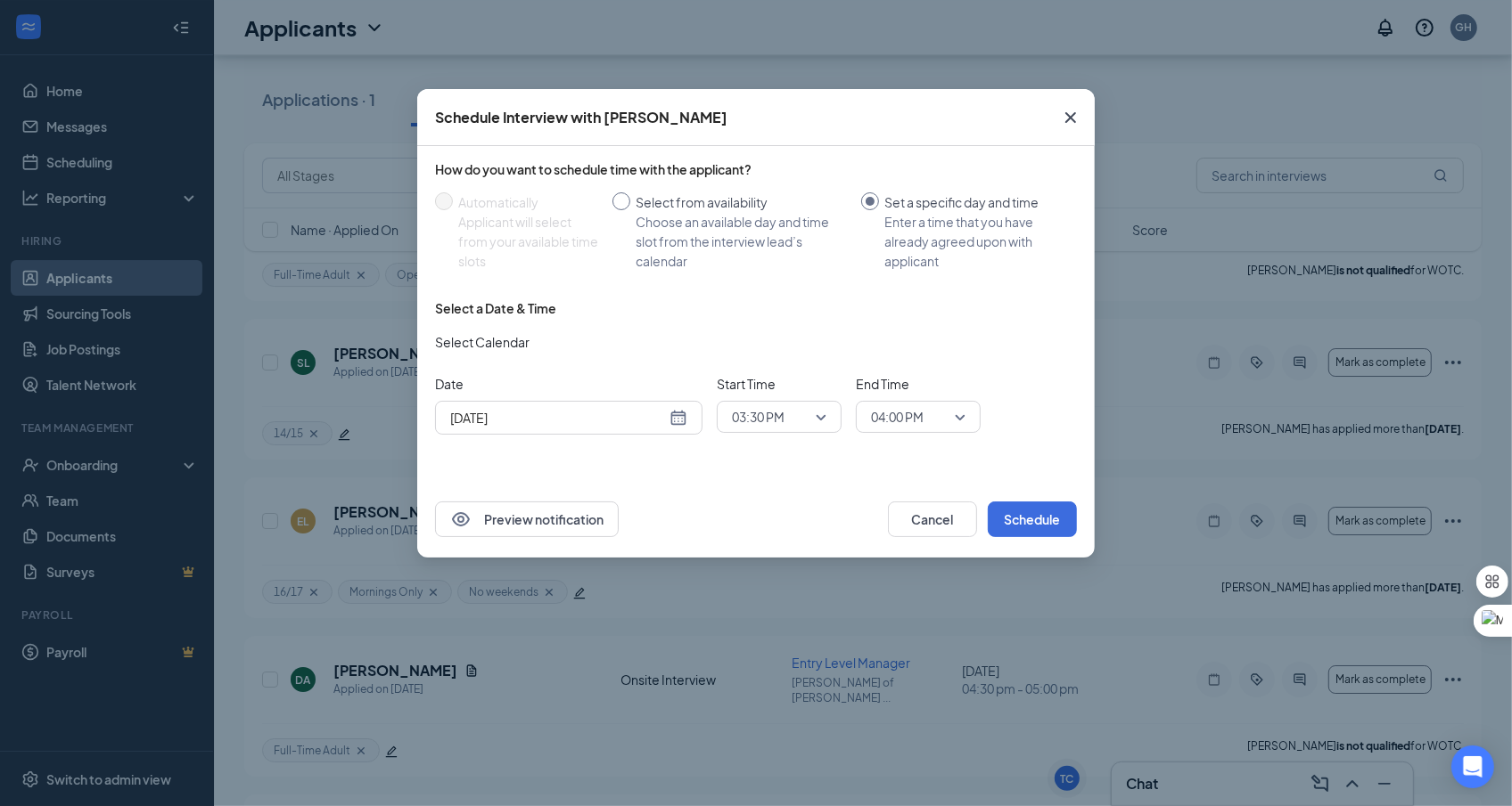
click at [790, 216] on div "Choose an available day and time slot from the interview lead’s calendar" at bounding box center [741, 241] width 211 height 59
click at [631, 211] on input "Select from availability Choose an available day and time slot from the intervi…" at bounding box center [621, 201] width 18 height 18
radio input "true"
radio input "false"
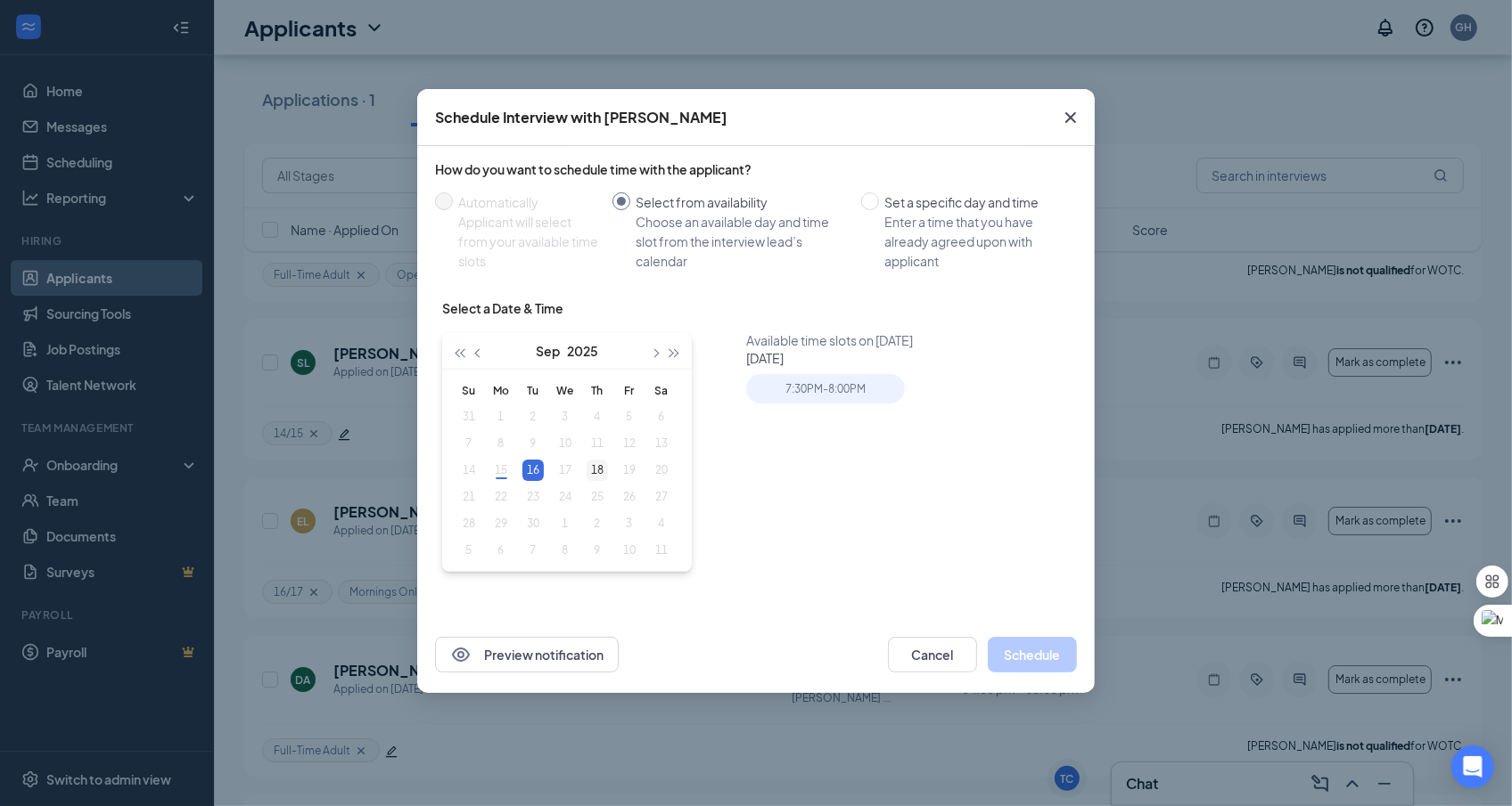
type input "Sep 18, 2025"
click at [598, 464] on div "18" at bounding box center [596, 470] width 21 height 21
click at [983, 390] on div "9:30AM - 10:00AM" at bounding box center [994, 389] width 158 height 30
click at [891, 439] on div "7:30PM - 8:00PM" at bounding box center [825, 429] width 158 height 30
click at [1030, 658] on button "Schedule" at bounding box center [1032, 654] width 89 height 36
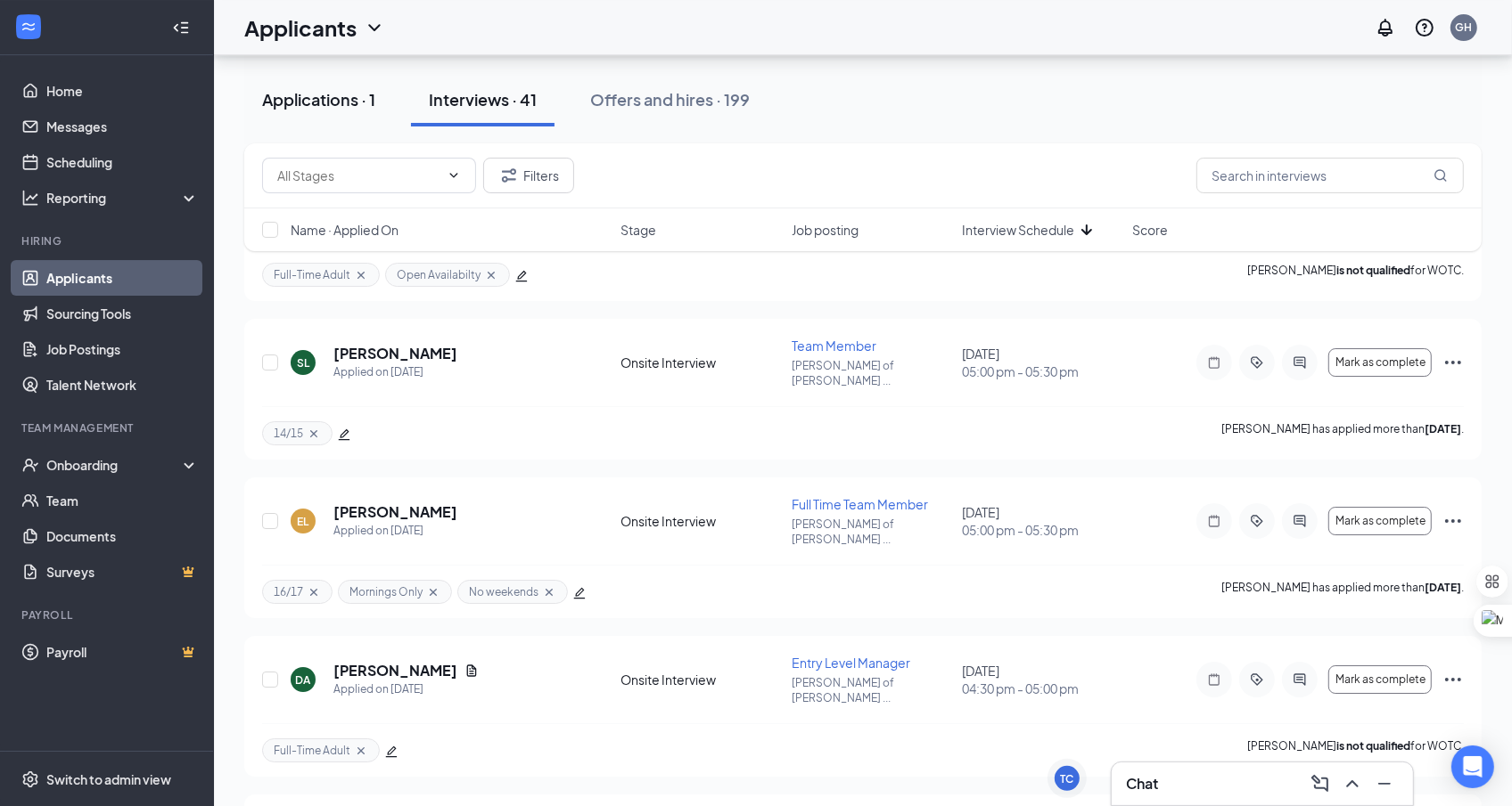
click at [331, 94] on div "Applications · 1" at bounding box center [318, 99] width 113 height 22
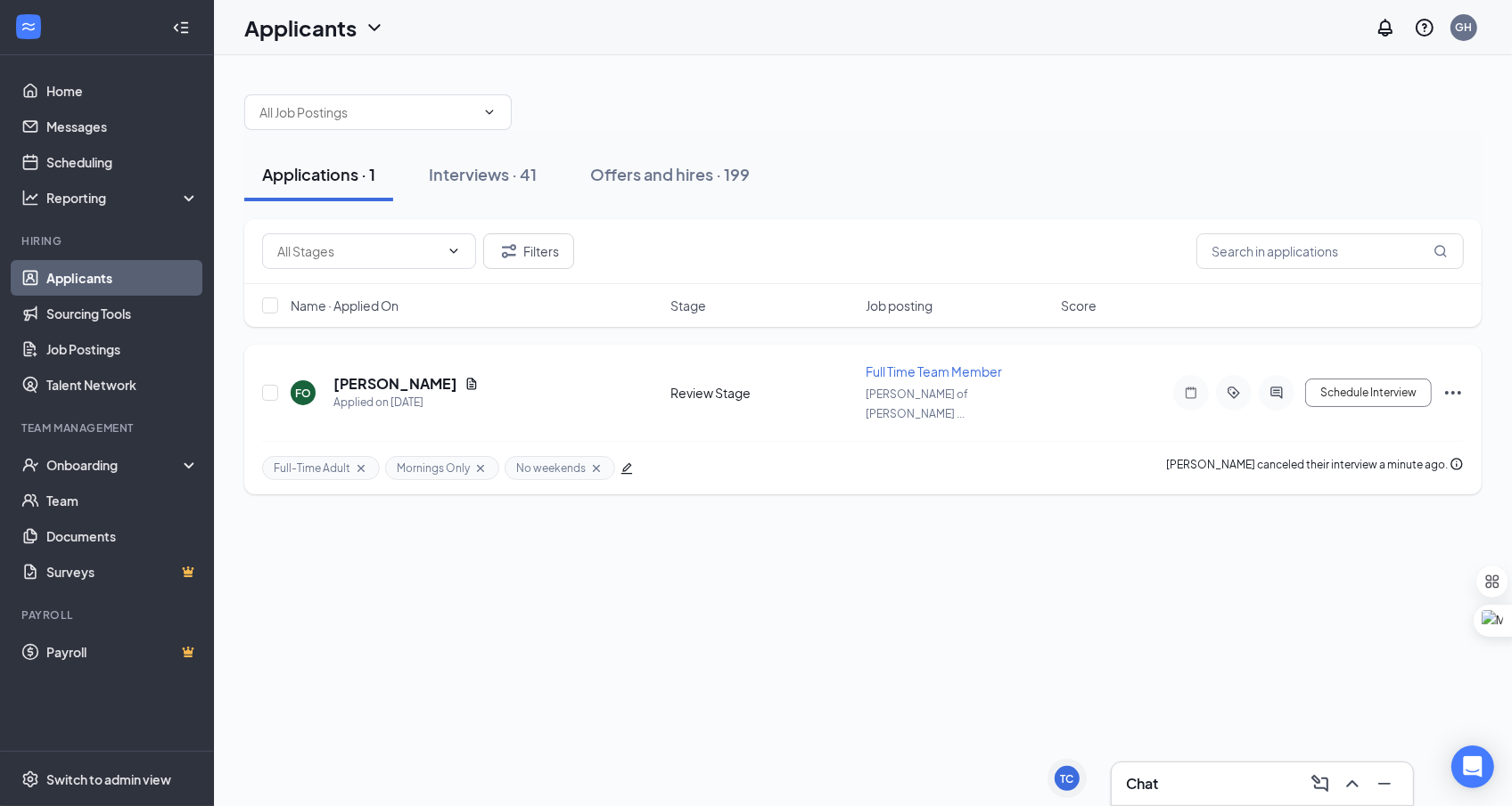
click at [1455, 383] on icon "Ellipses" at bounding box center [1453, 393] width 21 height 21
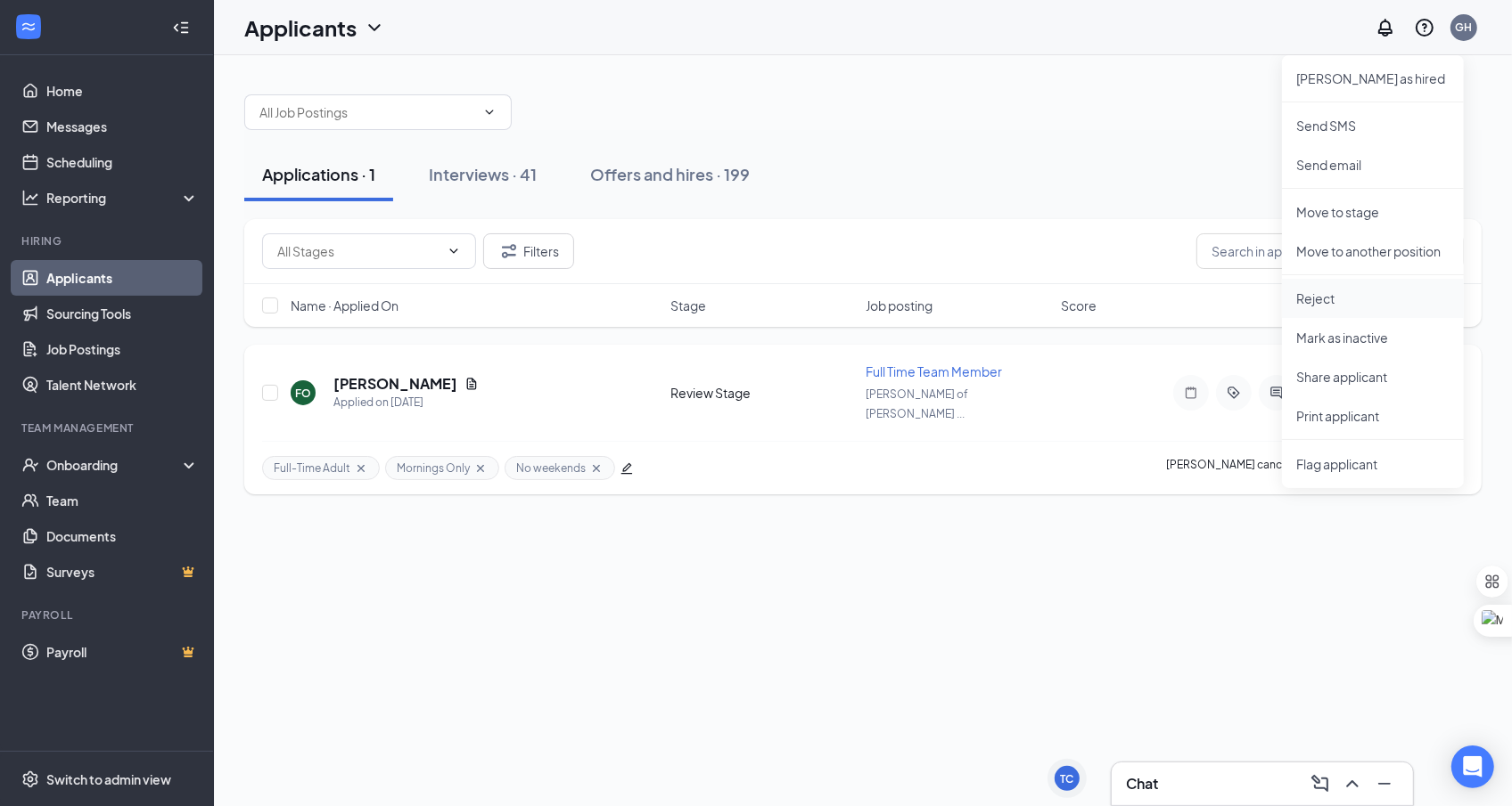
click at [1384, 294] on p "Reject" at bounding box center [1373, 298] width 154 height 18
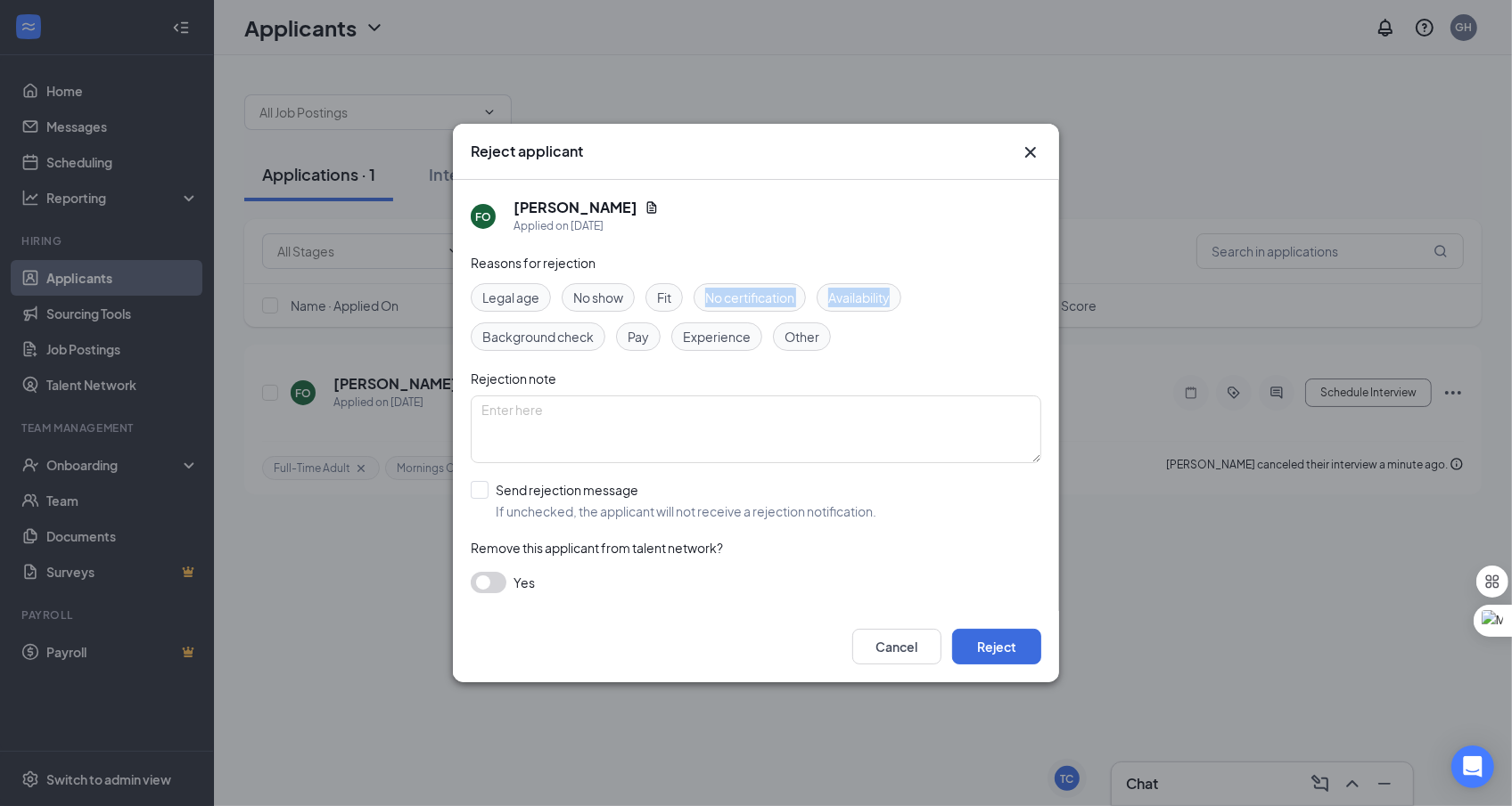
drag, startPoint x: 676, startPoint y: 295, endPoint x: 888, endPoint y: 312, distance: 212.7
click at [889, 313] on div "Legal age No show Fit No certification Availability Background check Pay Experi…" at bounding box center [756, 317] width 571 height 67
click at [880, 300] on span "Availability" at bounding box center [859, 297] width 62 height 19
click at [849, 356] on div "Reasons for rejection Legal age No show Fit No certification Availability Backg…" at bounding box center [756, 433] width 571 height 359
click at [643, 471] on div "Reasons for rejection Legal age No show Fit No certification Availability Backg…" at bounding box center [756, 433] width 571 height 359
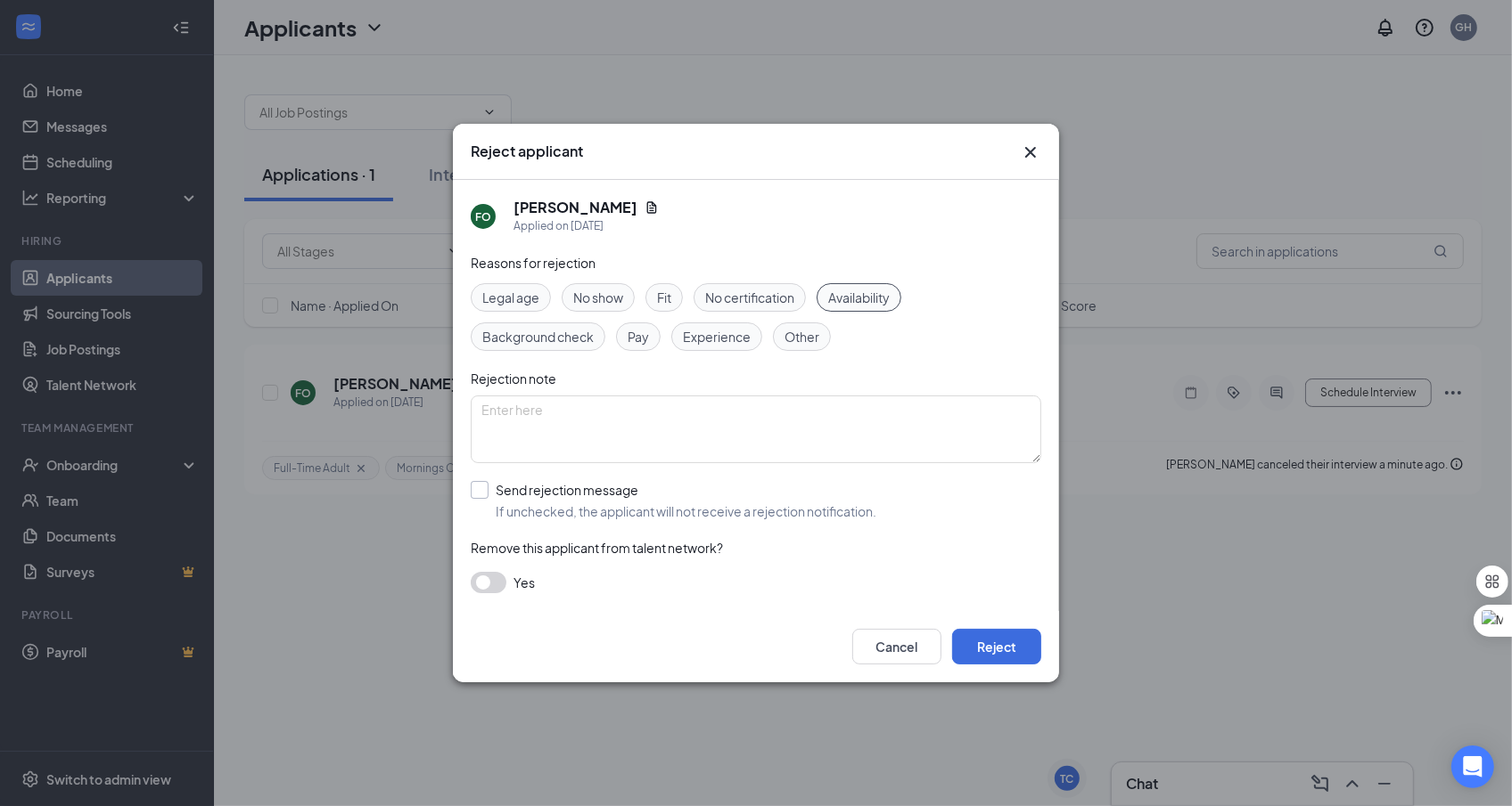
click at [621, 486] on input "Send rejection message If unchecked, the applicant will not receive a rejection…" at bounding box center [673, 501] width 406 height 39
checkbox input "true"
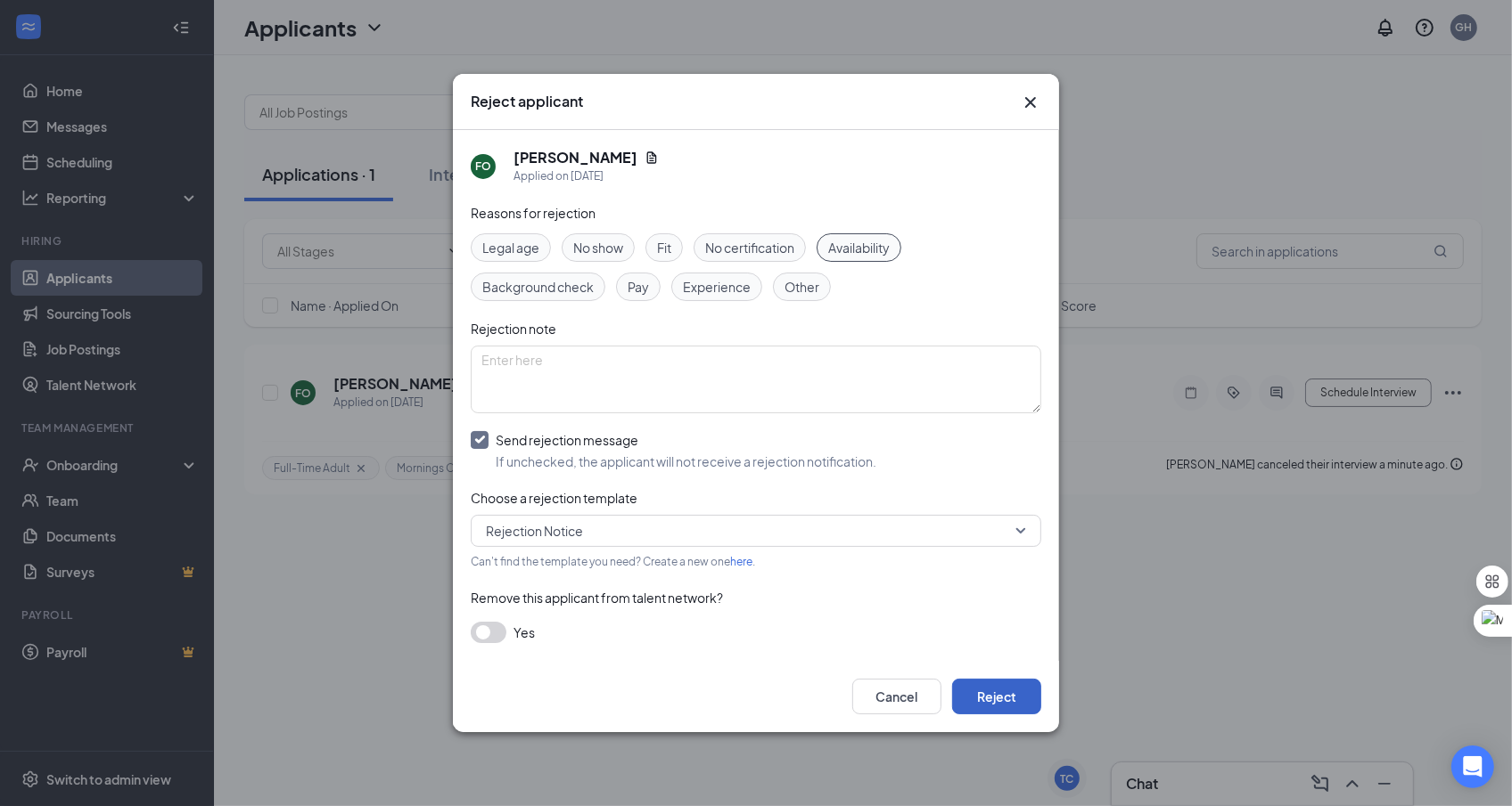
click at [1013, 706] on button "Reject" at bounding box center [997, 697] width 89 height 36
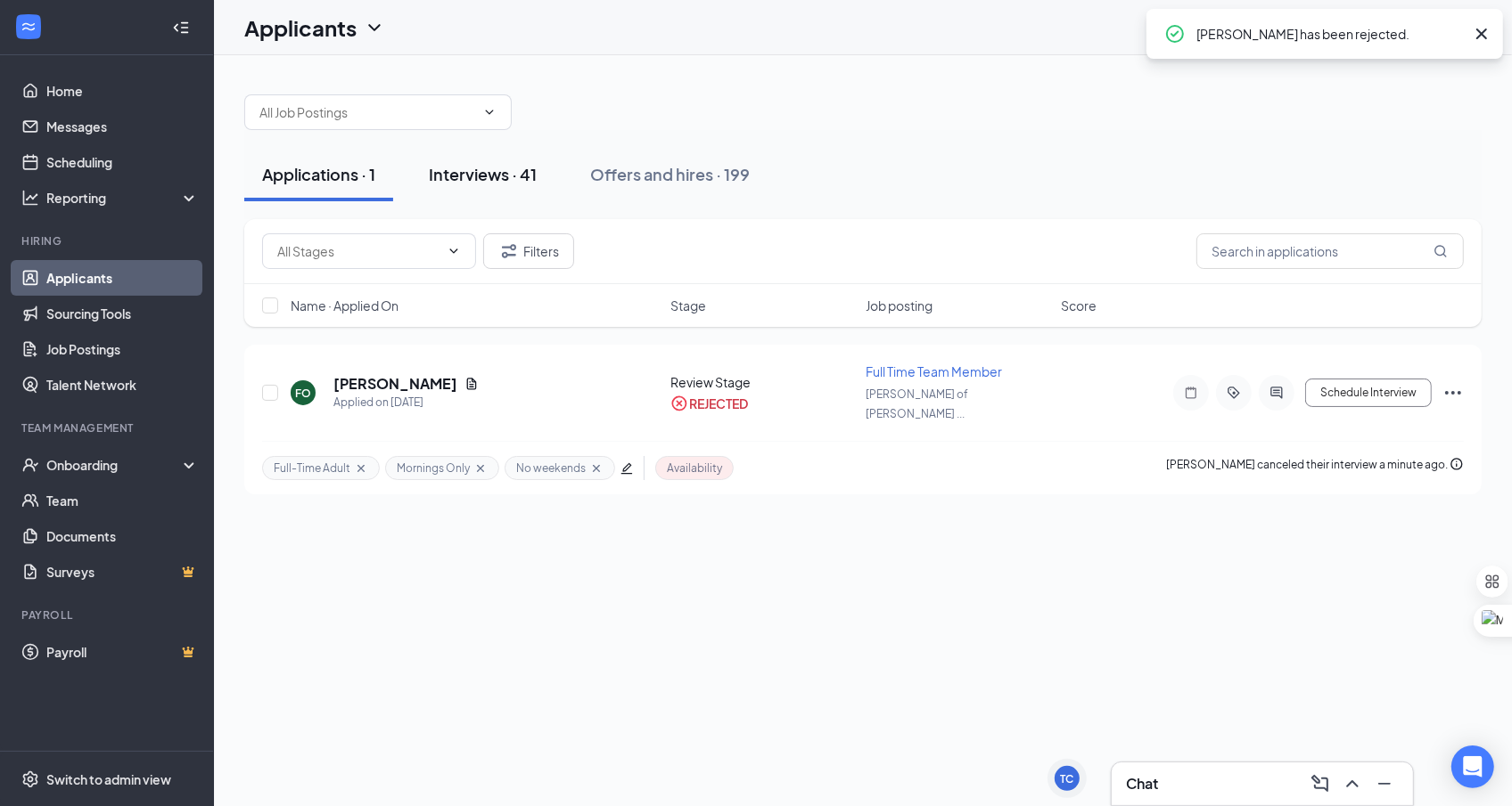
click at [447, 186] on button "Interviews · 41" at bounding box center [482, 175] width 143 height 54
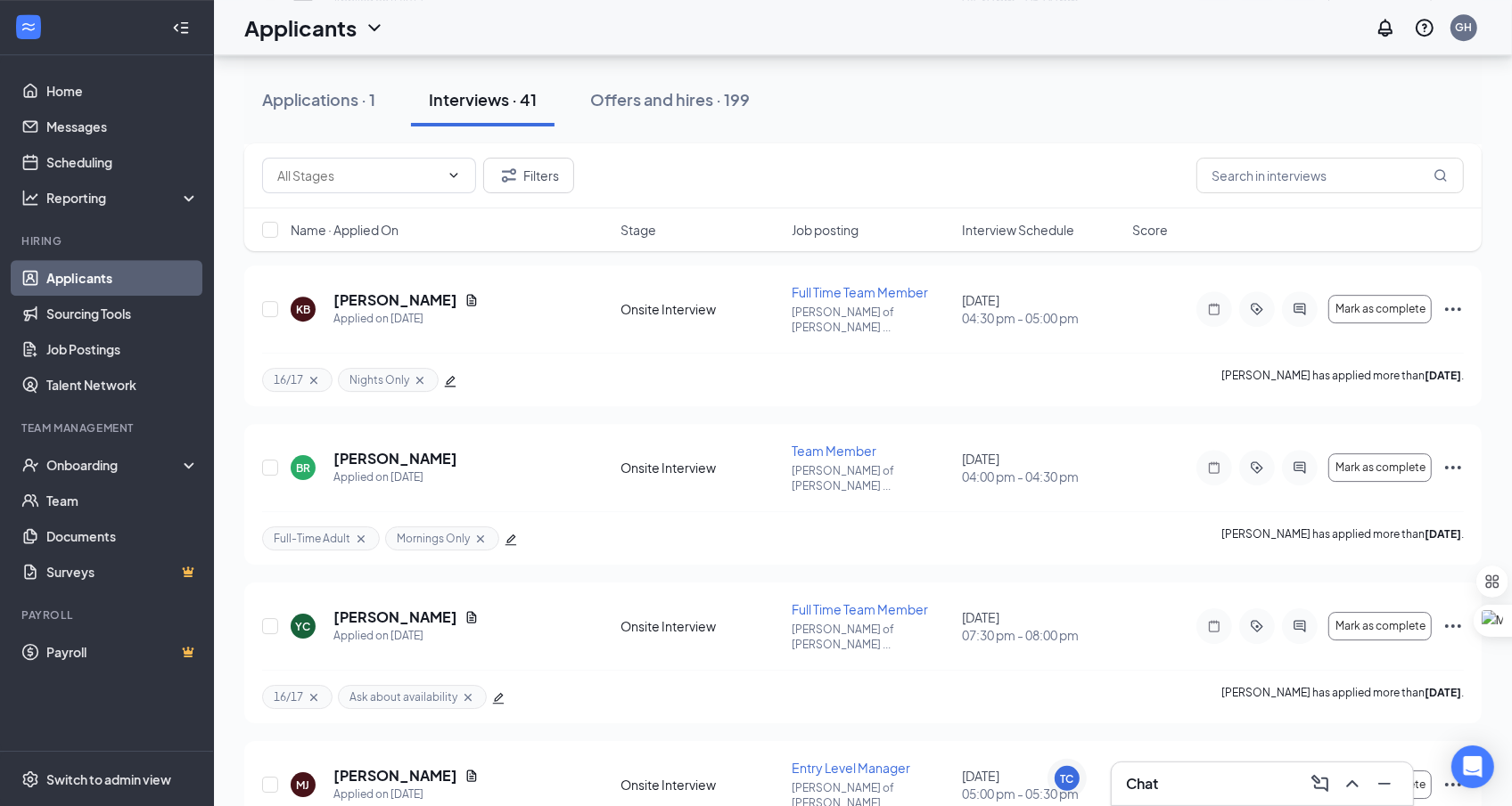
scroll to position [5417, 0]
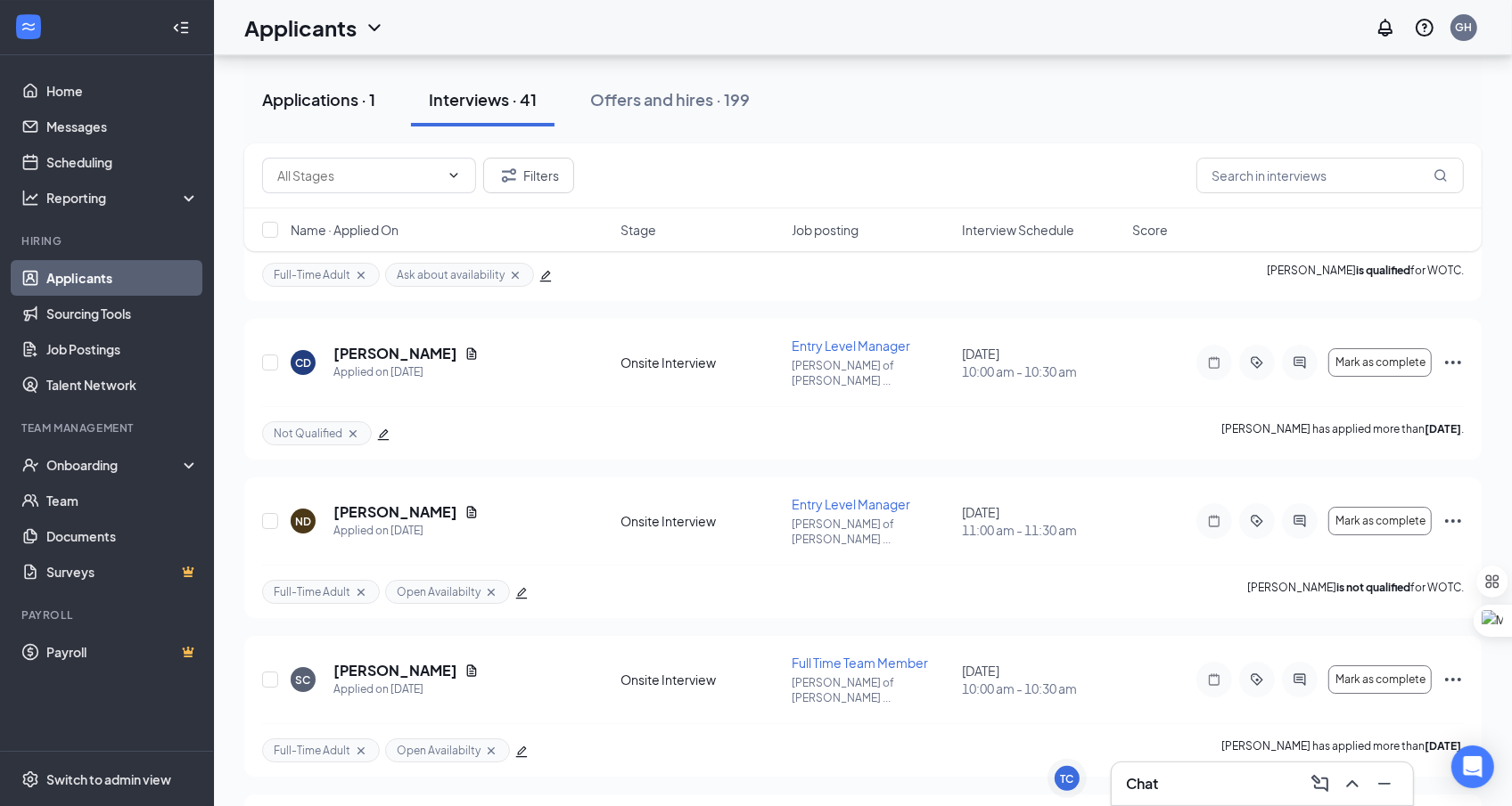
click at [278, 110] on div "Applications · 1" at bounding box center [318, 99] width 113 height 22
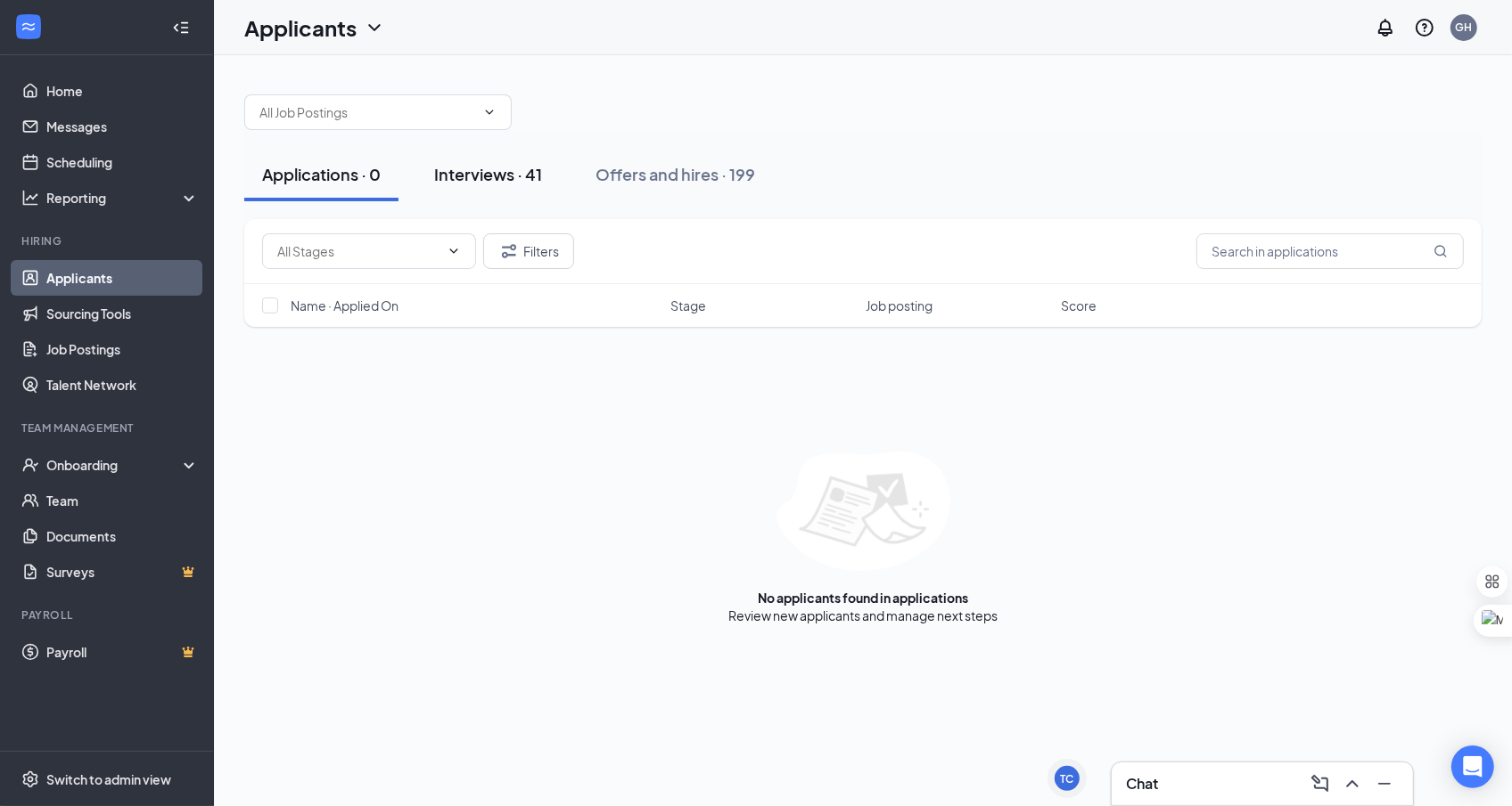
click at [486, 183] on div "Interviews · 41" at bounding box center [487, 174] width 108 height 22
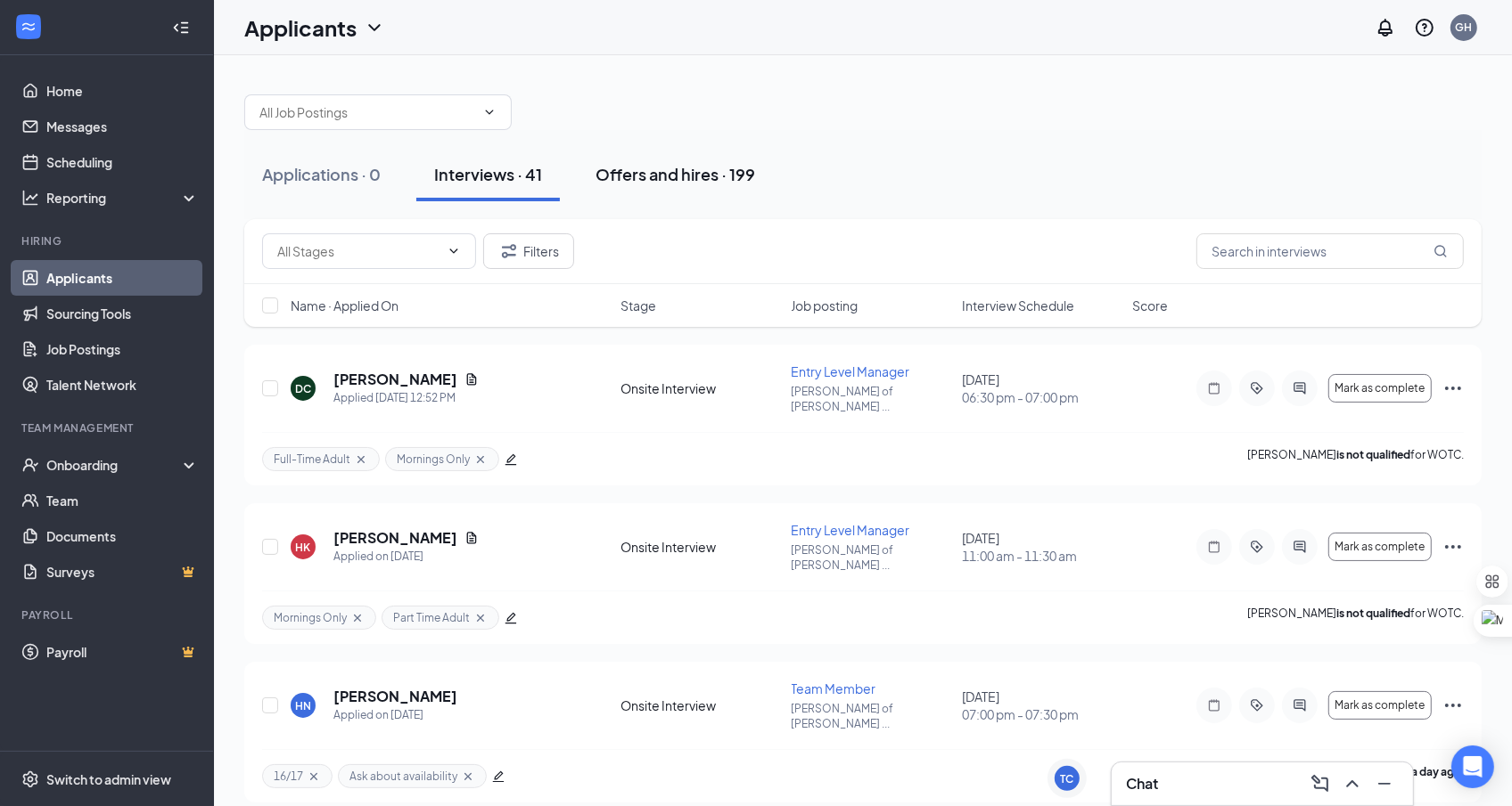
click at [698, 170] on div "Offers and hires · 199" at bounding box center [675, 174] width 160 height 22
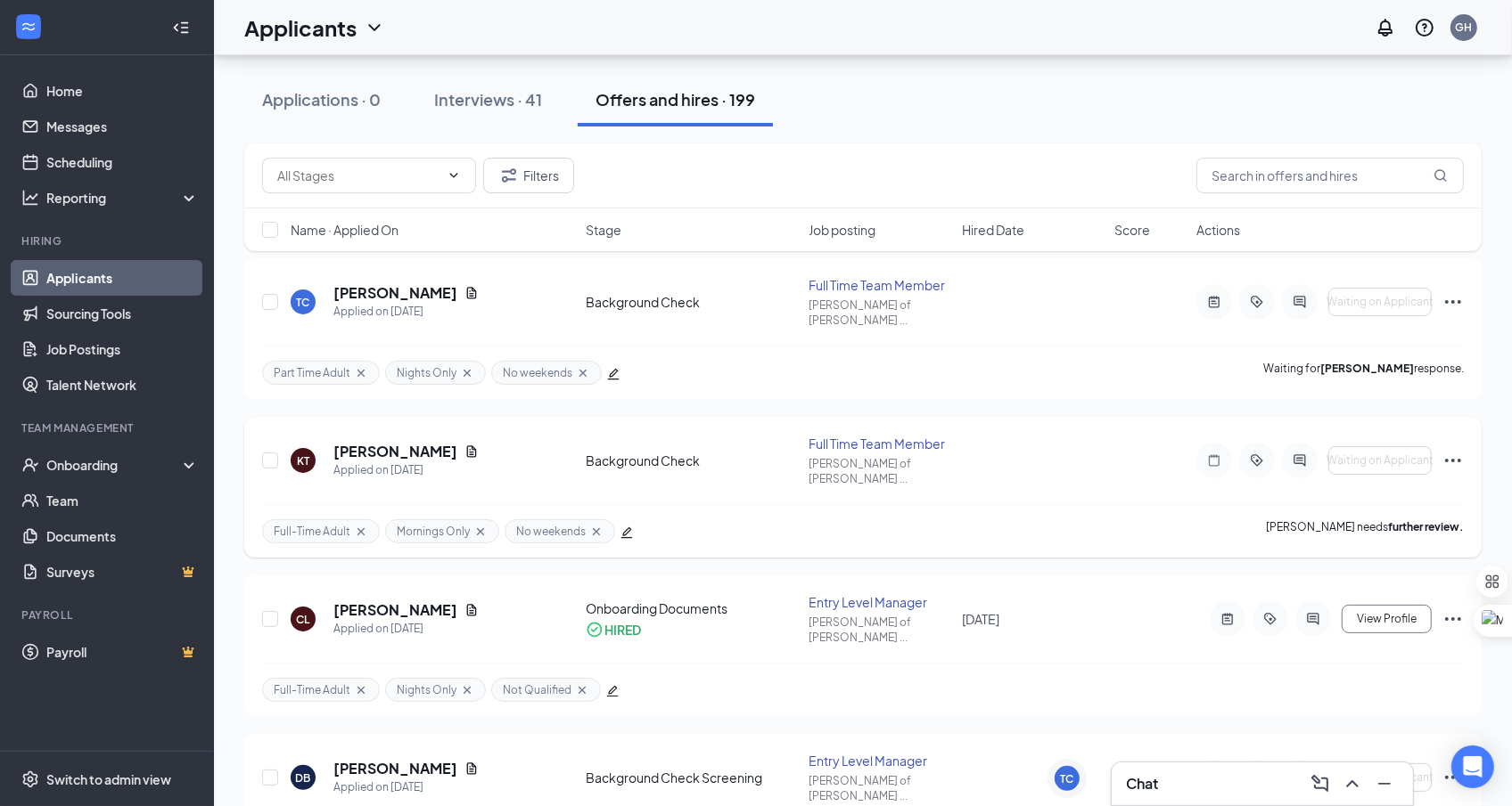
scroll to position [88, 0]
click at [142, 153] on link "Scheduling" at bounding box center [122, 162] width 153 height 36
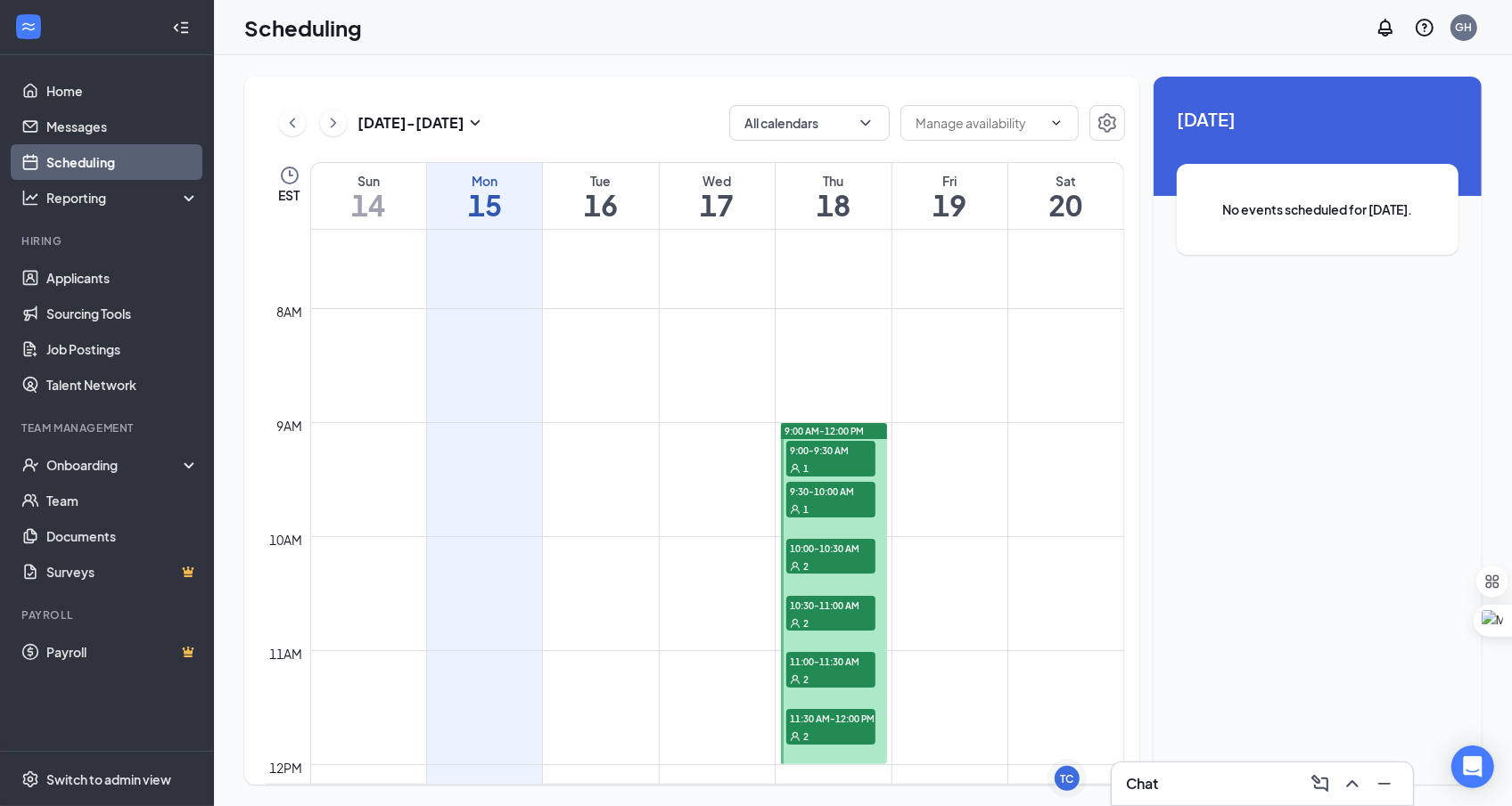
scroll to position [827, 0]
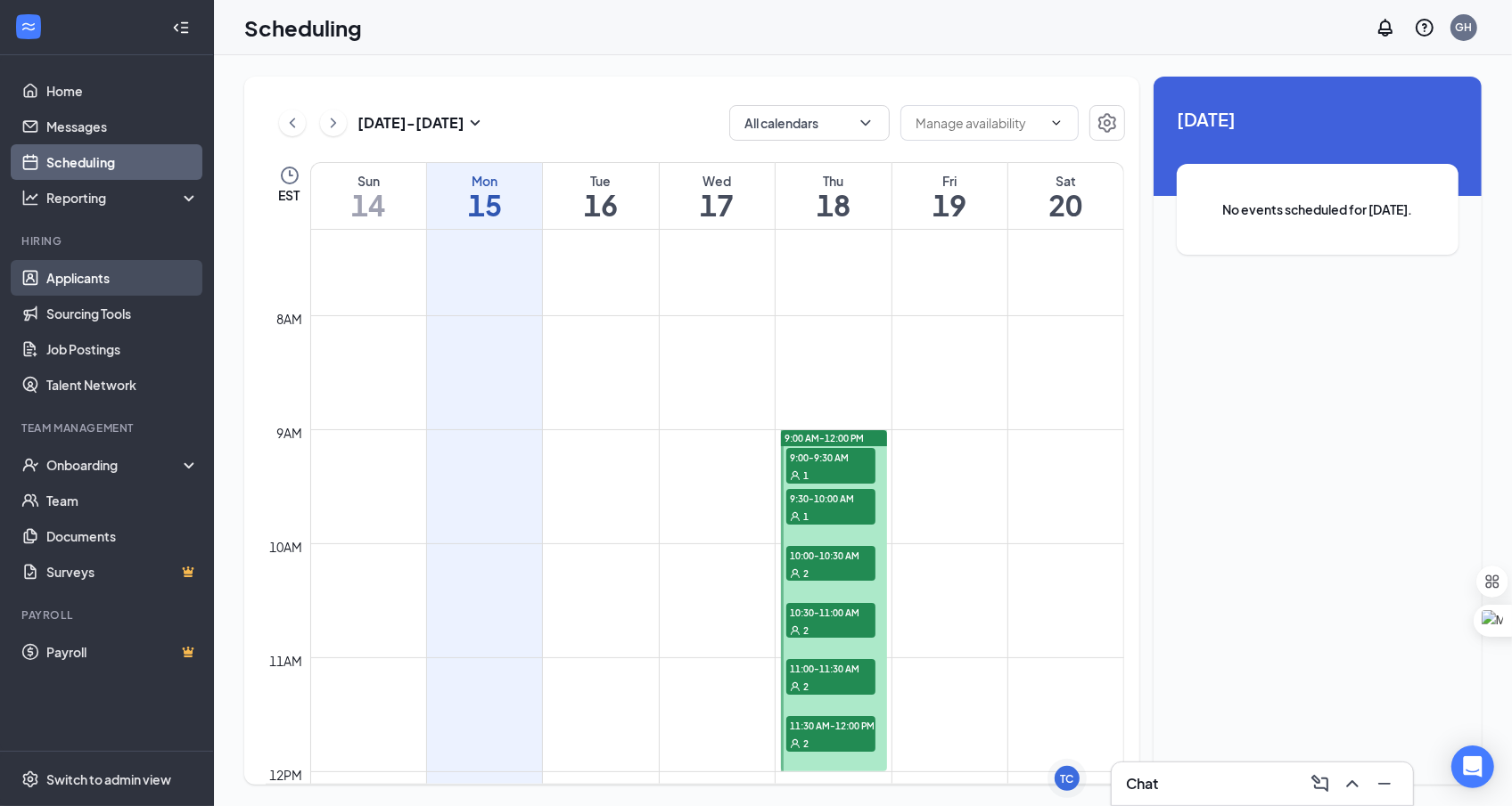
click at [132, 284] on link "Applicants" at bounding box center [122, 277] width 153 height 36
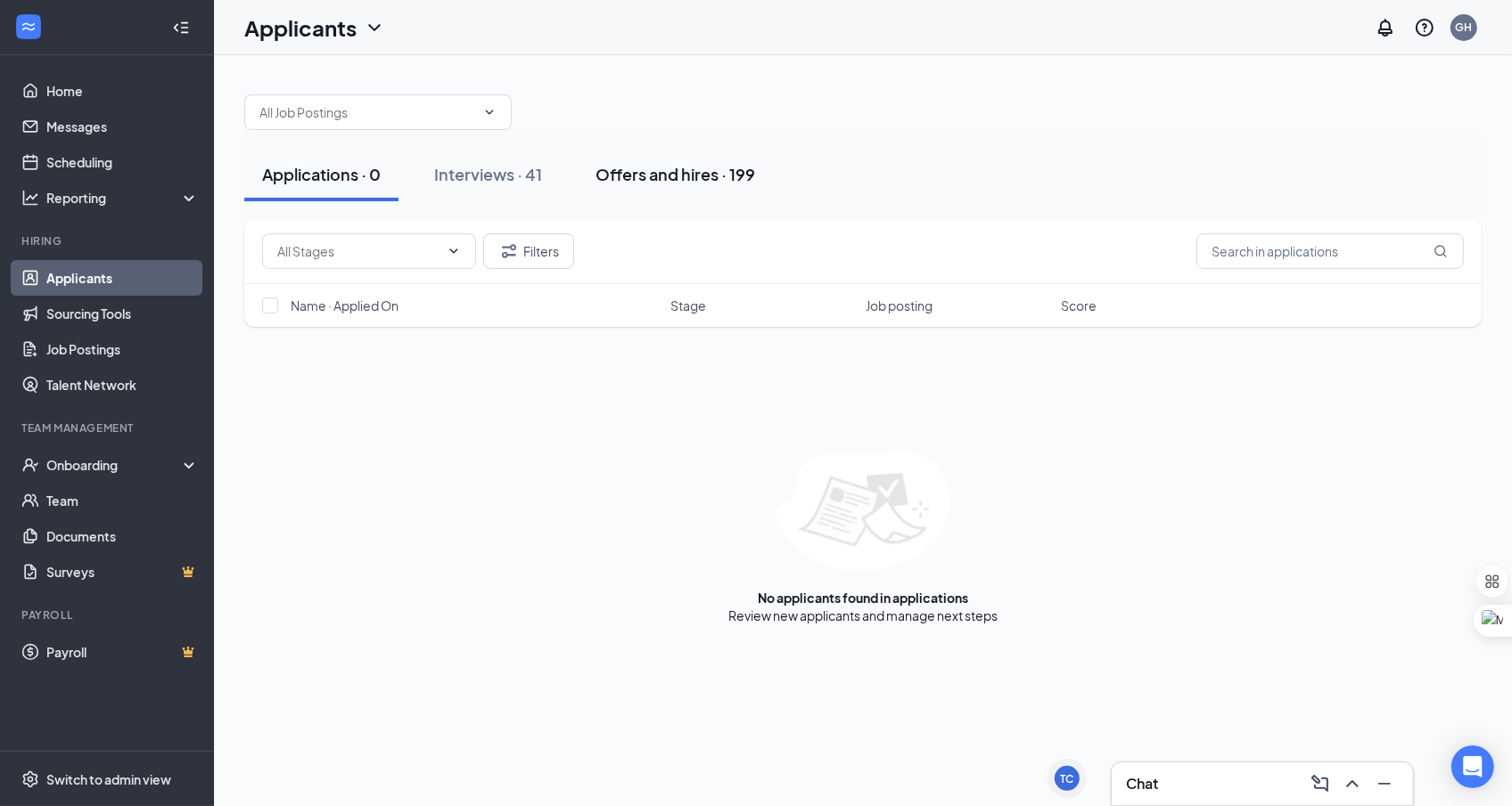
click at [649, 174] on div "Offers and hires · 199" at bounding box center [675, 174] width 160 height 22
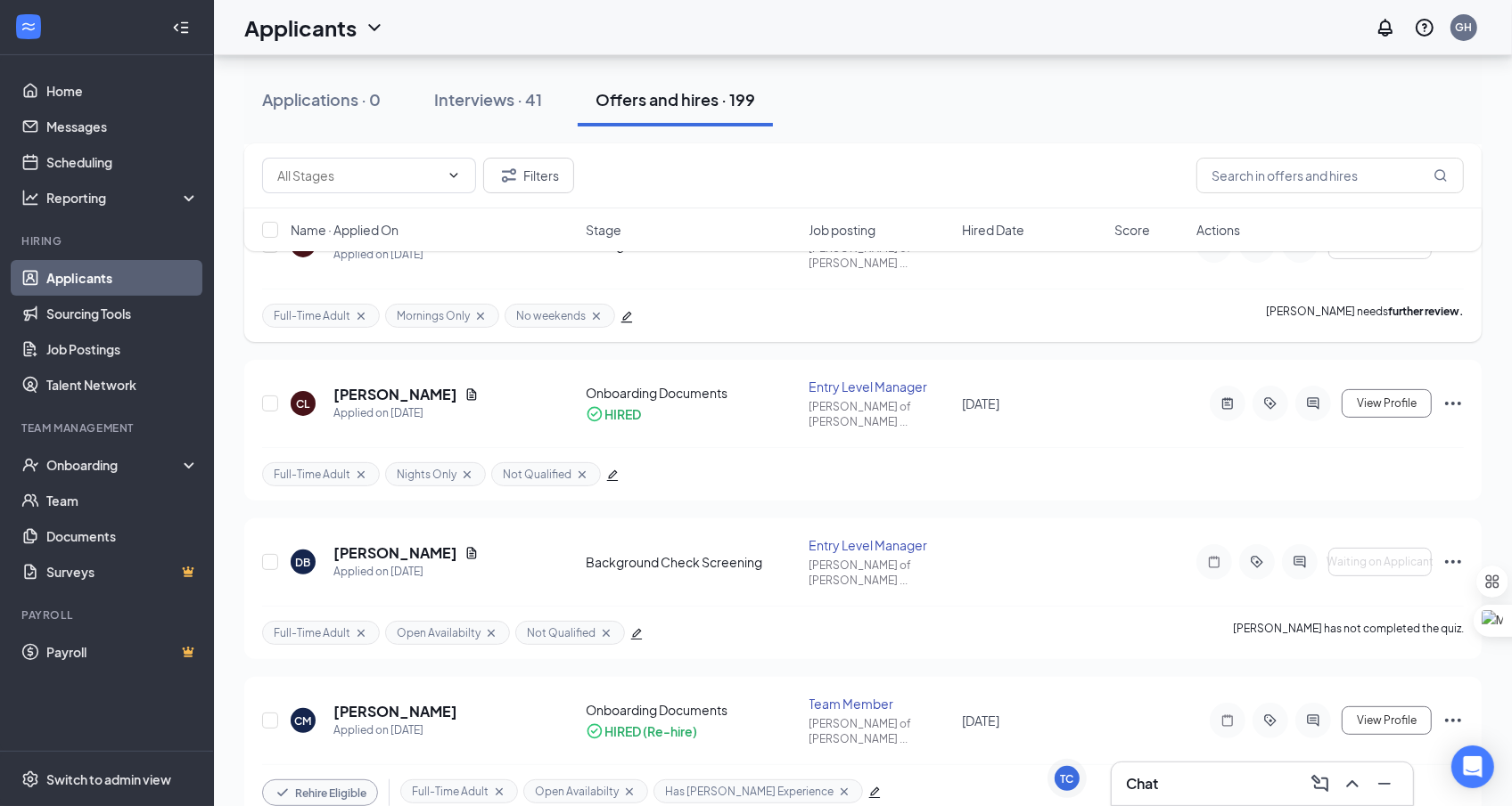
scroll to position [273, 0]
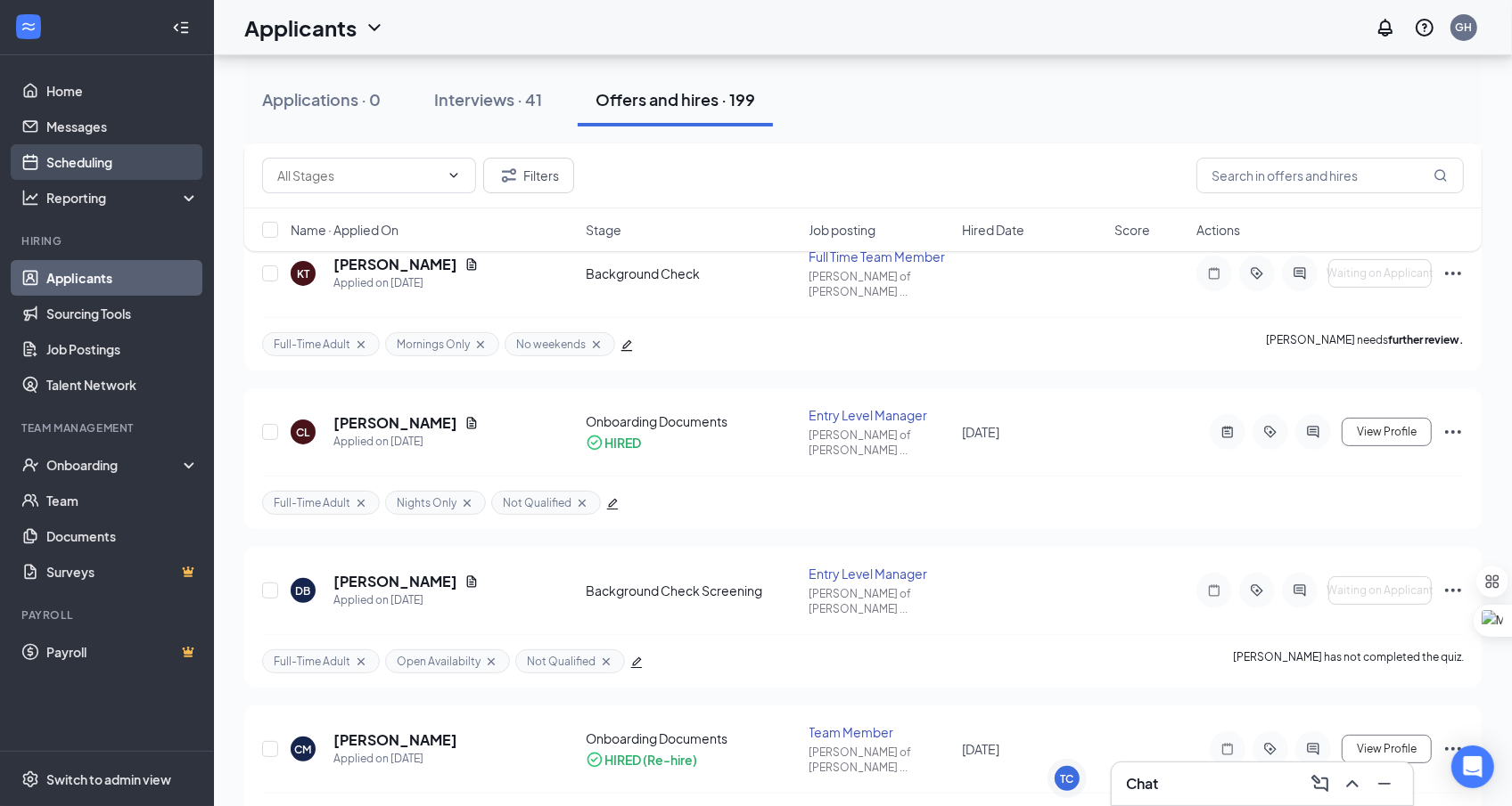
click at [126, 176] on link "Scheduling" at bounding box center [122, 162] width 153 height 36
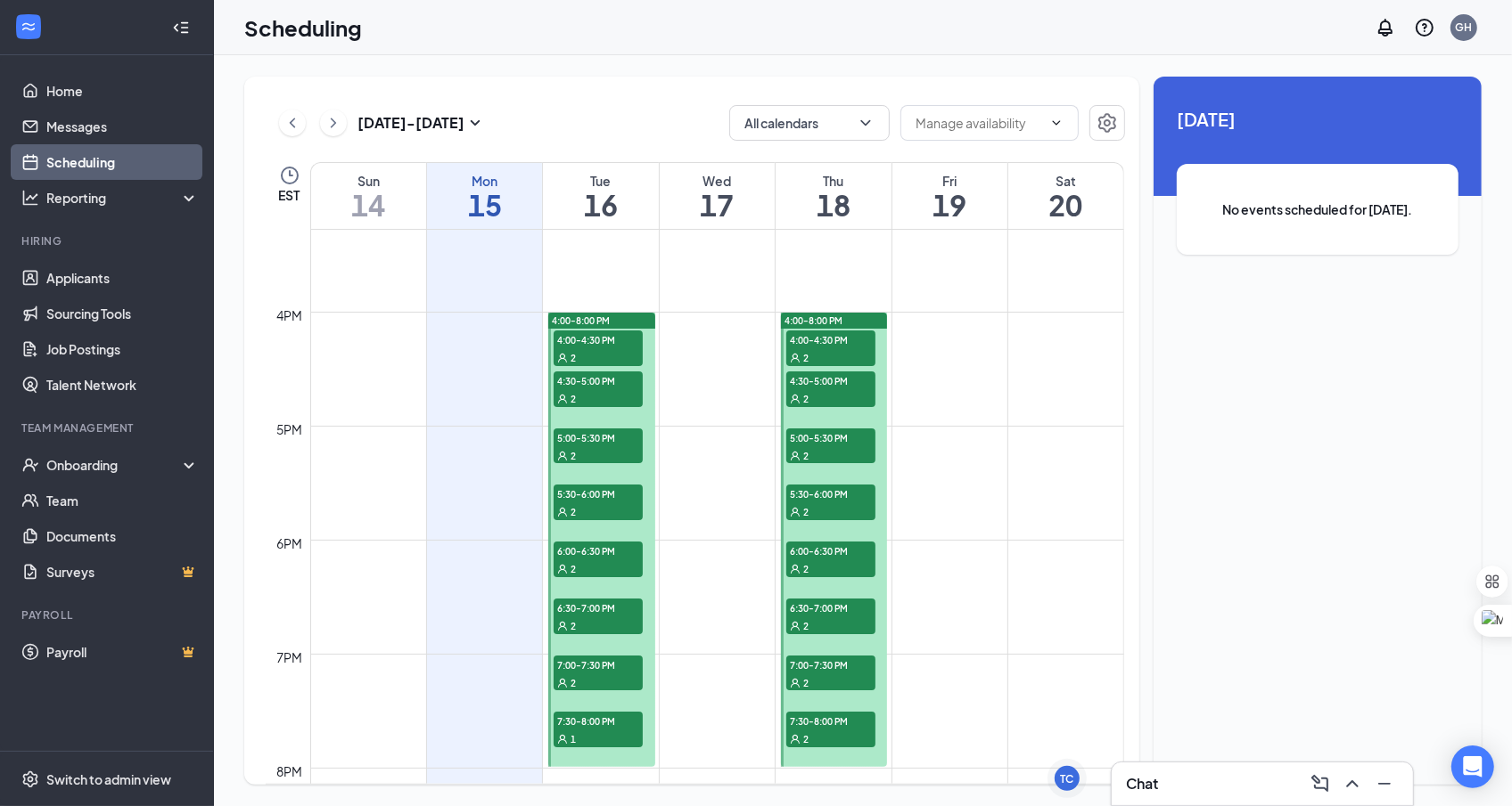
scroll to position [1772, 0]
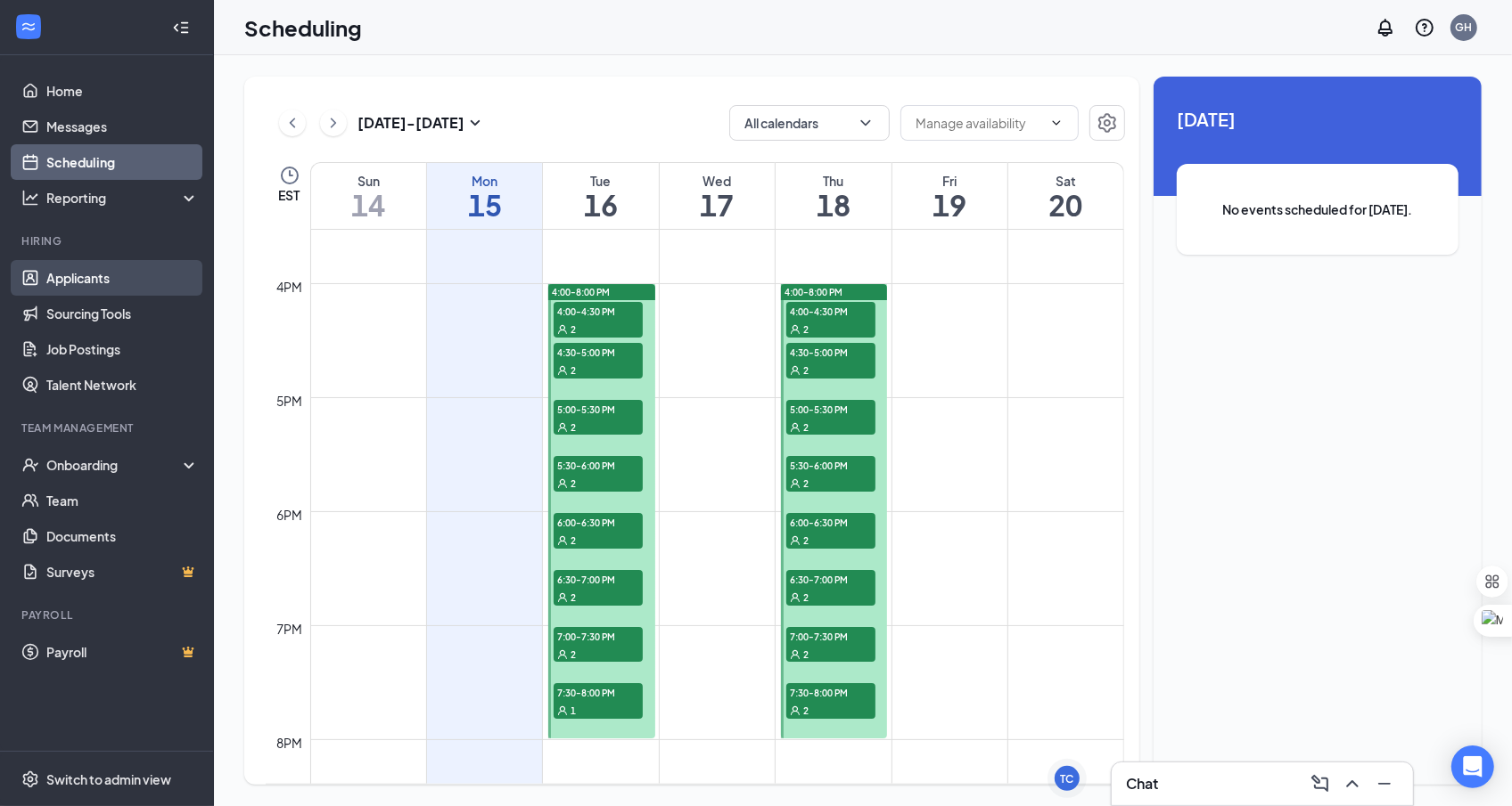
click at [92, 271] on link "Applicants" at bounding box center [122, 277] width 153 height 36
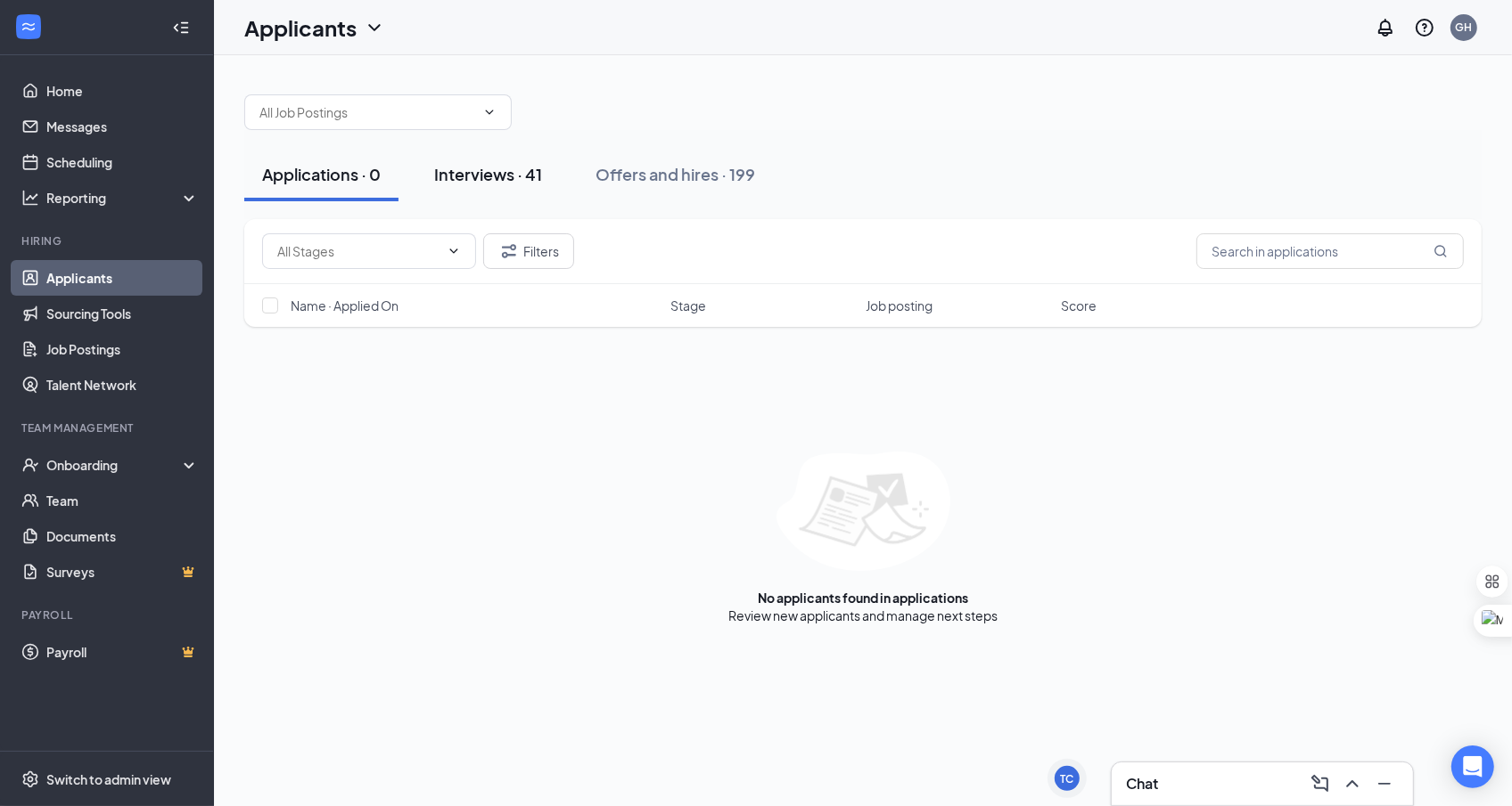
click at [497, 189] on button "Interviews · 41" at bounding box center [487, 175] width 143 height 54
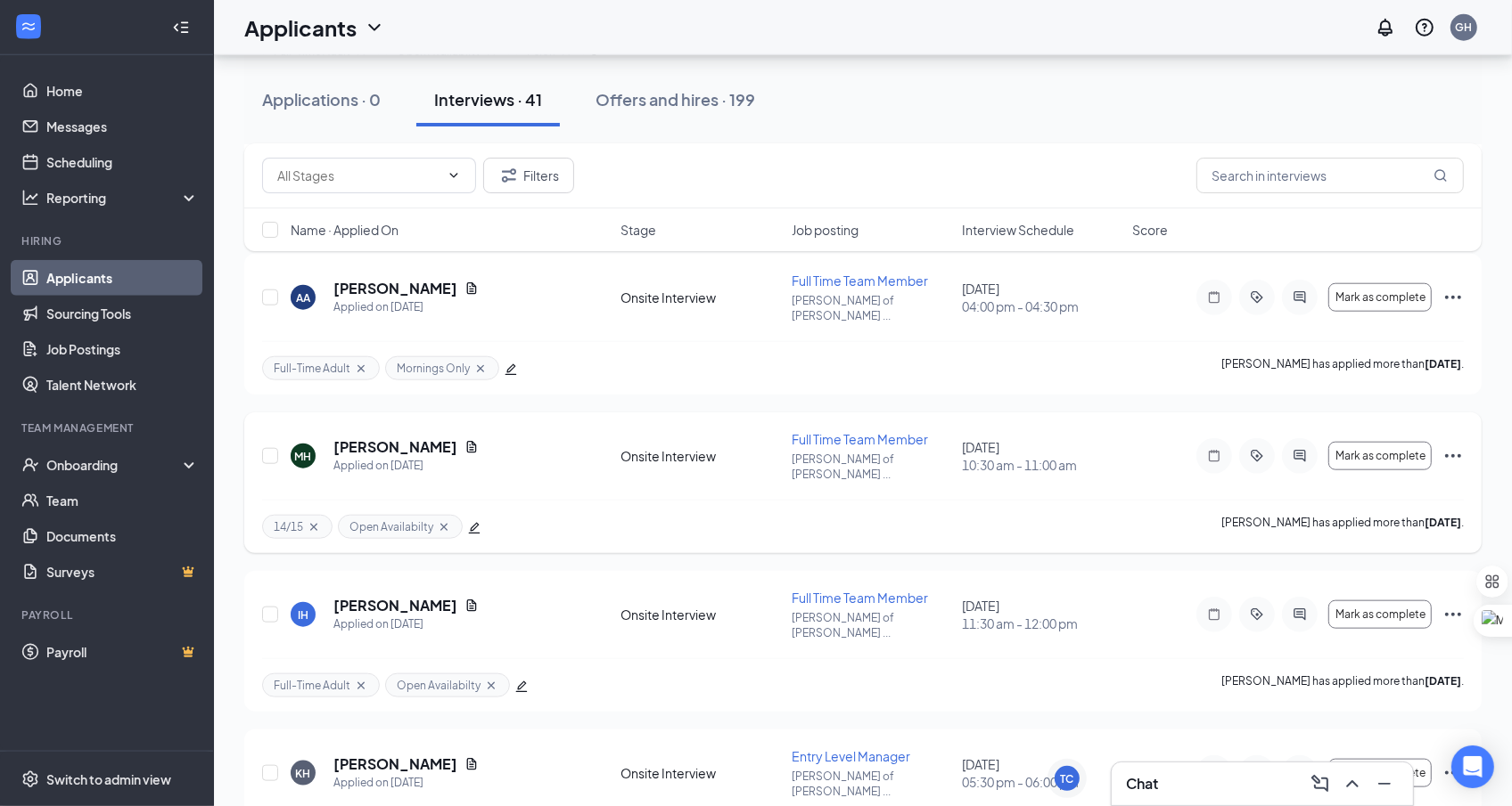
scroll to position [1529, 0]
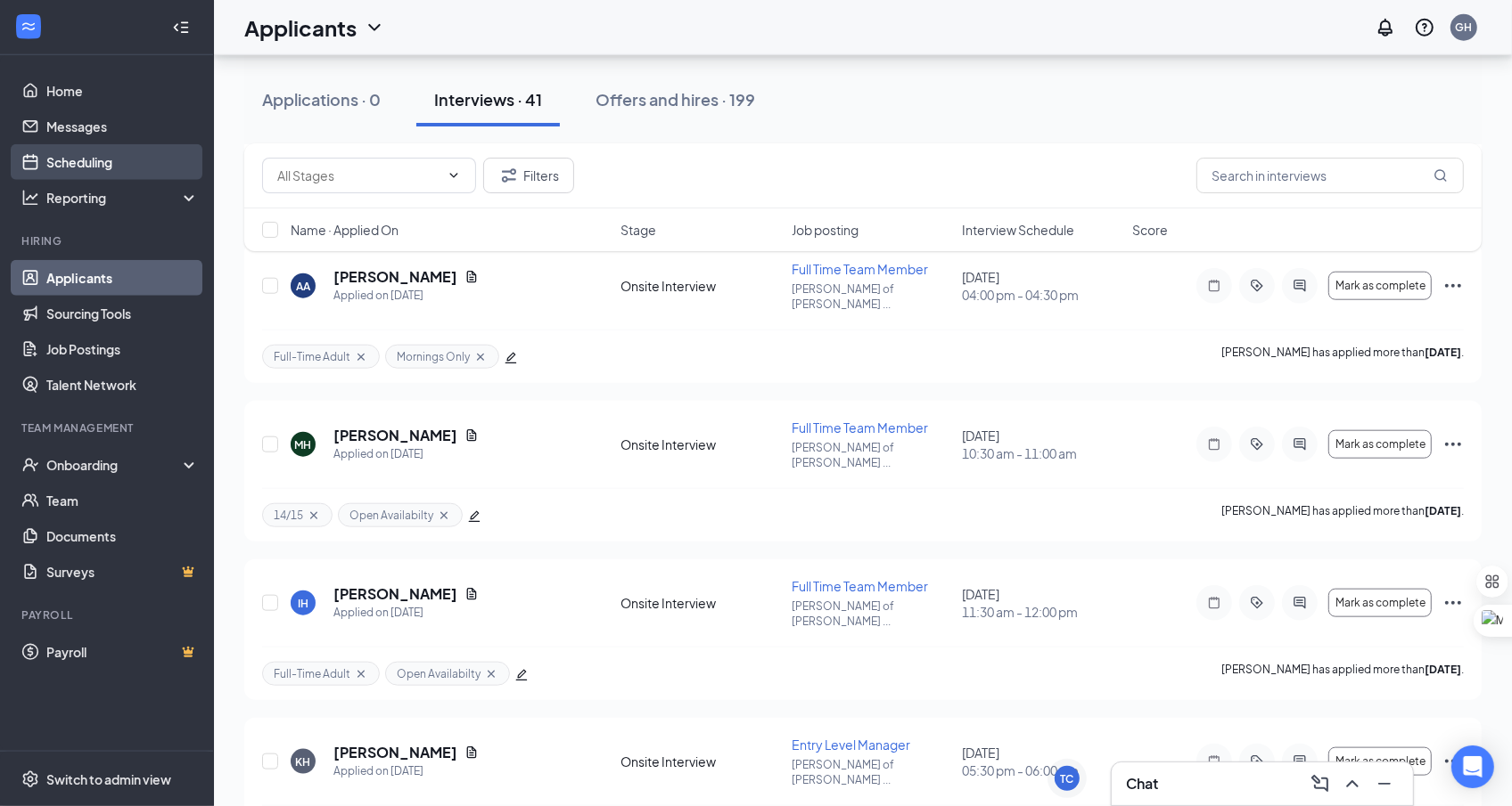
click at [112, 176] on link "Scheduling" at bounding box center [122, 162] width 153 height 36
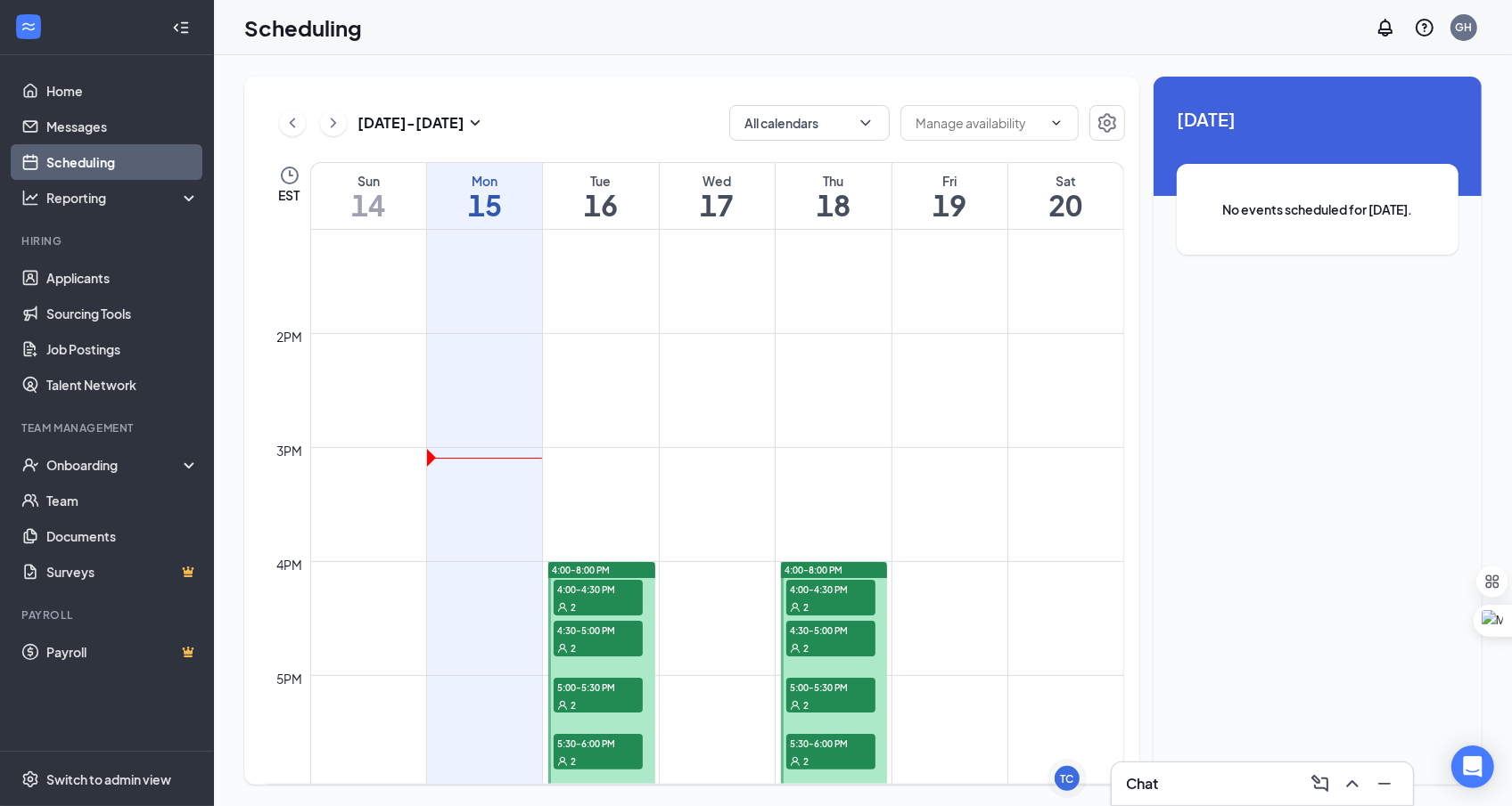
scroll to position [1589, 0]
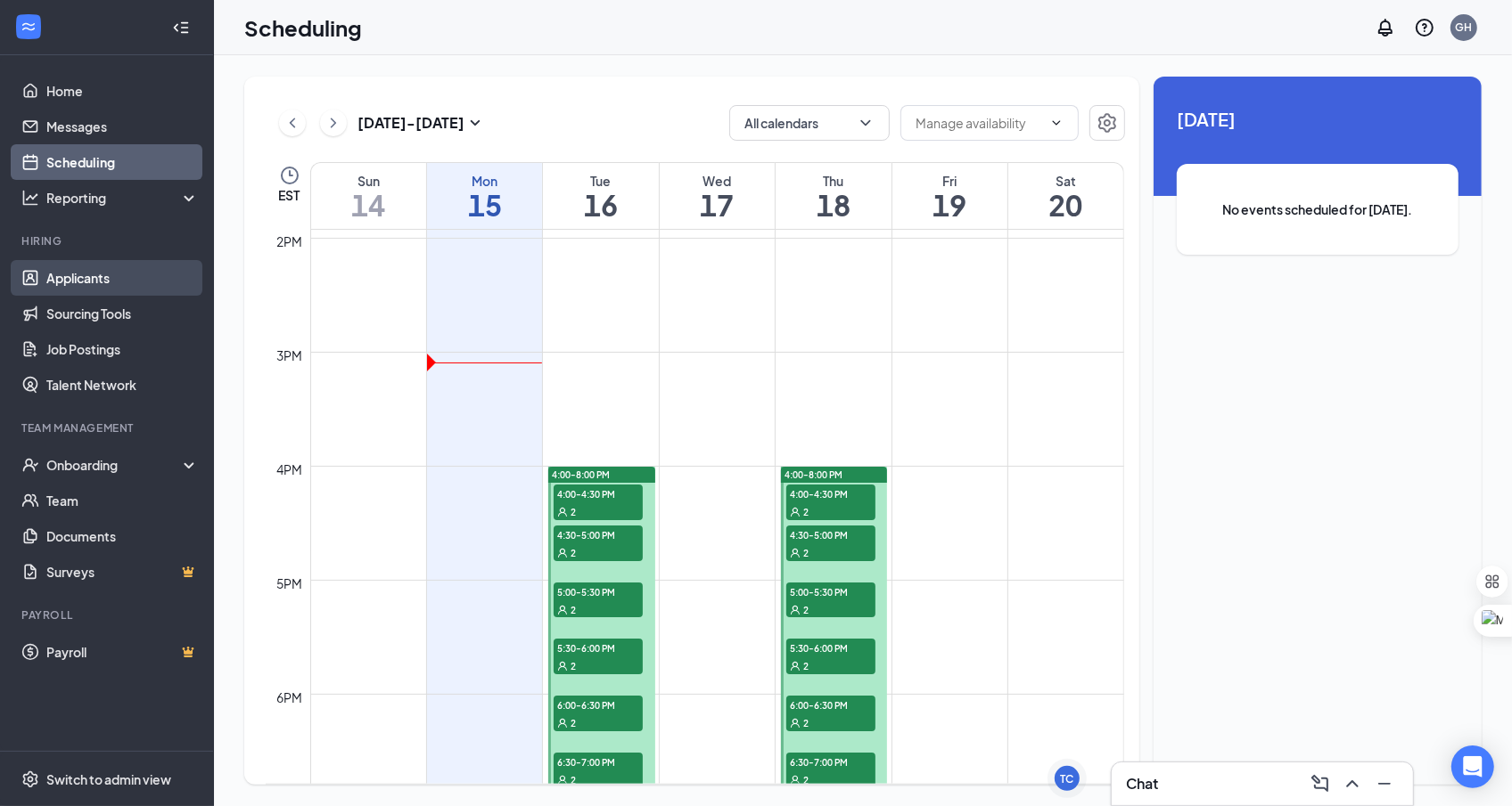
click at [76, 270] on link "Applicants" at bounding box center [122, 277] width 153 height 36
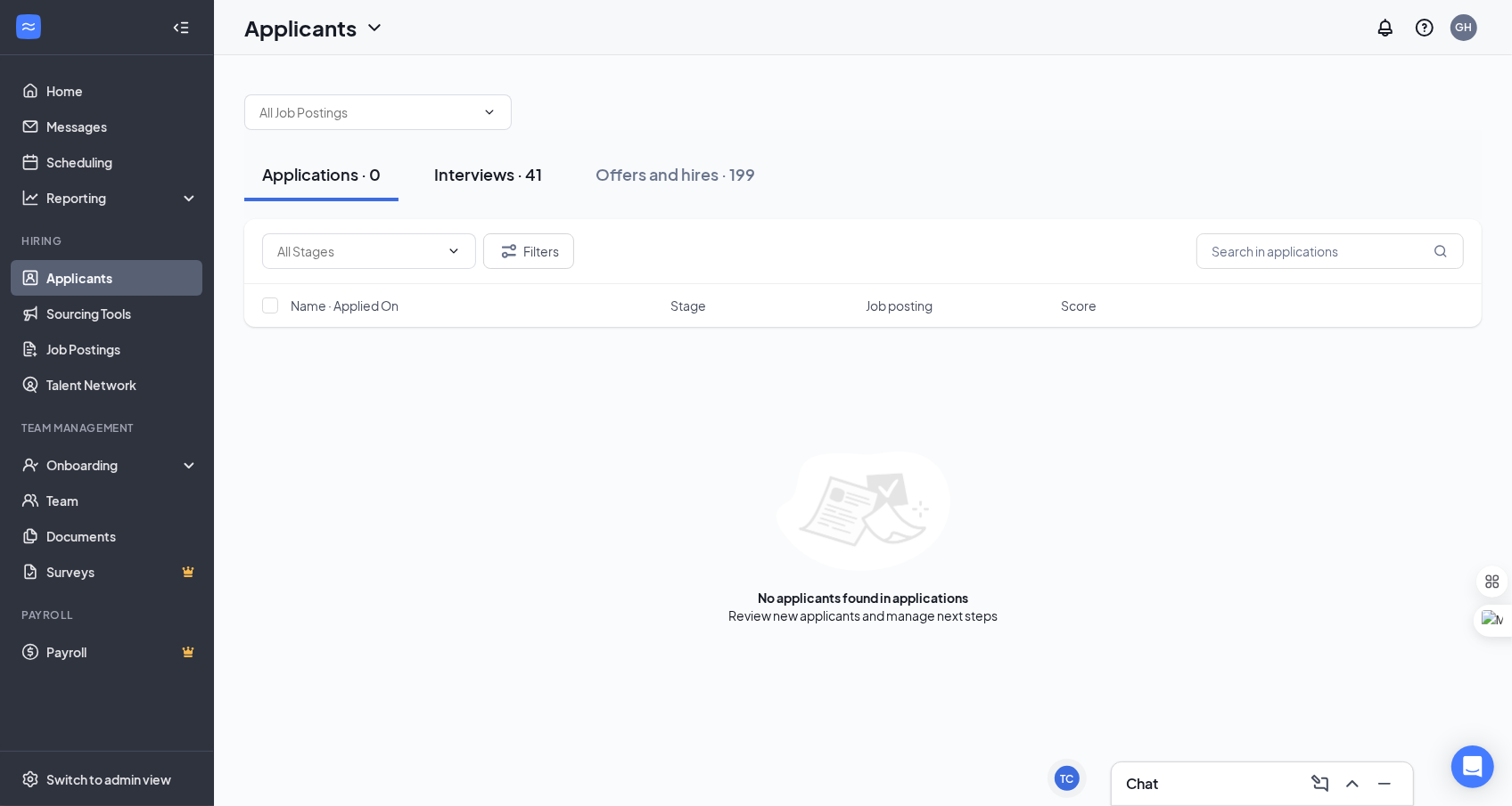
click at [519, 174] on div "Interviews · 41" at bounding box center [487, 174] width 108 height 22
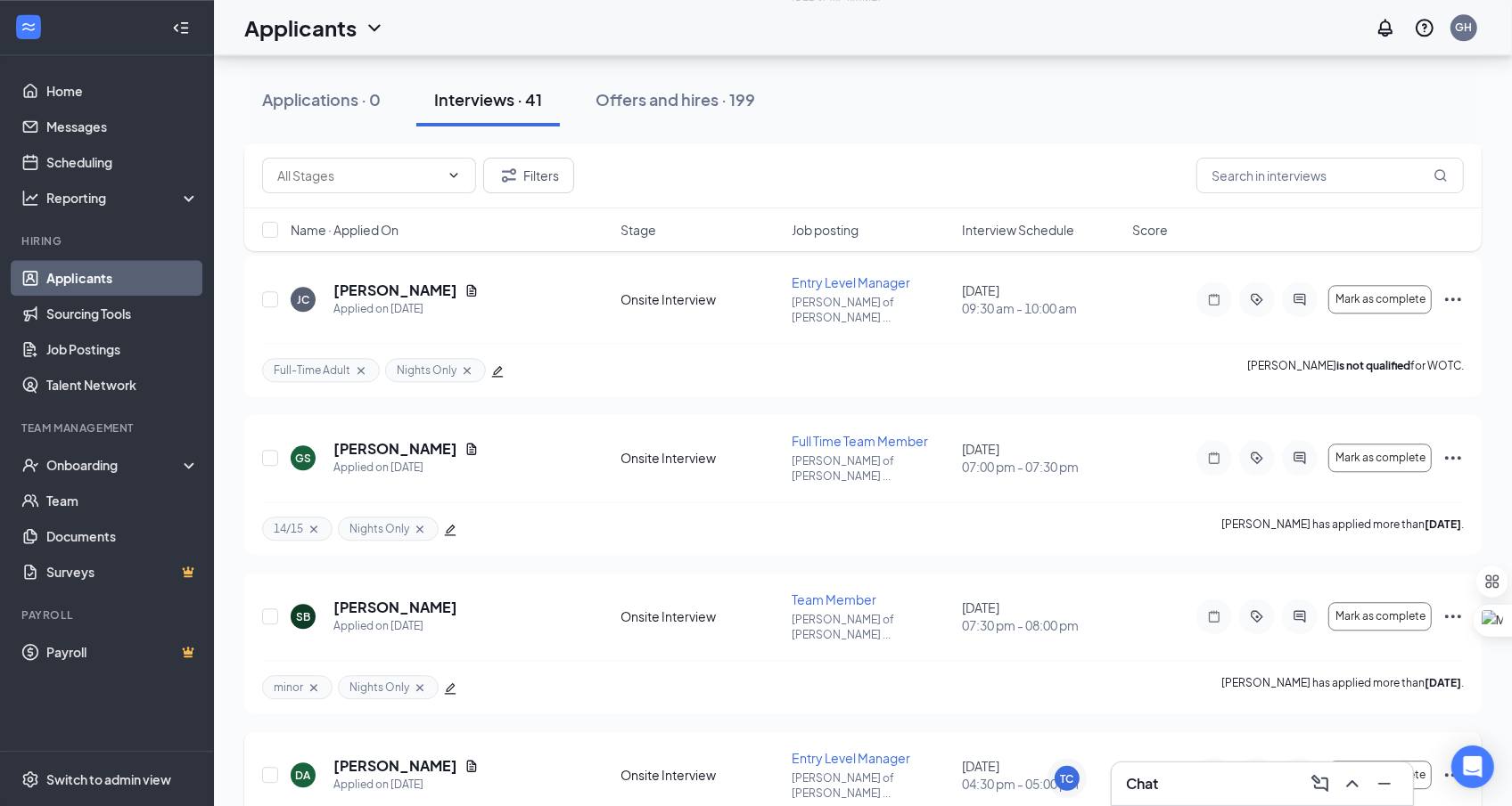
scroll to position [3943, 0]
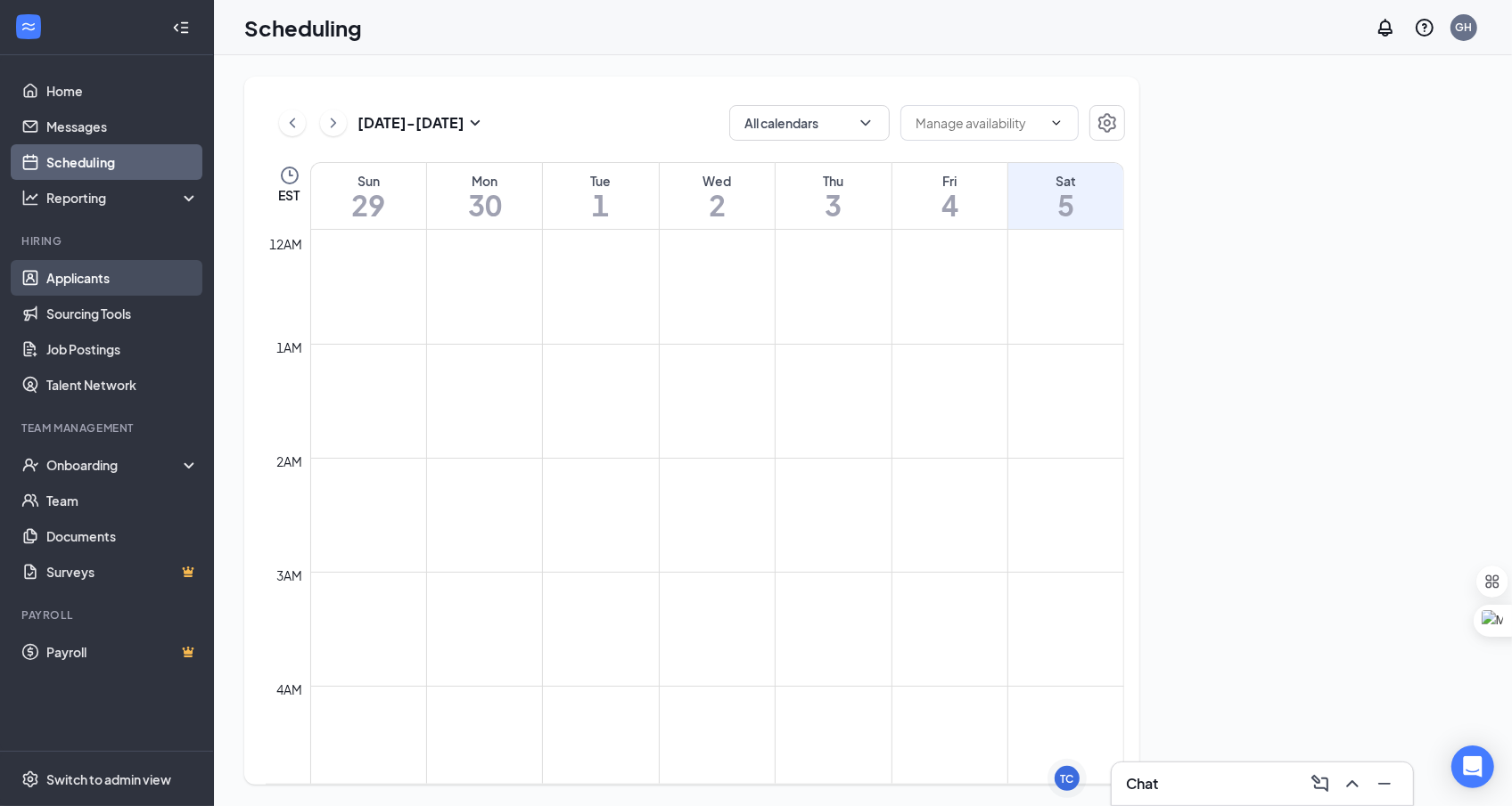
scroll to position [876, 0]
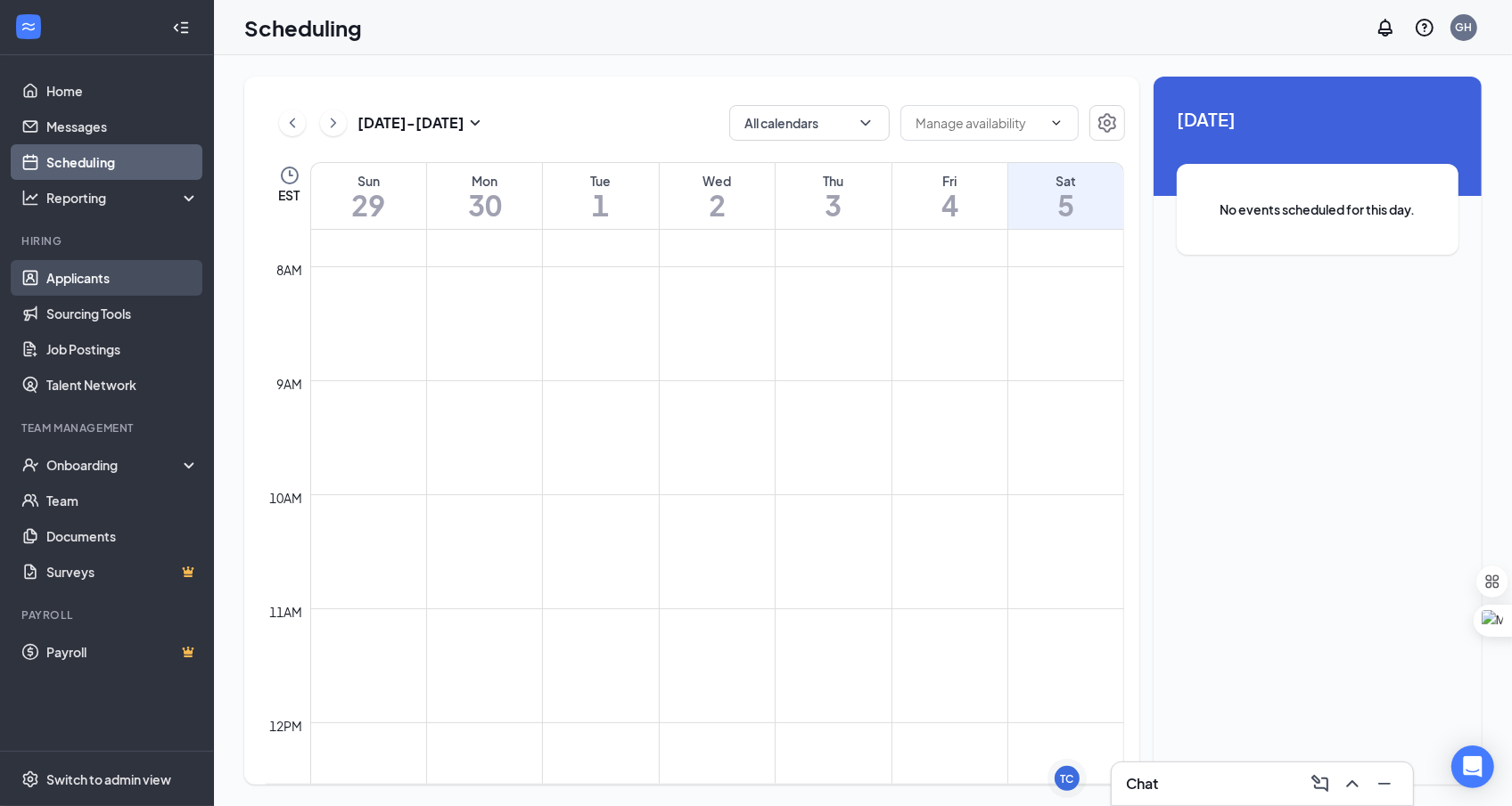
click at [153, 274] on link "Applicants" at bounding box center [122, 277] width 153 height 36
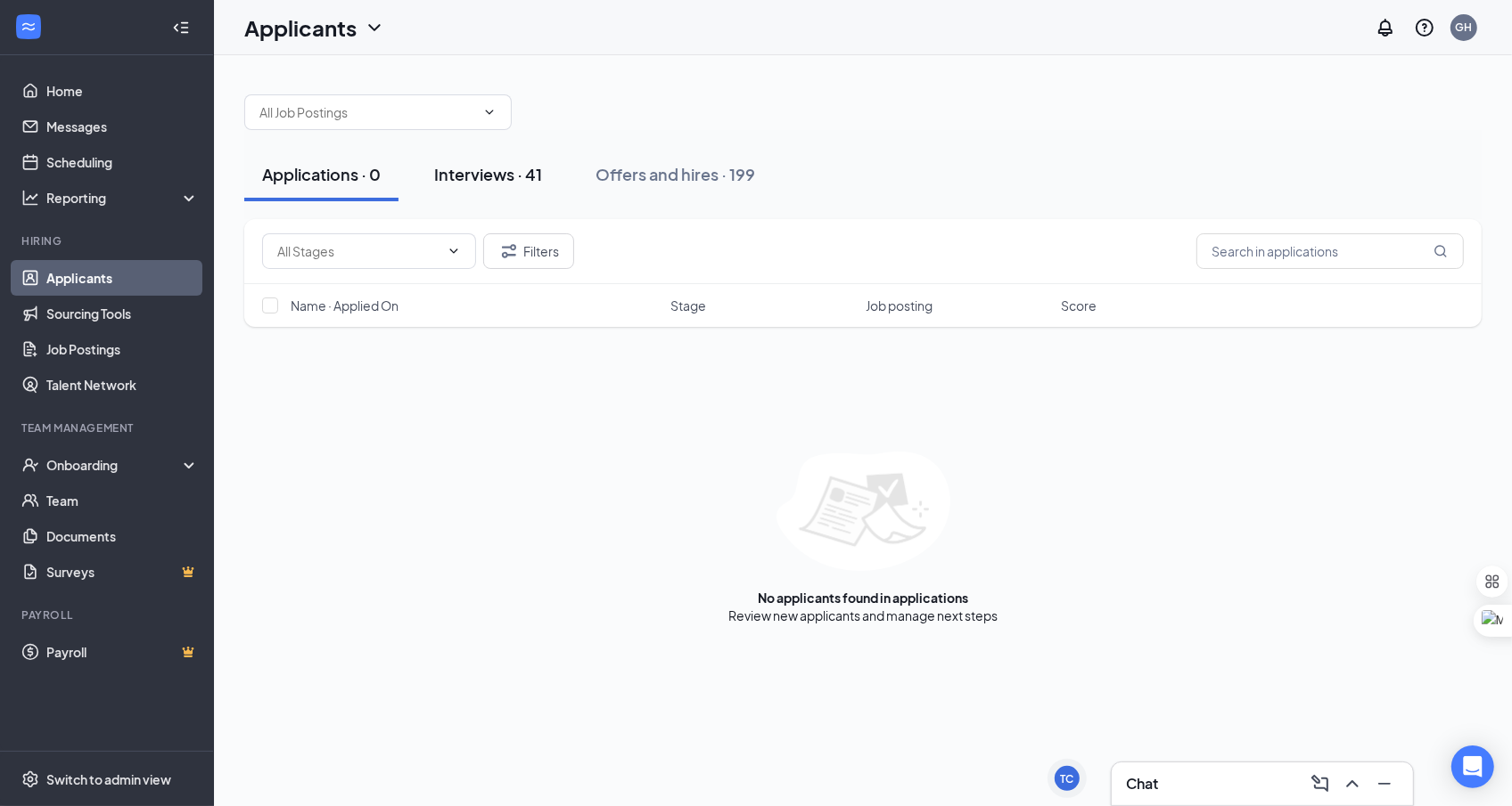
click at [450, 177] on div "Interviews · 41" at bounding box center [487, 174] width 108 height 22
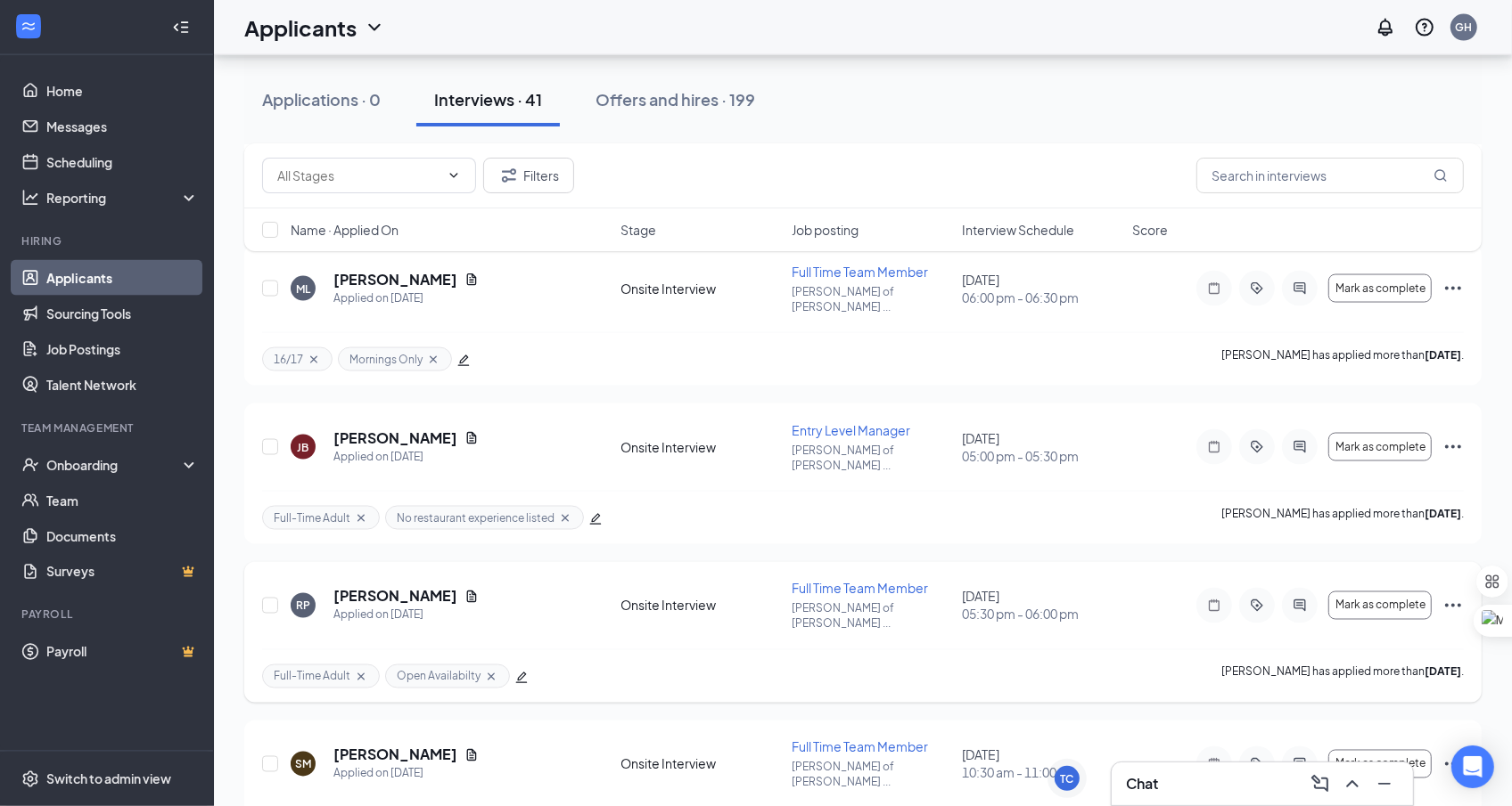
scroll to position [2471, 0]
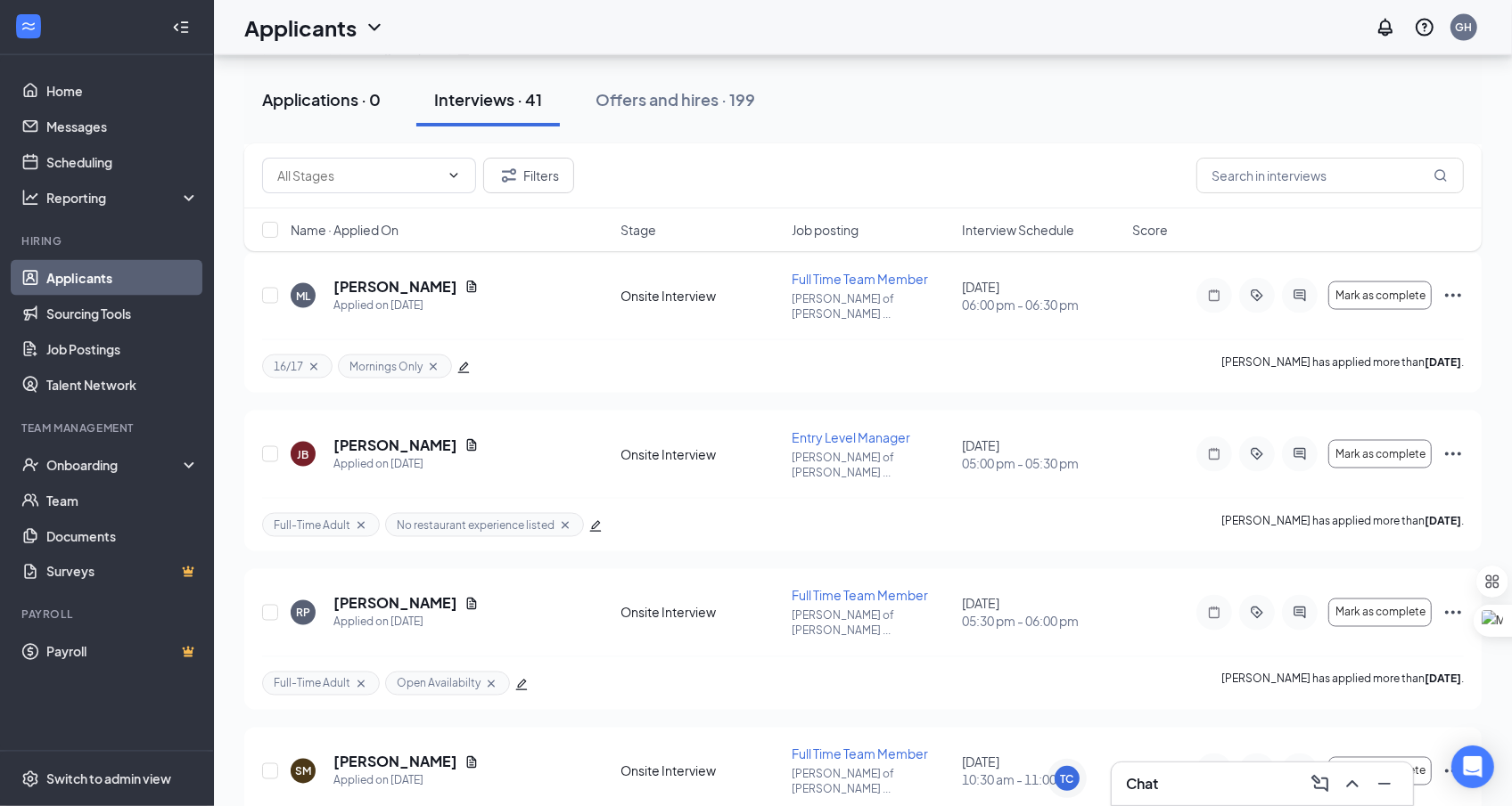
click at [323, 112] on button "Applications · 0" at bounding box center [321, 100] width 154 height 54
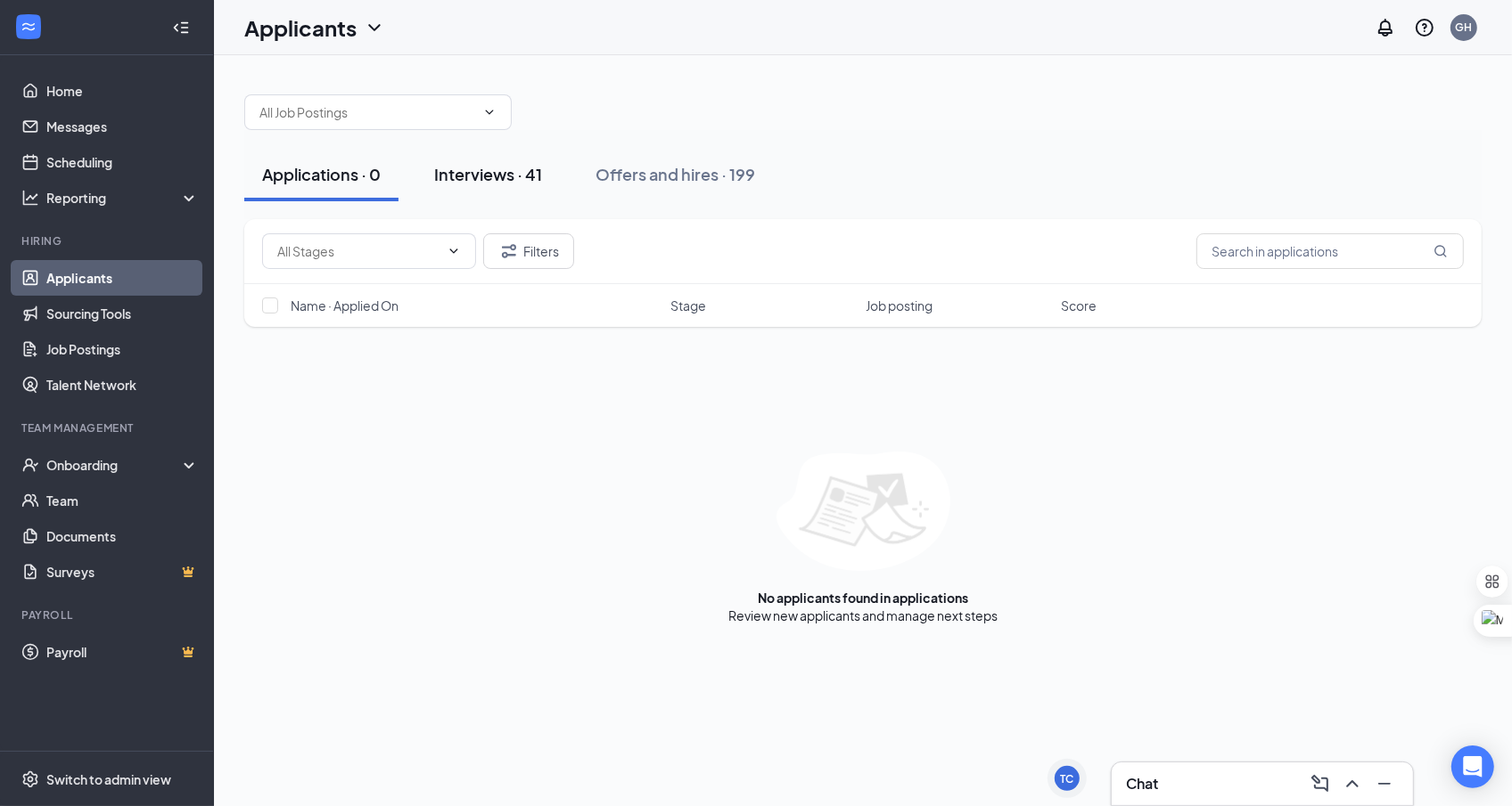
click at [442, 176] on div "Interviews · 41" at bounding box center [487, 174] width 108 height 22
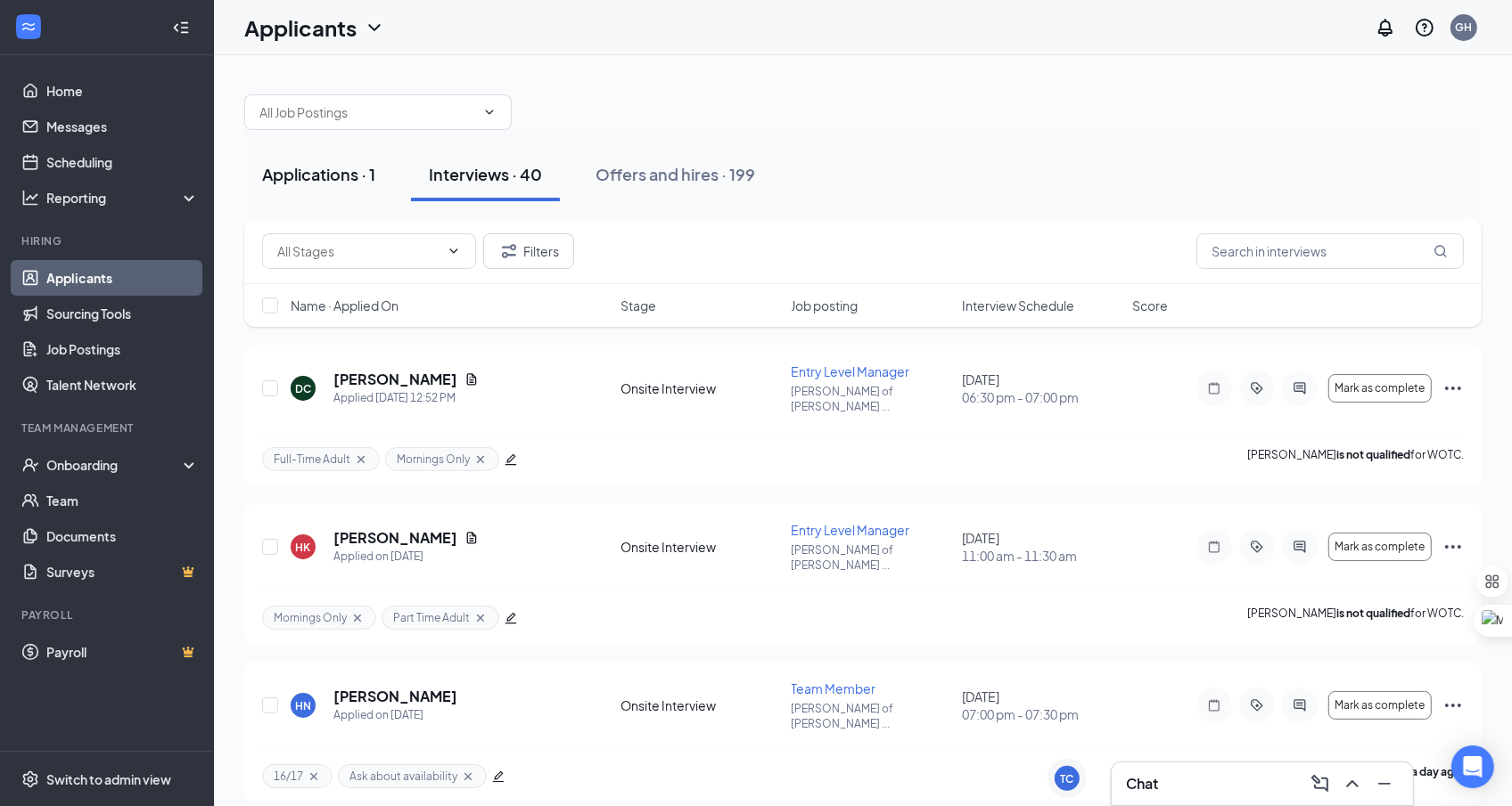
click at [350, 184] on div "Applications · 1" at bounding box center [318, 174] width 113 height 22
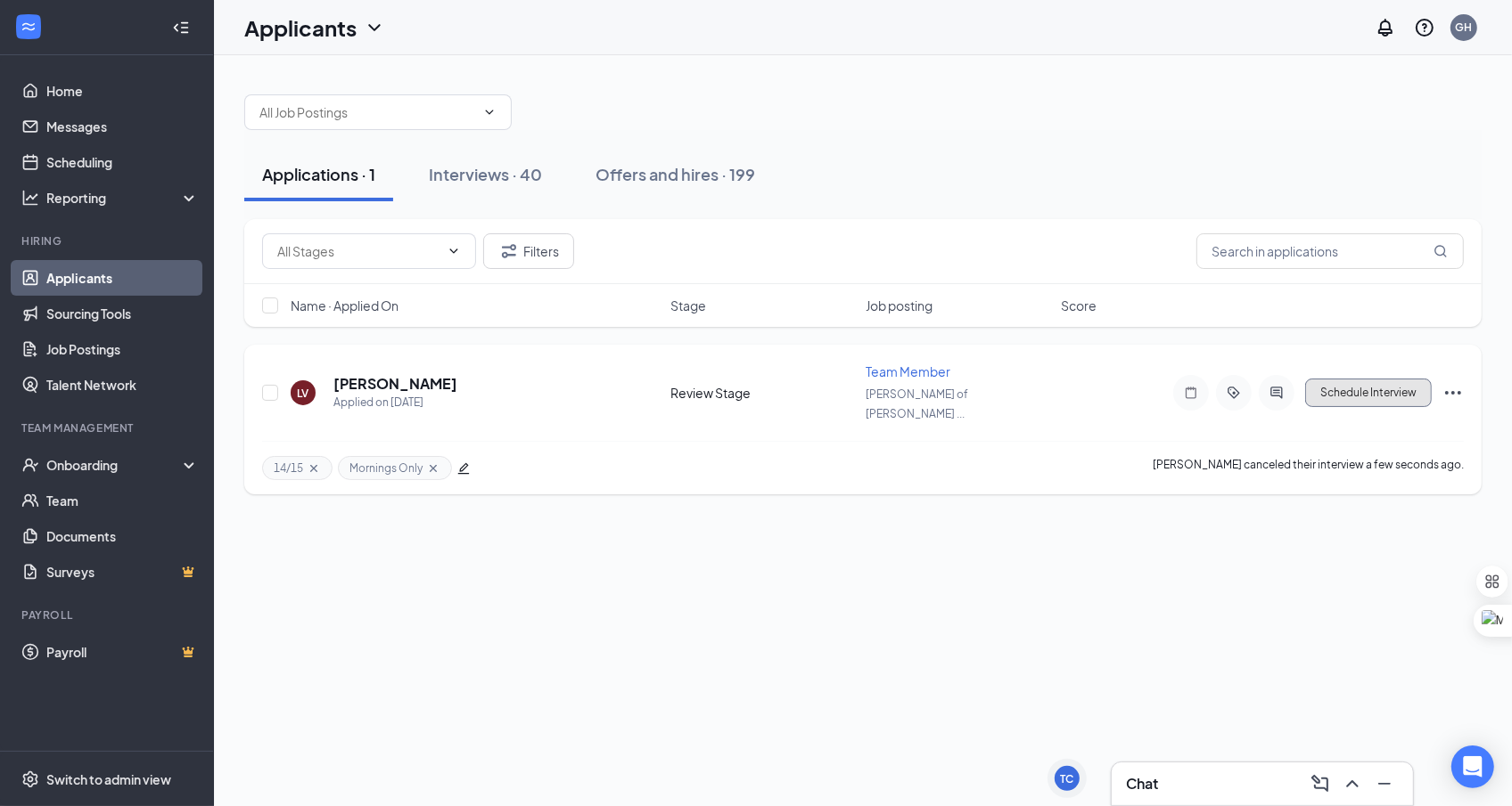
click at [1338, 379] on button "Schedule Interview" at bounding box center [1368, 393] width 127 height 29
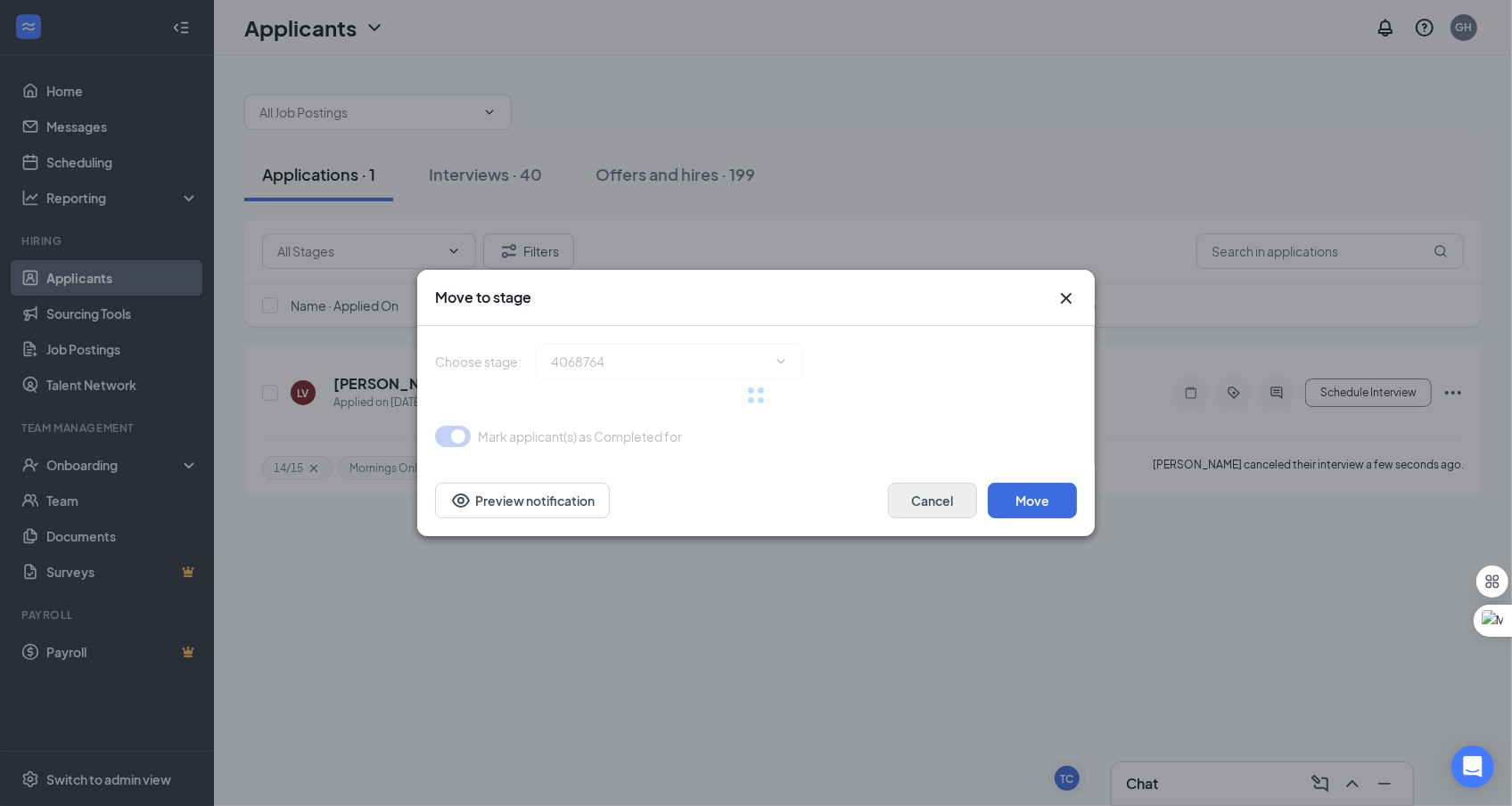
type input "Onsite Interview (next stage)"
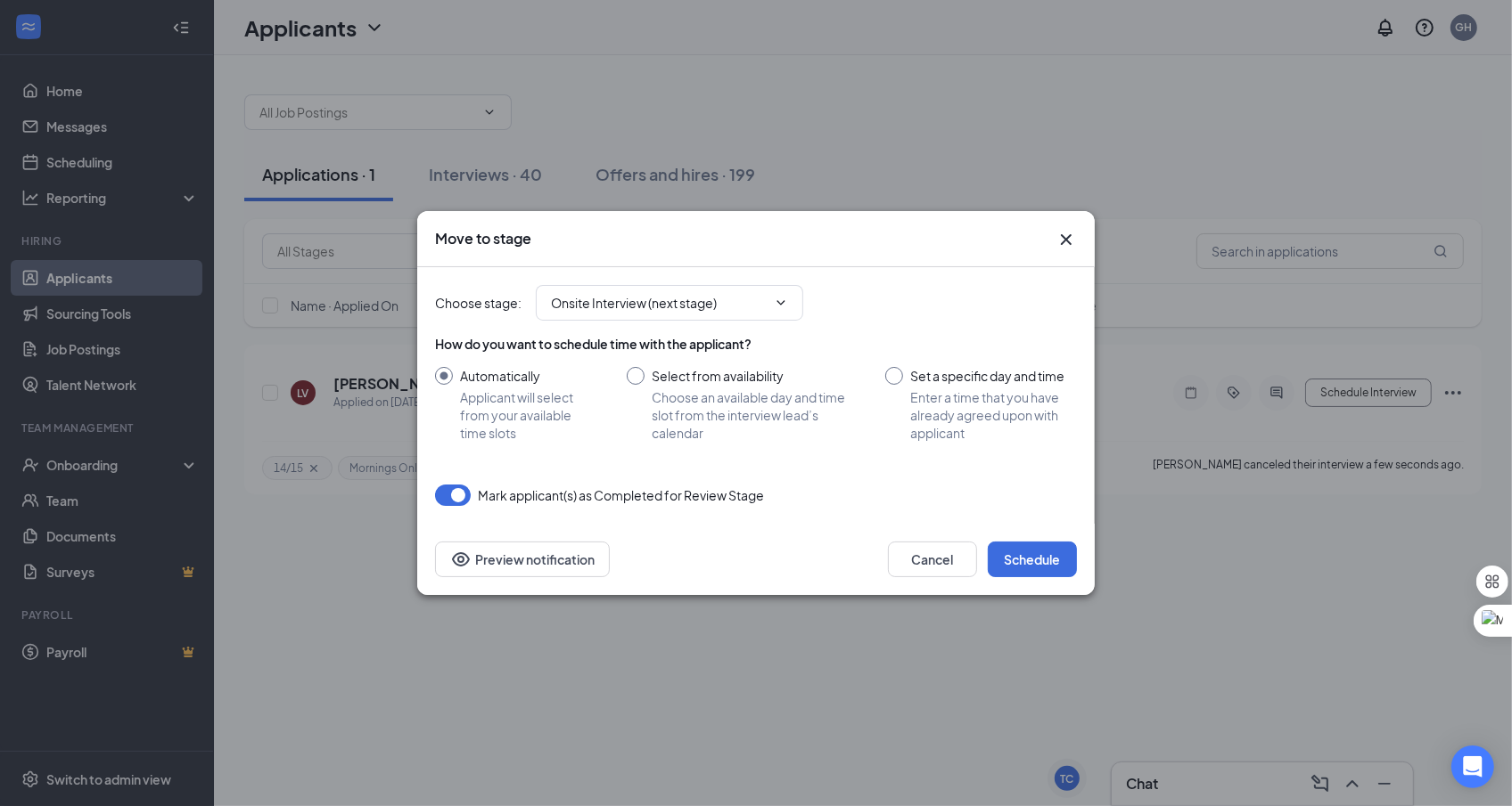
click at [675, 378] on input "Select from availability Choose an available day and time slot from the intervi…" at bounding box center [738, 404] width 223 height 75
radio input "true"
radio input "false"
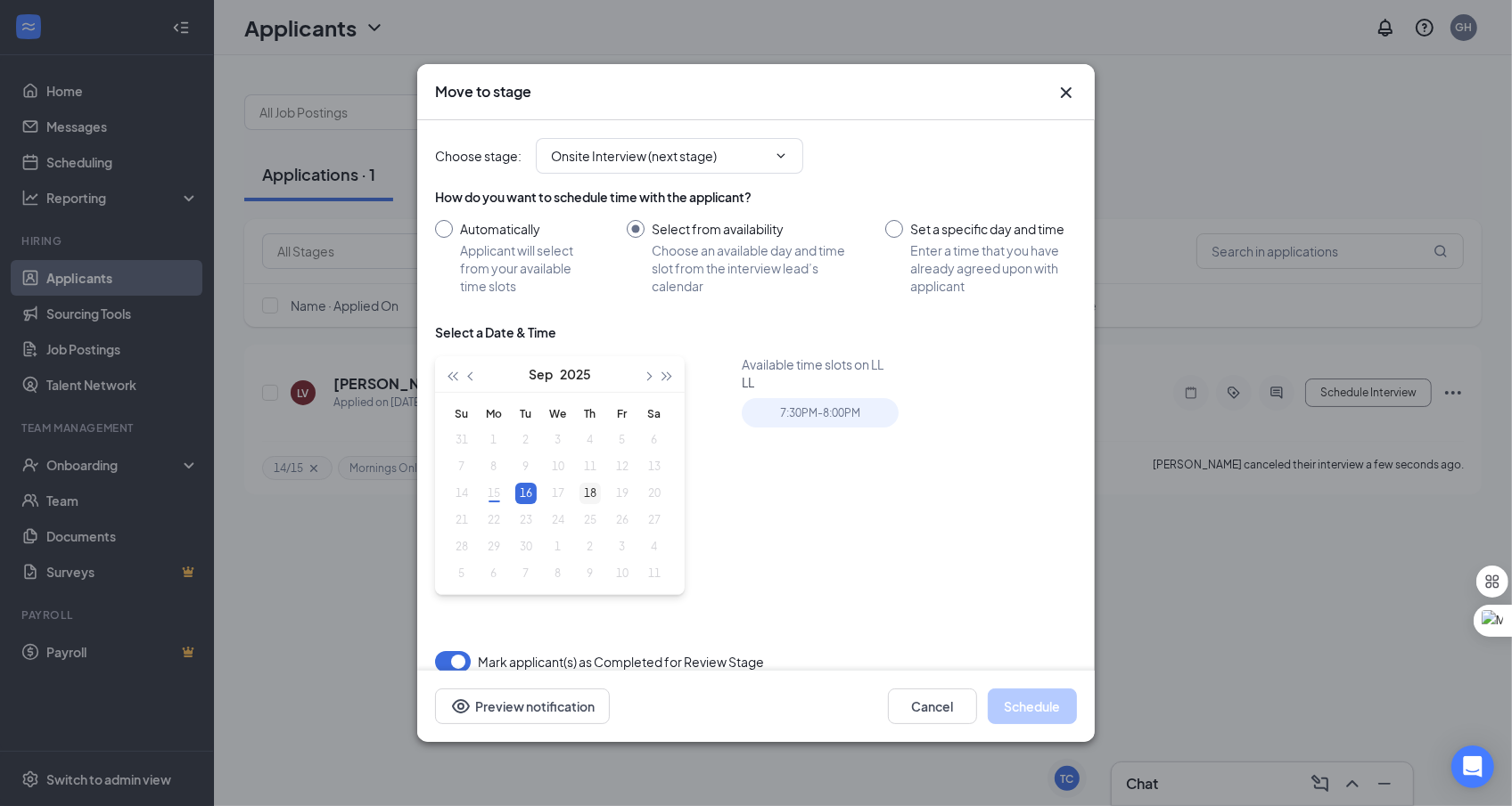
type input "[DATE]"
click at [591, 495] on div "18" at bounding box center [590, 494] width 21 height 21
click at [860, 462] on div "6:30PM - 7:00PM" at bounding box center [820, 453] width 157 height 30
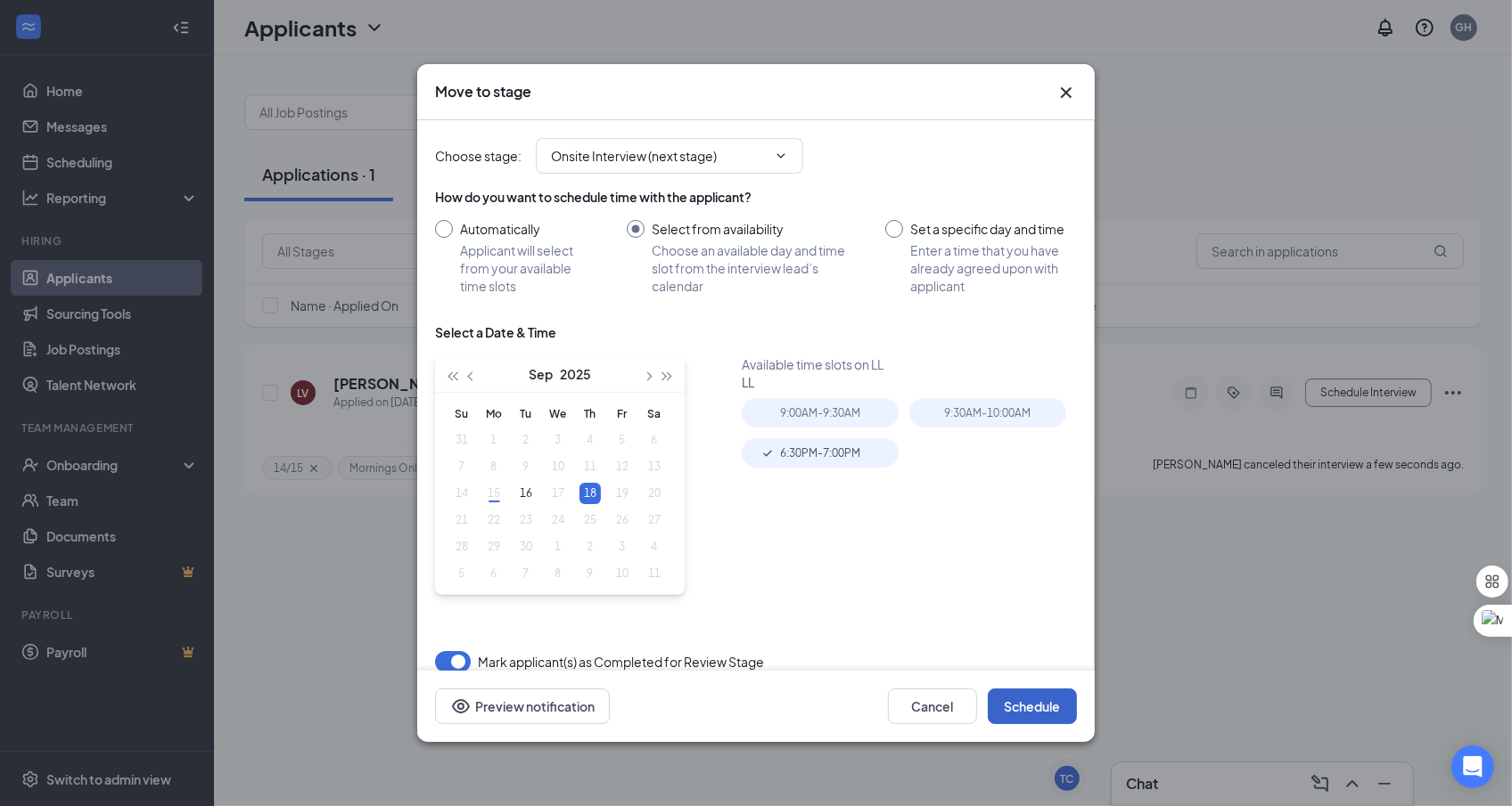
click at [1015, 706] on button "Schedule" at bounding box center [1032, 706] width 89 height 36
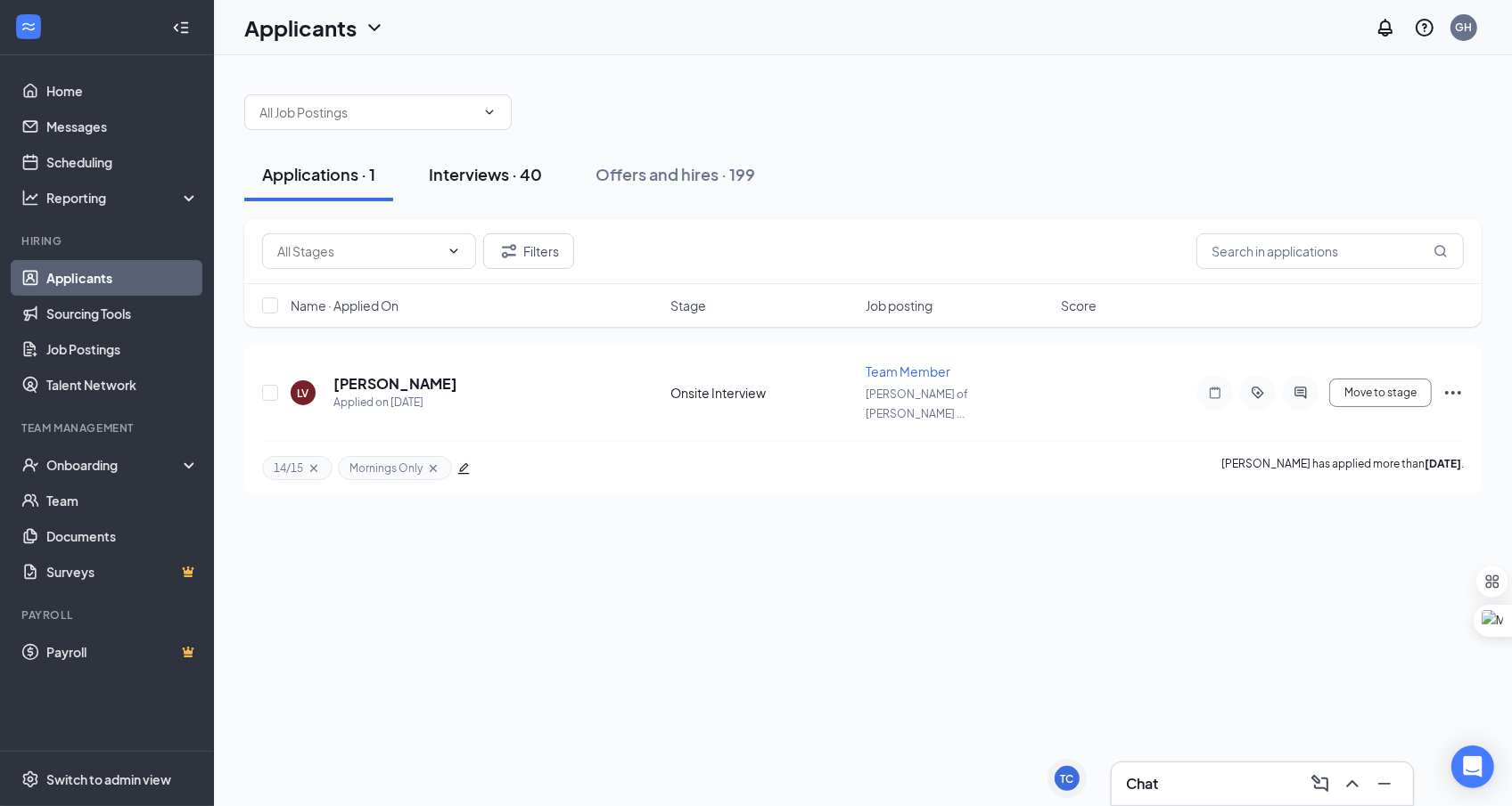
click at [499, 178] on div "Interviews · 40" at bounding box center [486, 174] width 113 height 22
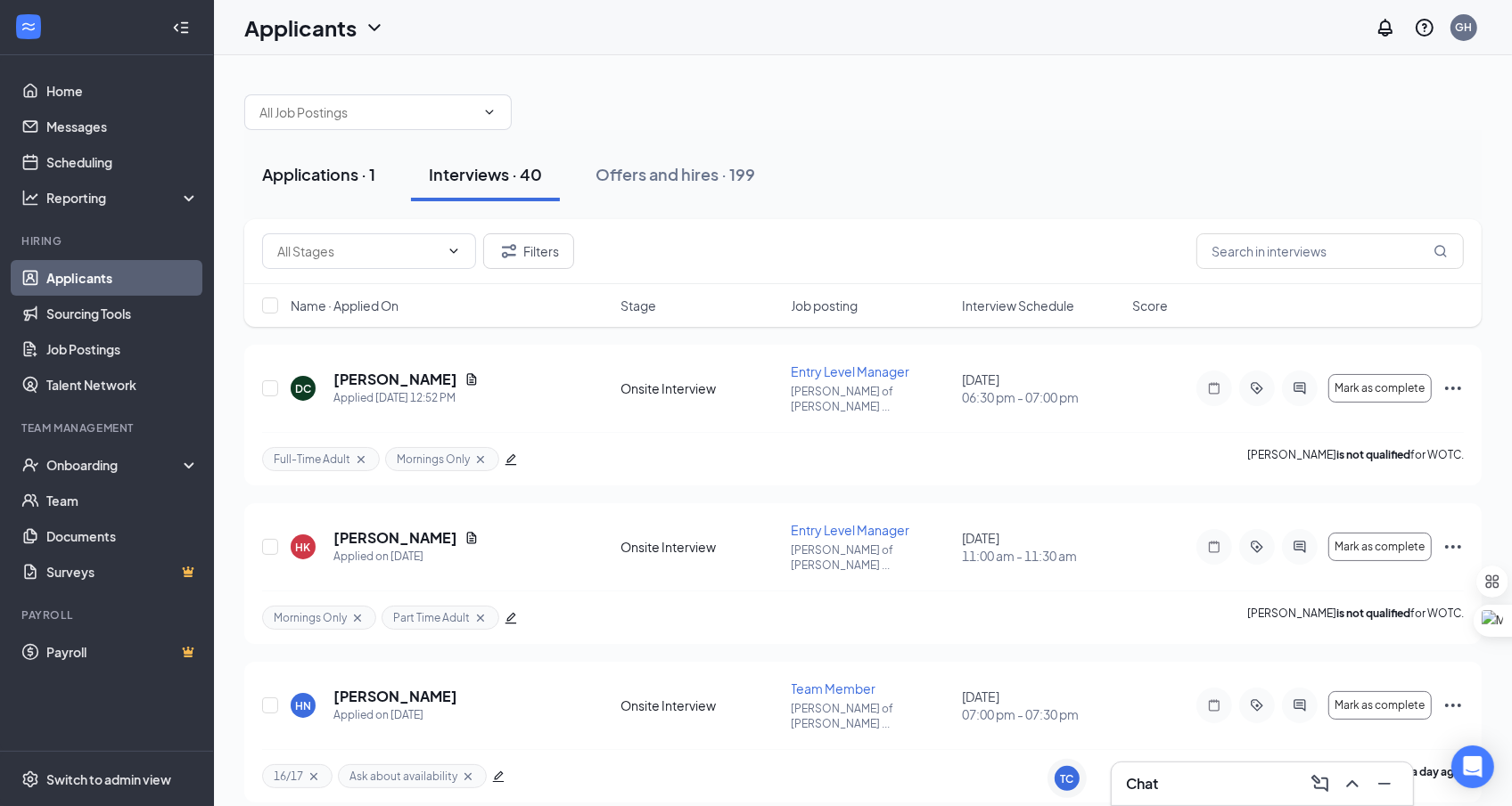
click at [369, 178] on div "Applications · 1" at bounding box center [318, 174] width 113 height 22
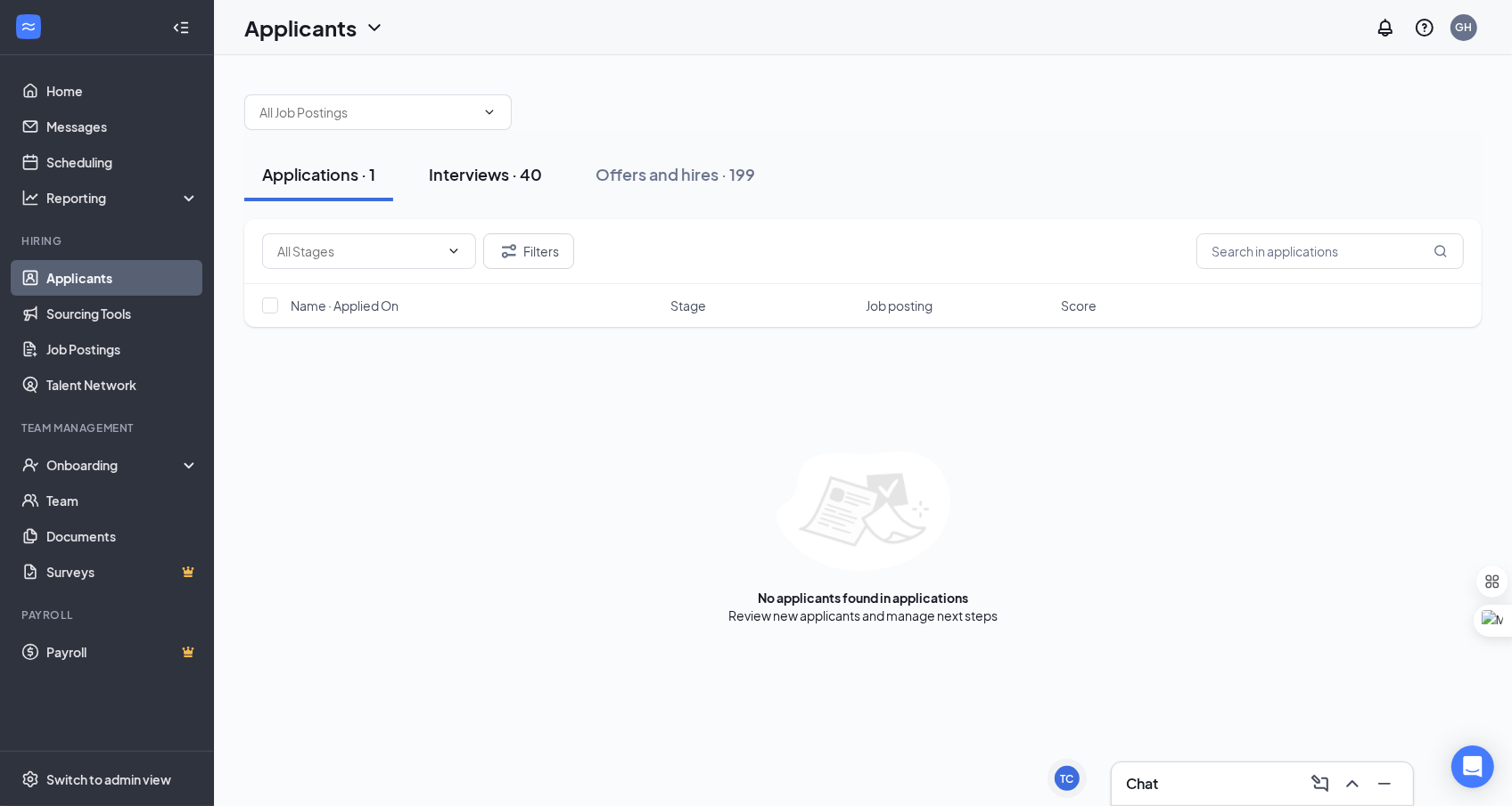
click at [466, 187] on button "Interviews · 40" at bounding box center [485, 175] width 149 height 54
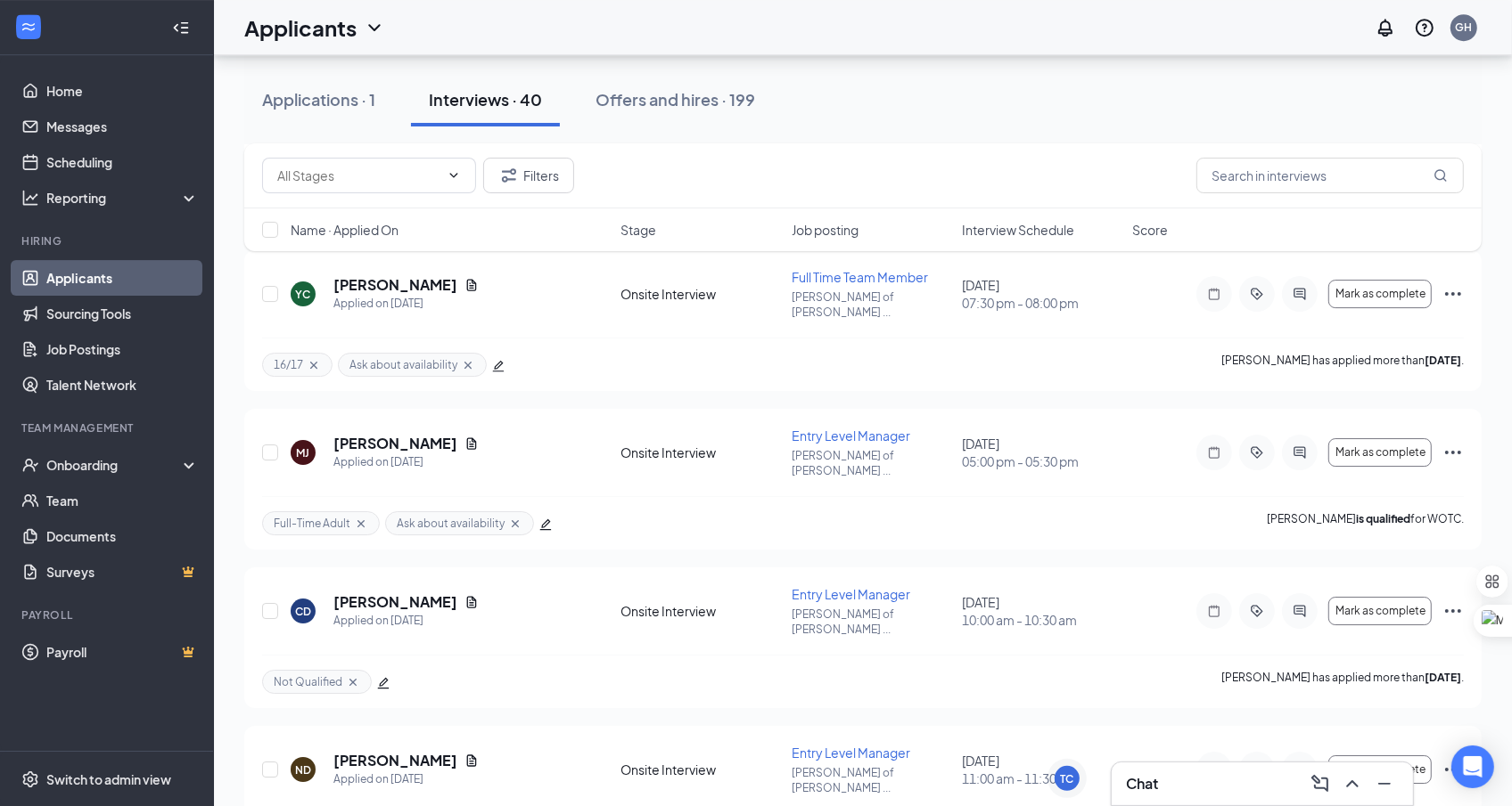
scroll to position [5417, 0]
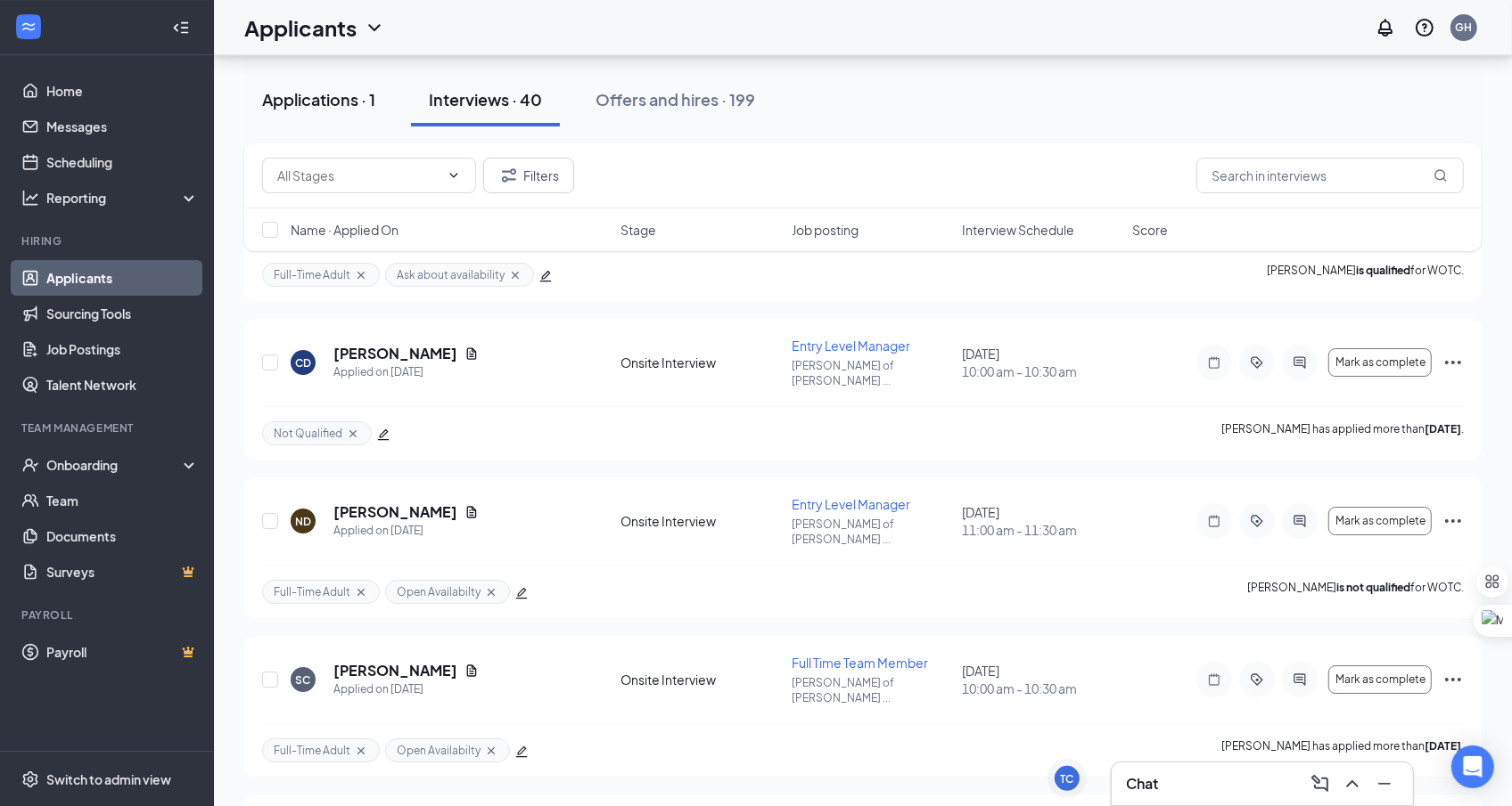
click at [357, 119] on button "Applications · 1" at bounding box center [318, 100] width 149 height 54
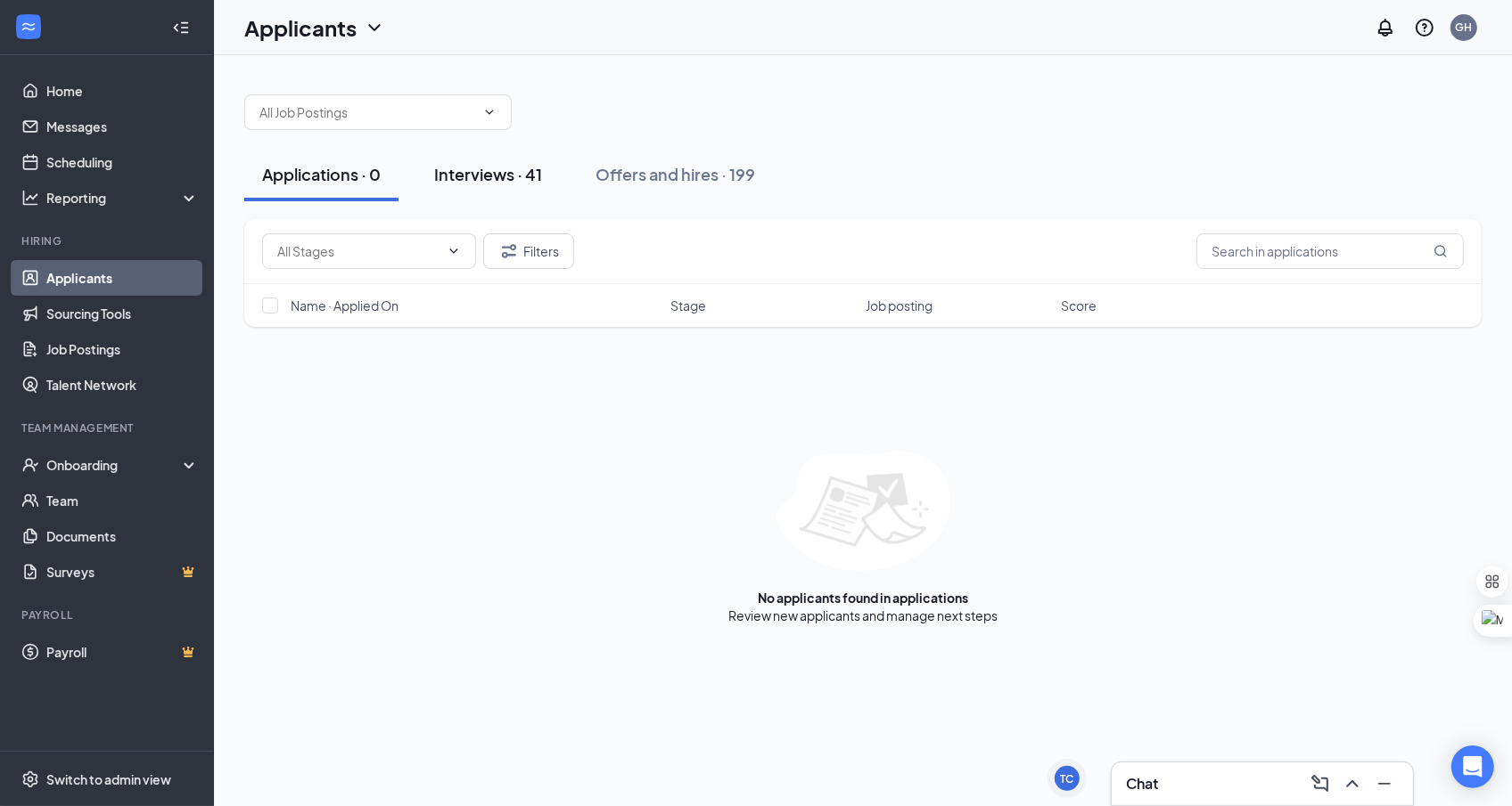
click at [493, 189] on button "Interviews · 41" at bounding box center [487, 175] width 143 height 54
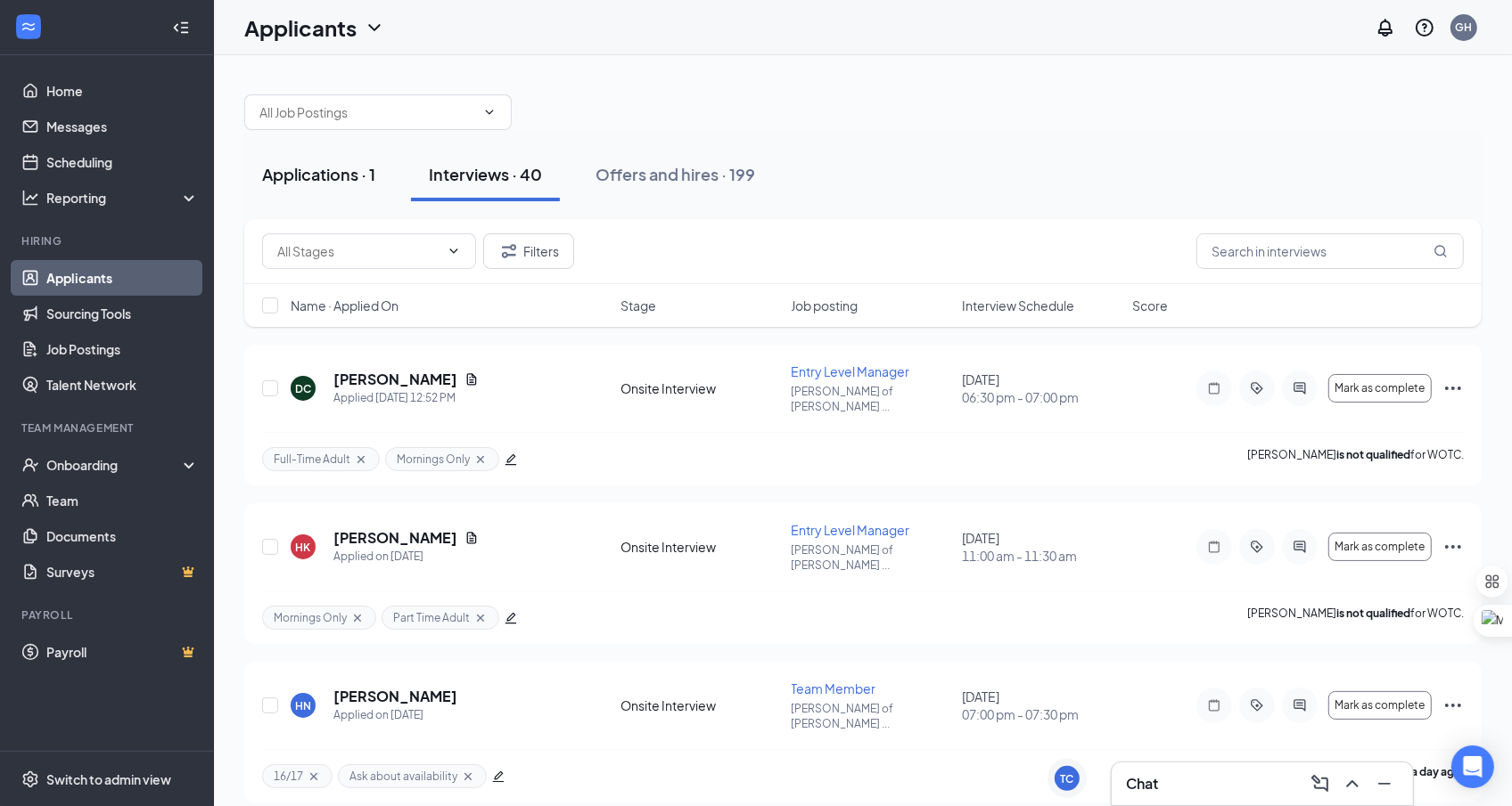
click at [359, 188] on button "Applications · 1" at bounding box center [318, 175] width 149 height 54
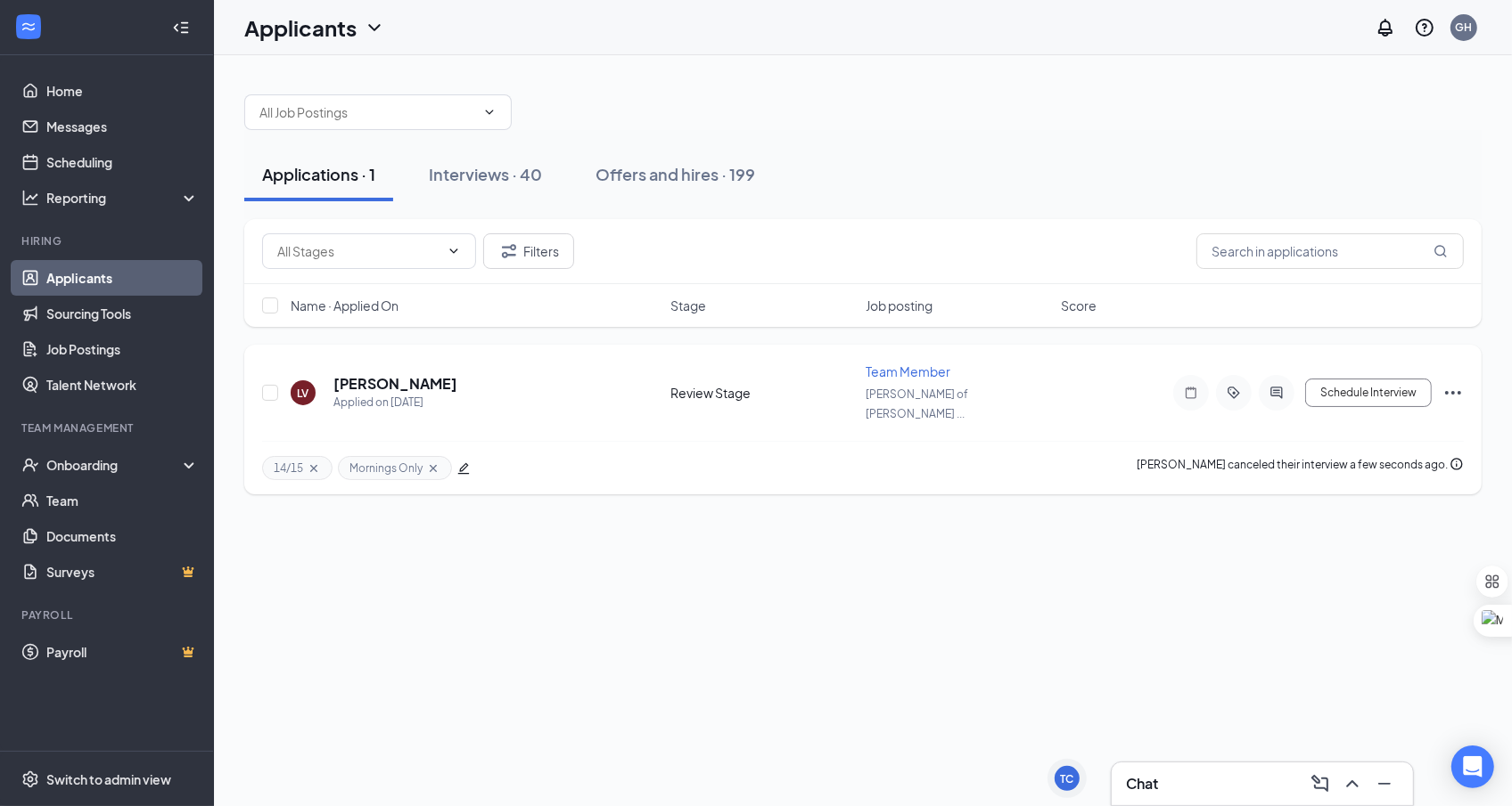
click at [1449, 383] on icon "Ellipses" at bounding box center [1453, 393] width 21 height 21
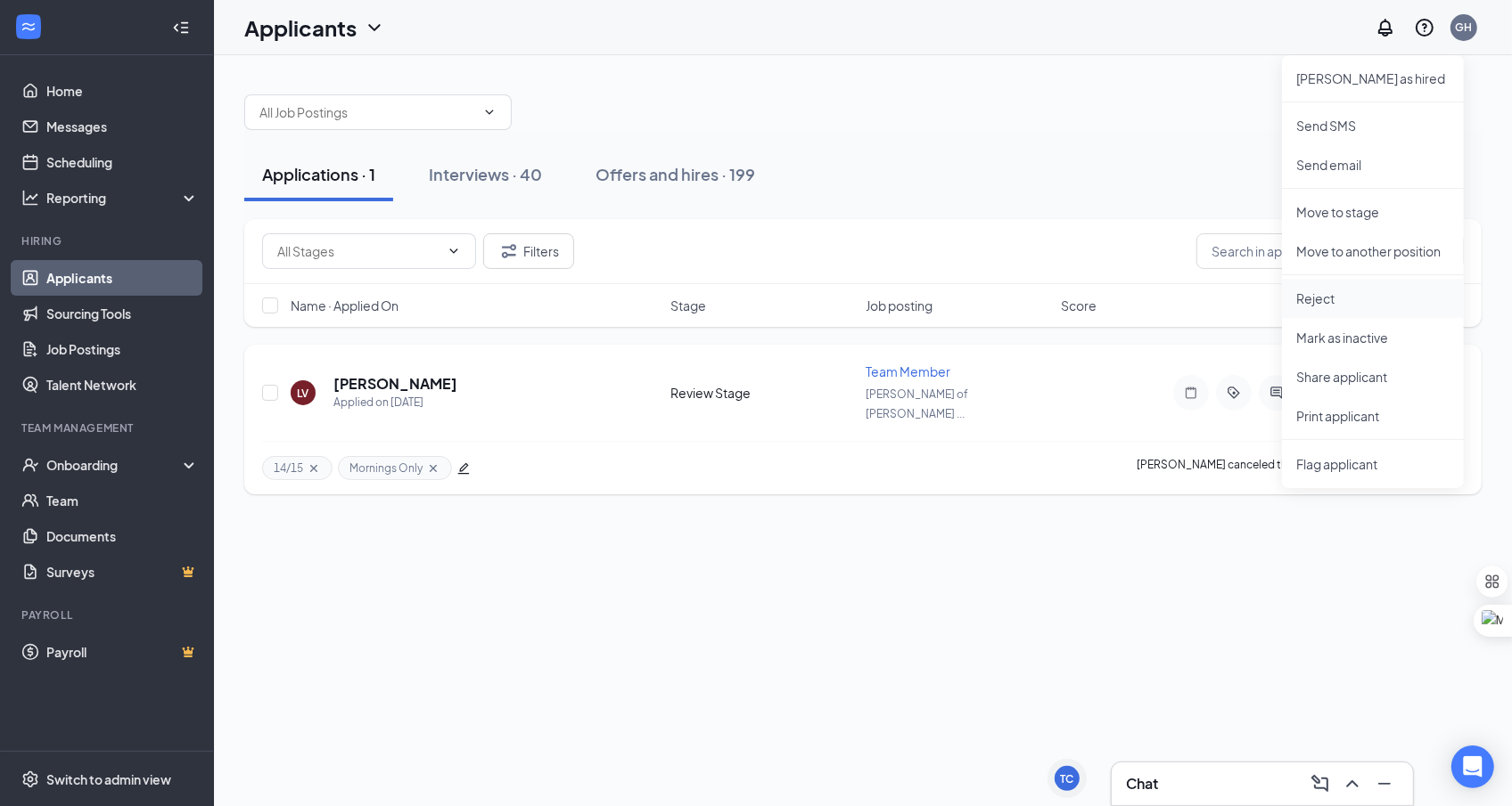
click at [1367, 300] on p "Reject" at bounding box center [1373, 298] width 154 height 18
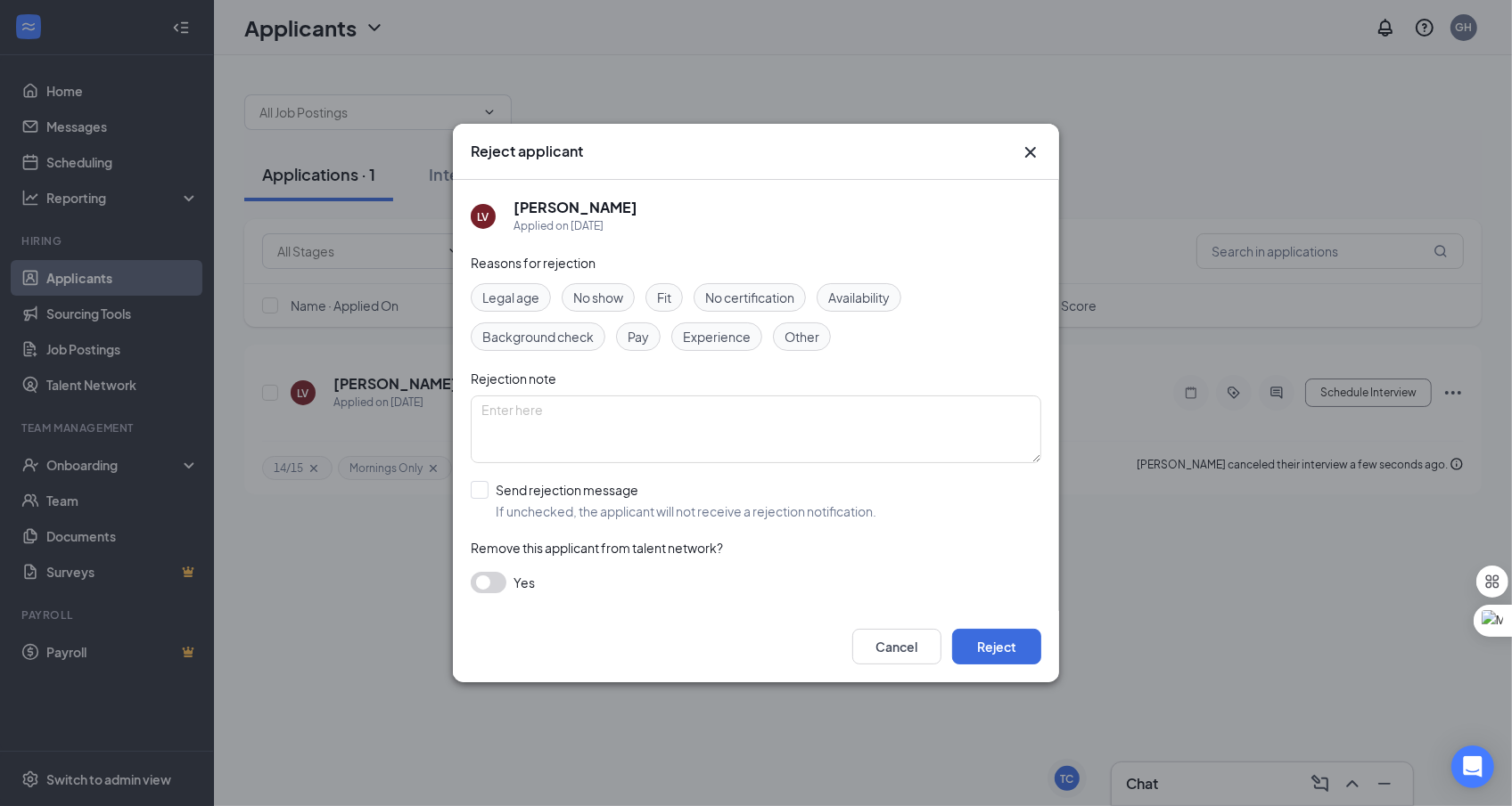
click at [855, 303] on span "Availability" at bounding box center [859, 297] width 62 height 19
click at [583, 498] on input "Send rejection message If unchecked, the applicant will not receive a rejection…" at bounding box center [673, 501] width 406 height 39
checkbox input "true"
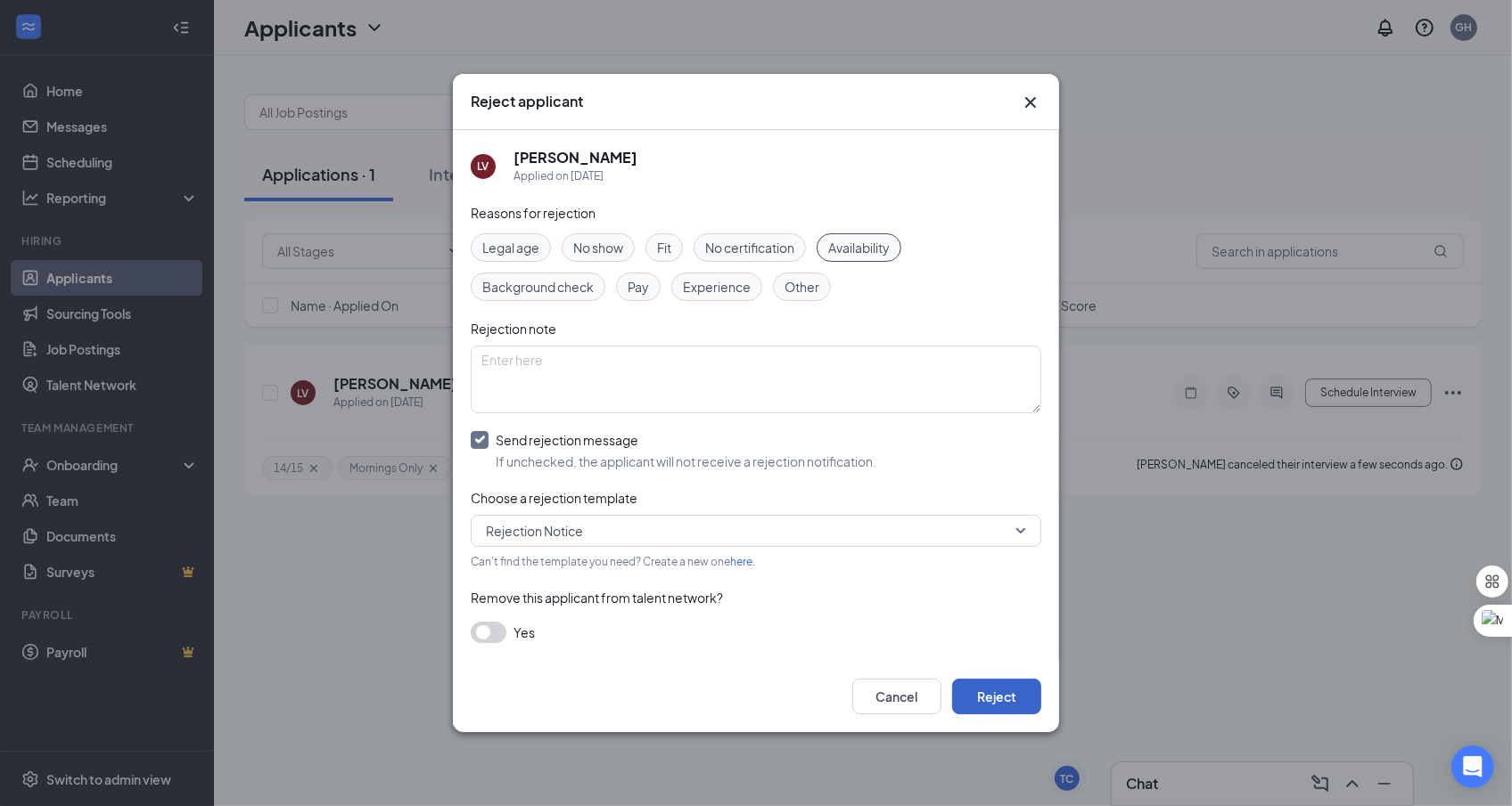
click at [996, 704] on button "Reject" at bounding box center [997, 697] width 89 height 36
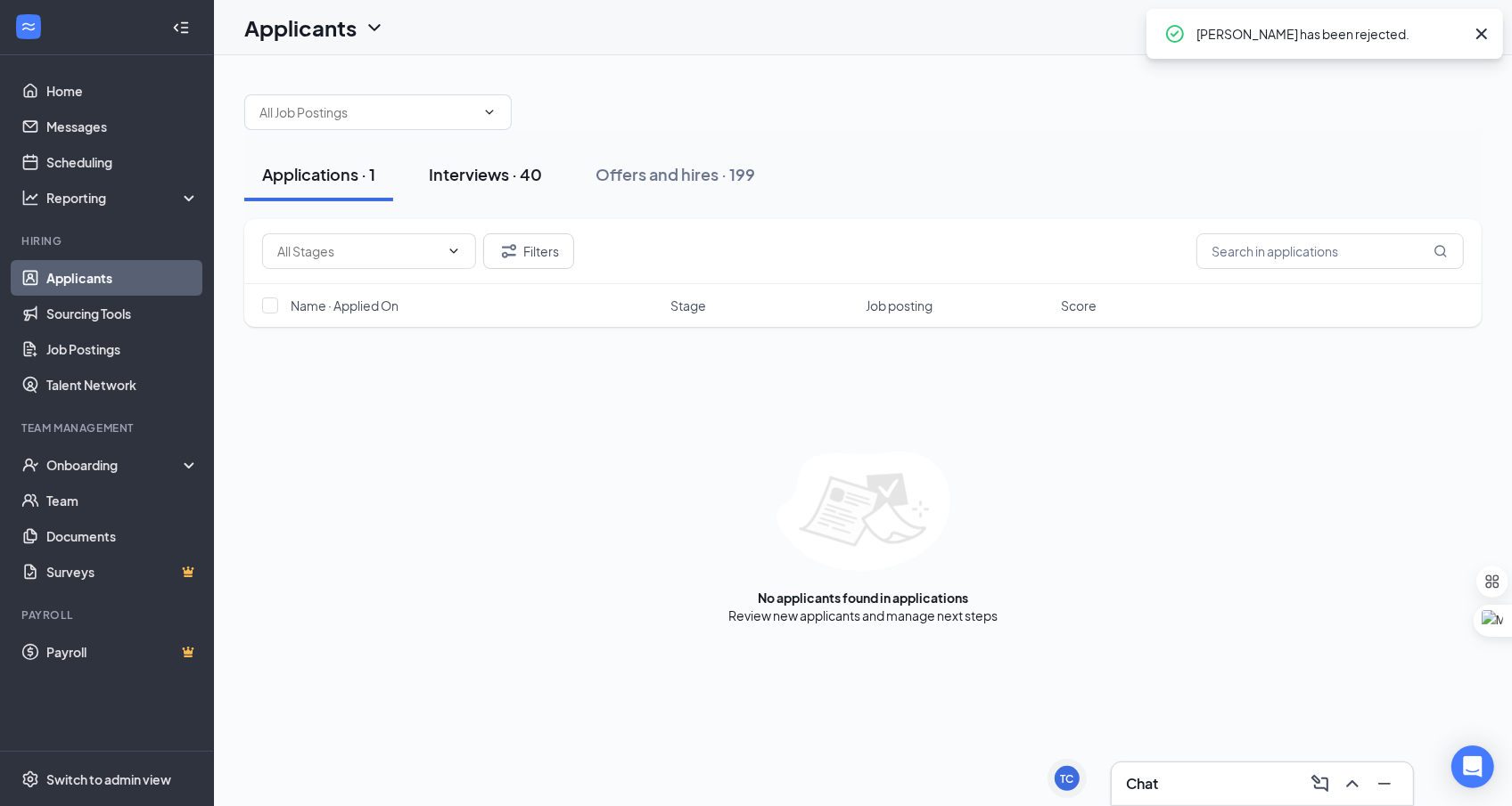
click at [498, 174] on div "Interviews · 40" at bounding box center [486, 174] width 113 height 22
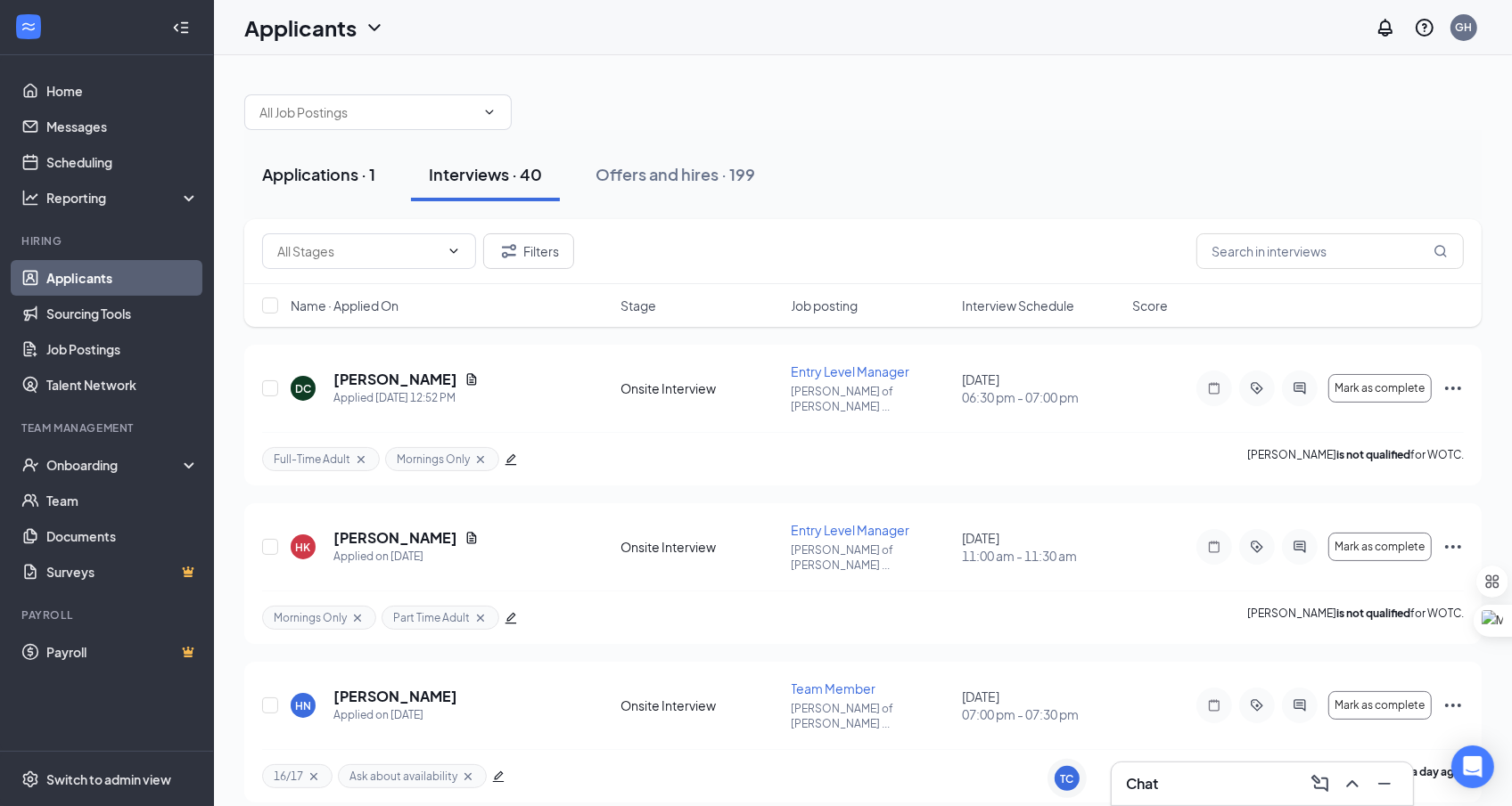
click at [339, 166] on div "Applications · 1" at bounding box center [318, 174] width 113 height 22
